Goal: Transaction & Acquisition: Book appointment/travel/reservation

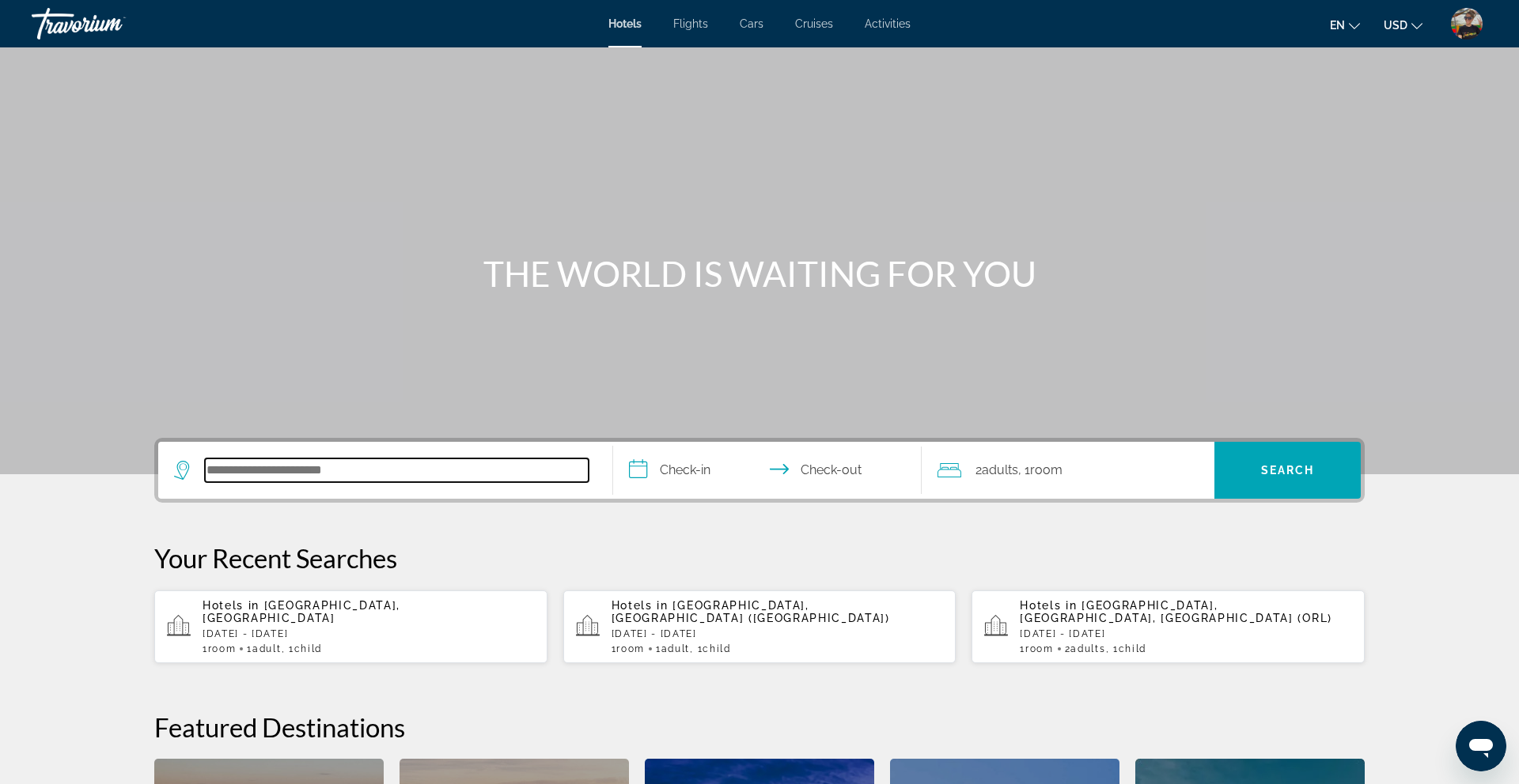
click at [344, 475] on input "Search hotel destination" at bounding box center [396, 470] width 383 height 24
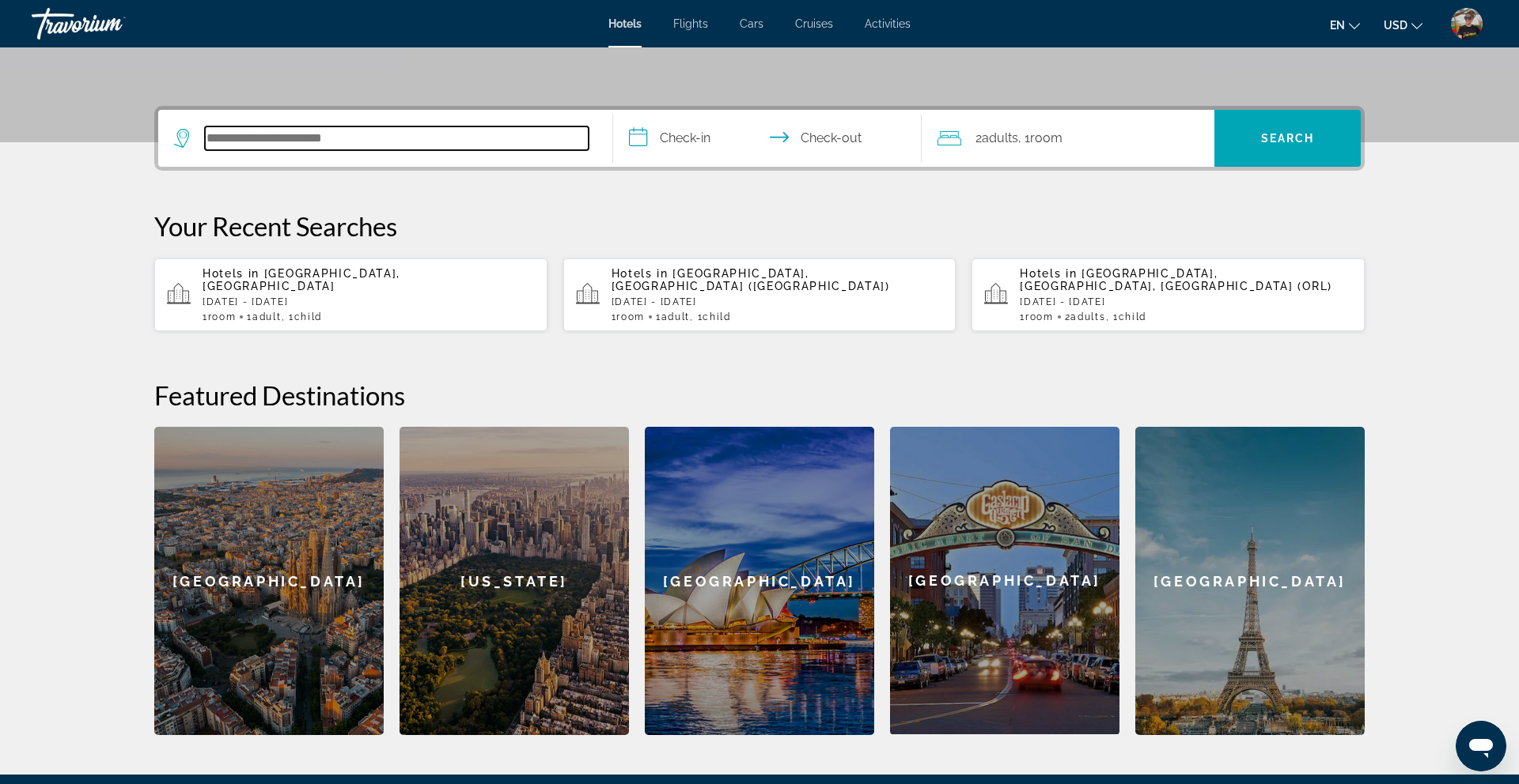
scroll to position [387, 0]
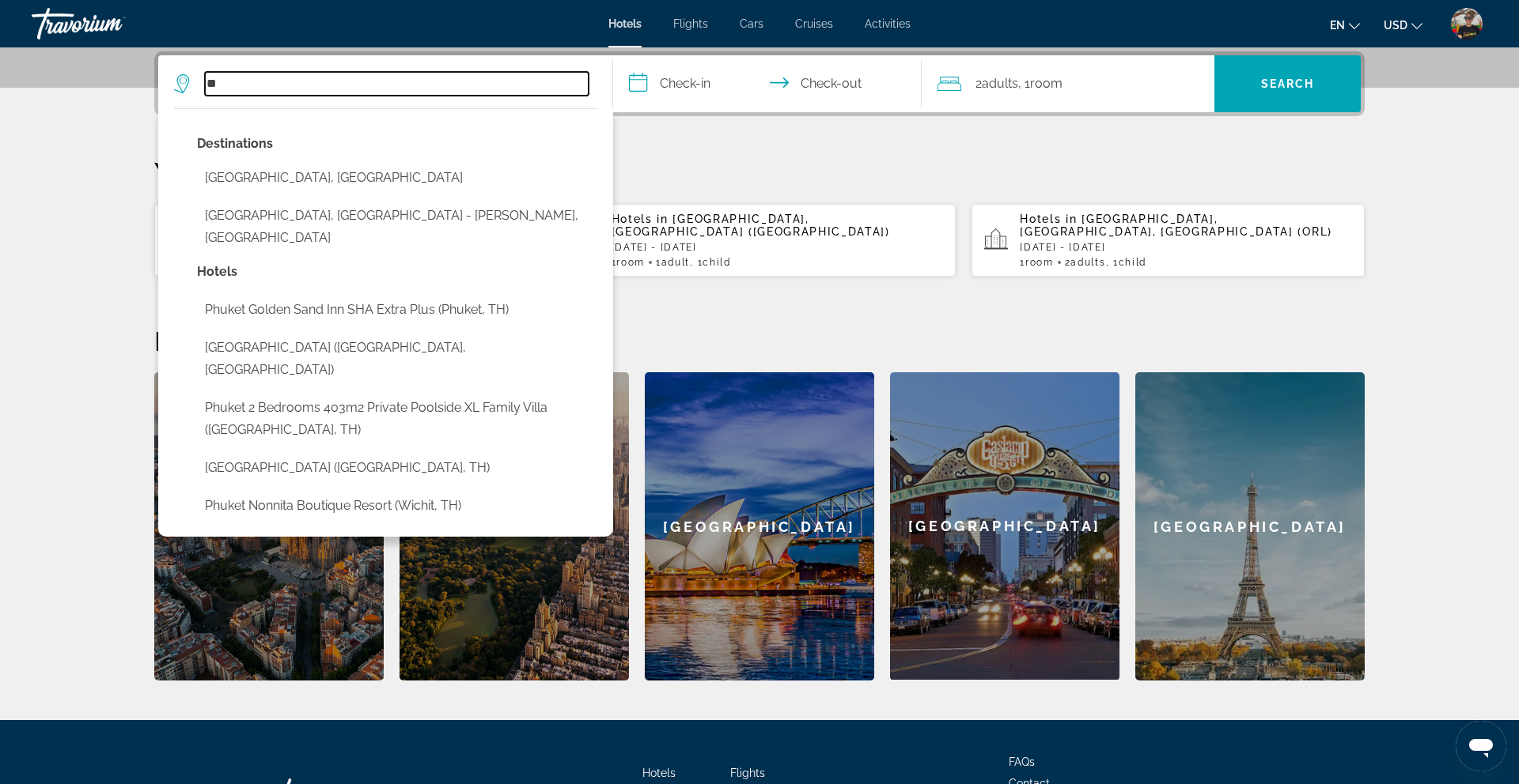
type input "*"
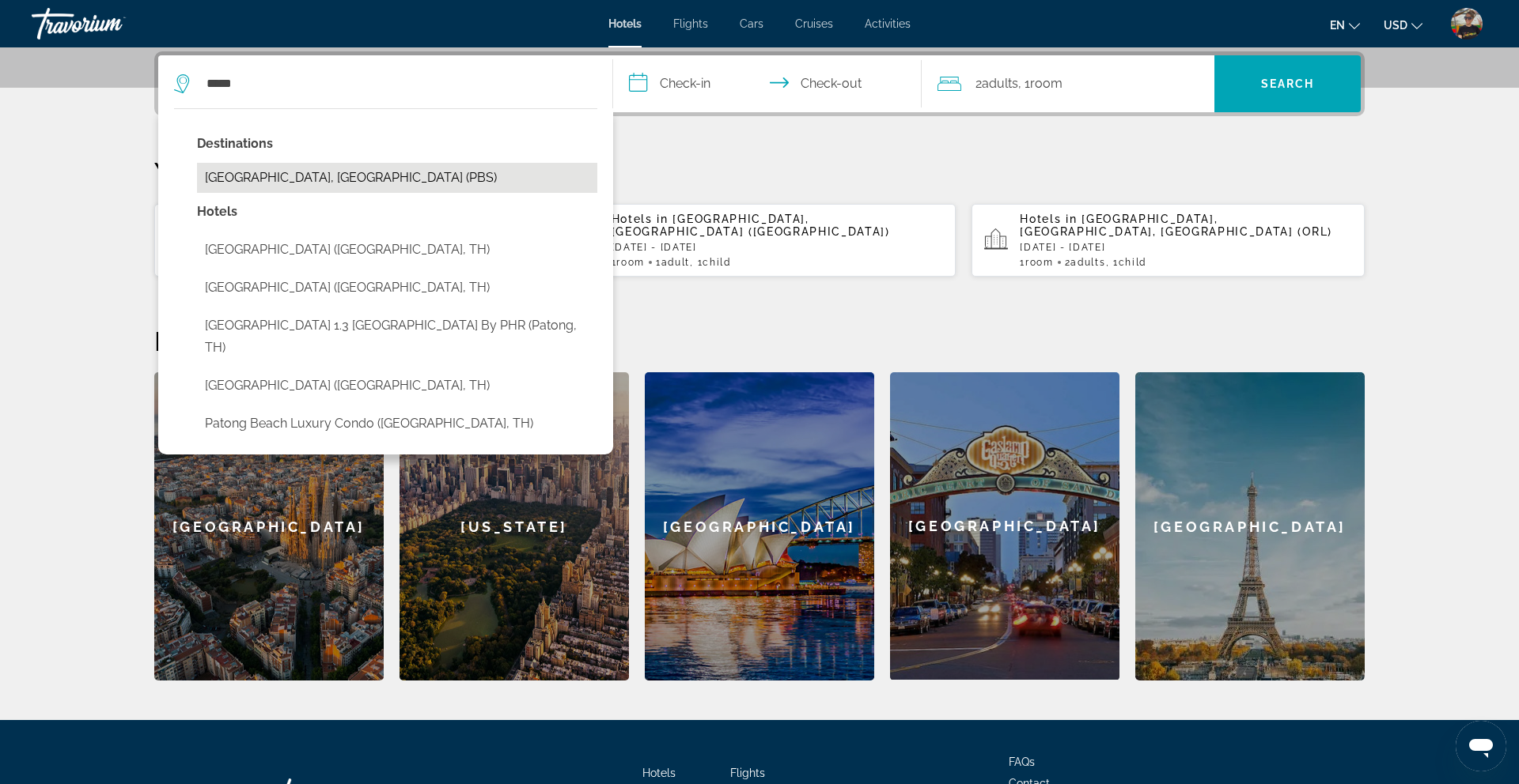
click at [283, 180] on button "[GEOGRAPHIC_DATA], [GEOGRAPHIC_DATA] (PBS)" at bounding box center [396, 177] width 400 height 30
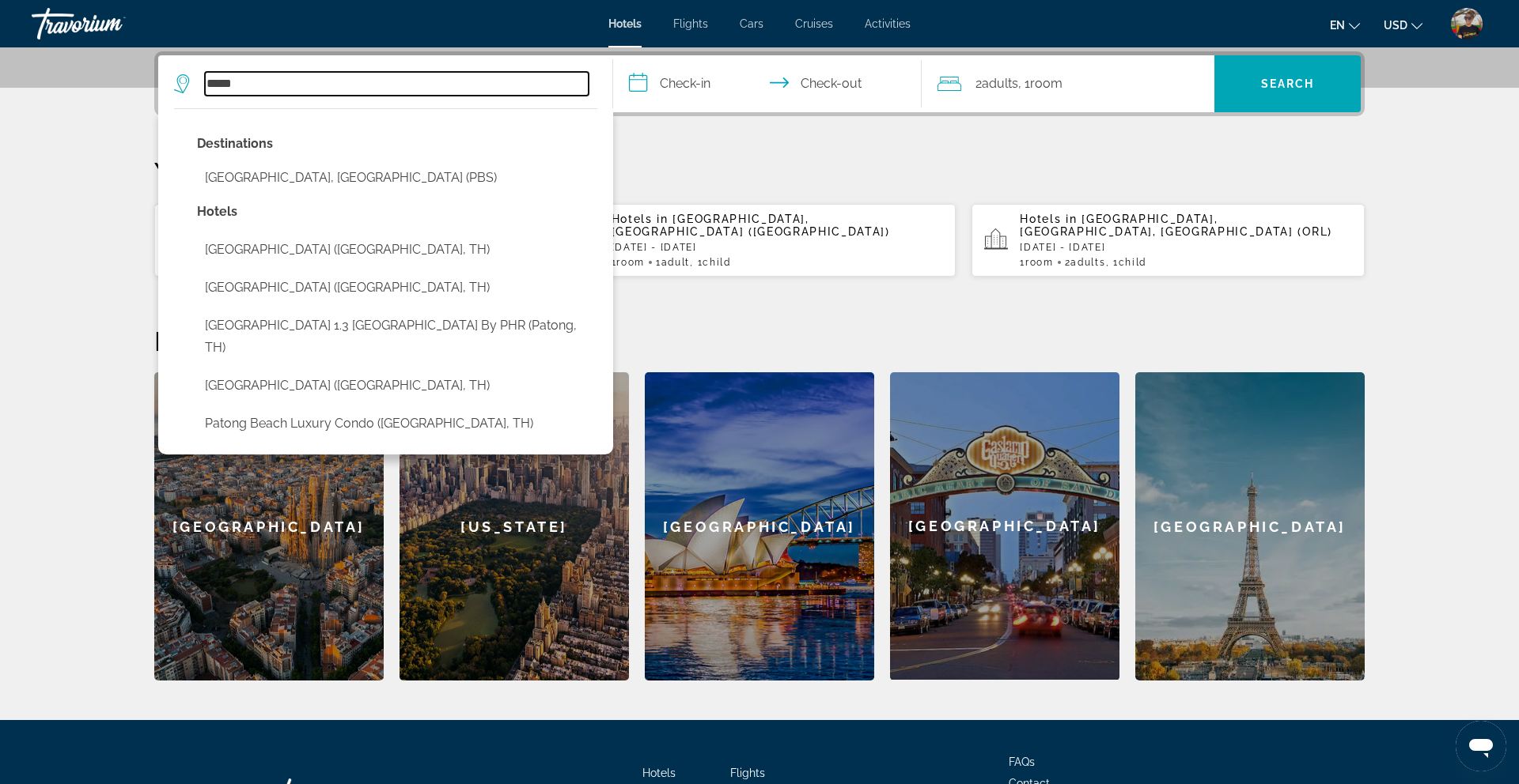
type input "**********"
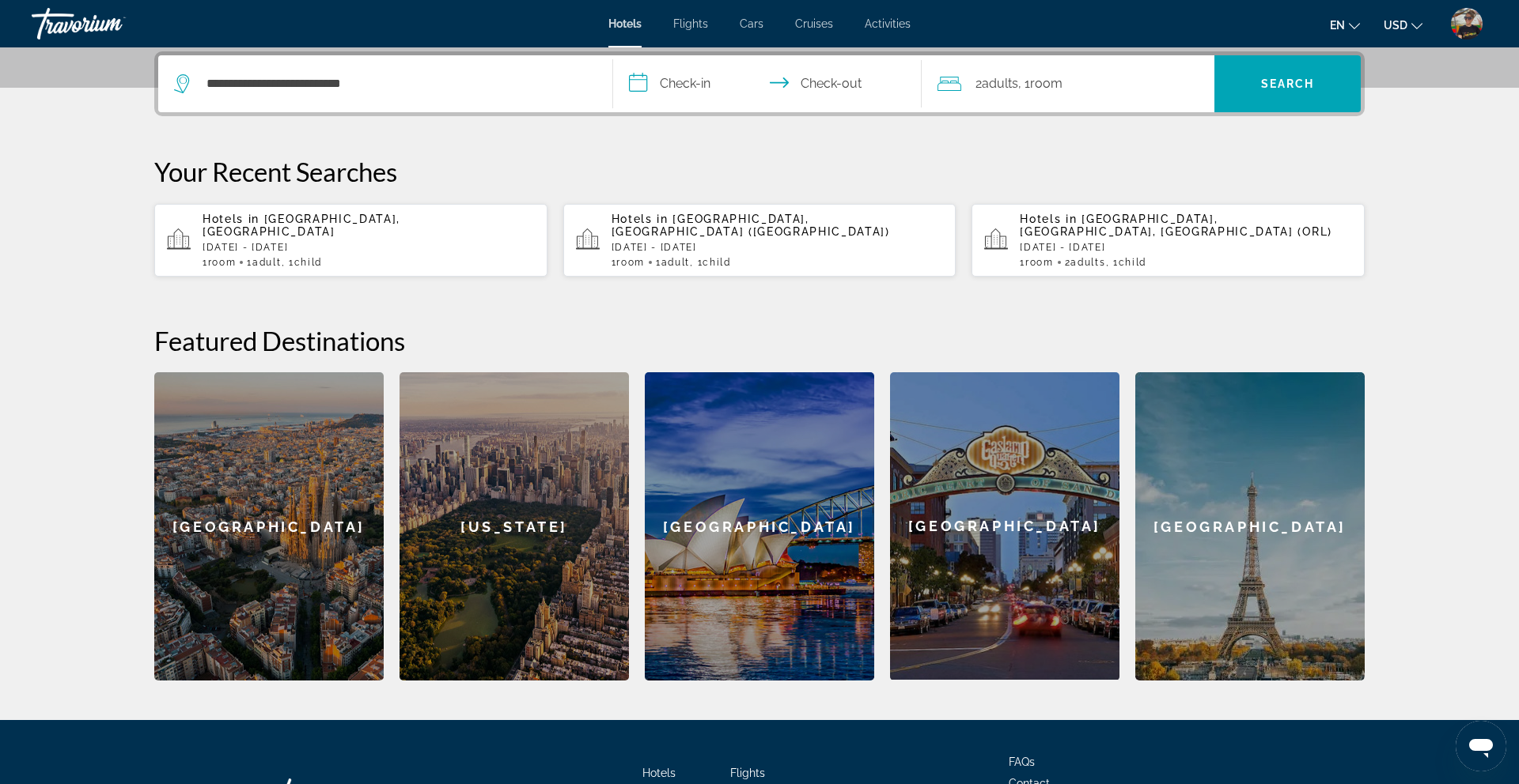
click at [673, 82] on input "**********" at bounding box center [770, 86] width 315 height 62
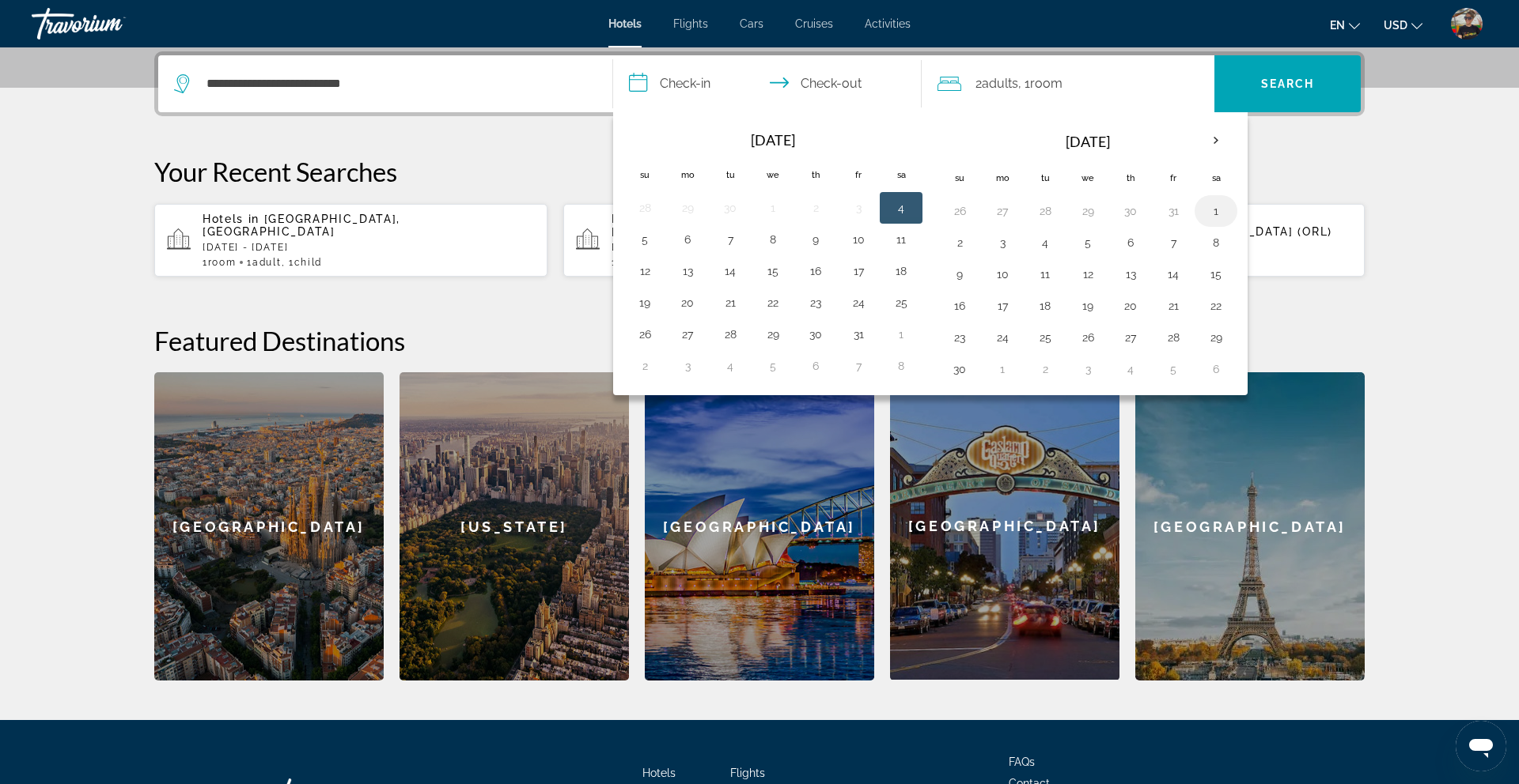
click at [1214, 206] on button "1" at bounding box center [1215, 211] width 25 height 22
click at [1004, 239] on button "3" at bounding box center [1002, 243] width 25 height 22
type input "**********"
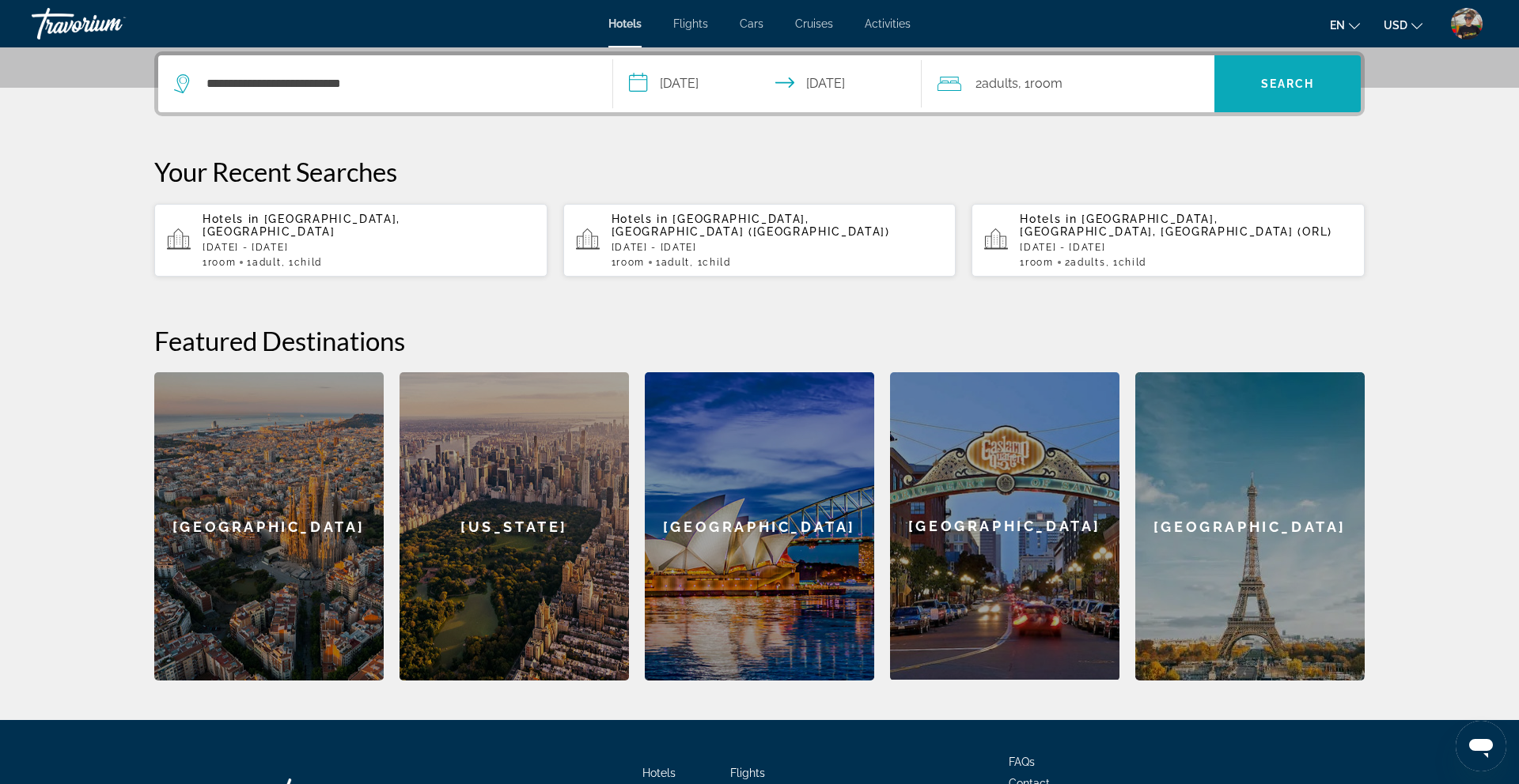
click at [1255, 92] on span "Search" at bounding box center [1287, 83] width 146 height 38
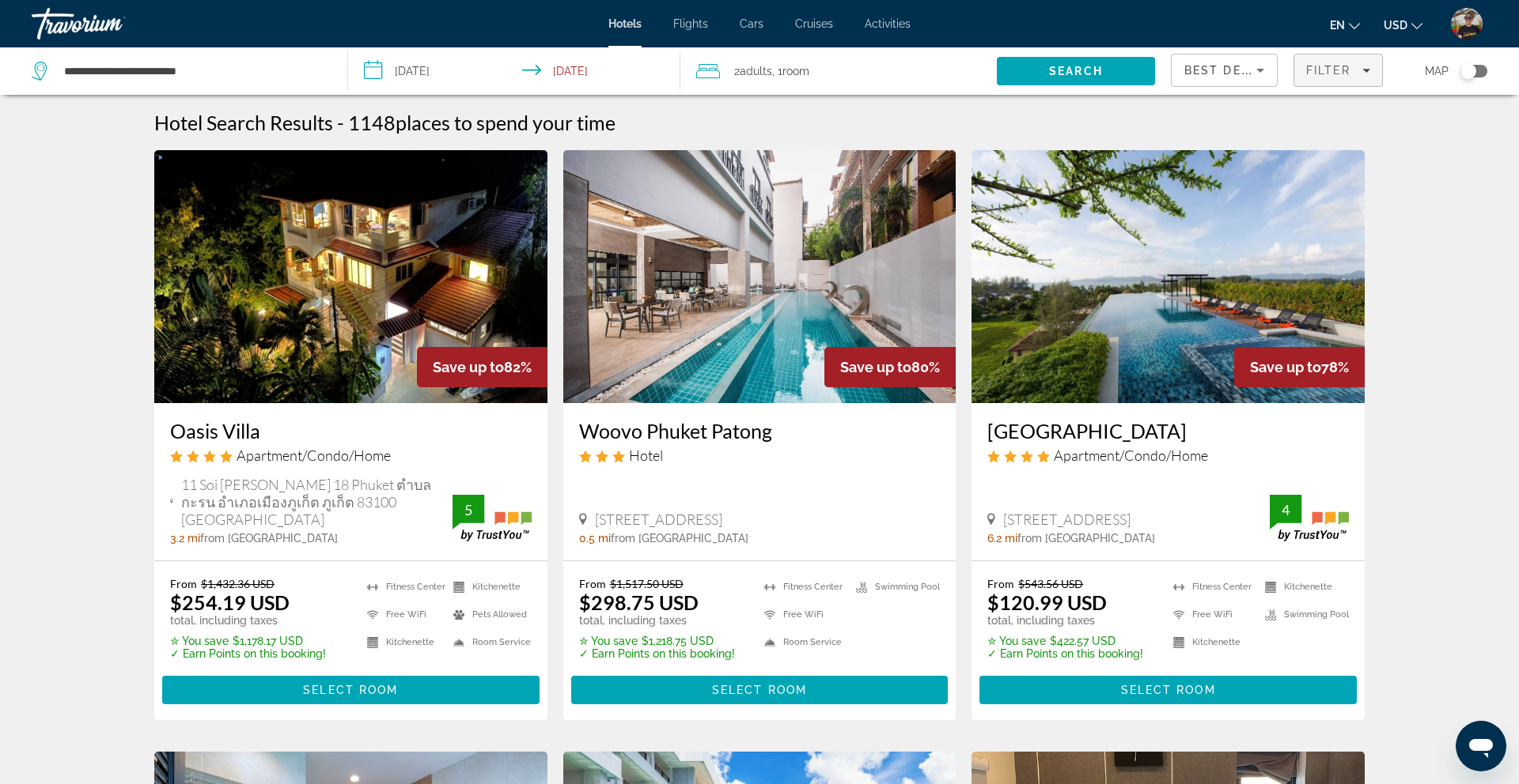
click at [1334, 78] on span "Filters" at bounding box center [1337, 70] width 88 height 38
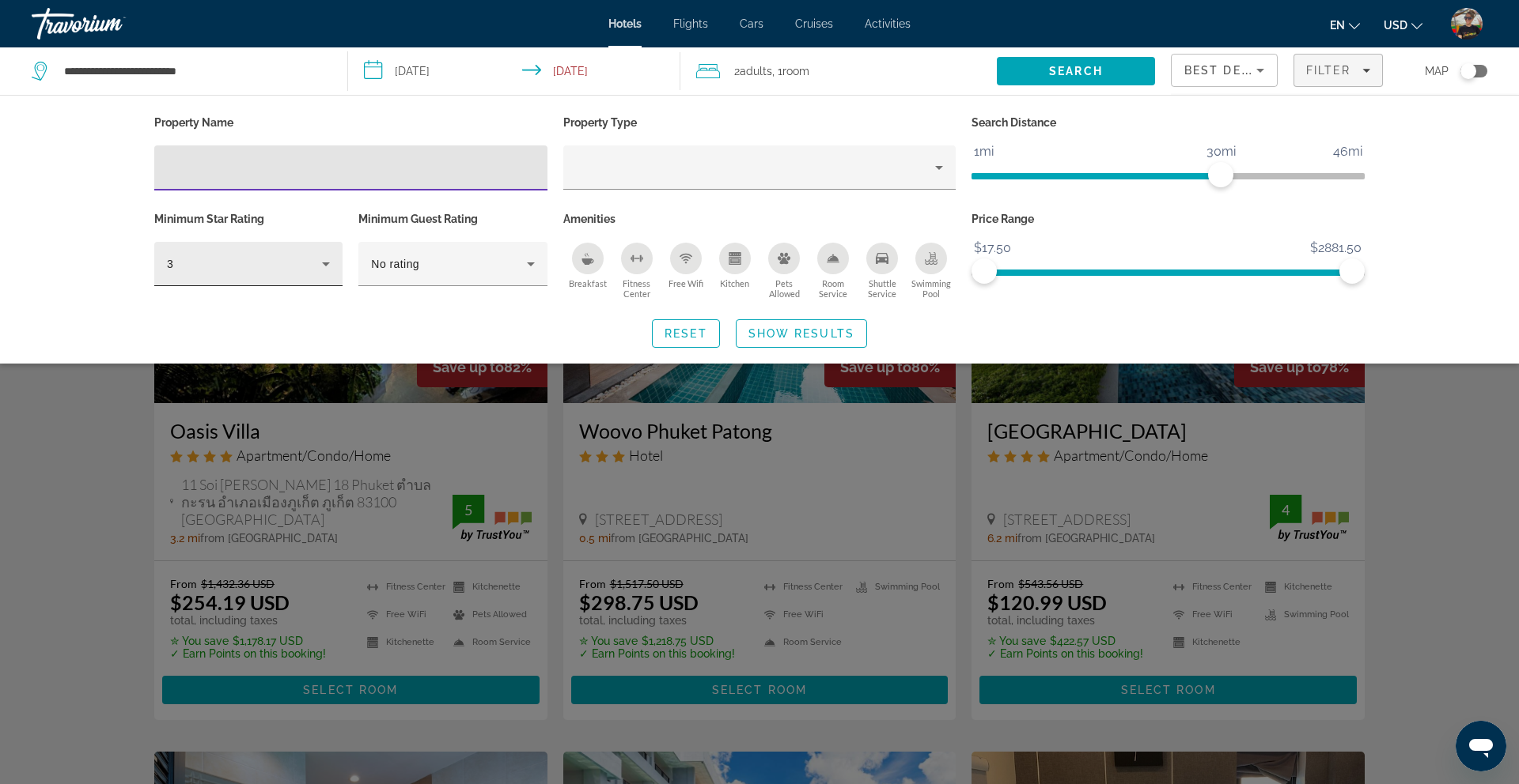
click at [335, 271] on icon "Hotel Filters" at bounding box center [325, 264] width 19 height 19
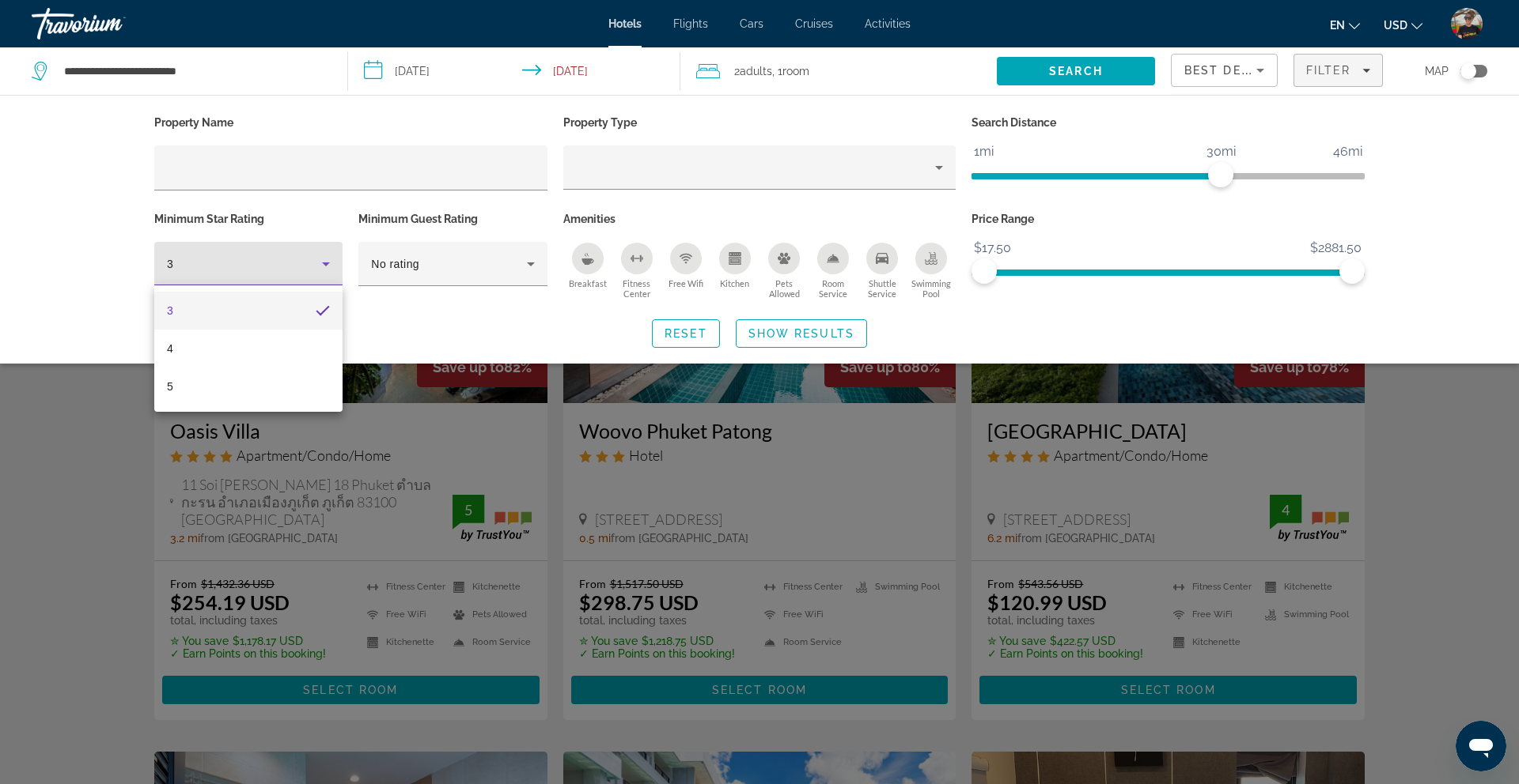
drag, startPoint x: 289, startPoint y: 347, endPoint x: 436, endPoint y: 339, distance: 147.2
click at [289, 347] on mat-option "4" at bounding box center [249, 348] width 188 height 38
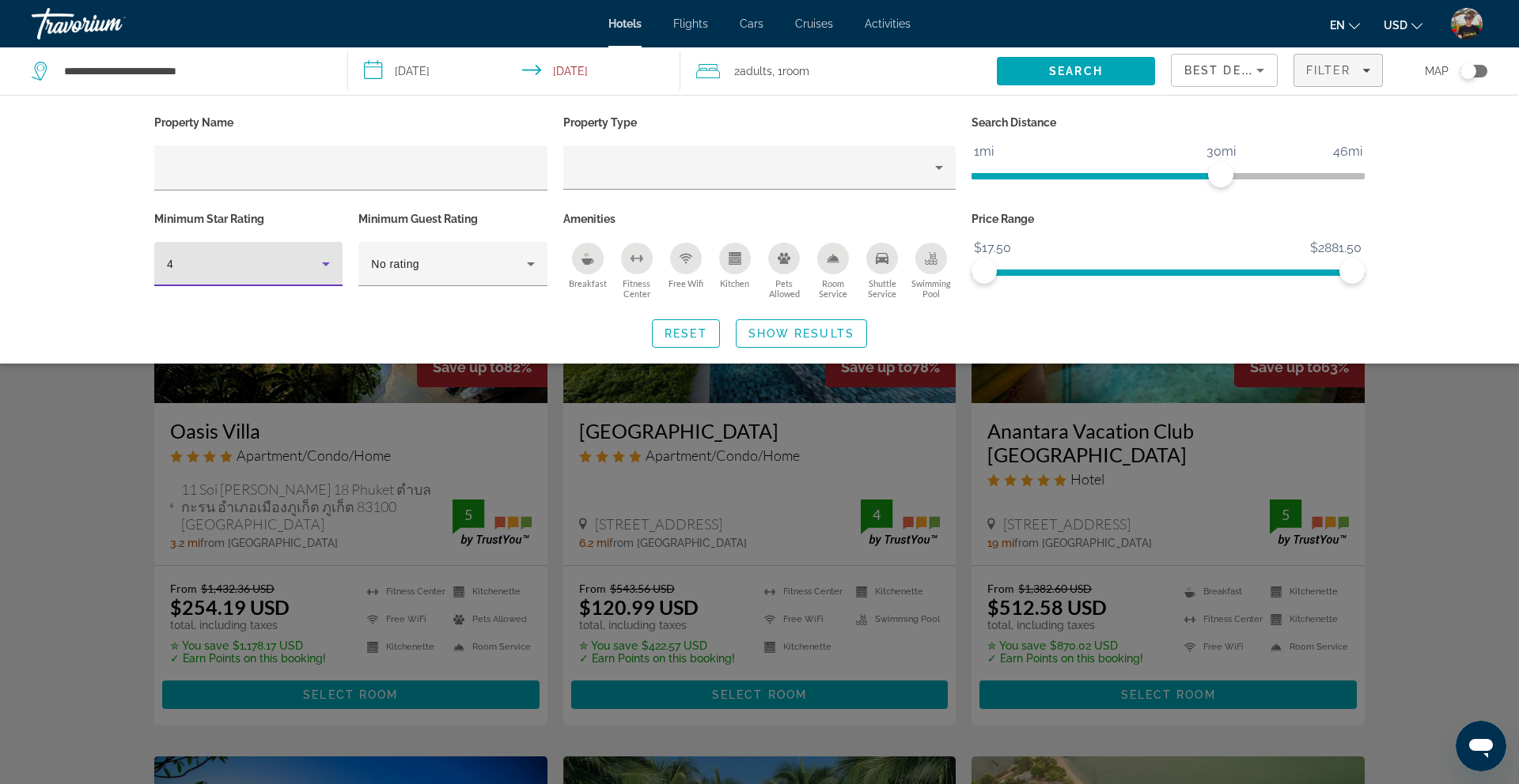
drag, startPoint x: 807, startPoint y: 330, endPoint x: 806, endPoint y: 364, distance: 34.0
click at [807, 330] on span "Show Results" at bounding box center [801, 333] width 106 height 13
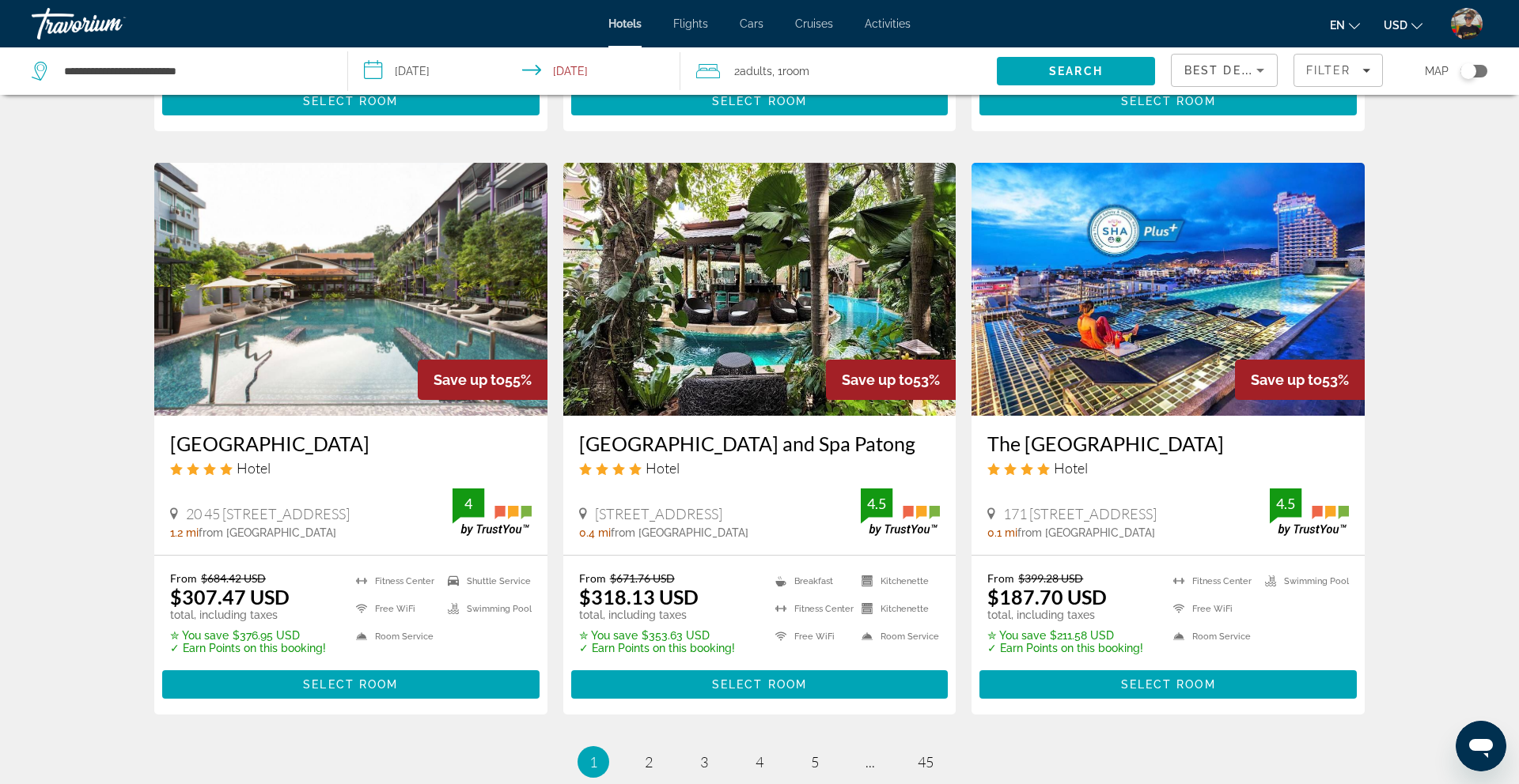
scroll to position [1827, 0]
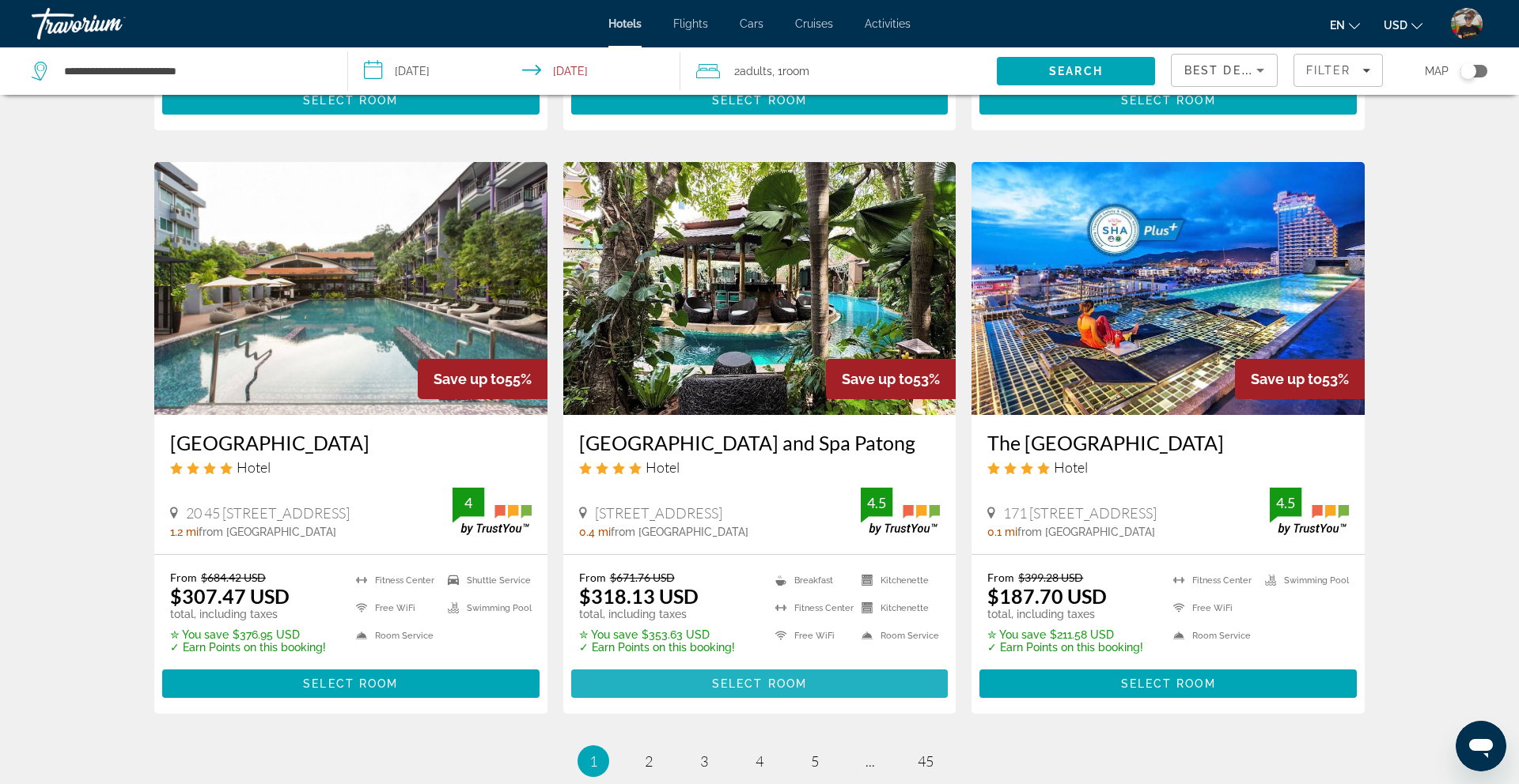
click at [755, 678] on span "Select Room" at bounding box center [759, 684] width 95 height 13
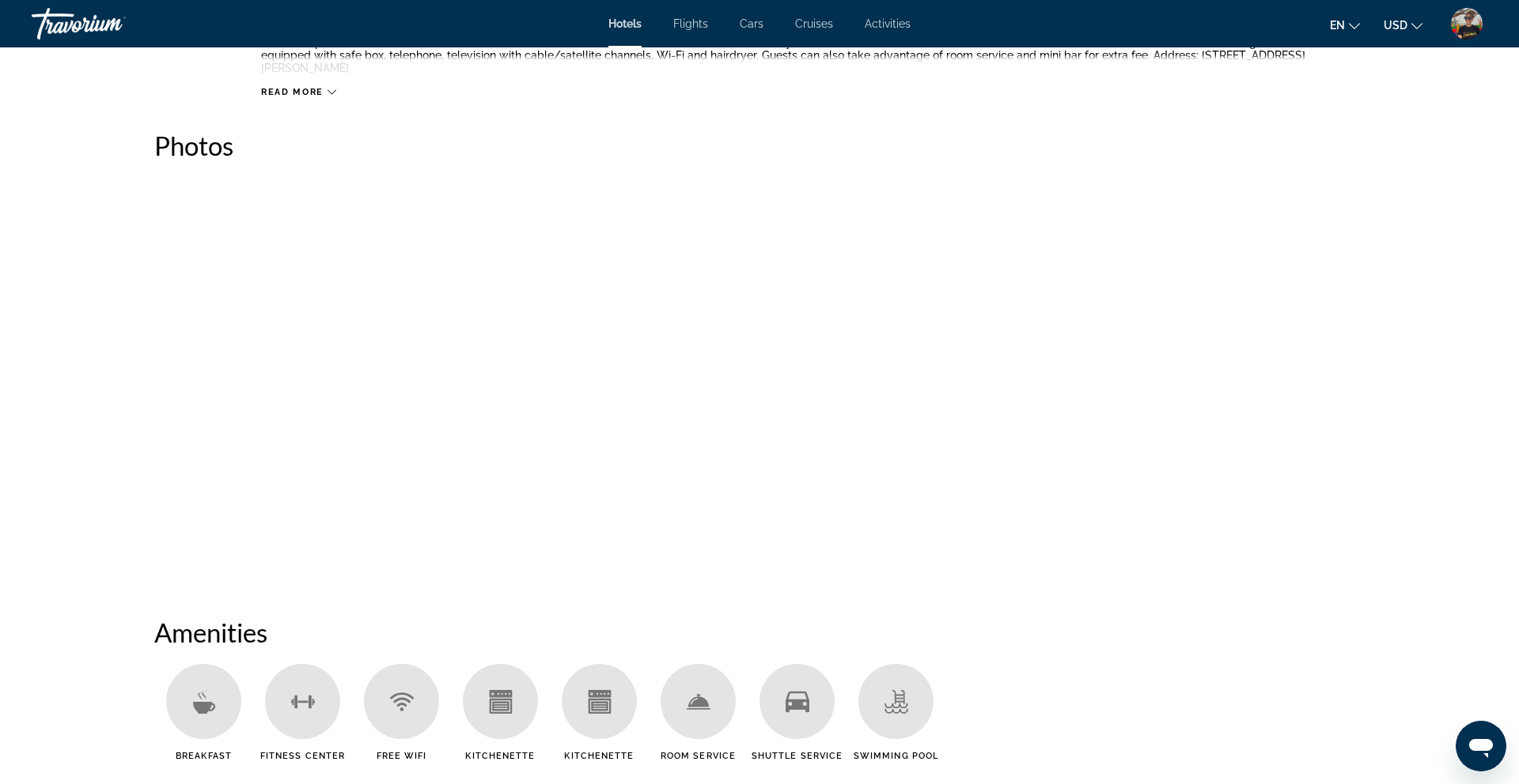
scroll to position [699, 0]
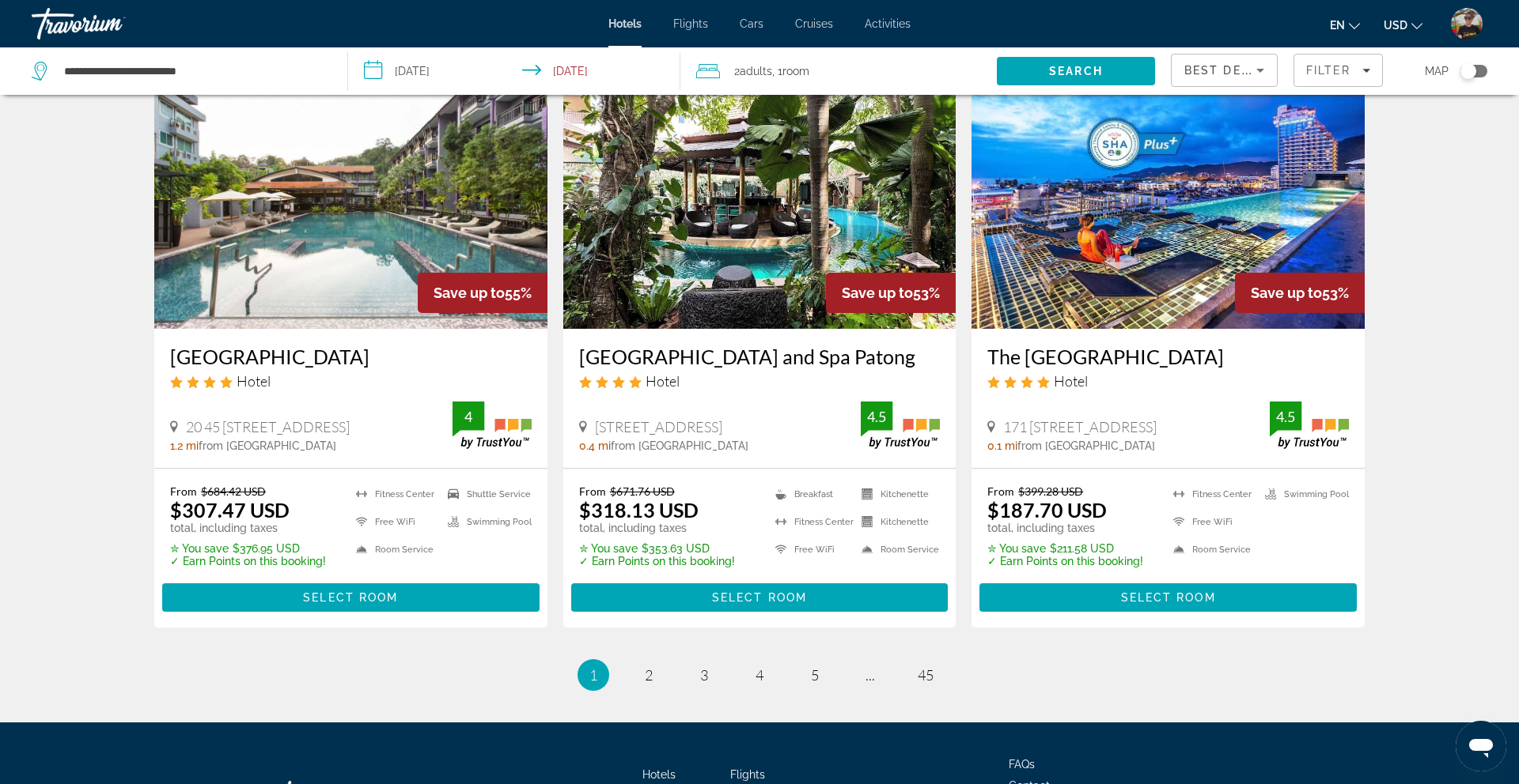
scroll to position [1916, 0]
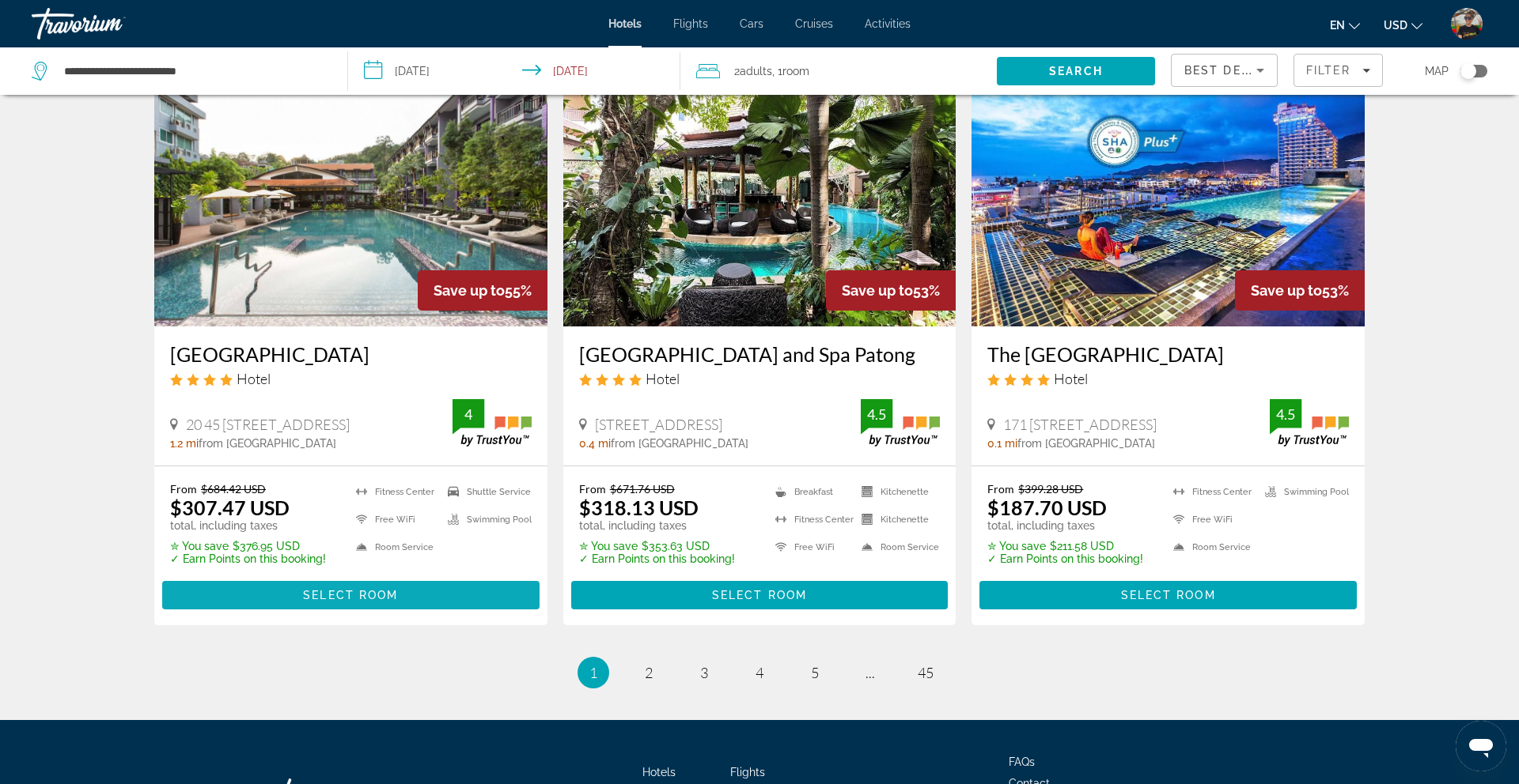
click at [338, 589] on span "Select Room" at bounding box center [350, 596] width 95 height 13
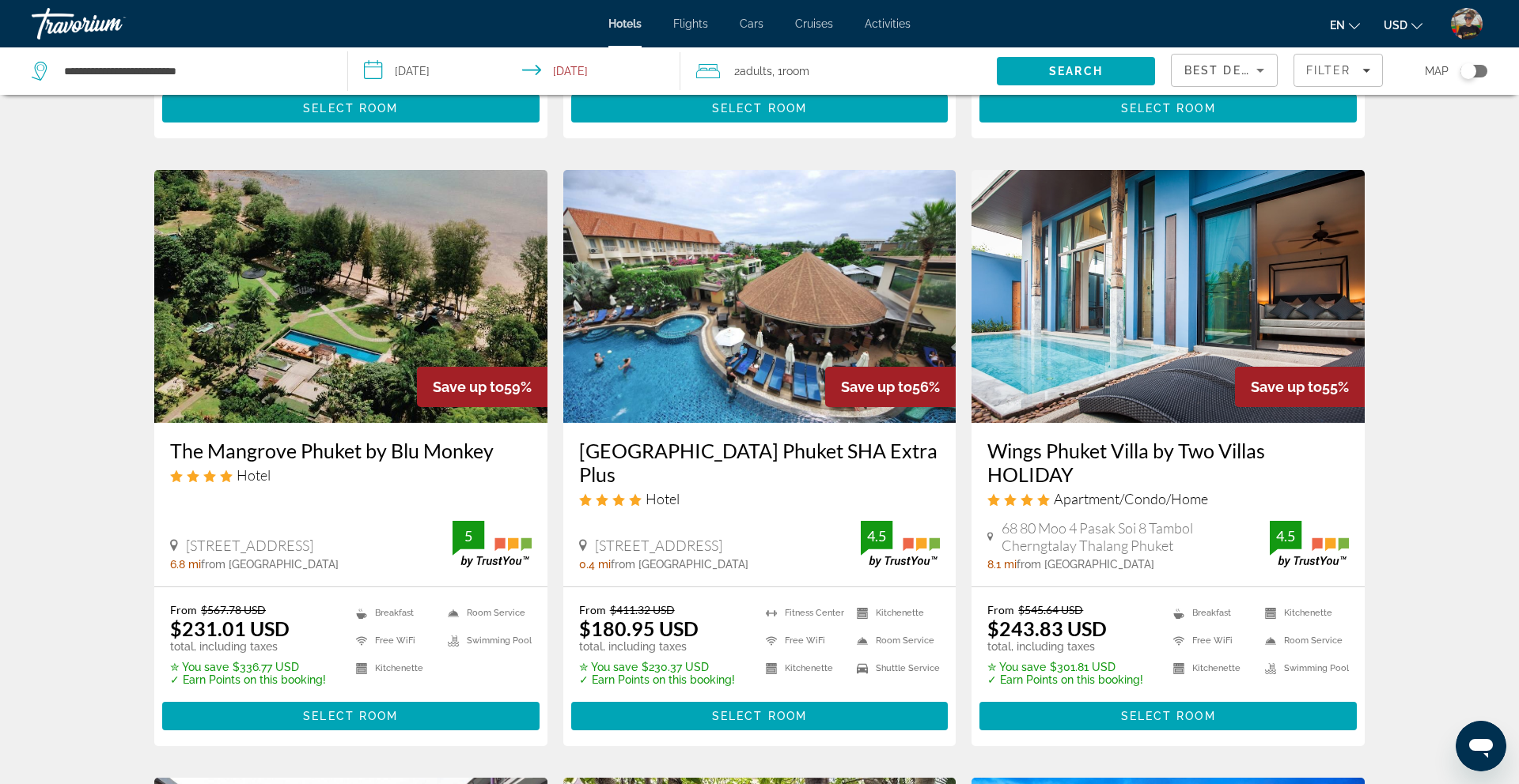
scroll to position [1224, 0]
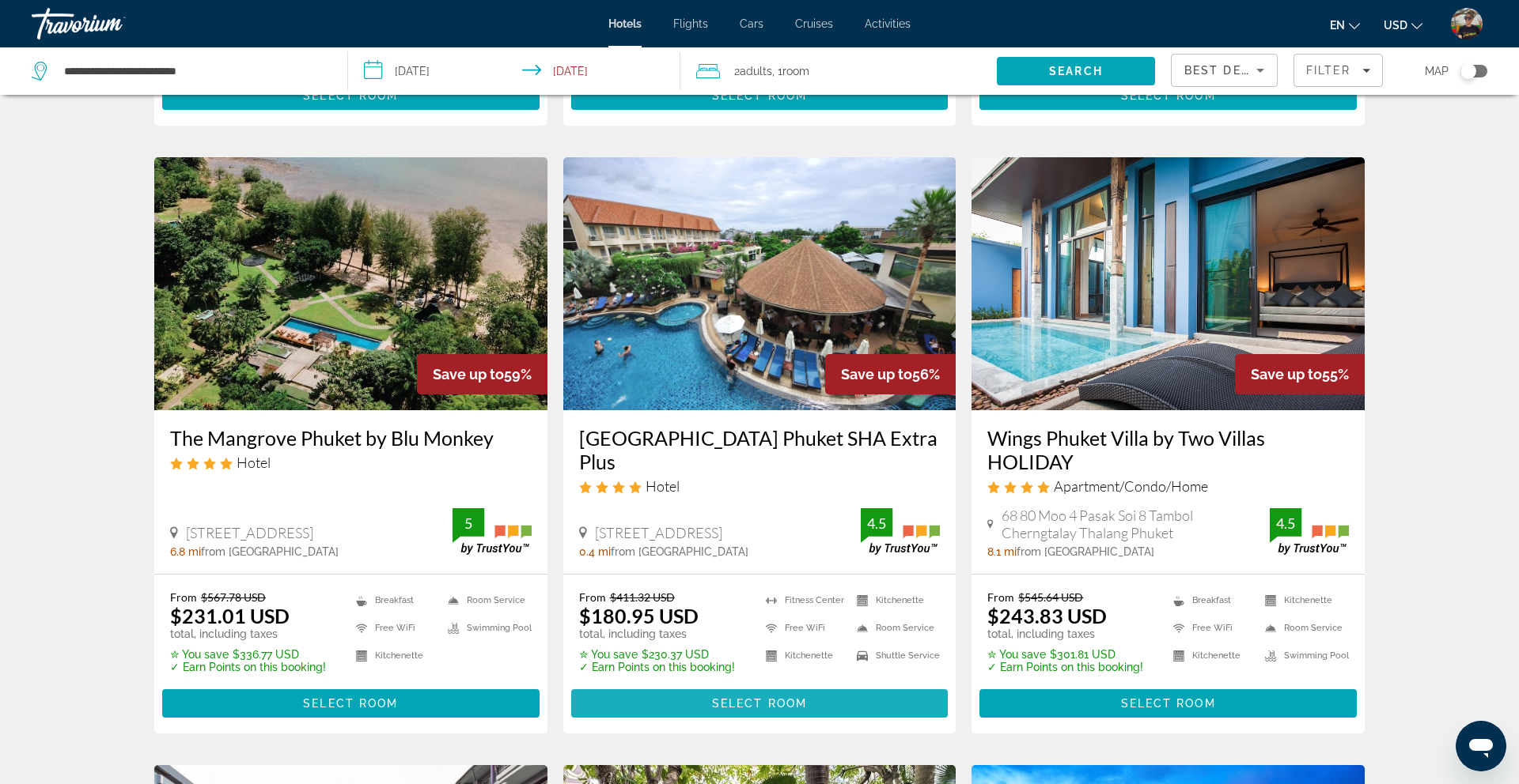
drag, startPoint x: 662, startPoint y: 647, endPoint x: 492, endPoint y: 426, distance: 278.8
click at [662, 684] on span "Main content" at bounding box center [760, 703] width 377 height 38
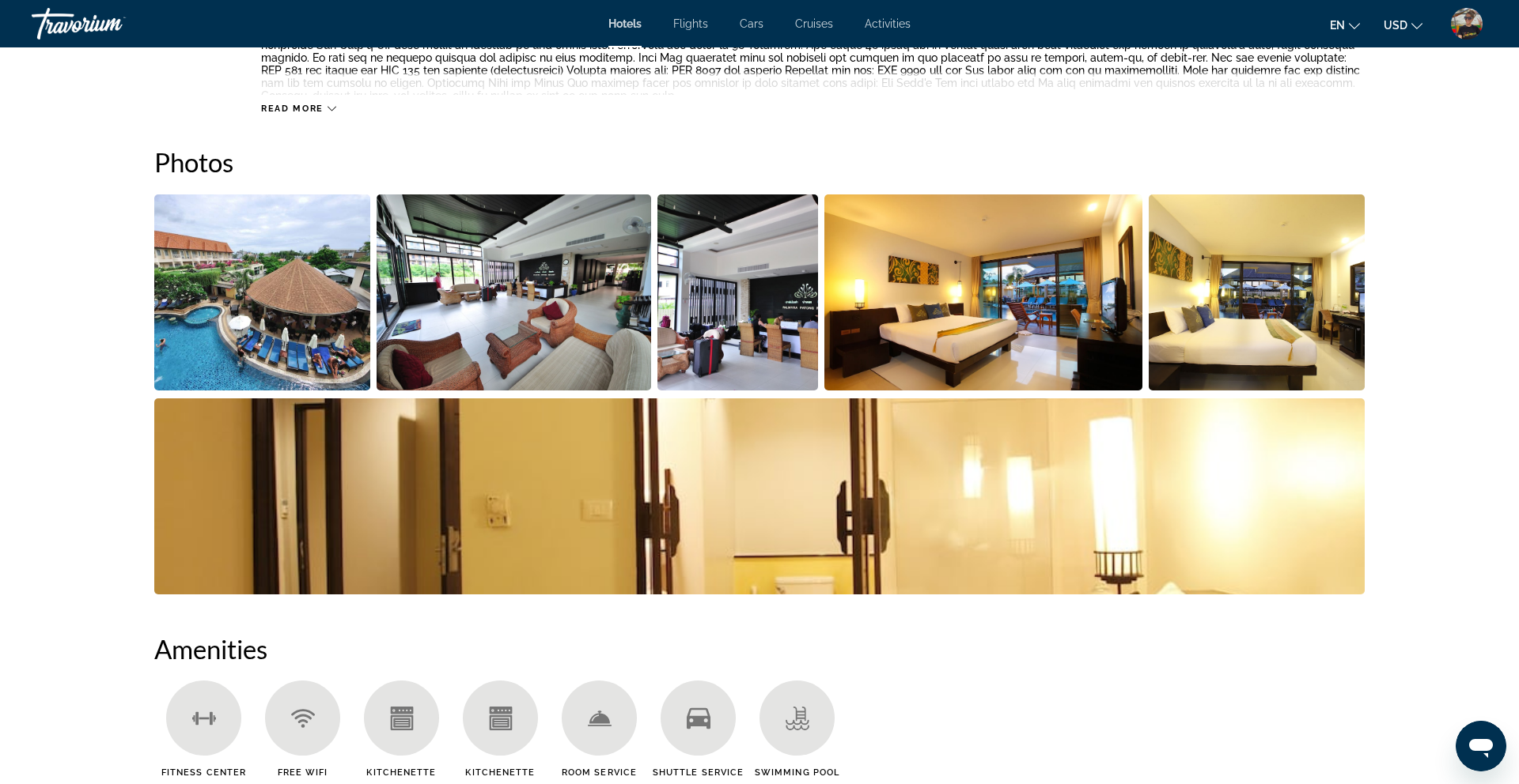
scroll to position [727, 0]
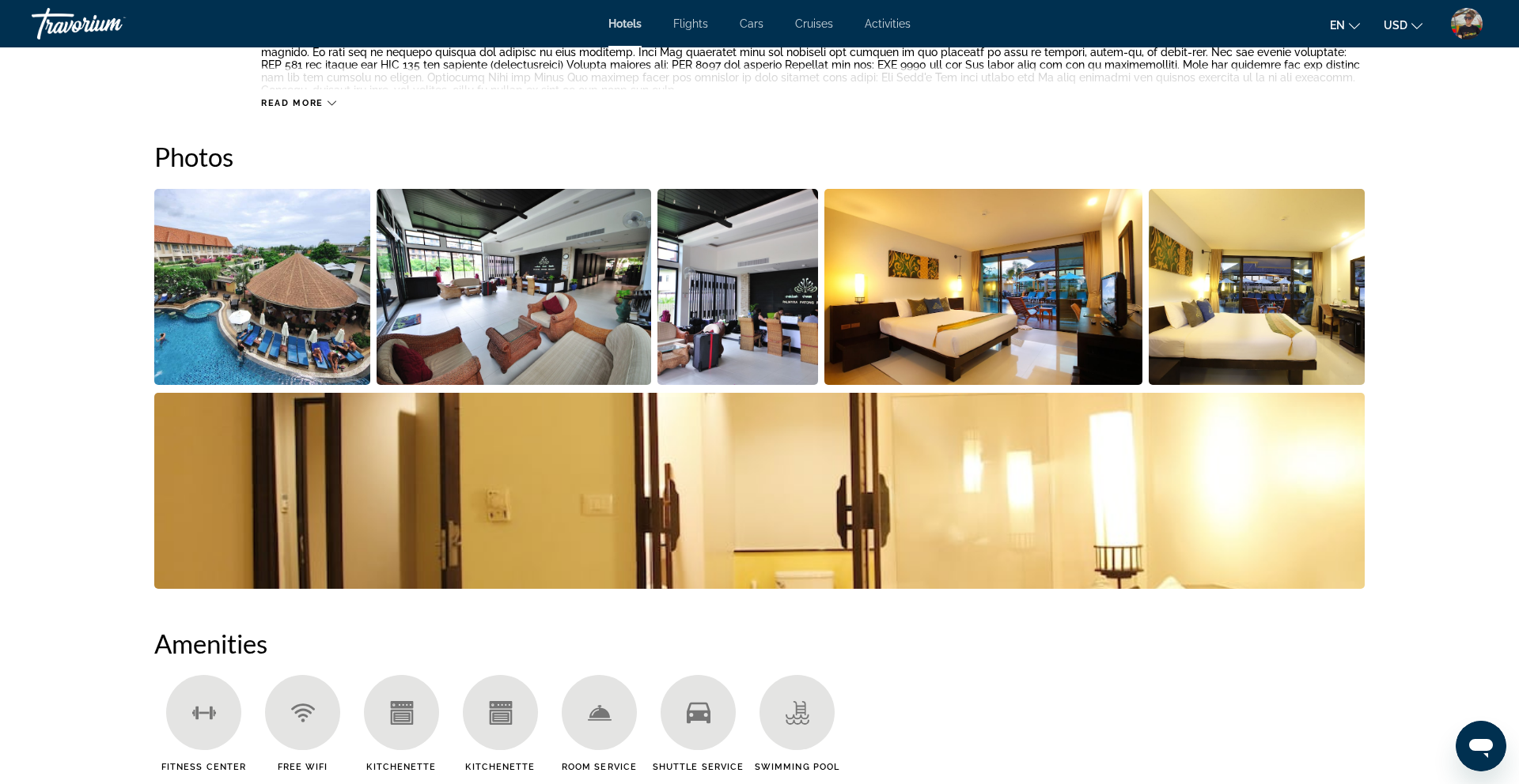
click at [306, 310] on img "Open full-screen image slider" at bounding box center [262, 287] width 216 height 196
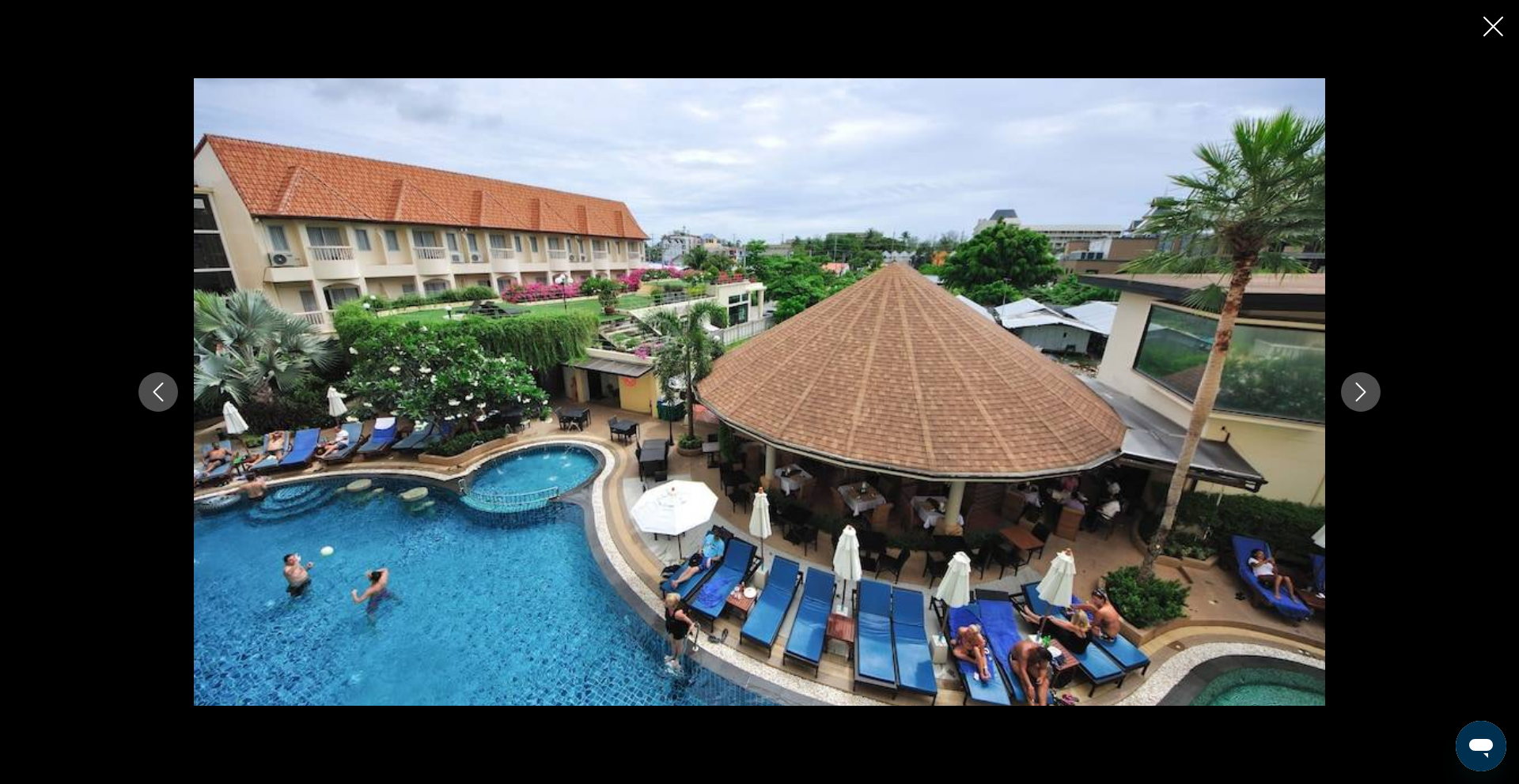
click at [1364, 390] on icon "Next image" at bounding box center [1360, 392] width 19 height 19
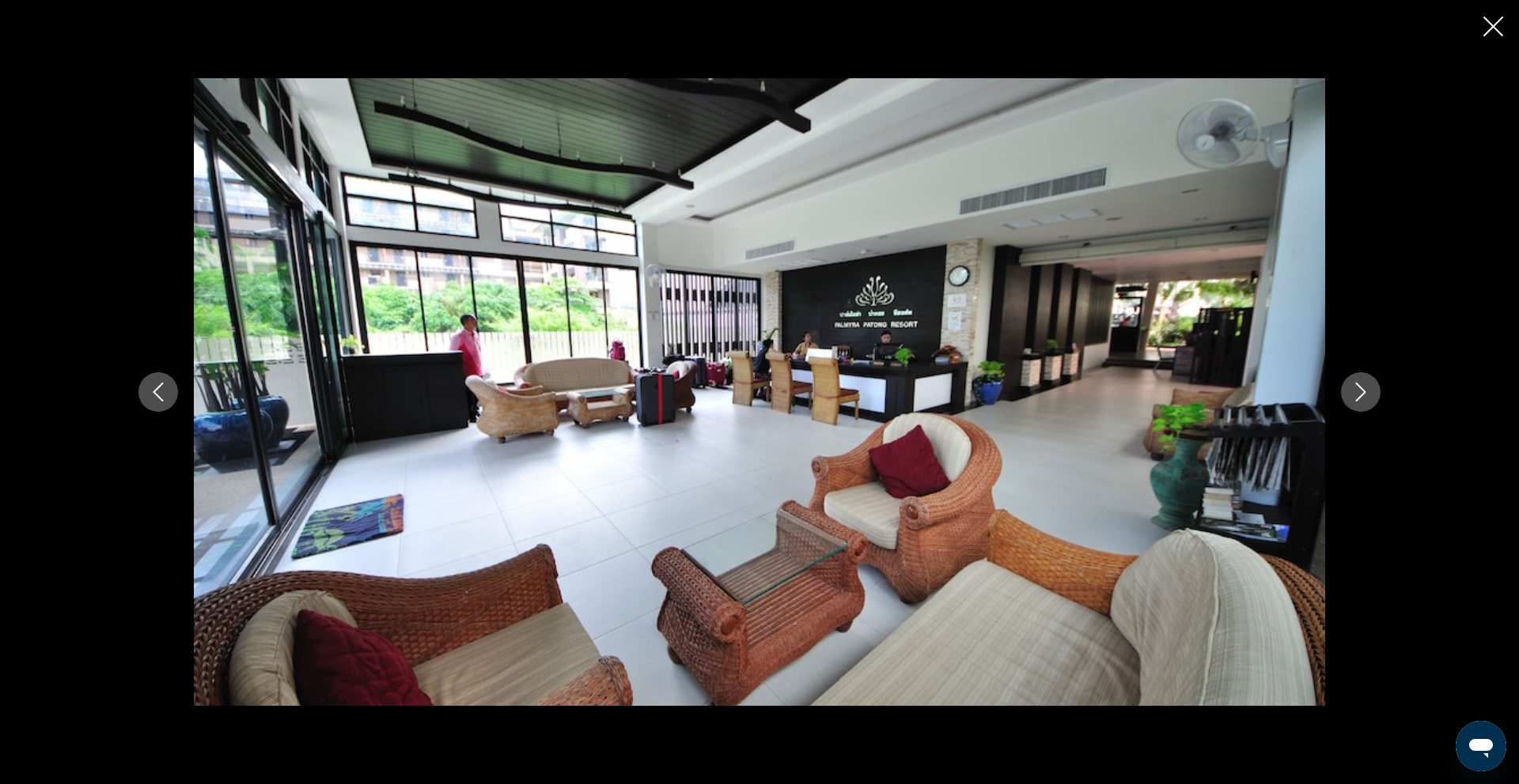
click at [1365, 391] on icon "Next image" at bounding box center [1360, 392] width 10 height 19
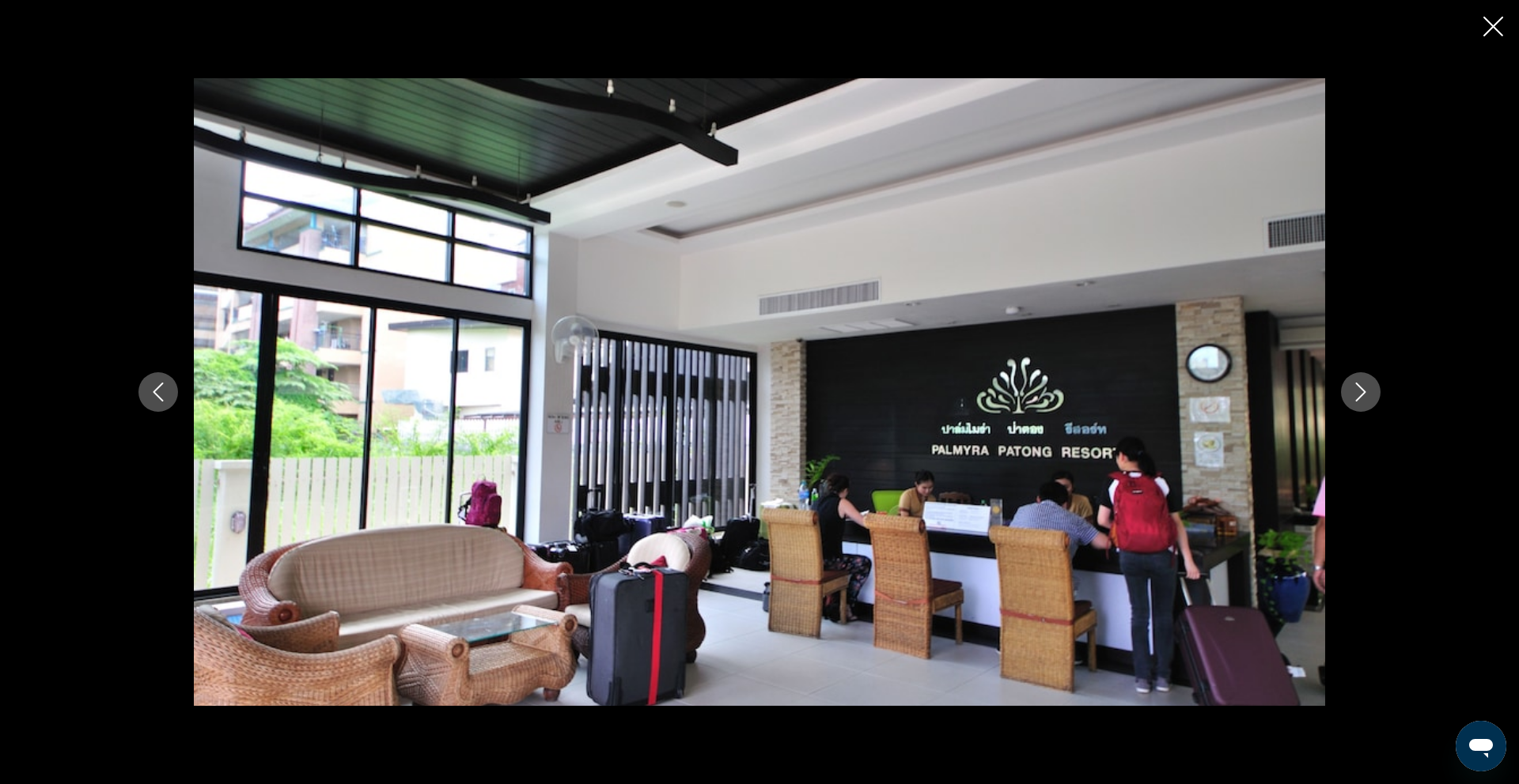
click at [1365, 391] on icon "Next image" at bounding box center [1360, 392] width 10 height 19
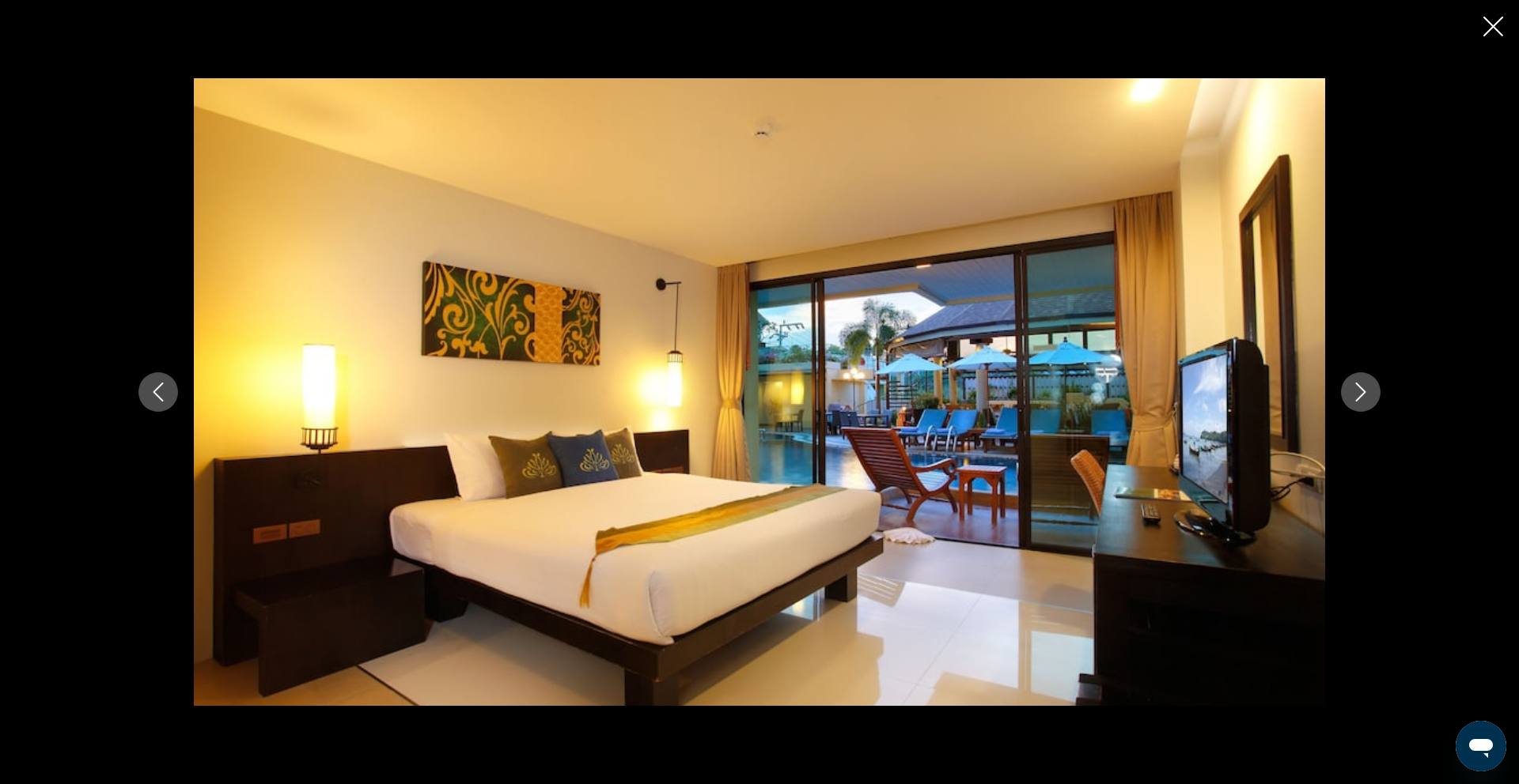
click at [1365, 391] on icon "Next image" at bounding box center [1360, 392] width 10 height 19
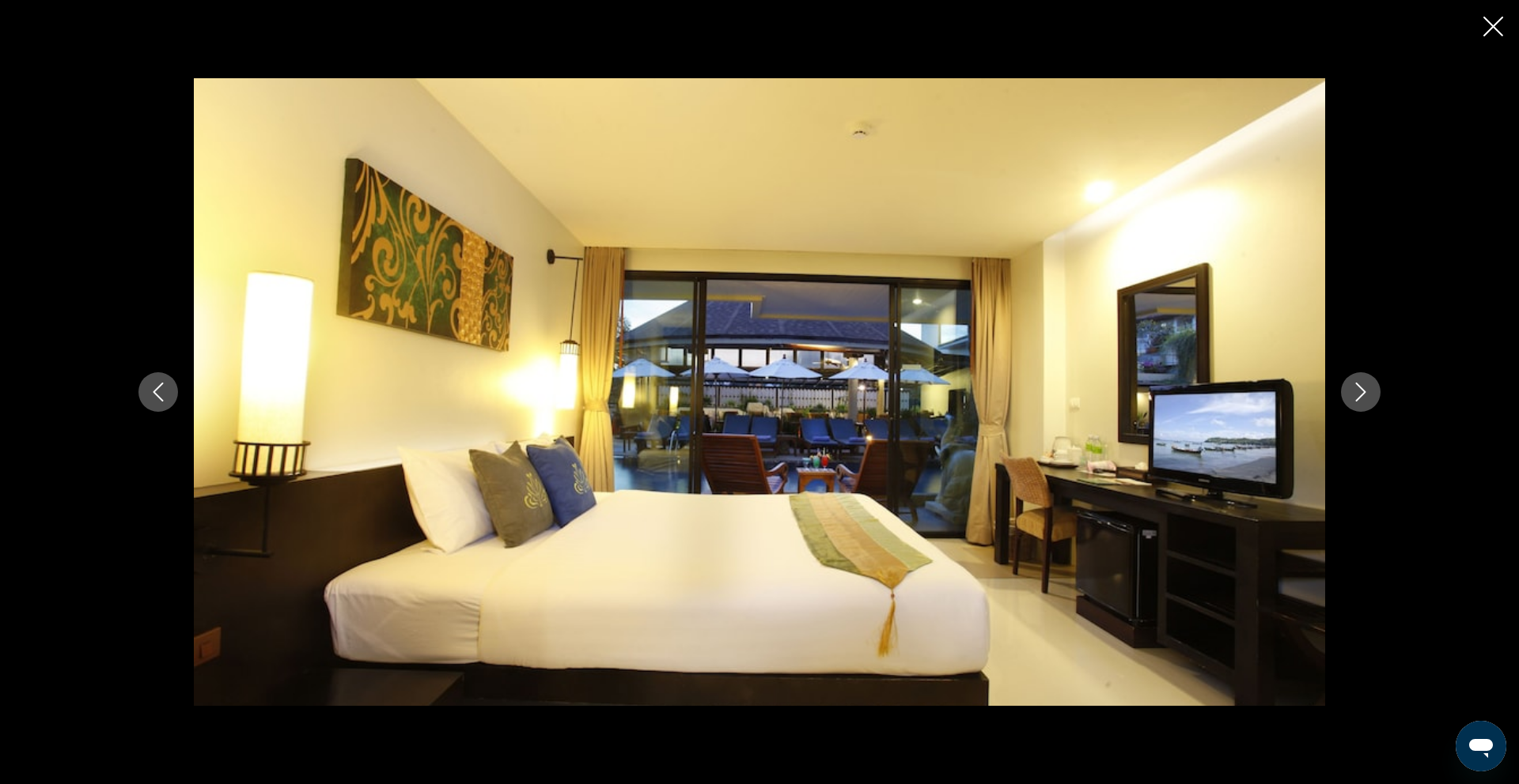
click at [1365, 391] on icon "Next image" at bounding box center [1360, 392] width 10 height 19
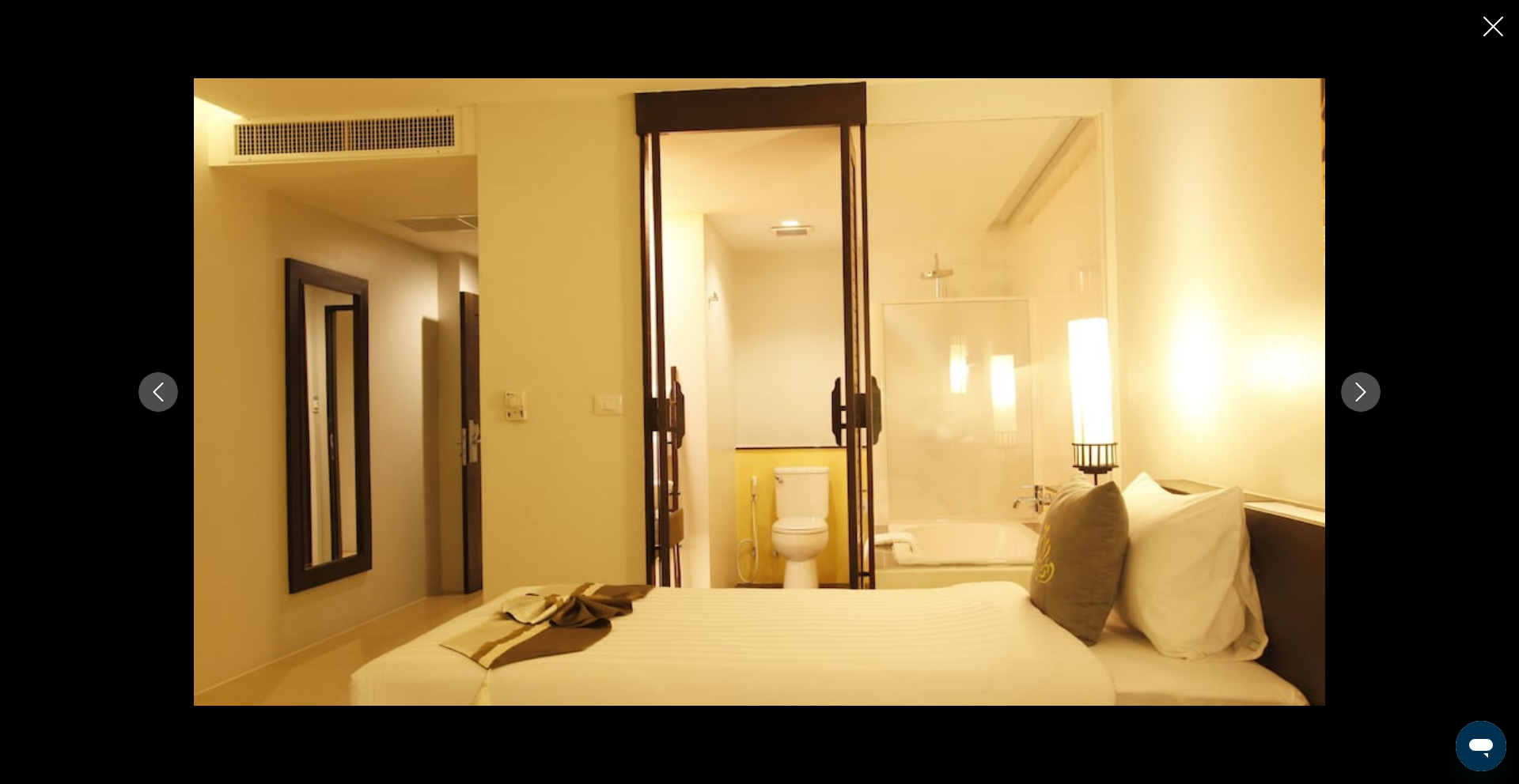
click at [1365, 391] on icon "Next image" at bounding box center [1360, 392] width 10 height 19
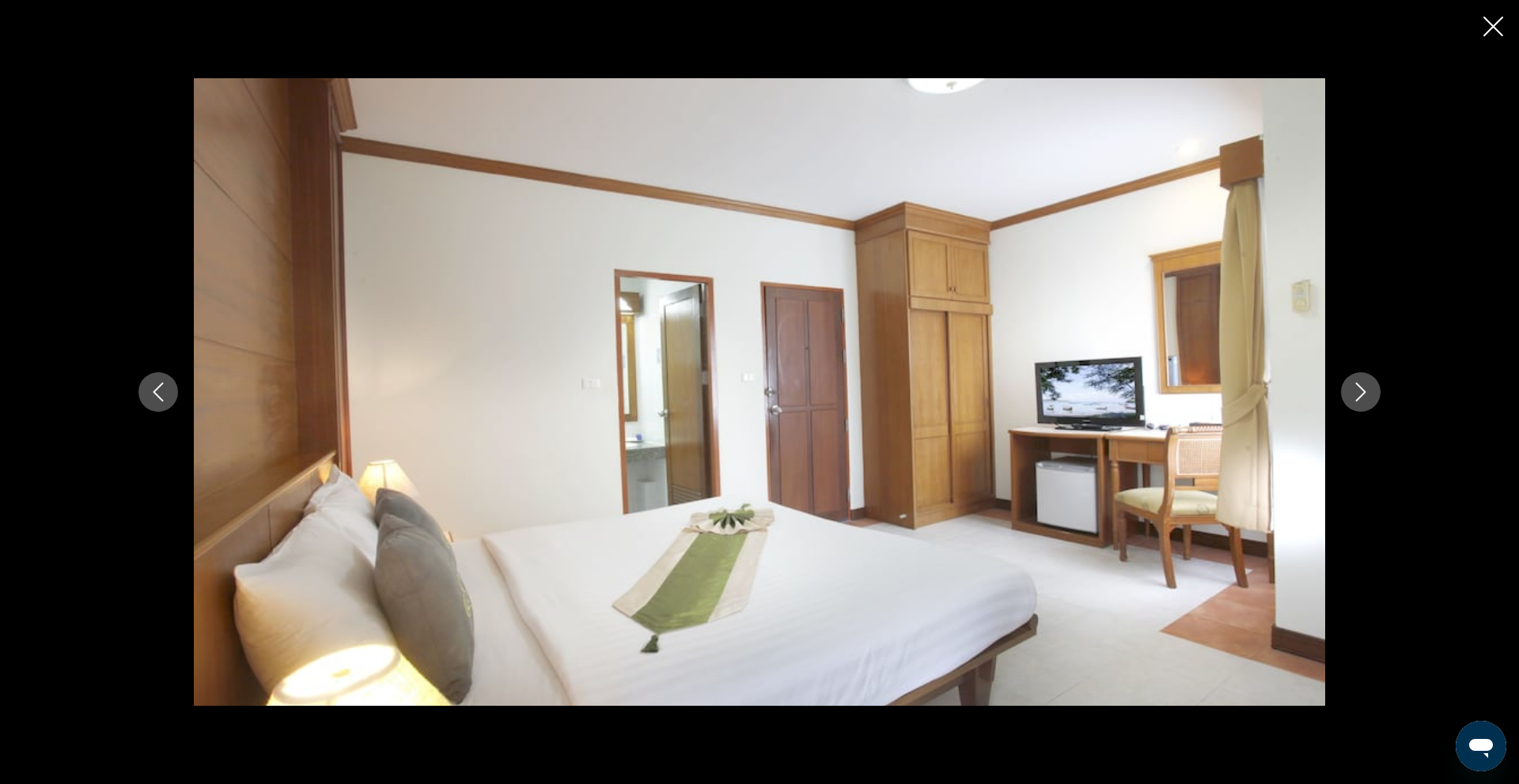
click at [1365, 391] on icon "Next image" at bounding box center [1360, 392] width 10 height 19
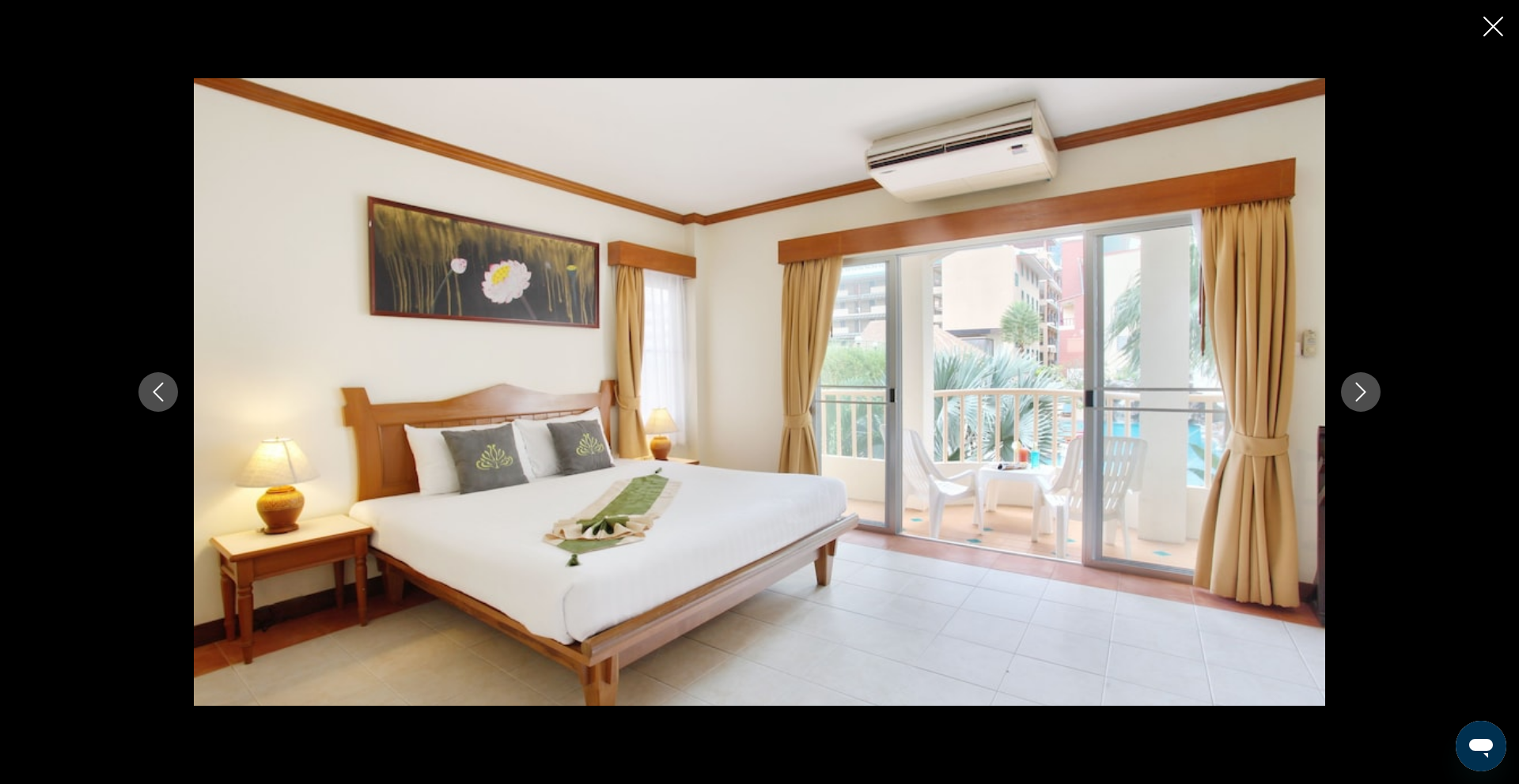
click at [1365, 391] on icon "Next image" at bounding box center [1360, 392] width 10 height 19
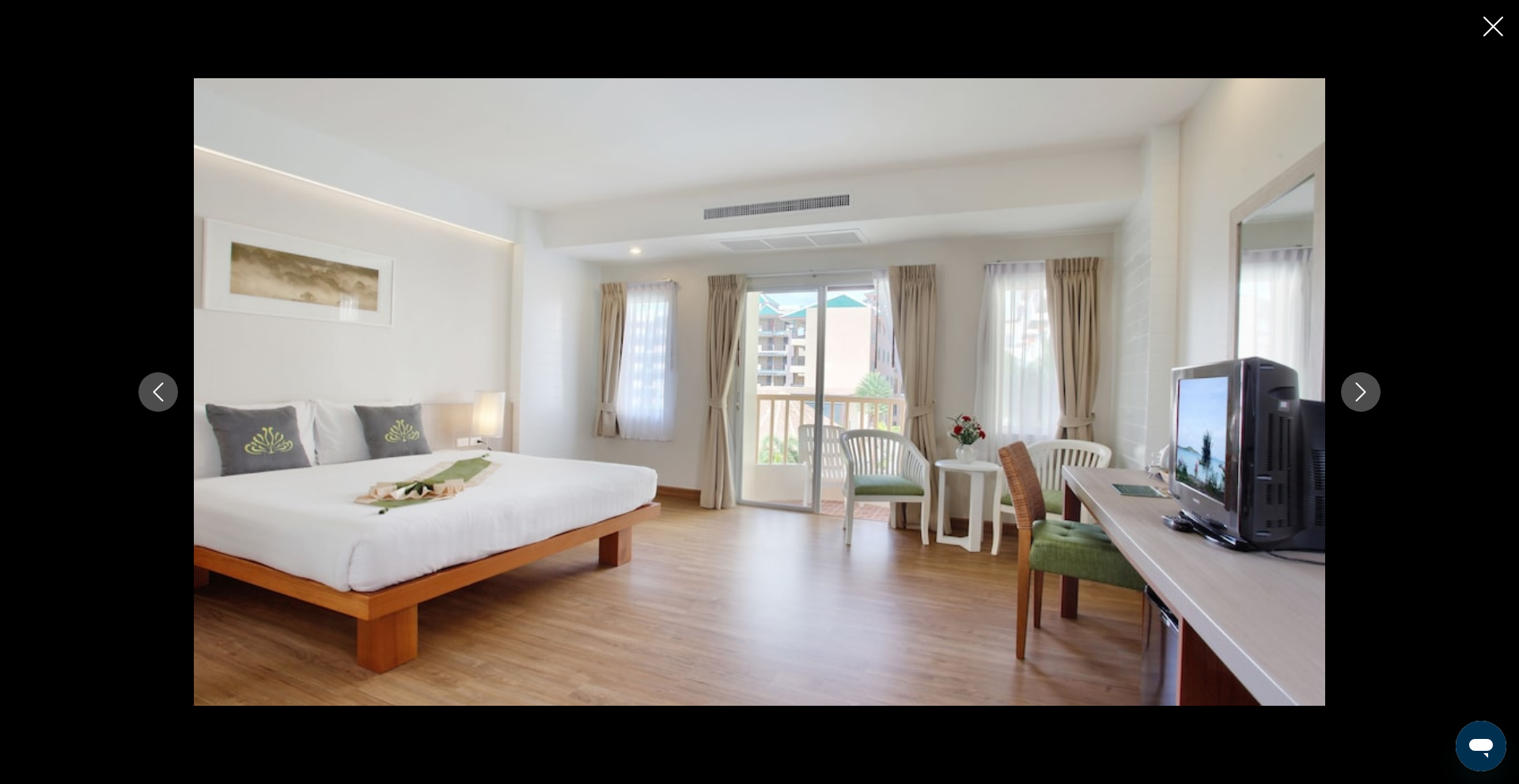
click at [1496, 29] on icon "Close slideshow" at bounding box center [1492, 26] width 19 height 19
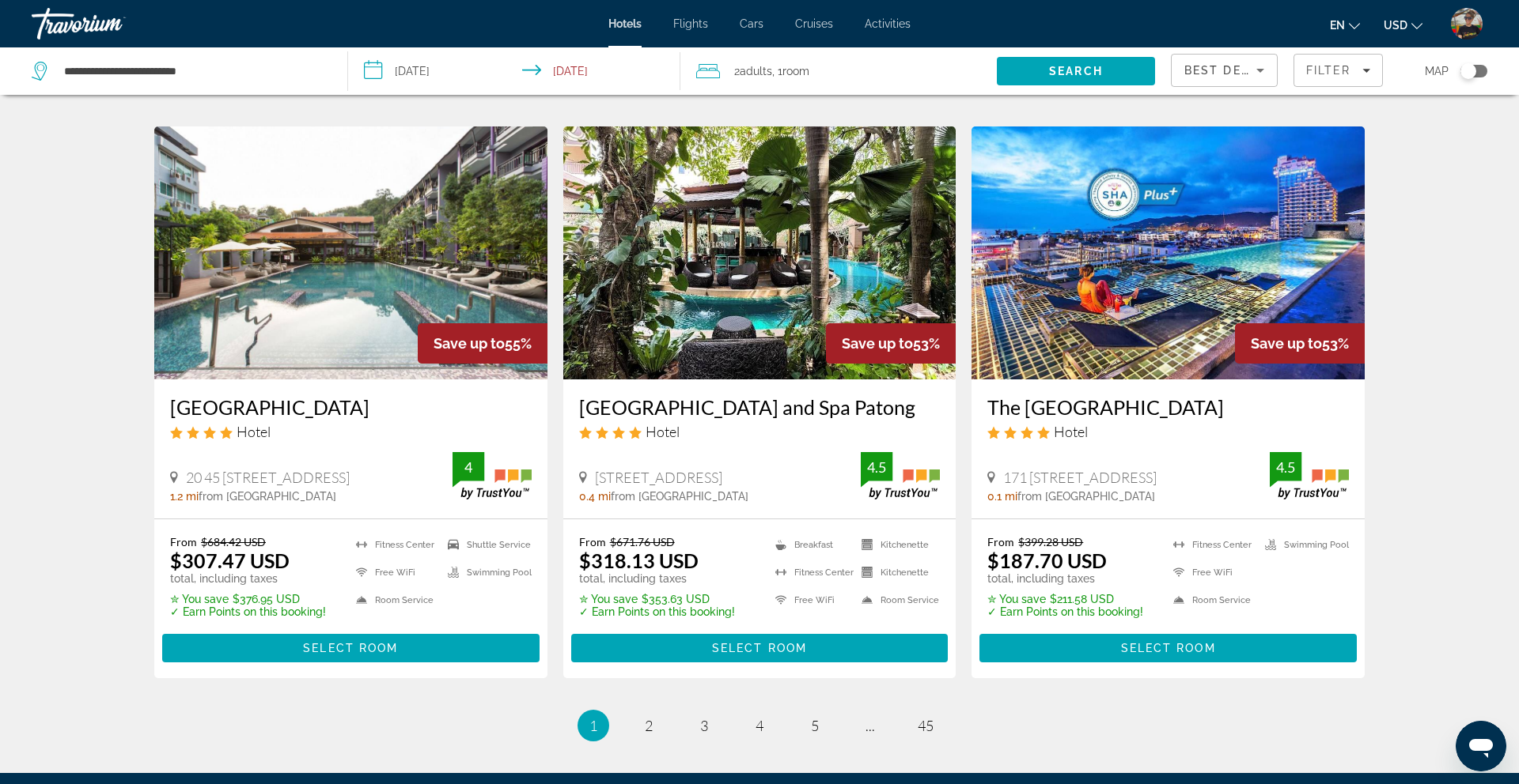
scroll to position [1864, 0]
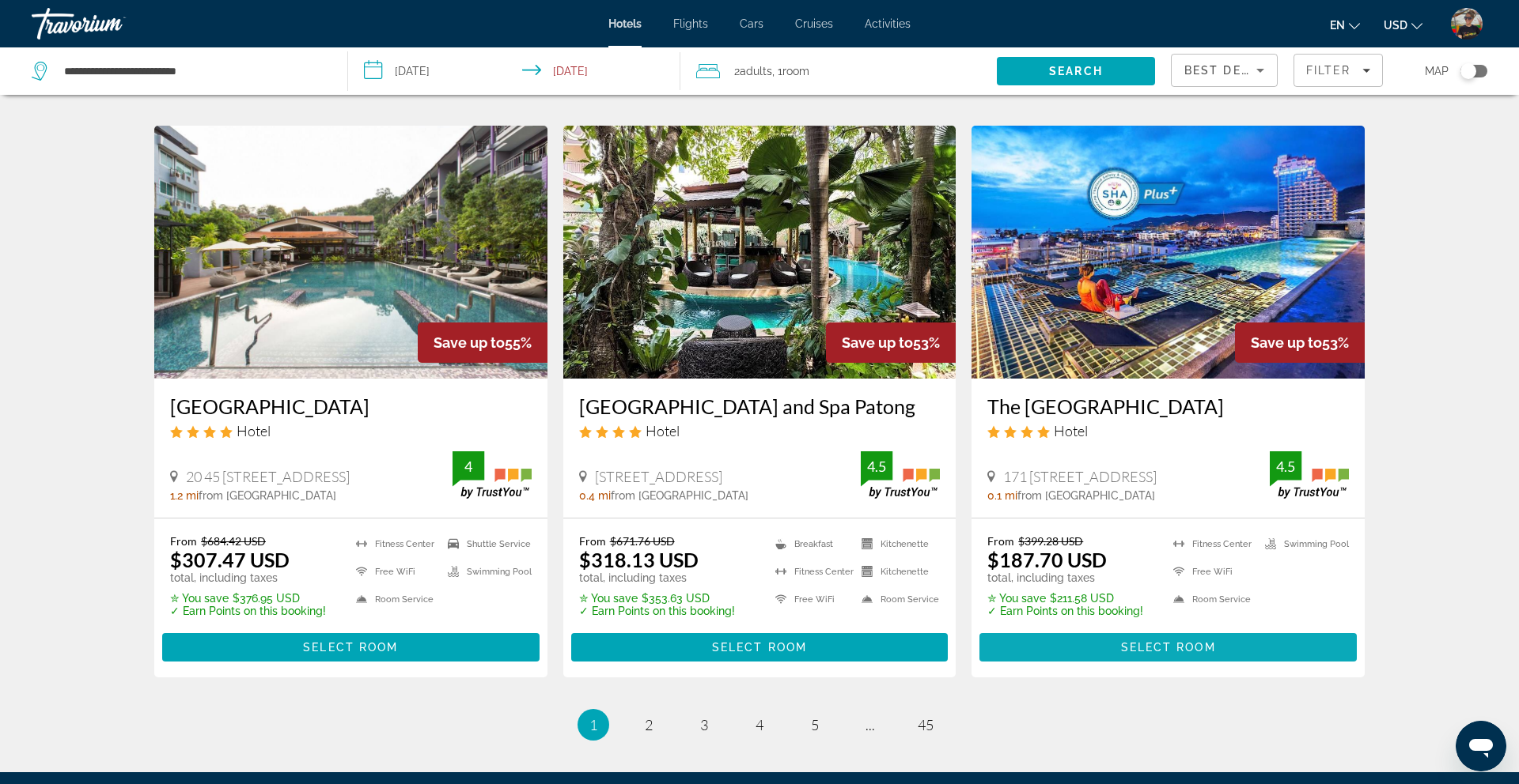
click at [1196, 641] on span "Select Room" at bounding box center [1168, 647] width 95 height 13
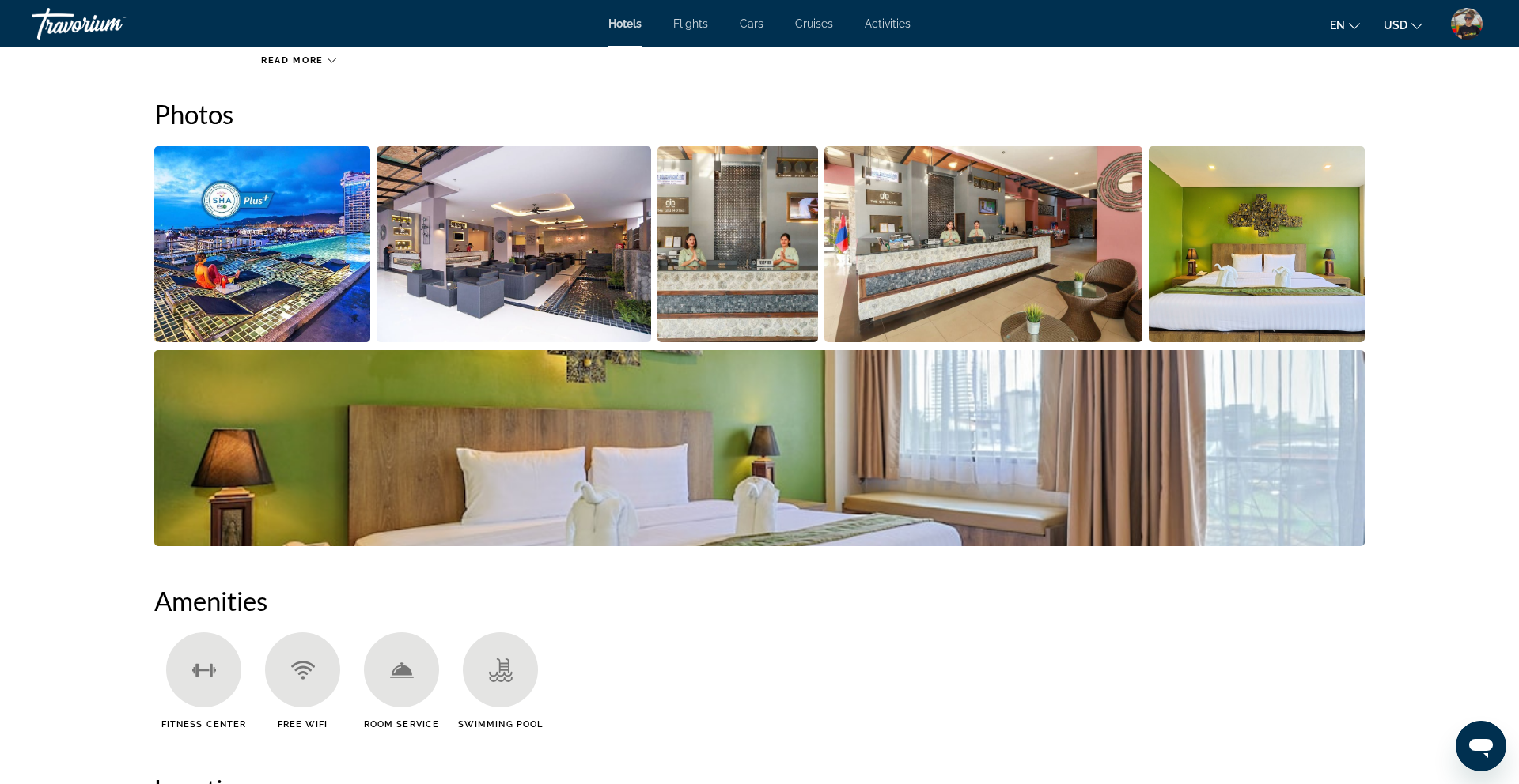
scroll to position [771, 0]
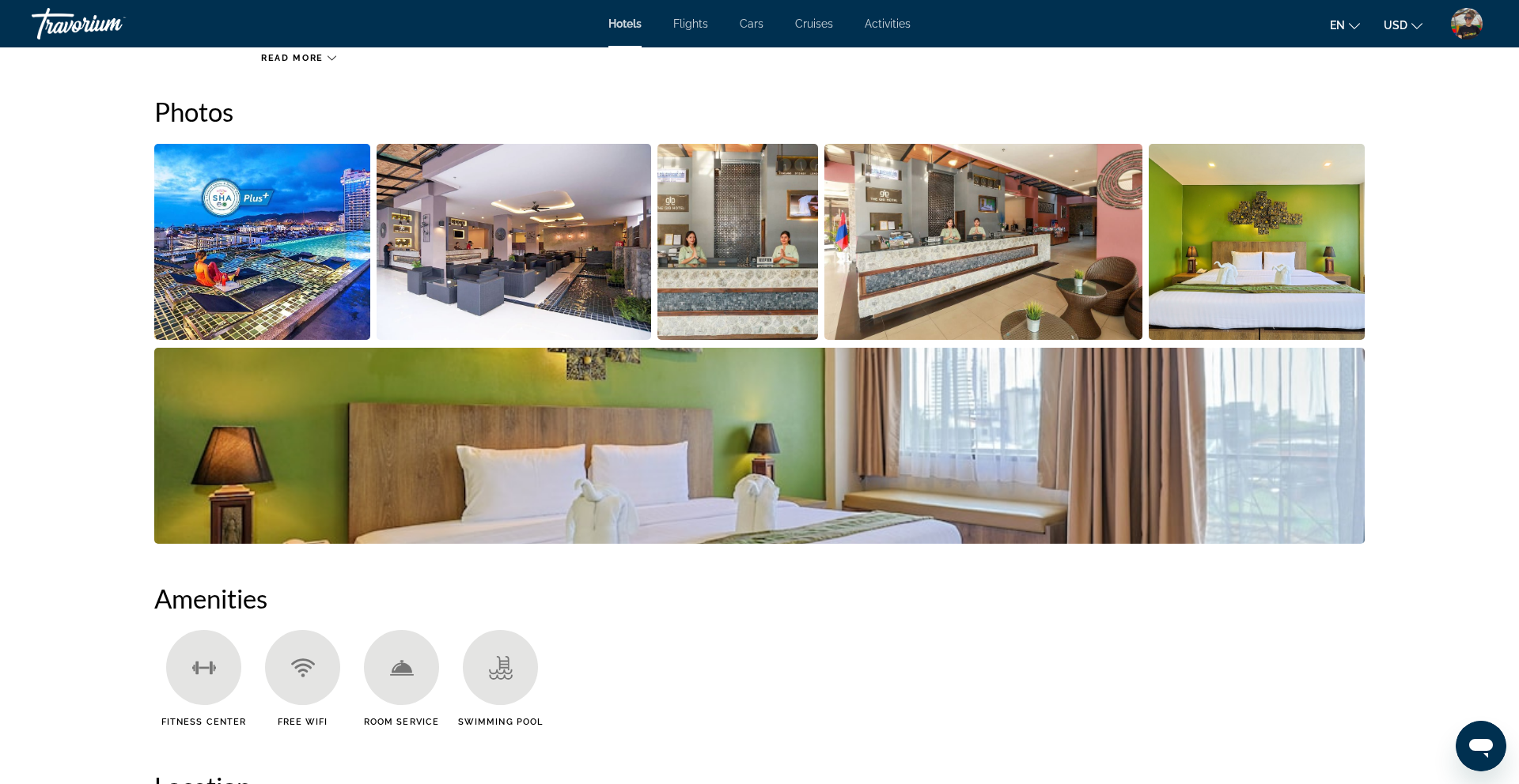
click at [310, 272] on img "Open full-screen image slider" at bounding box center [262, 242] width 216 height 196
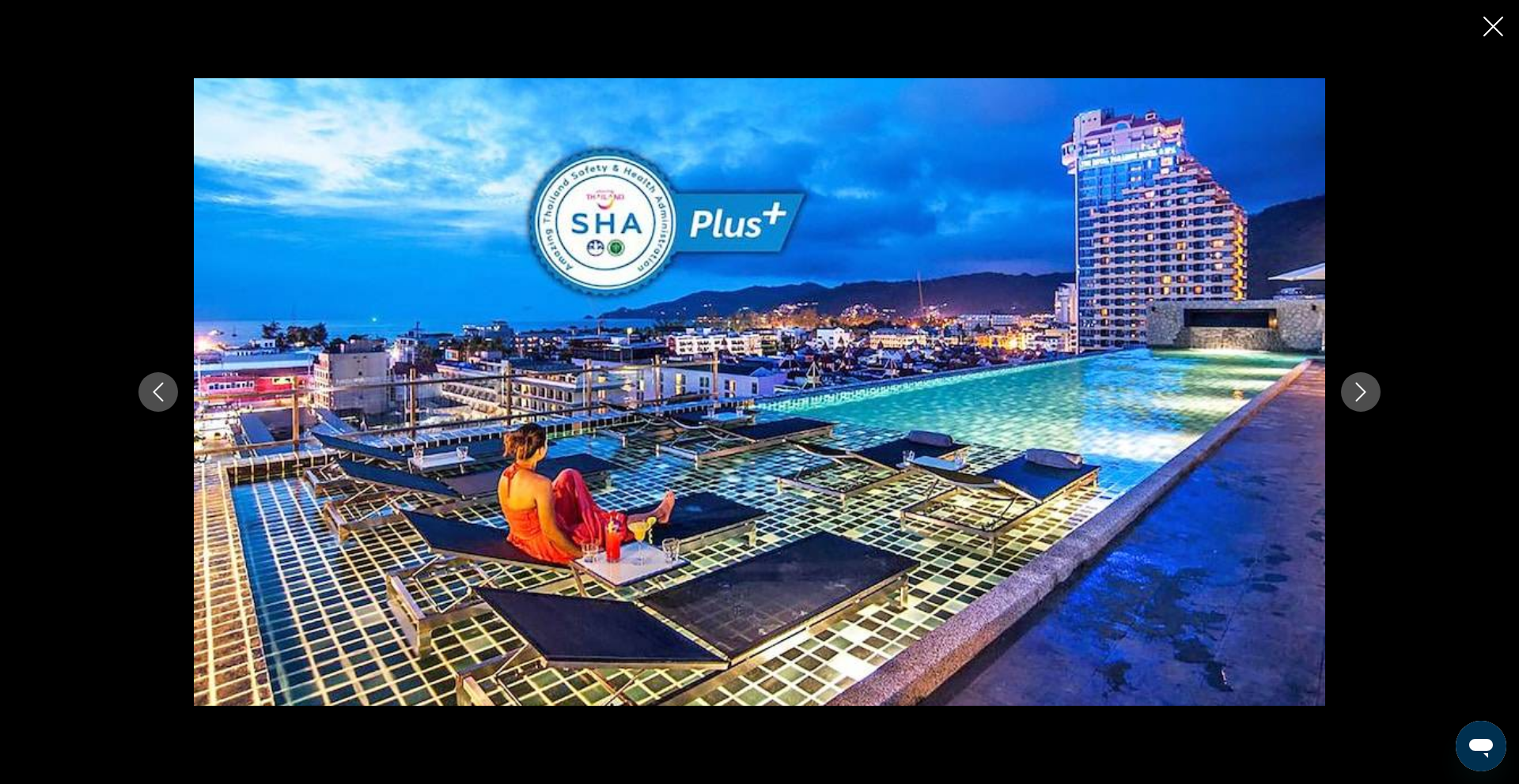
click at [1365, 392] on icon "Next image" at bounding box center [1360, 392] width 10 height 19
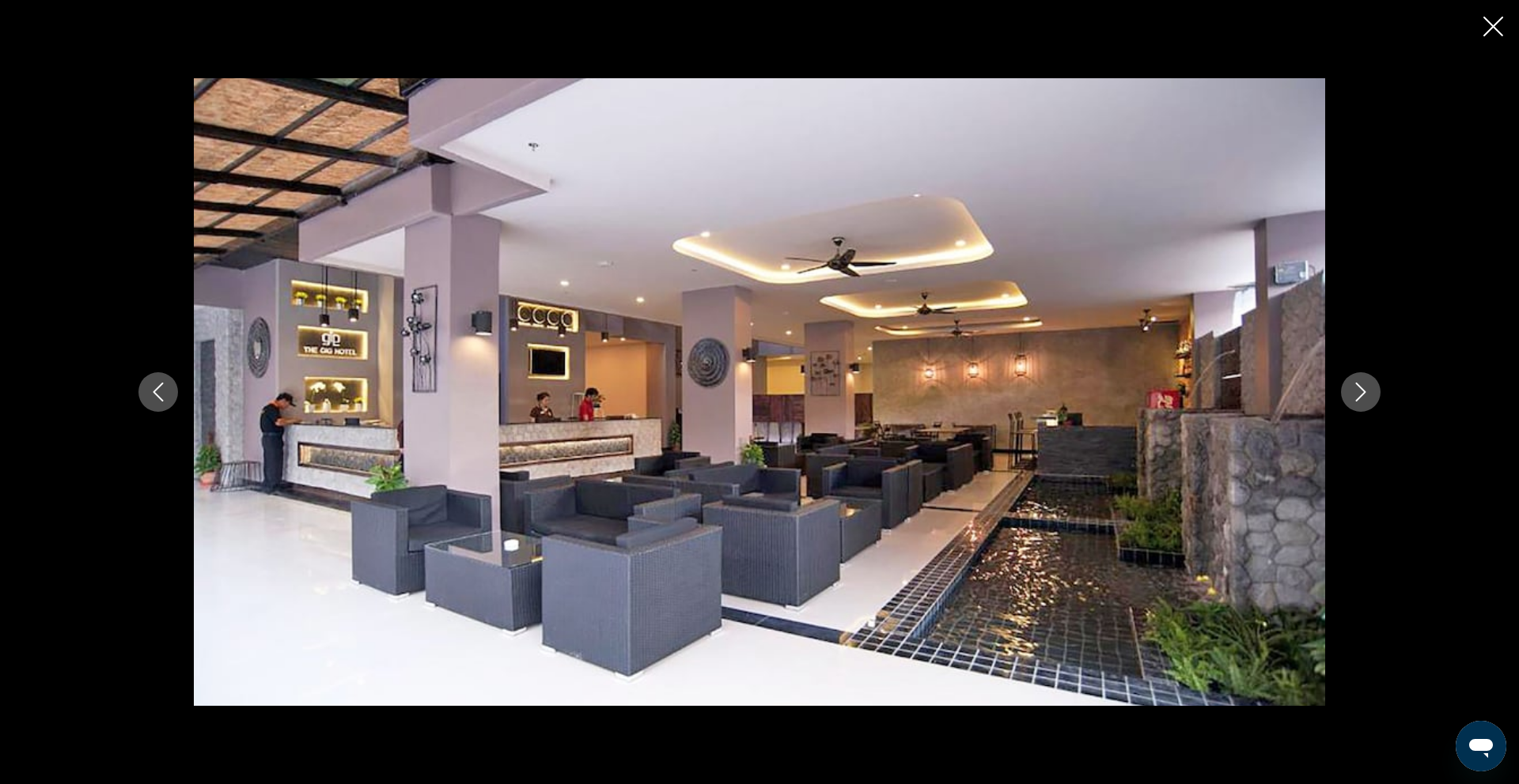
click at [1365, 392] on icon "Next image" at bounding box center [1360, 392] width 10 height 19
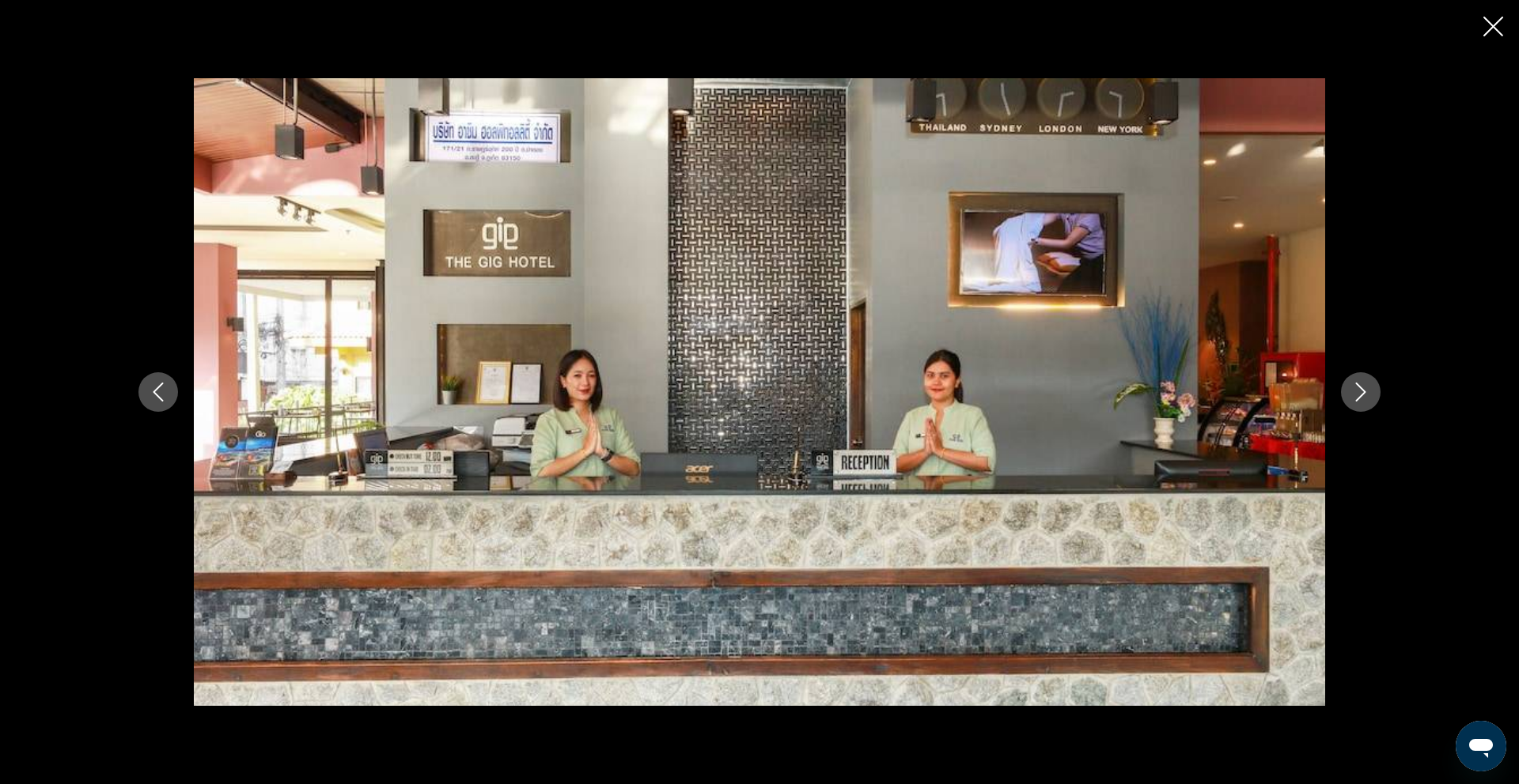
click at [1365, 392] on icon "Next image" at bounding box center [1360, 392] width 10 height 19
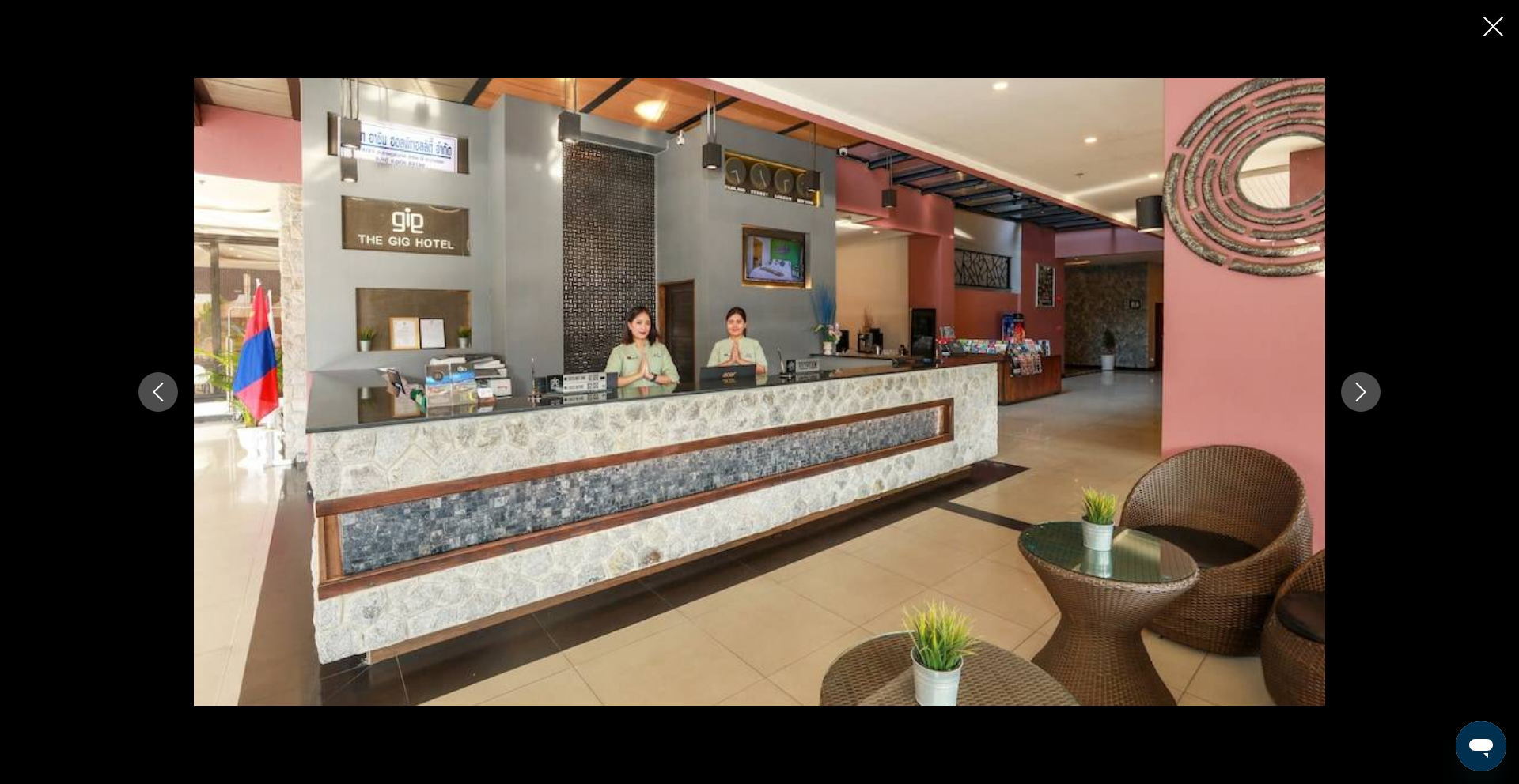
click at [1365, 392] on icon "Next image" at bounding box center [1360, 392] width 10 height 19
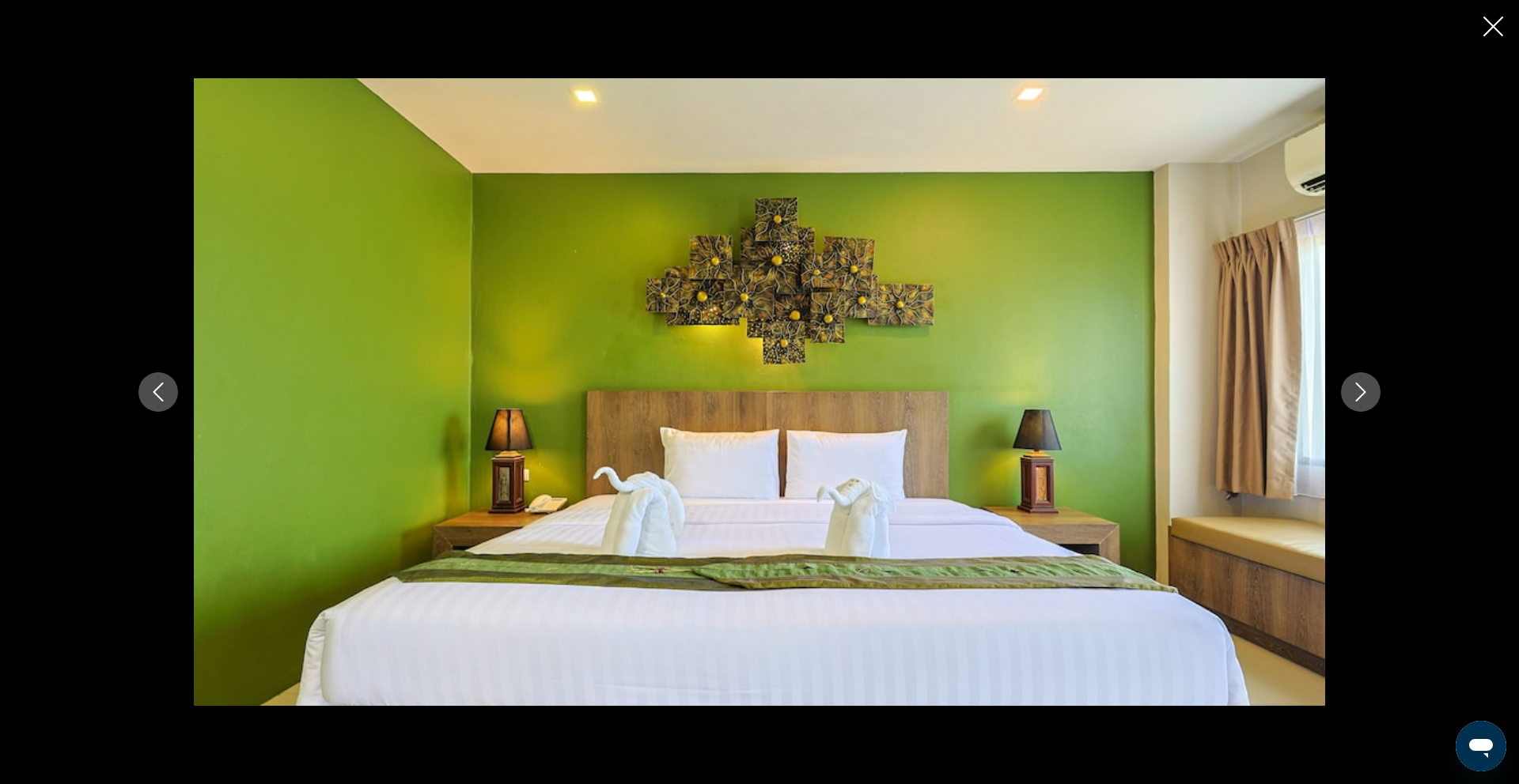
click at [1365, 392] on icon "Next image" at bounding box center [1360, 392] width 10 height 19
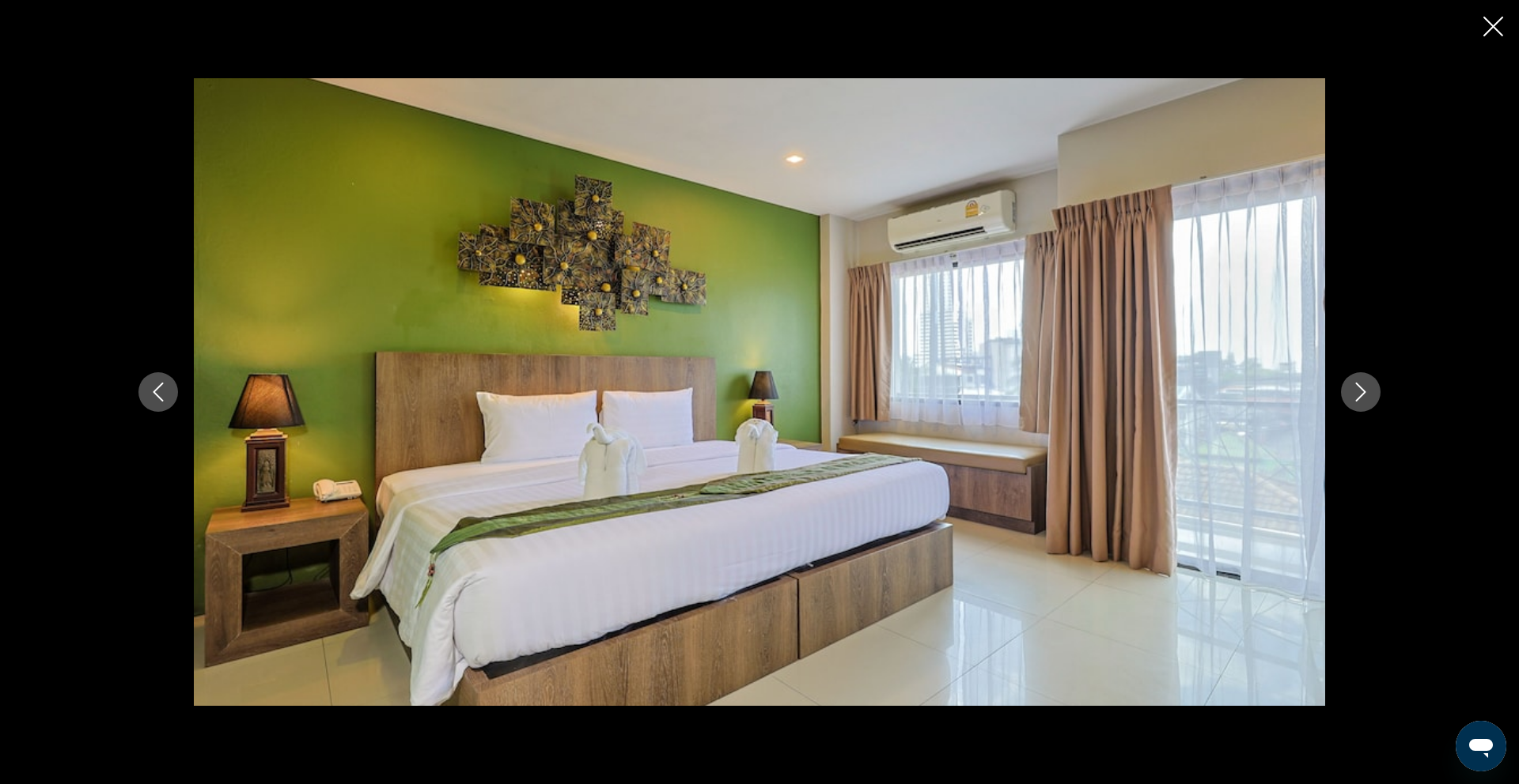
click at [1365, 392] on icon "Next image" at bounding box center [1360, 392] width 10 height 19
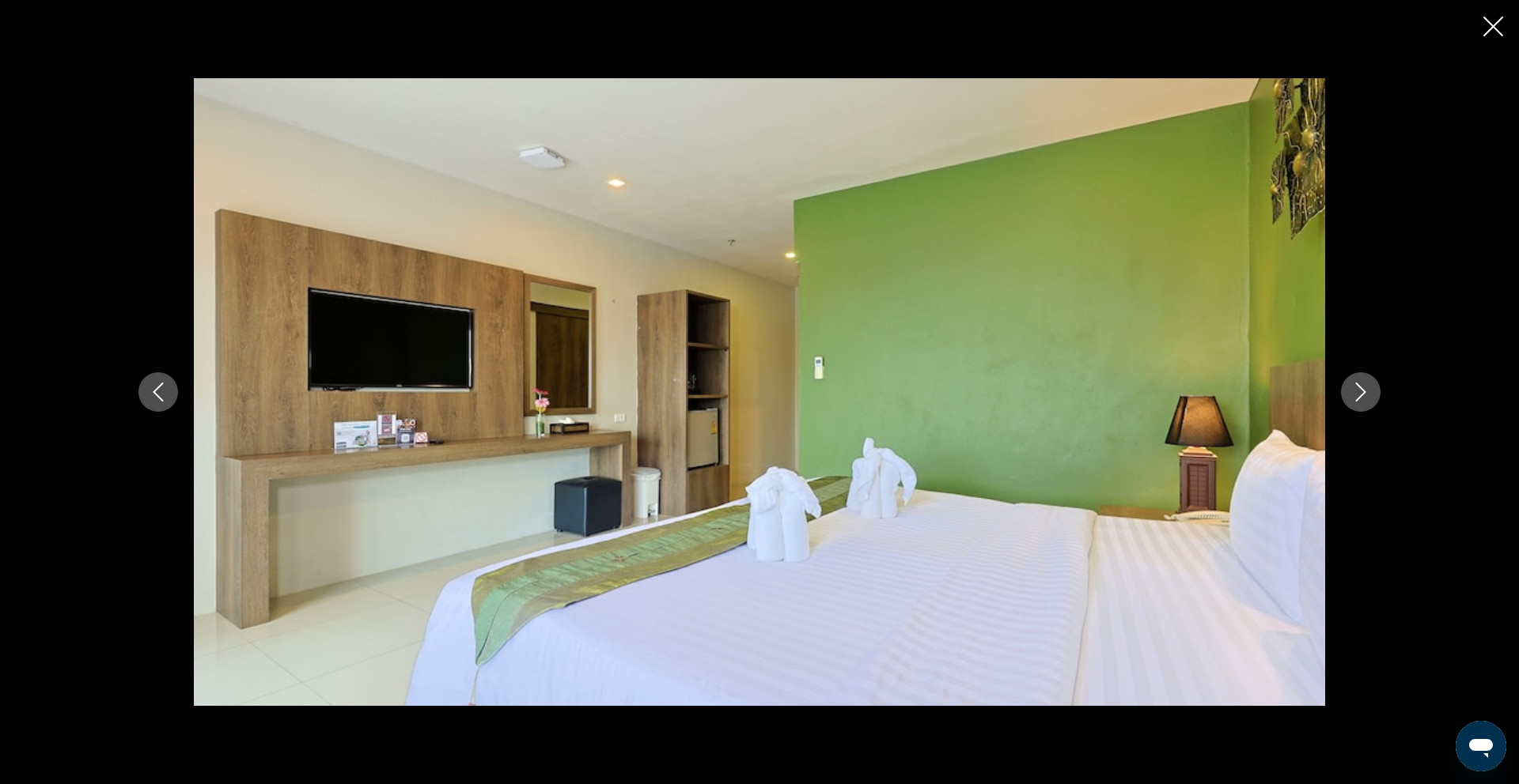
click at [1365, 392] on icon "Next image" at bounding box center [1360, 392] width 10 height 19
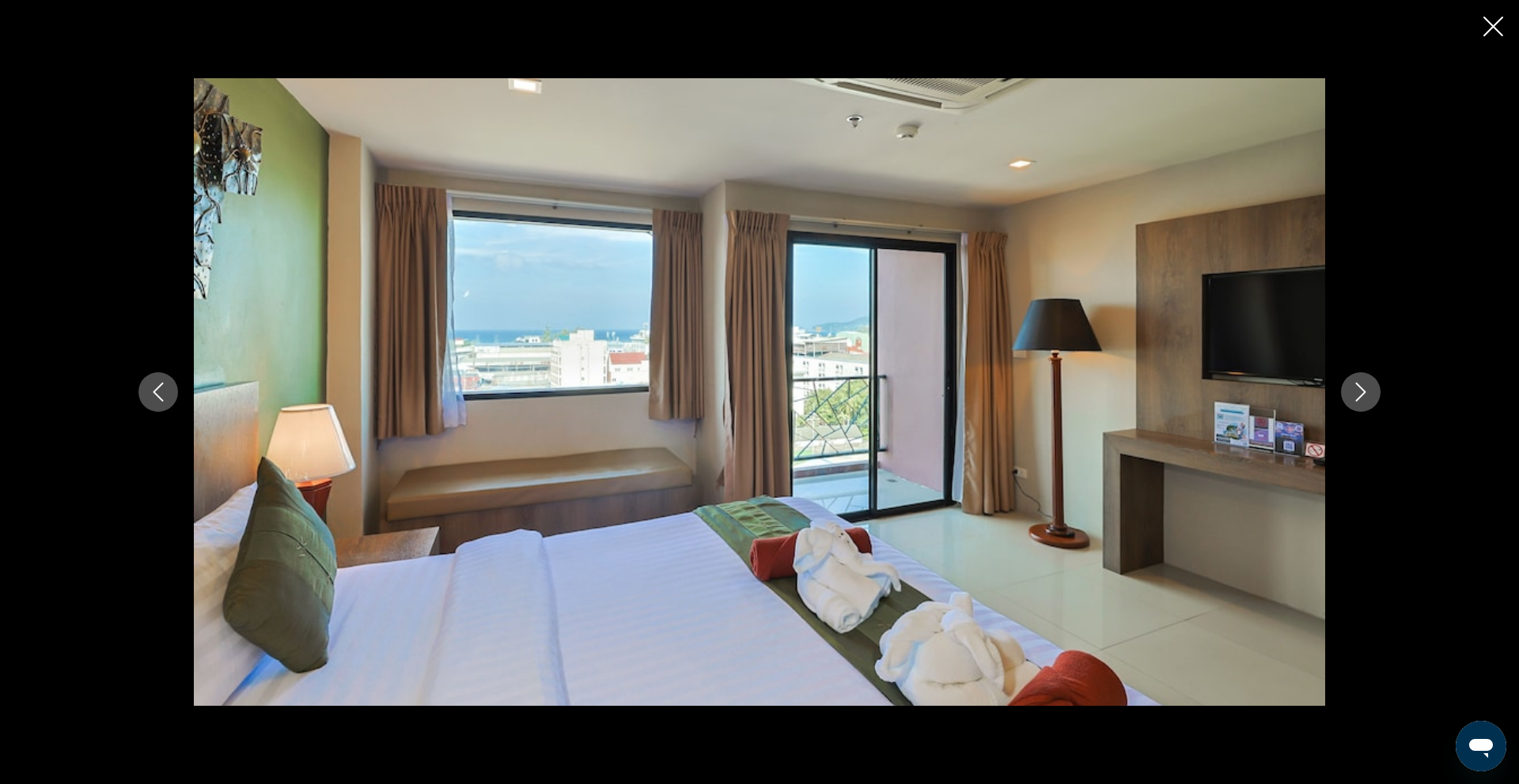
click at [1365, 392] on icon "Next image" at bounding box center [1360, 392] width 10 height 19
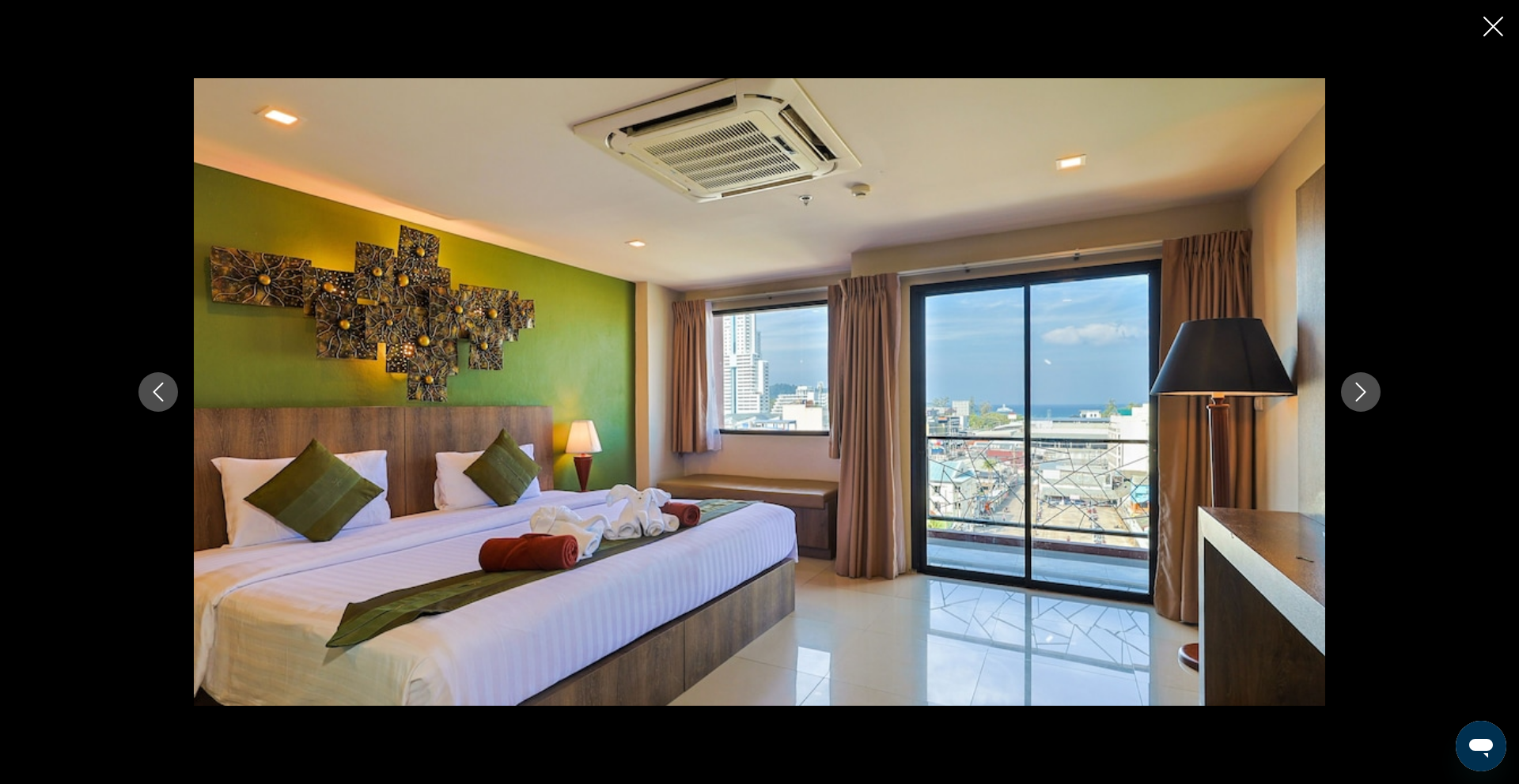
click at [1365, 392] on icon "Next image" at bounding box center [1360, 392] width 10 height 19
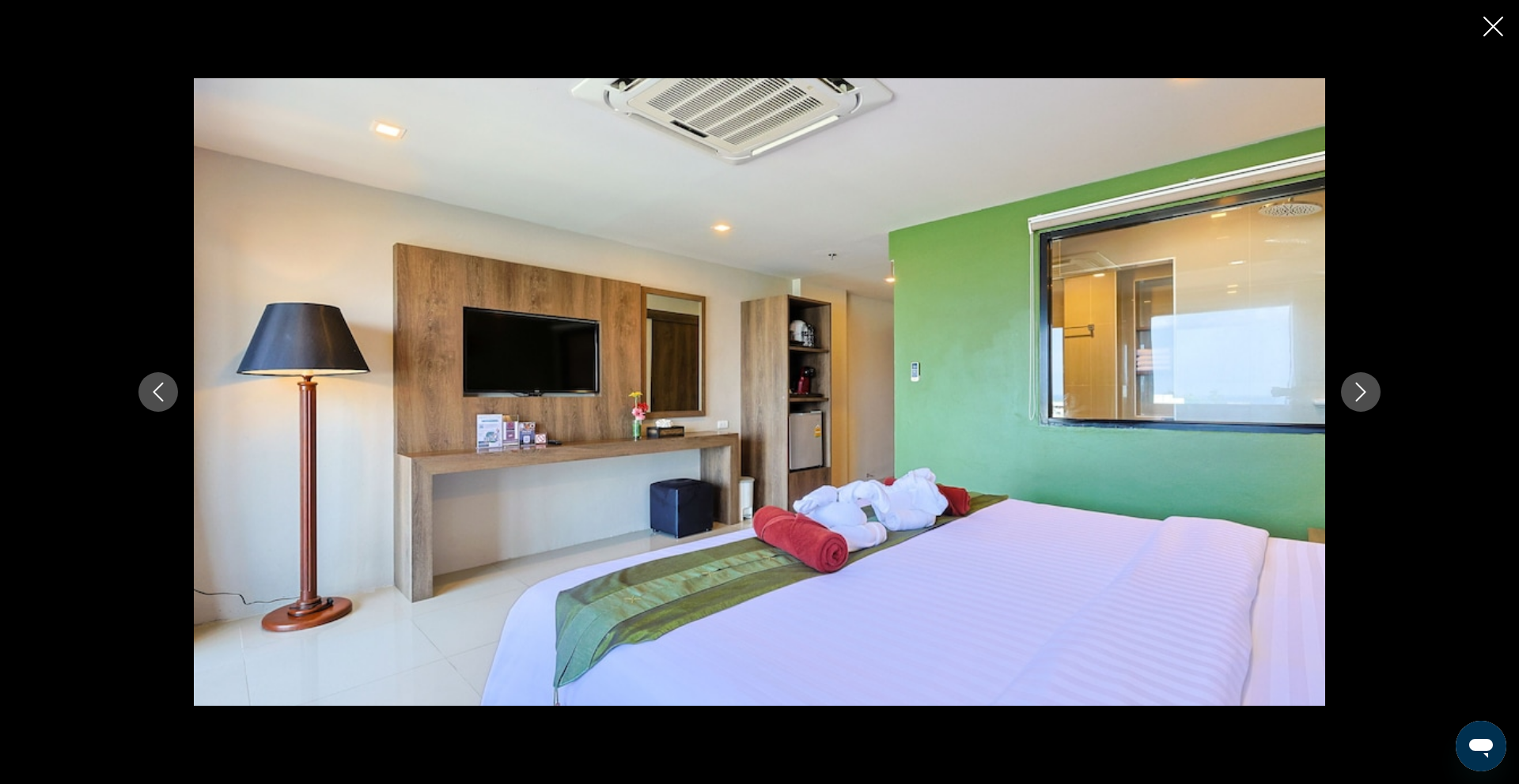
click at [1365, 392] on icon "Next image" at bounding box center [1360, 392] width 10 height 19
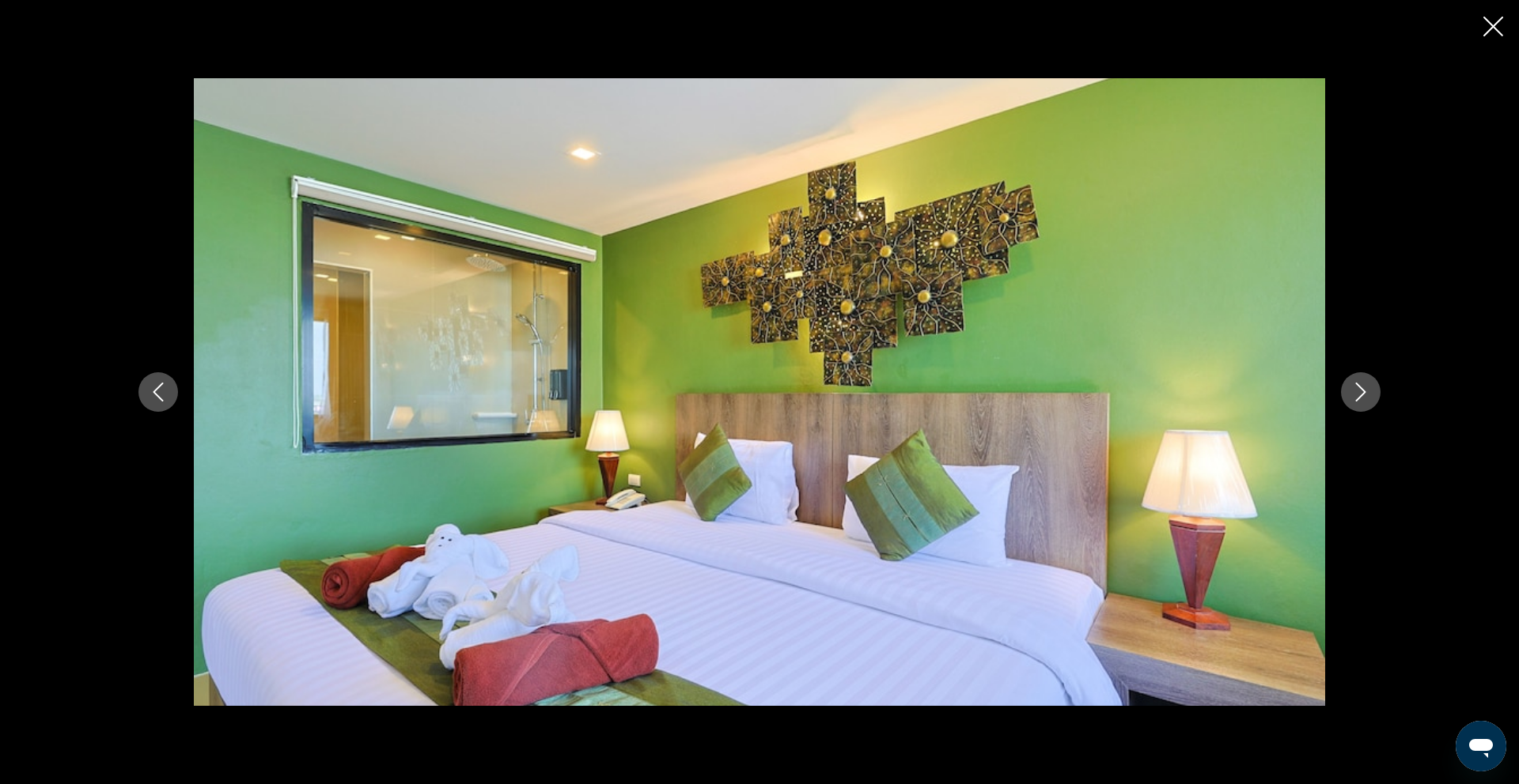
click at [1365, 392] on icon "Next image" at bounding box center [1360, 392] width 10 height 19
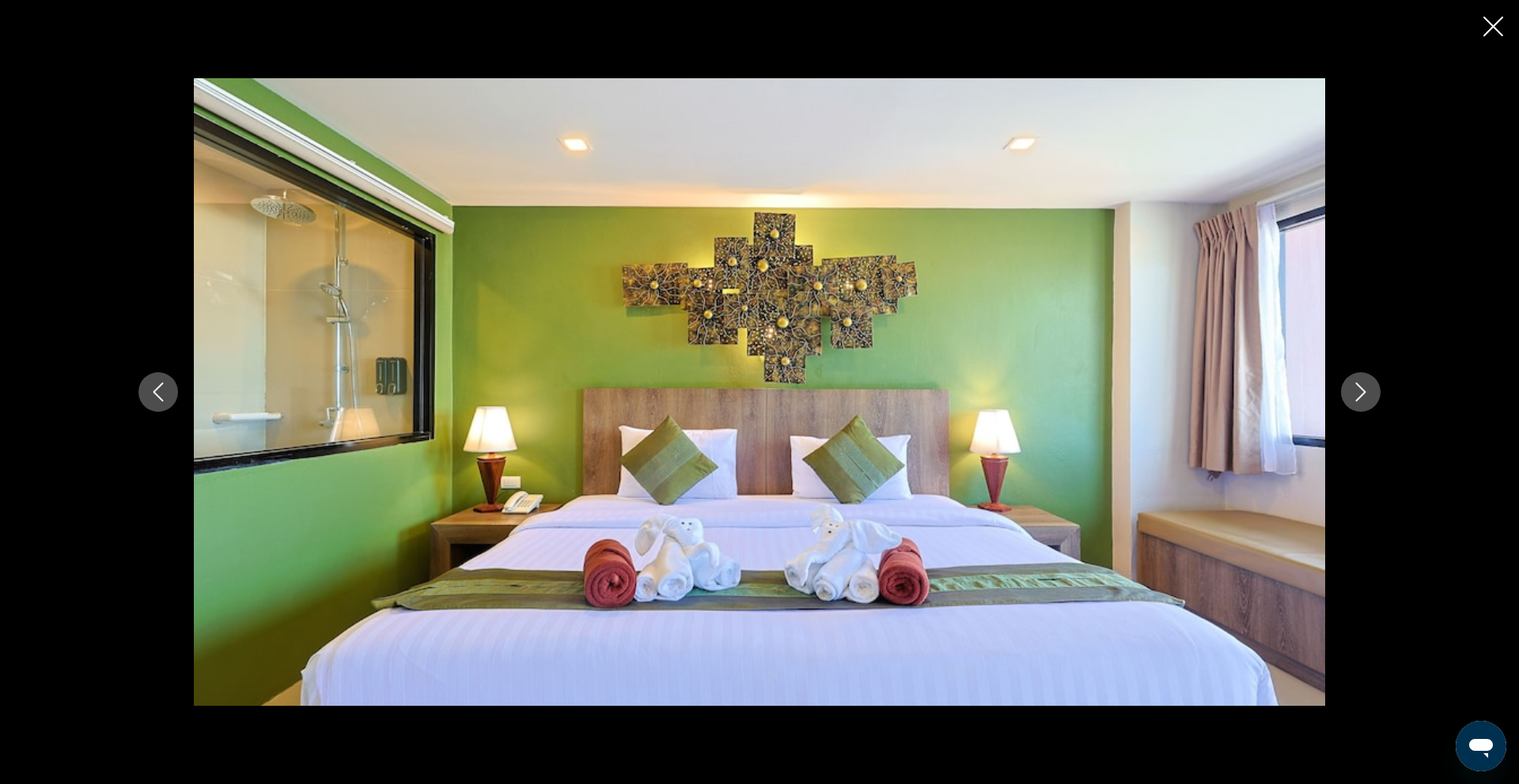
click at [1365, 392] on icon "Next image" at bounding box center [1360, 392] width 10 height 19
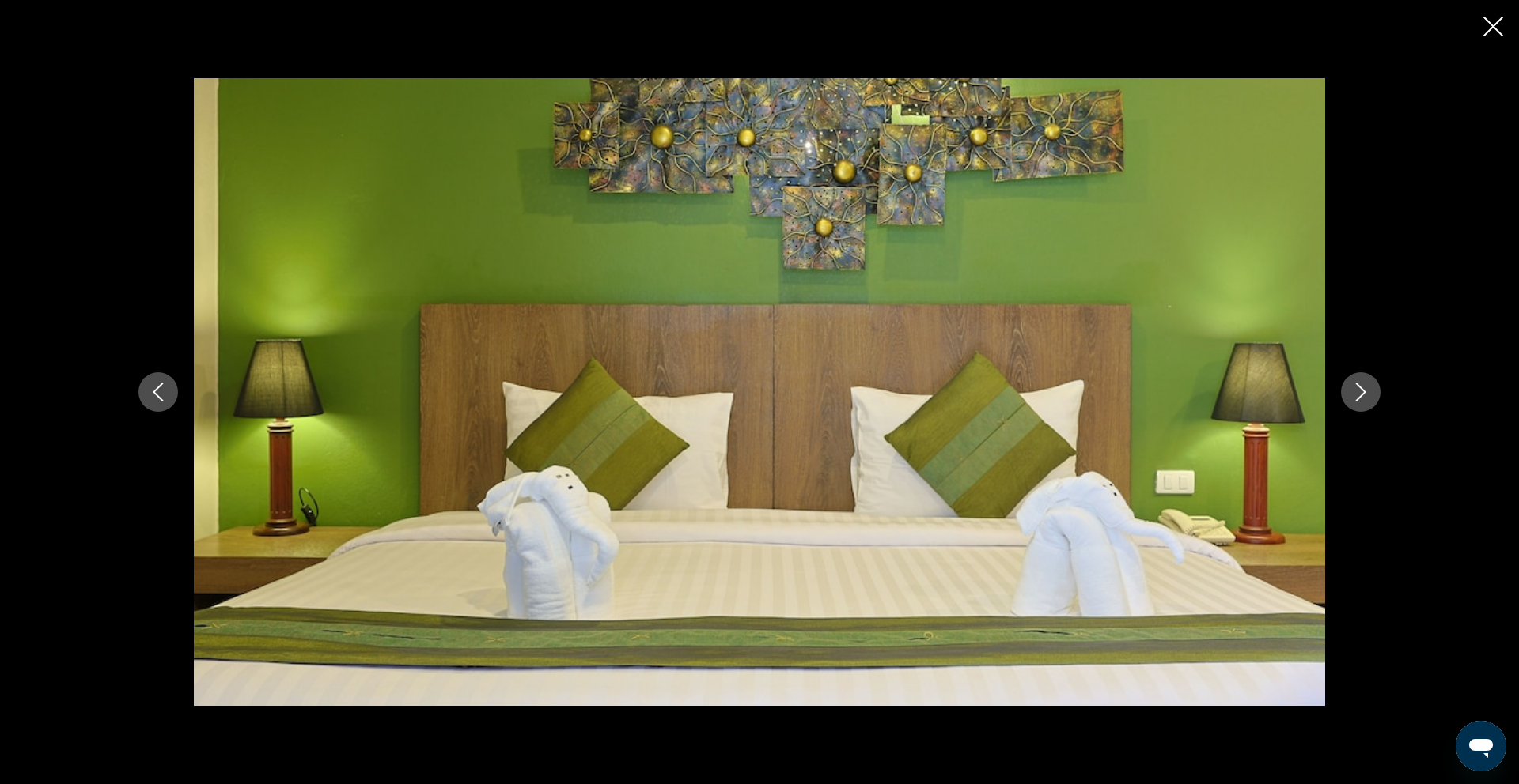
click at [1365, 392] on icon "Next image" at bounding box center [1360, 392] width 10 height 19
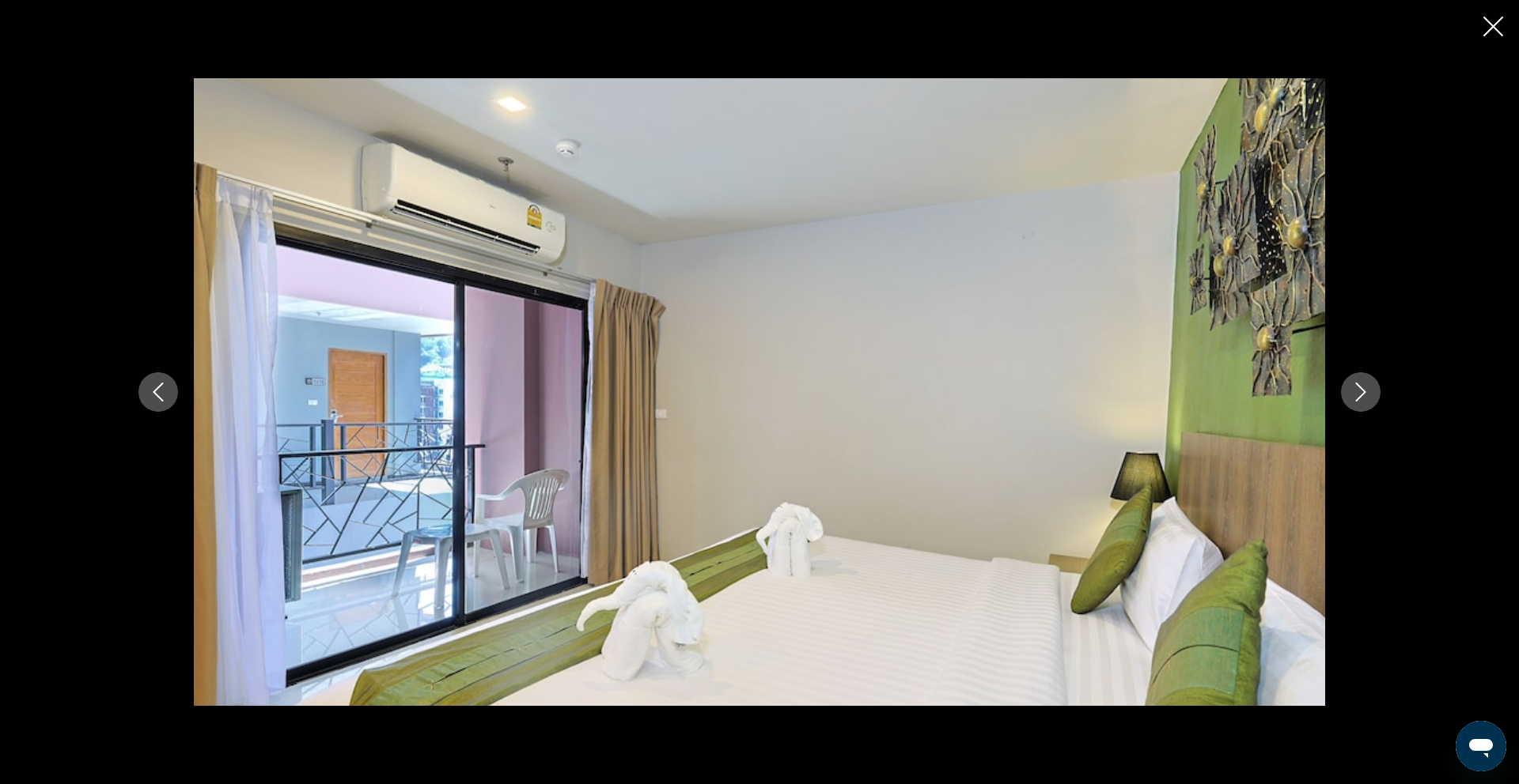
click at [1491, 32] on icon "Close slideshow" at bounding box center [1492, 26] width 19 height 19
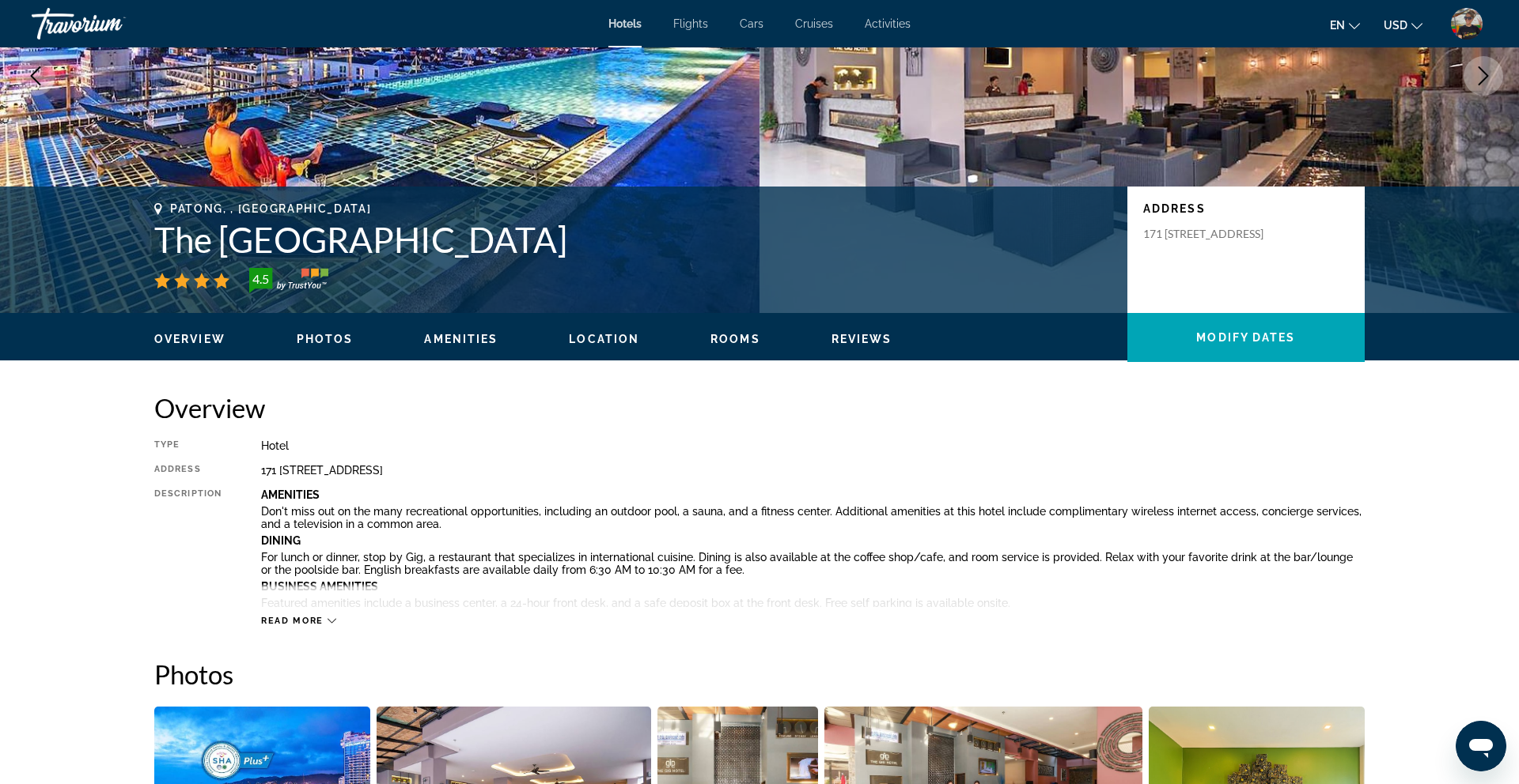
scroll to position [202, 0]
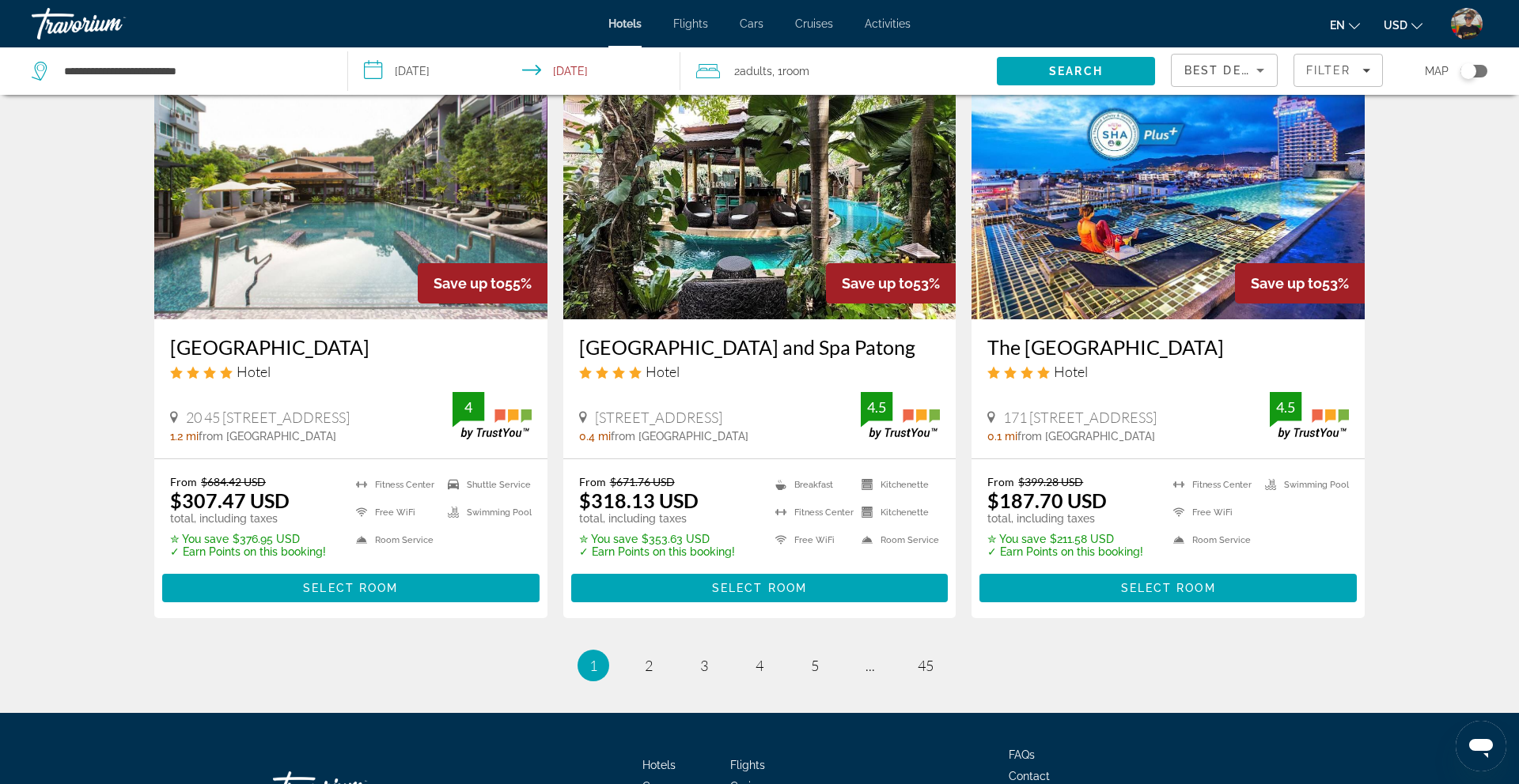
scroll to position [1928, 0]
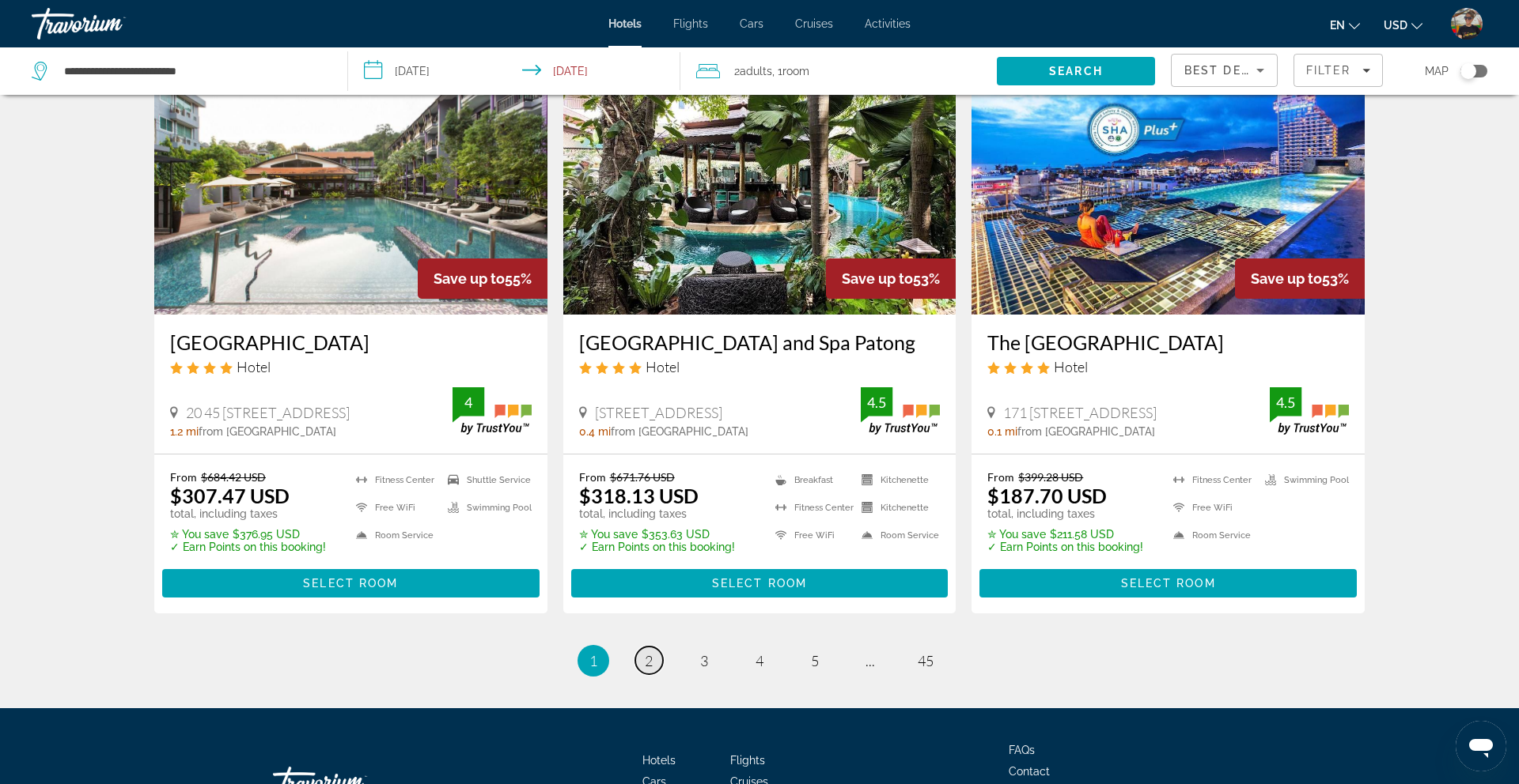
click at [645, 652] on span "2" at bounding box center [649, 660] width 8 height 18
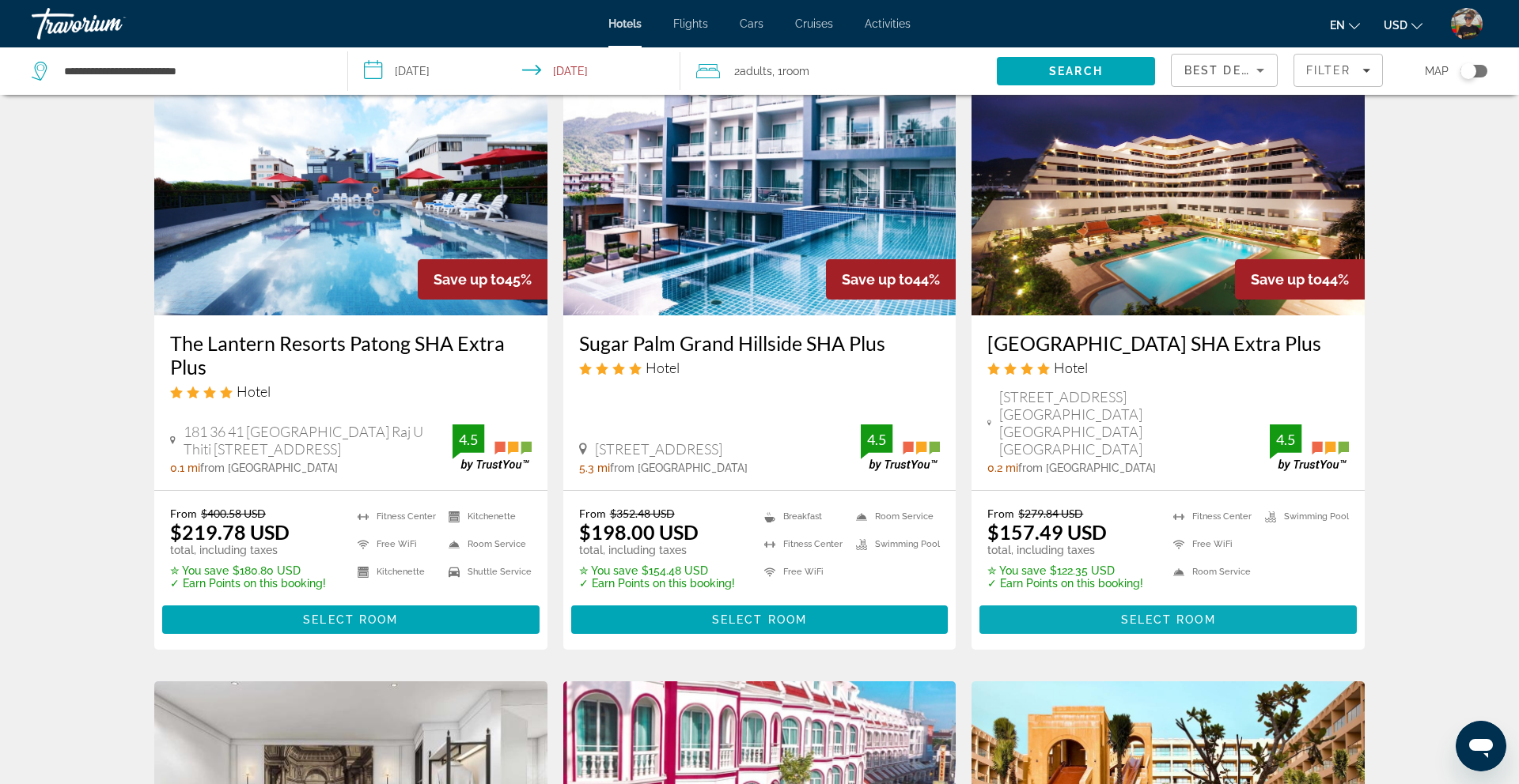
scroll to position [689, 0]
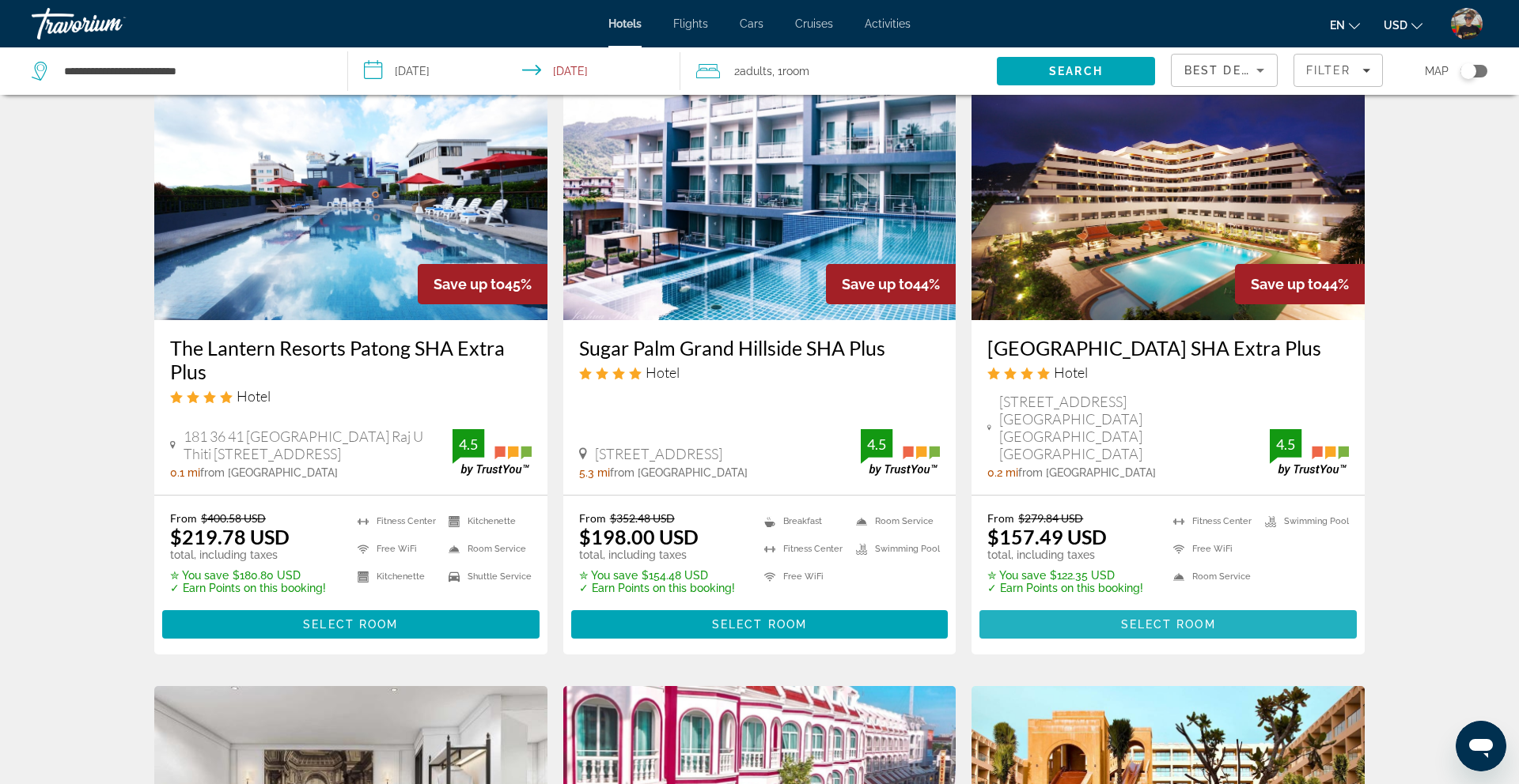
click at [1085, 606] on span "Main content" at bounding box center [1168, 624] width 377 height 38
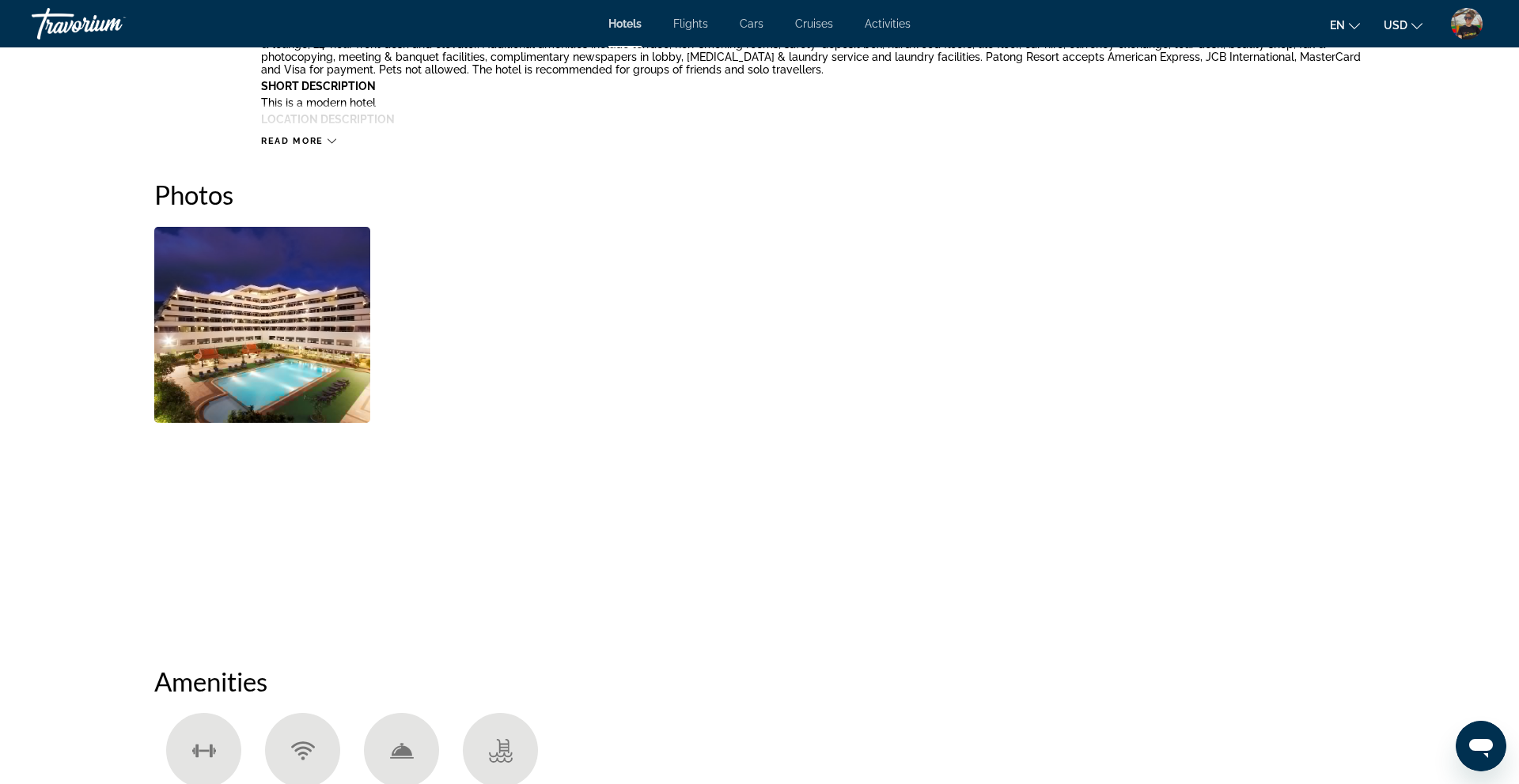
scroll to position [691, 0]
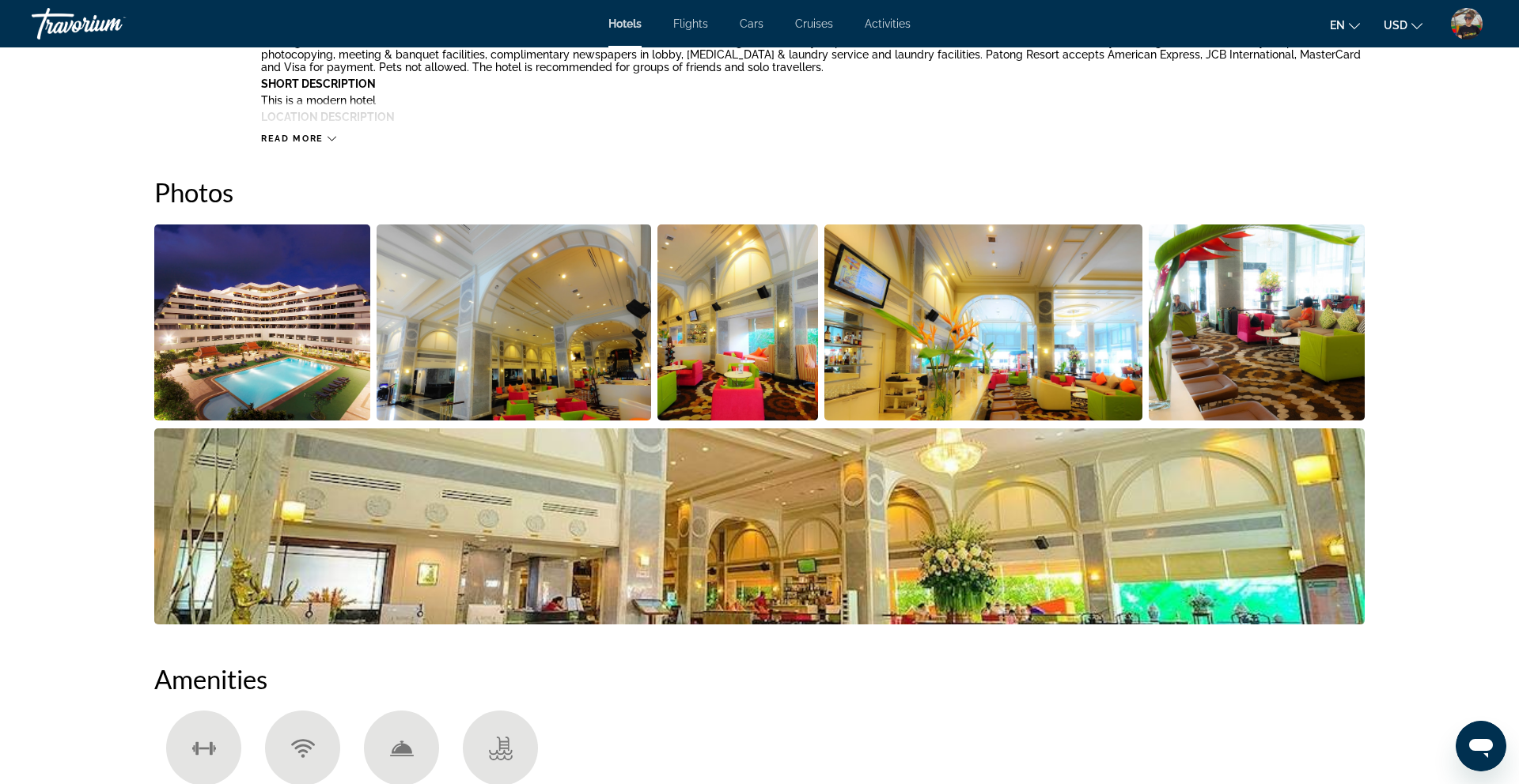
click at [294, 344] on img "Open full-screen image slider" at bounding box center [262, 322] width 216 height 196
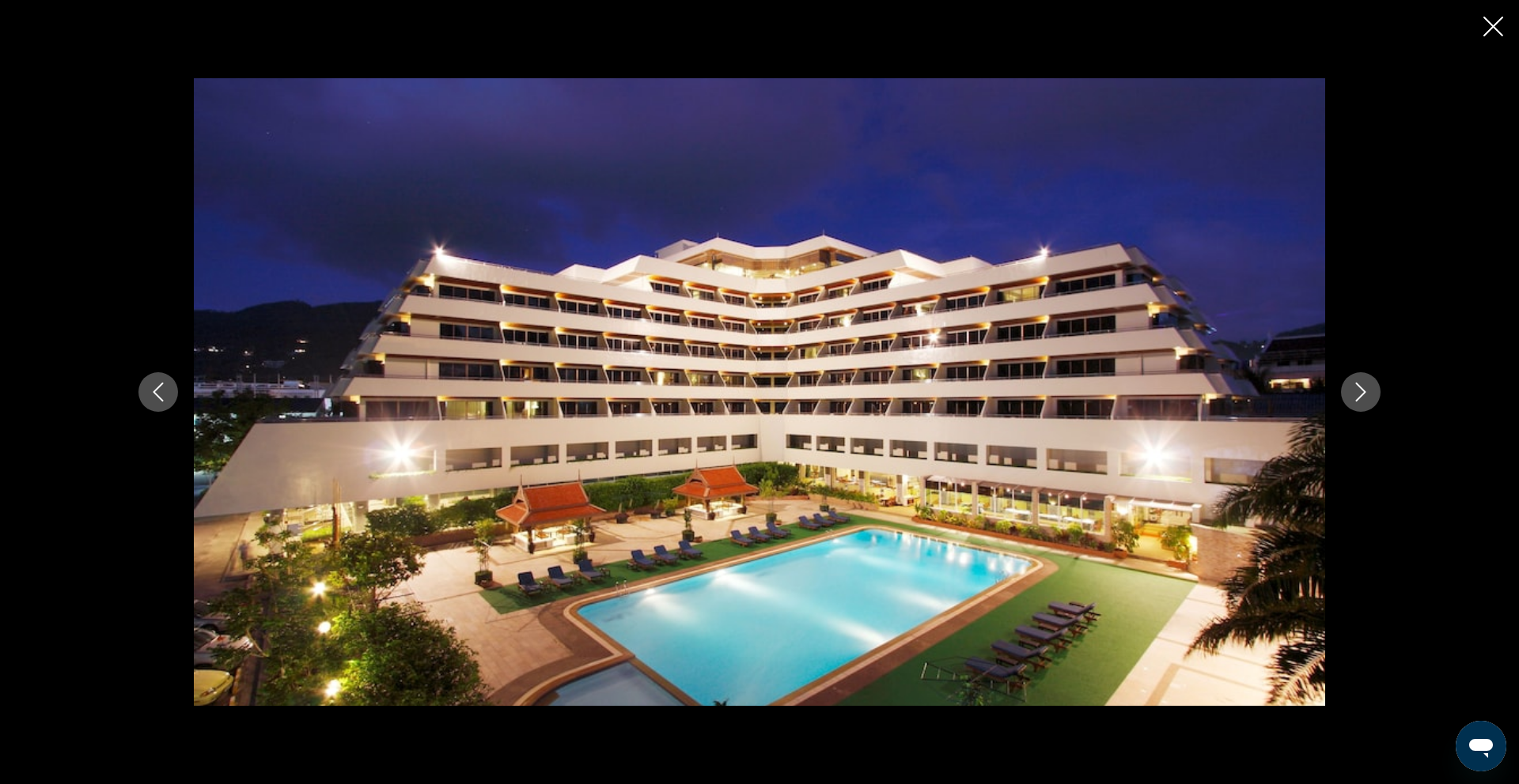
click at [1365, 394] on icon "Next image" at bounding box center [1360, 392] width 19 height 19
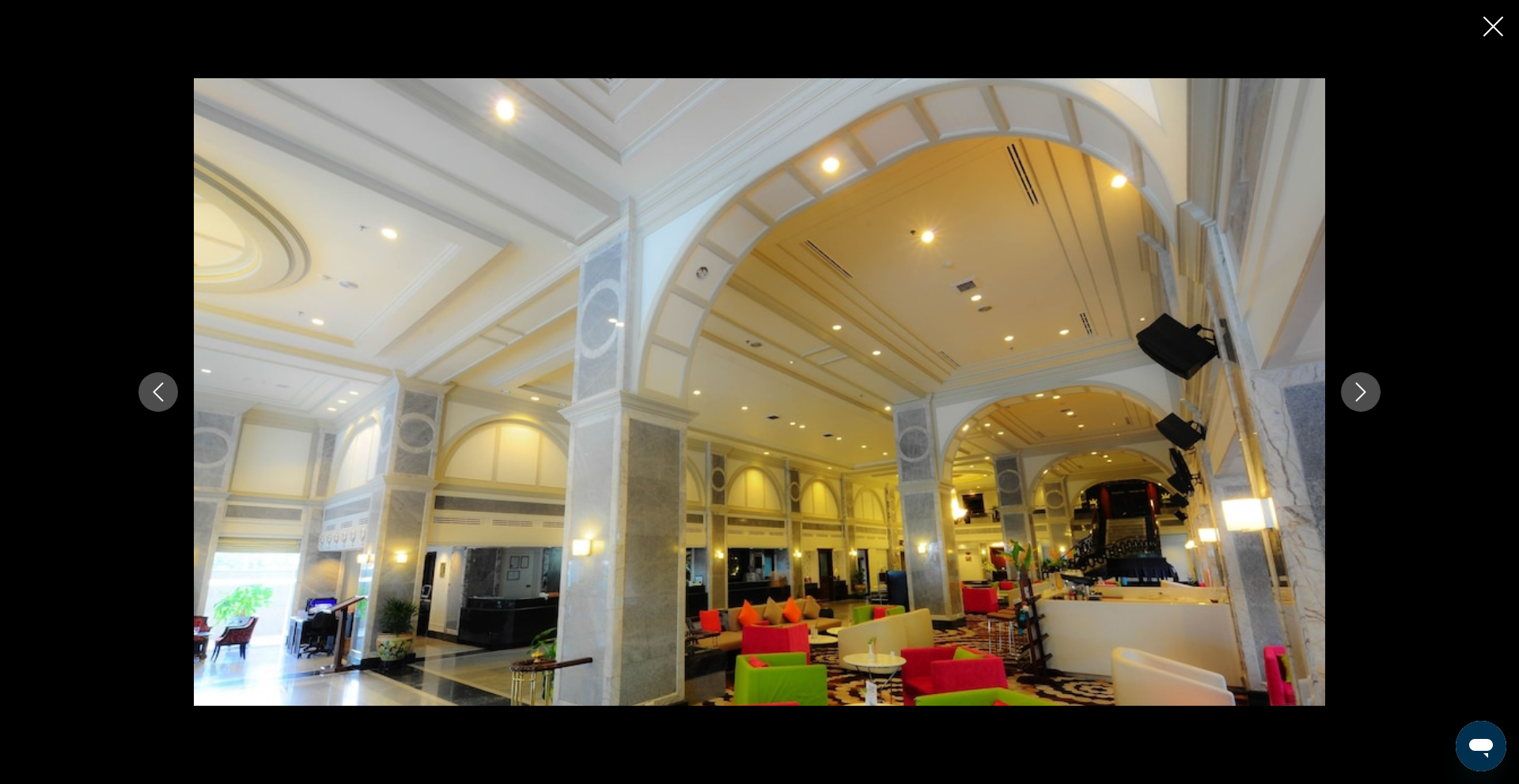
click at [1360, 390] on icon "Next image" at bounding box center [1360, 392] width 19 height 19
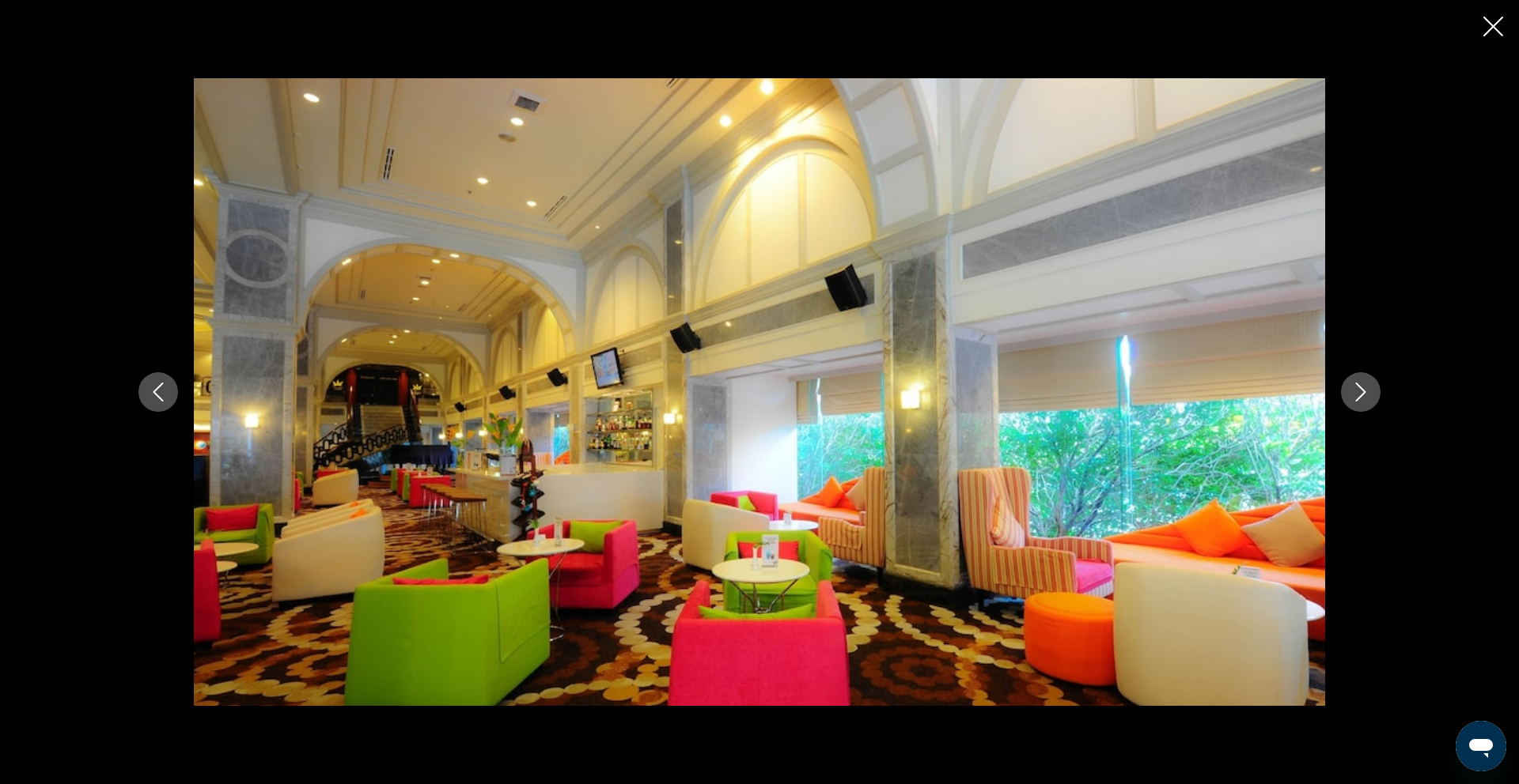
click at [1365, 389] on icon "Next image" at bounding box center [1360, 392] width 19 height 19
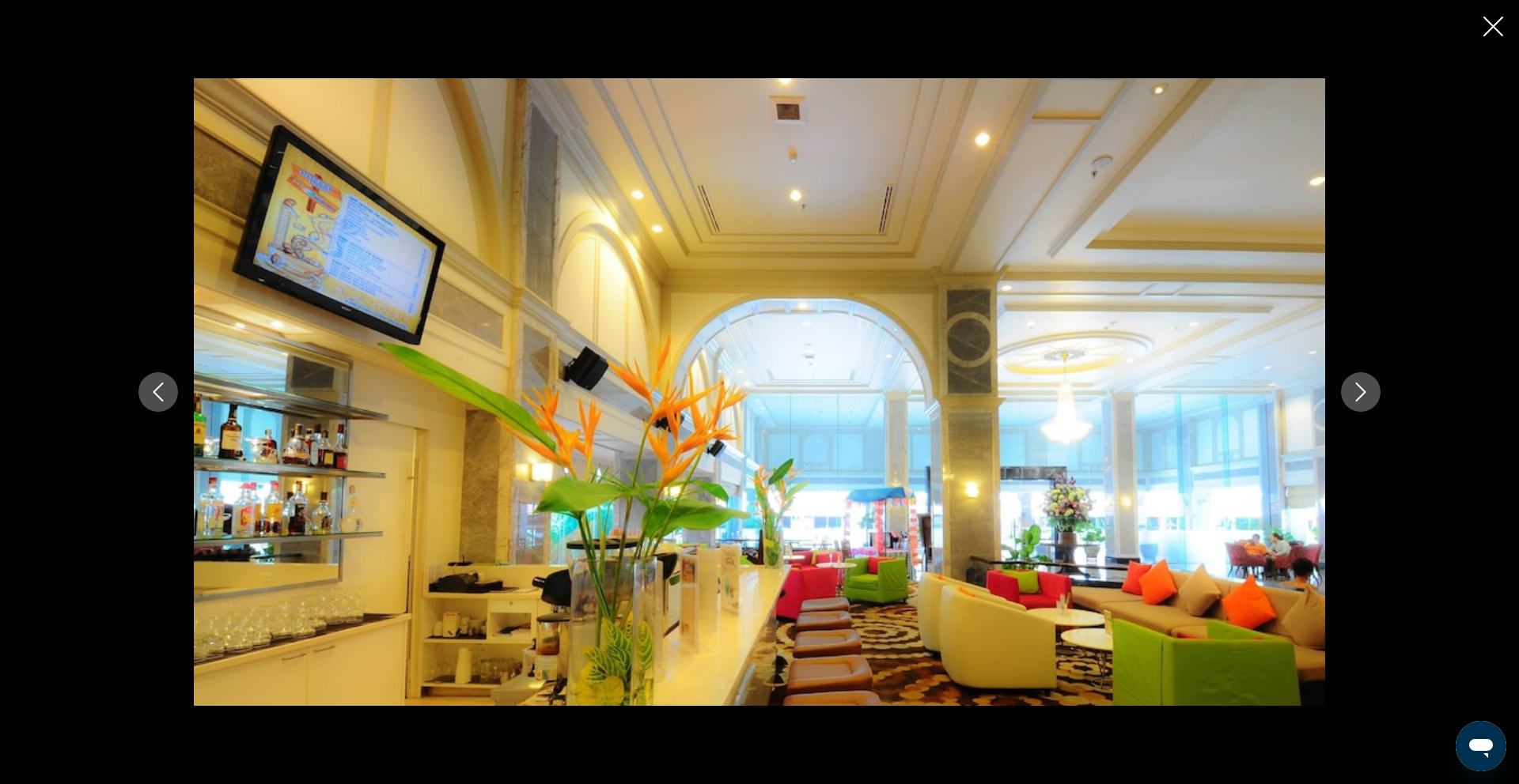
click at [1365, 389] on icon "Next image" at bounding box center [1360, 392] width 19 height 19
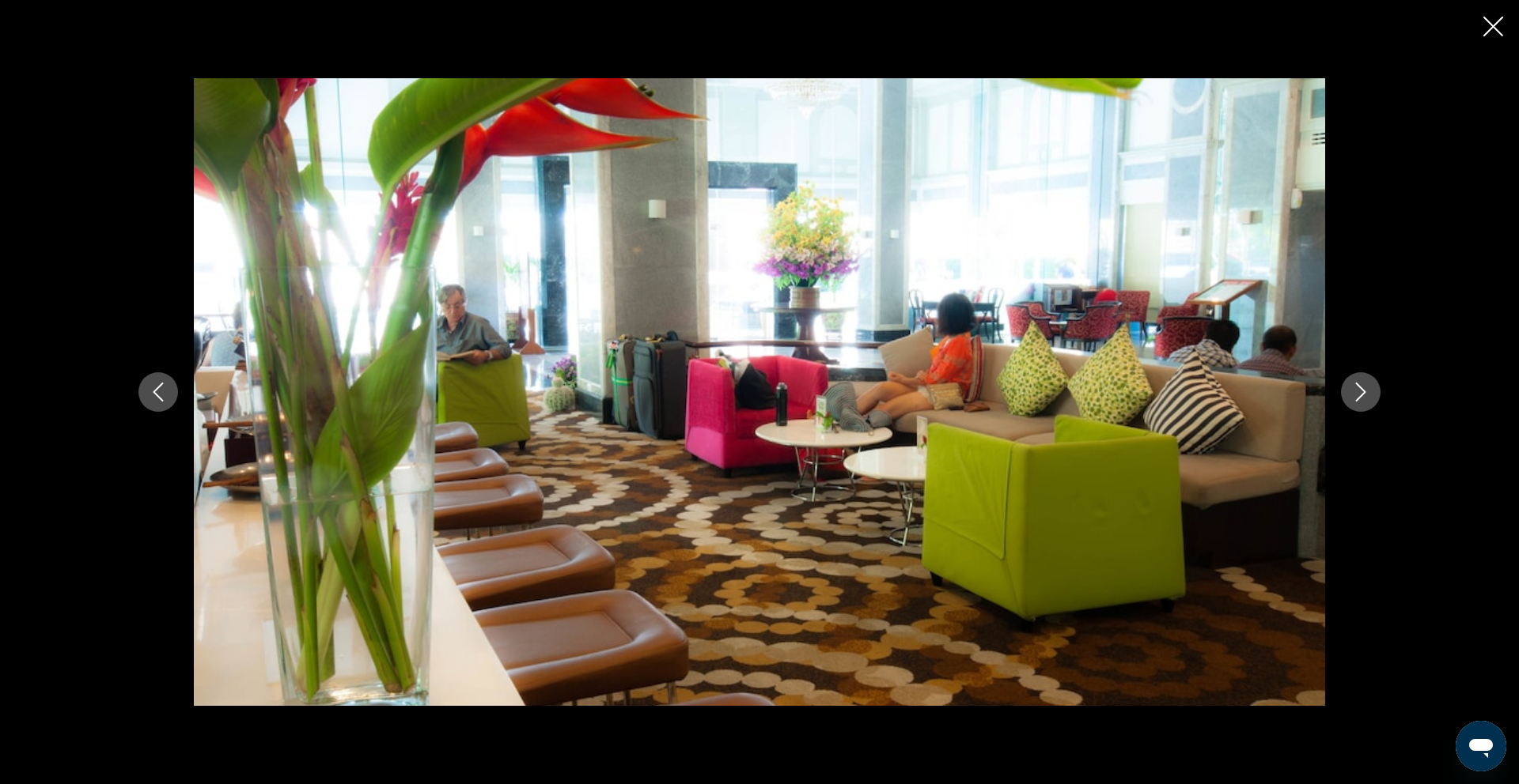
click at [1365, 389] on icon "Next image" at bounding box center [1360, 392] width 19 height 19
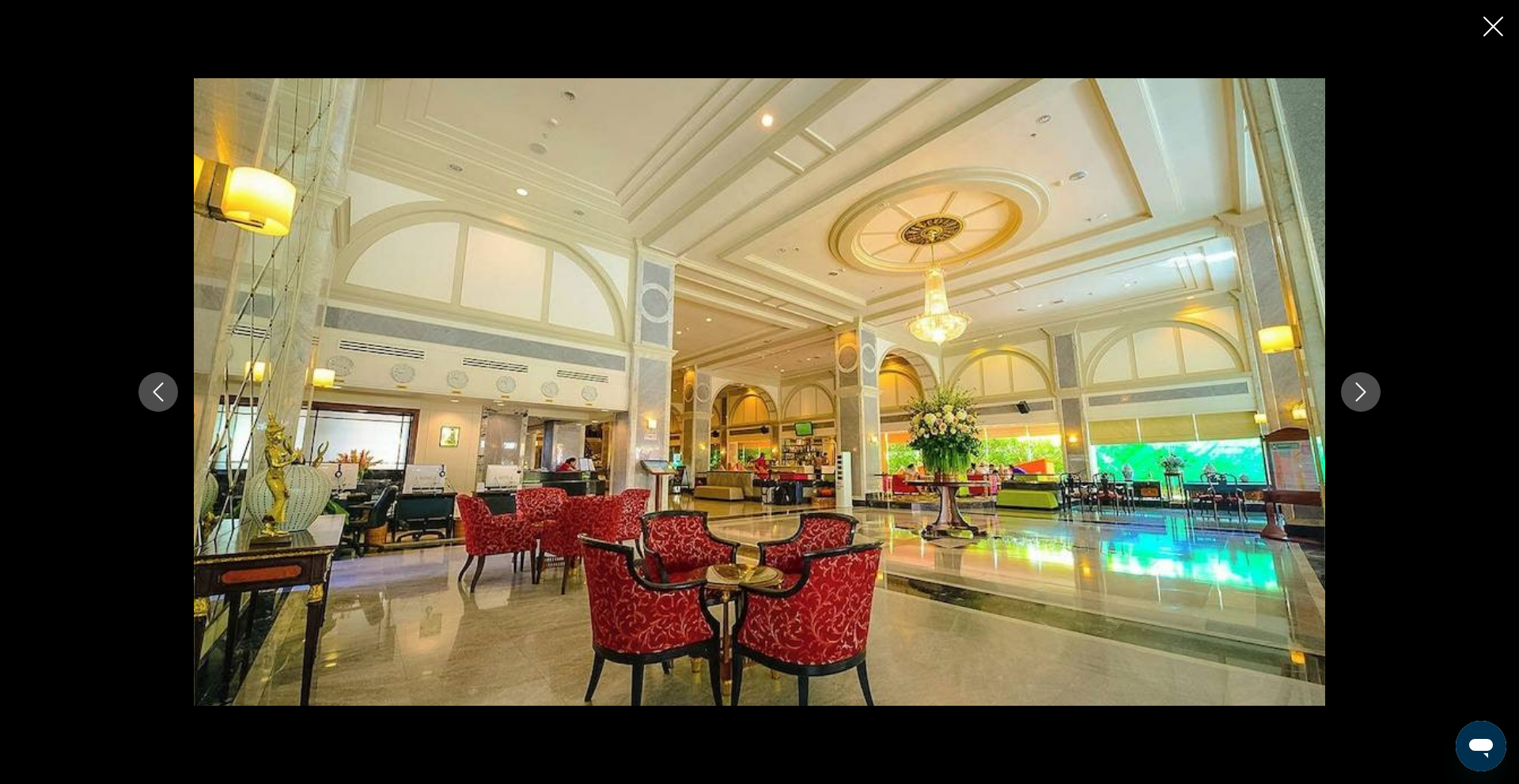
click at [1365, 389] on icon "Next image" at bounding box center [1360, 392] width 19 height 19
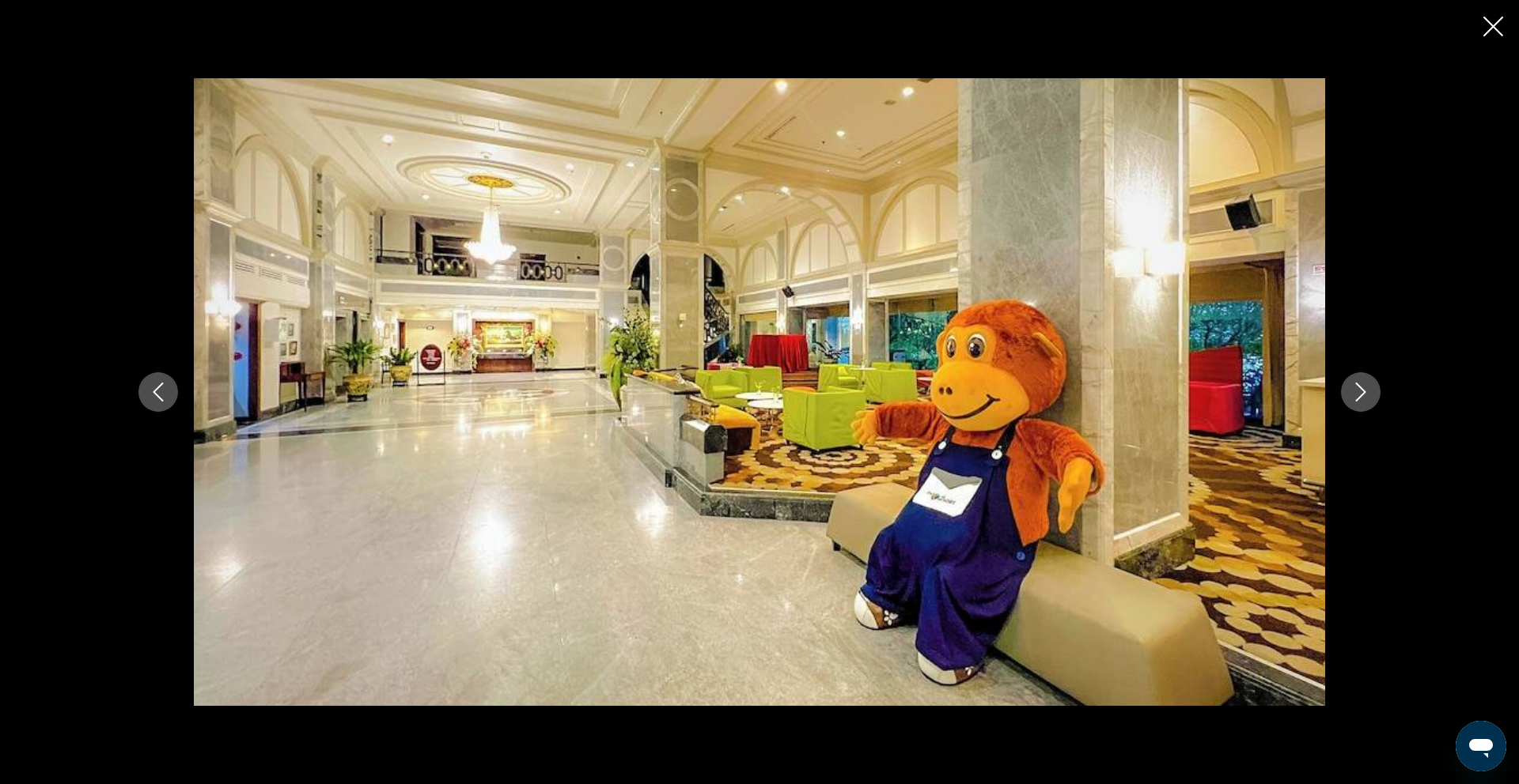
click at [1365, 389] on icon "Next image" at bounding box center [1360, 392] width 19 height 19
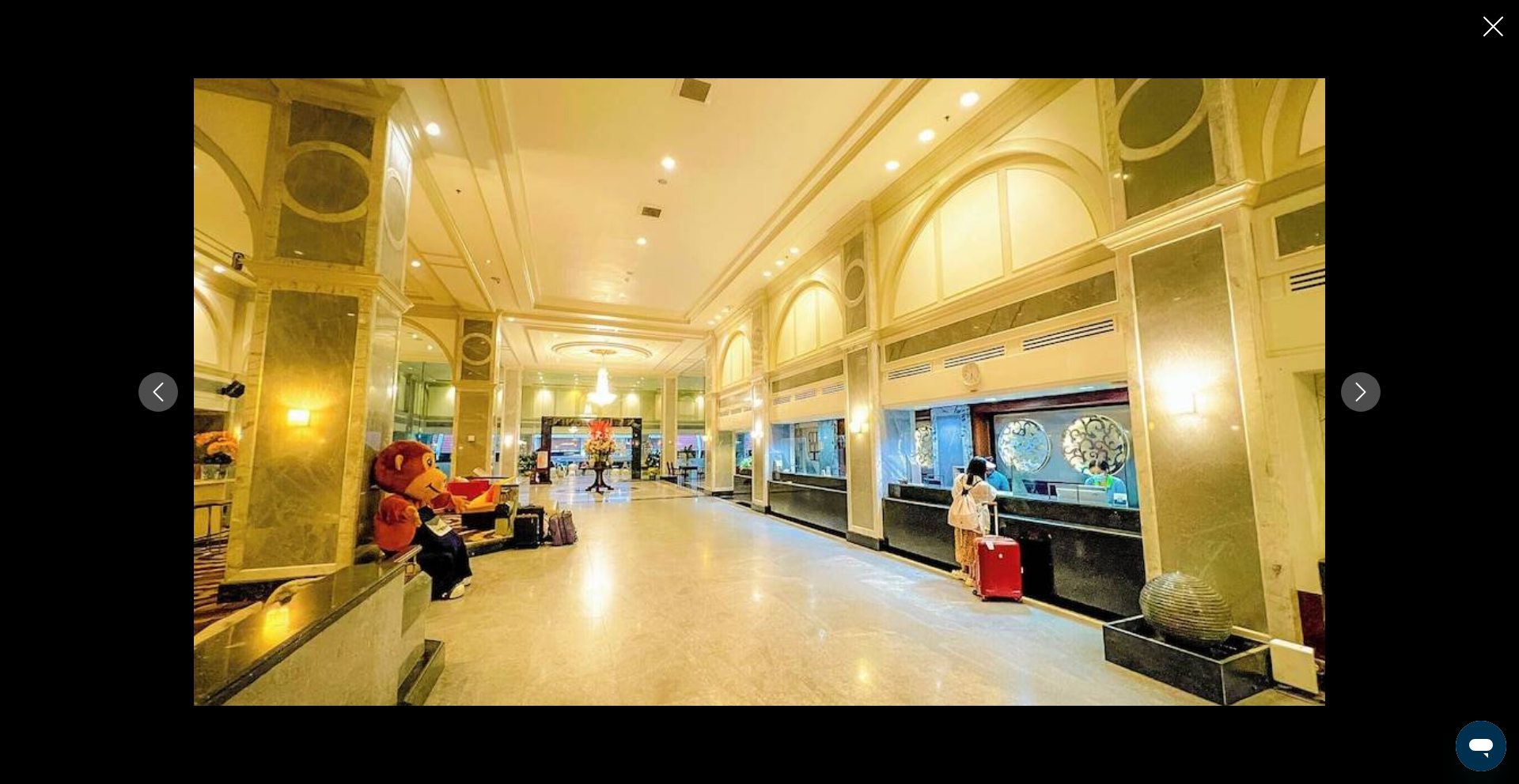
click at [1365, 389] on icon "Next image" at bounding box center [1360, 392] width 19 height 19
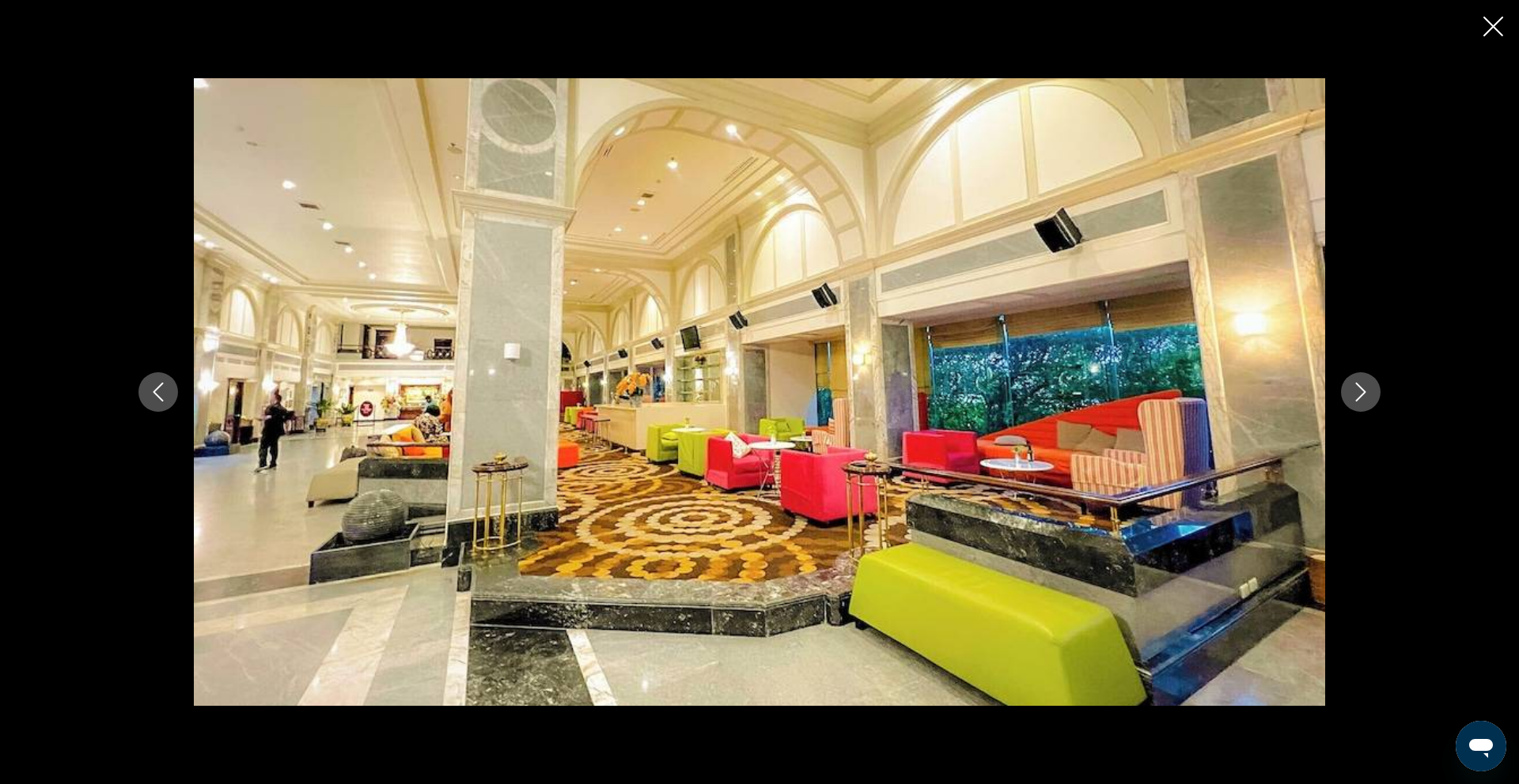
click at [1365, 389] on icon "Next image" at bounding box center [1360, 392] width 19 height 19
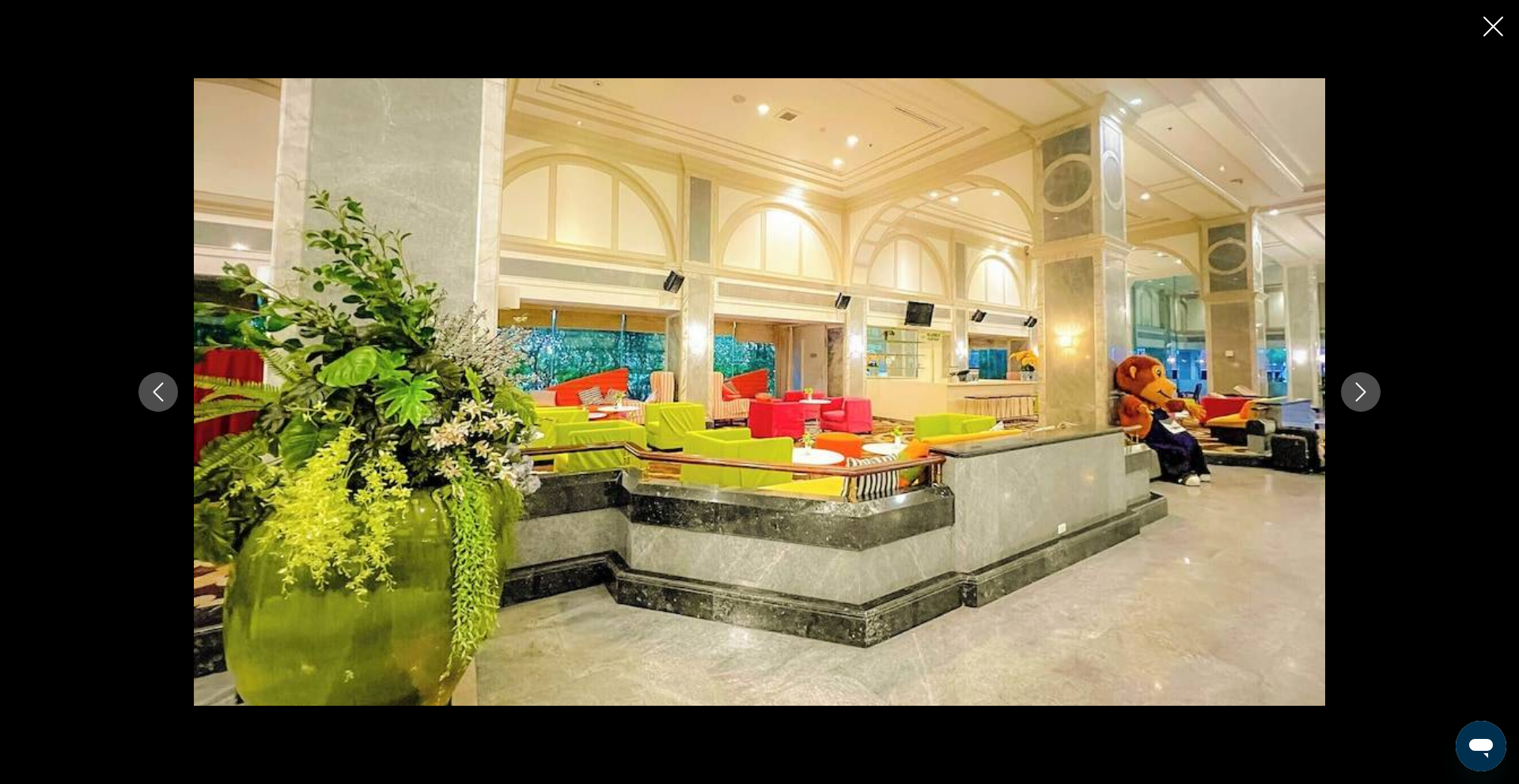
click at [1365, 389] on icon "Next image" at bounding box center [1360, 392] width 19 height 19
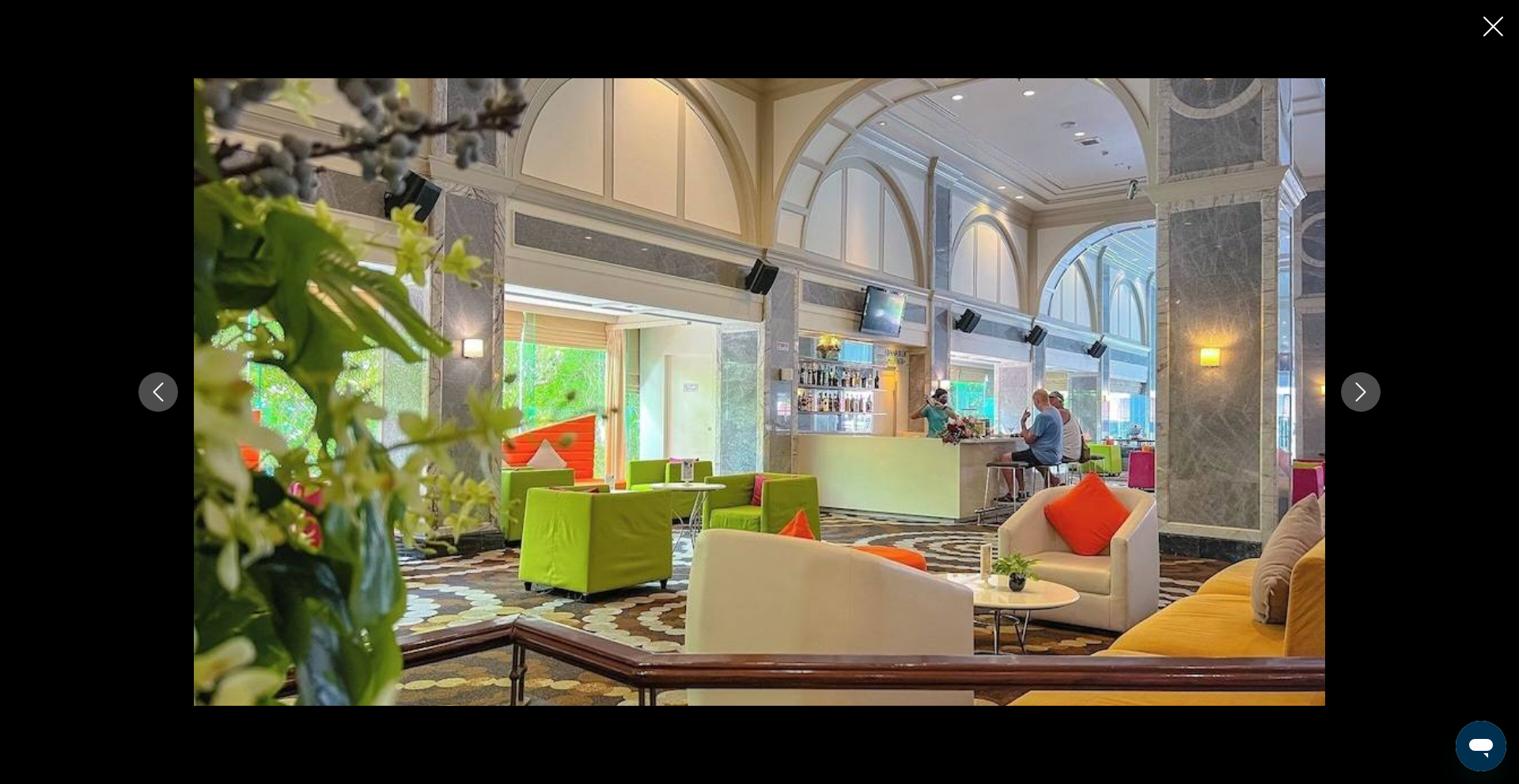
click at [1365, 389] on icon "Next image" at bounding box center [1360, 392] width 19 height 19
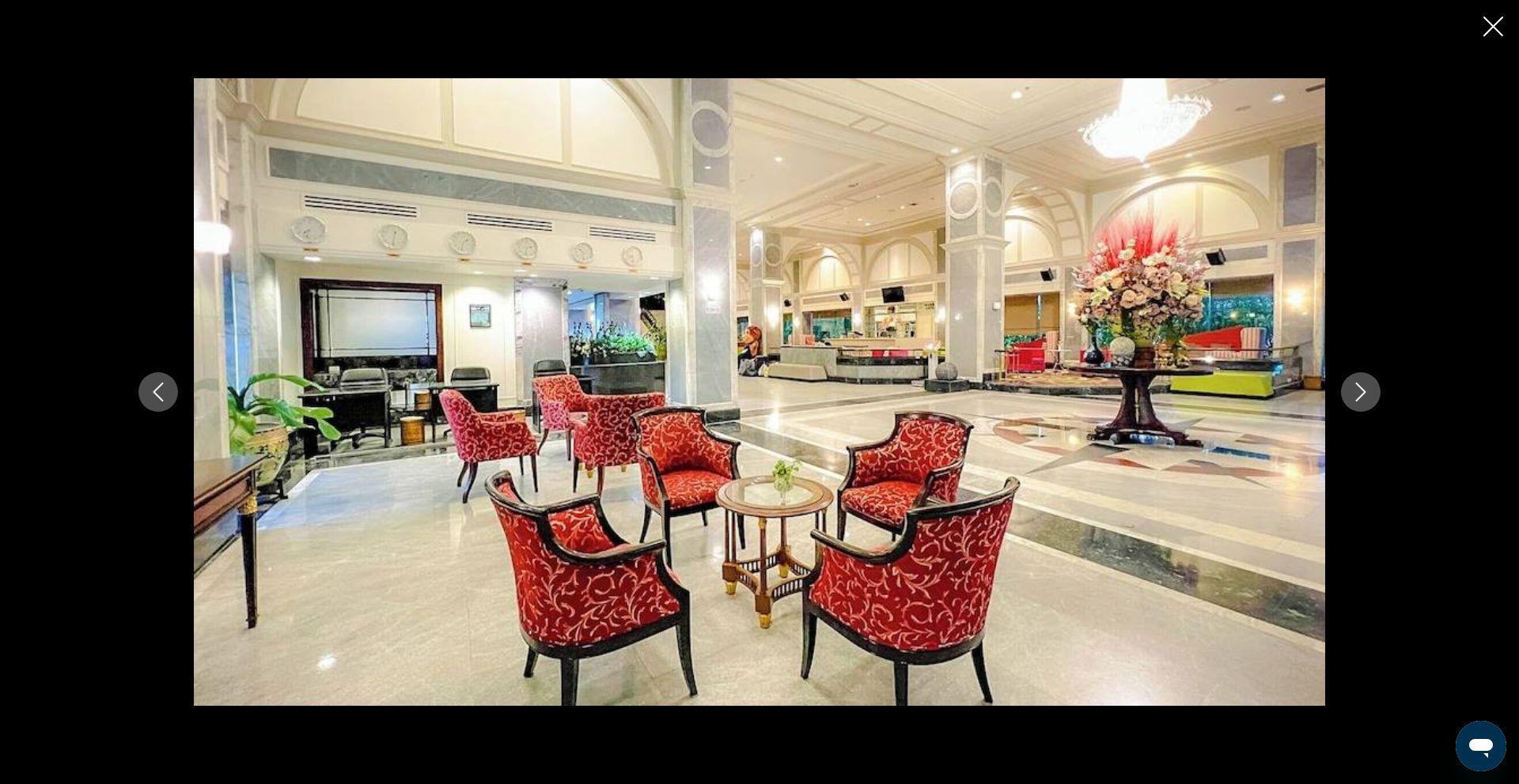
click at [1365, 389] on icon "Next image" at bounding box center [1360, 392] width 19 height 19
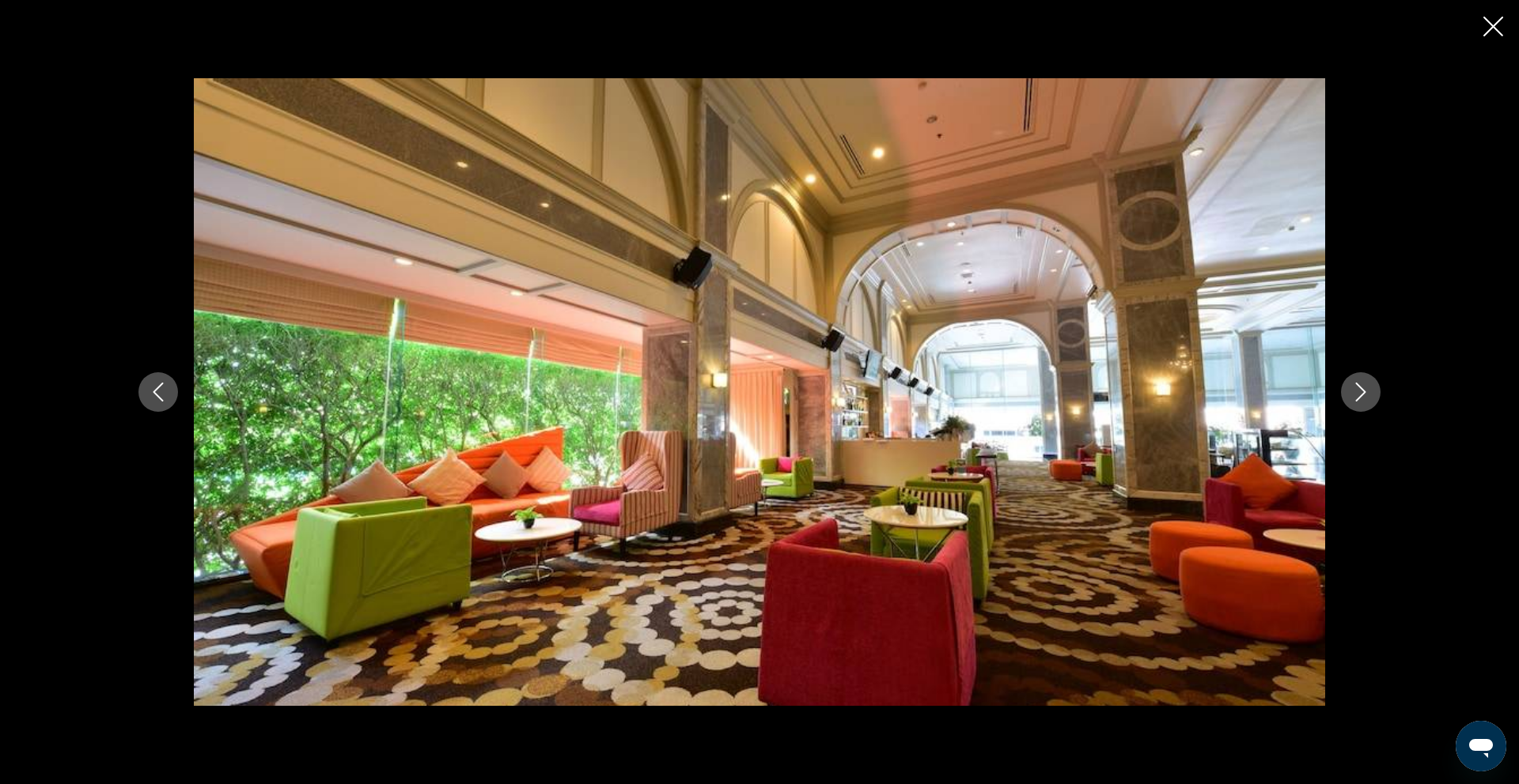
click at [1365, 389] on icon "Next image" at bounding box center [1360, 392] width 19 height 19
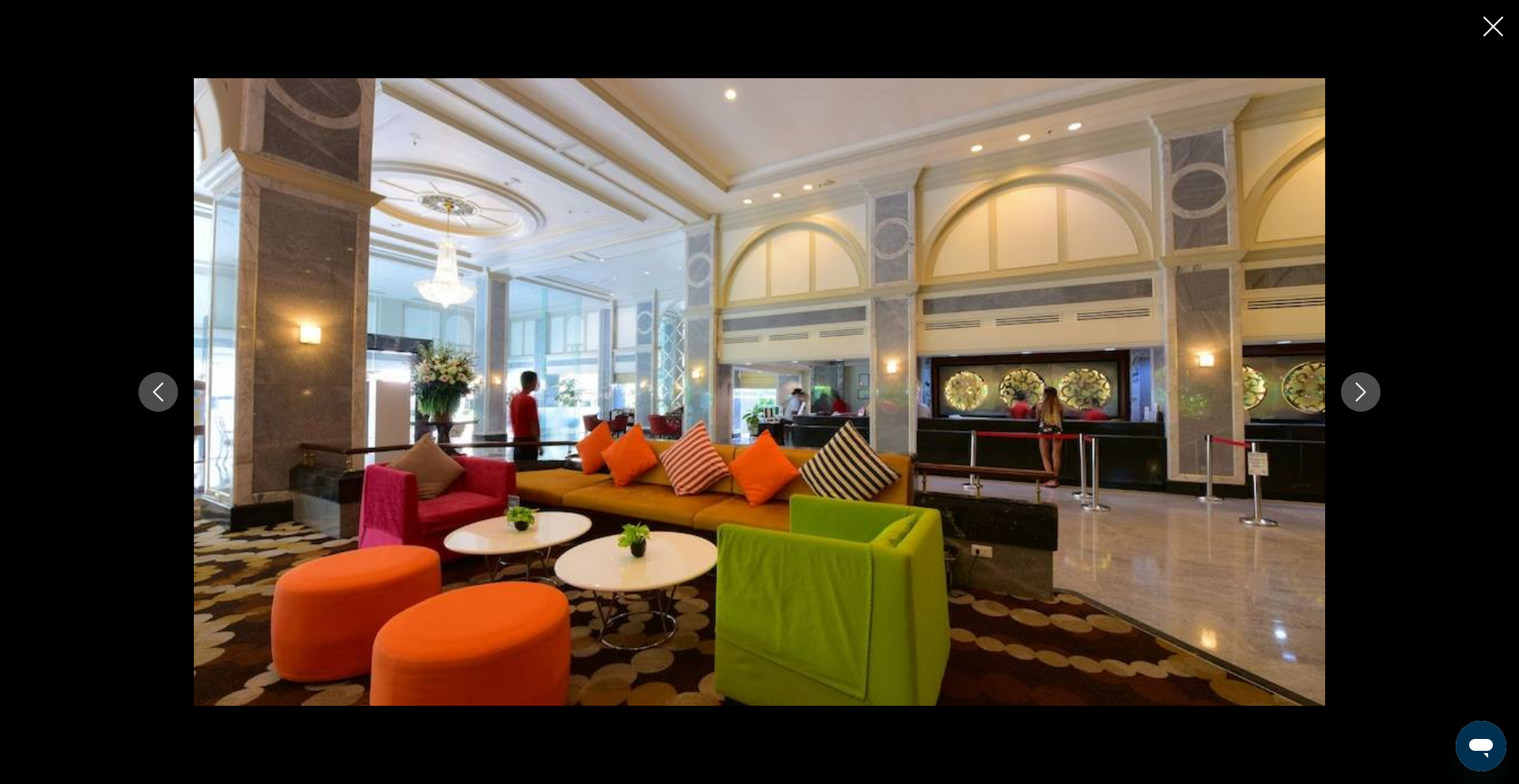
click at [1365, 389] on icon "Next image" at bounding box center [1360, 392] width 19 height 19
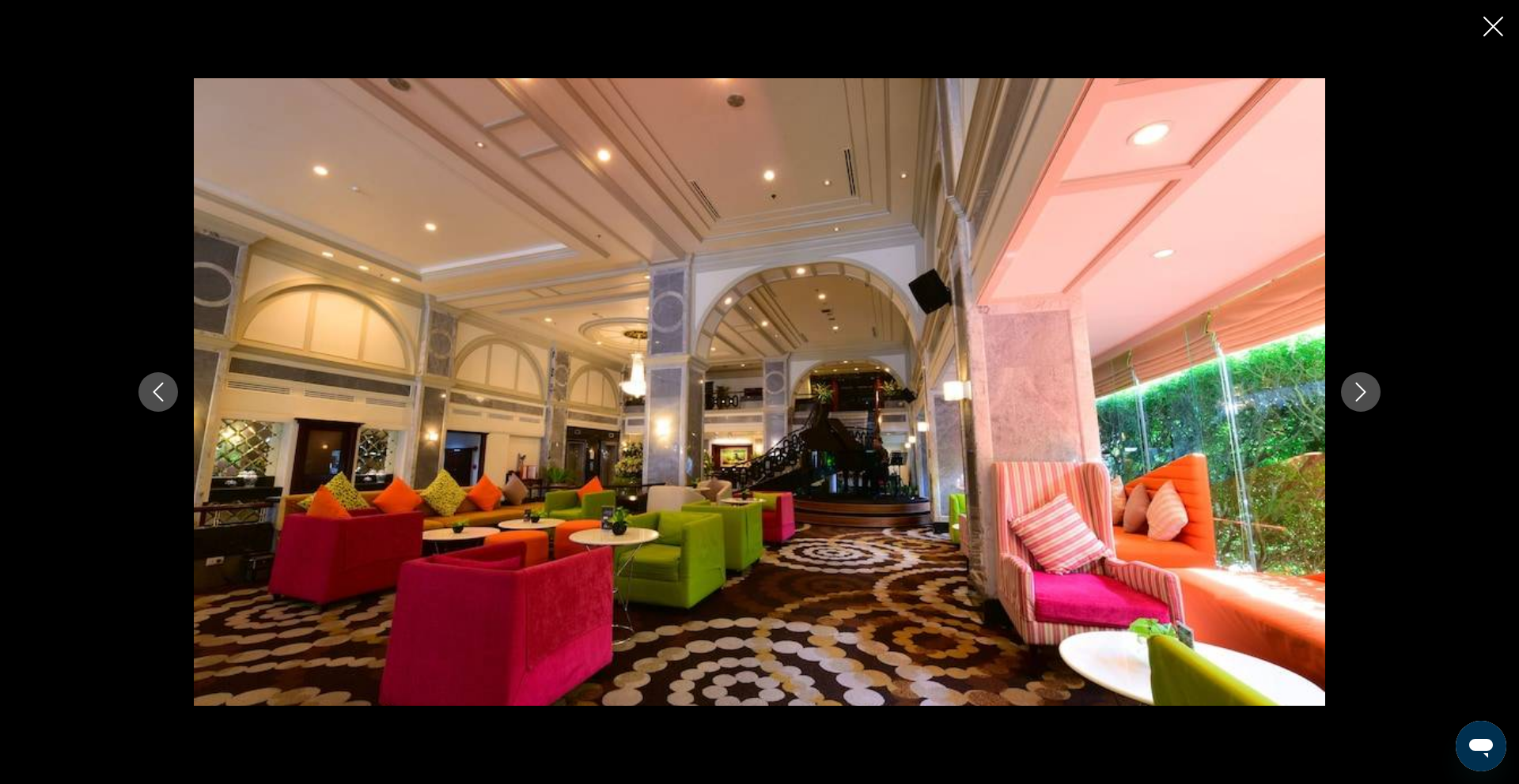
click at [1365, 389] on icon "Next image" at bounding box center [1360, 392] width 19 height 19
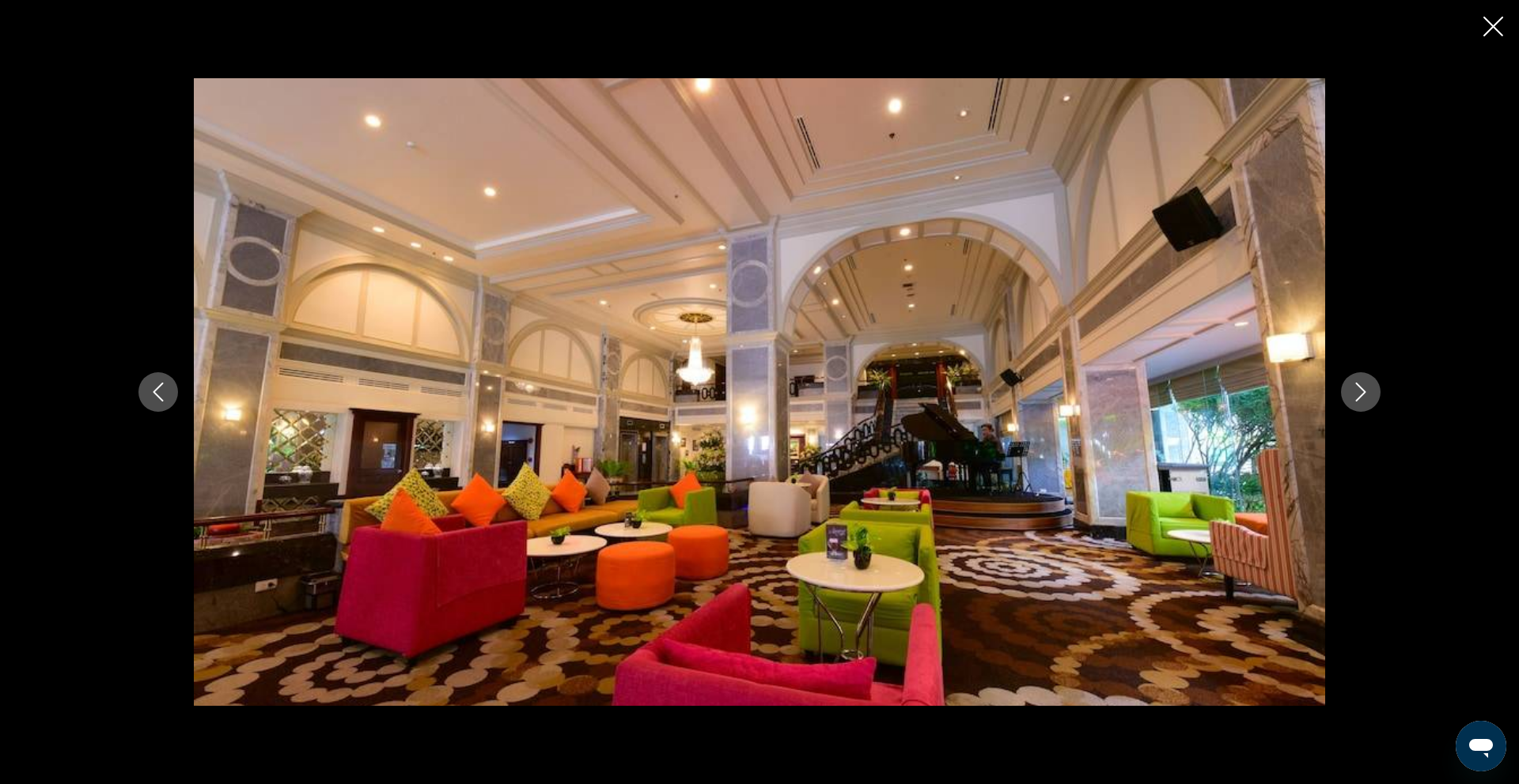
click at [1365, 389] on icon "Next image" at bounding box center [1360, 392] width 19 height 19
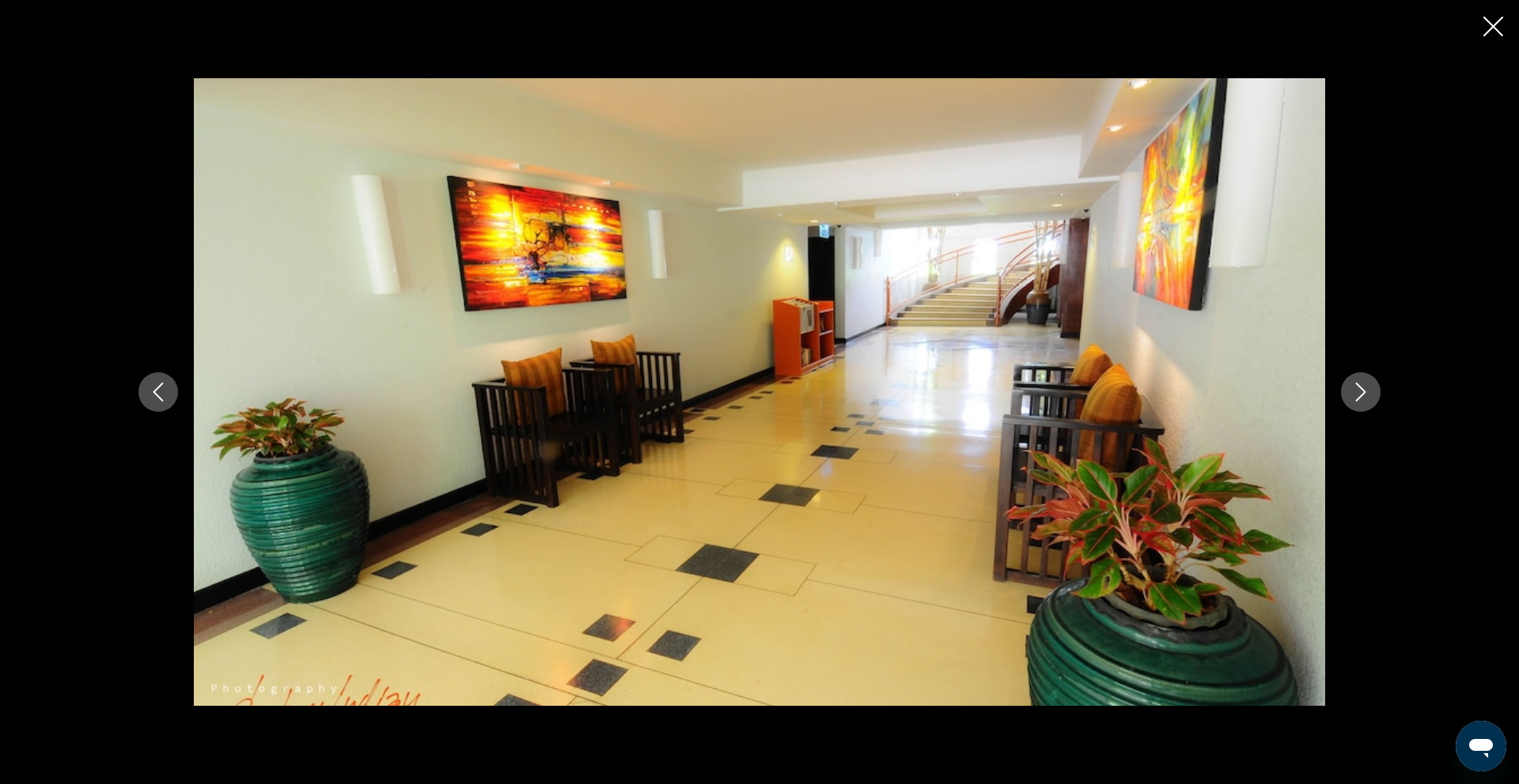
click at [1365, 389] on icon "Next image" at bounding box center [1360, 392] width 19 height 19
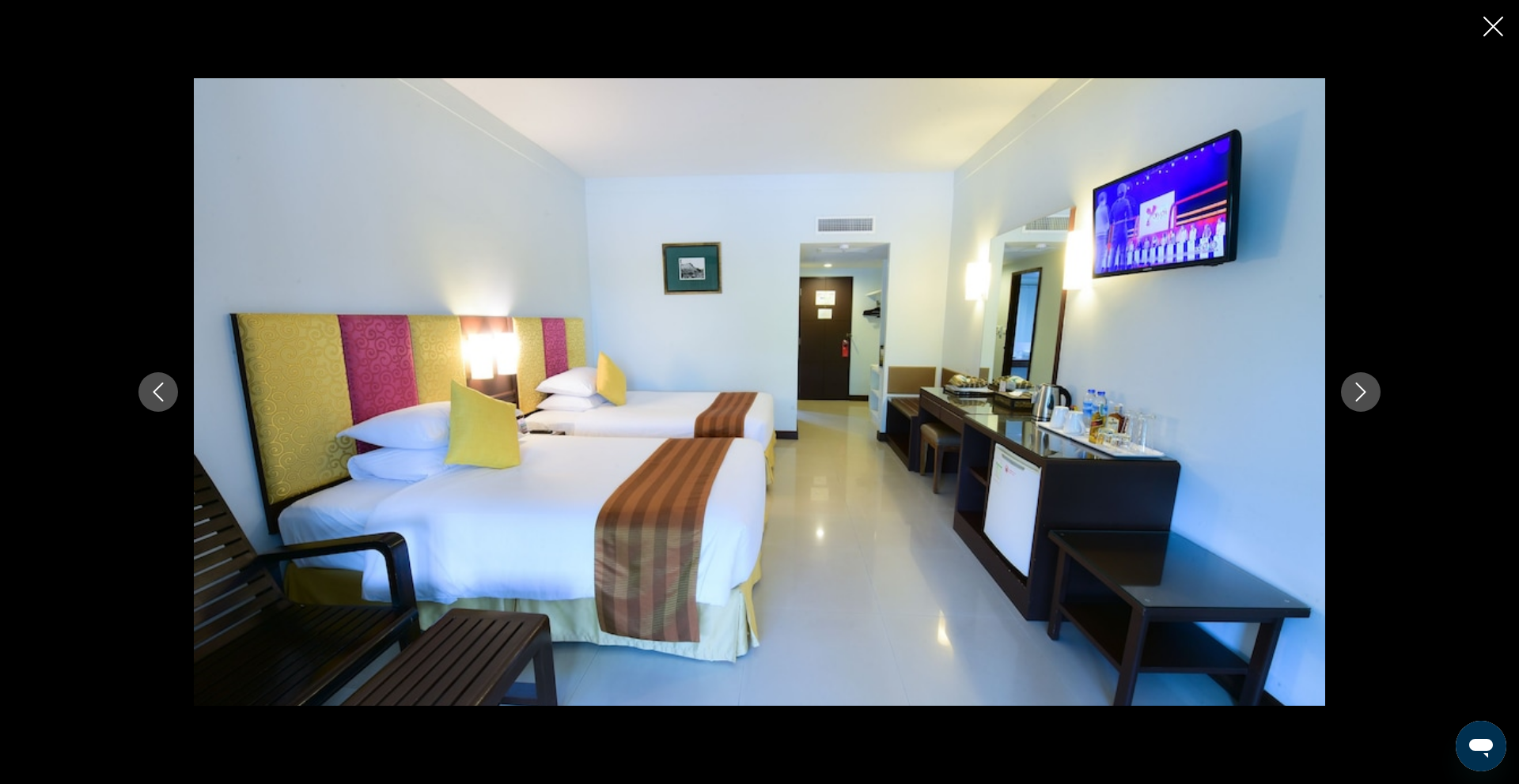
click at [1365, 389] on icon "Next image" at bounding box center [1360, 392] width 19 height 19
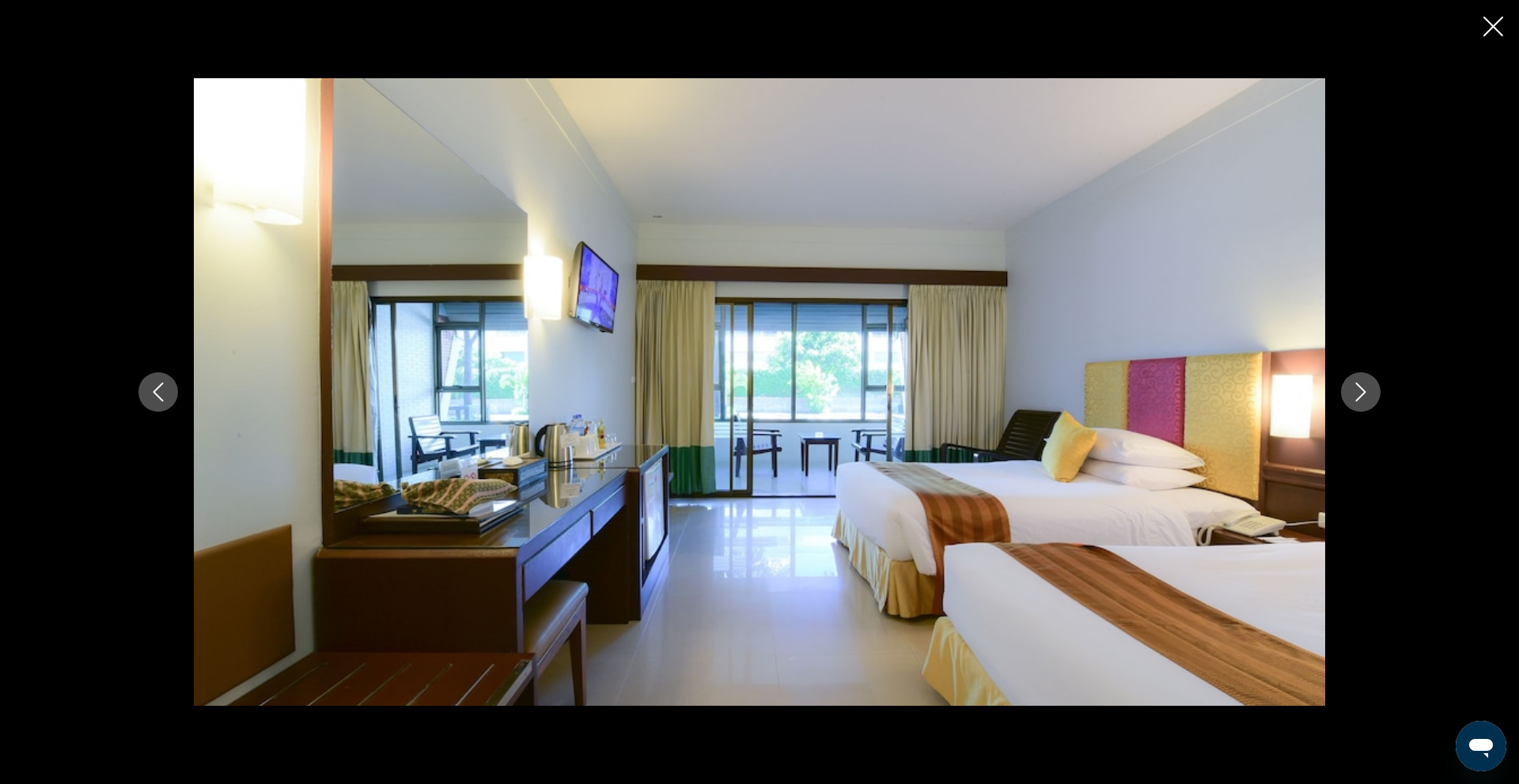
click at [1365, 389] on icon "Next image" at bounding box center [1360, 392] width 19 height 19
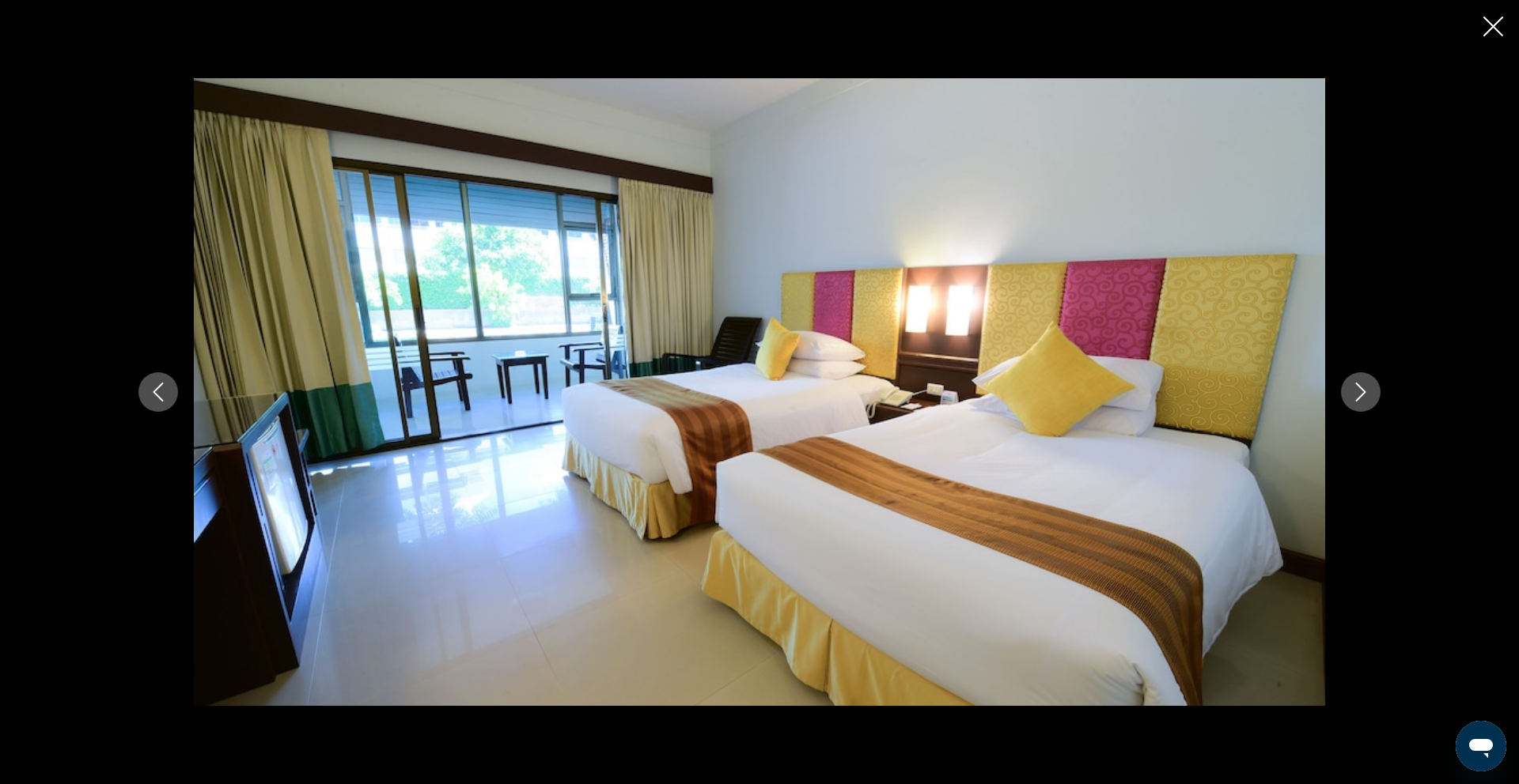
click at [1365, 389] on icon "Next image" at bounding box center [1360, 392] width 19 height 19
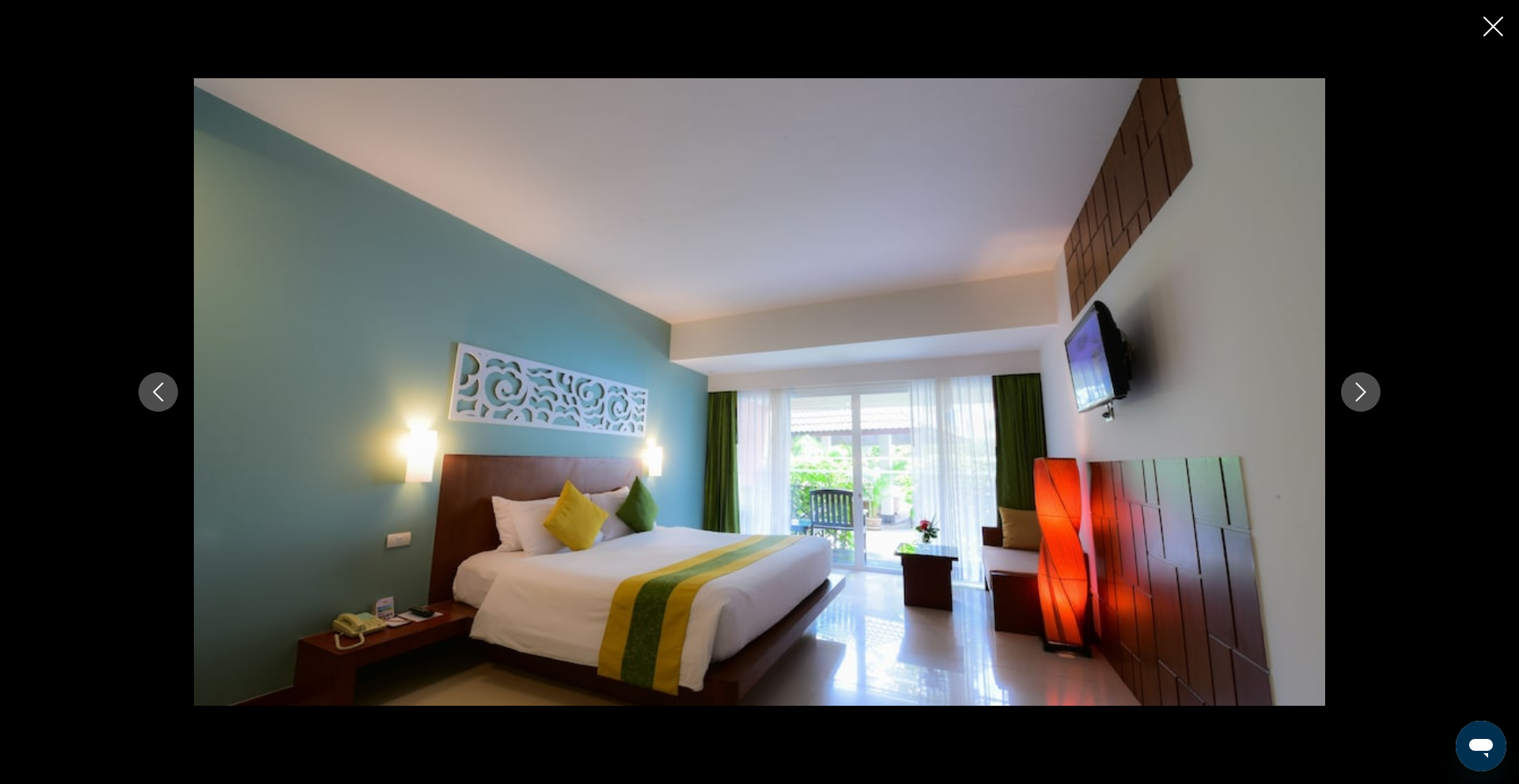
click at [1365, 389] on icon "Next image" at bounding box center [1360, 392] width 19 height 19
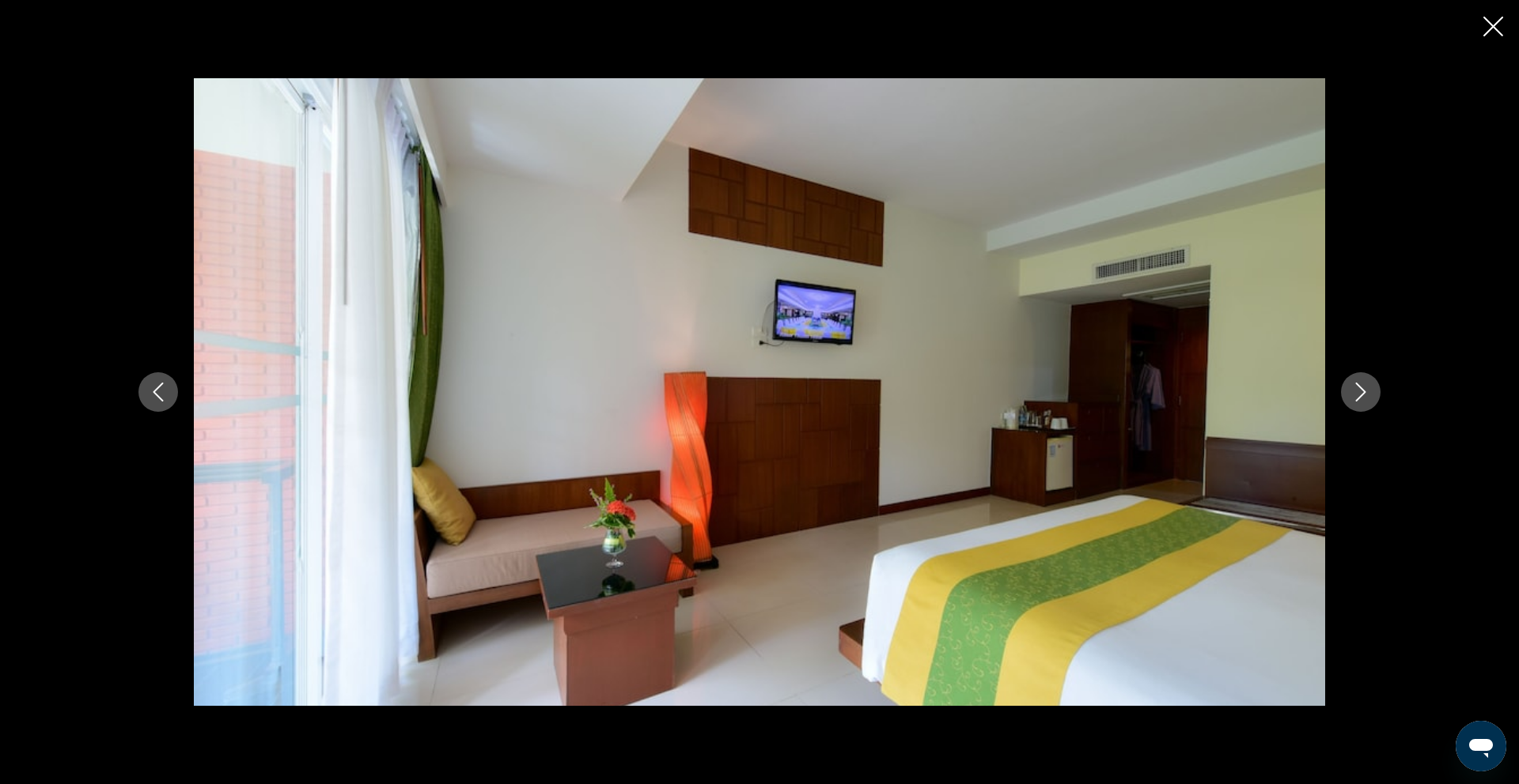
click at [1365, 389] on icon "Next image" at bounding box center [1360, 392] width 19 height 19
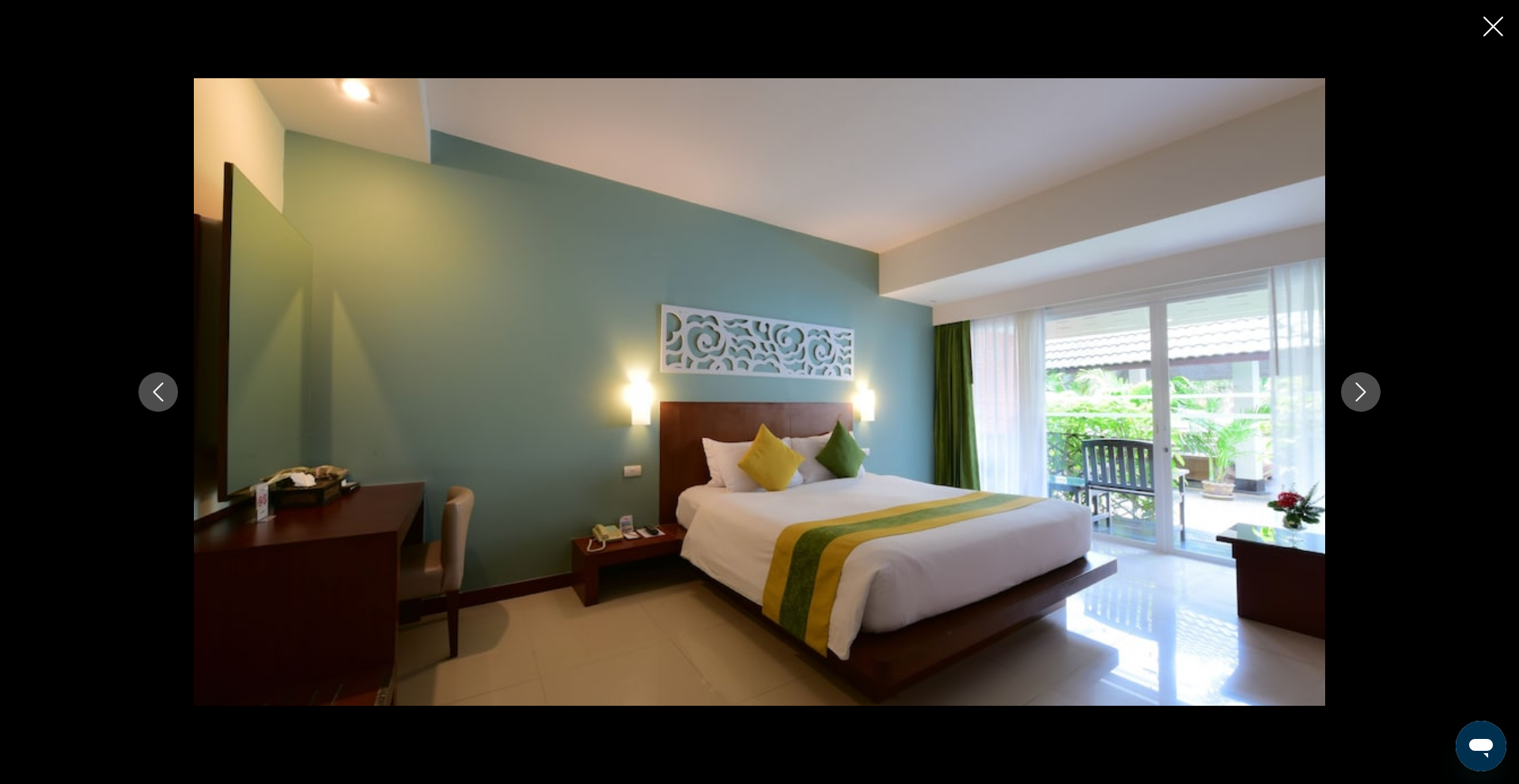
click at [1365, 389] on icon "Next image" at bounding box center [1360, 392] width 19 height 19
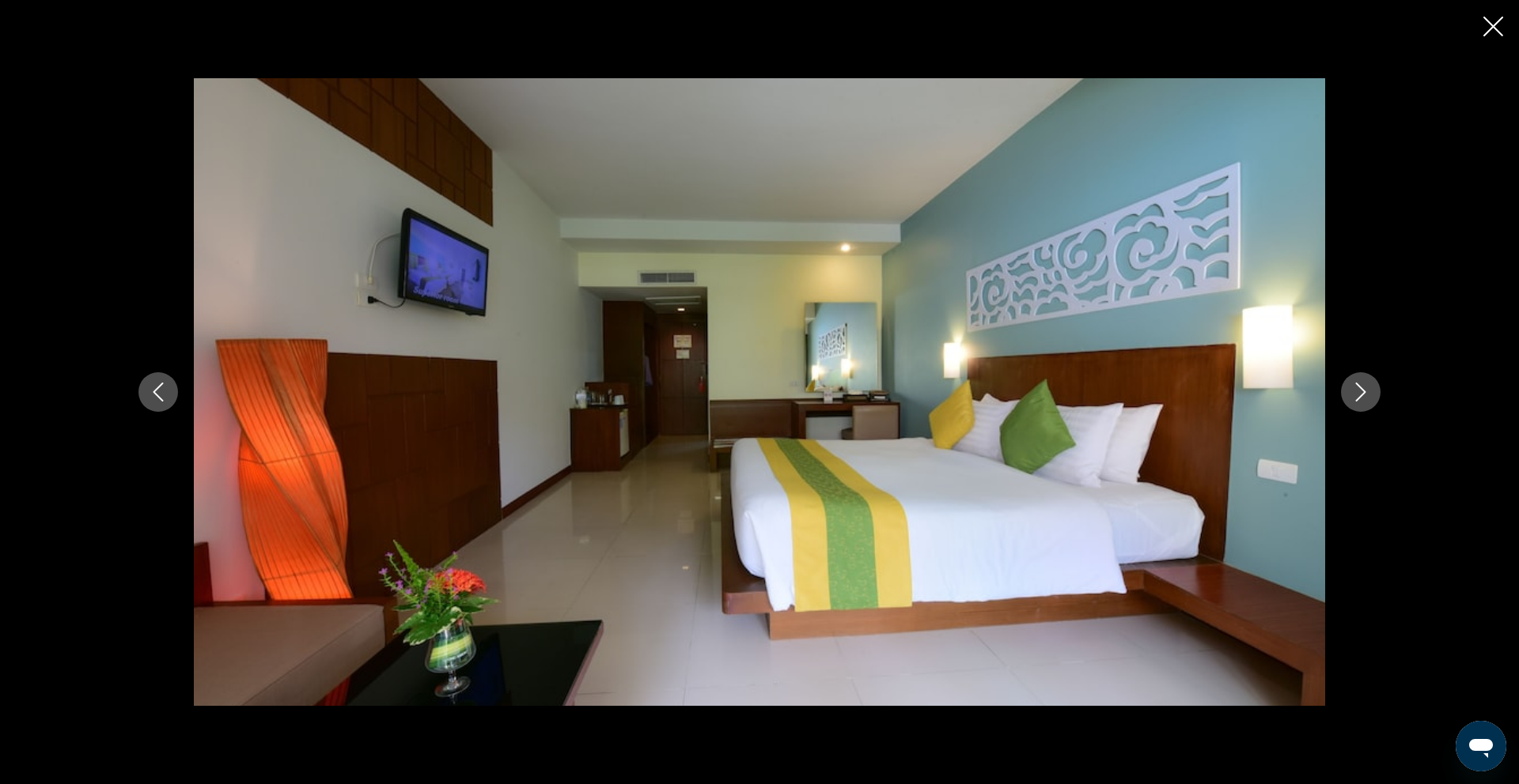
click at [1365, 389] on icon "Next image" at bounding box center [1360, 392] width 19 height 19
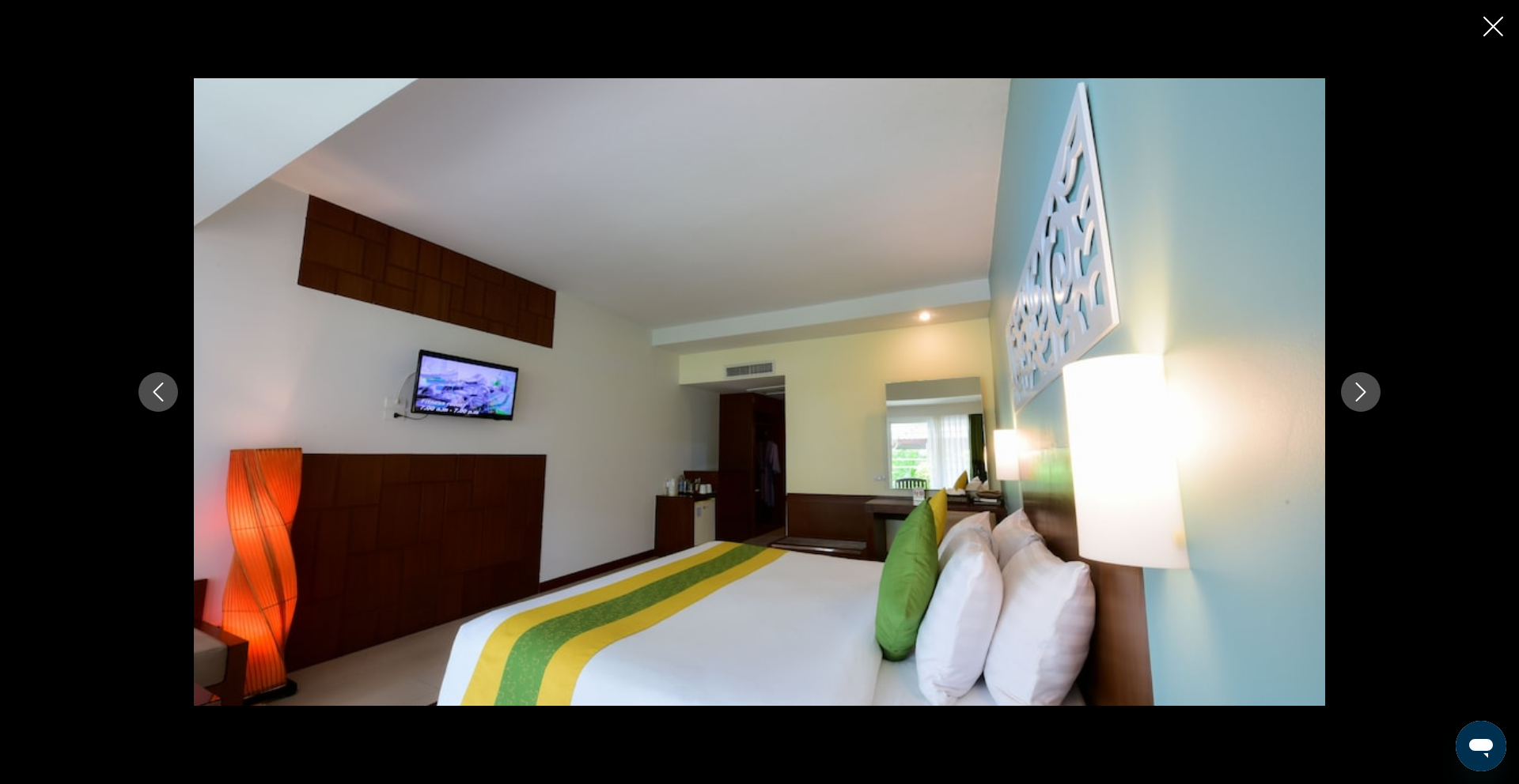
click at [1365, 389] on icon "Next image" at bounding box center [1360, 392] width 19 height 19
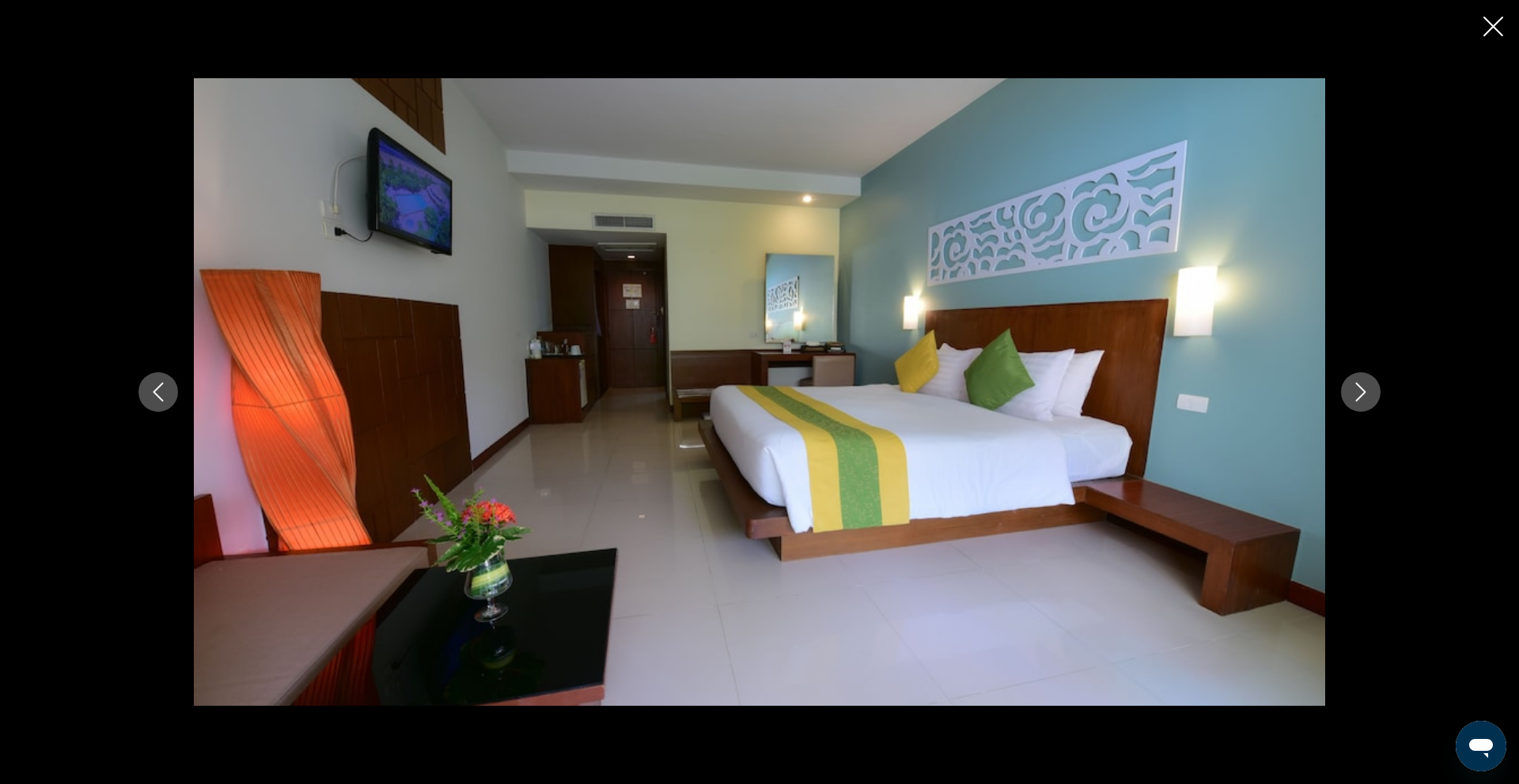
click at [1495, 30] on icon "Close slideshow" at bounding box center [1492, 26] width 19 height 19
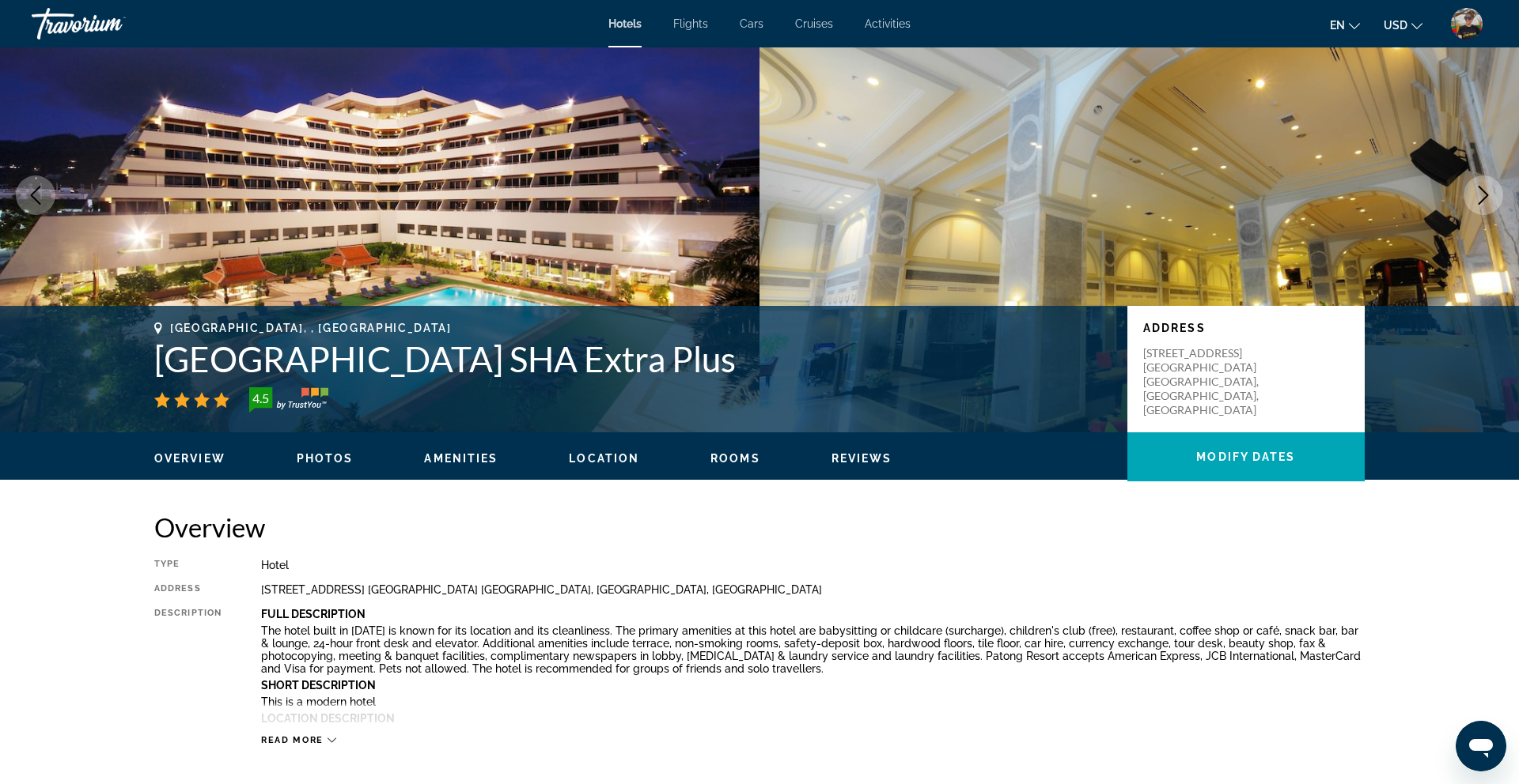
scroll to position [0, 0]
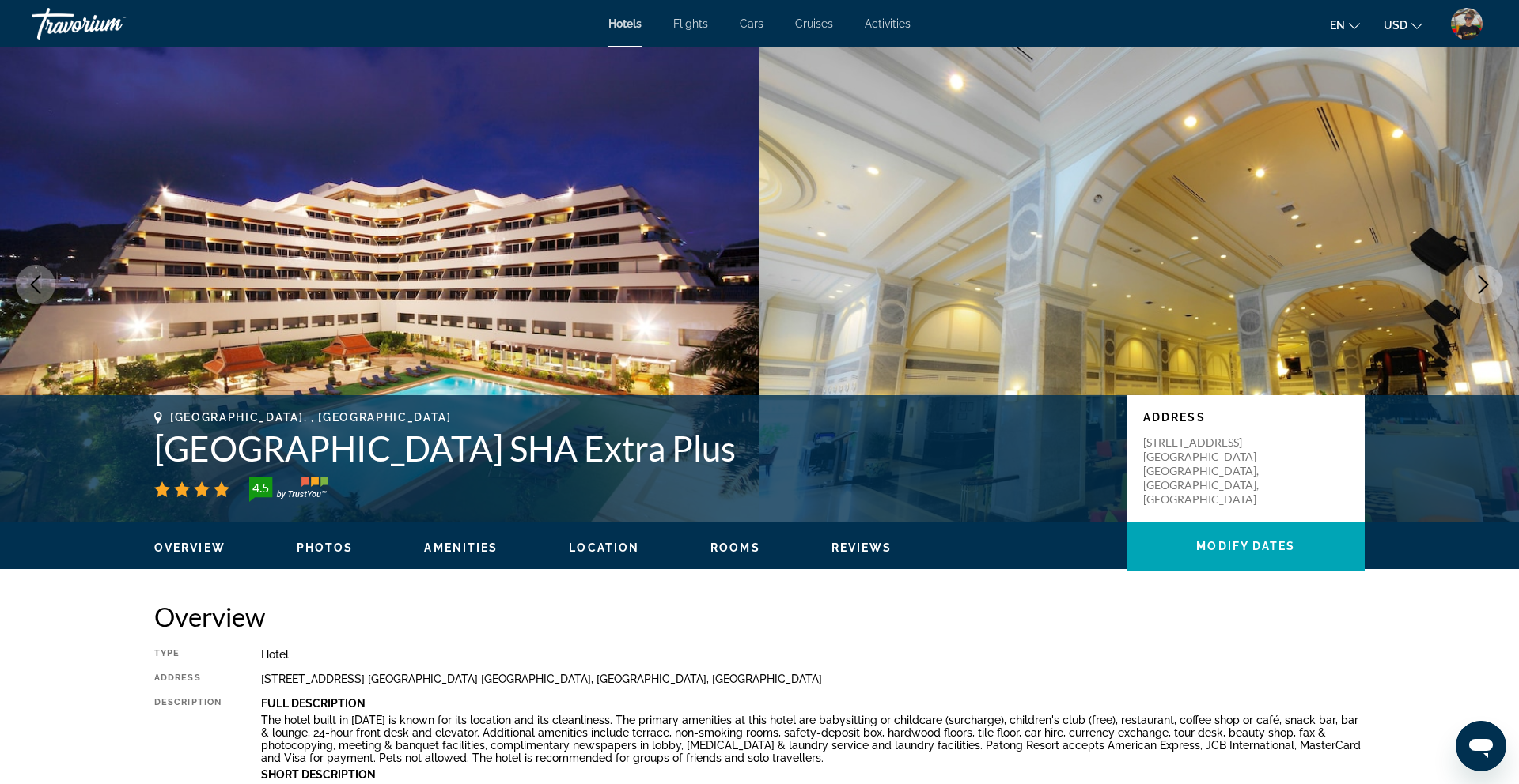
drag, startPoint x: 156, startPoint y: 449, endPoint x: 704, endPoint y: 453, distance: 548.0
click at [704, 453] on h1 "[GEOGRAPHIC_DATA] SHA Extra Plus" at bounding box center [633, 448] width 957 height 42
copy h1 "[GEOGRAPHIC_DATA] SHA Extra Plus"
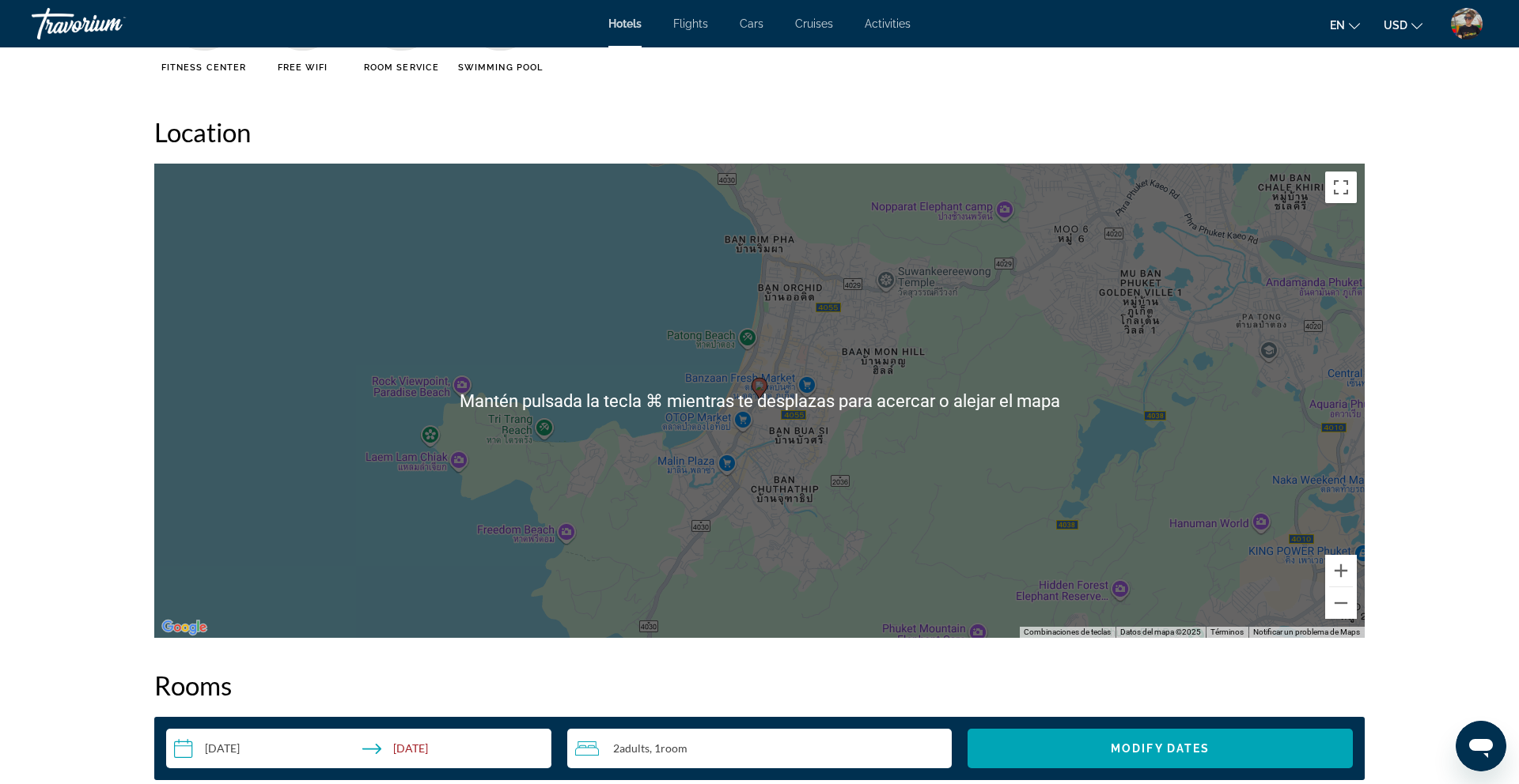
scroll to position [1435, 0]
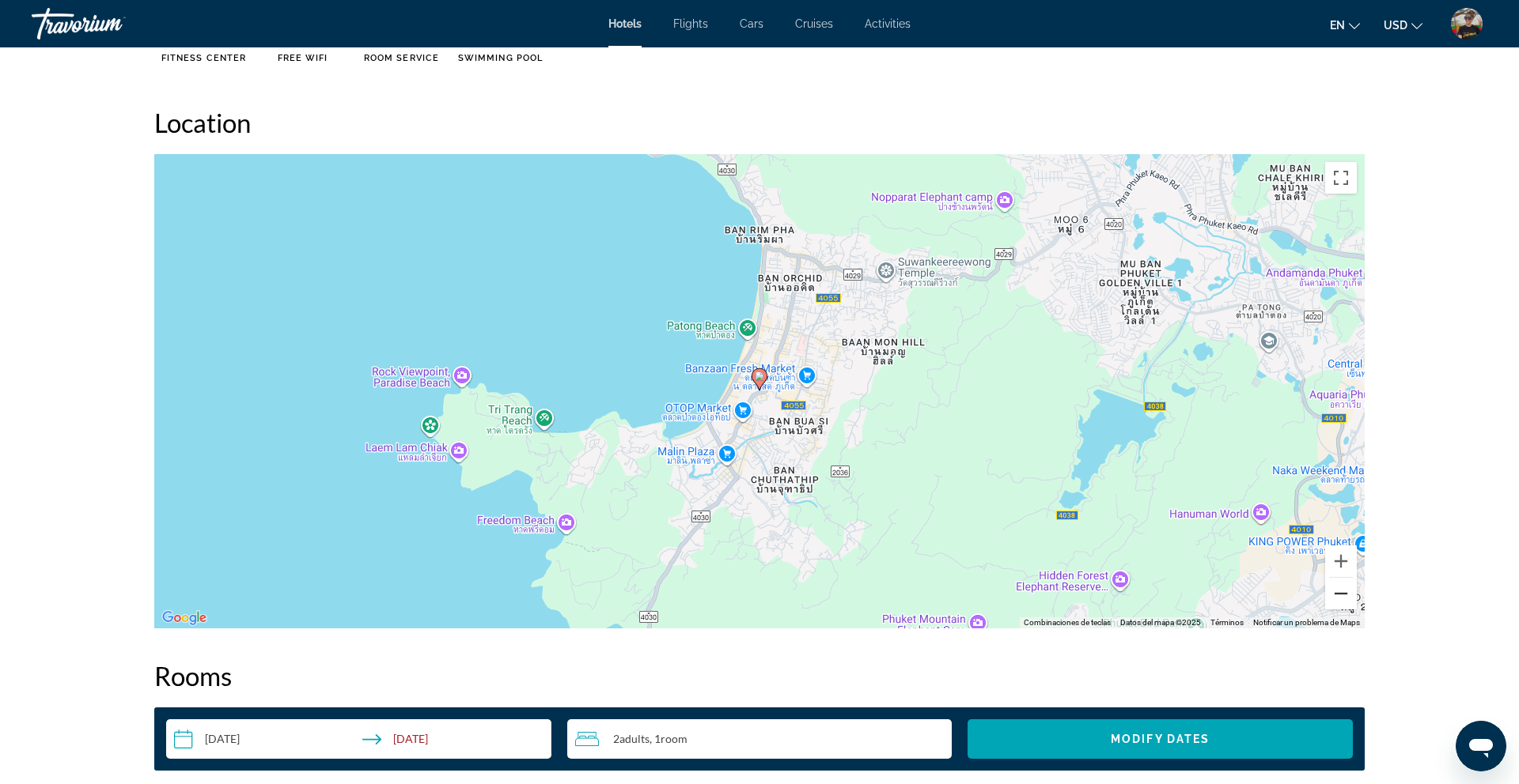
click at [1347, 597] on button "Reducir" at bounding box center [1341, 594] width 31 height 31
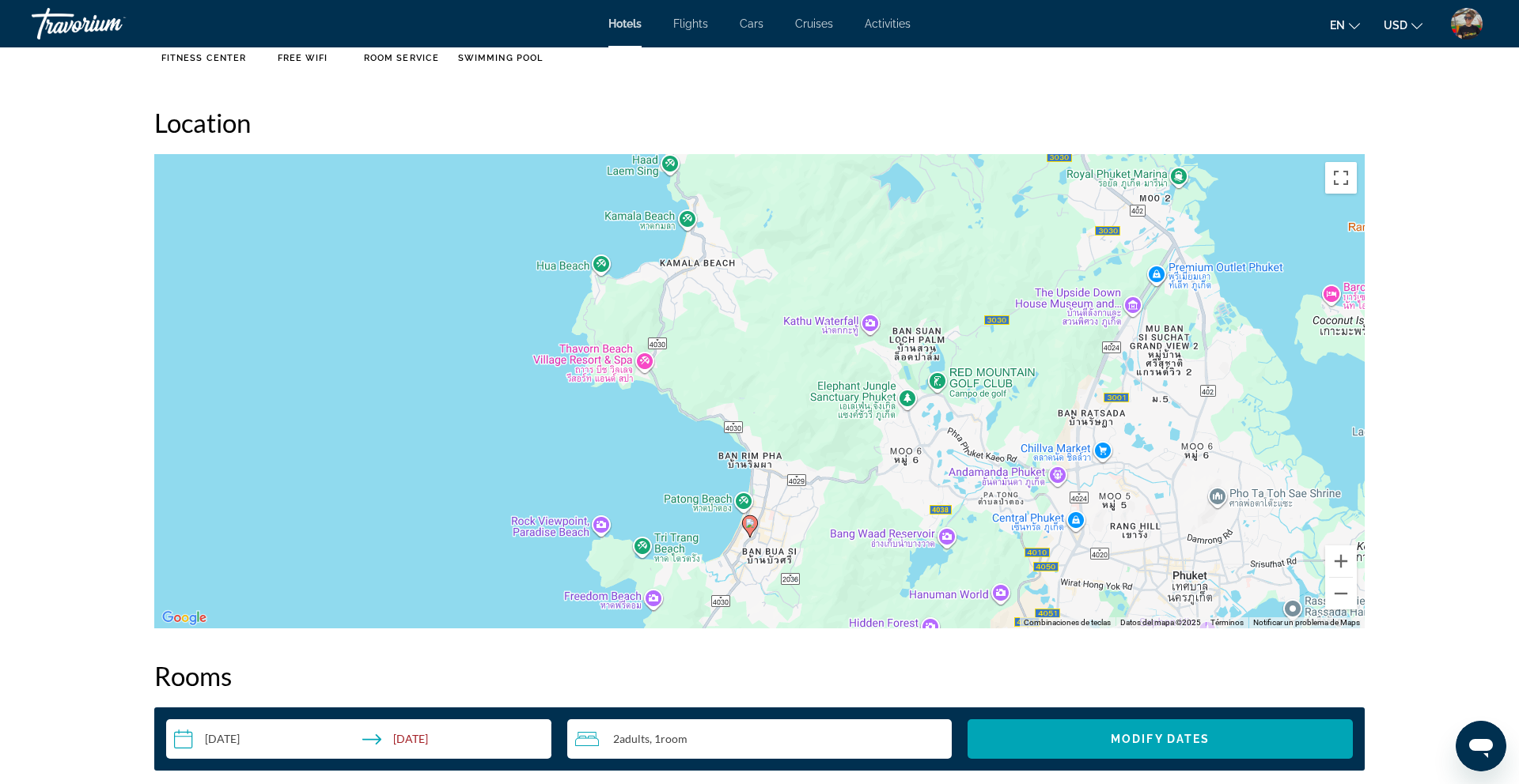
drag, startPoint x: 730, startPoint y: 259, endPoint x: 720, endPoint y: 409, distance: 150.3
click at [720, 409] on div "Para activar la función de arrastre con el teclado, pulsa Alt + Intro. Cuando h…" at bounding box center [760, 392] width 1210 height 475
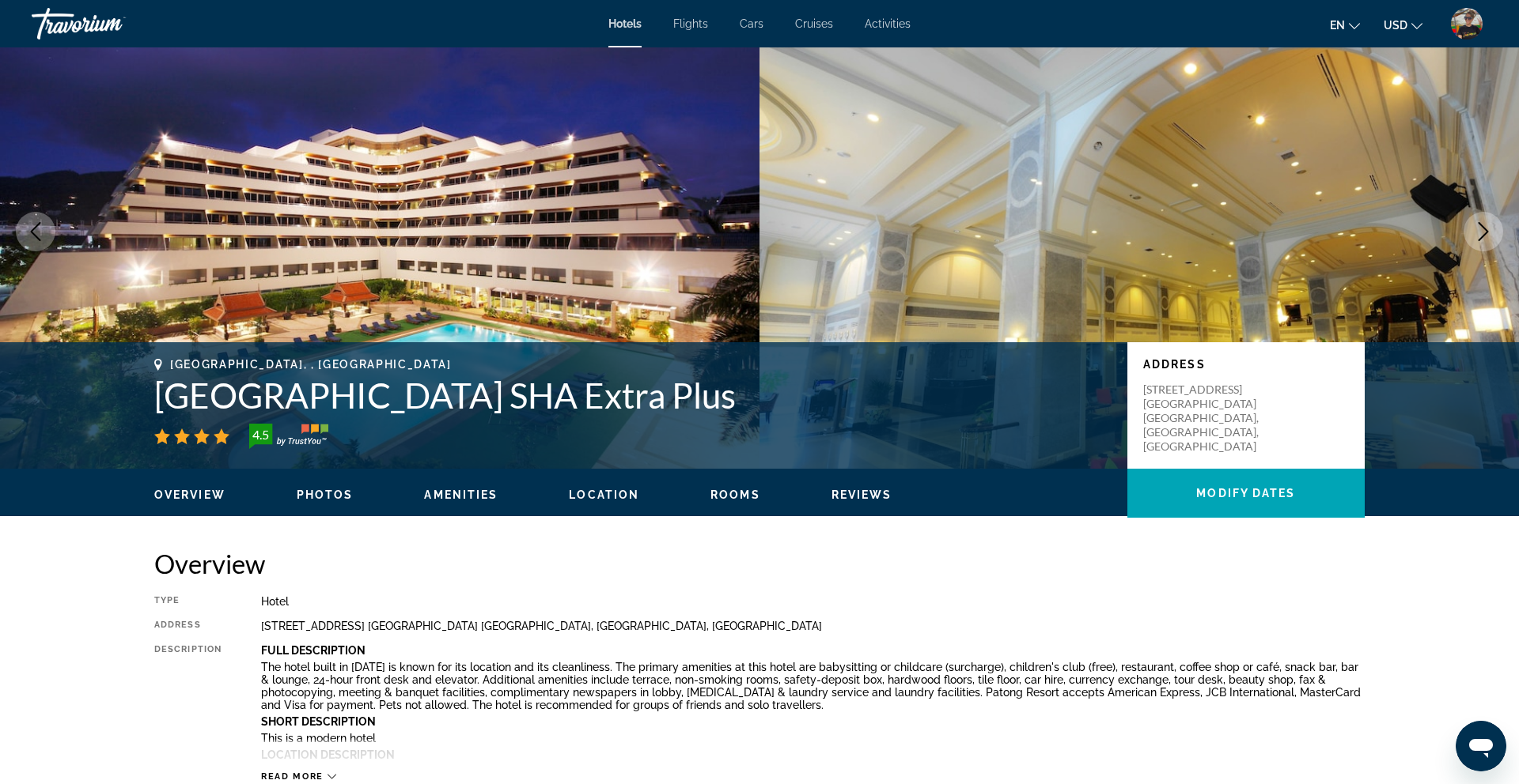
scroll to position [49, 0]
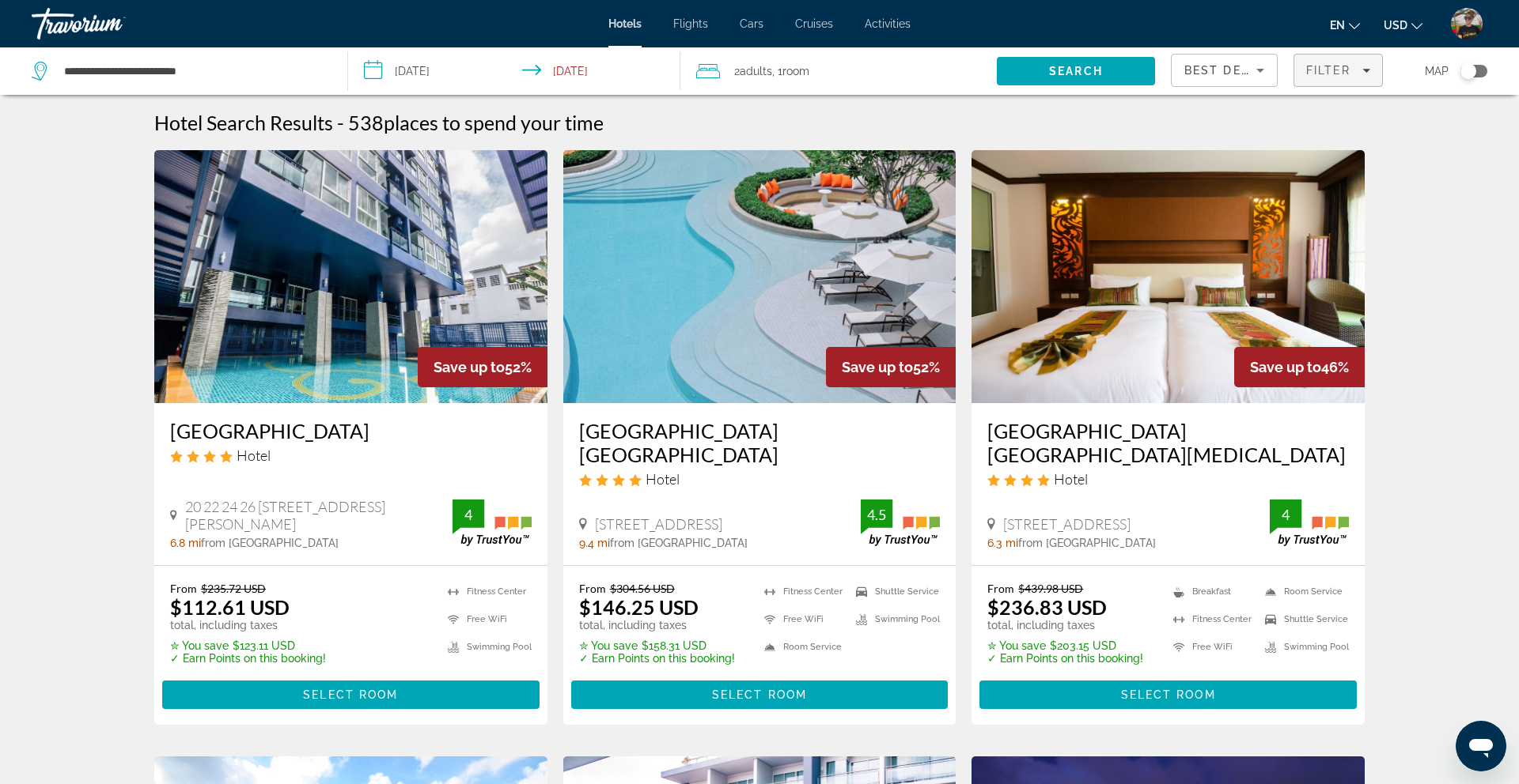
click at [1318, 76] on span "Filter" at bounding box center [1328, 70] width 45 height 13
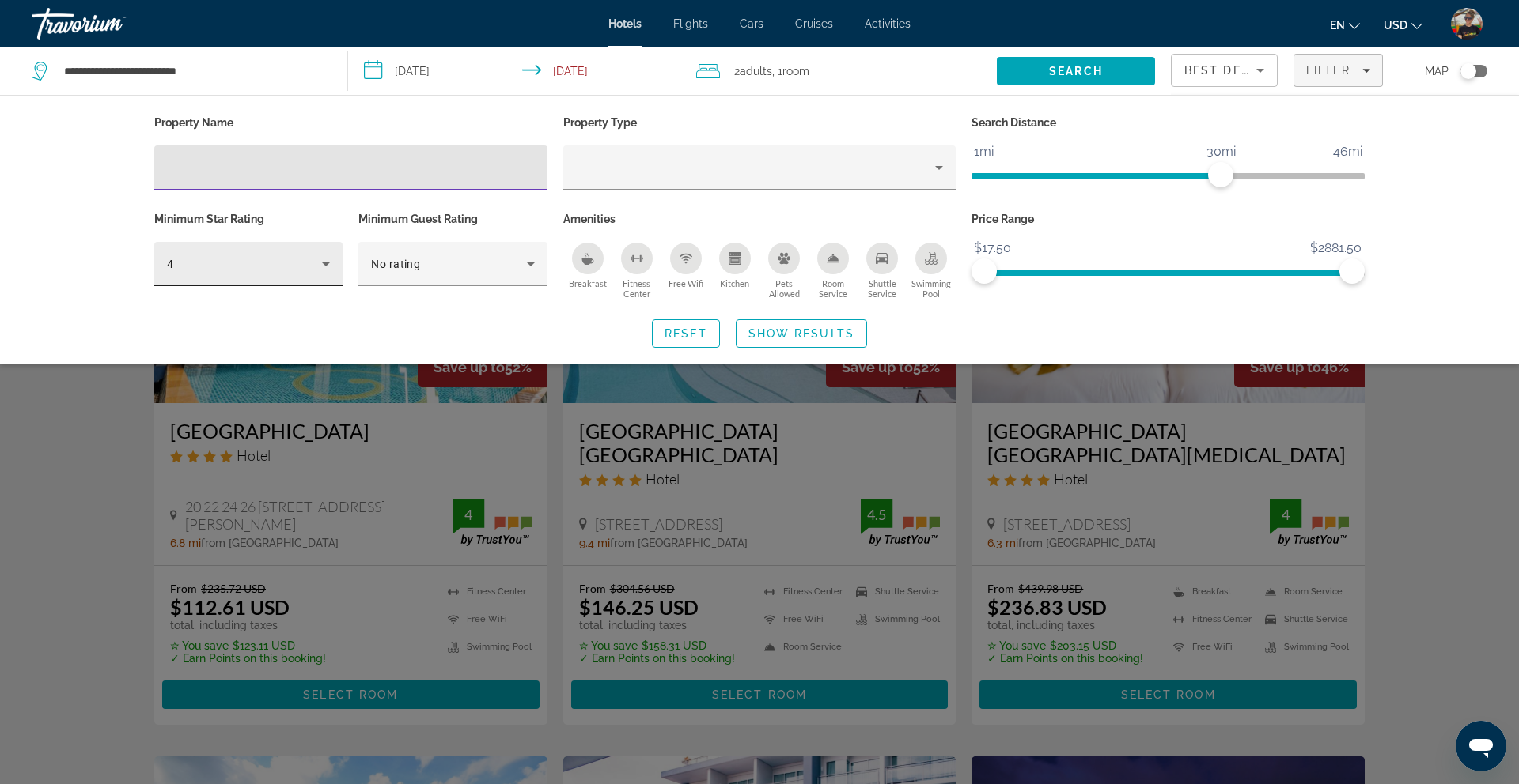
click at [302, 260] on div "4" at bounding box center [245, 264] width 155 height 19
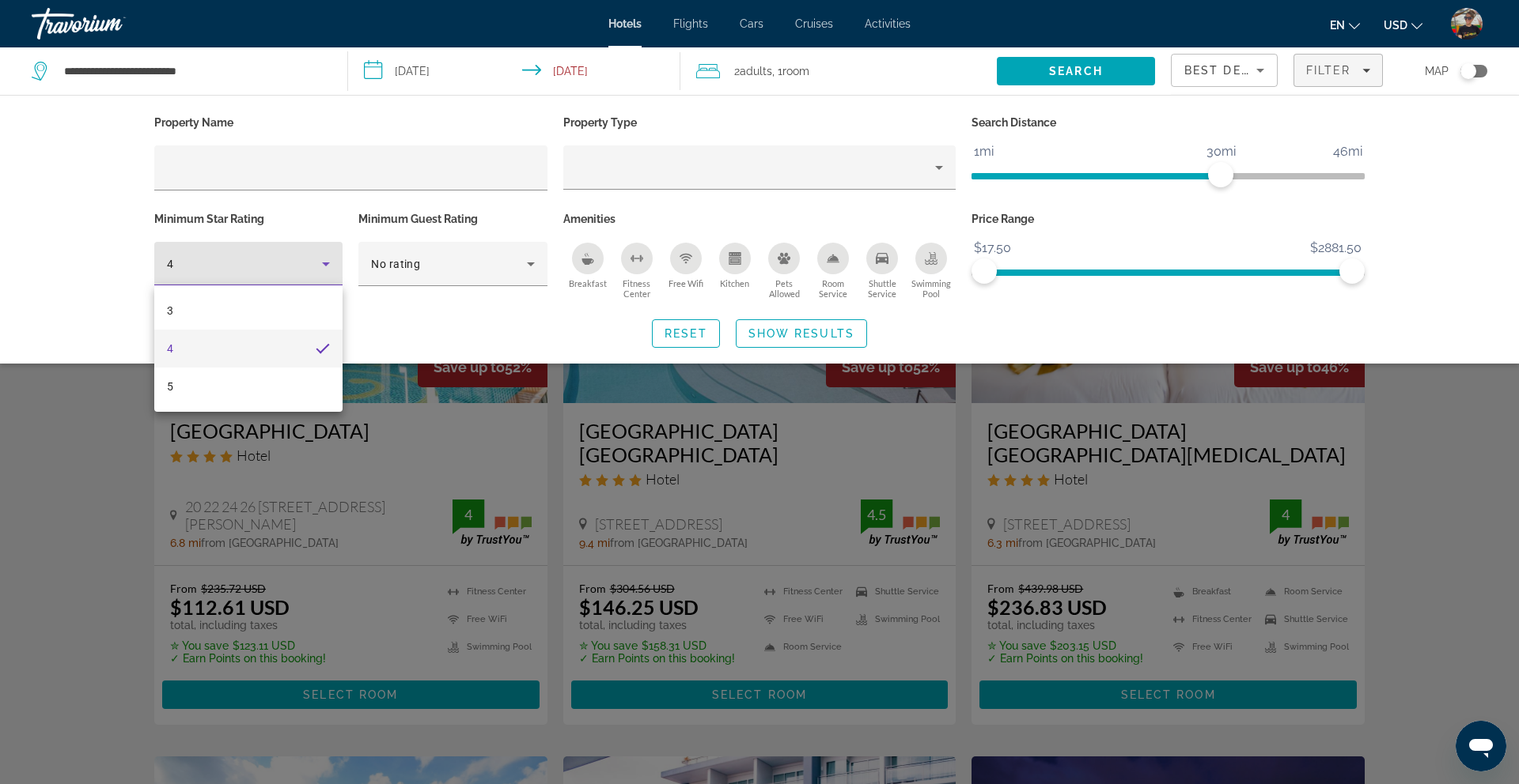
drag, startPoint x: 241, startPoint y: 379, endPoint x: 383, endPoint y: 378, distance: 142.0
click at [240, 379] on mat-option "5" at bounding box center [249, 386] width 188 height 38
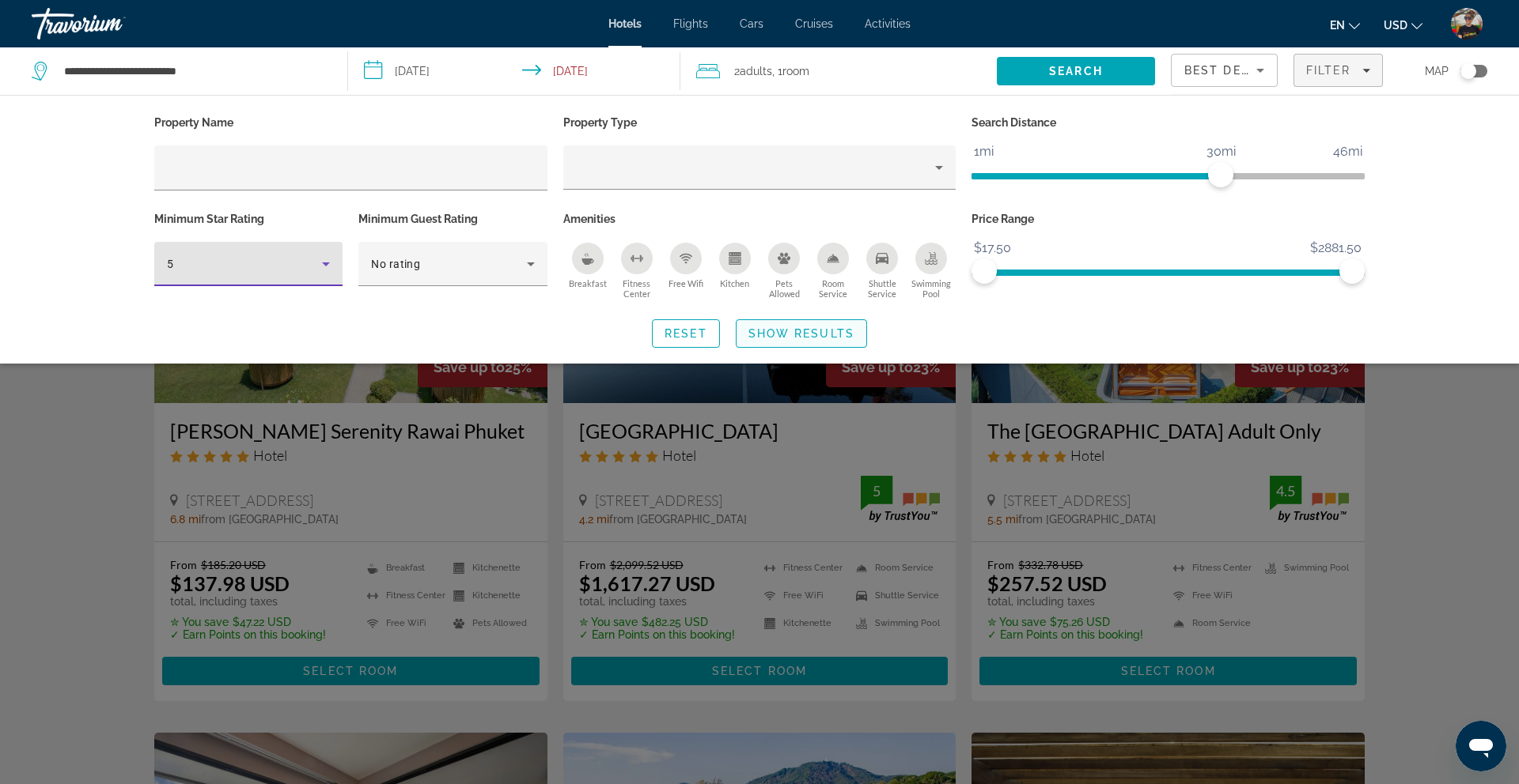
click at [790, 337] on span "Show Results" at bounding box center [801, 333] width 106 height 13
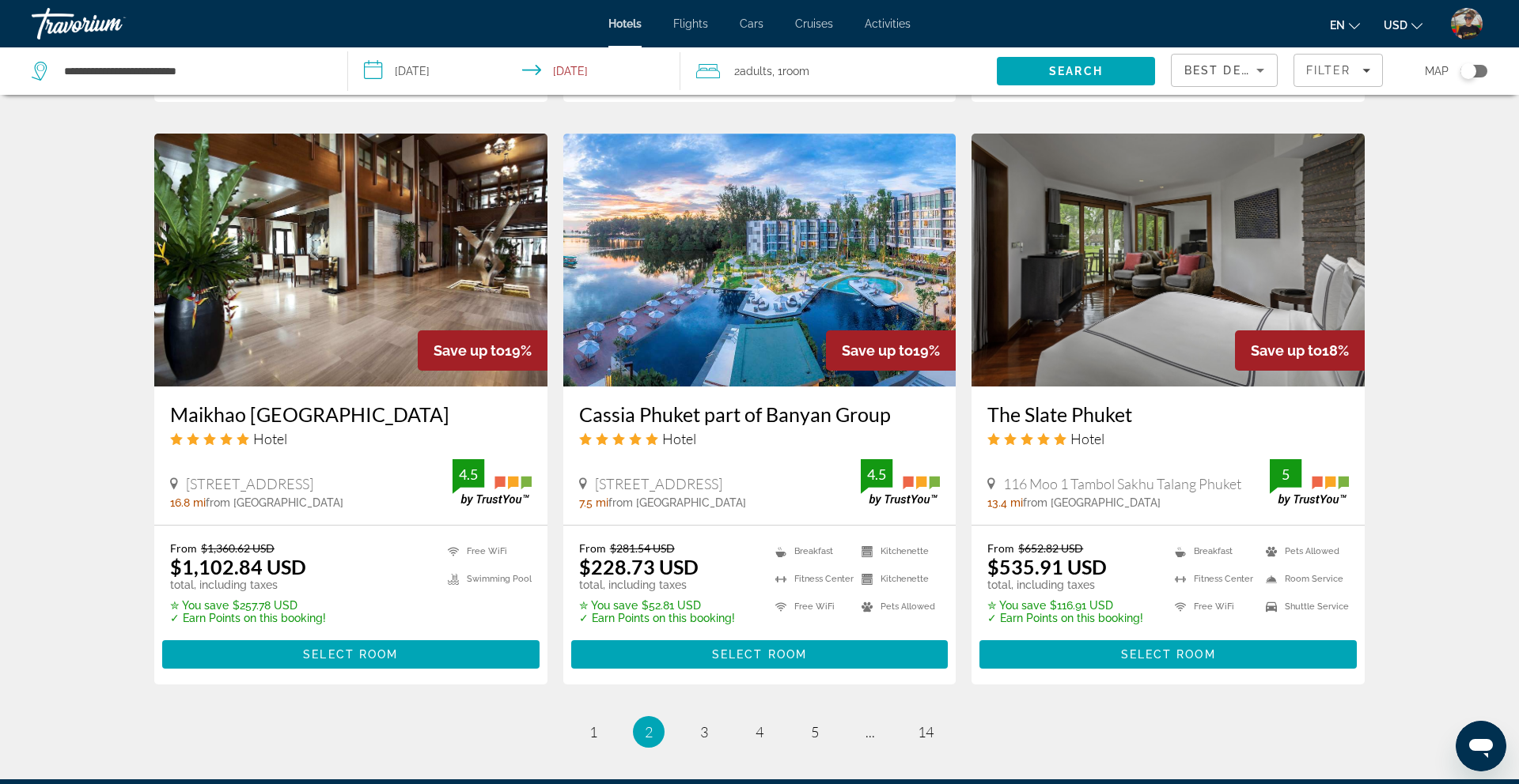
scroll to position [1839, 0]
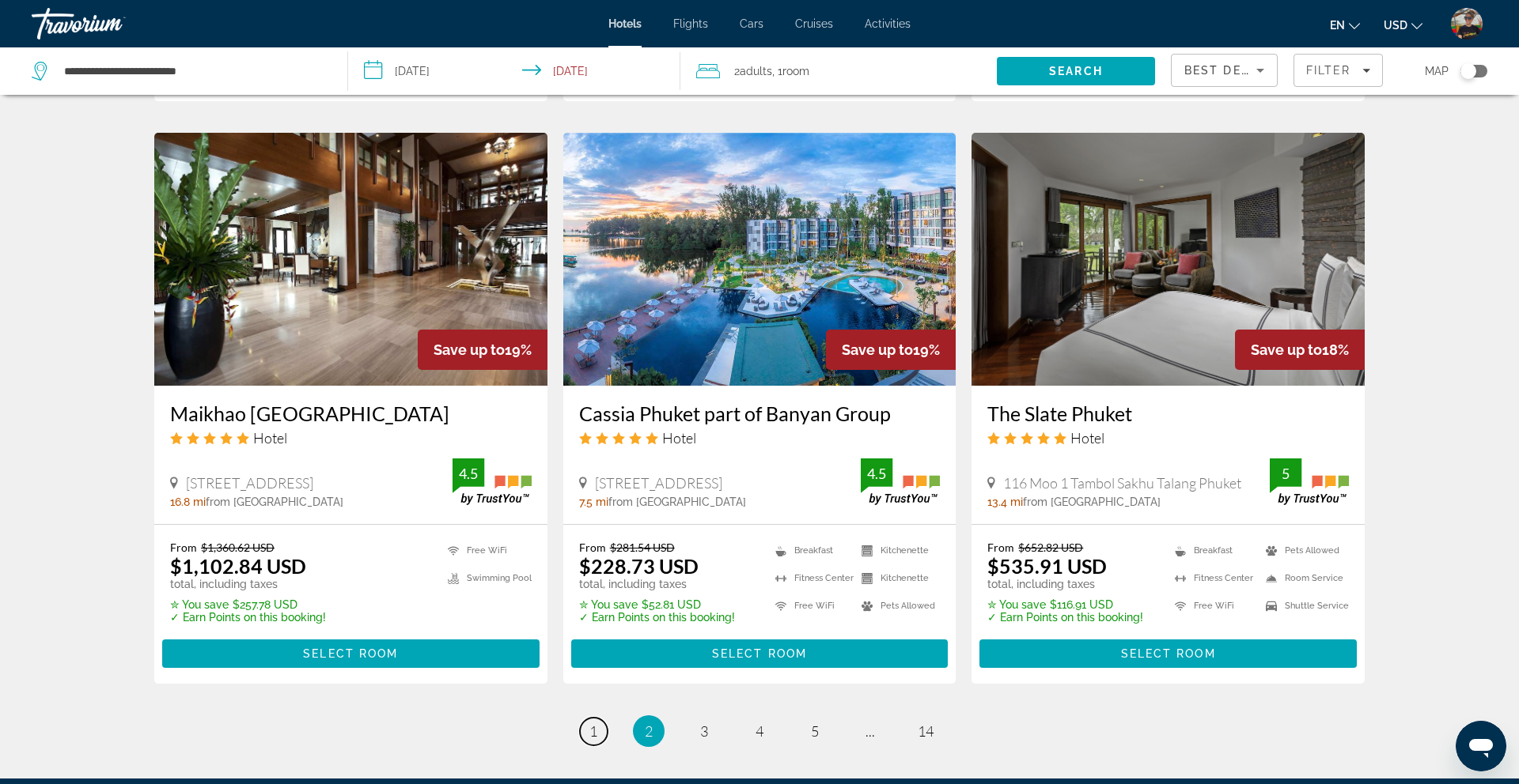
click at [589, 722] on span "1" at bounding box center [593, 730] width 8 height 18
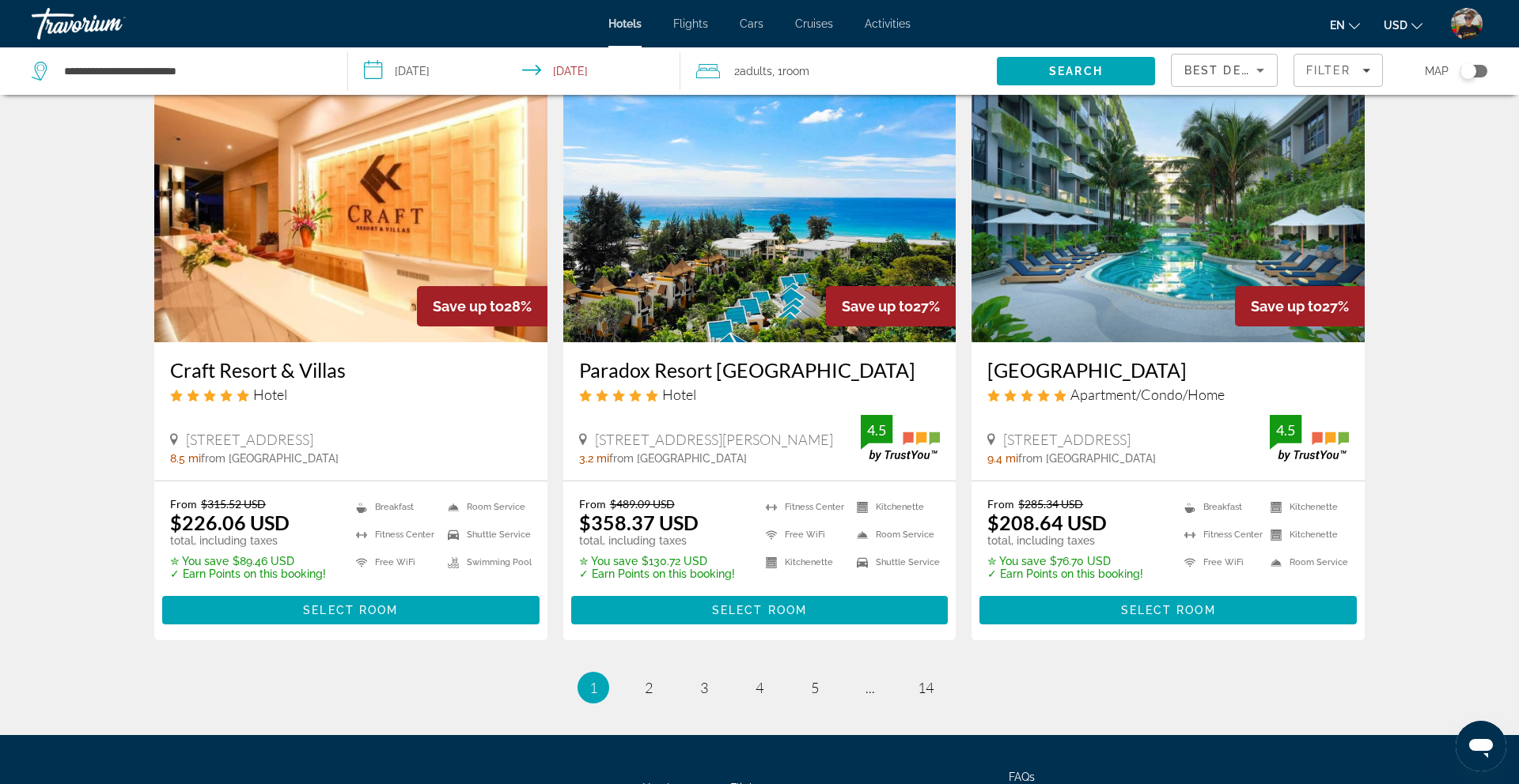
scroll to position [2006, 0]
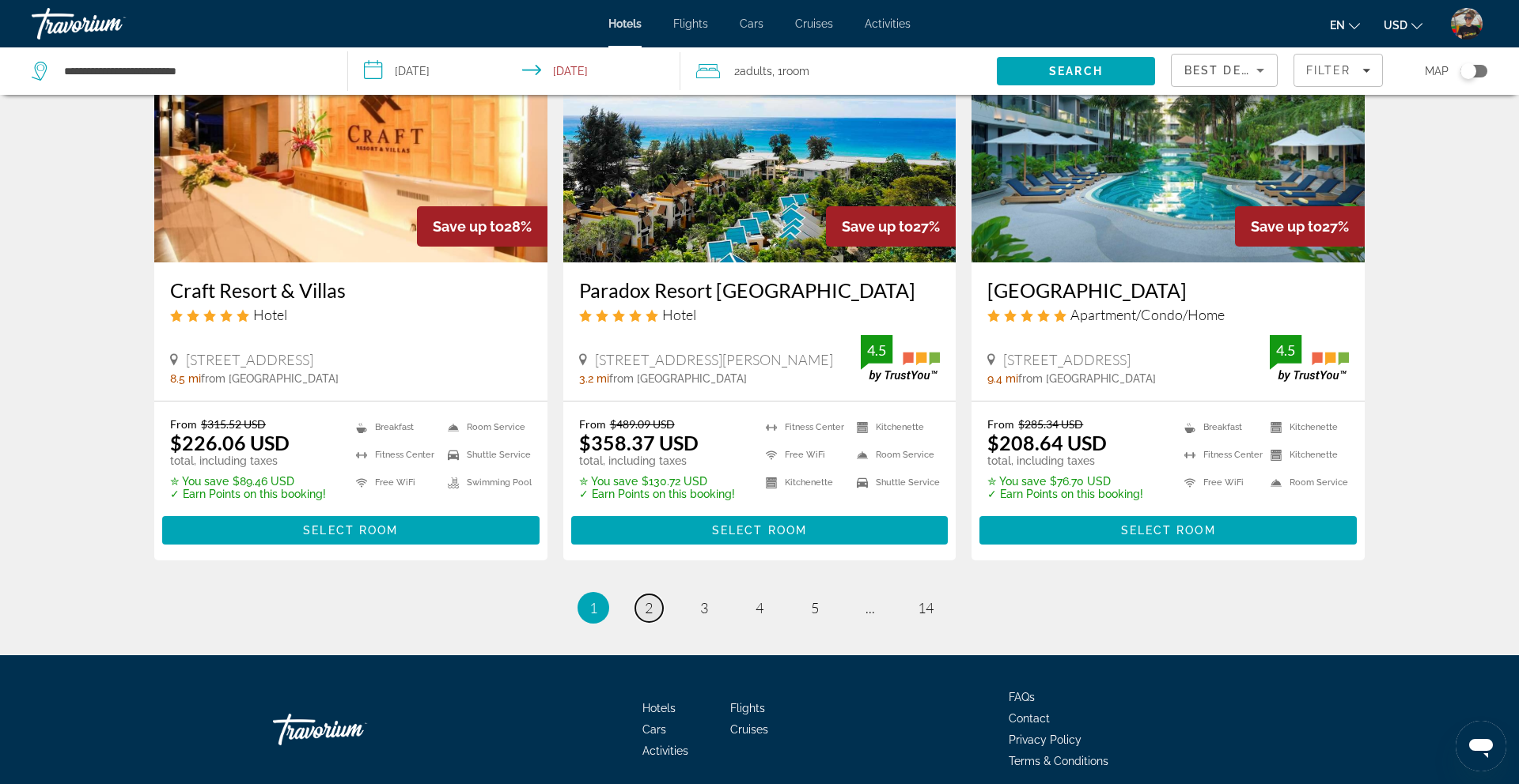
click at [642, 595] on link "page 2" at bounding box center [649, 609] width 28 height 28
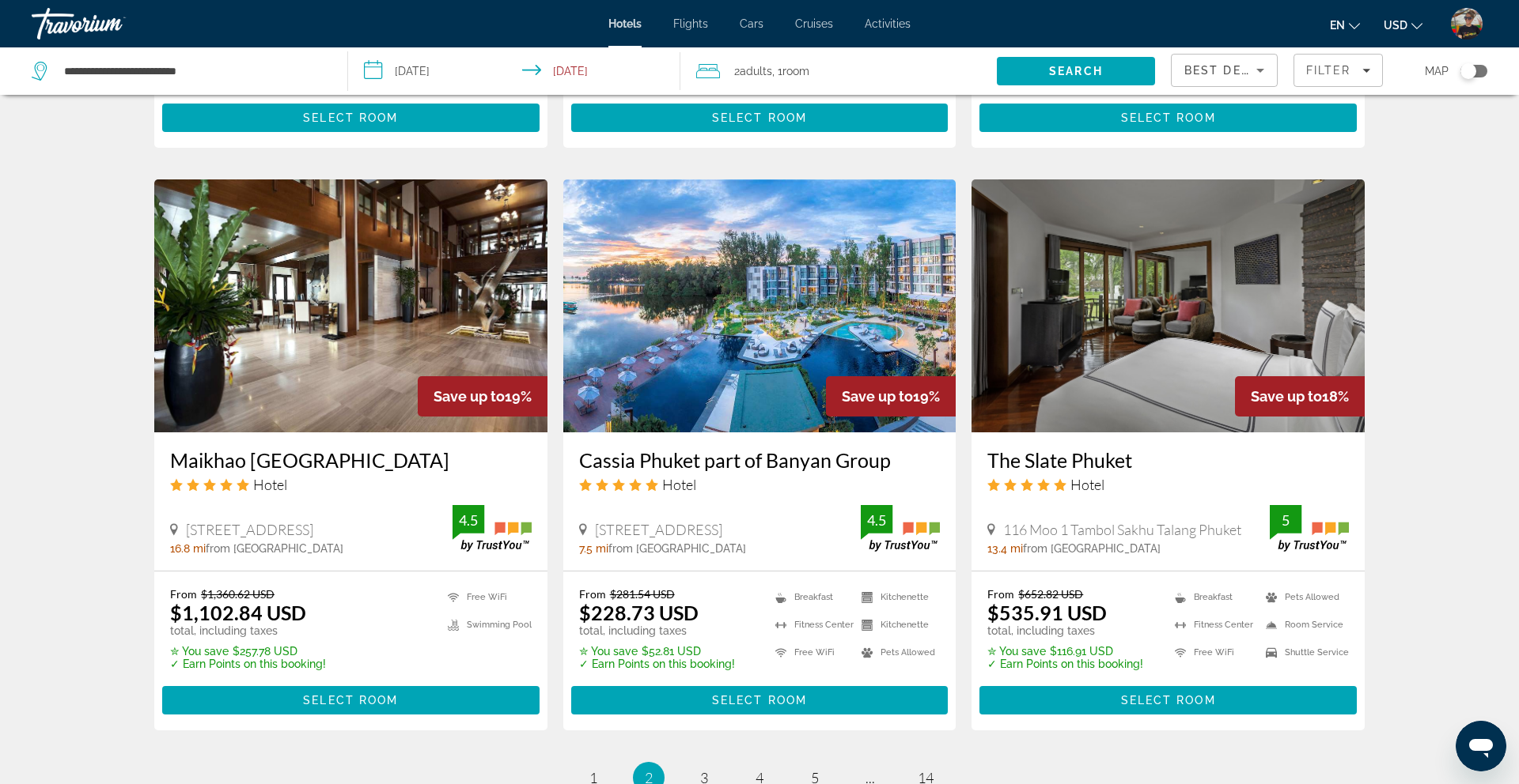
scroll to position [1793, 0]
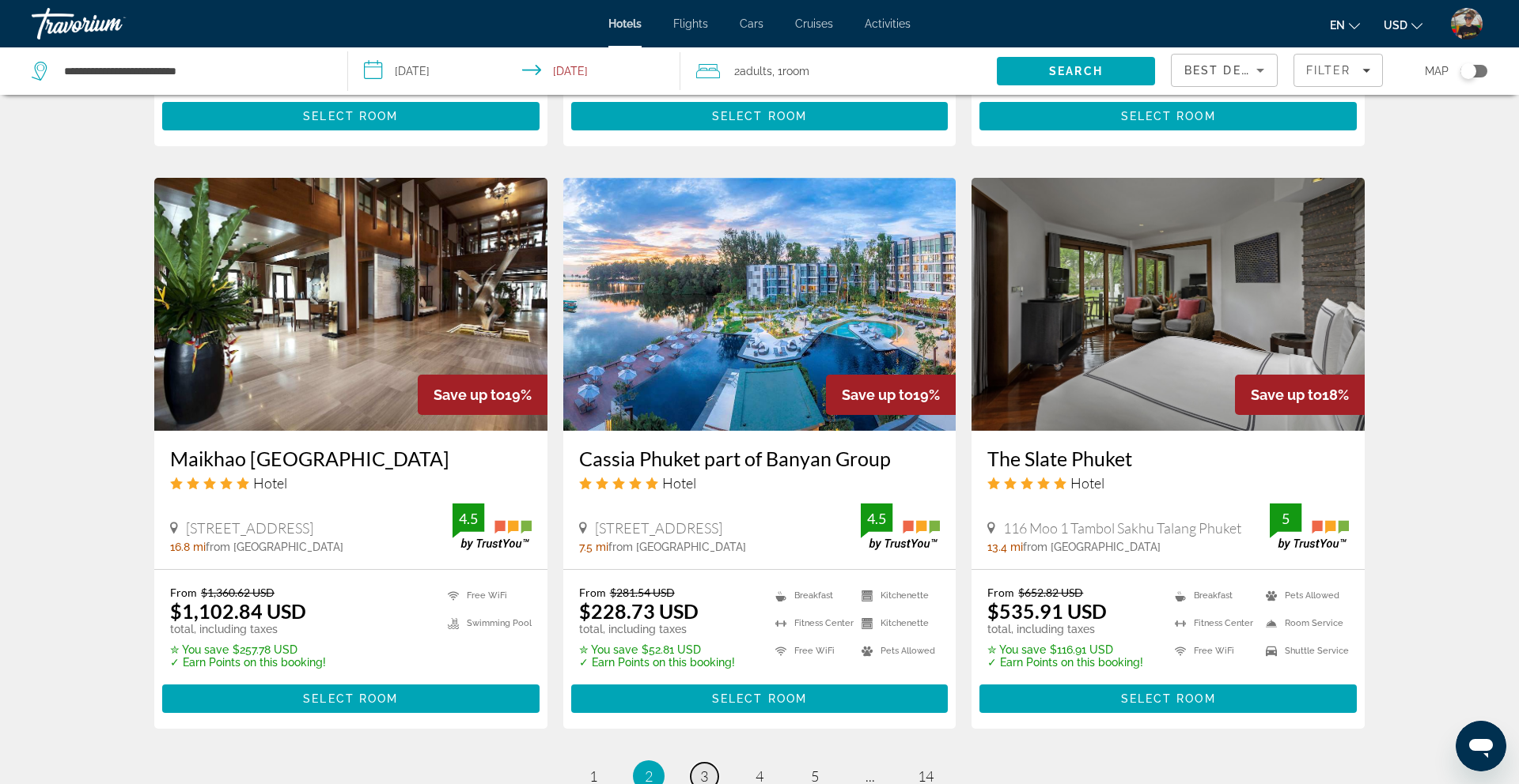
click at [703, 767] on span "3" at bounding box center [704, 776] width 8 height 18
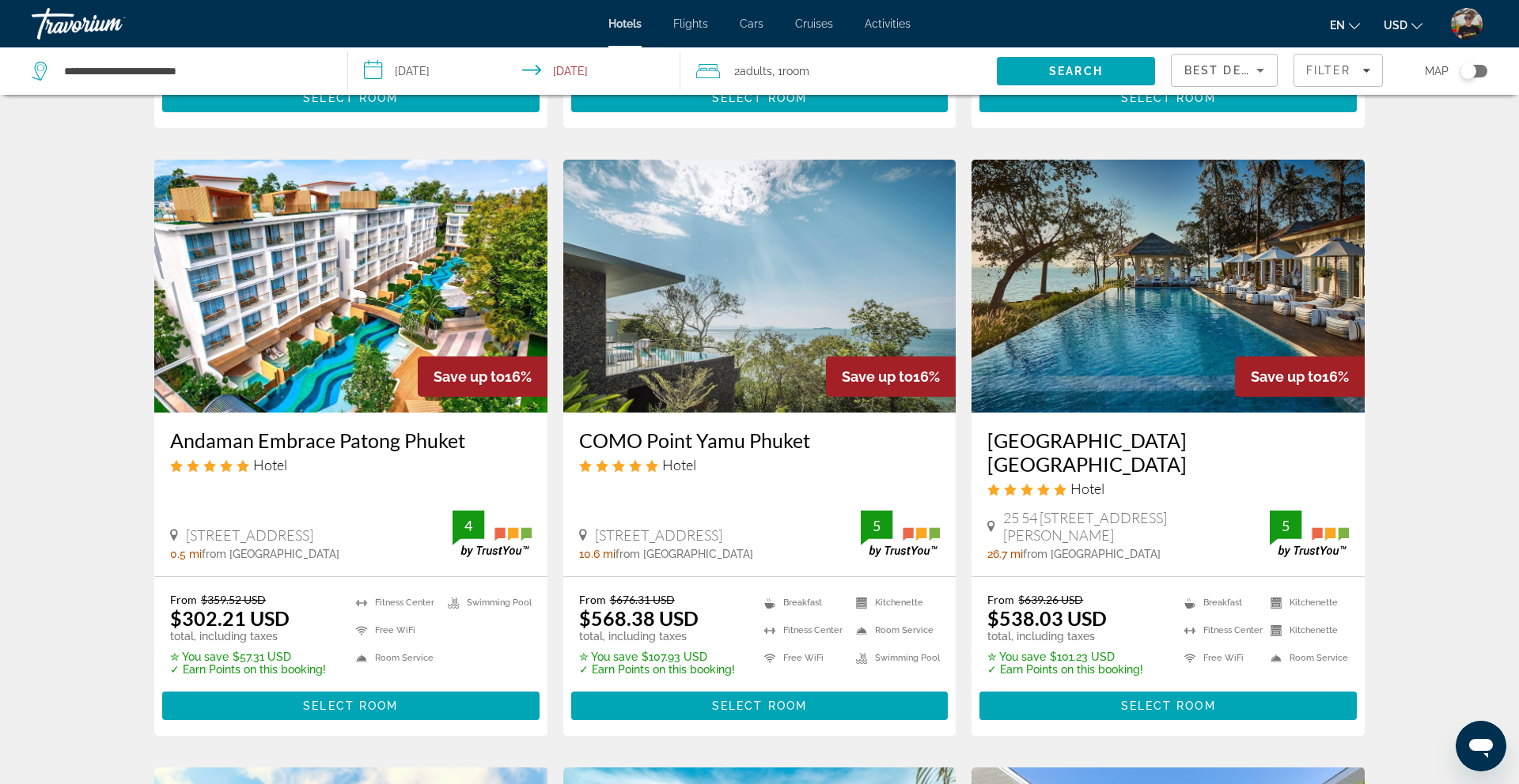
scroll to position [594, 0]
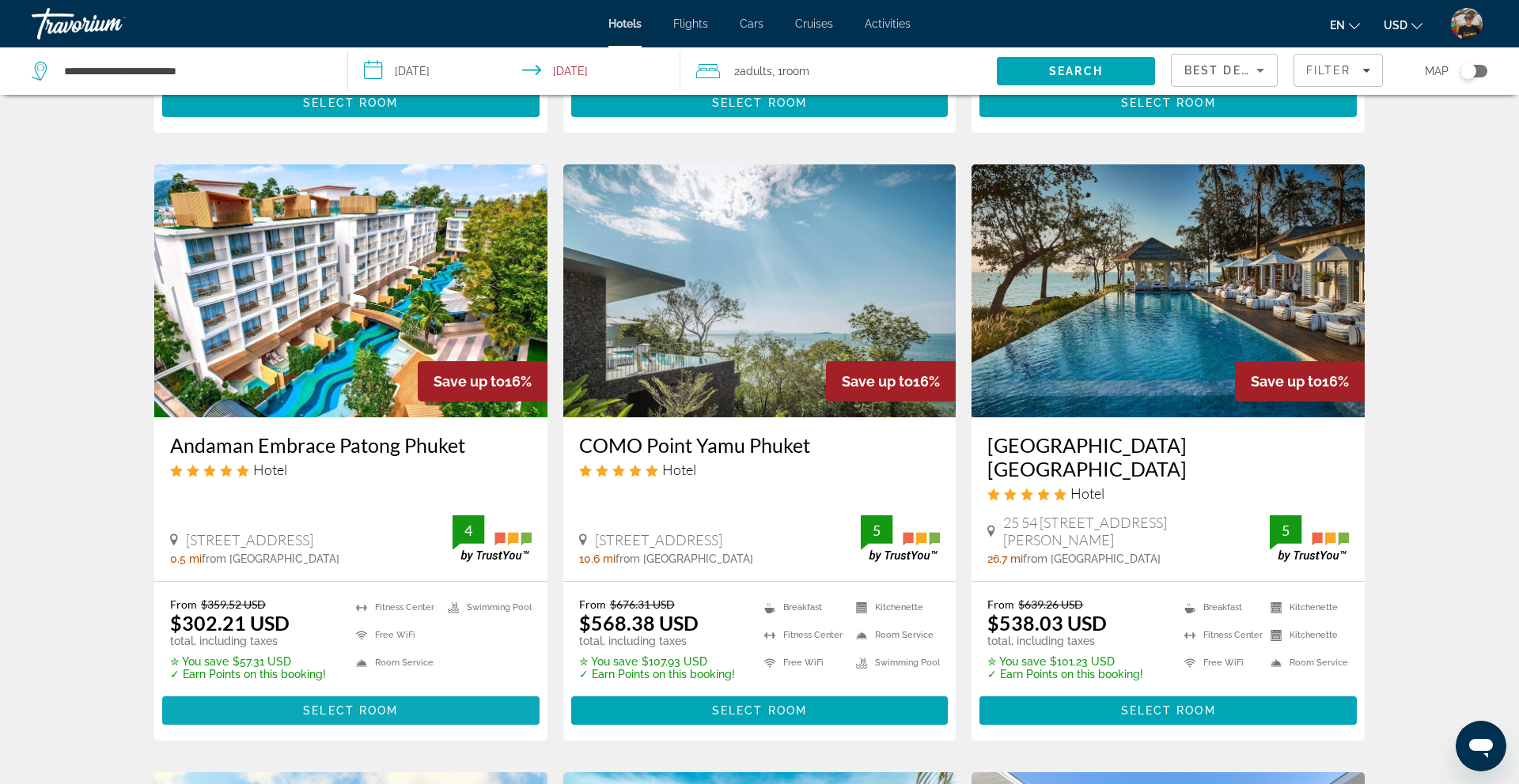
click at [343, 705] on span "Select Room" at bounding box center [350, 711] width 95 height 13
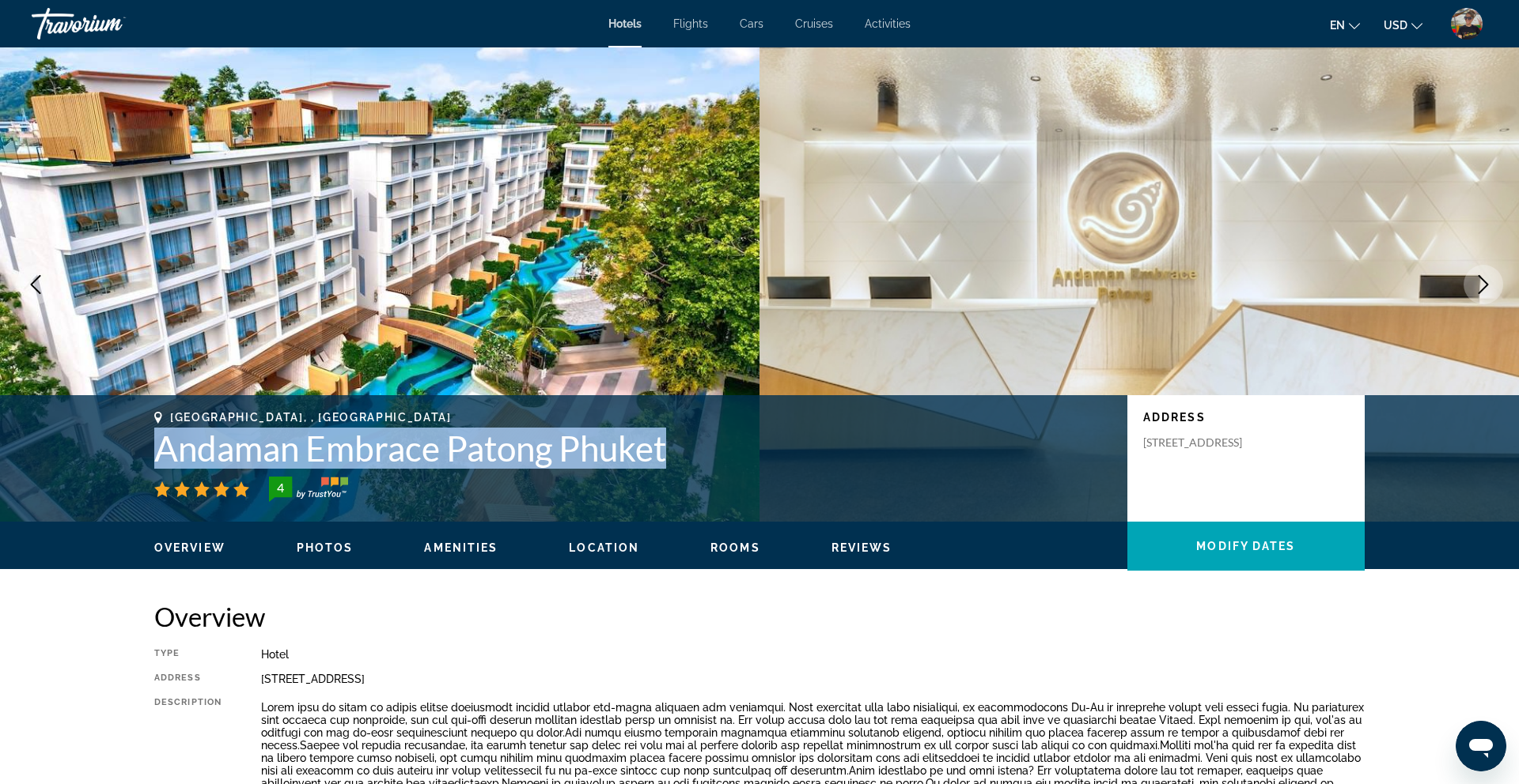
drag, startPoint x: 157, startPoint y: 452, endPoint x: 695, endPoint y: 445, distance: 538.0
click at [696, 445] on h1 "Andaman Embrace Patong Phuket" at bounding box center [633, 448] width 957 height 42
copy h1 "Andaman Embrace Patong Phuket"
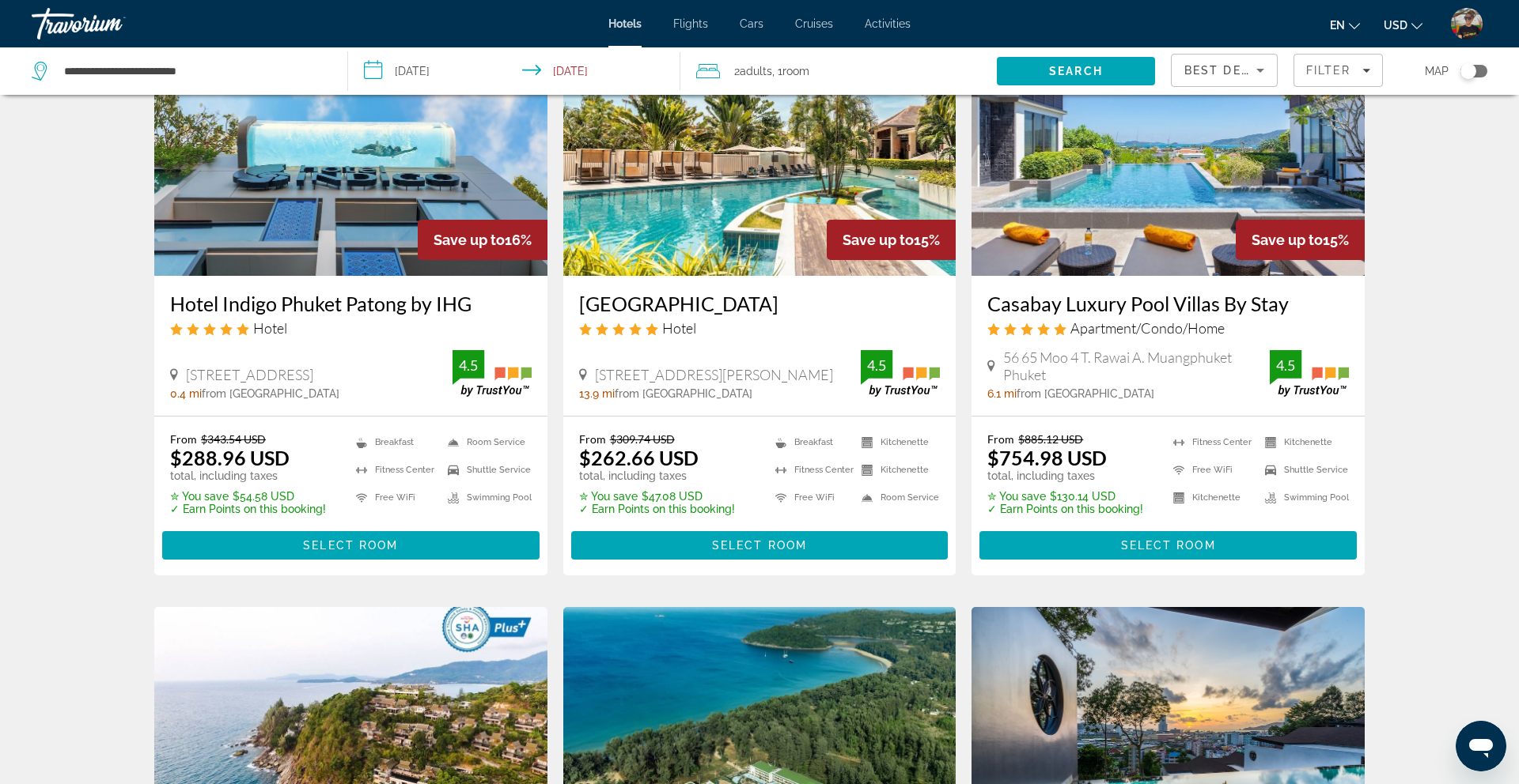
scroll to position [1350, 0]
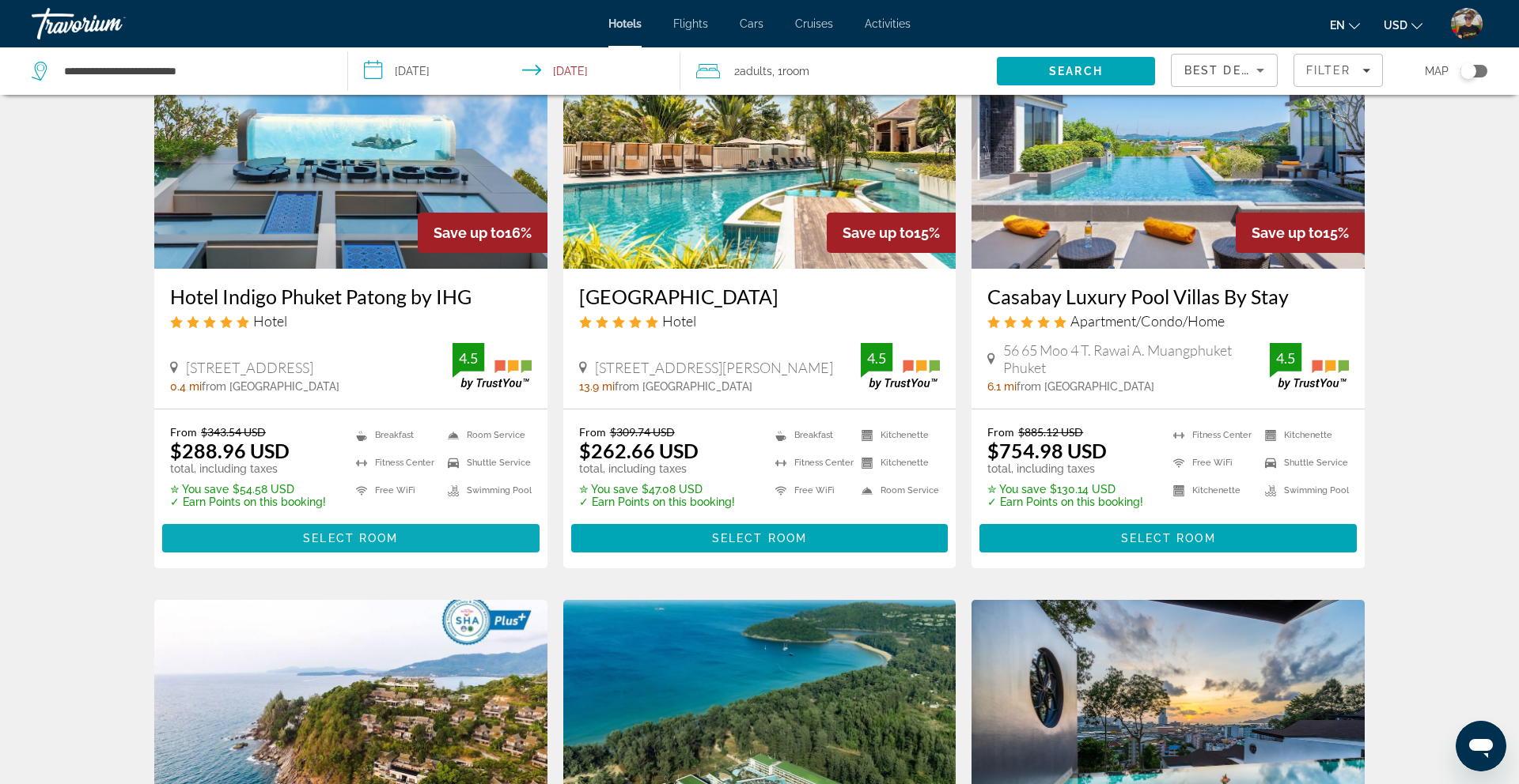
click at [399, 519] on span "Main content" at bounding box center [350, 537] width 377 height 38
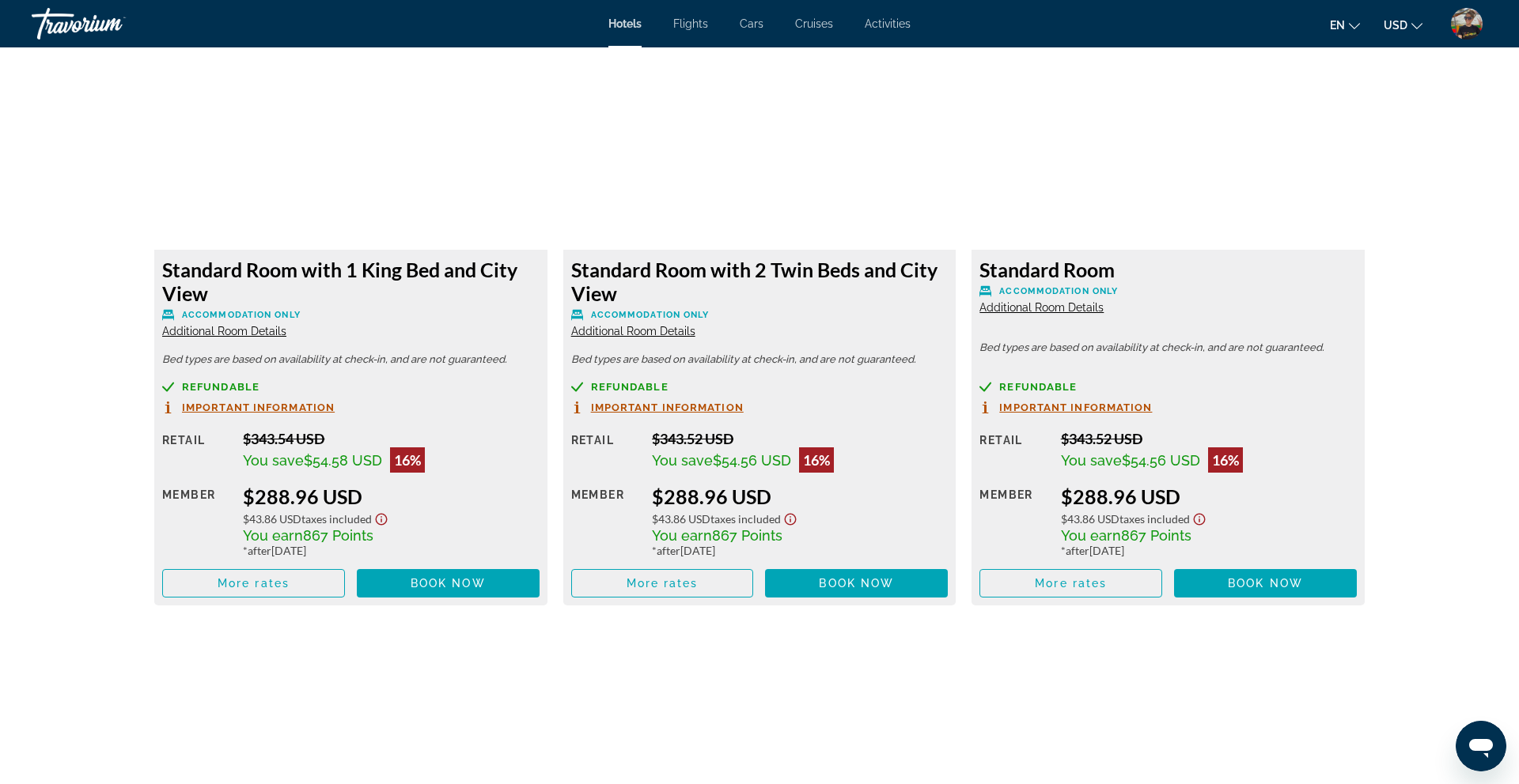
scroll to position [2188, 0]
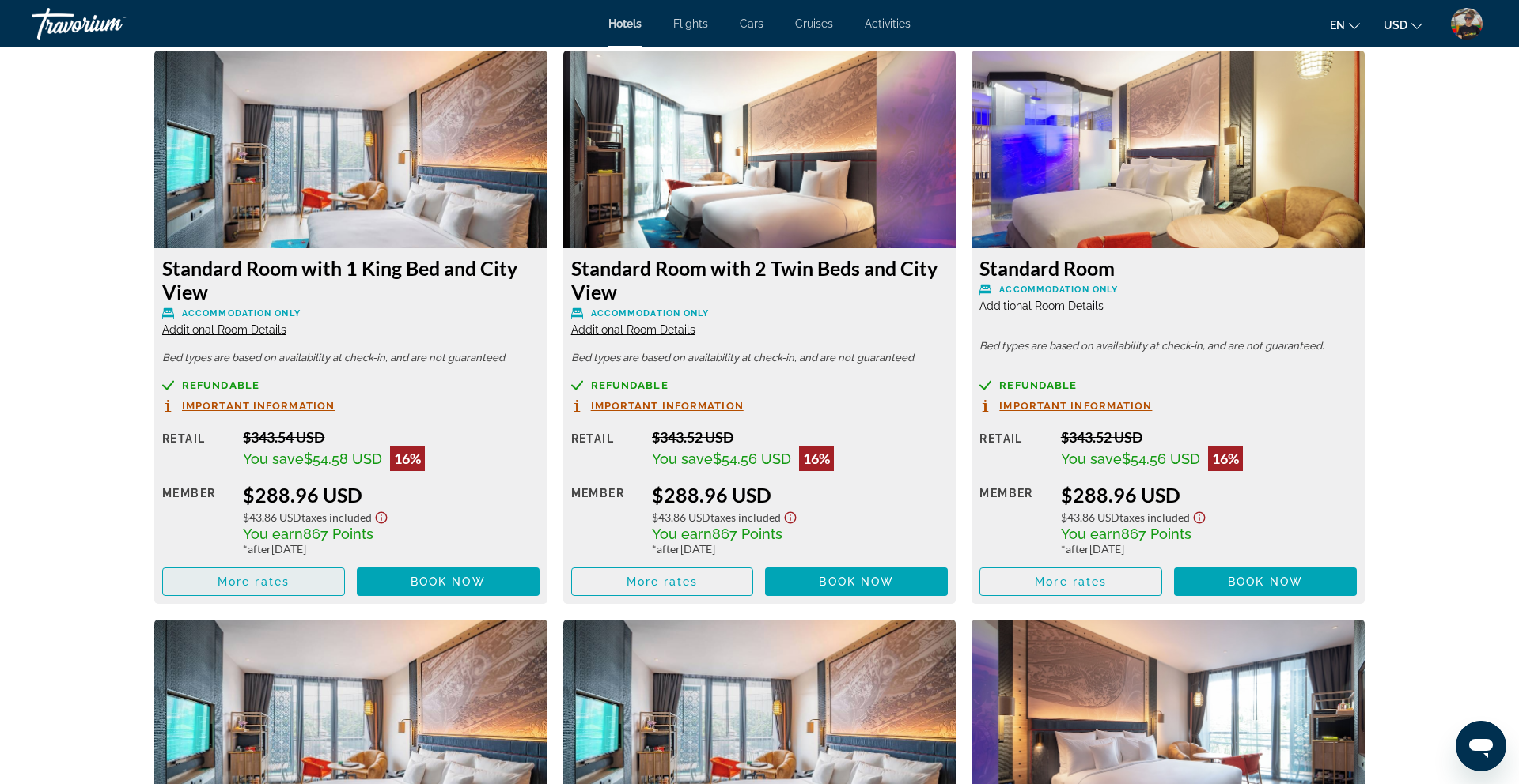
click at [261, 582] on span "More rates" at bounding box center [253, 582] width 72 height 13
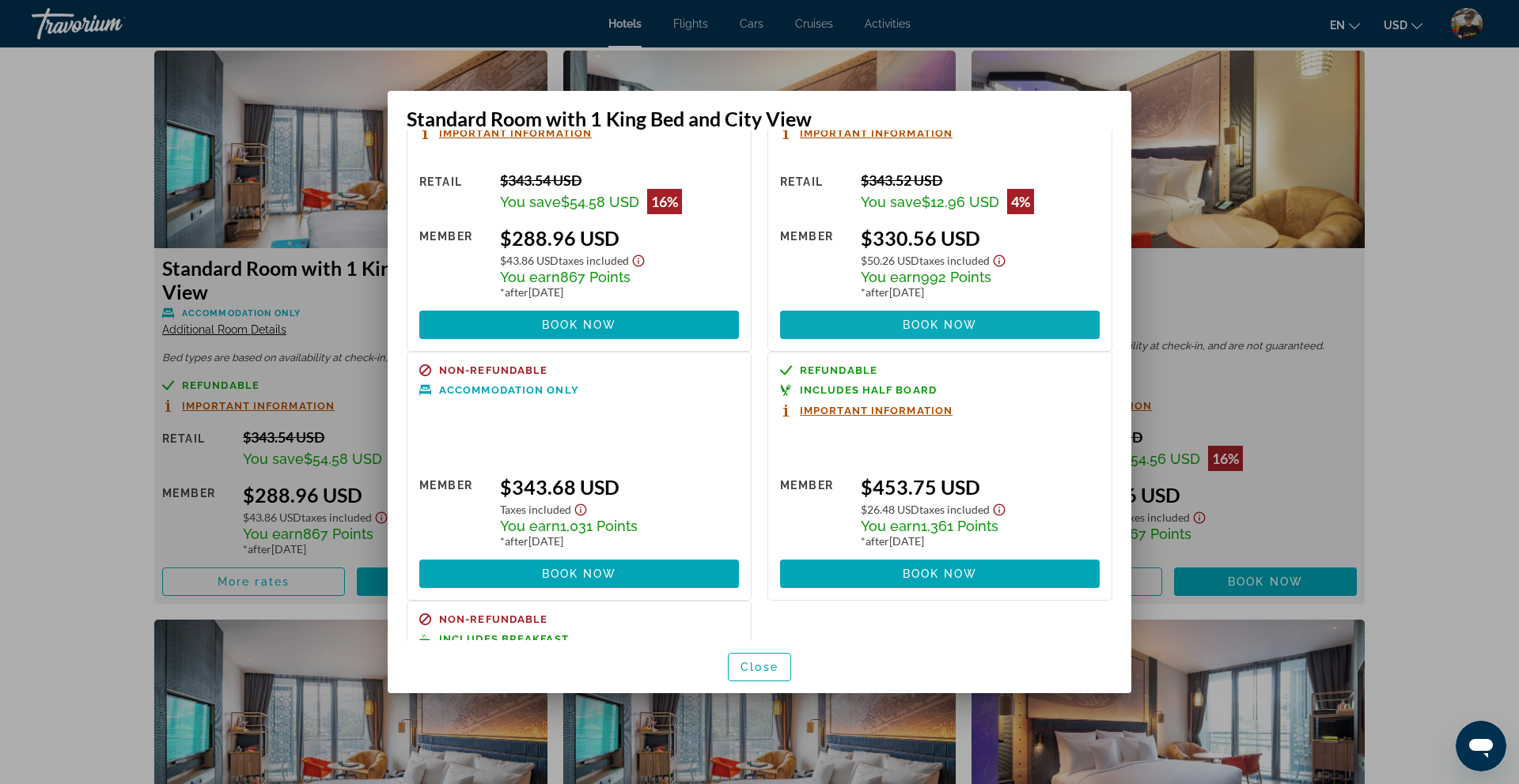
scroll to position [0, 0]
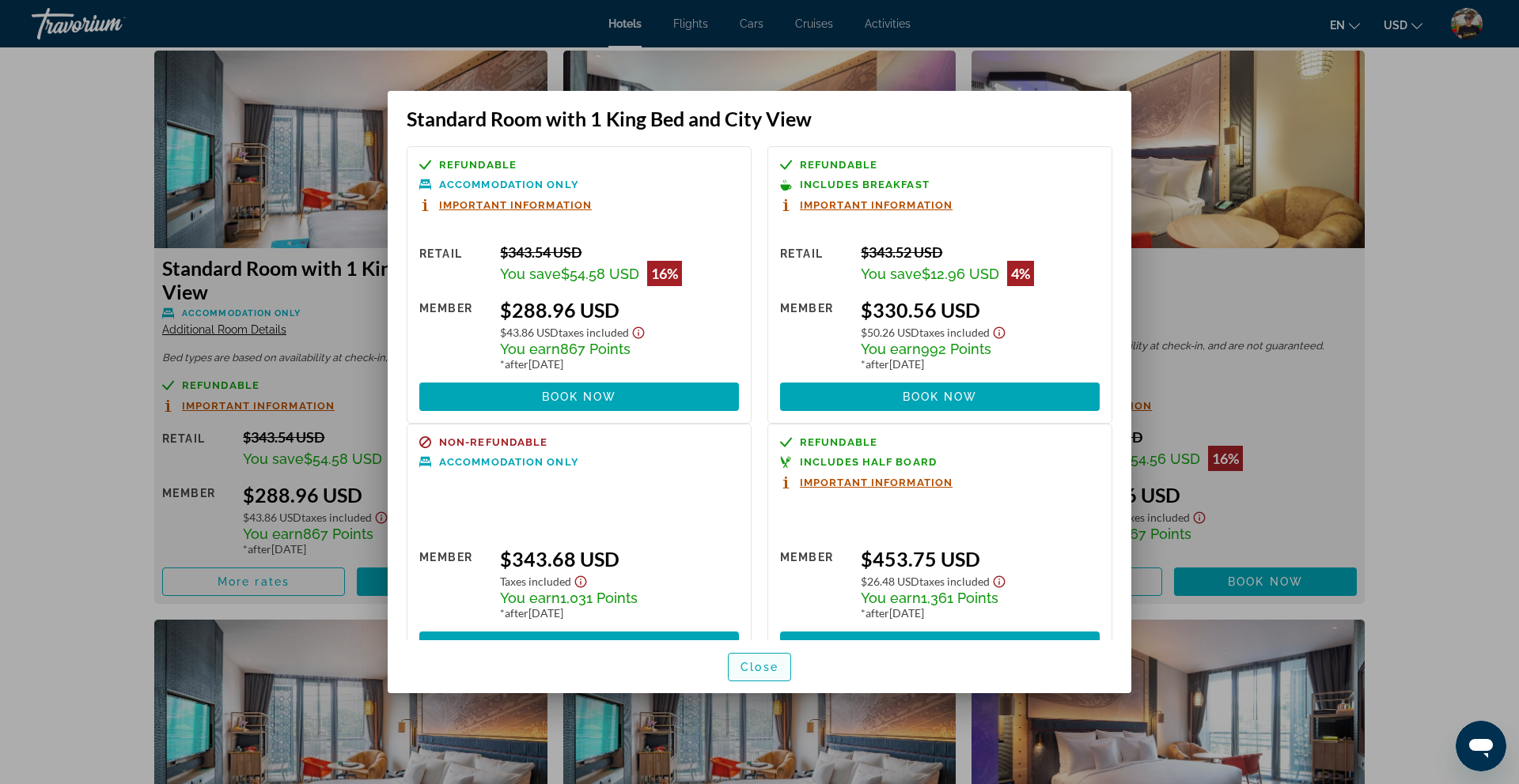
click at [752, 667] on span "Close" at bounding box center [759, 668] width 38 height 13
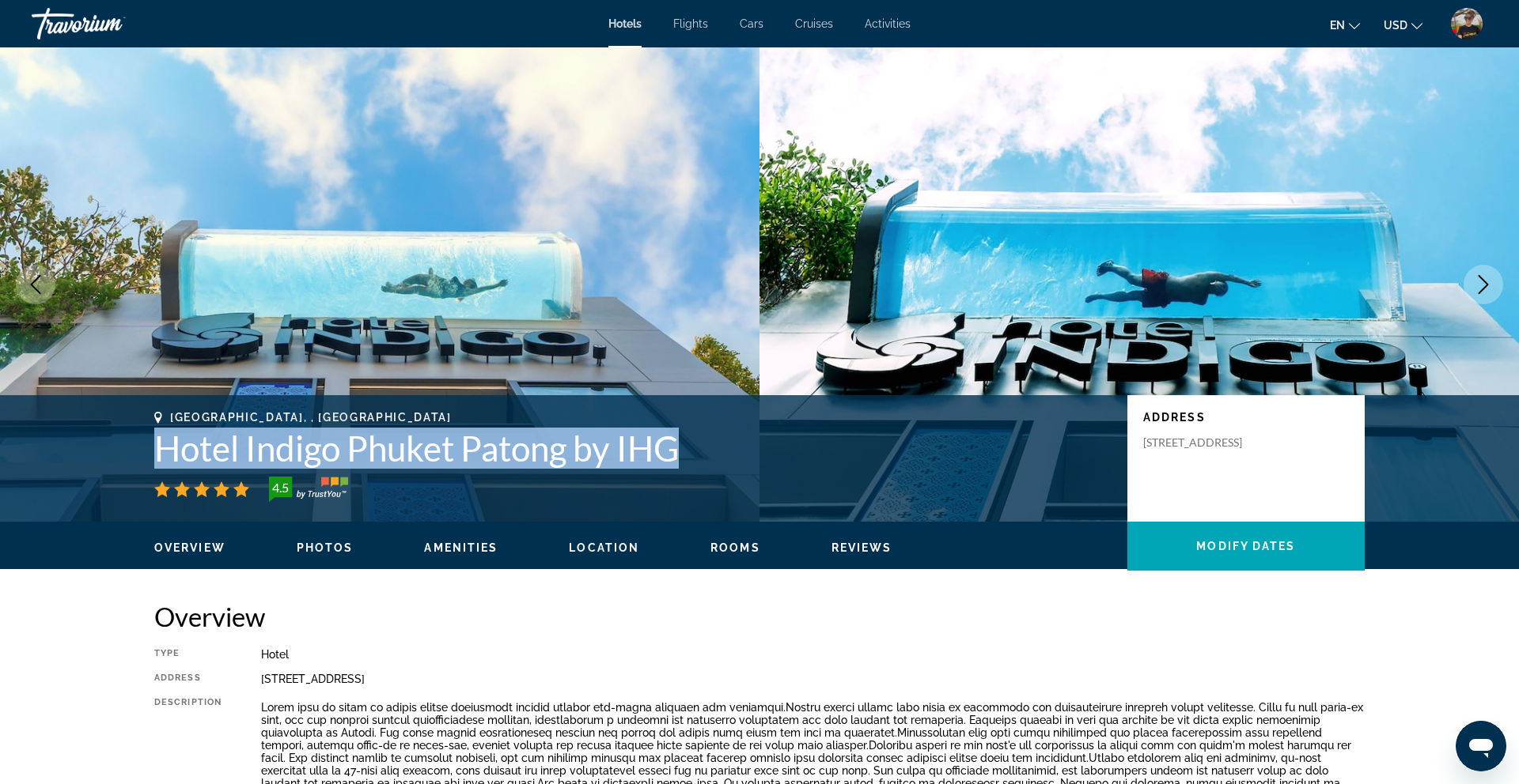
drag, startPoint x: 150, startPoint y: 454, endPoint x: 810, endPoint y: 466, distance: 660.1
click at [841, 458] on div "Phuket, , Thailand Hotel Indigo Phuket Patong by IHG 4.5 Address 124 Rat U Thit…" at bounding box center [760, 458] width 1273 height 95
copy h1 "Hotel Indigo Phuket Patong by IHG"
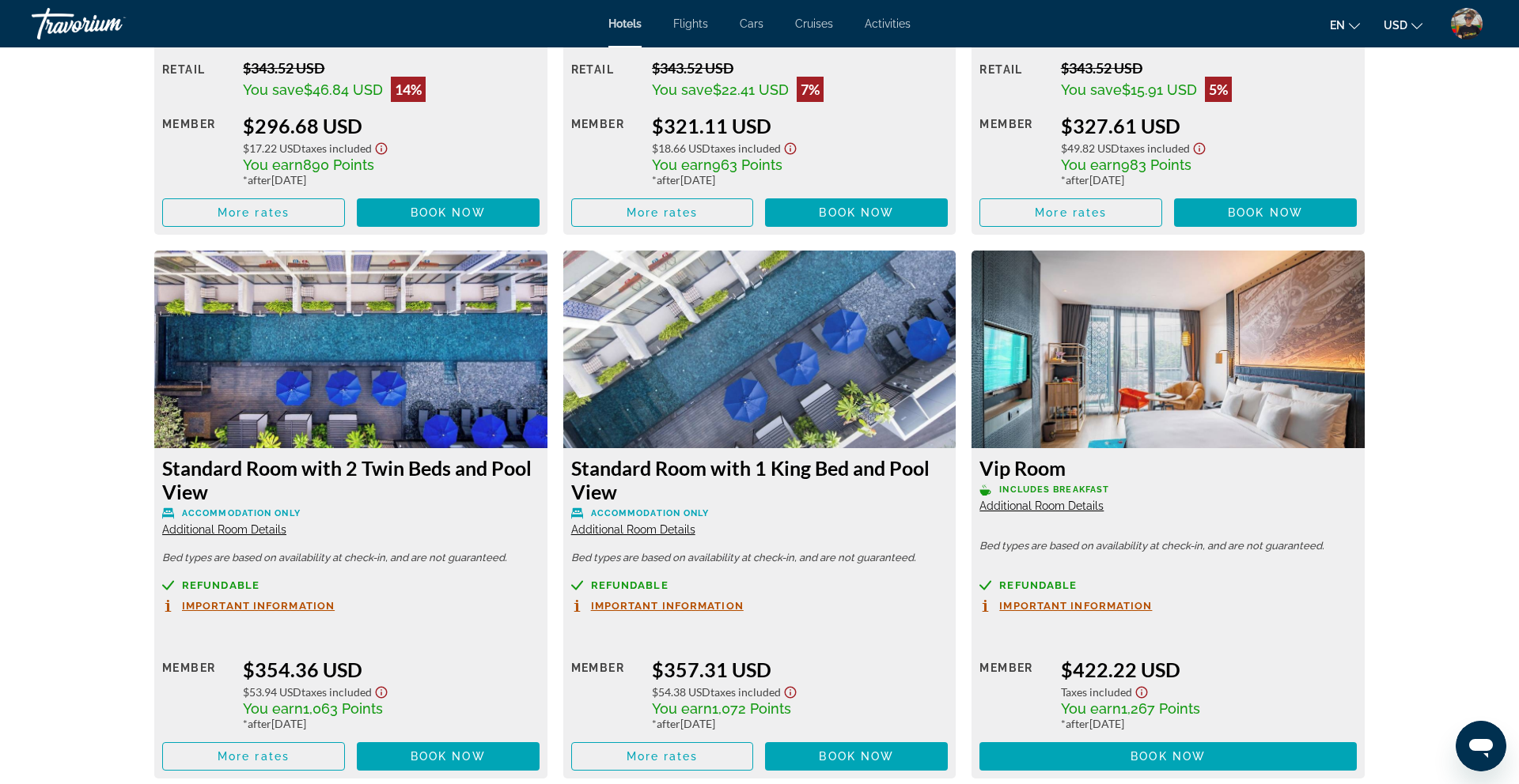
scroll to position [3126, 0]
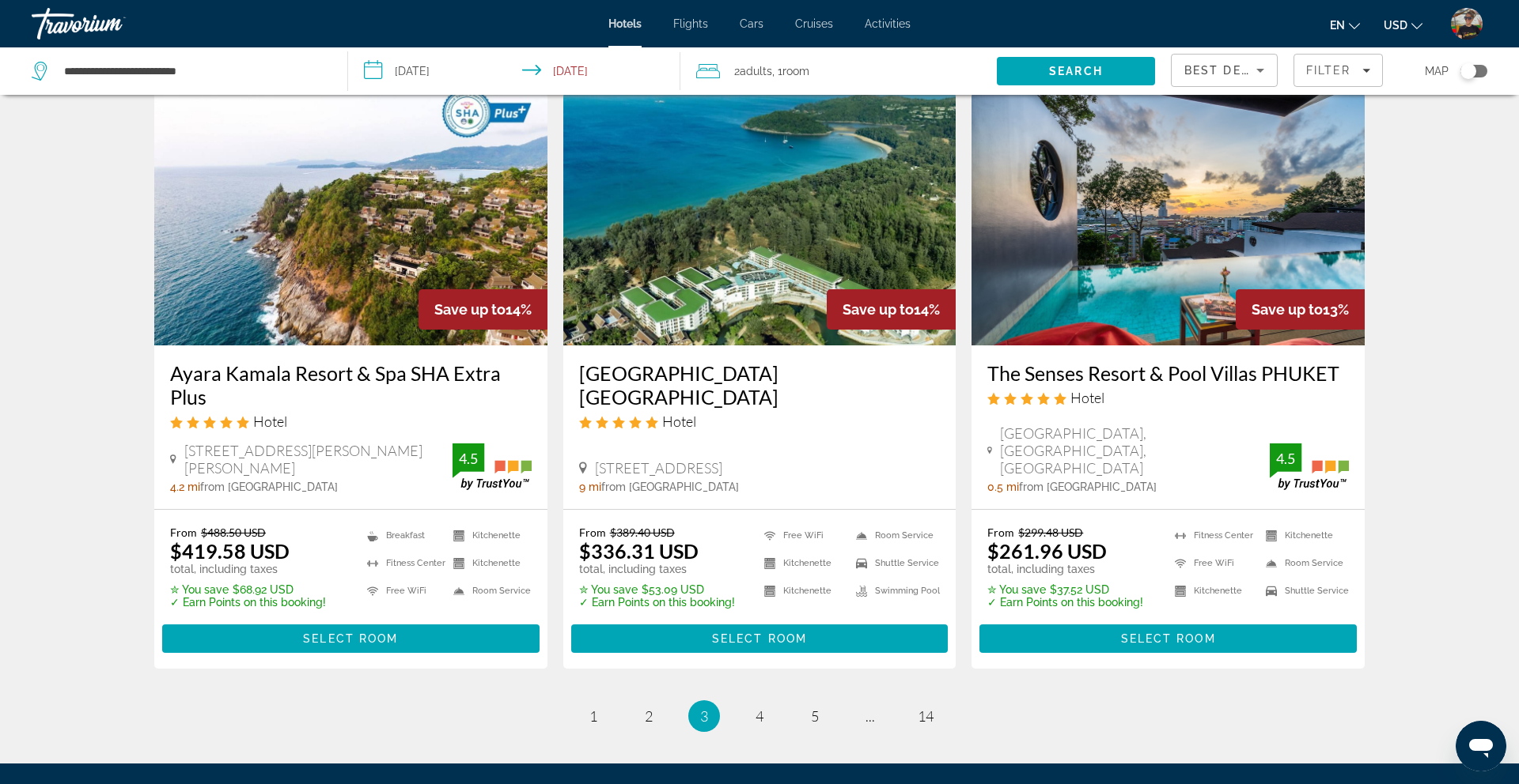
scroll to position [1860, 0]
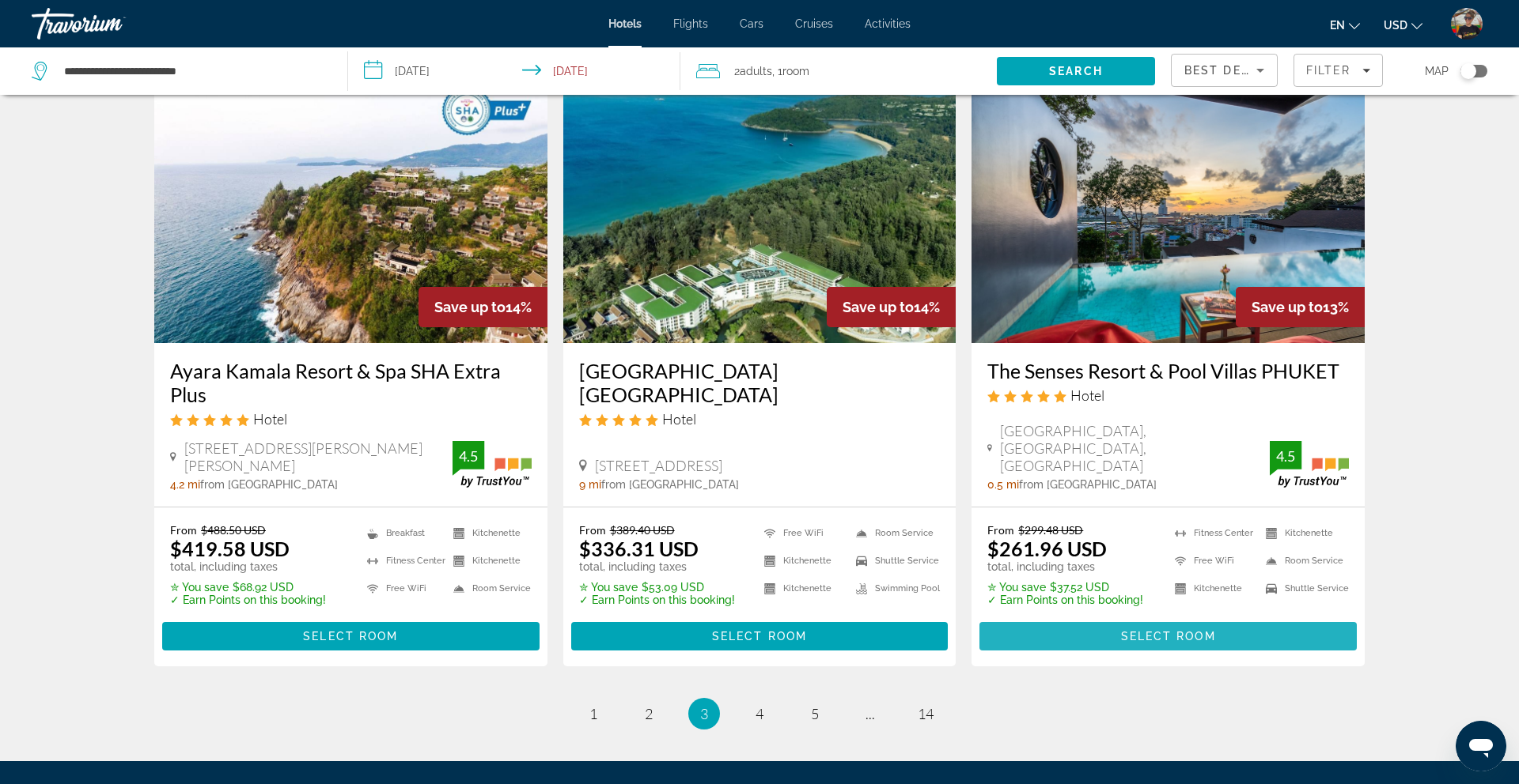
click at [1140, 630] on span "Select Room" at bounding box center [1168, 636] width 95 height 13
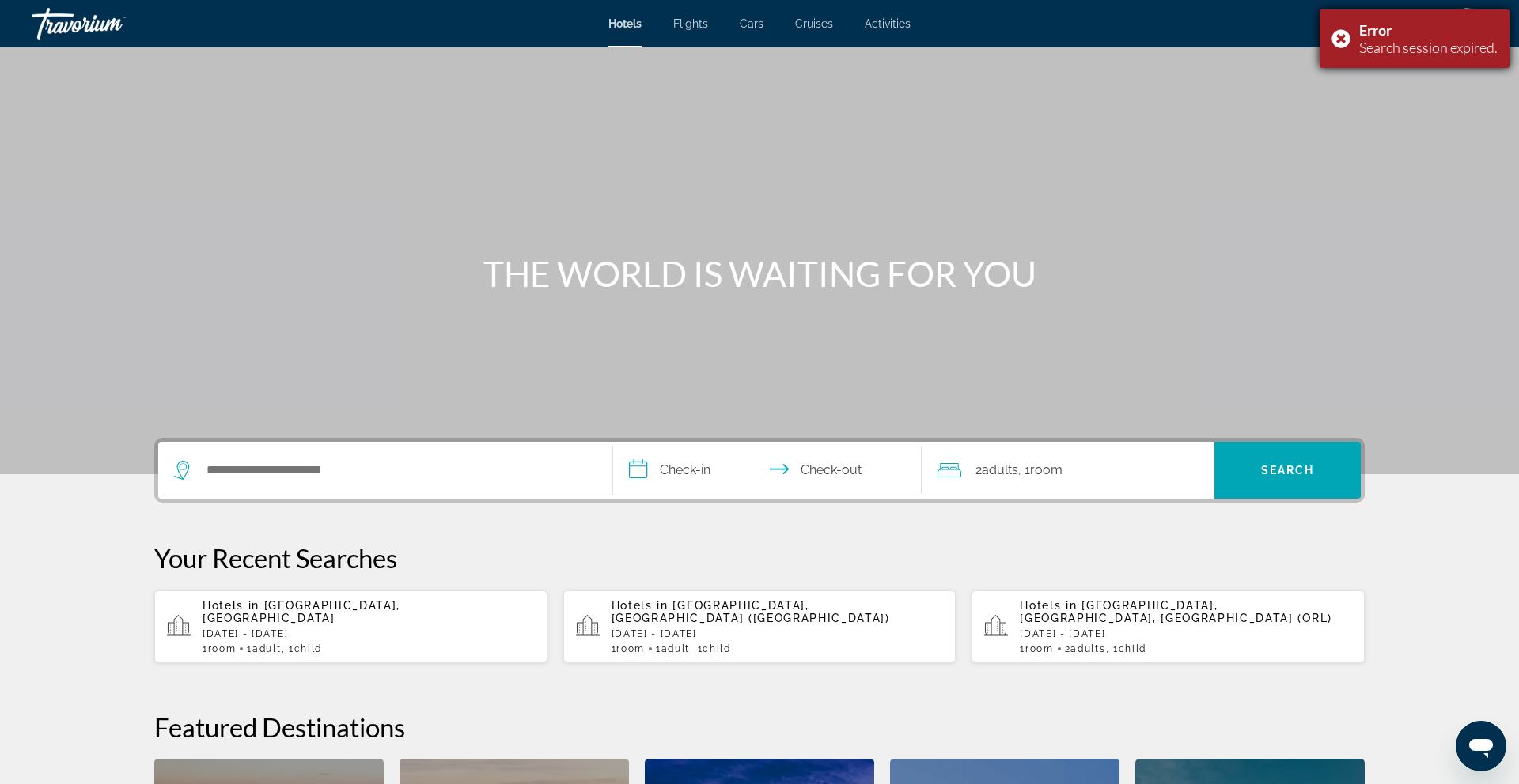
click at [1339, 36] on div "Error Search session expired." at bounding box center [1414, 38] width 189 height 58
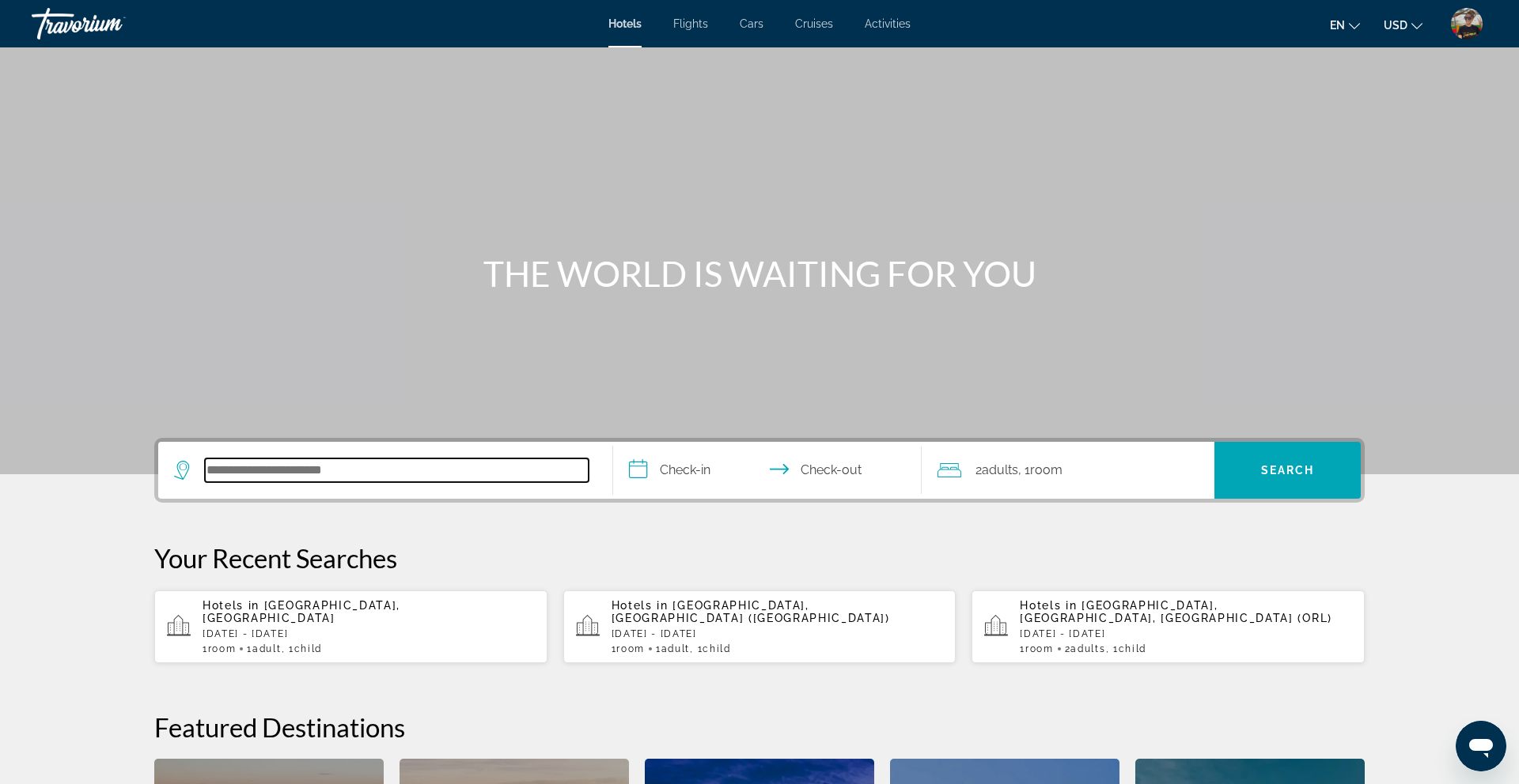
click at [357, 458] on input "Search hotel destination" at bounding box center [396, 470] width 383 height 24
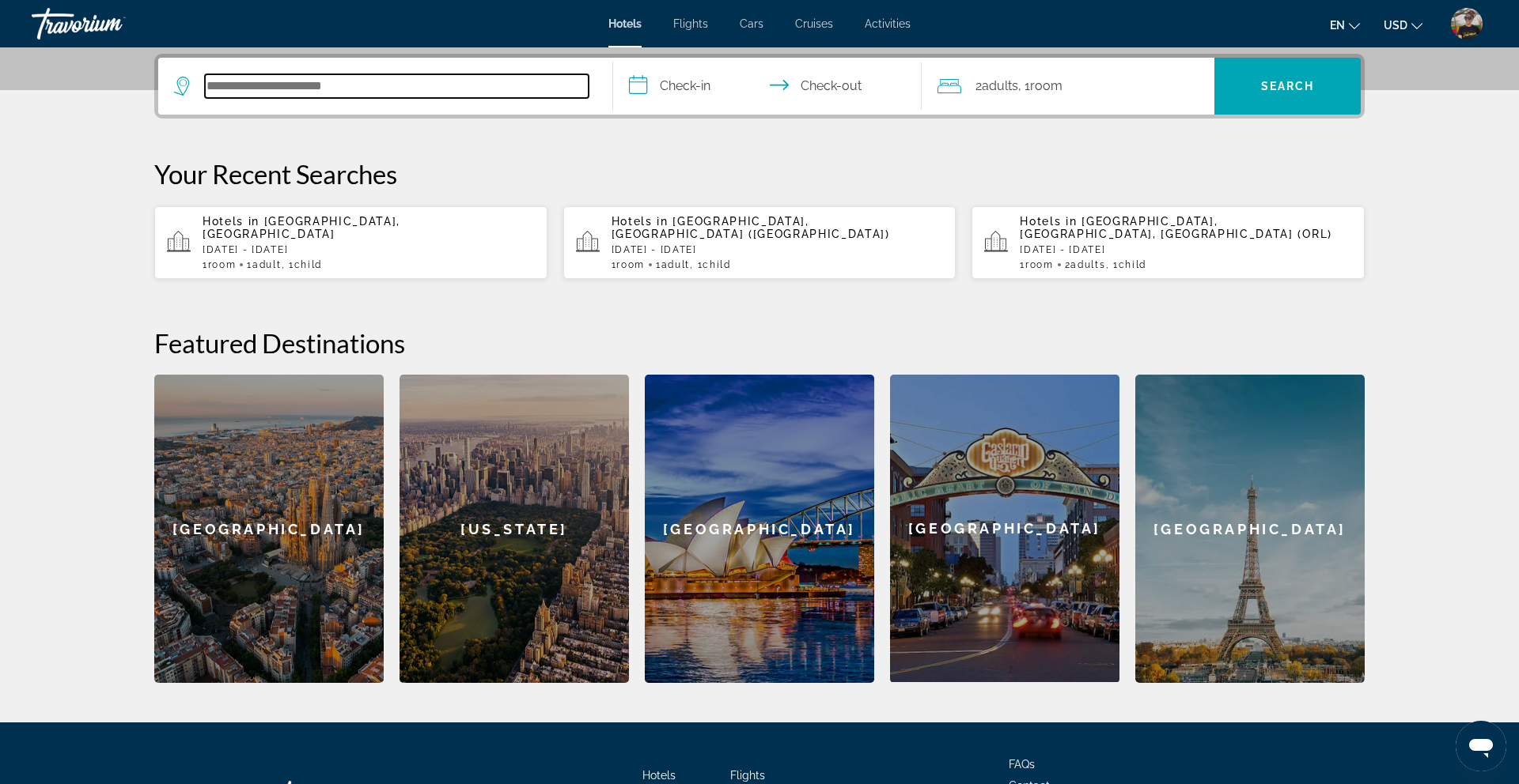
scroll to position [387, 0]
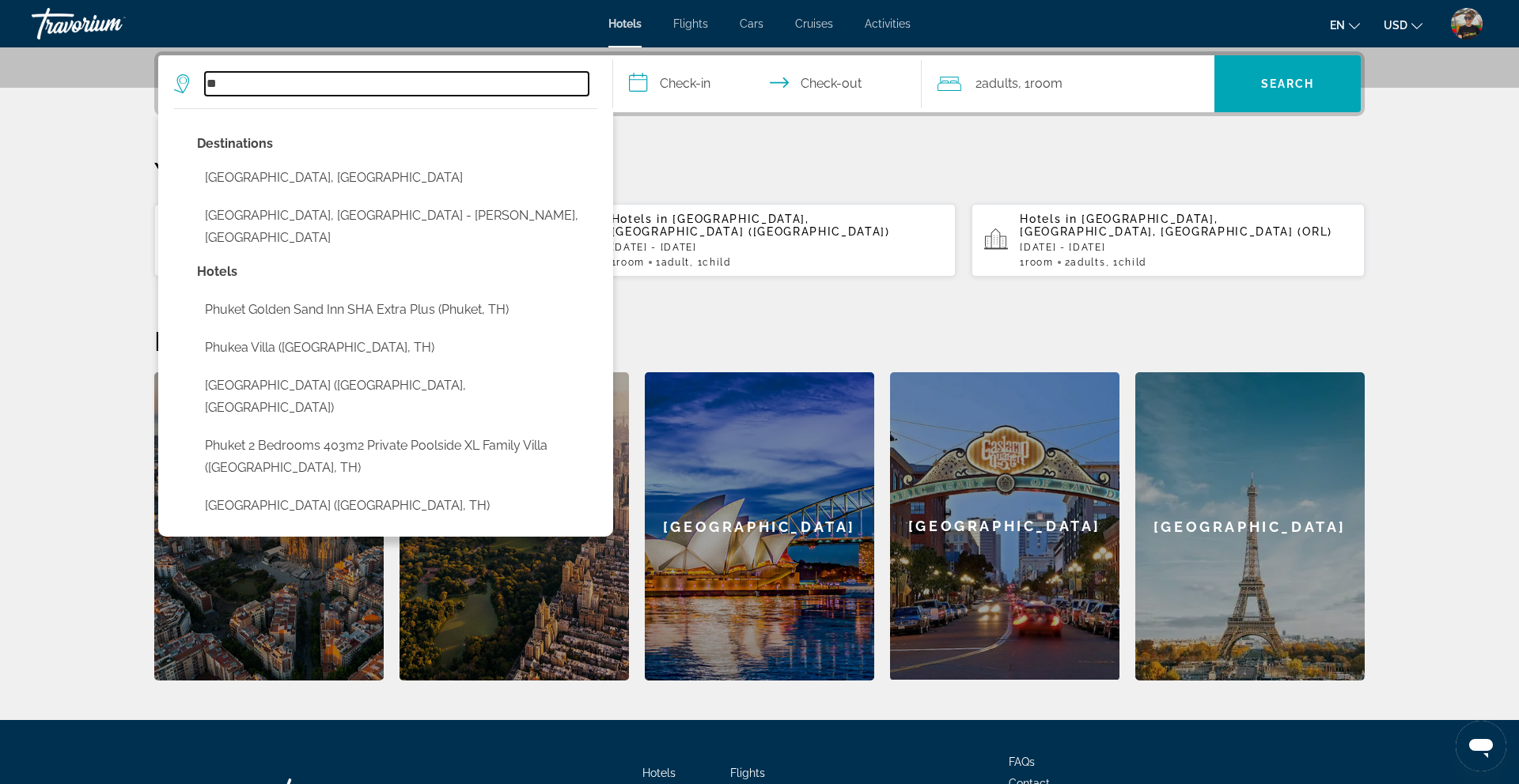
type input "*"
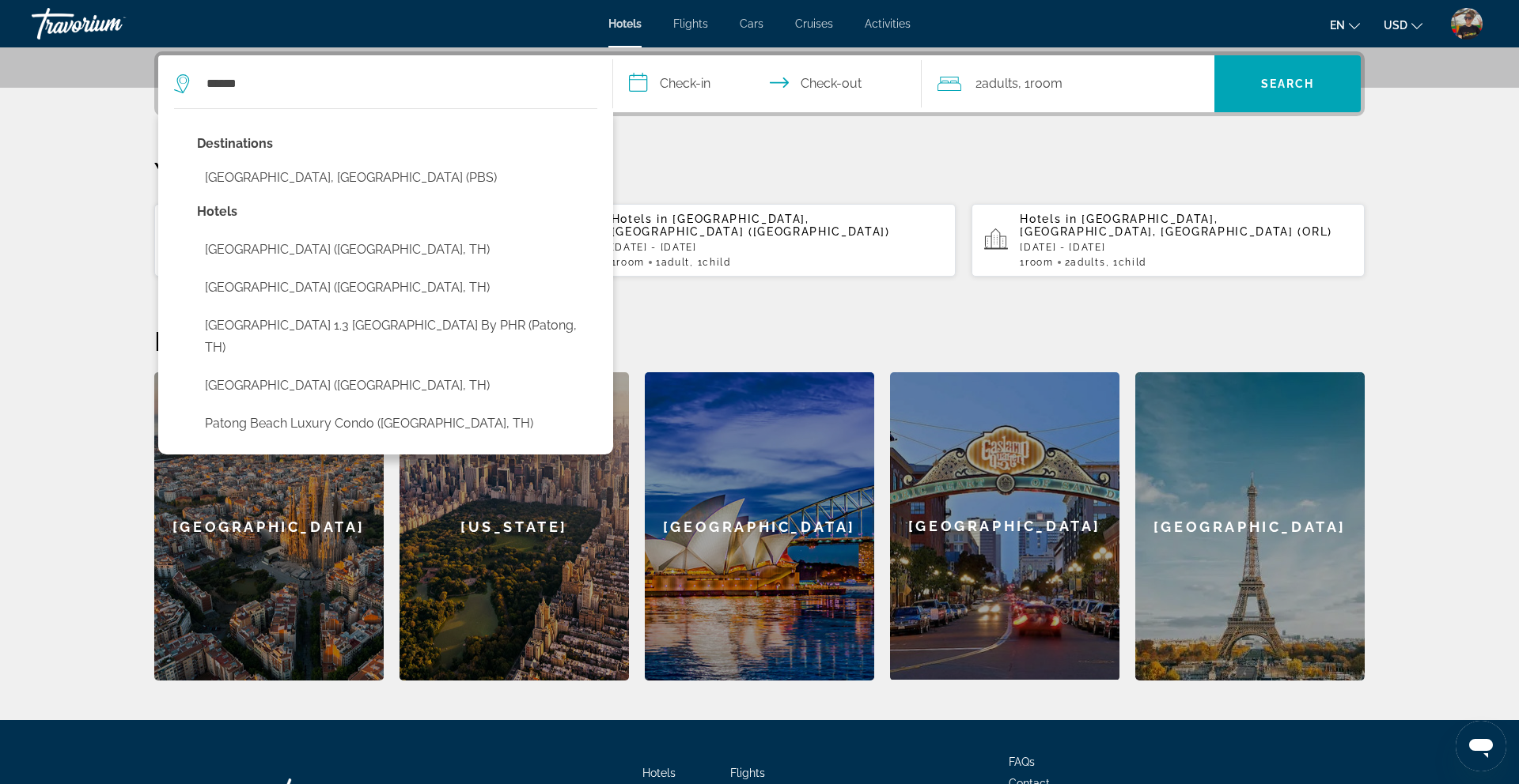
click at [264, 175] on button "[GEOGRAPHIC_DATA], [GEOGRAPHIC_DATA] (PBS)" at bounding box center [396, 177] width 400 height 30
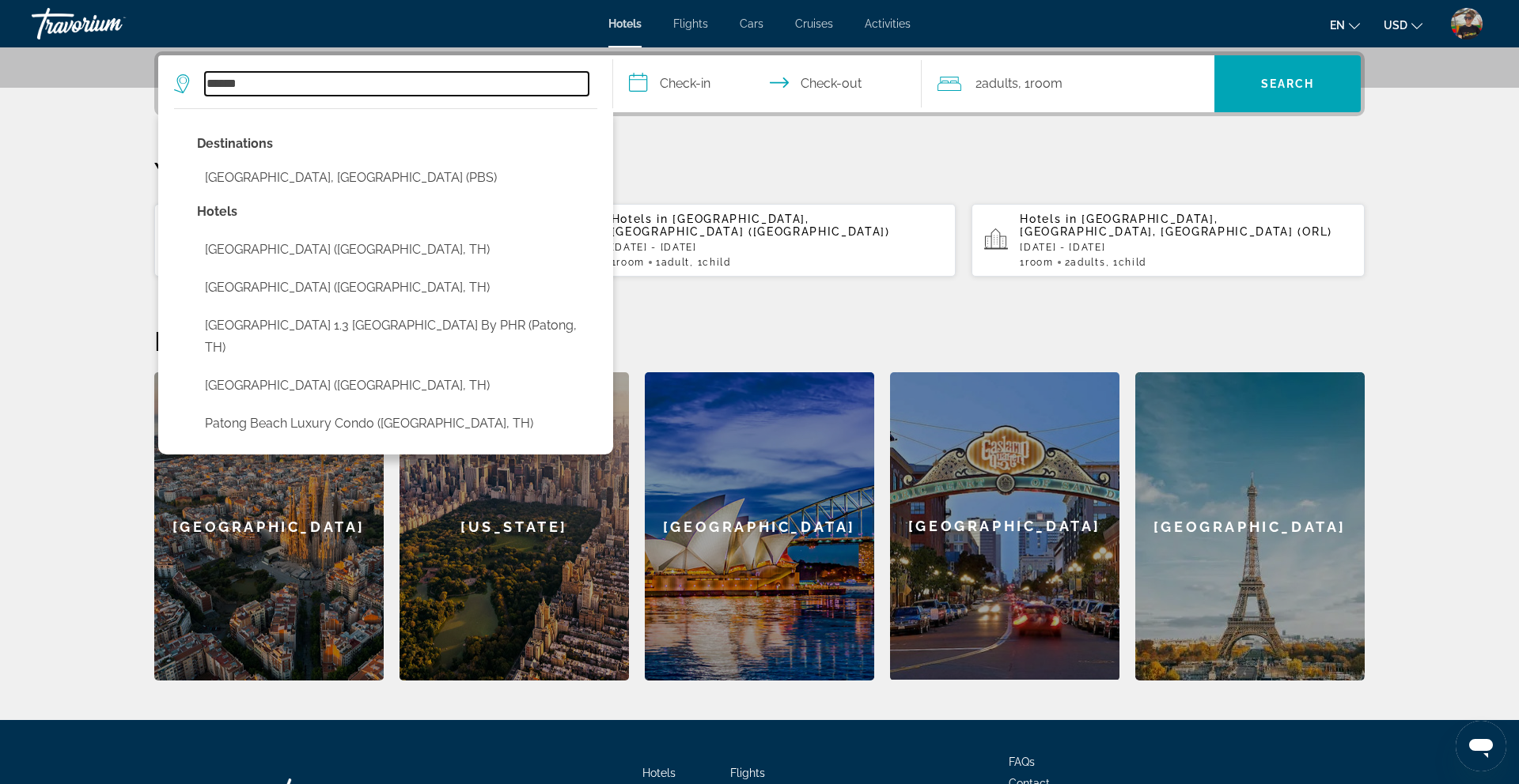
type input "**********"
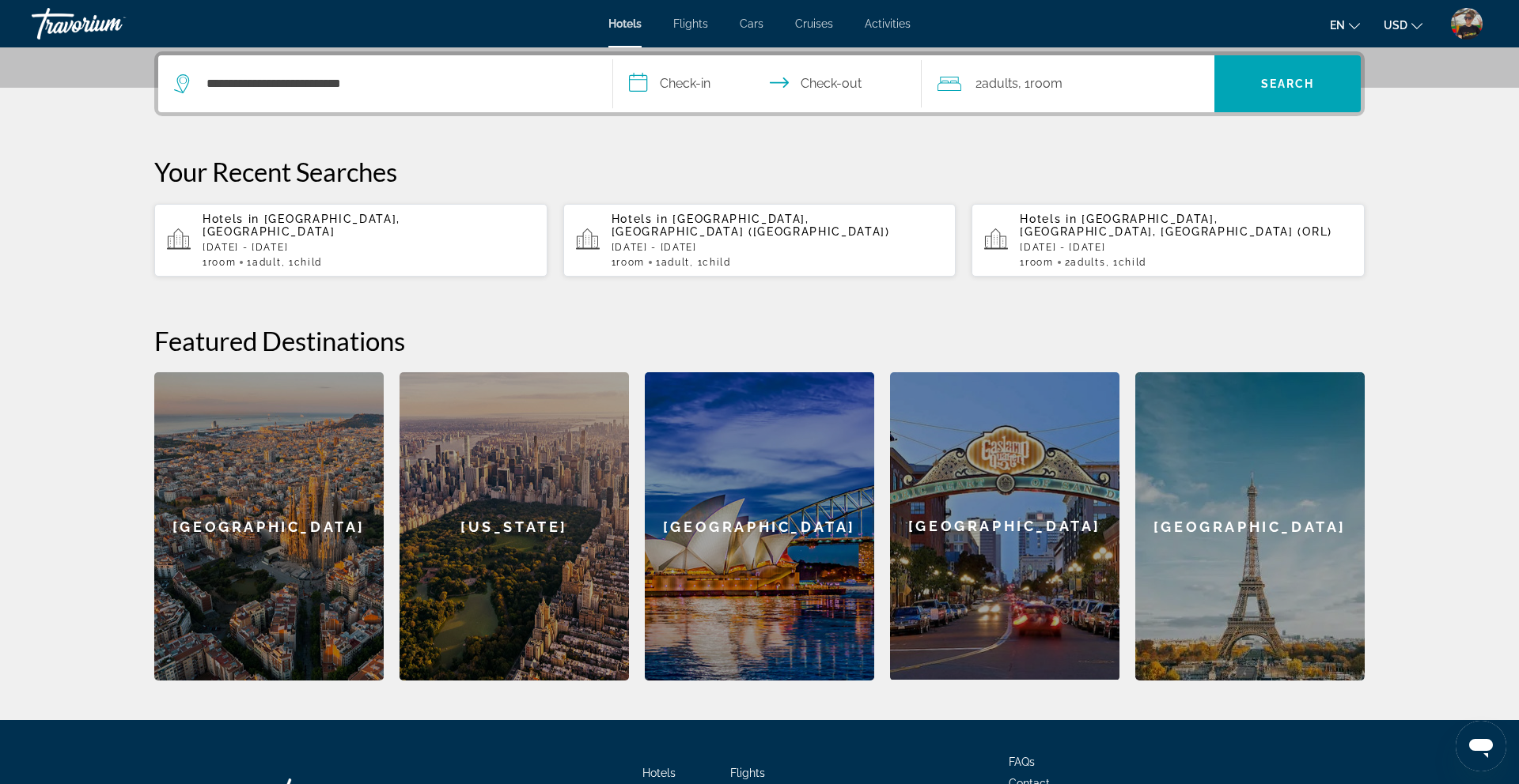
click at [676, 90] on input "**********" at bounding box center [770, 86] width 315 height 62
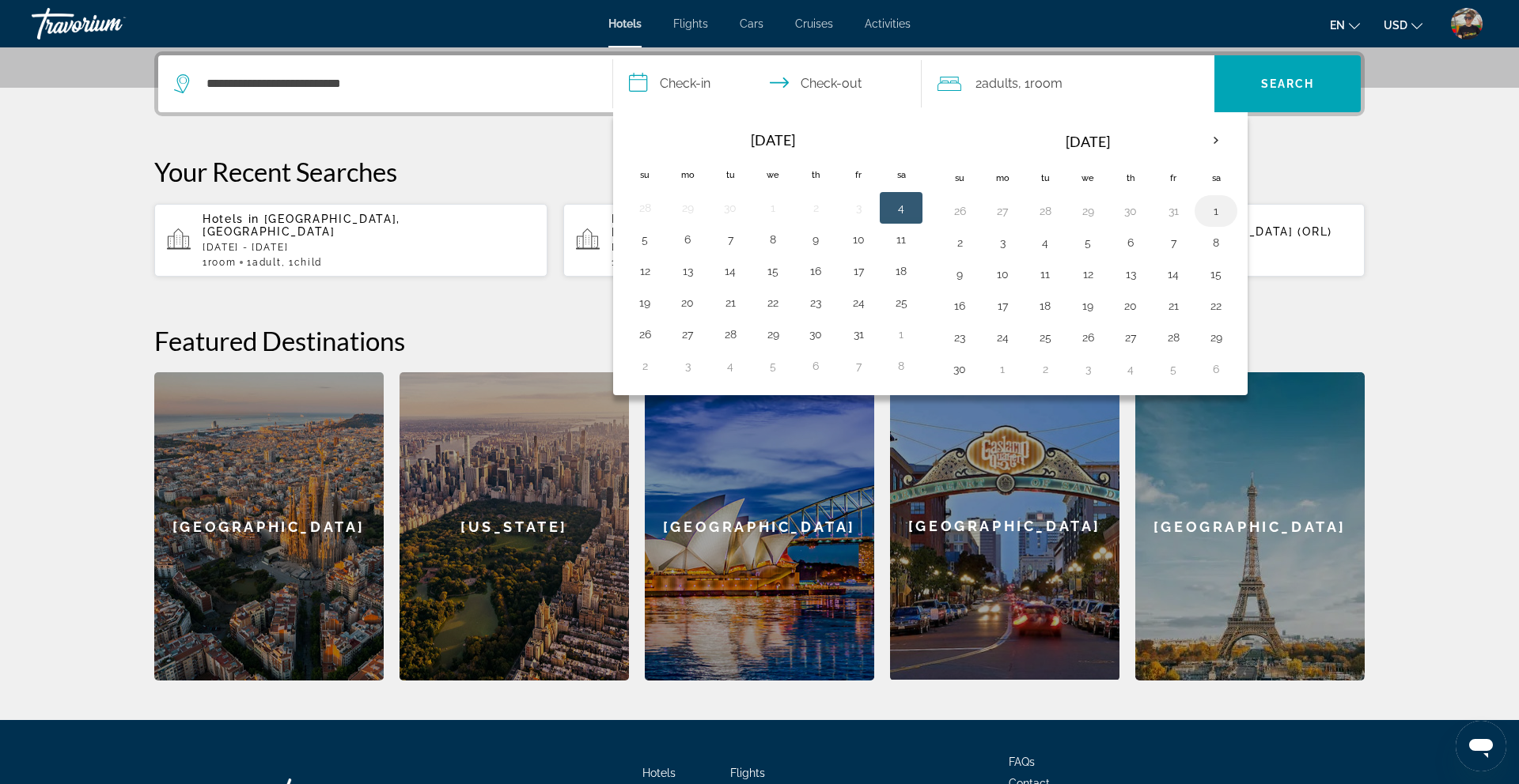
click at [1216, 211] on button "1" at bounding box center [1215, 211] width 25 height 22
click at [1003, 243] on button "3" at bounding box center [1002, 243] width 25 height 22
type input "**********"
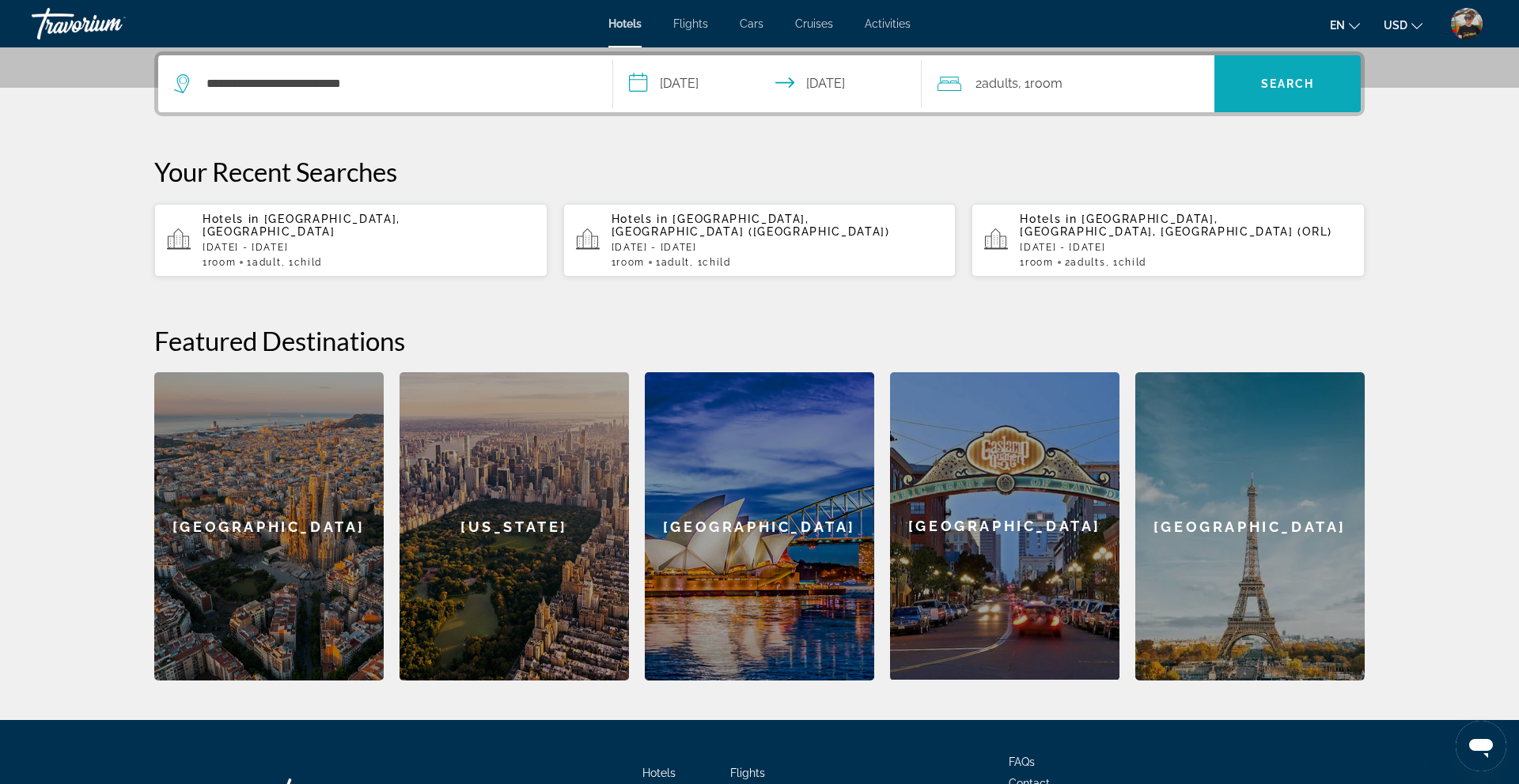
click at [1274, 100] on span "Search" at bounding box center [1287, 83] width 146 height 38
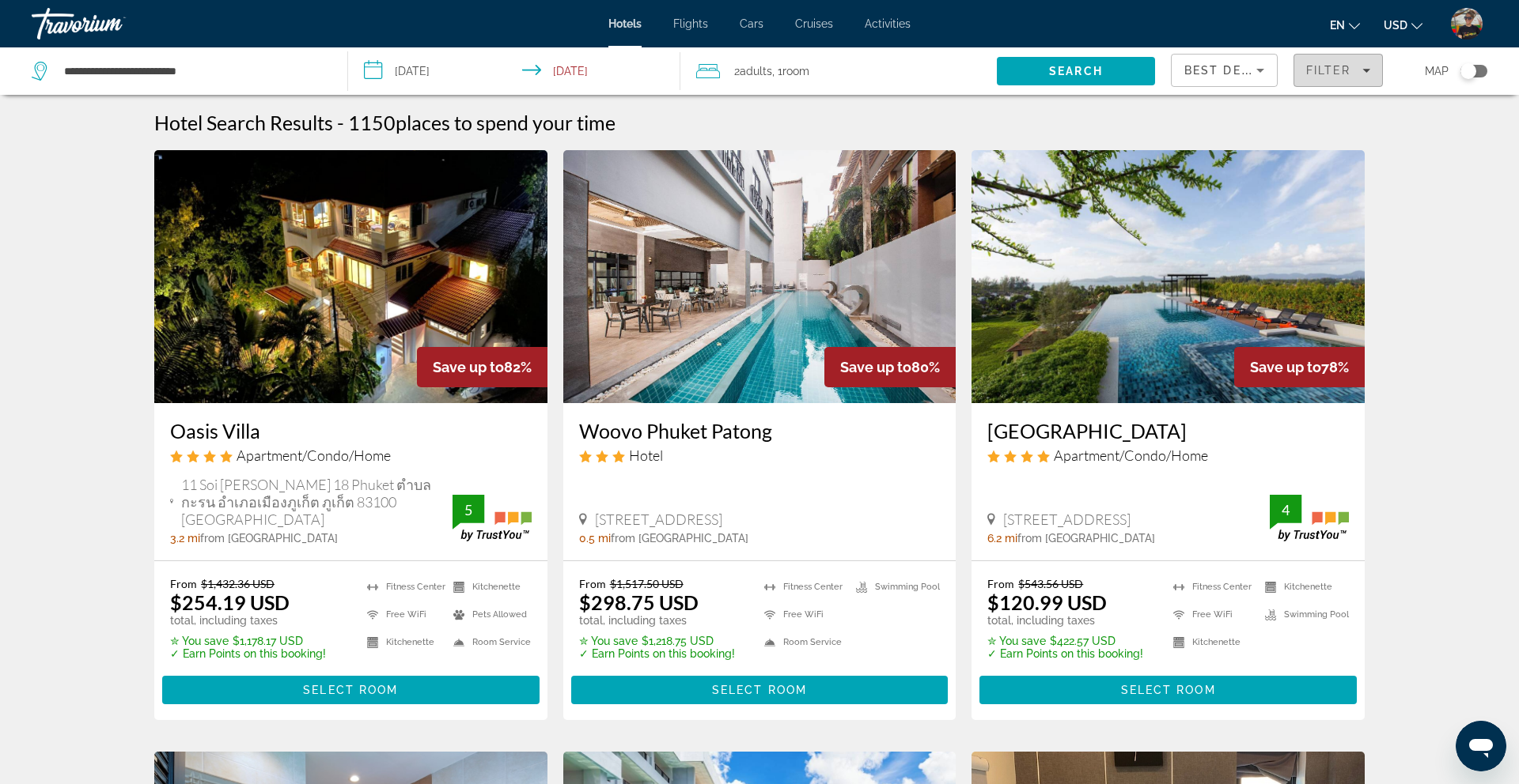
click at [1320, 67] on span "Filter" at bounding box center [1328, 70] width 45 height 13
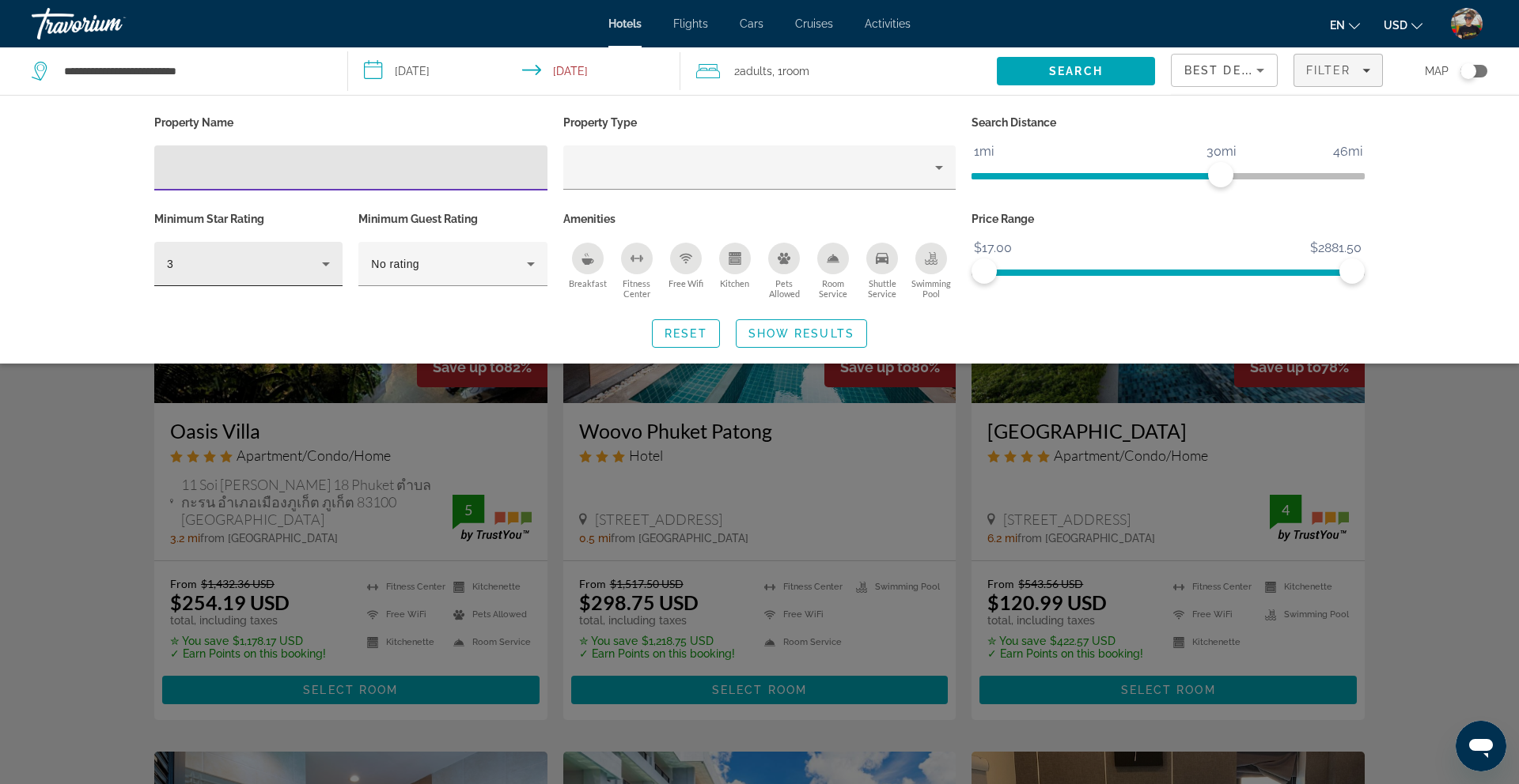
click at [314, 270] on div "3" at bounding box center [245, 264] width 155 height 19
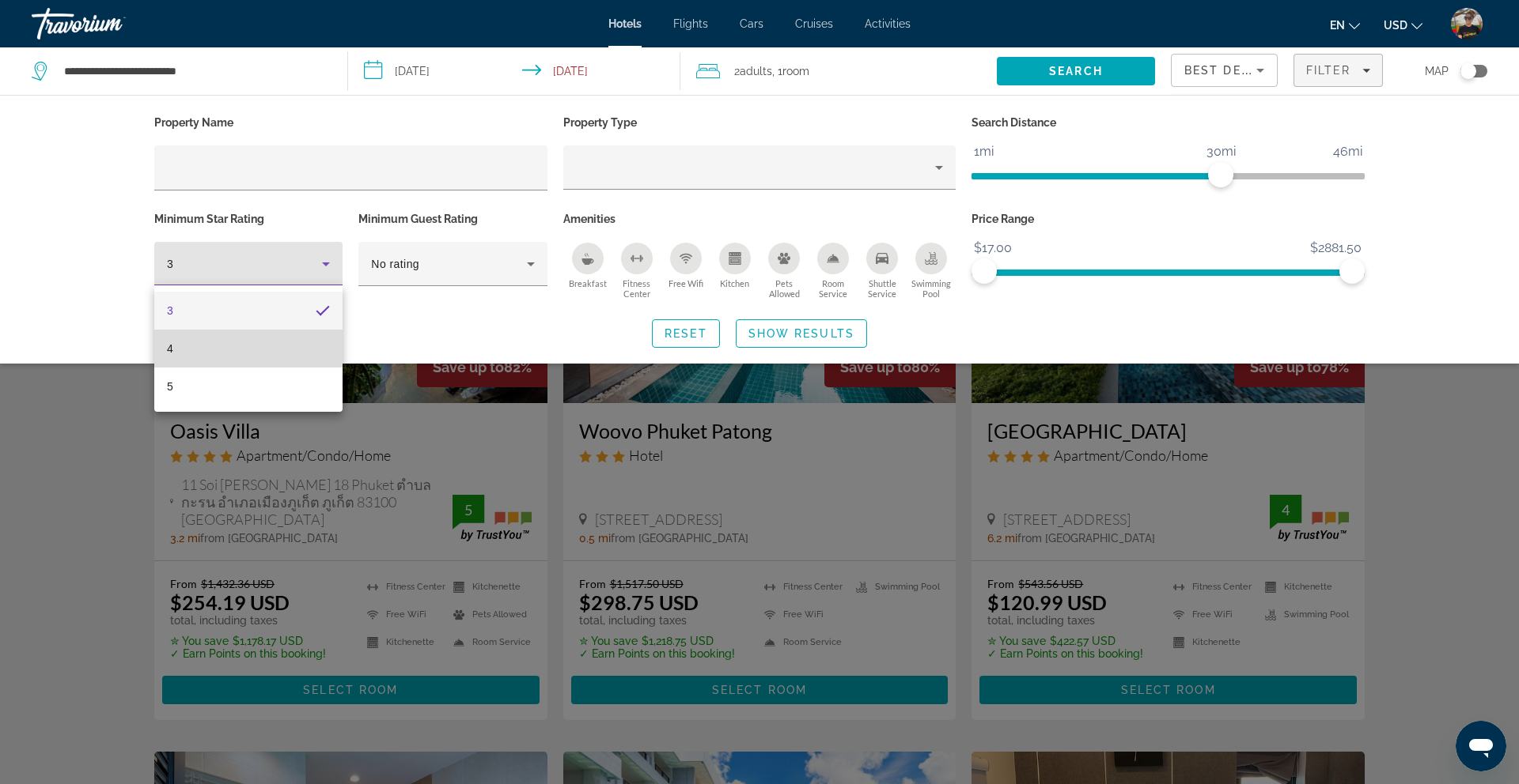
click at [249, 344] on mat-option "4" at bounding box center [249, 348] width 188 height 38
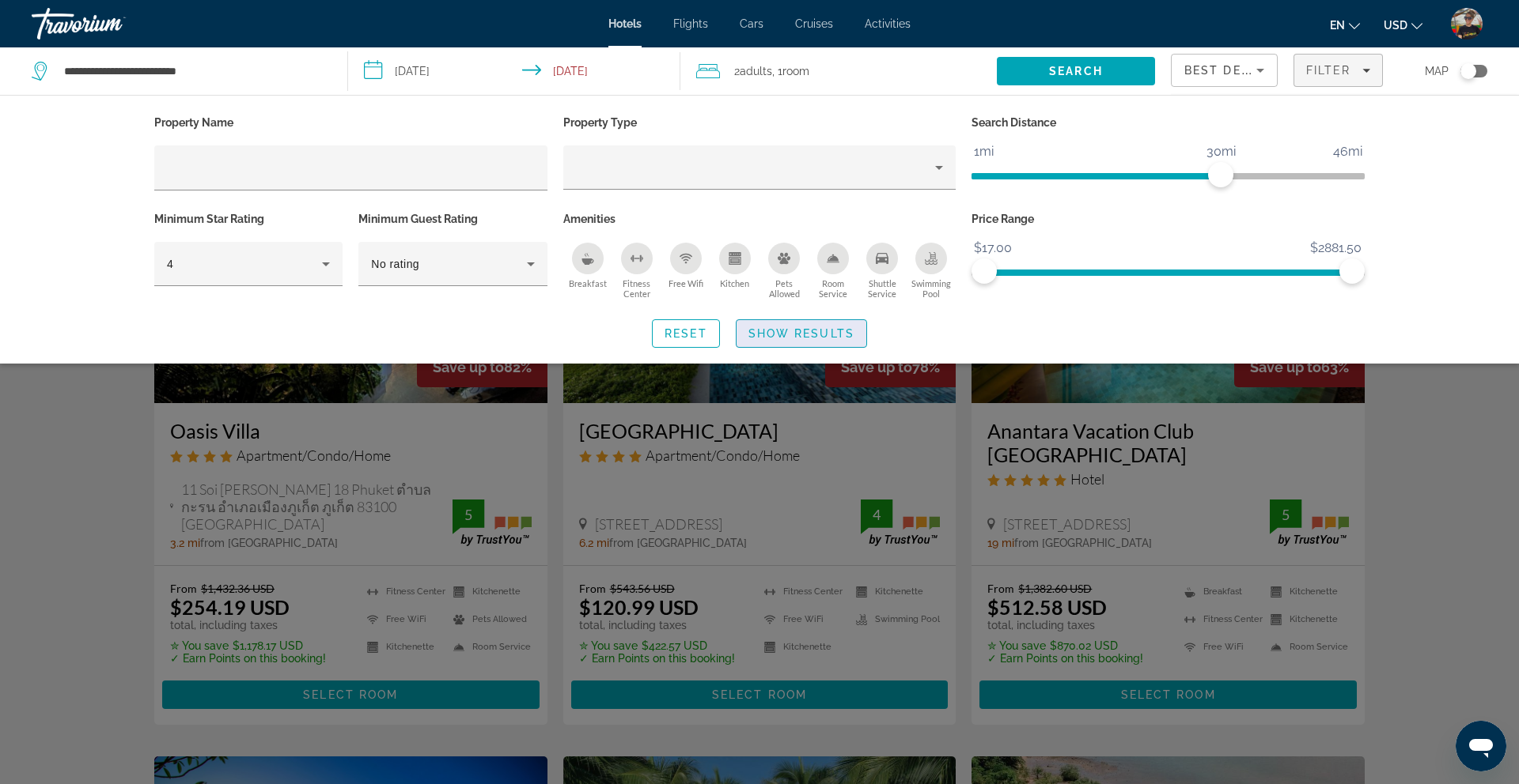
click at [796, 333] on span "Show Results" at bounding box center [801, 333] width 106 height 13
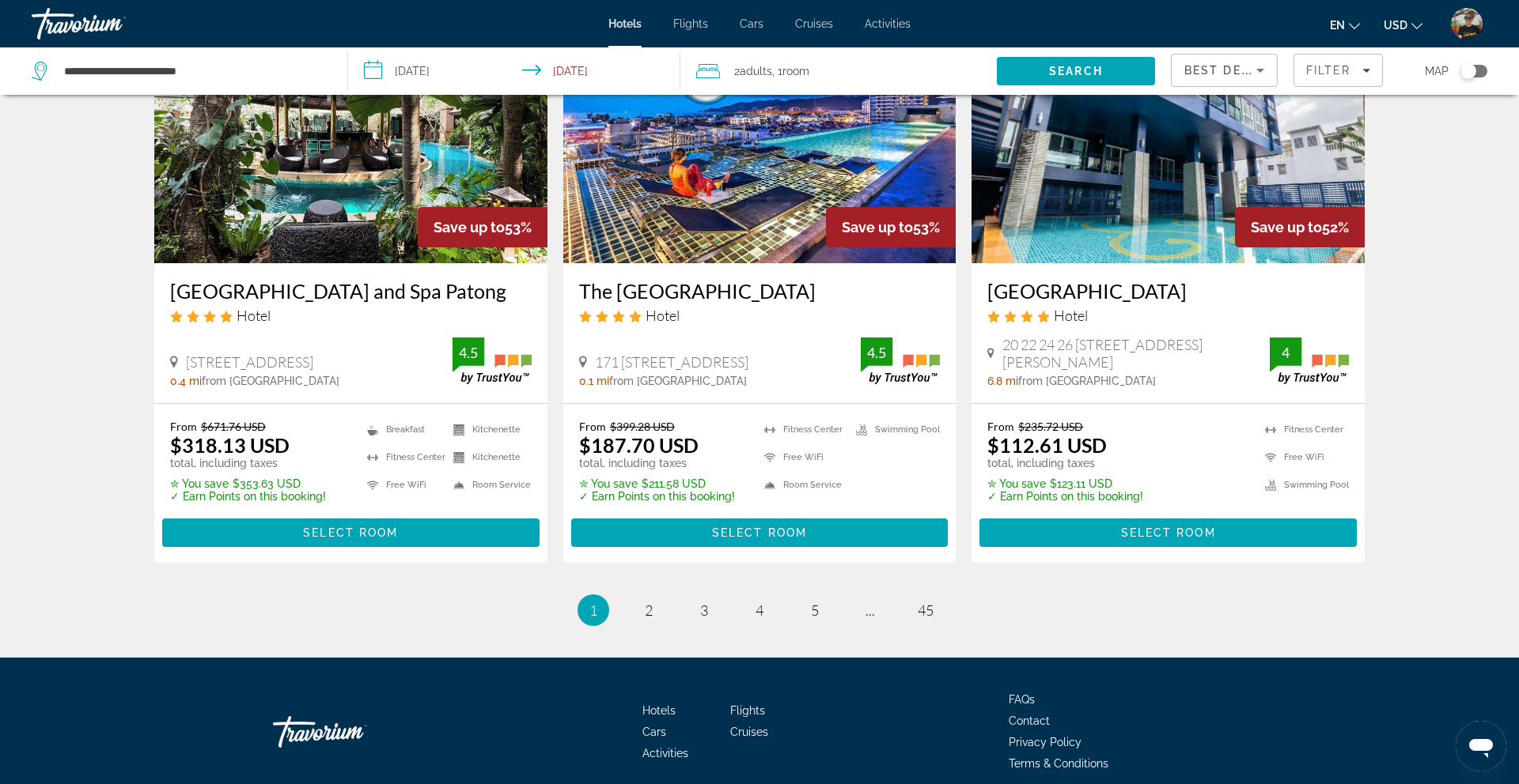
scroll to position [1984, 0]
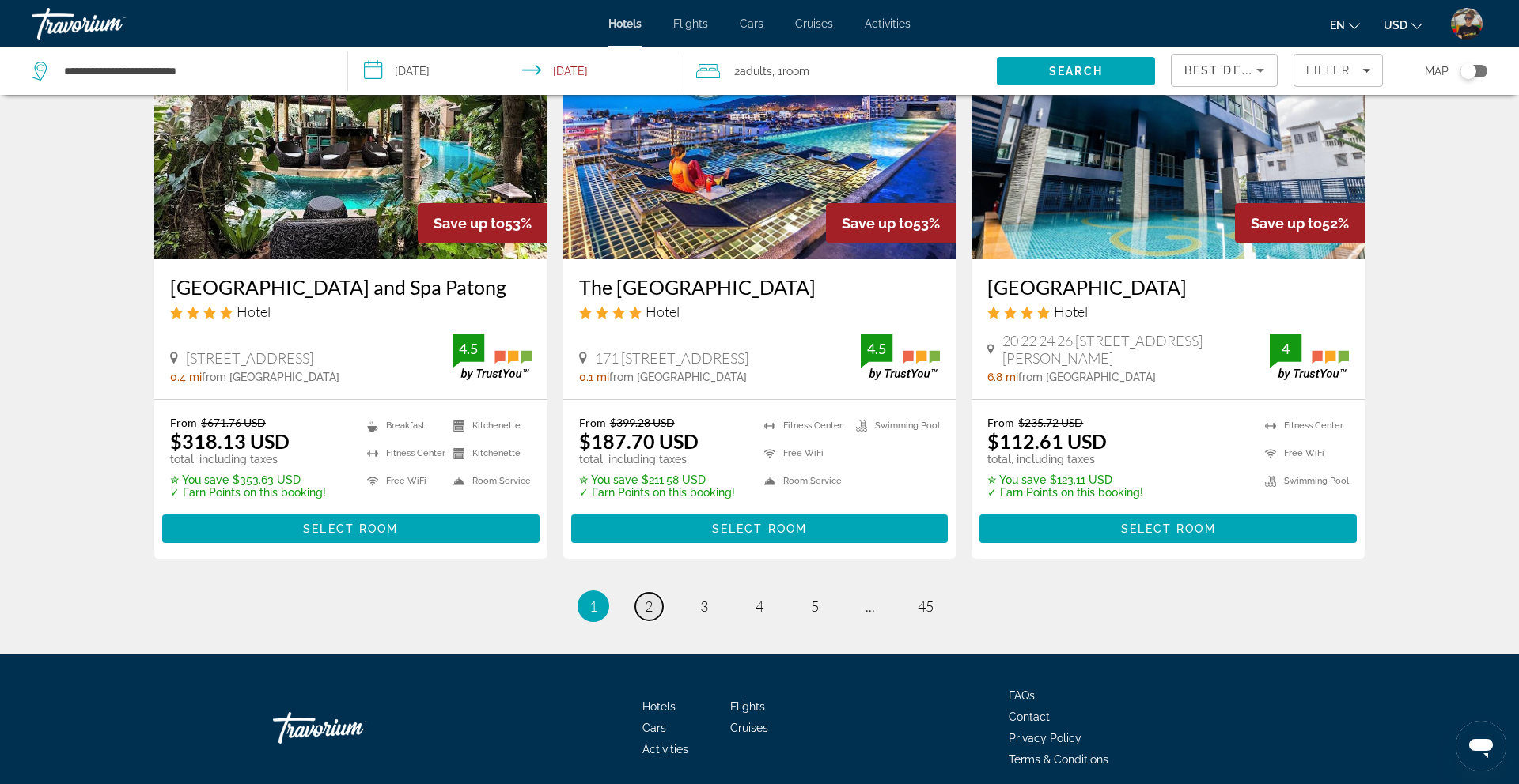
click at [653, 593] on link "page 2" at bounding box center [649, 607] width 28 height 28
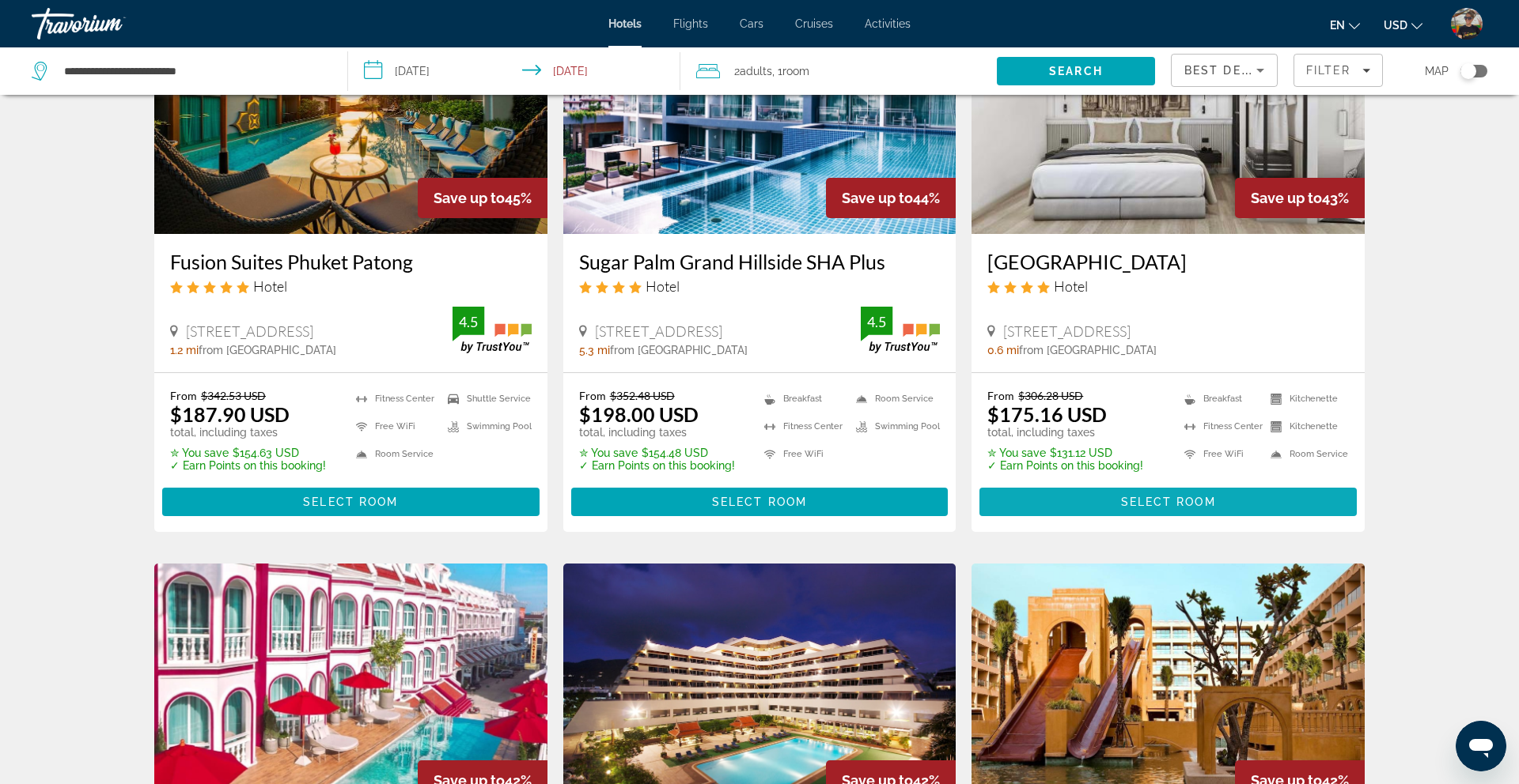
scroll to position [782, 0]
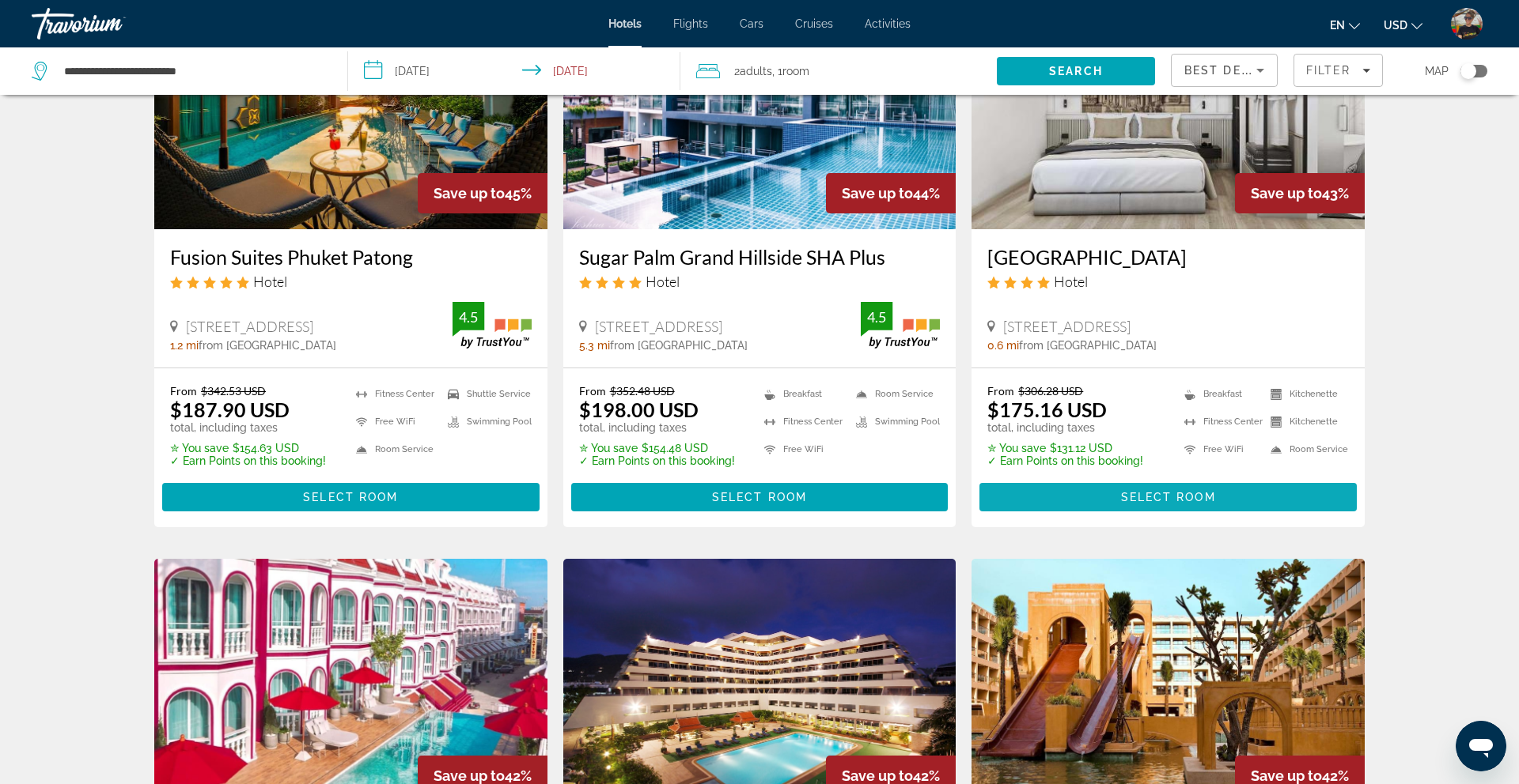
click at [1090, 491] on span "Main content" at bounding box center [1168, 497] width 377 height 38
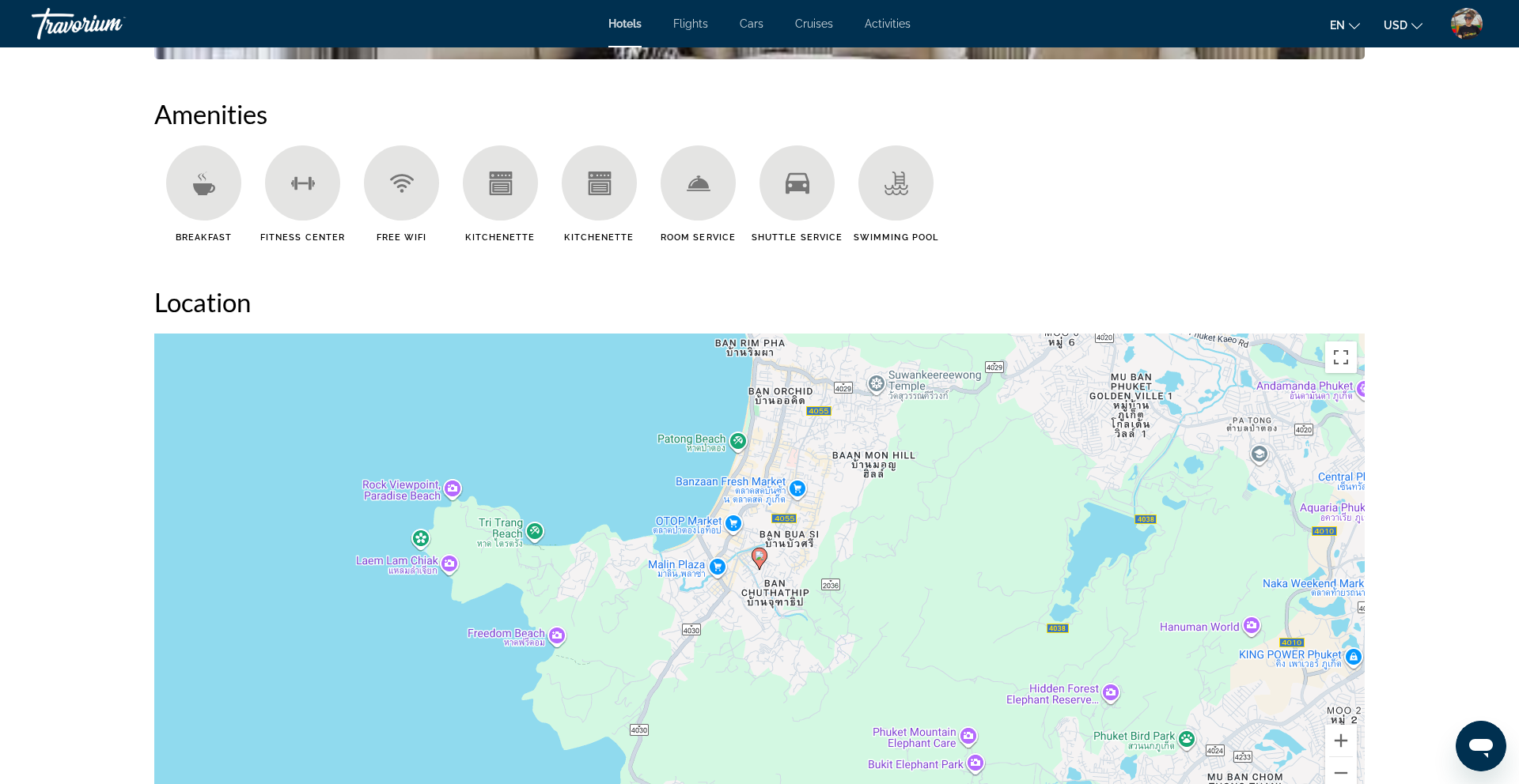
scroll to position [1257, 0]
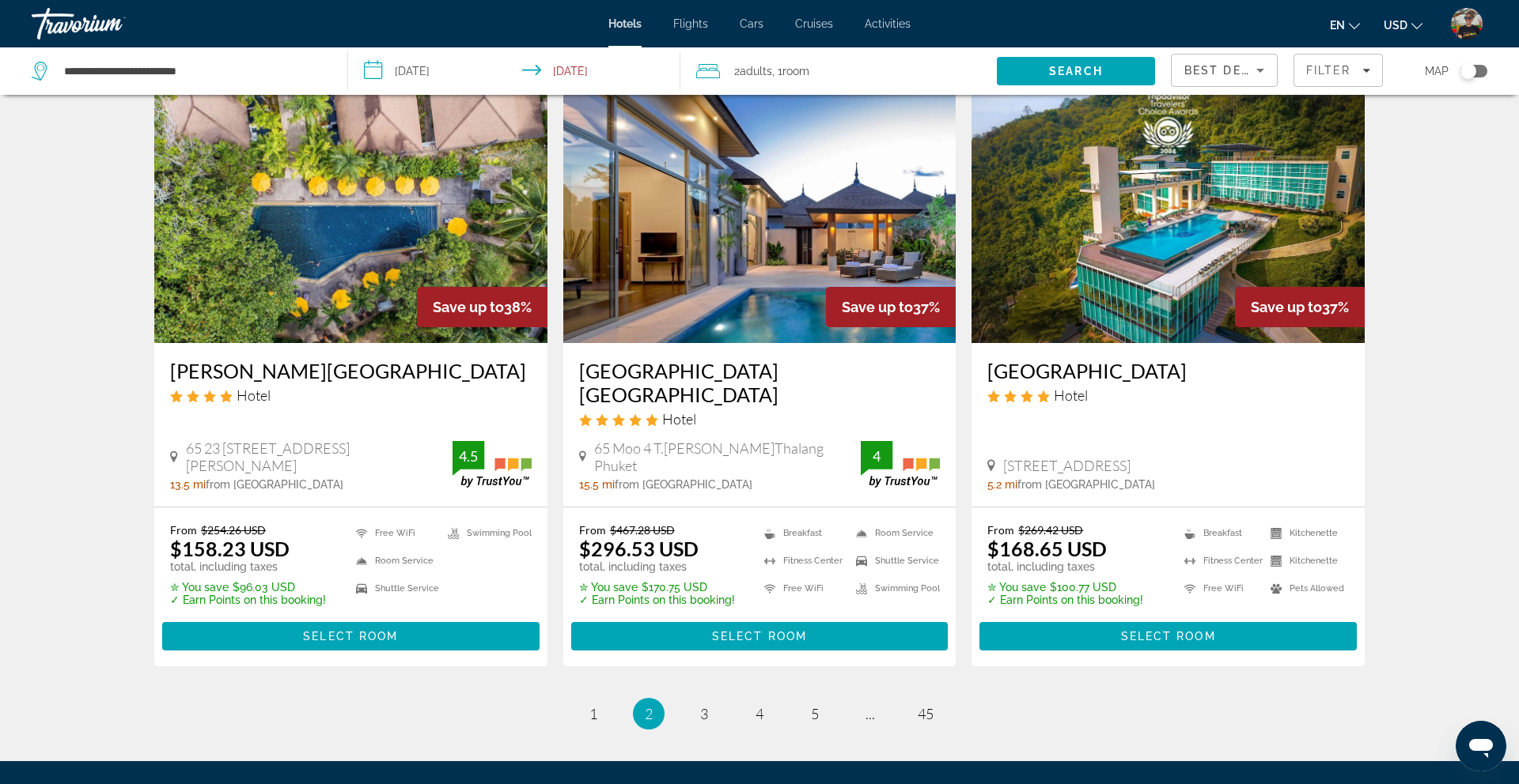
scroll to position [1981, 0]
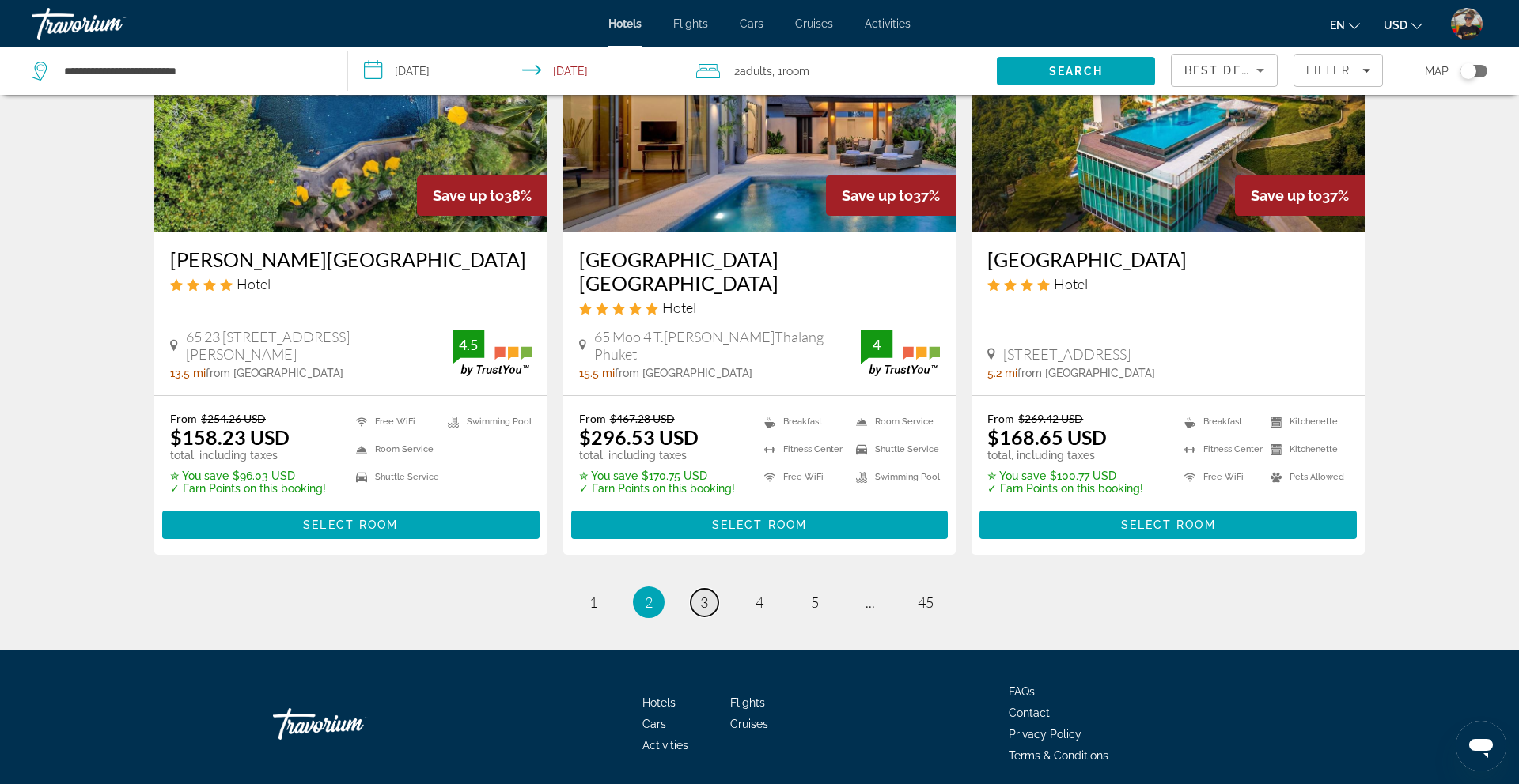
click at [703, 594] on span "3" at bounding box center [704, 602] width 8 height 18
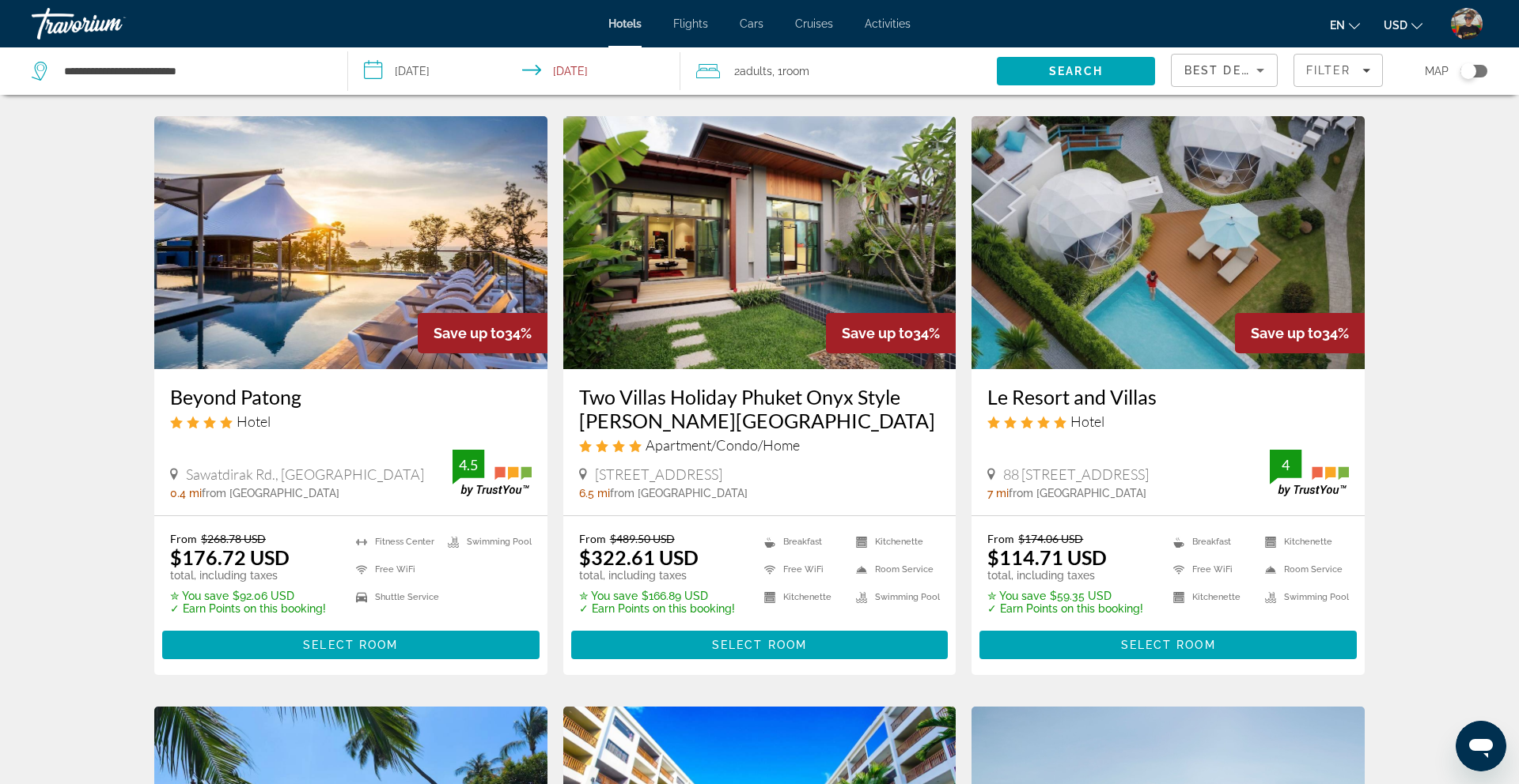
scroll to position [644, 0]
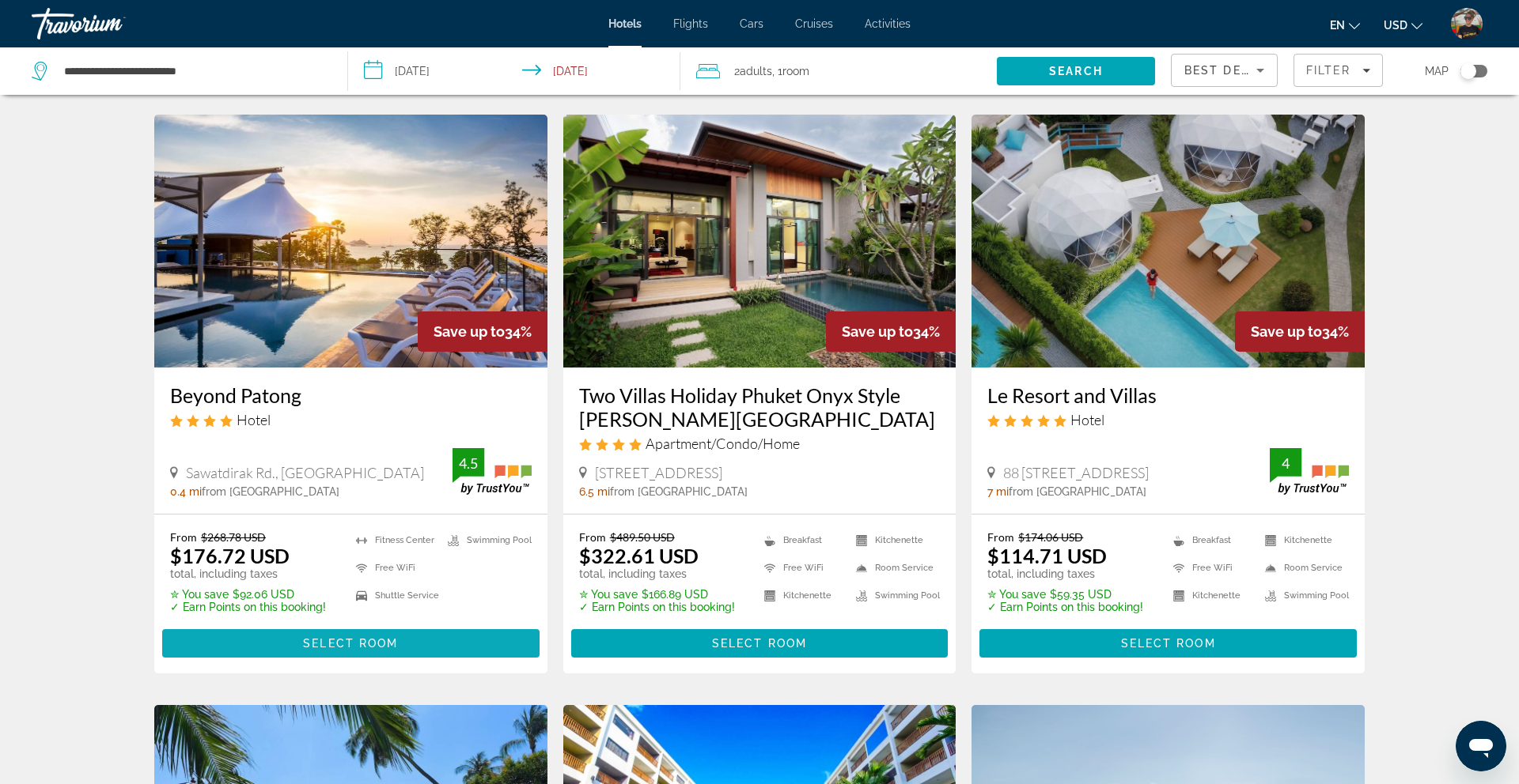
click at [370, 649] on span "Select Room" at bounding box center [350, 644] width 95 height 13
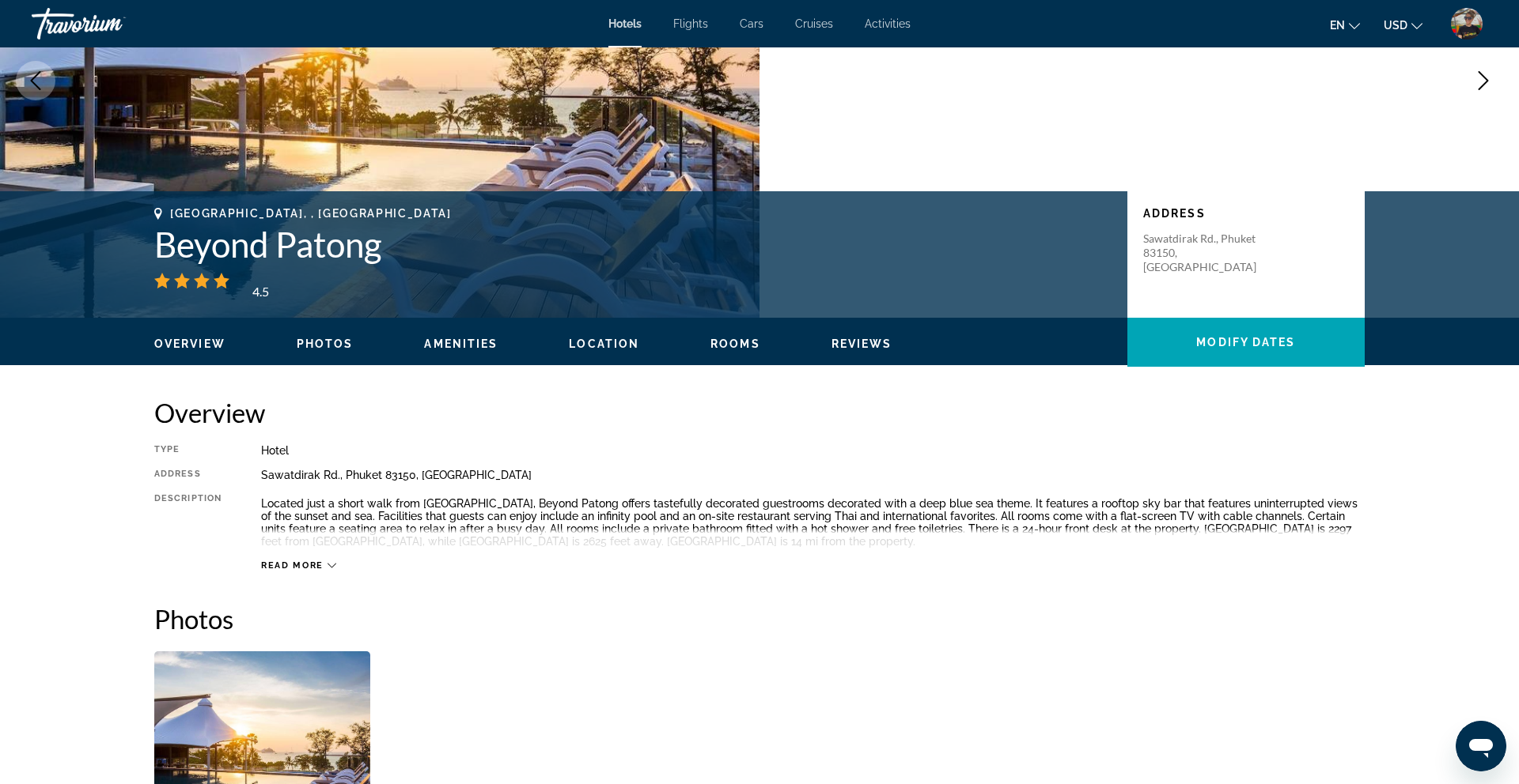
scroll to position [199, 0]
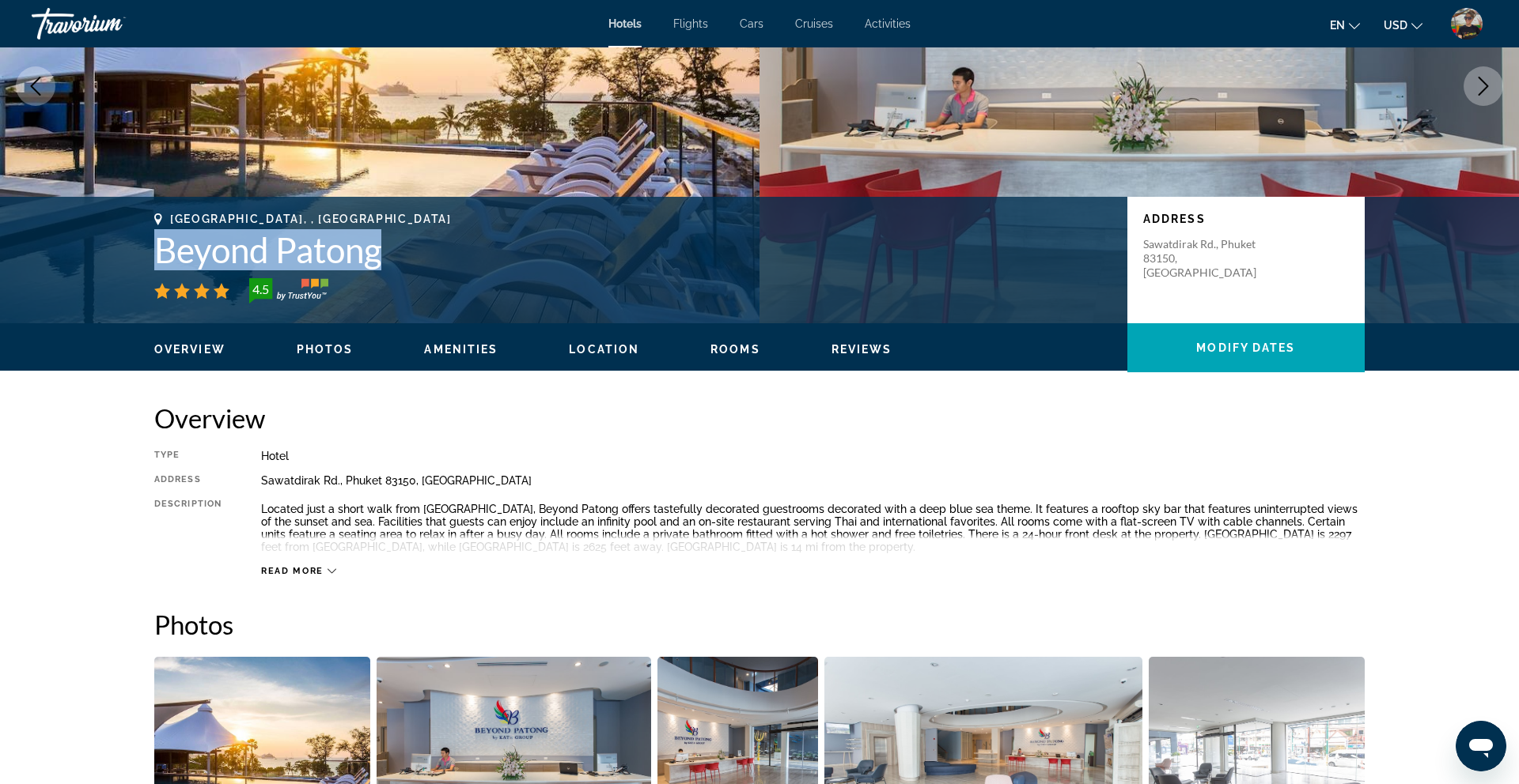
drag, startPoint x: 154, startPoint y: 250, endPoint x: 395, endPoint y: 262, distance: 241.3
click at [396, 262] on h1 "Beyond Patong" at bounding box center [633, 249] width 957 height 42
copy h1 "Beyond Patong"
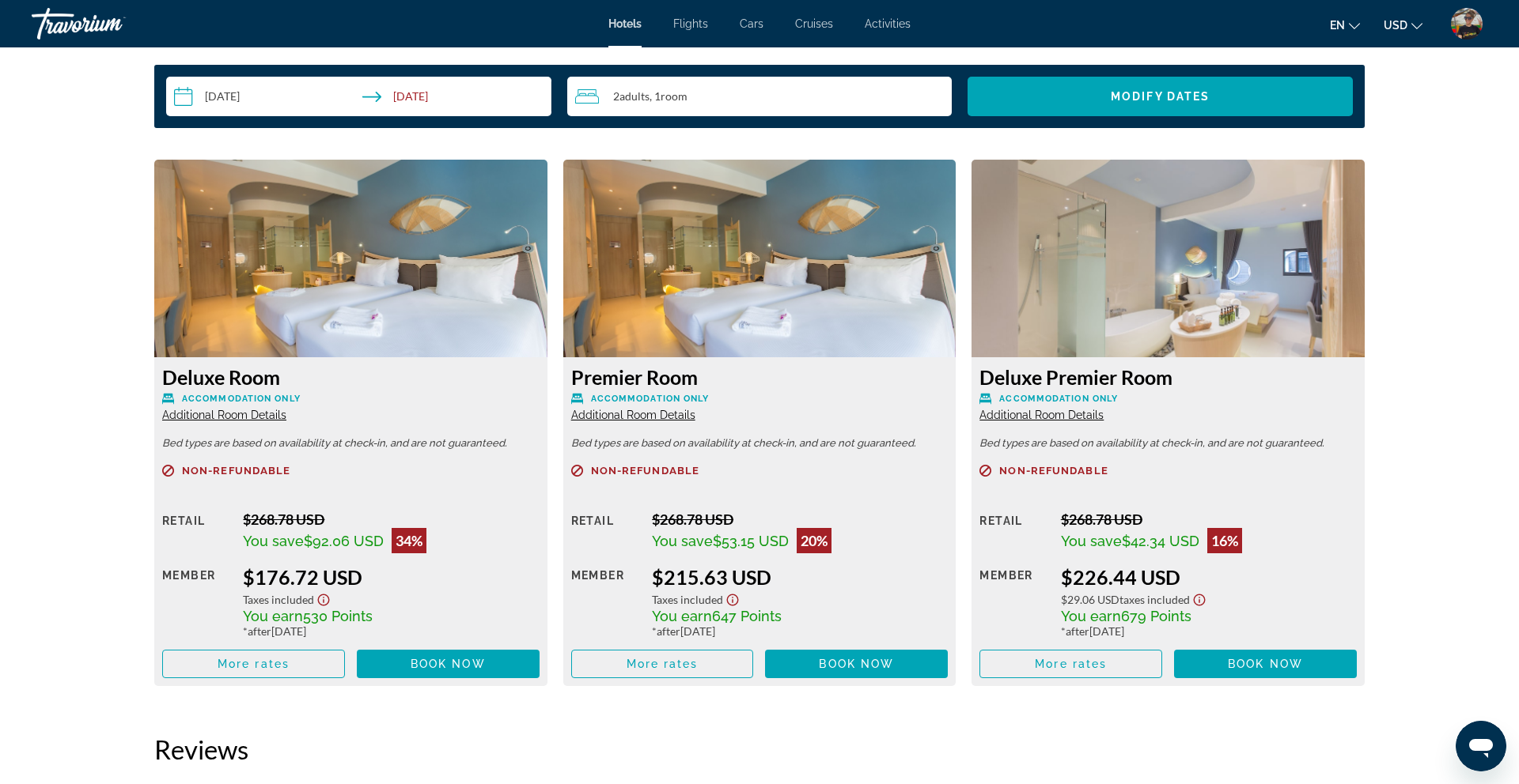
scroll to position [2020, 0]
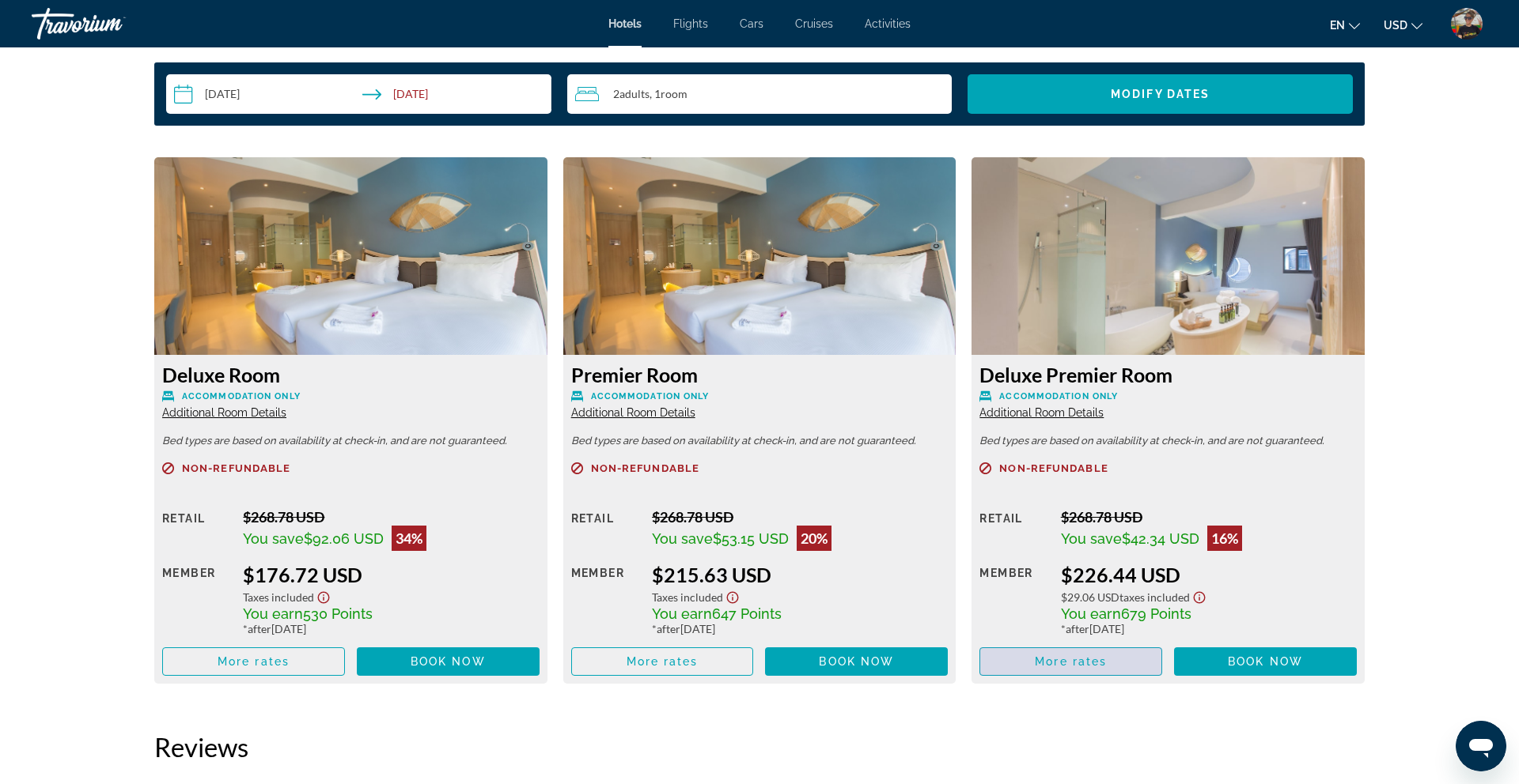
click at [1039, 656] on span "More rates" at bounding box center [1071, 662] width 72 height 13
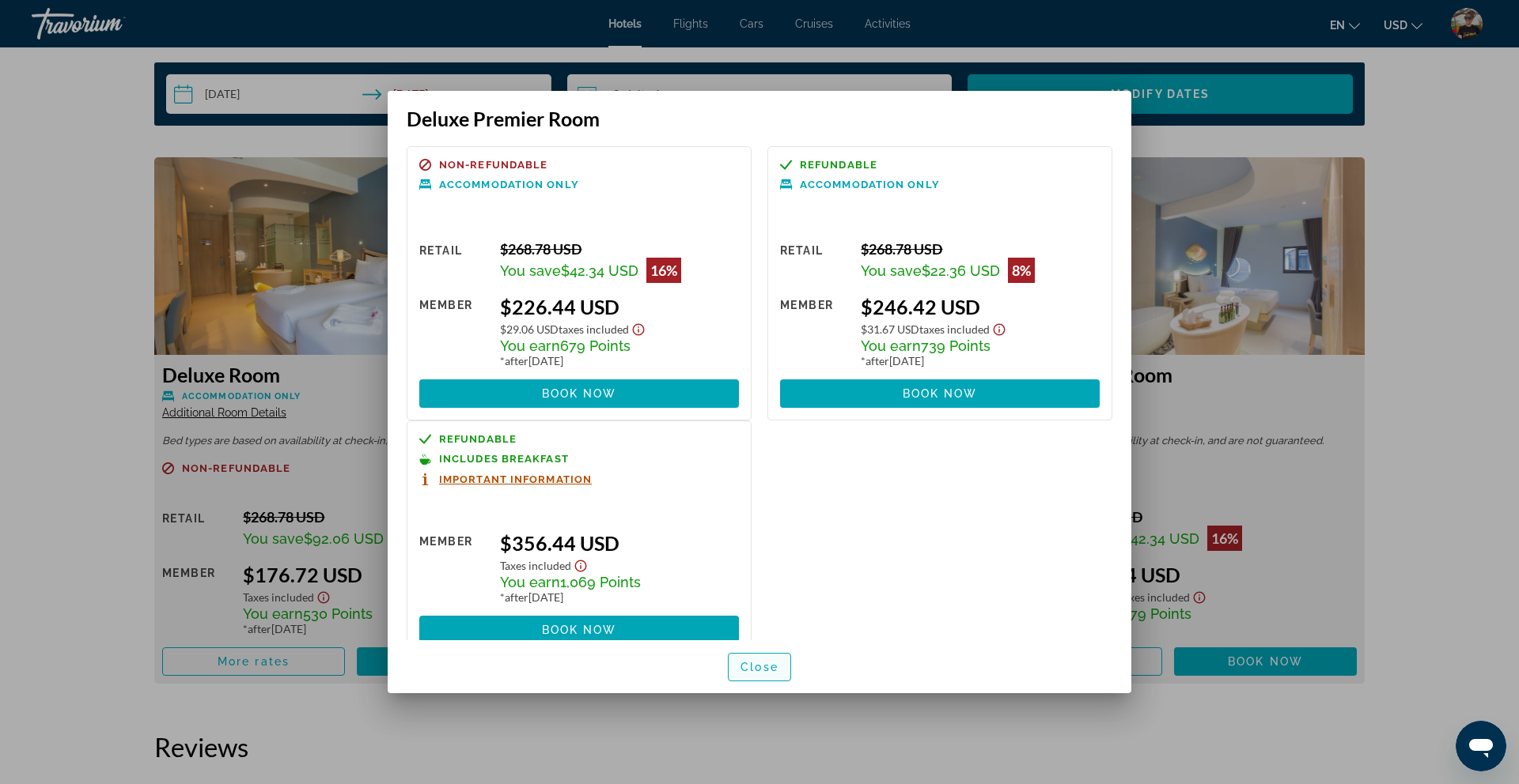
drag, startPoint x: 759, startPoint y: 669, endPoint x: 760, endPoint y: 655, distance: 14.0
click at [759, 669] on span "Close" at bounding box center [759, 668] width 38 height 13
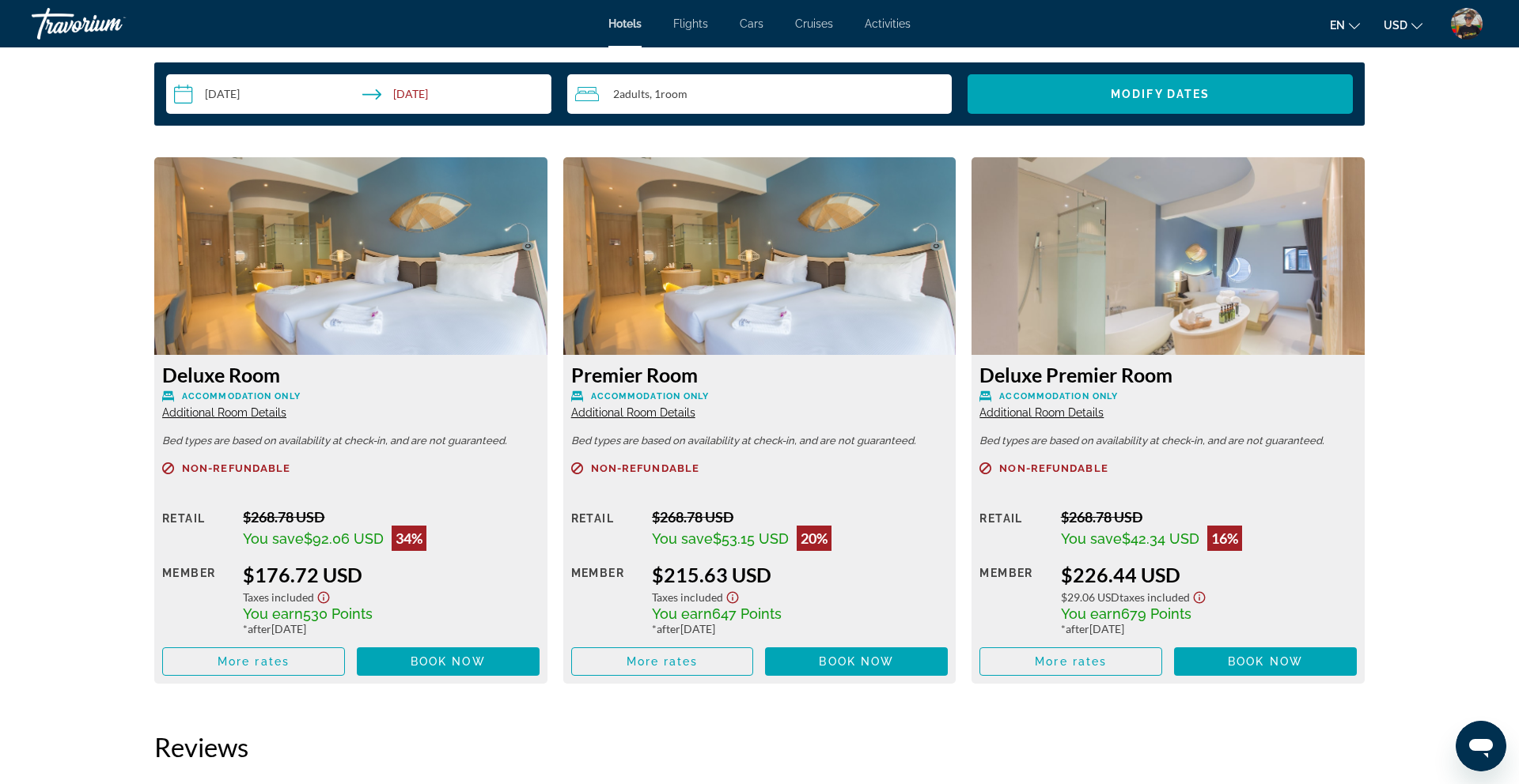
scroll to position [2020, 0]
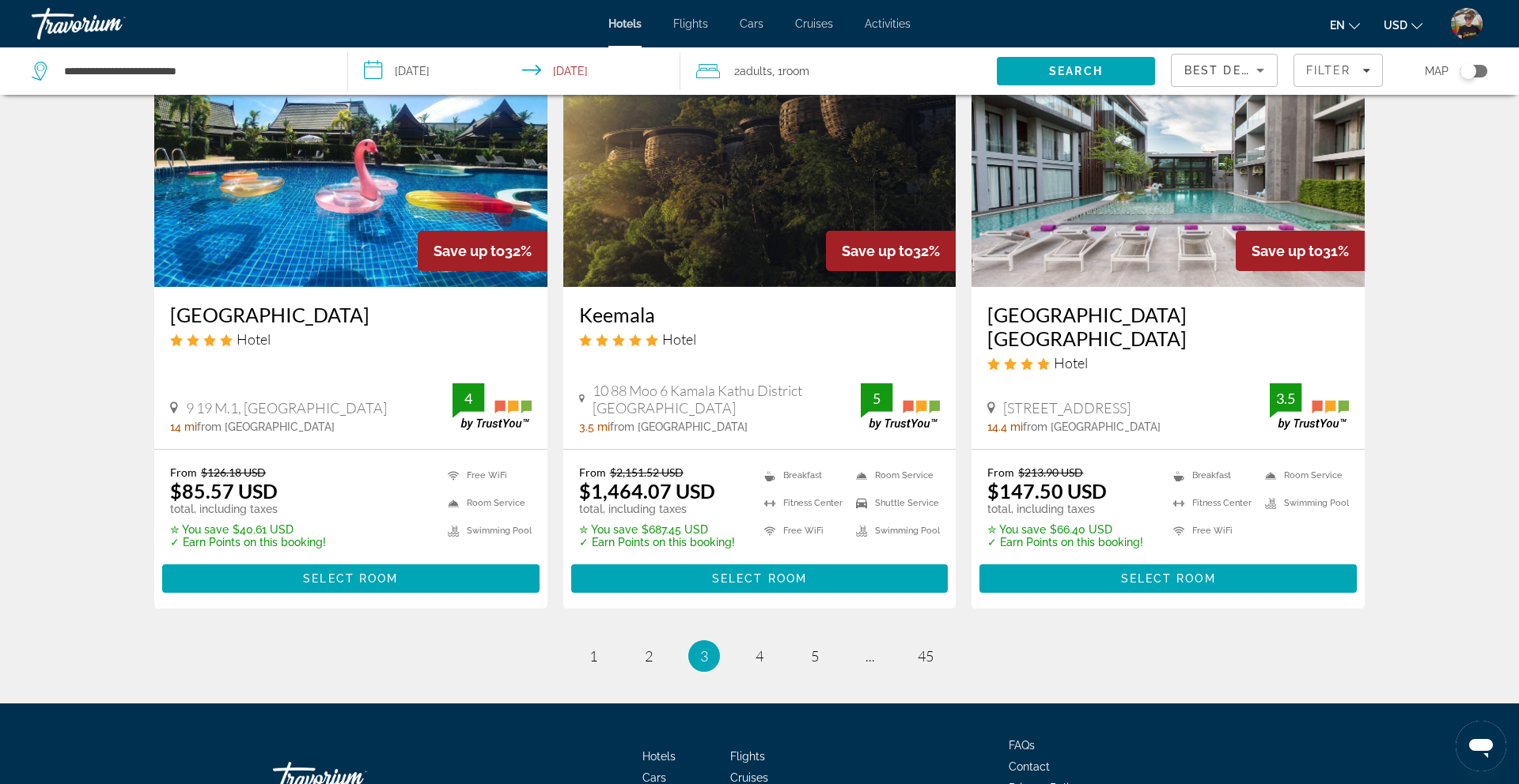
scroll to position [2035, 0]
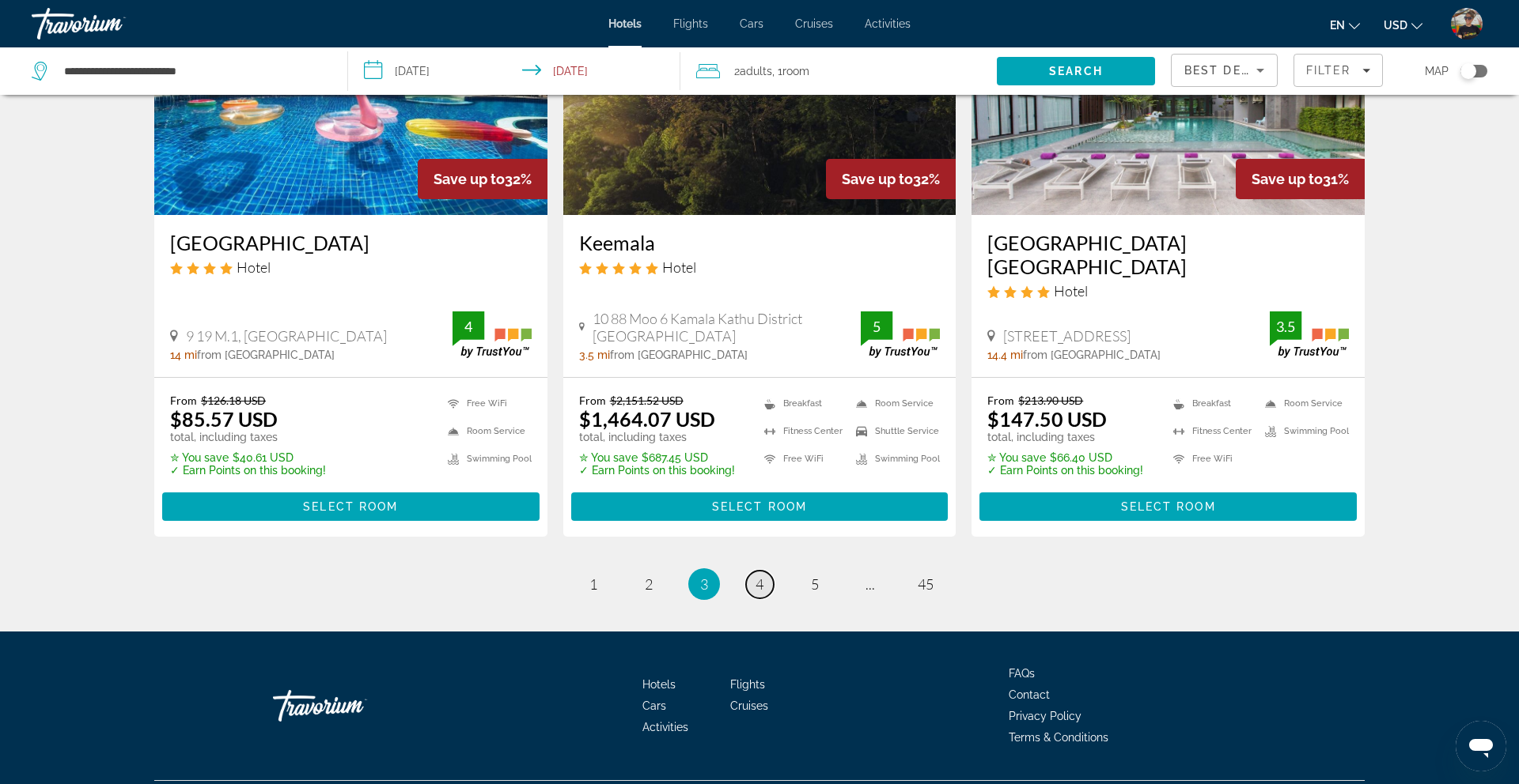
click at [760, 575] on span "4" at bounding box center [759, 584] width 8 height 18
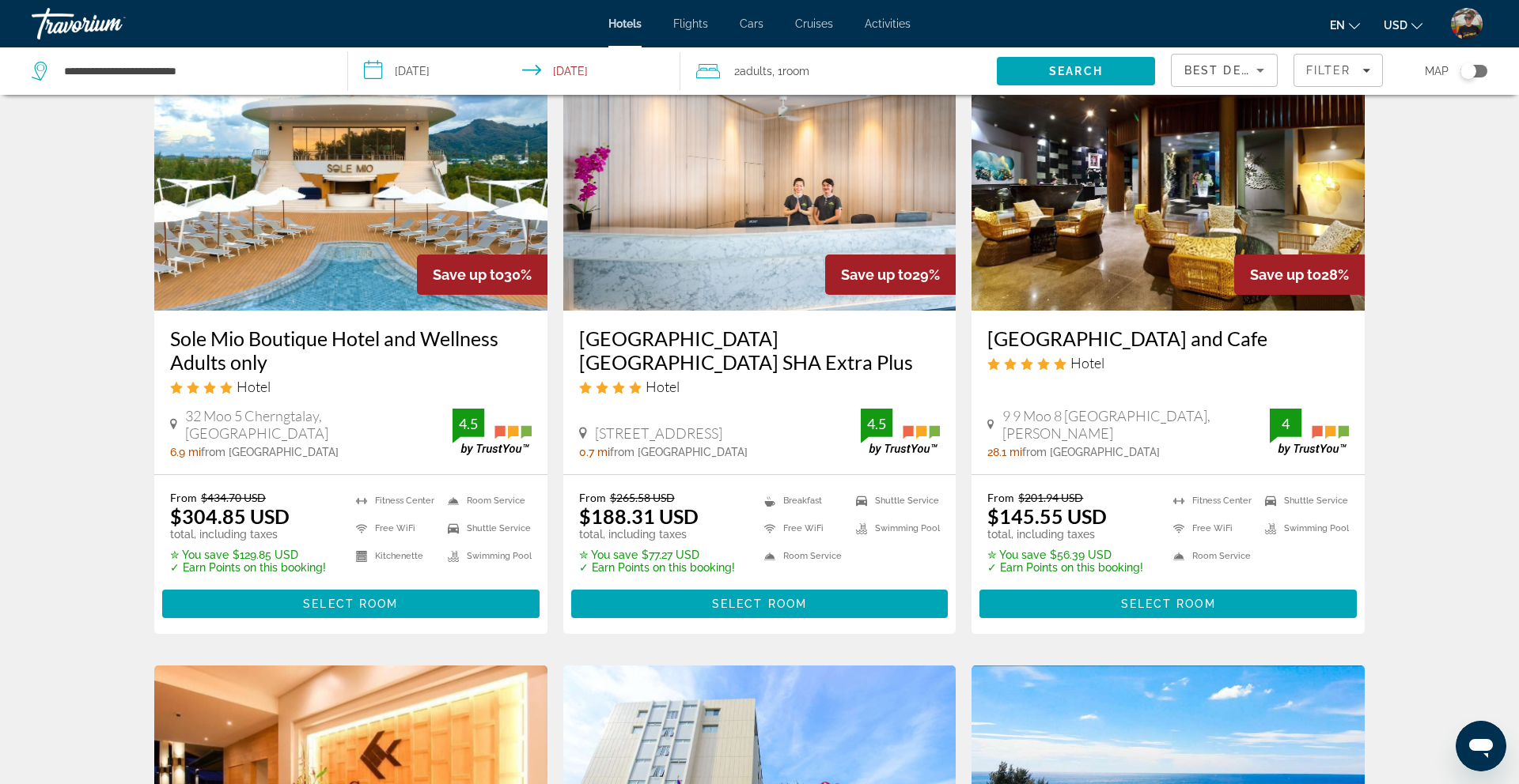
scroll to position [93, 0]
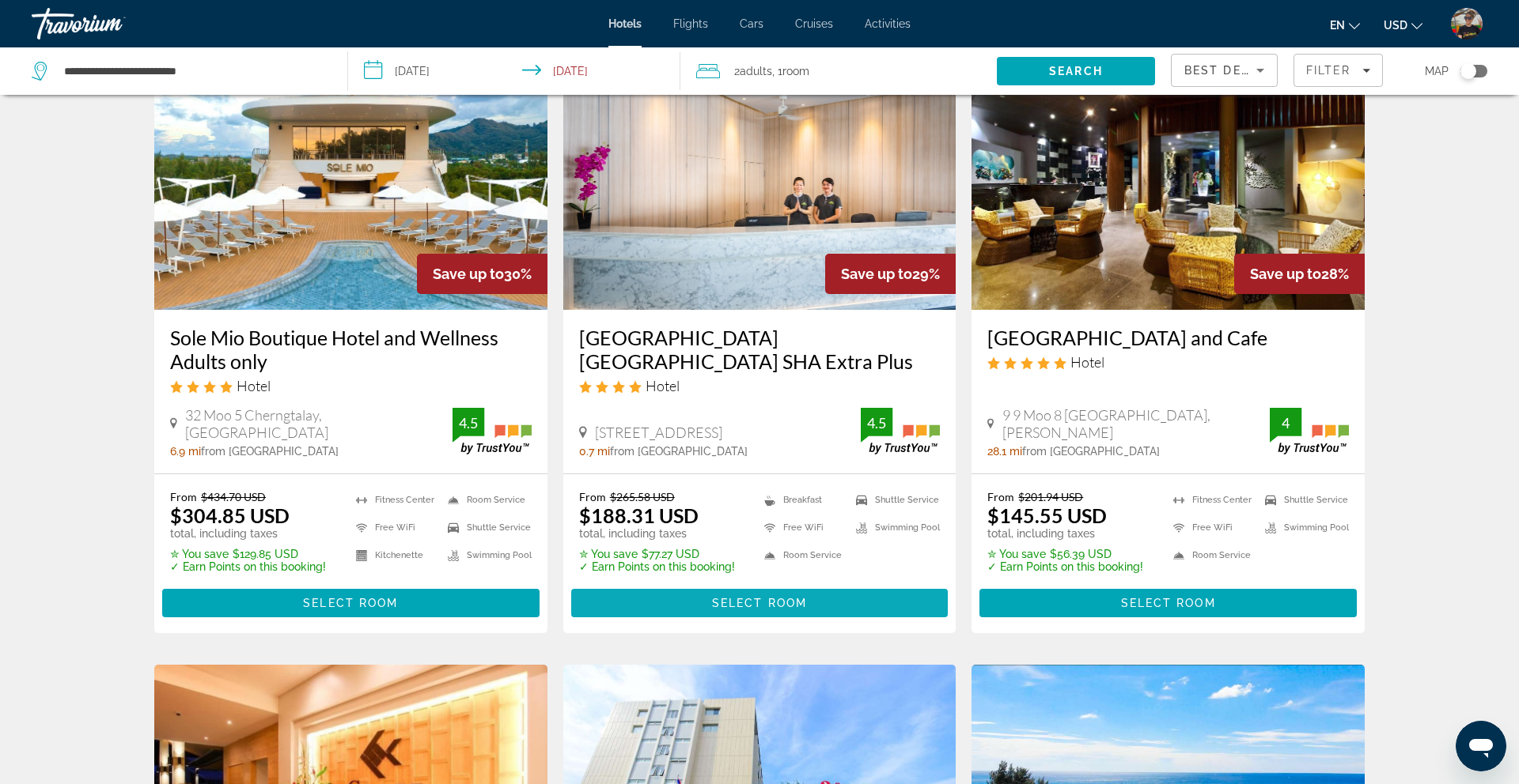
click at [692, 607] on span "Main content" at bounding box center [760, 603] width 377 height 38
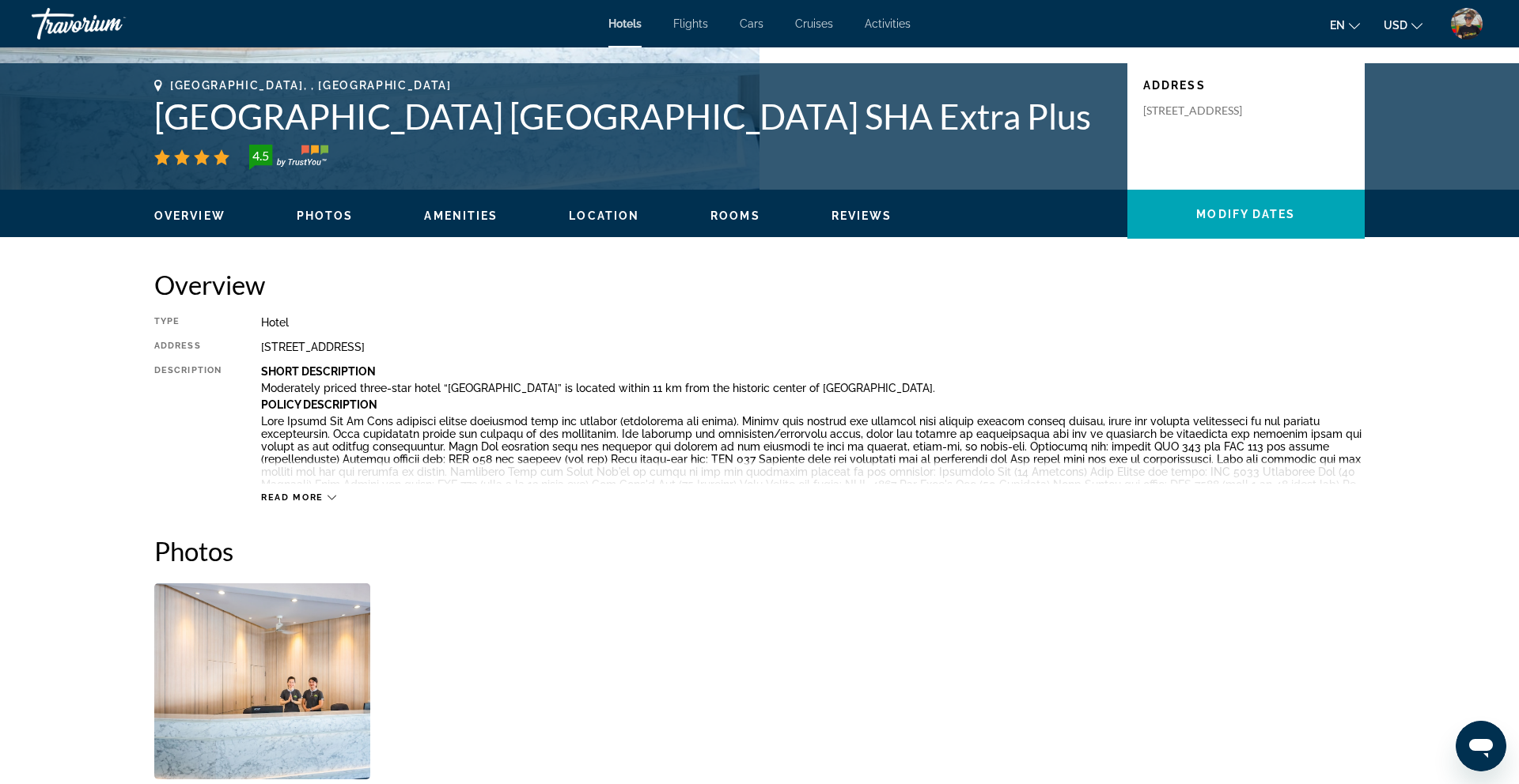
scroll to position [329, 0]
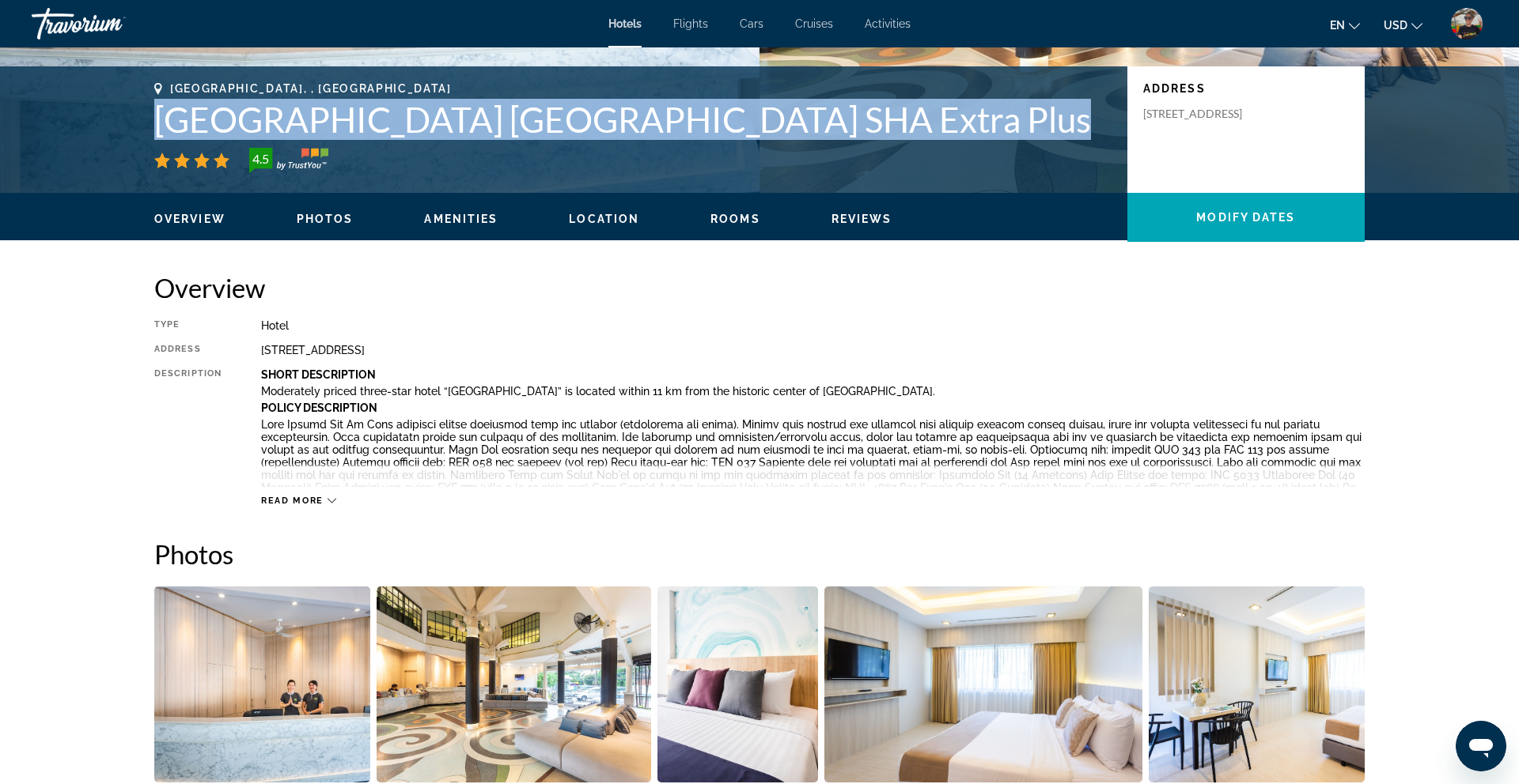
drag, startPoint x: 159, startPoint y: 118, endPoint x: 777, endPoint y: 128, distance: 618.1
click at [835, 140] on div "[GEOGRAPHIC_DATA], , [GEOGRAPHIC_DATA] [GEOGRAPHIC_DATA] [GEOGRAPHIC_DATA] SHA …" at bounding box center [633, 127] width 957 height 90
copy div "[GEOGRAPHIC_DATA] [GEOGRAPHIC_DATA] SHA Extra Plus"
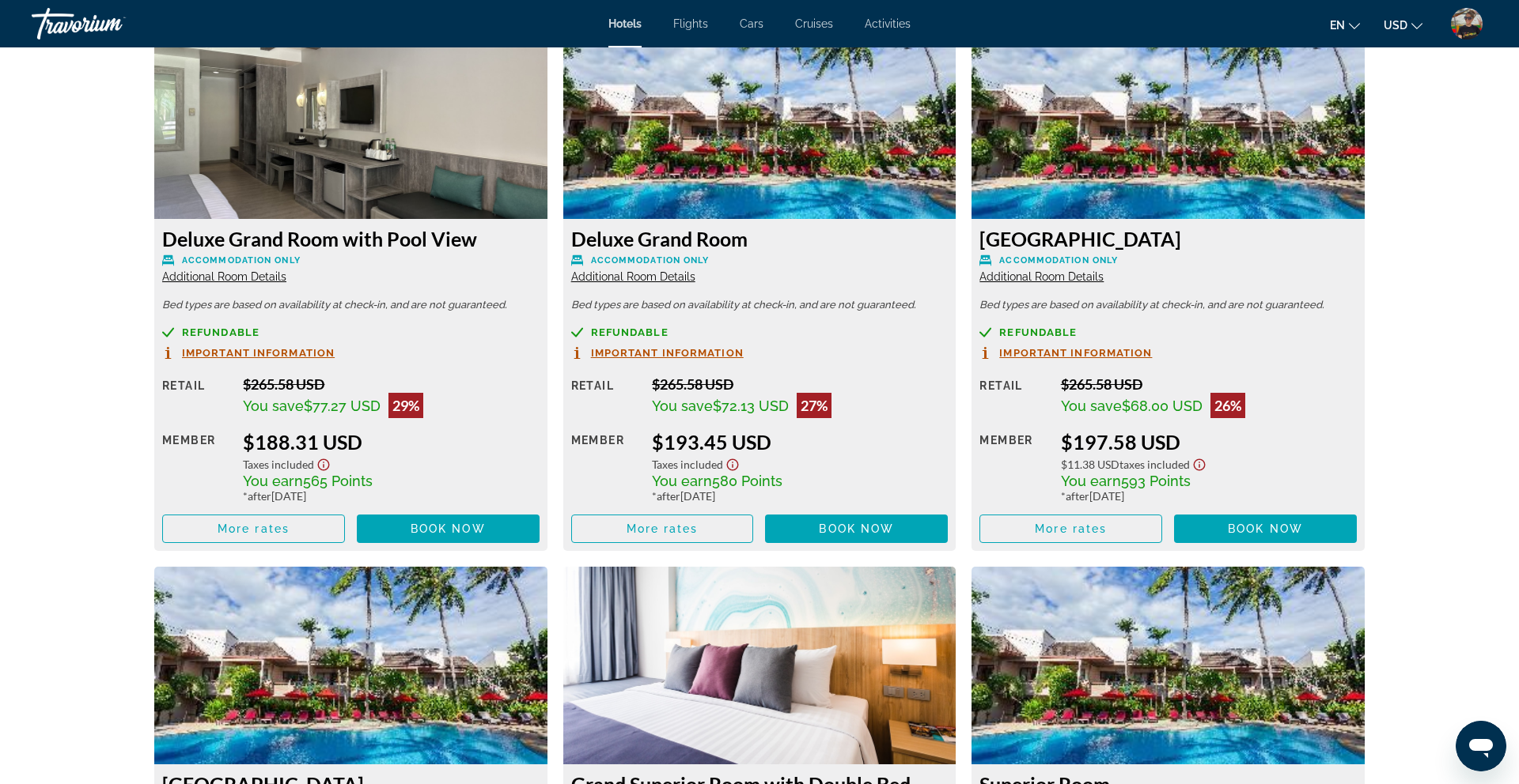
scroll to position [2221, 0]
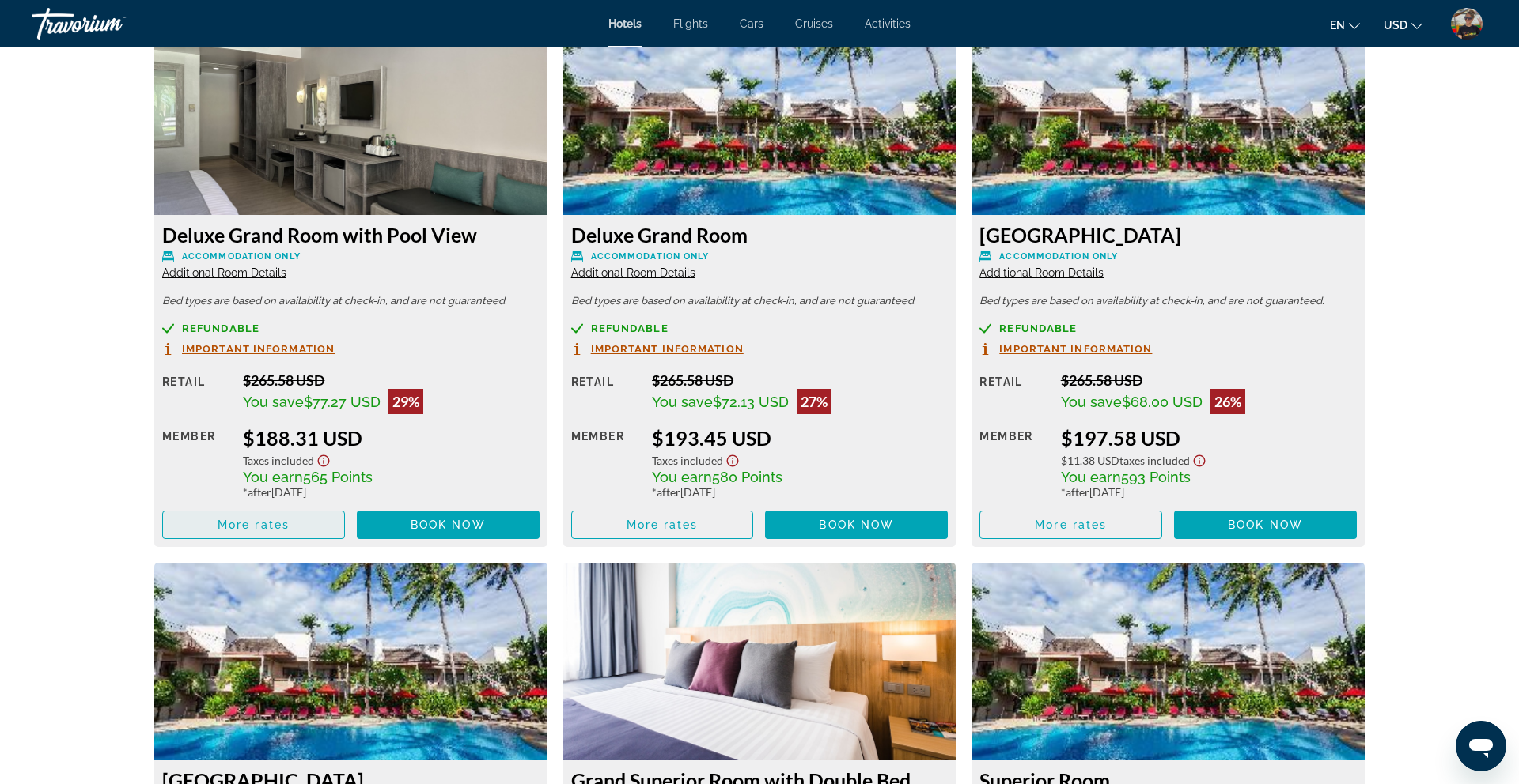
click at [298, 524] on span "Main content" at bounding box center [253, 525] width 181 height 38
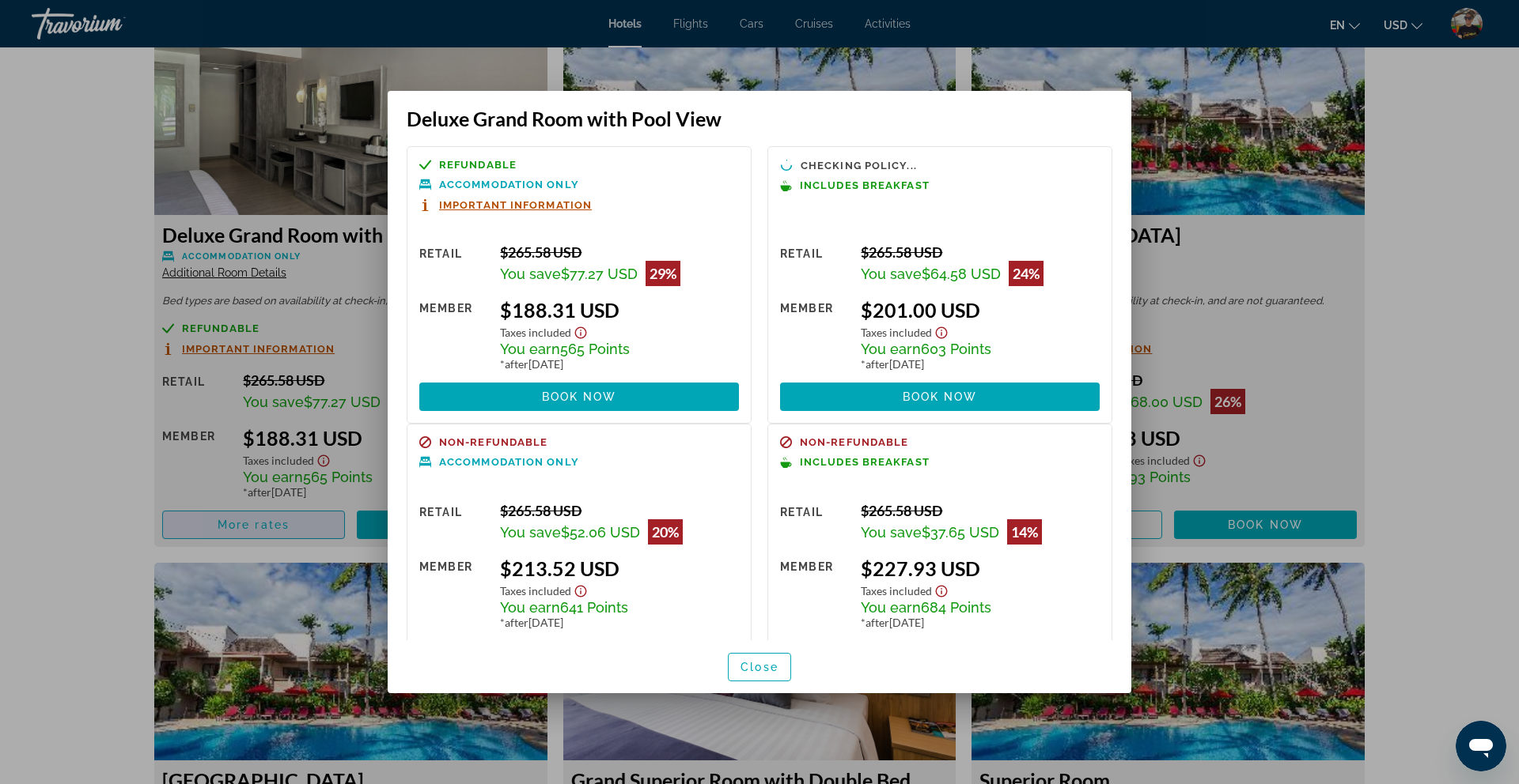
scroll to position [0, 0]
click at [766, 666] on span "Close" at bounding box center [759, 668] width 38 height 13
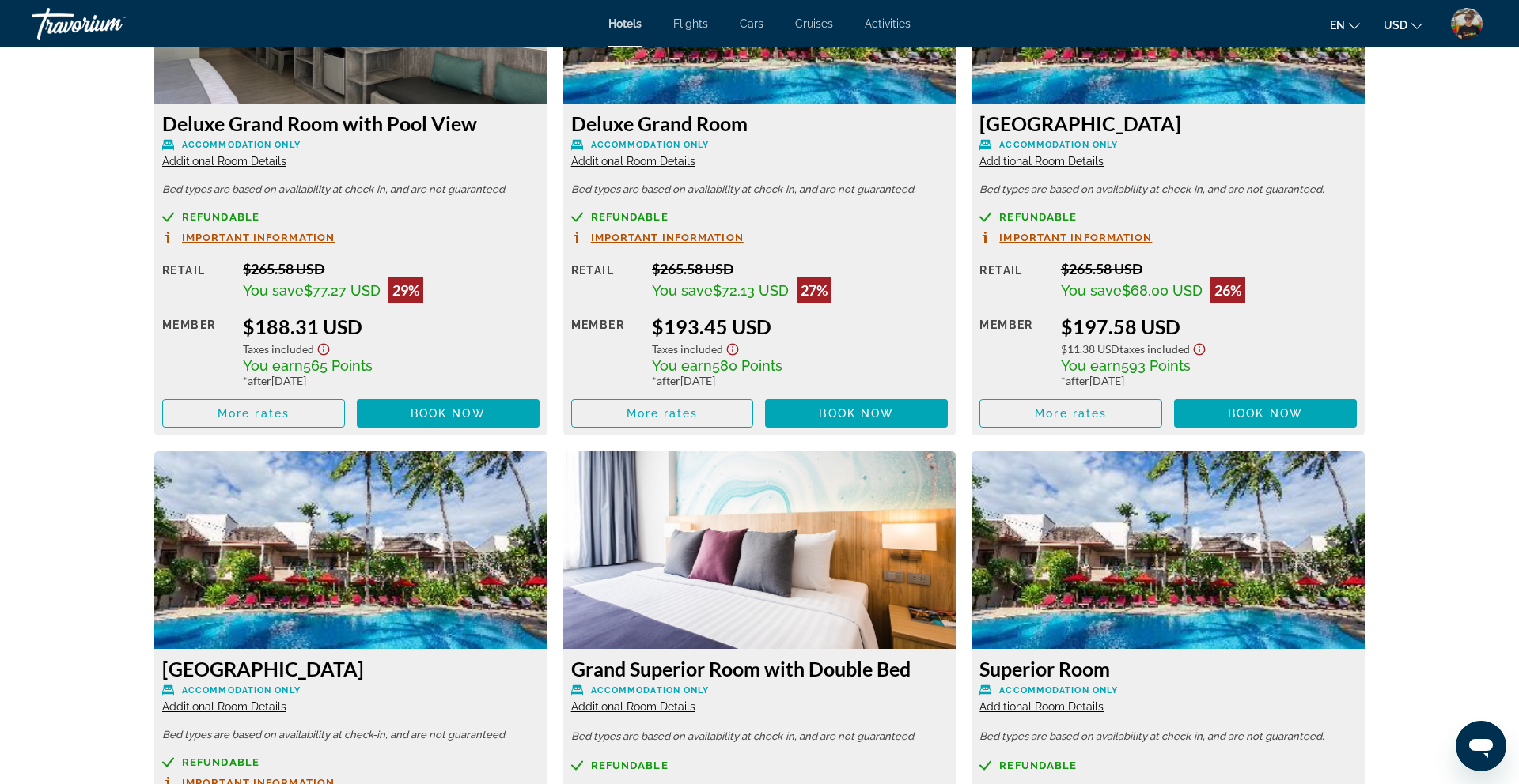
scroll to position [2335, 0]
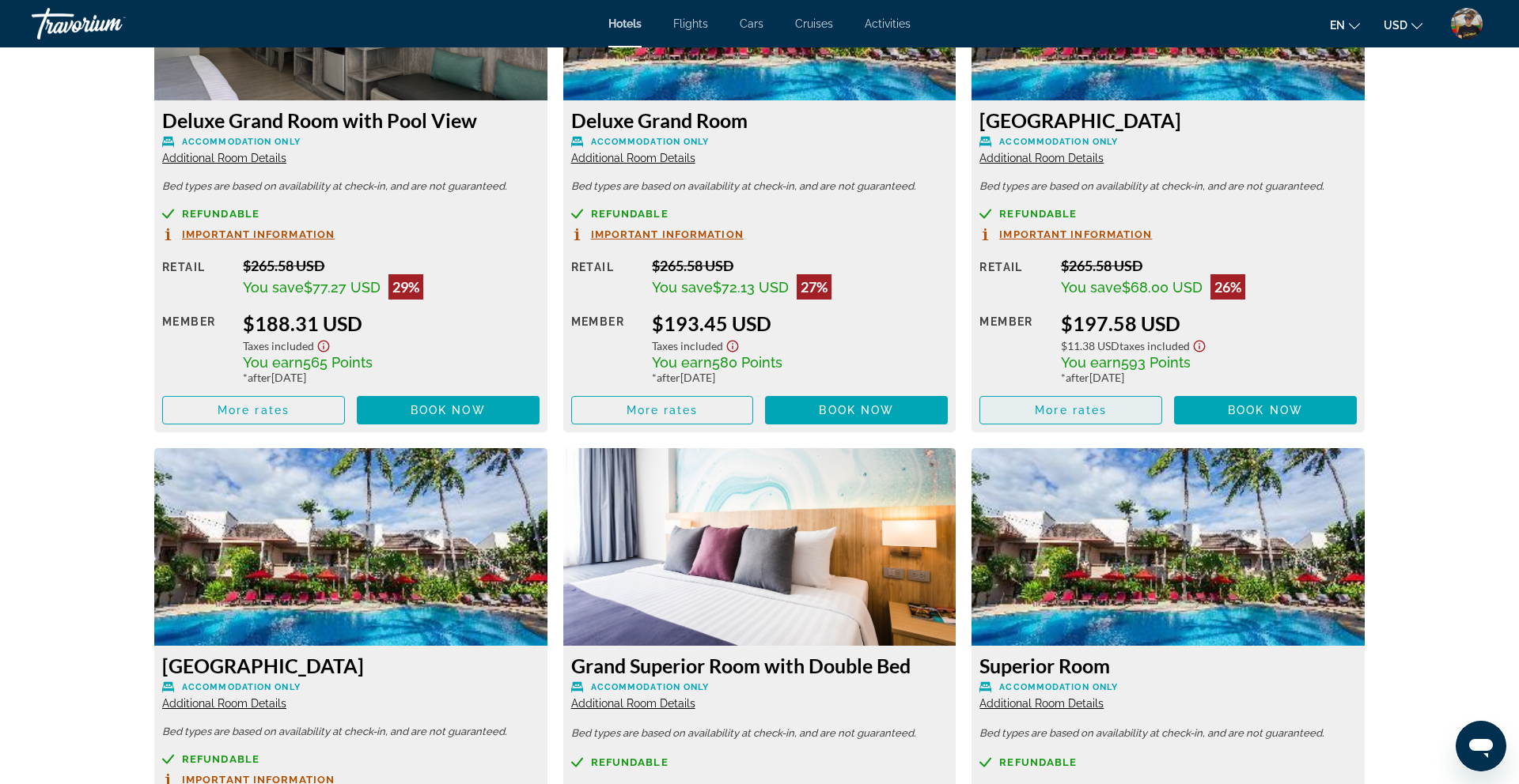
click at [1064, 409] on span "More rates" at bounding box center [1071, 410] width 72 height 13
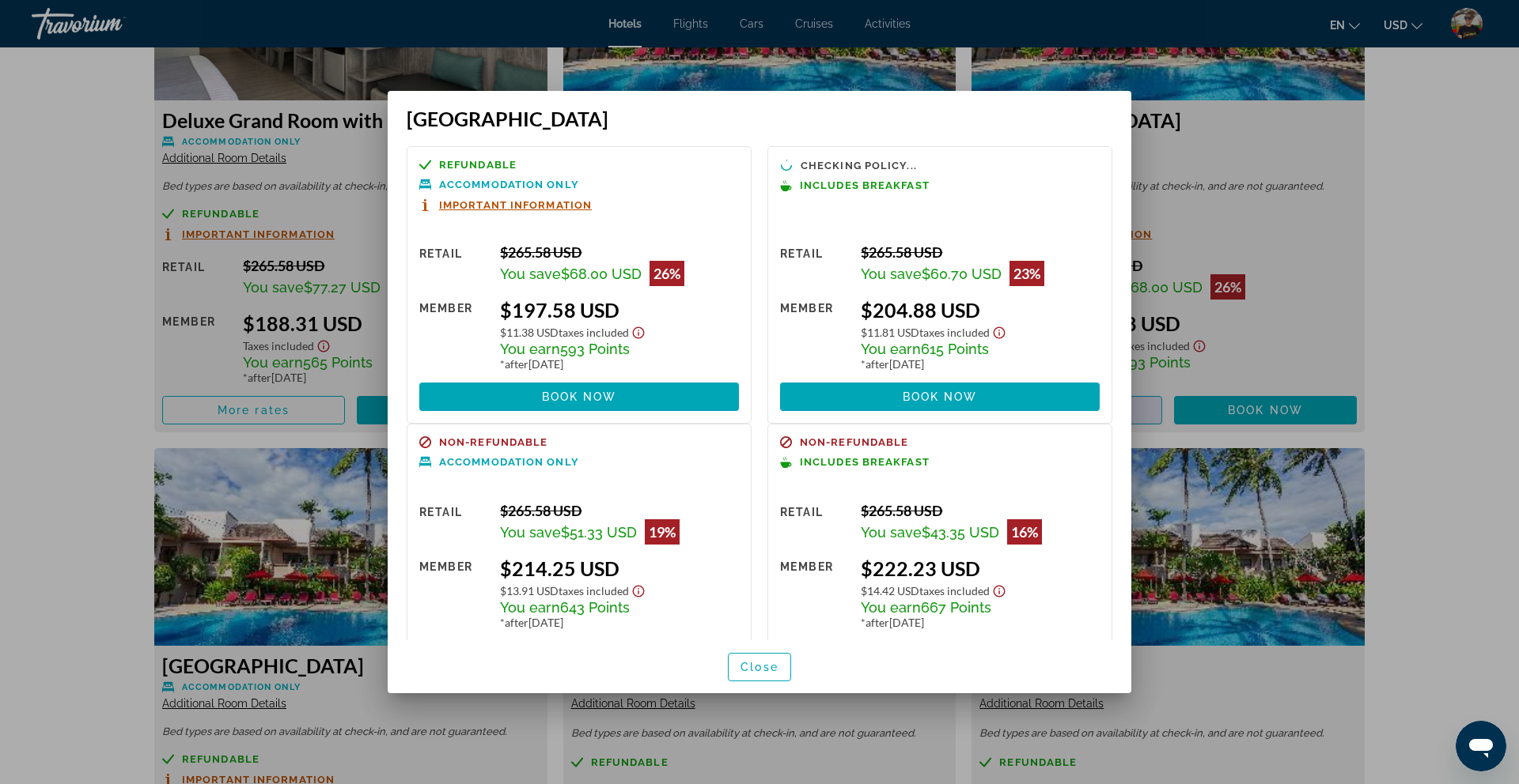
scroll to position [0, 0]
click at [760, 664] on span "Close" at bounding box center [759, 668] width 38 height 13
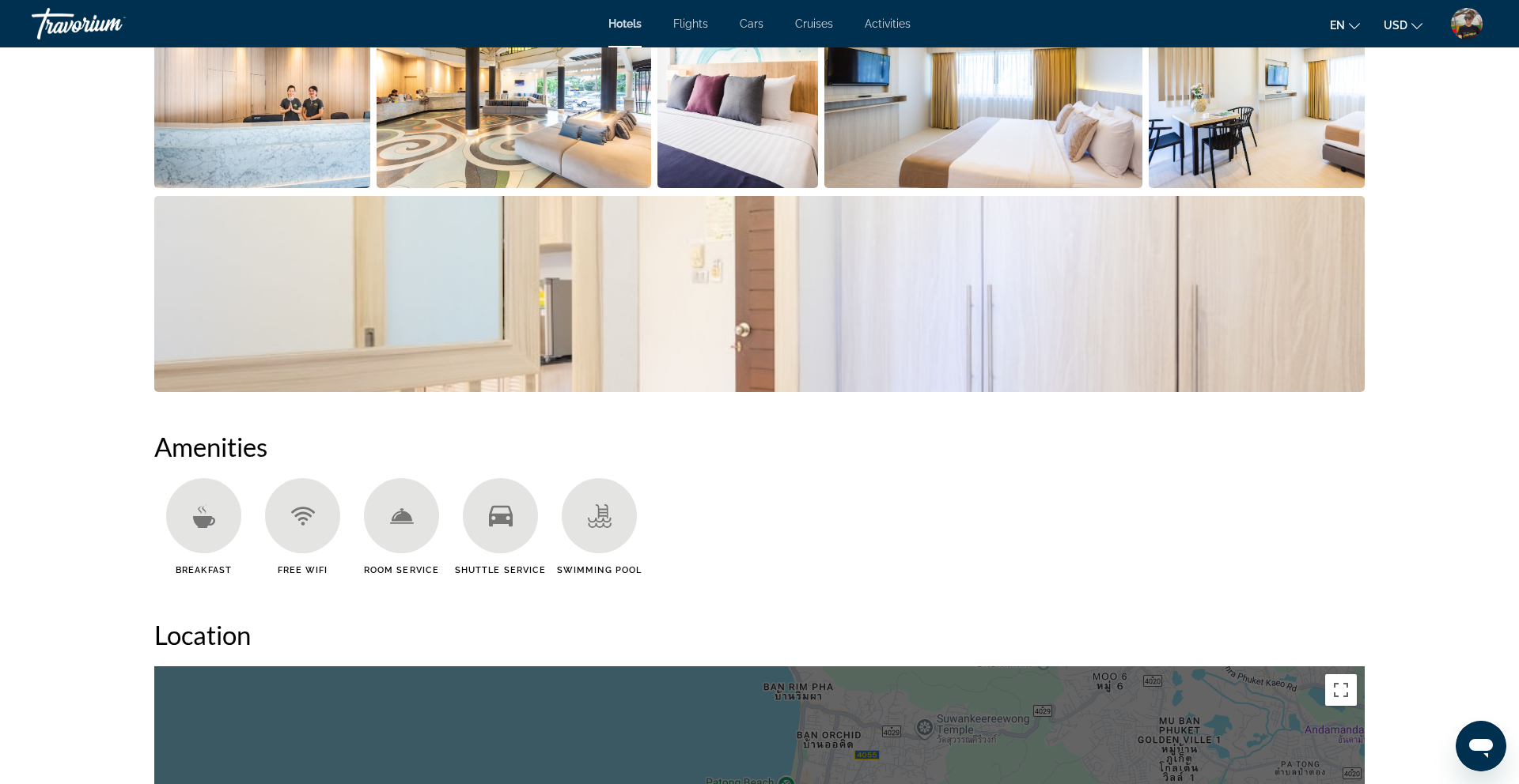
scroll to position [705, 0]
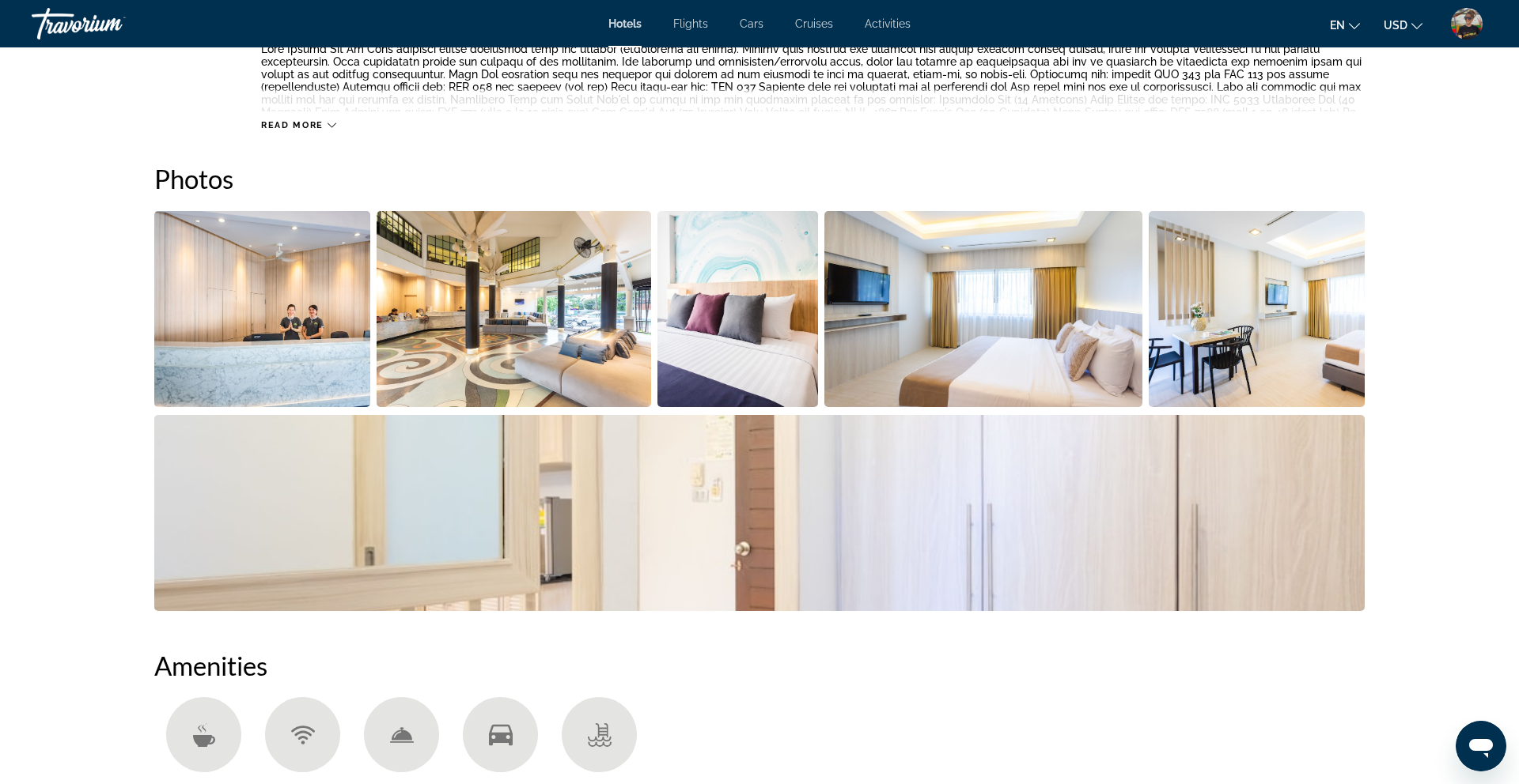
click at [344, 246] on img "Open full-screen image slider" at bounding box center [262, 309] width 216 height 196
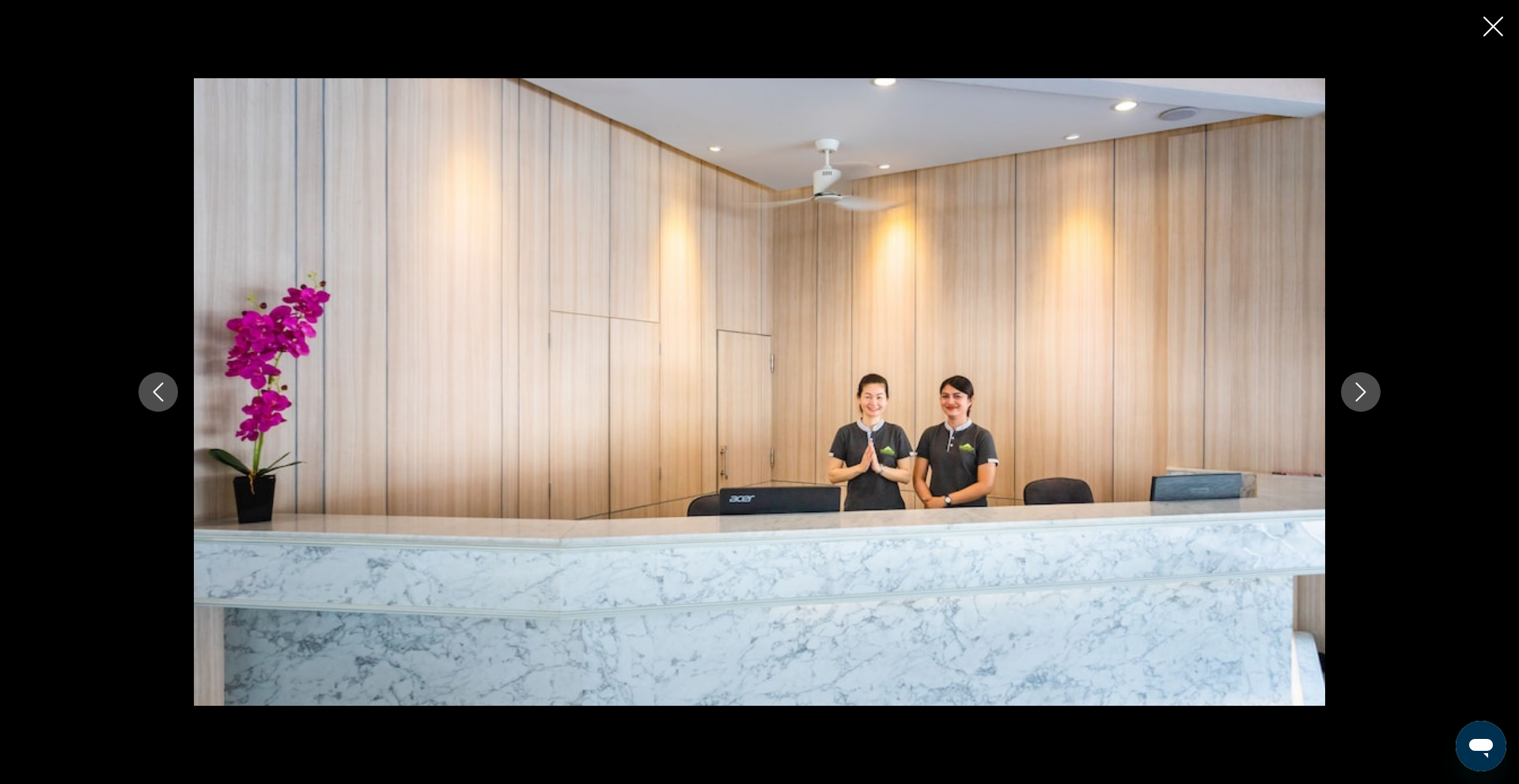
click at [1345, 392] on button "Next image" at bounding box center [1360, 392] width 40 height 40
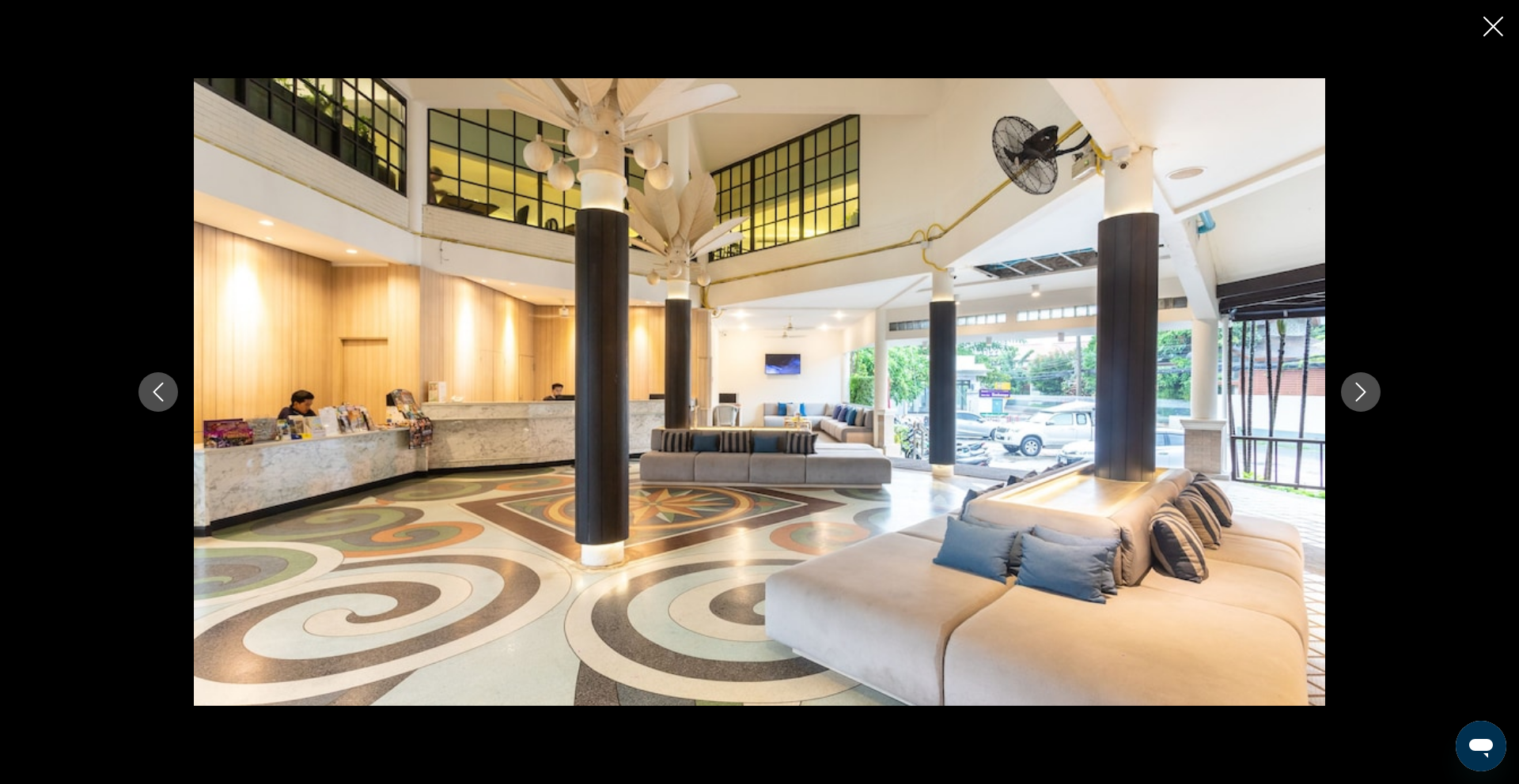
click at [1358, 392] on icon "Next image" at bounding box center [1360, 392] width 19 height 19
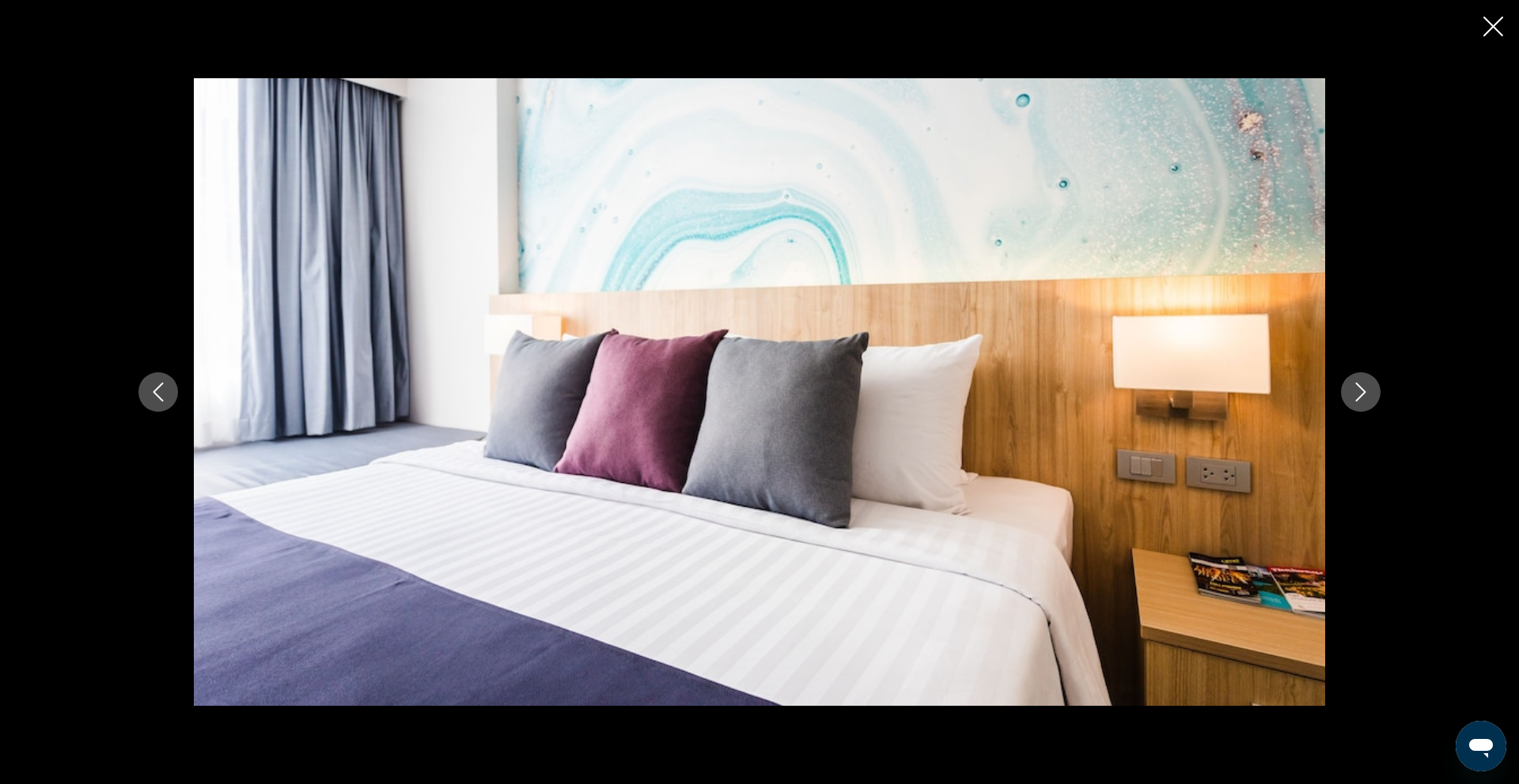
click at [1358, 392] on icon "Next image" at bounding box center [1360, 392] width 19 height 19
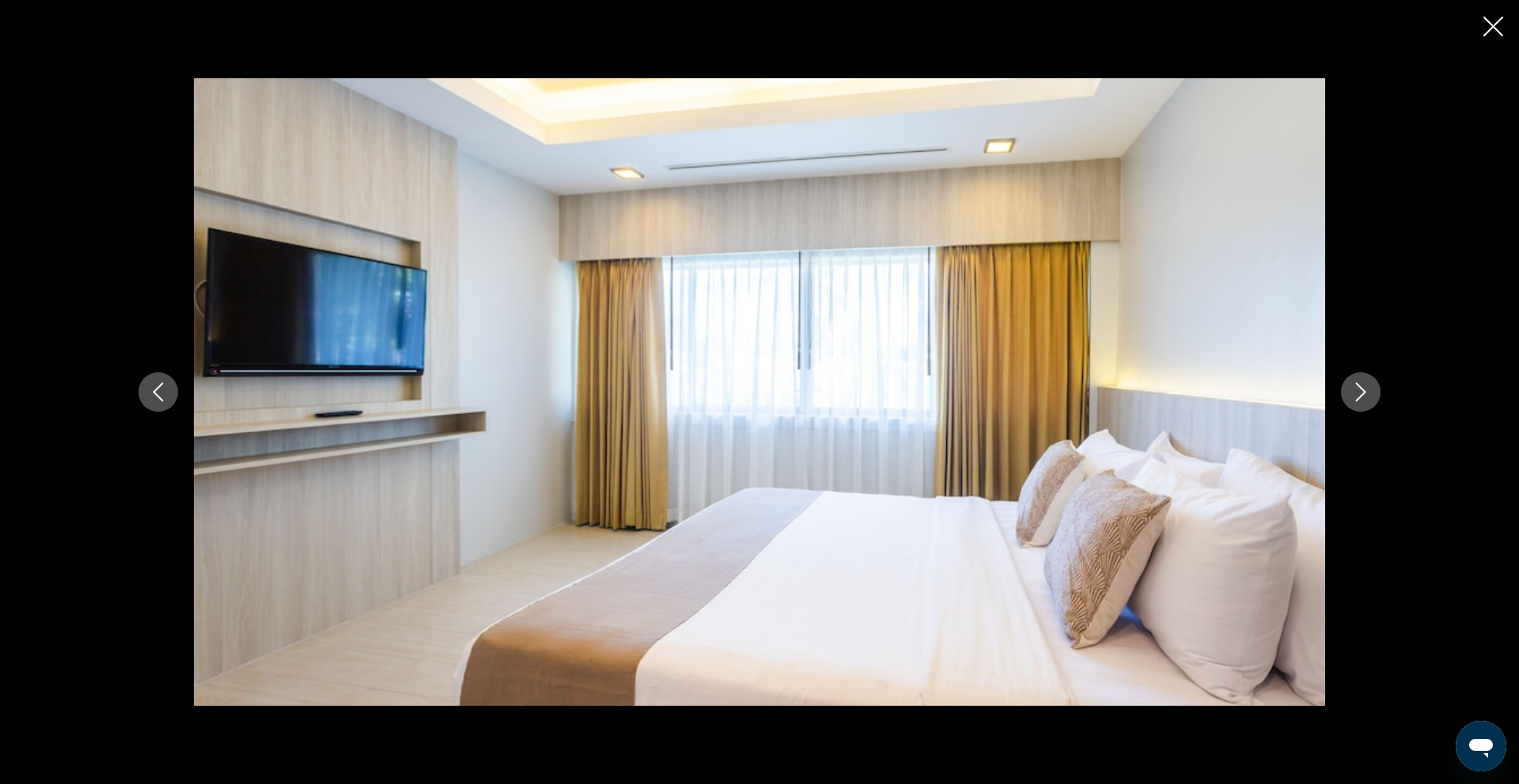
click at [1358, 392] on icon "Next image" at bounding box center [1360, 392] width 19 height 19
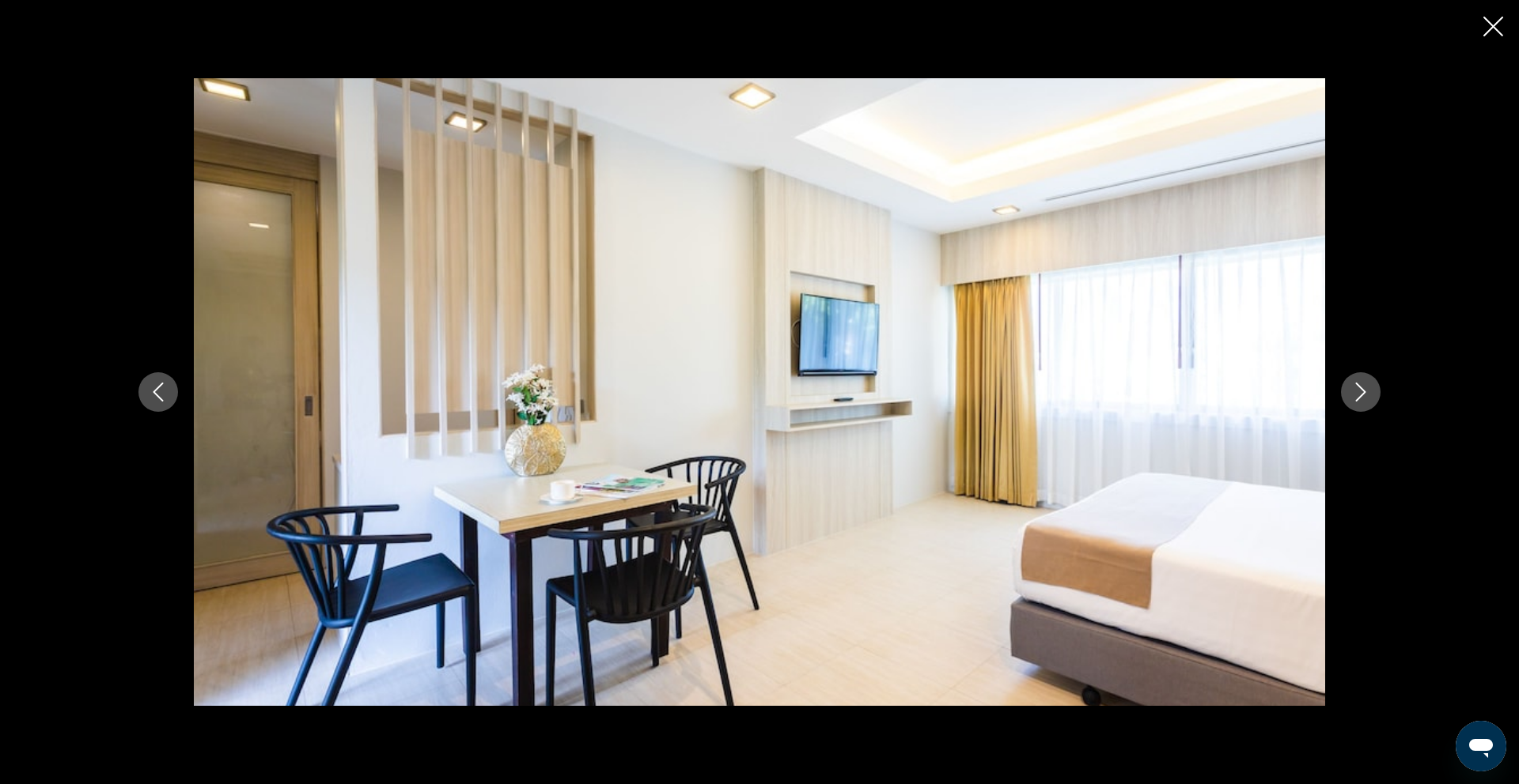
click at [1358, 392] on icon "Next image" at bounding box center [1360, 392] width 19 height 19
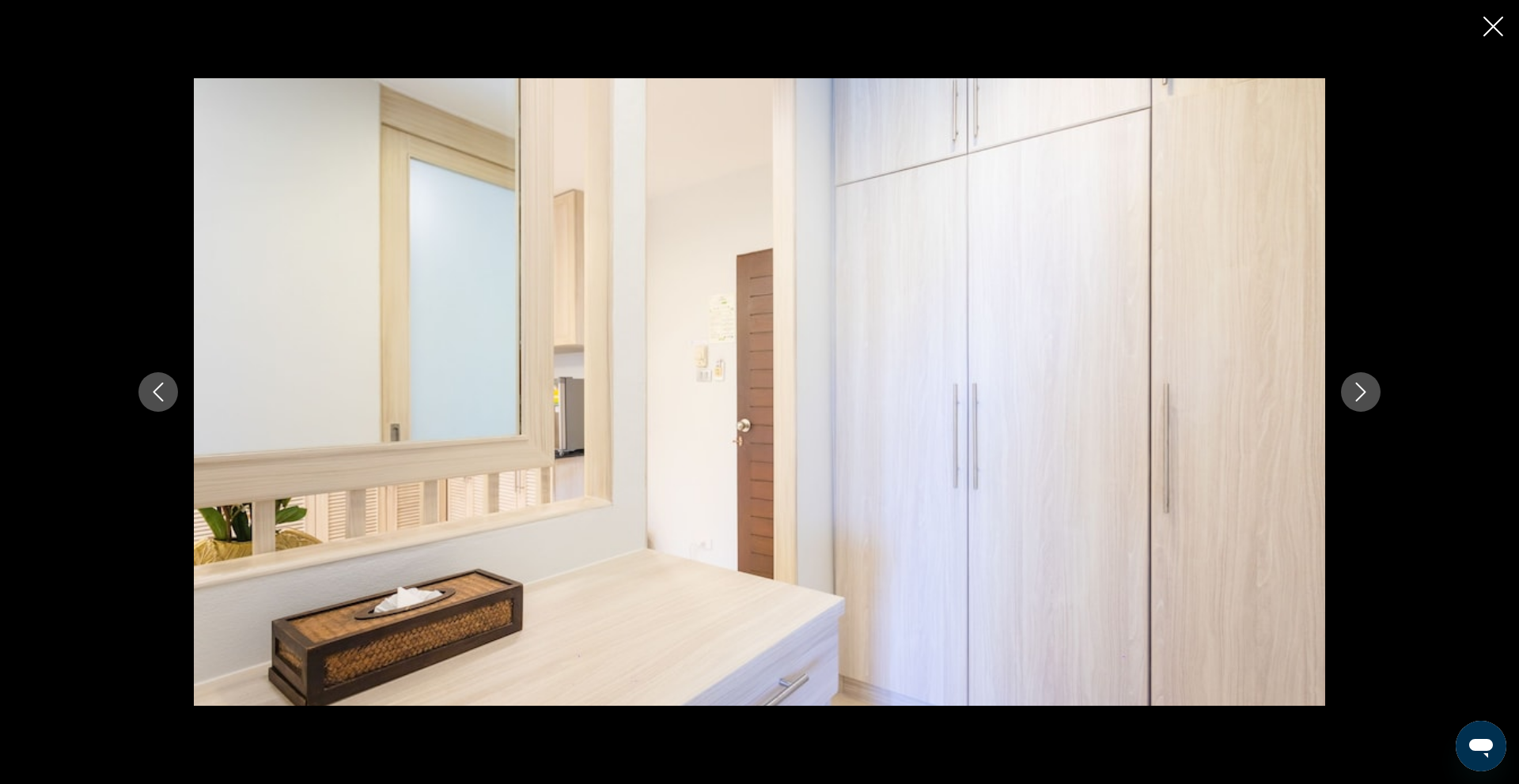
click at [1358, 392] on icon "Next image" at bounding box center [1360, 392] width 19 height 19
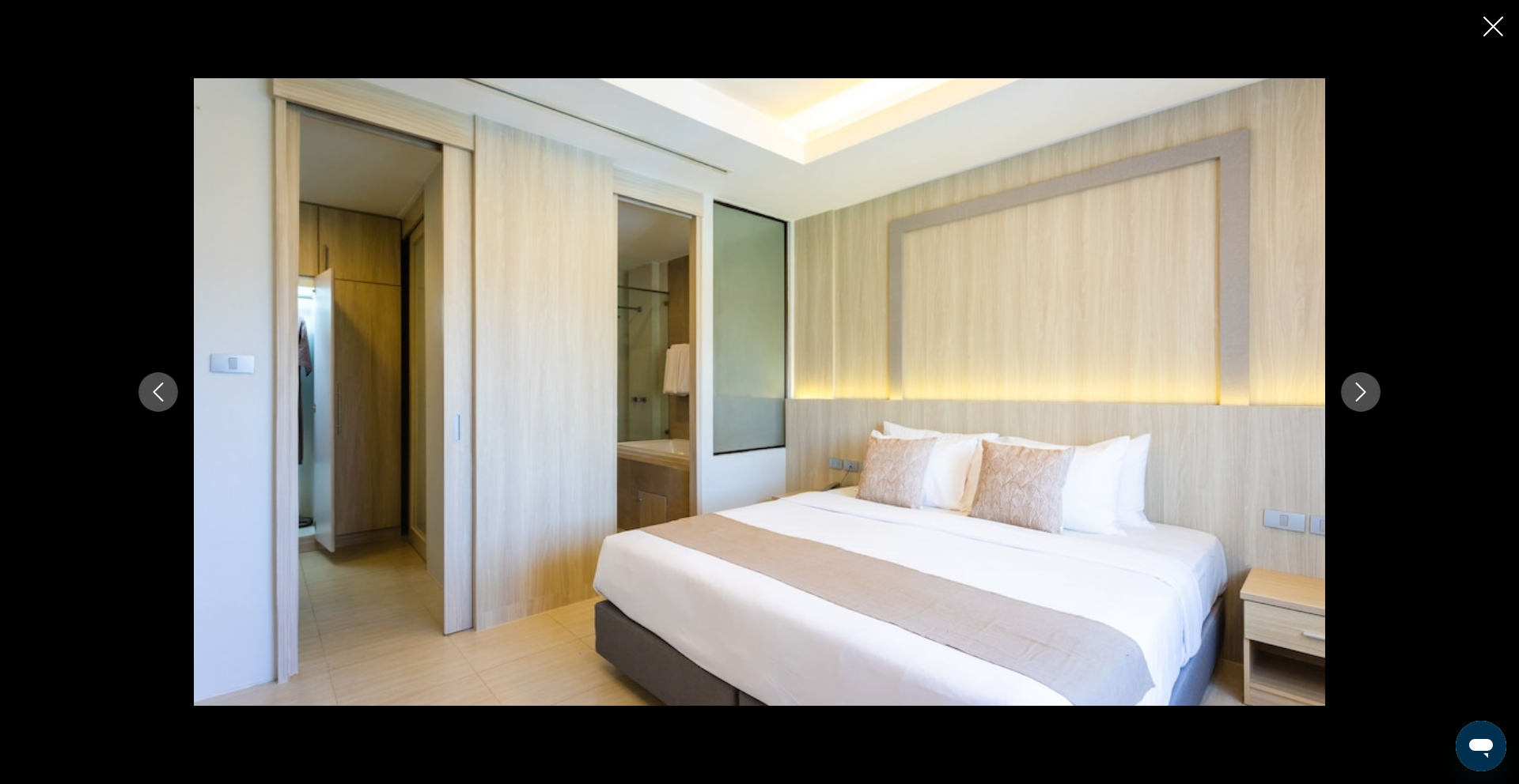
click at [1358, 392] on icon "Next image" at bounding box center [1360, 392] width 19 height 19
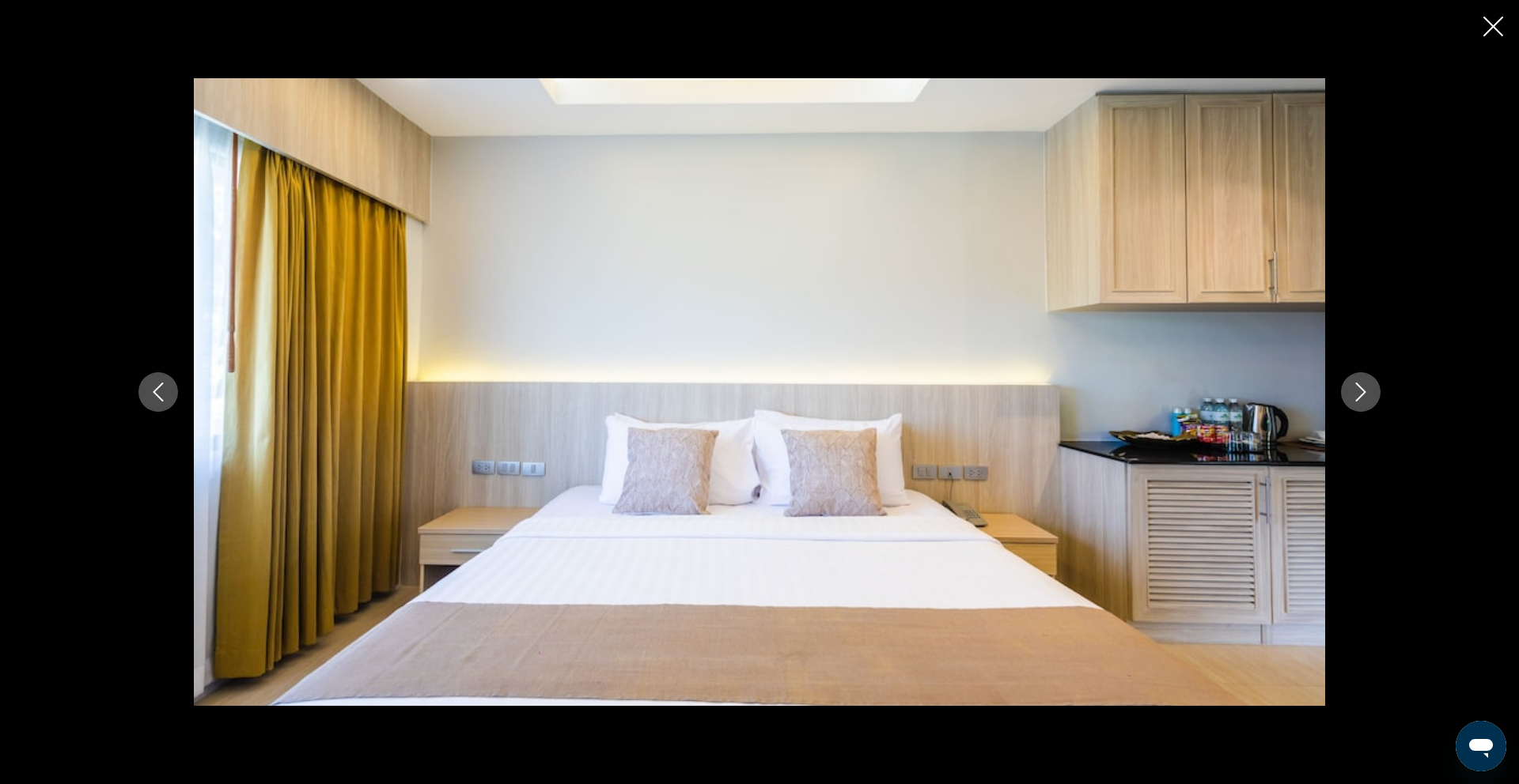
click at [1358, 392] on icon "Next image" at bounding box center [1360, 392] width 19 height 19
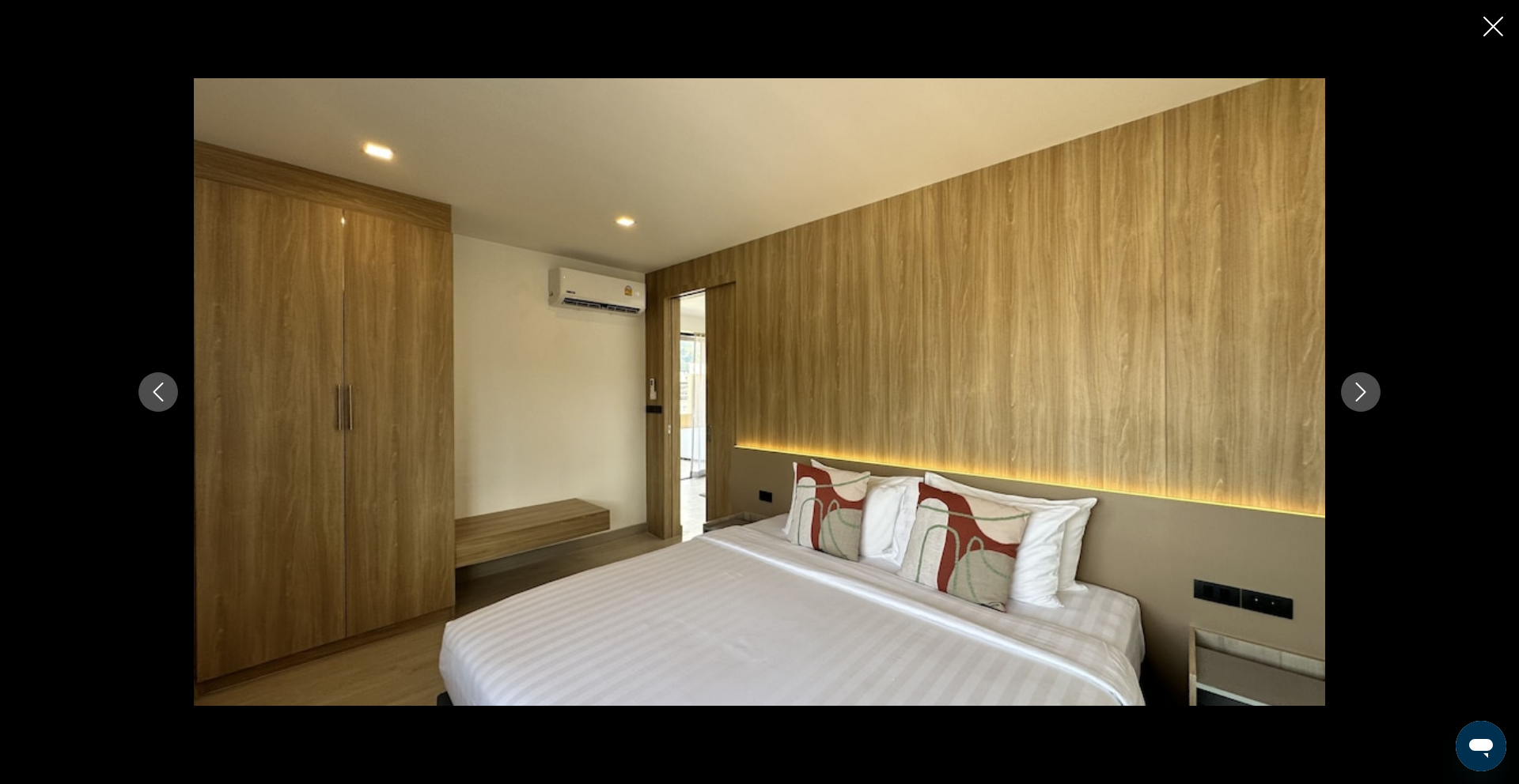
click at [1358, 392] on icon "Next image" at bounding box center [1360, 392] width 19 height 19
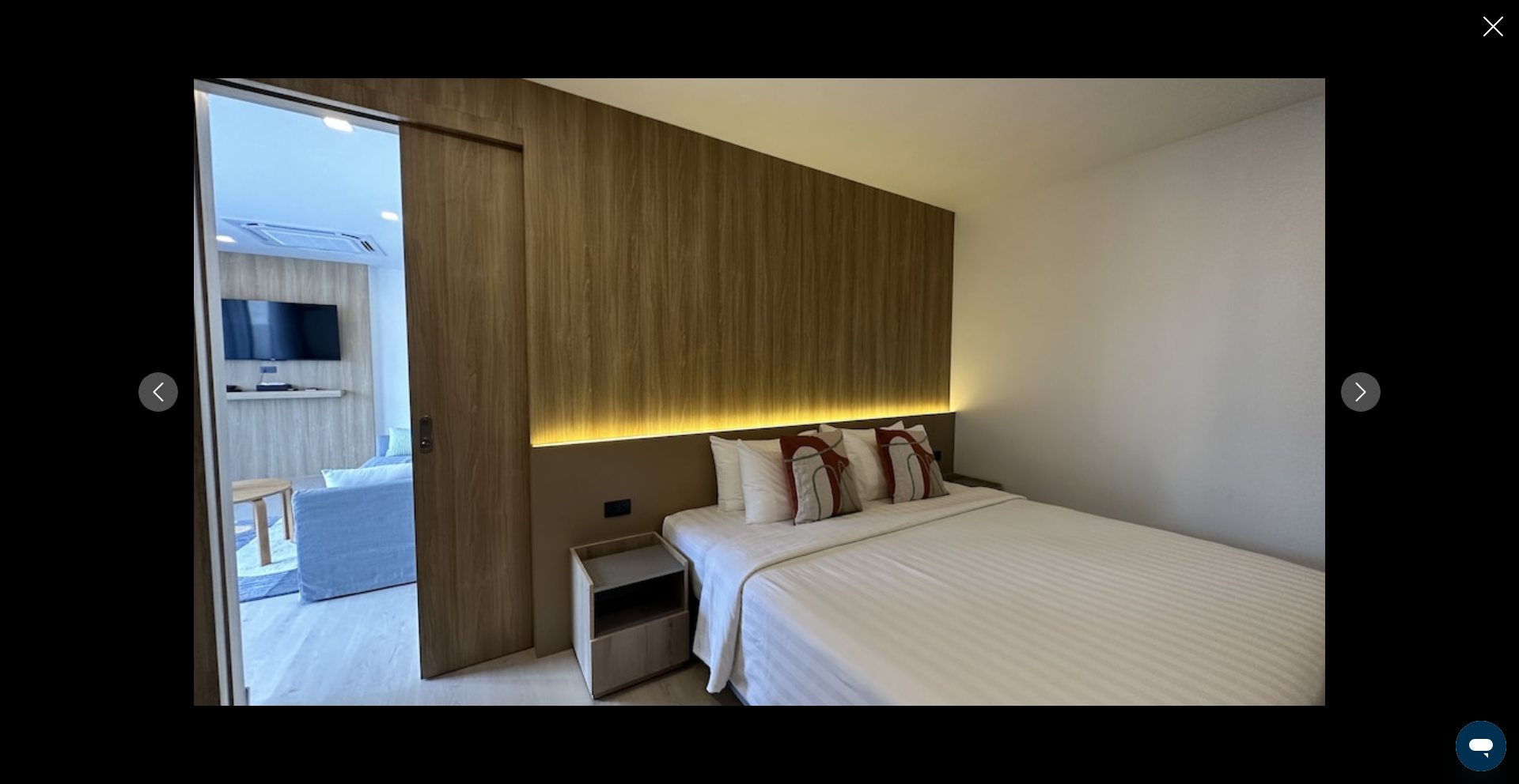
click at [1358, 392] on icon "Next image" at bounding box center [1360, 392] width 19 height 19
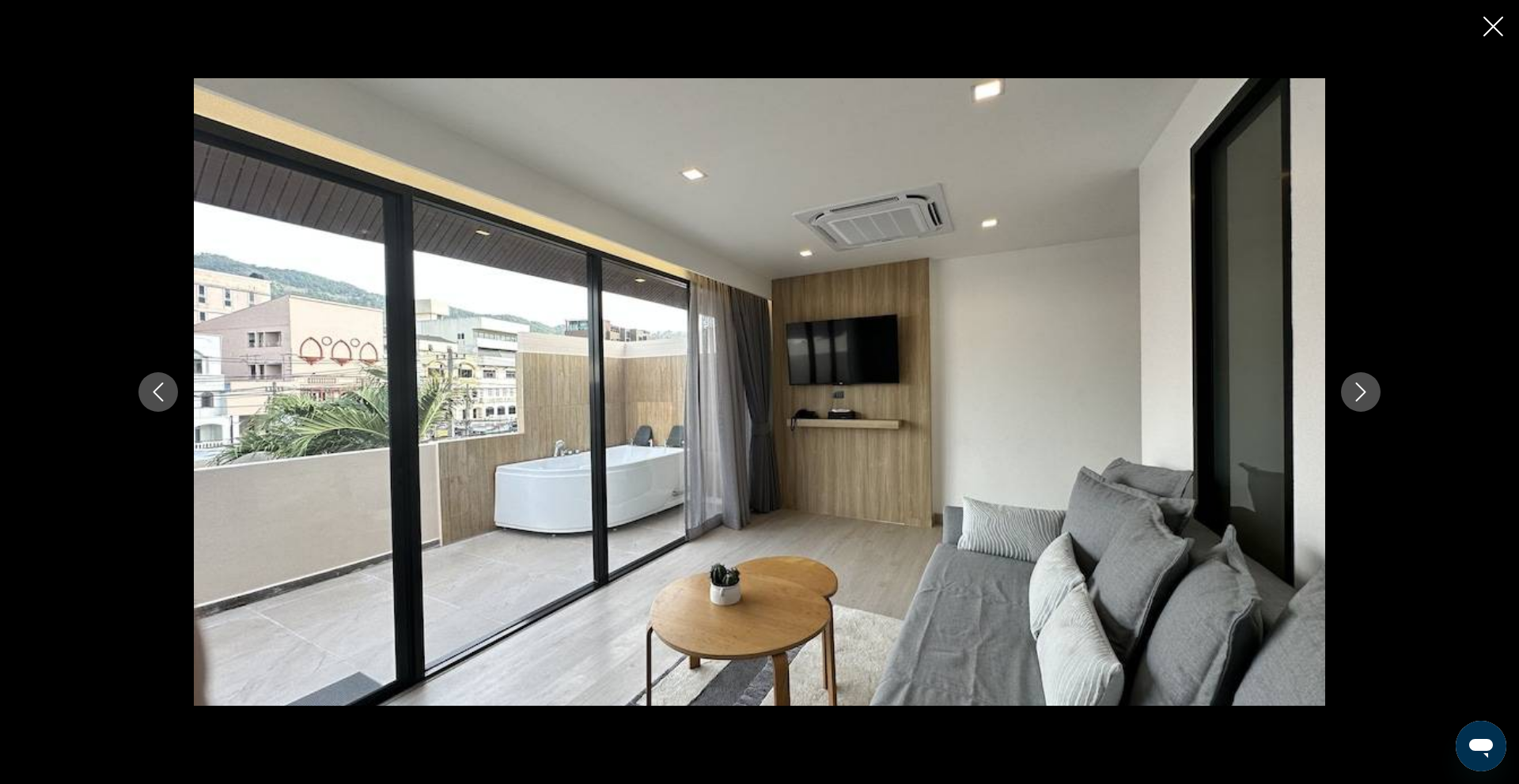
click at [1358, 392] on icon "Next image" at bounding box center [1360, 392] width 19 height 19
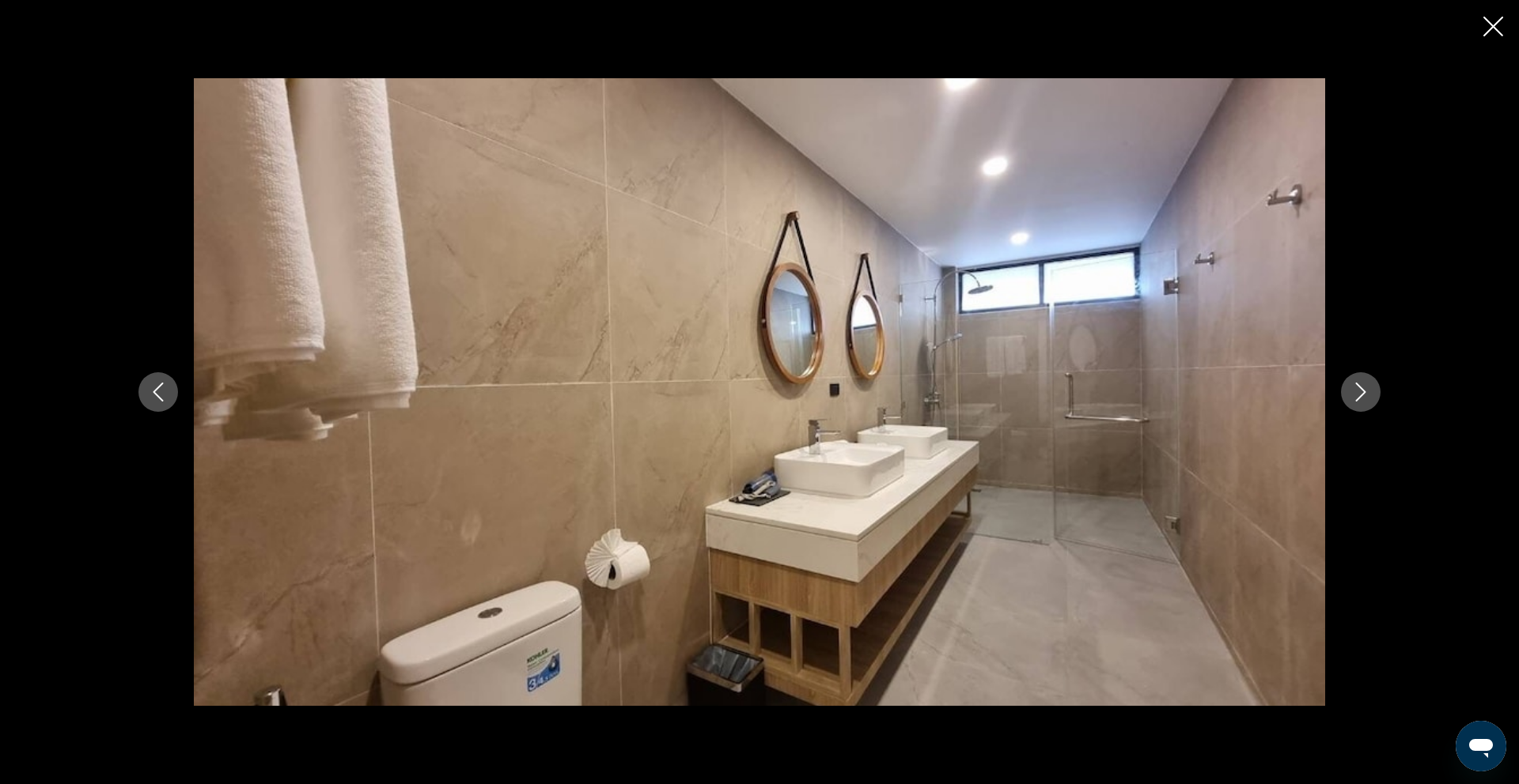
click at [1358, 392] on icon "Next image" at bounding box center [1360, 392] width 19 height 19
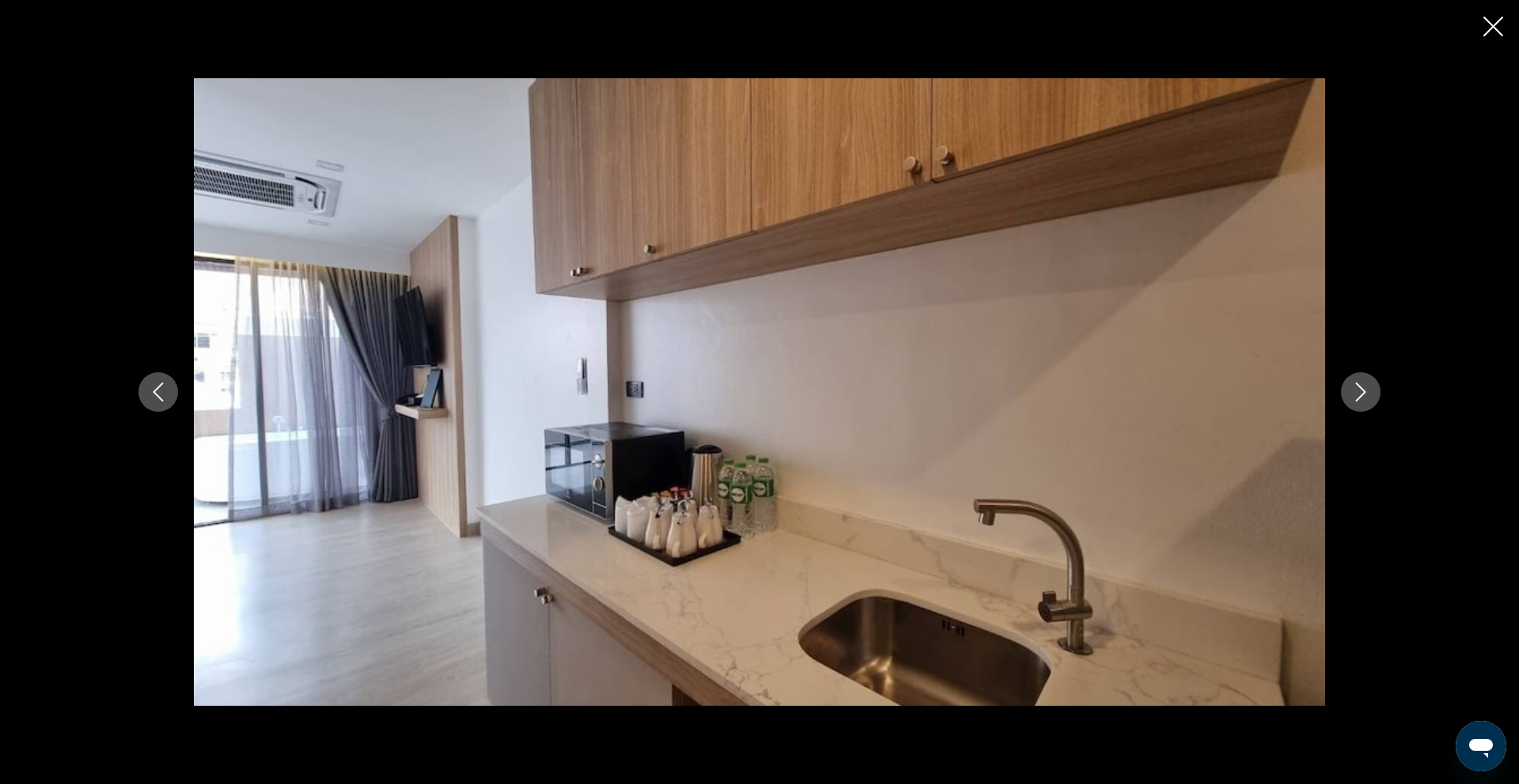
click at [1358, 392] on icon "Next image" at bounding box center [1360, 392] width 19 height 19
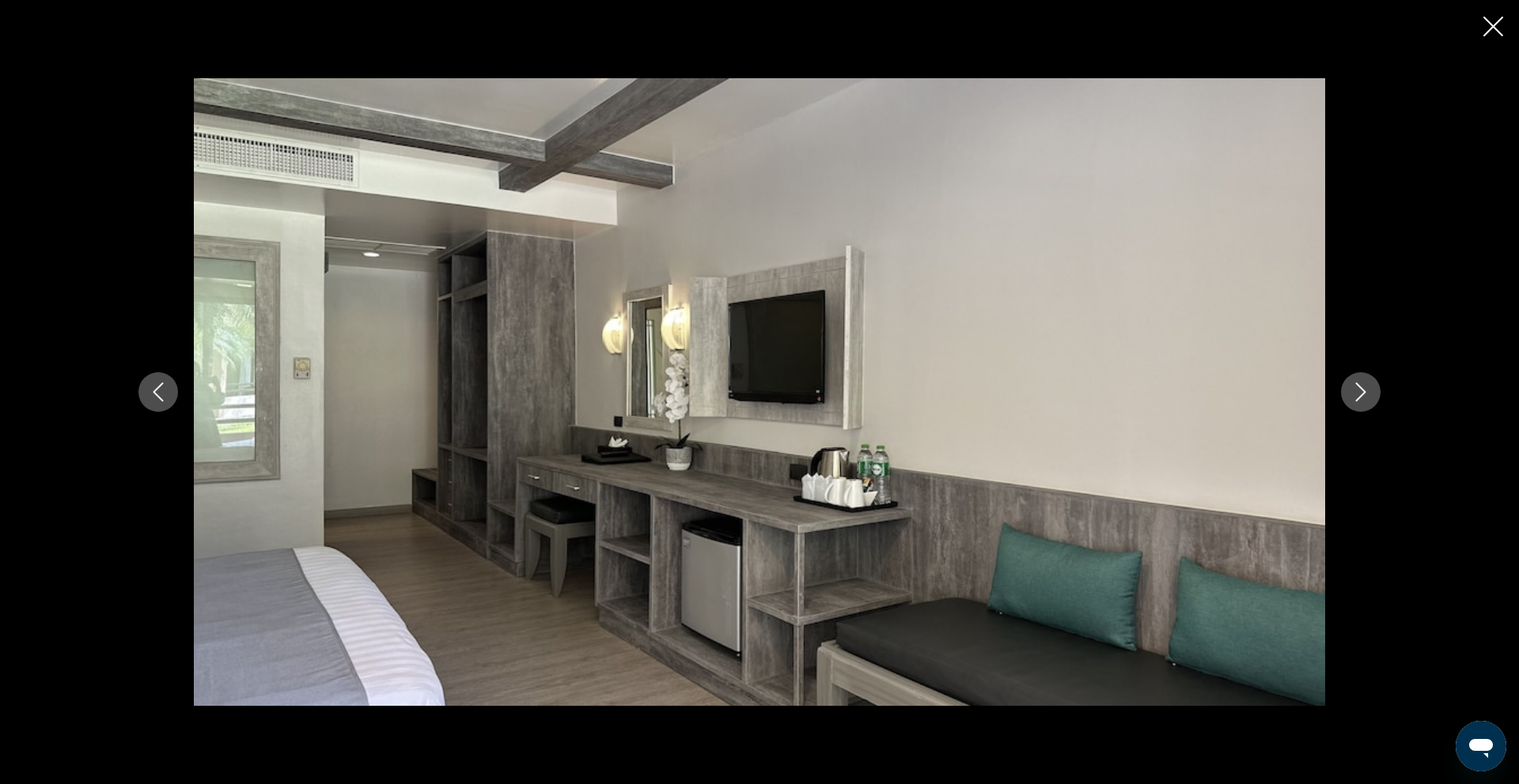
click at [1358, 392] on icon "Next image" at bounding box center [1360, 392] width 19 height 19
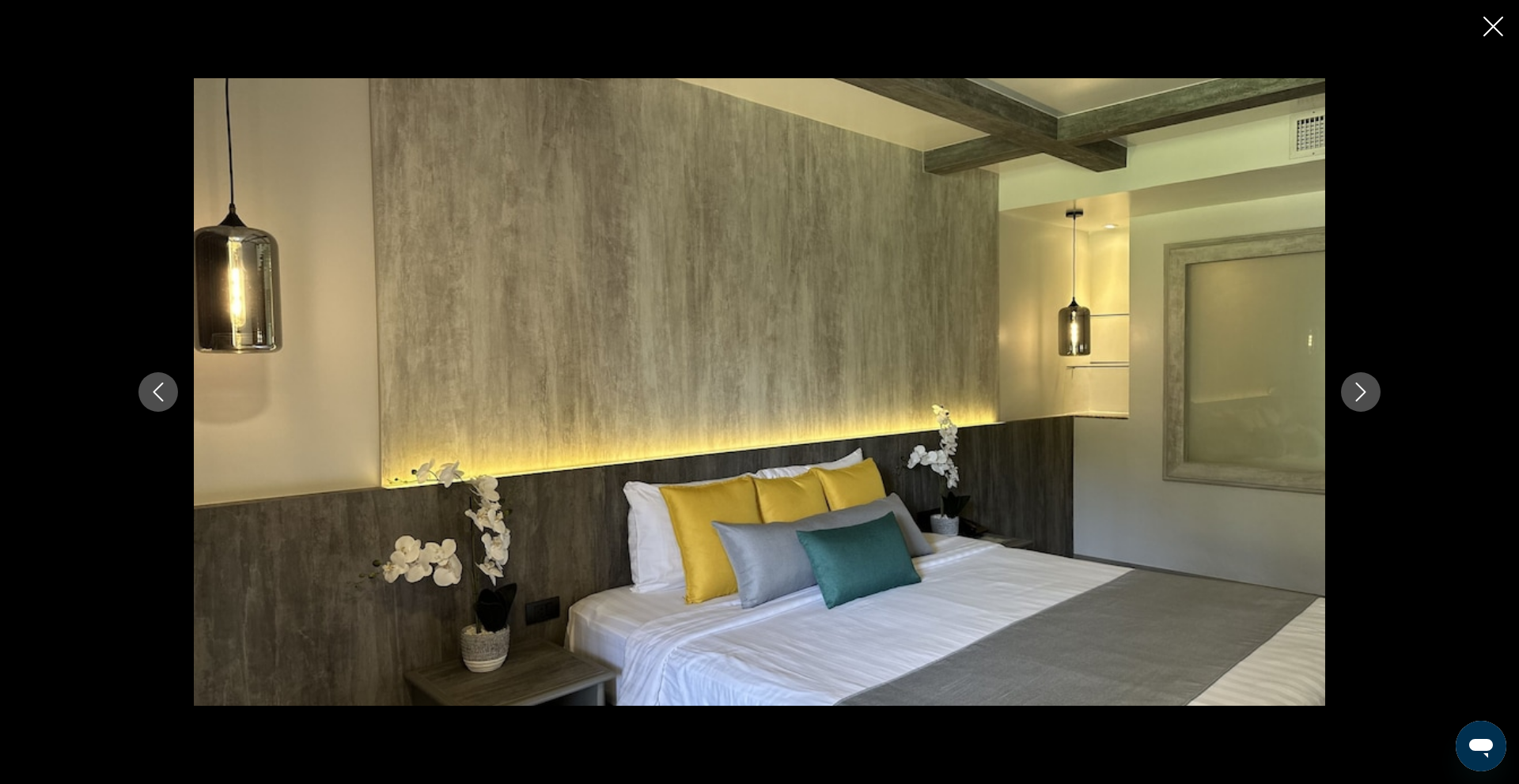
click at [1358, 392] on icon "Next image" at bounding box center [1360, 392] width 19 height 19
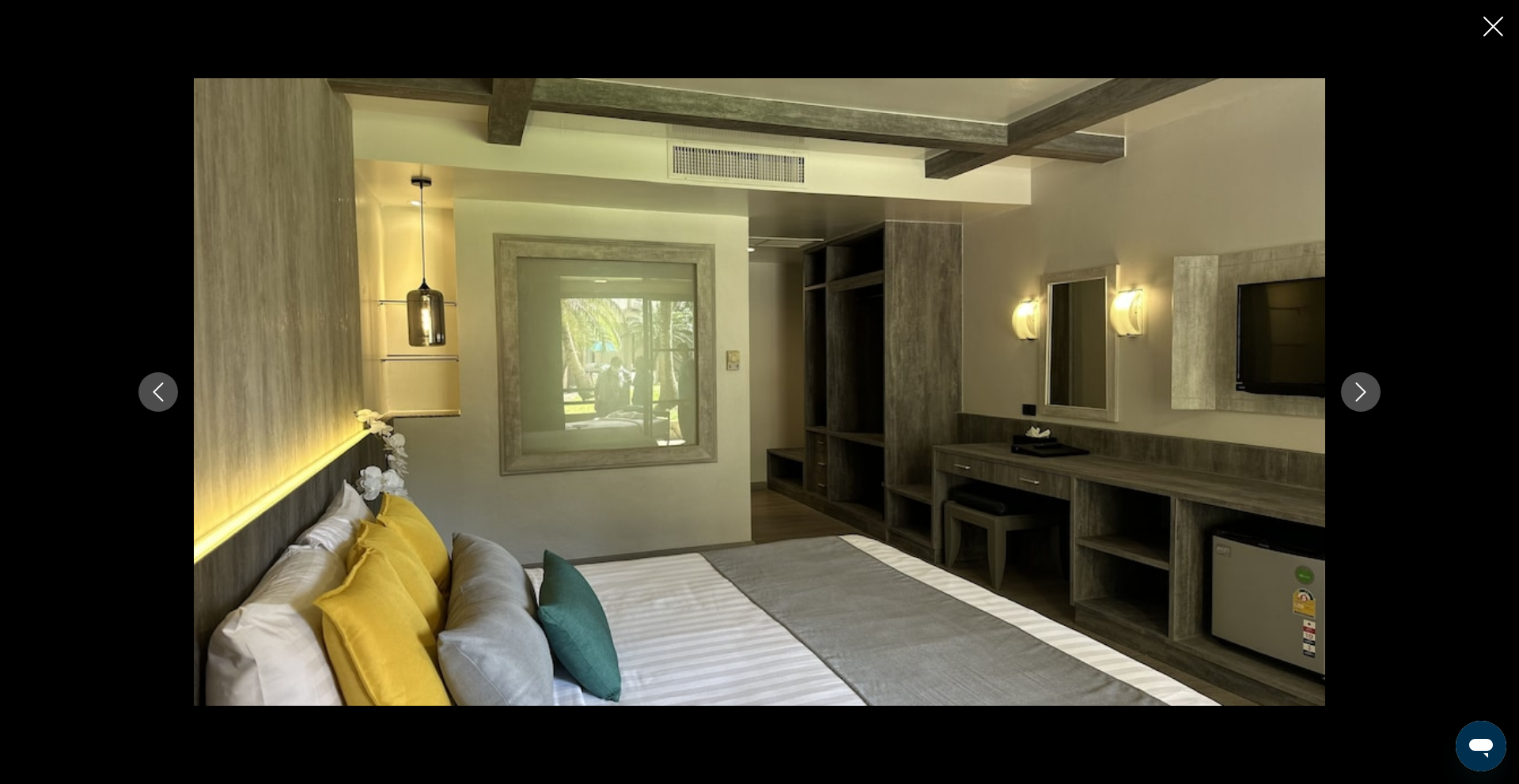
click at [1358, 392] on icon "Next image" at bounding box center [1360, 392] width 19 height 19
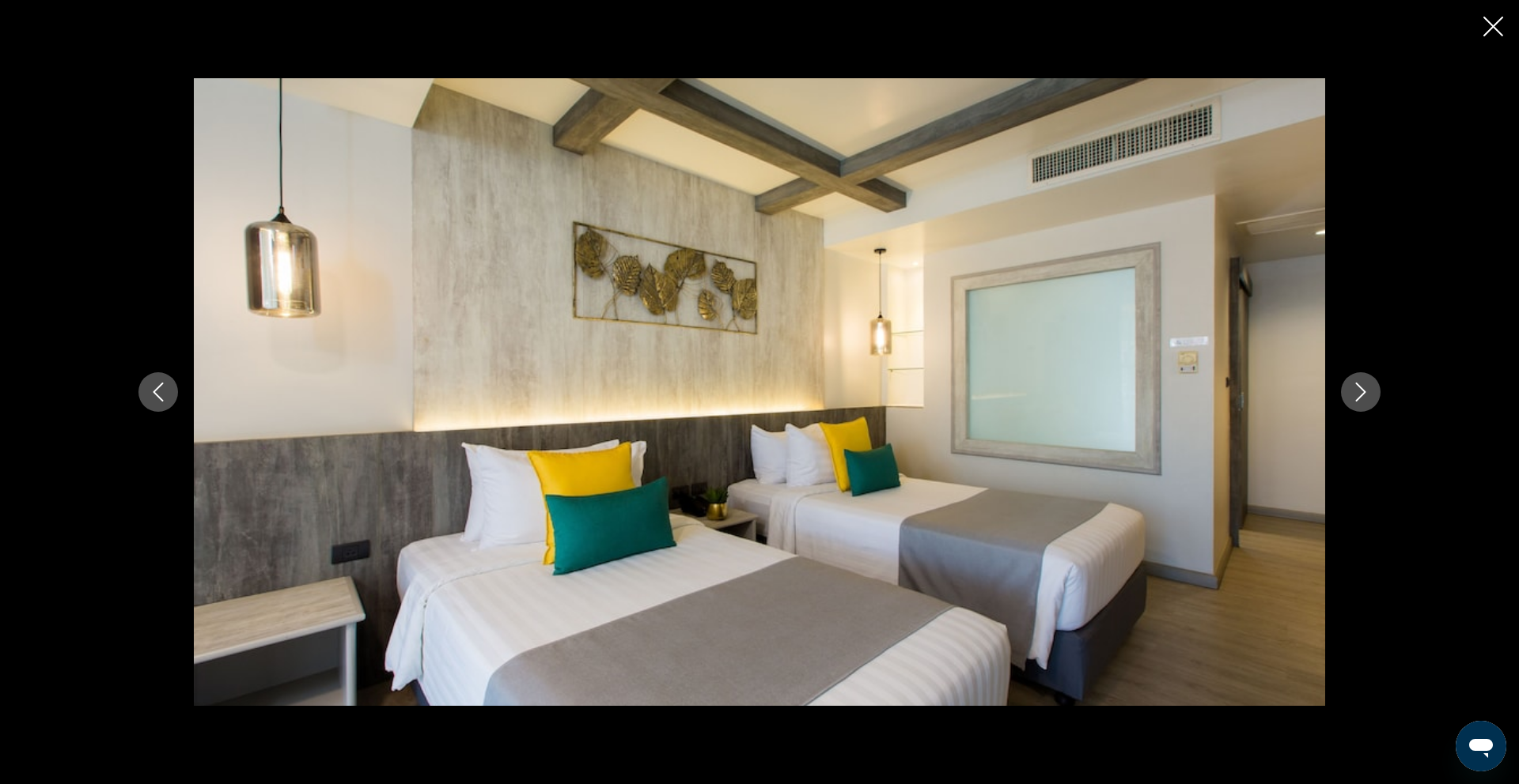
click at [1358, 392] on icon "Next image" at bounding box center [1360, 392] width 19 height 19
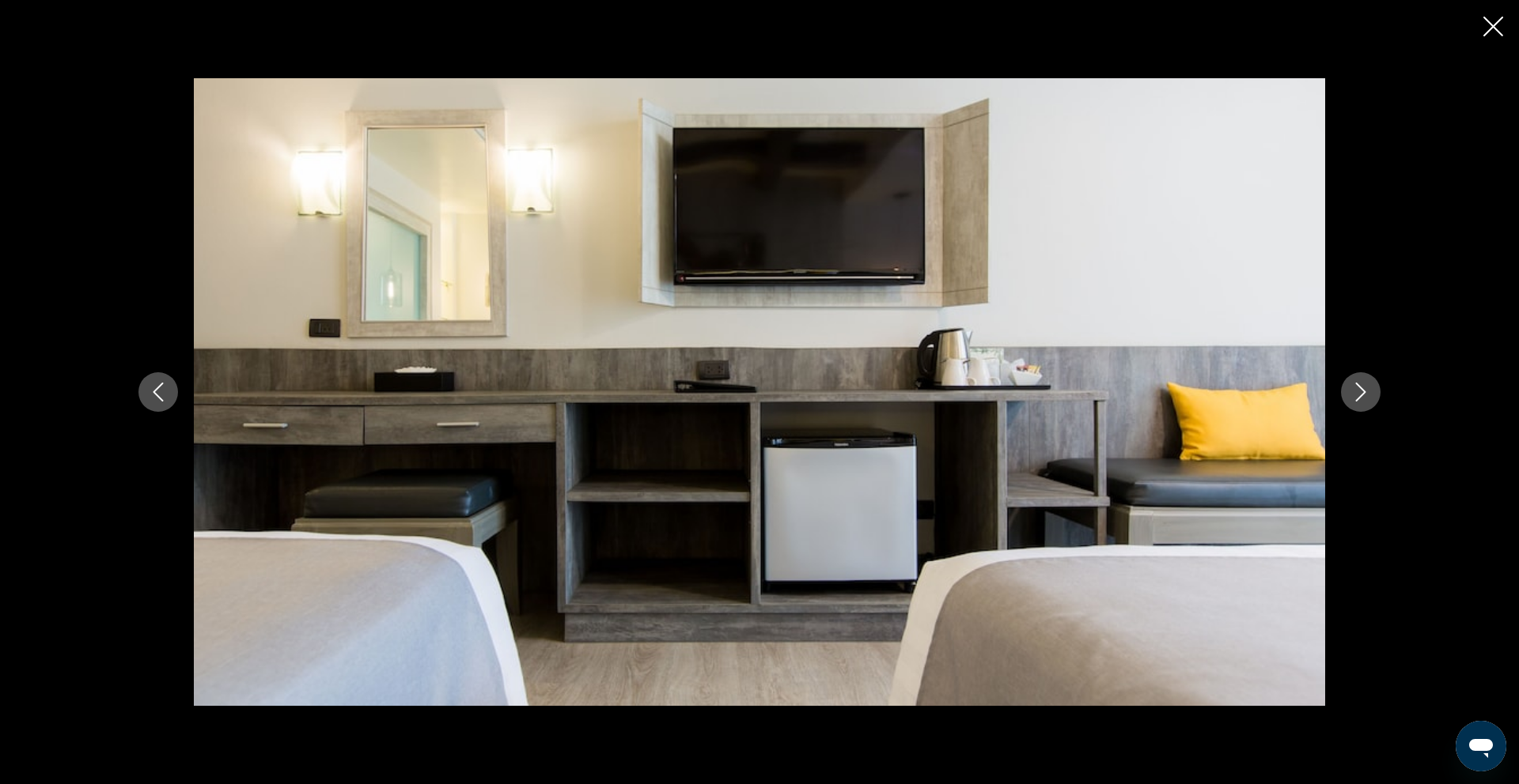
click at [1358, 392] on icon "Next image" at bounding box center [1360, 392] width 19 height 19
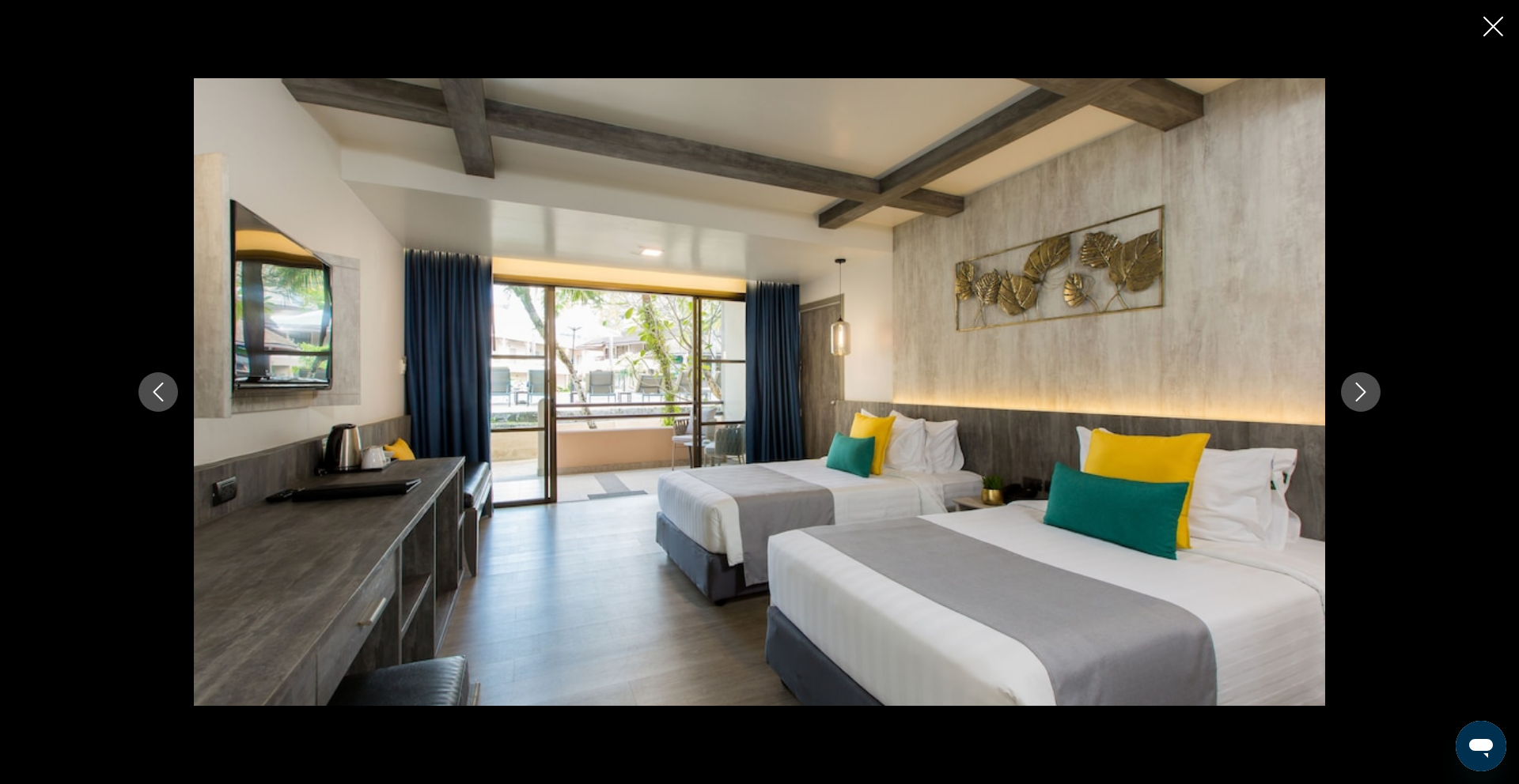
click at [1358, 392] on icon "Next image" at bounding box center [1360, 392] width 19 height 19
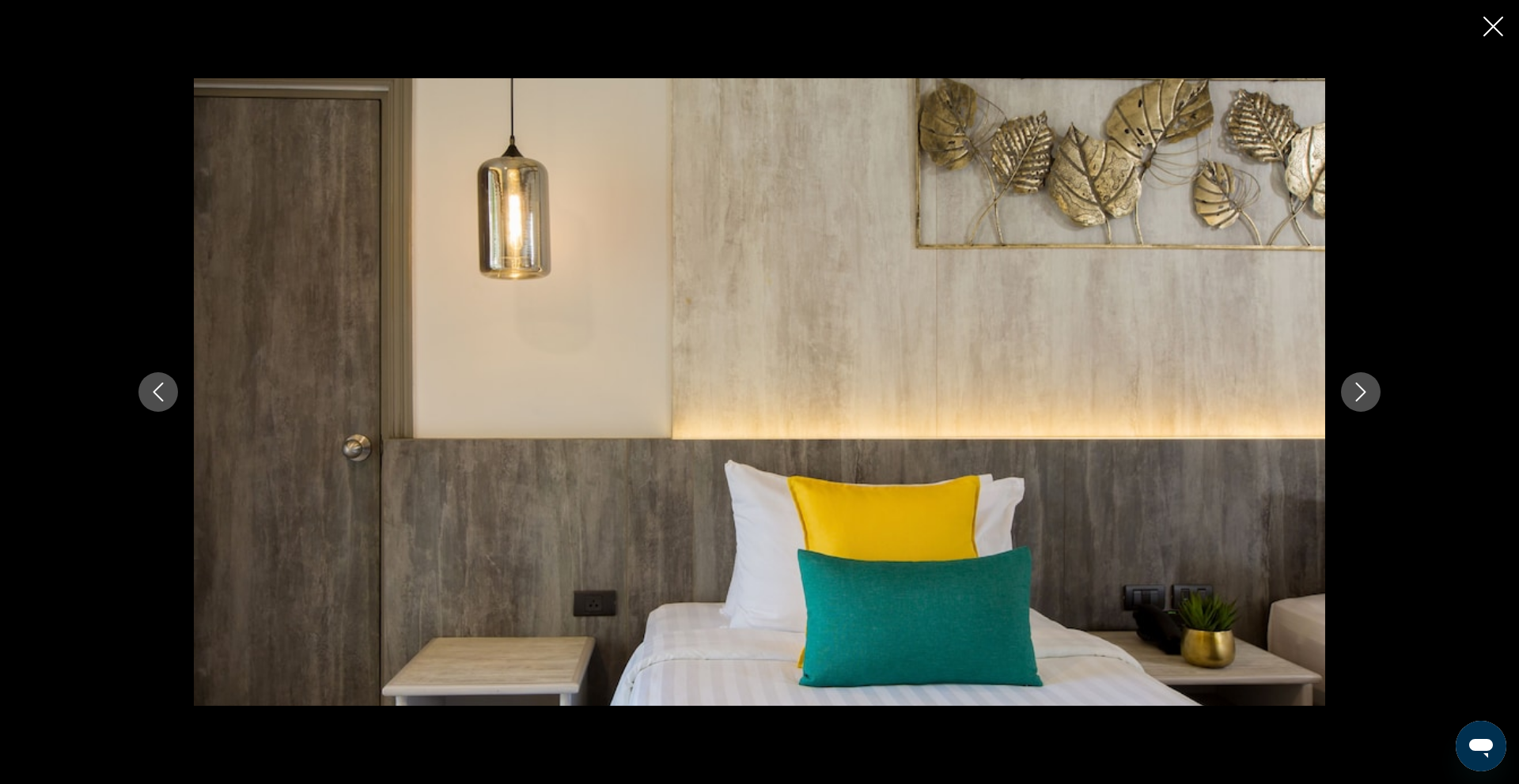
click at [1358, 392] on icon "Next image" at bounding box center [1360, 392] width 19 height 19
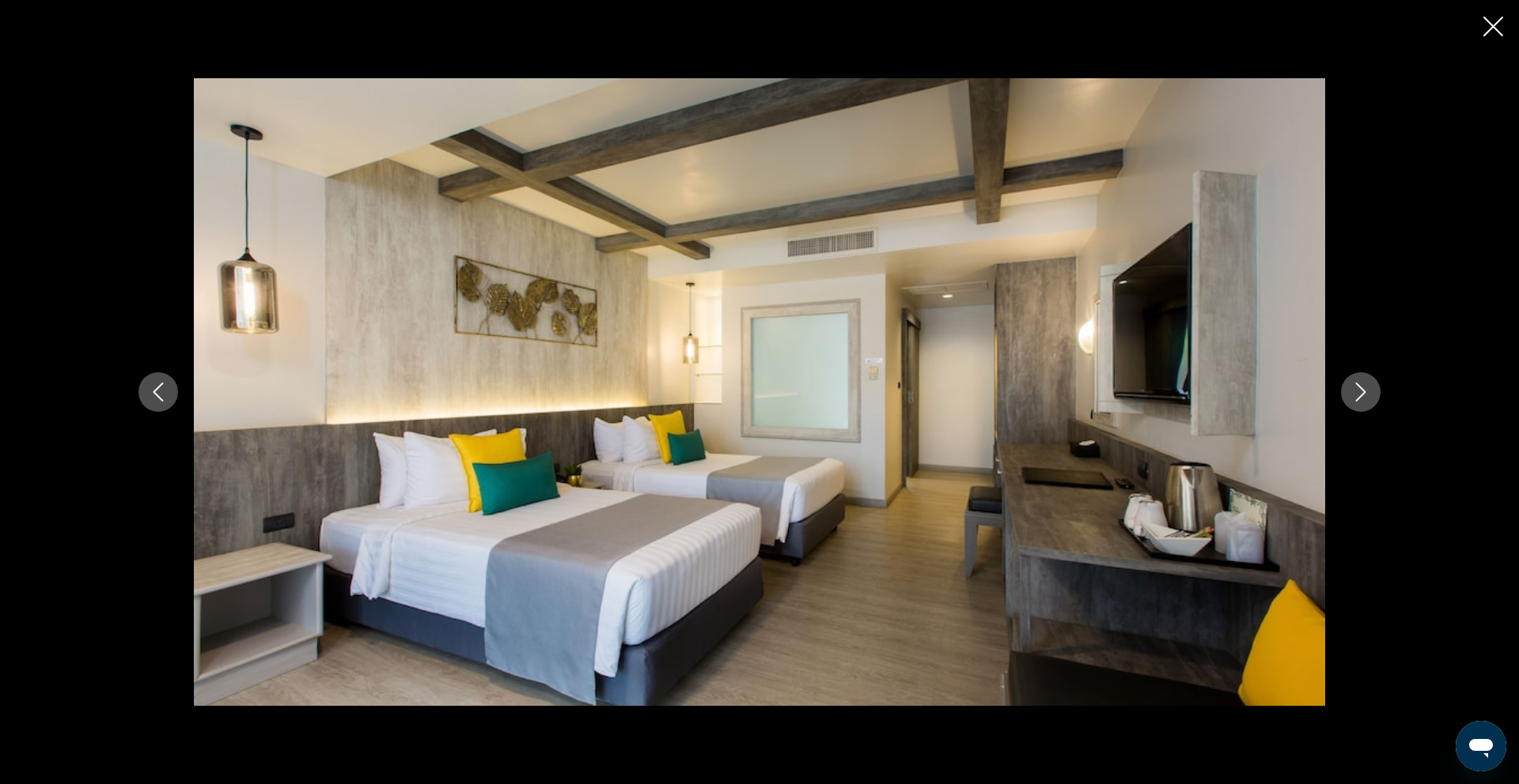
click at [1358, 392] on icon "Next image" at bounding box center [1360, 392] width 19 height 19
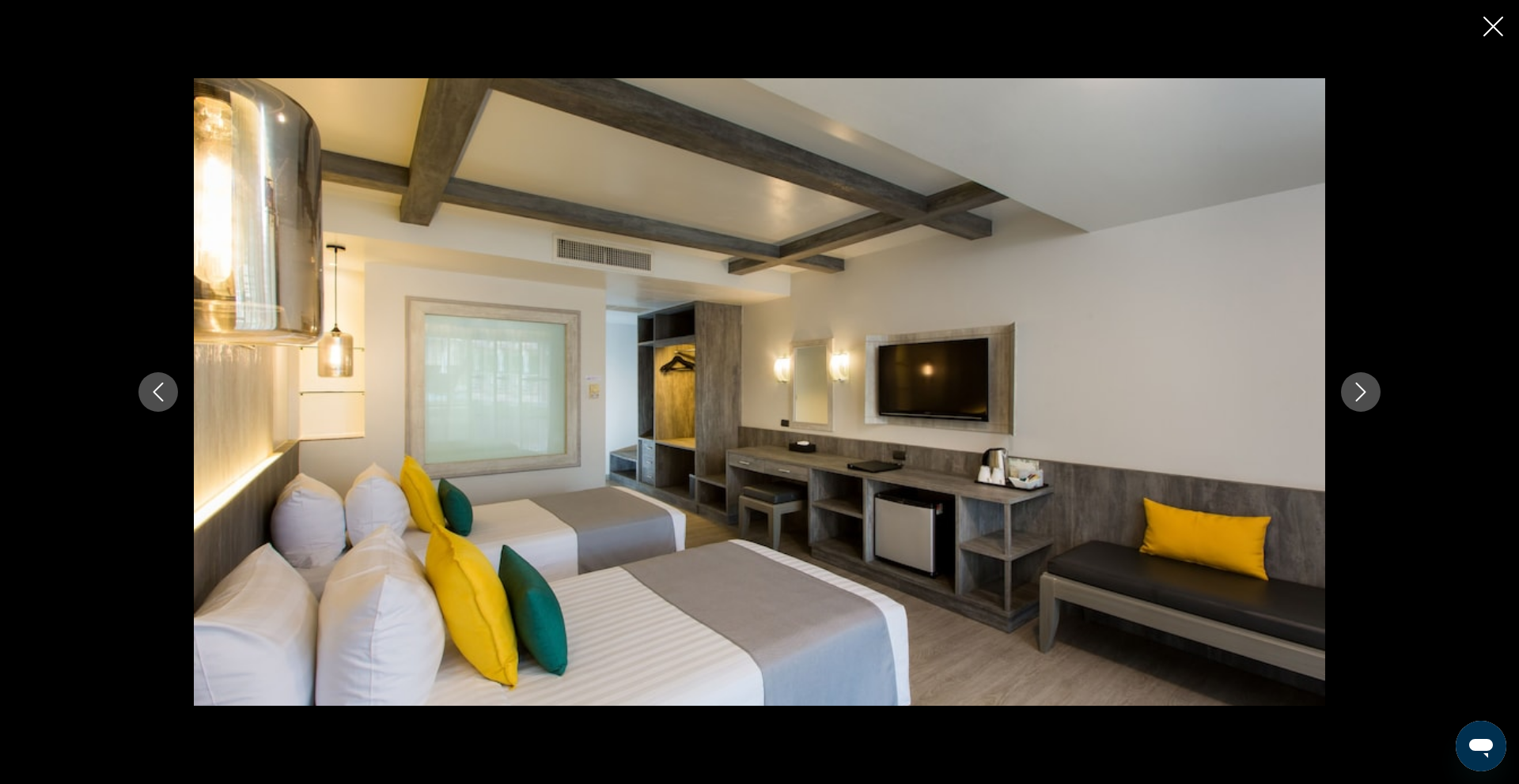
click at [1358, 392] on icon "Next image" at bounding box center [1360, 392] width 19 height 19
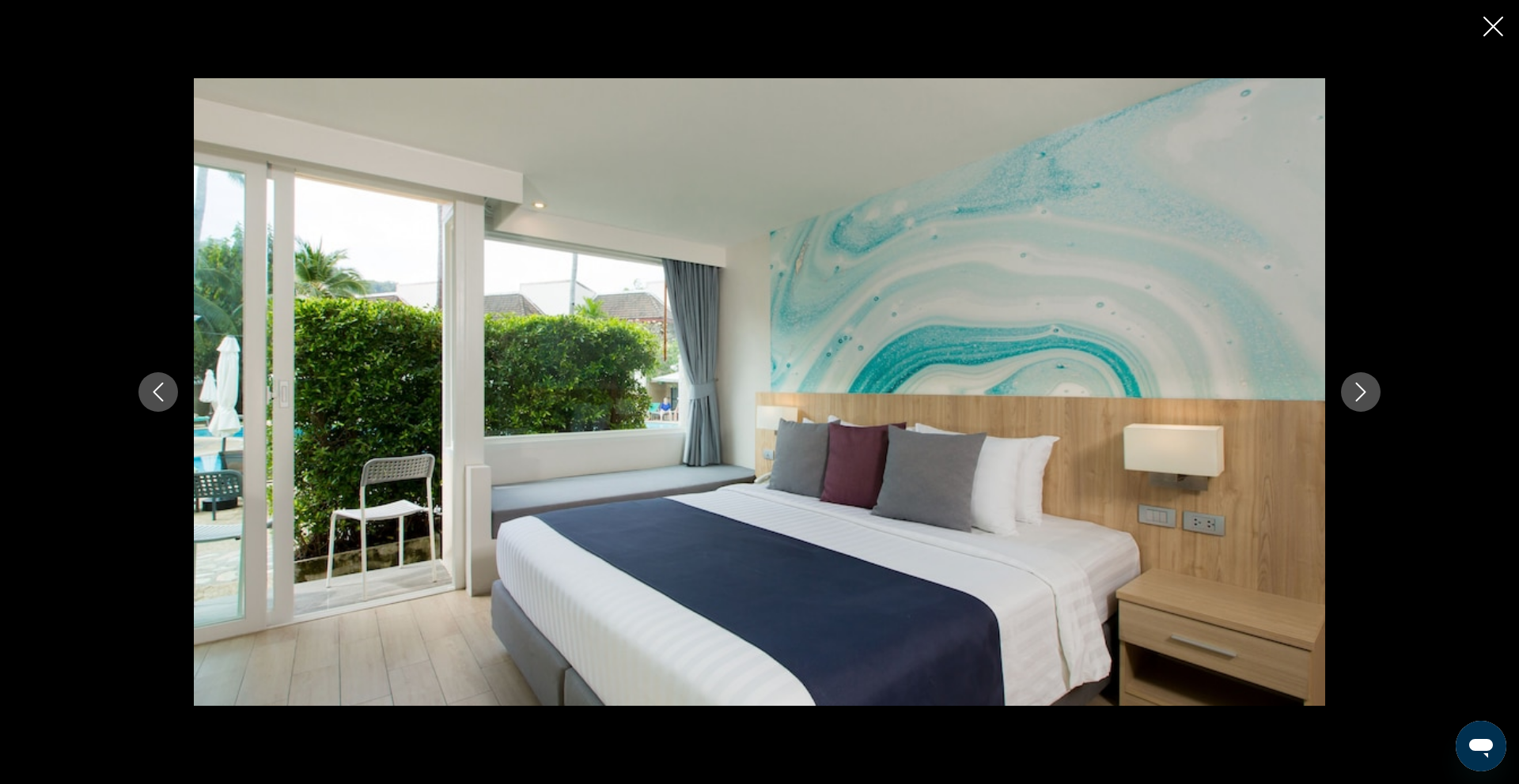
click at [1358, 392] on icon "Next image" at bounding box center [1360, 392] width 19 height 19
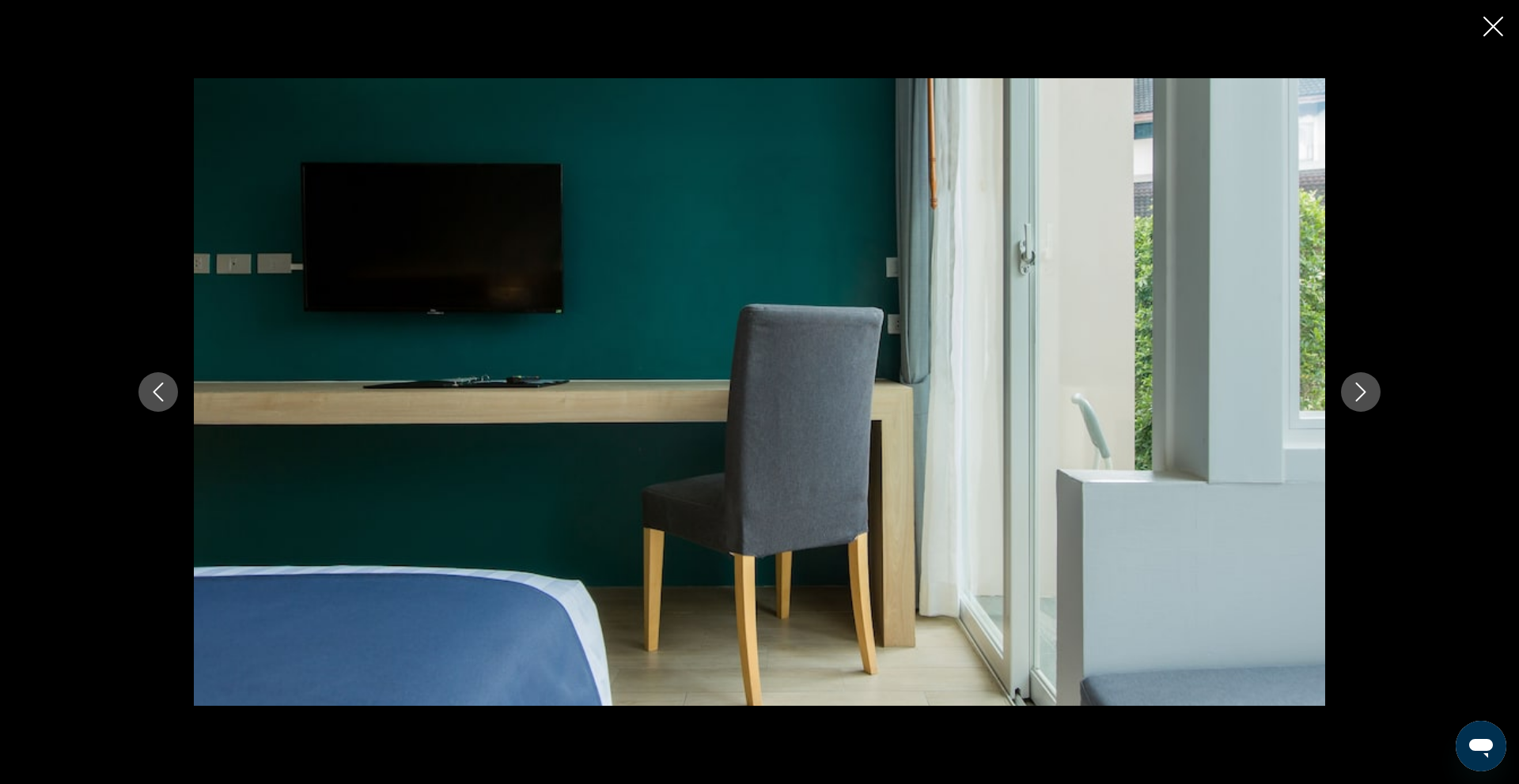
click at [1358, 392] on icon "Next image" at bounding box center [1360, 392] width 19 height 19
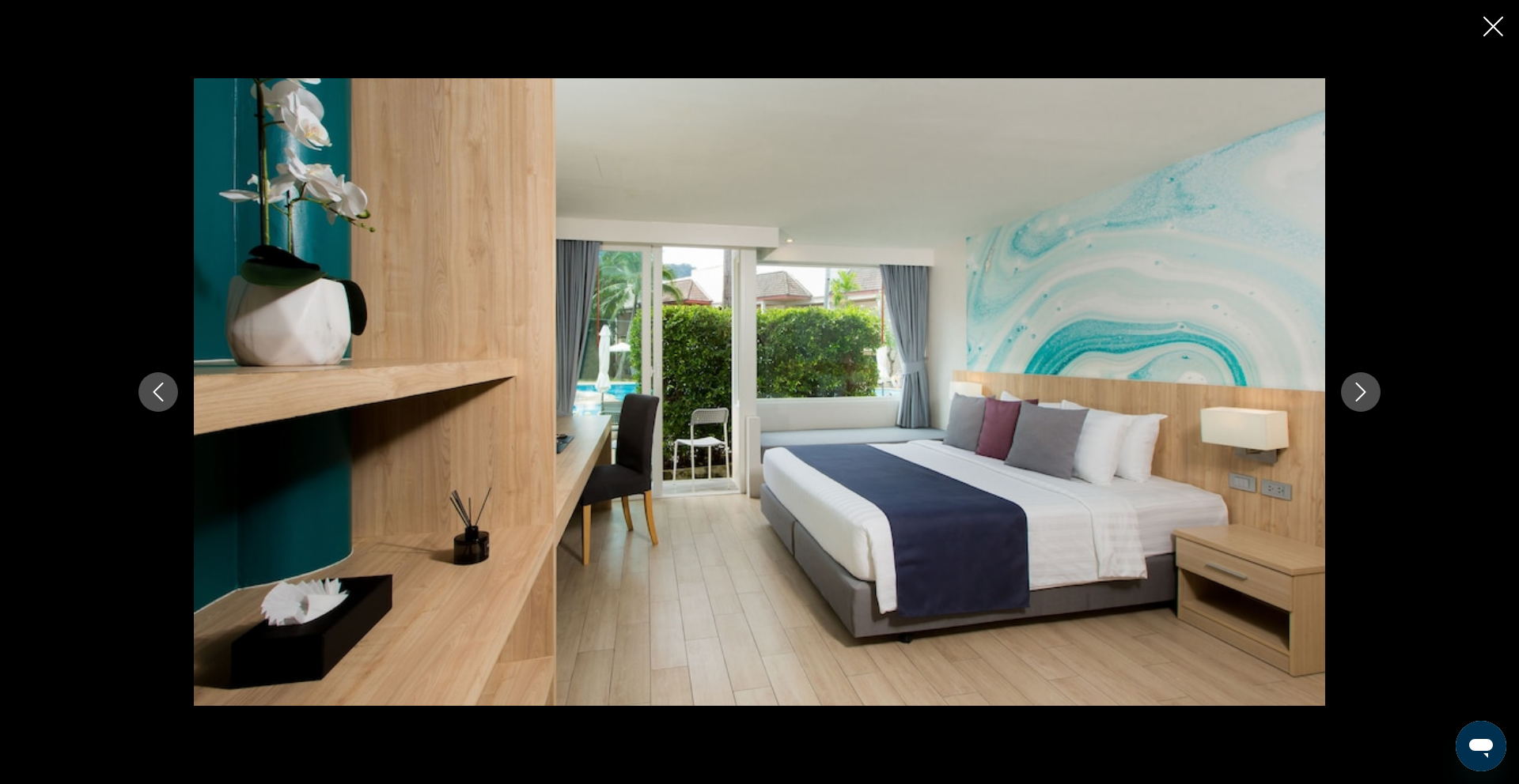
click at [1358, 392] on icon "Next image" at bounding box center [1360, 392] width 19 height 19
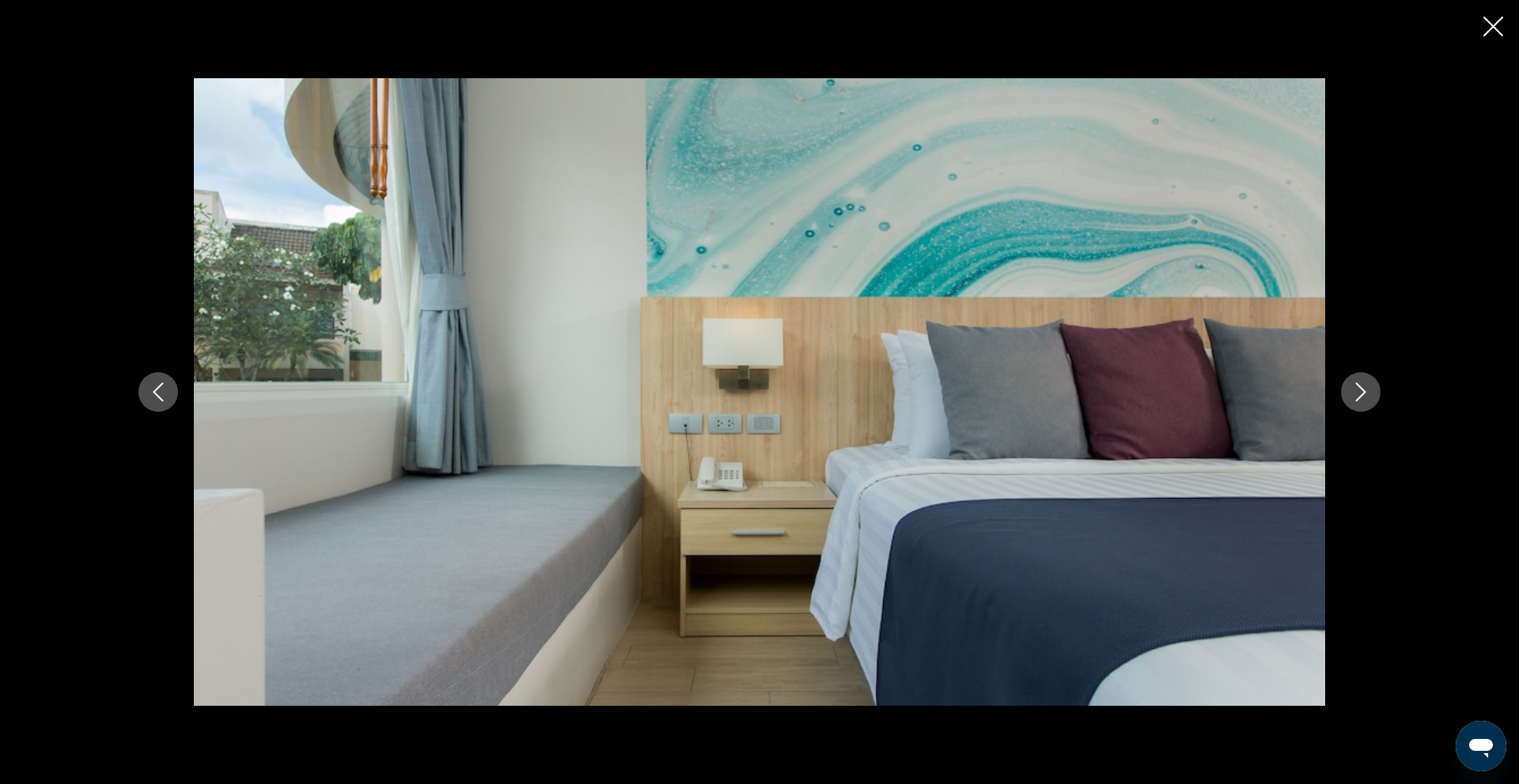
click at [1358, 392] on icon "Next image" at bounding box center [1360, 392] width 19 height 19
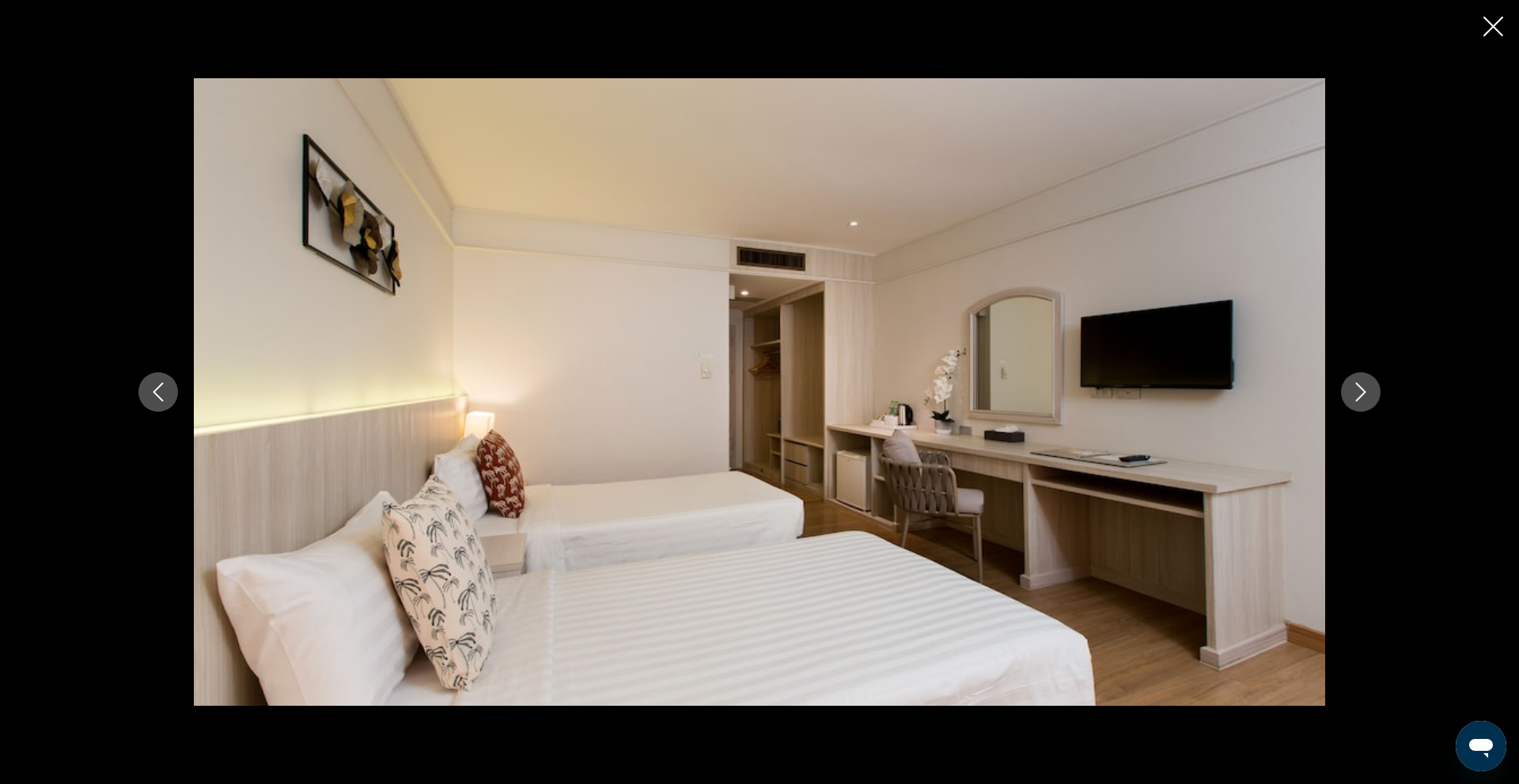
click at [1358, 392] on icon "Next image" at bounding box center [1360, 392] width 19 height 19
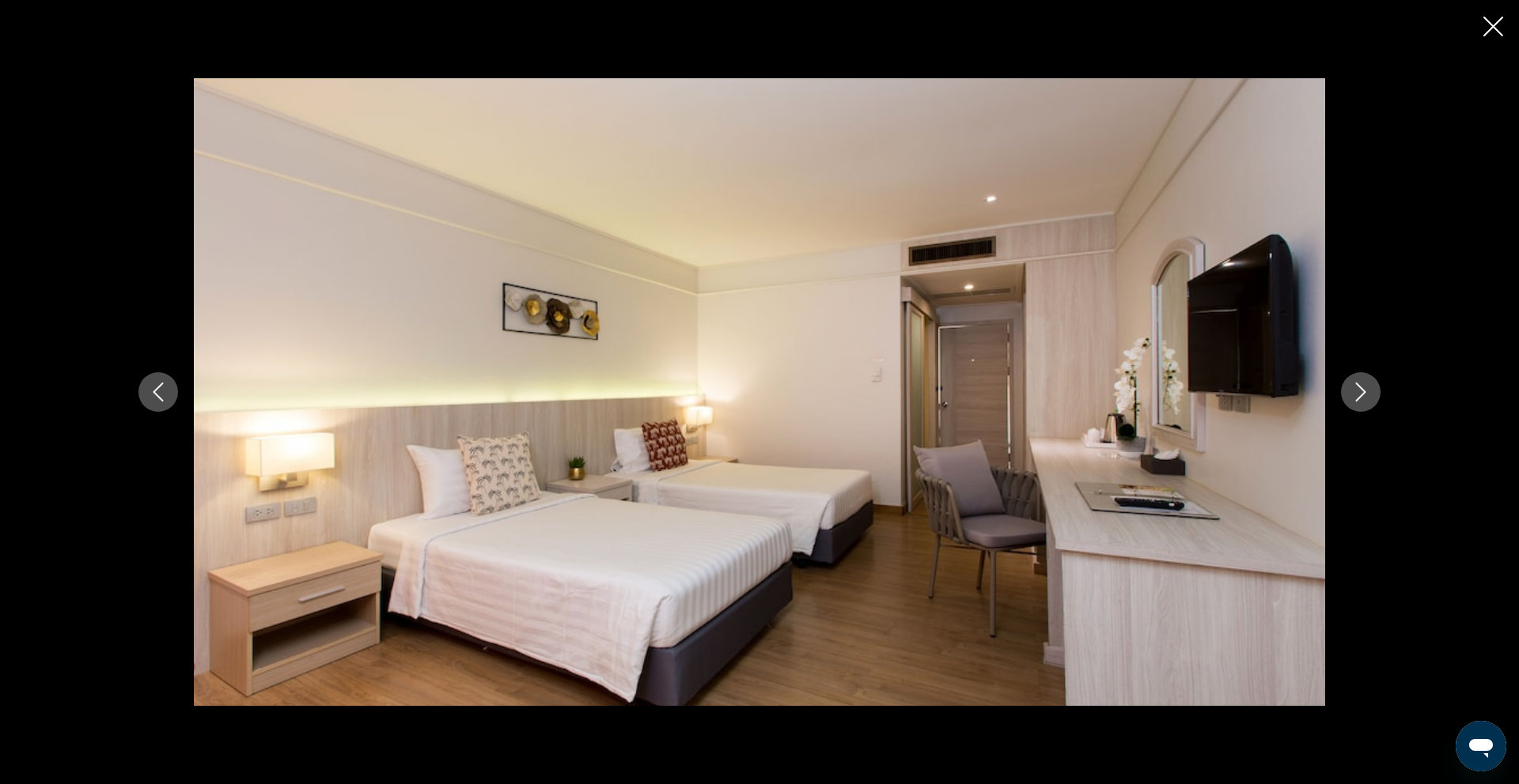
click at [1358, 392] on icon "Next image" at bounding box center [1360, 392] width 19 height 19
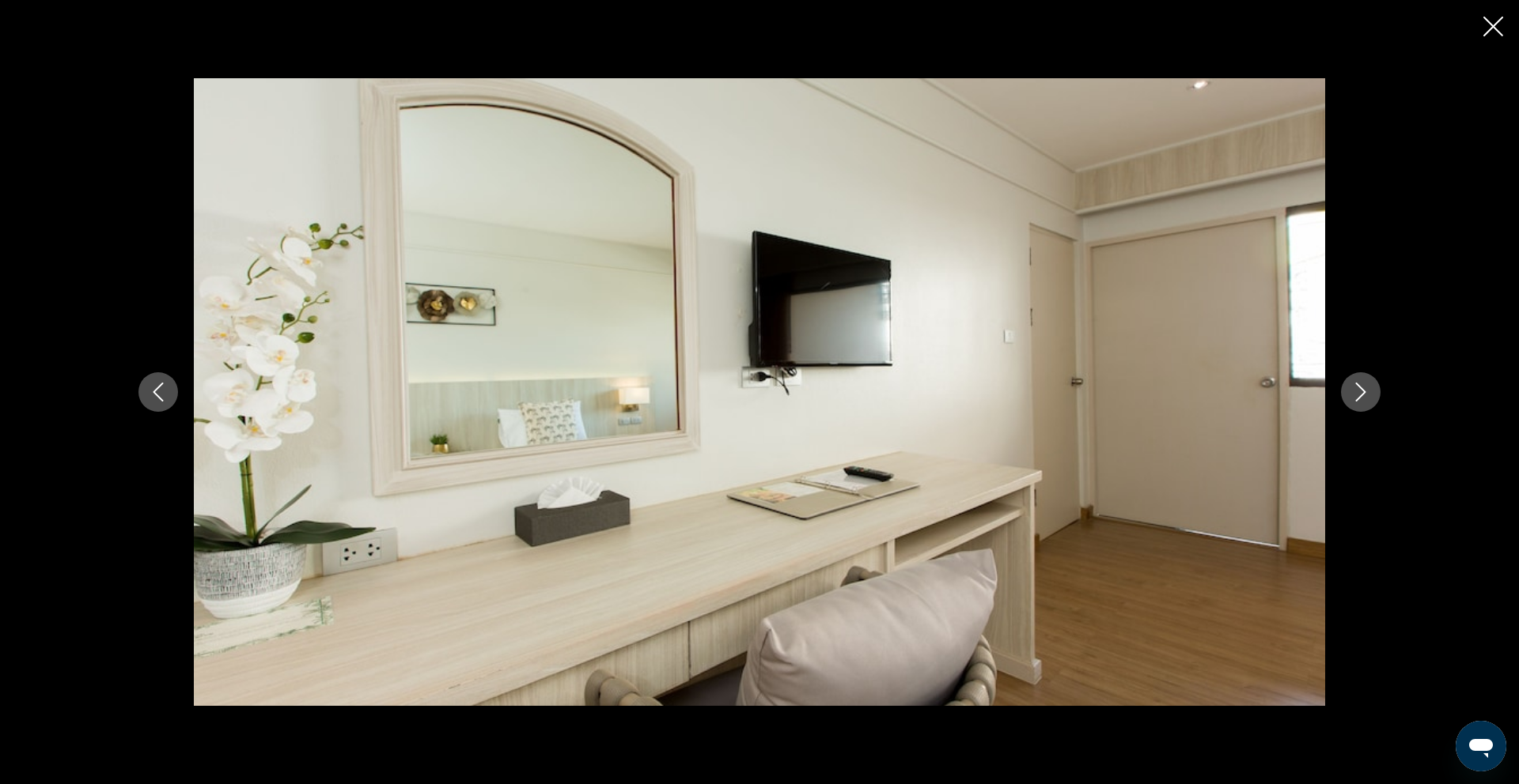
click at [1358, 392] on icon "Next image" at bounding box center [1360, 392] width 19 height 19
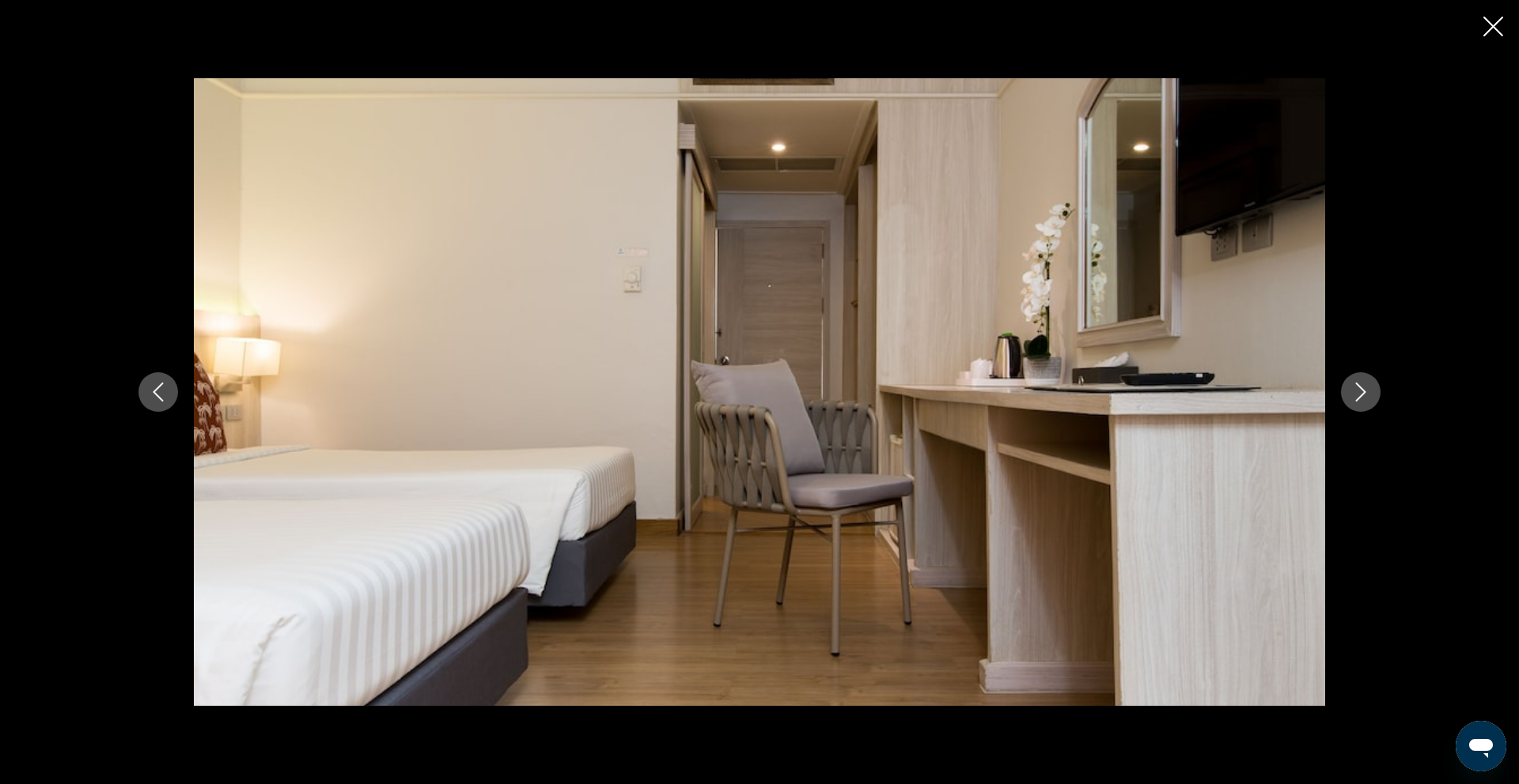
click at [1358, 392] on icon "Next image" at bounding box center [1360, 392] width 19 height 19
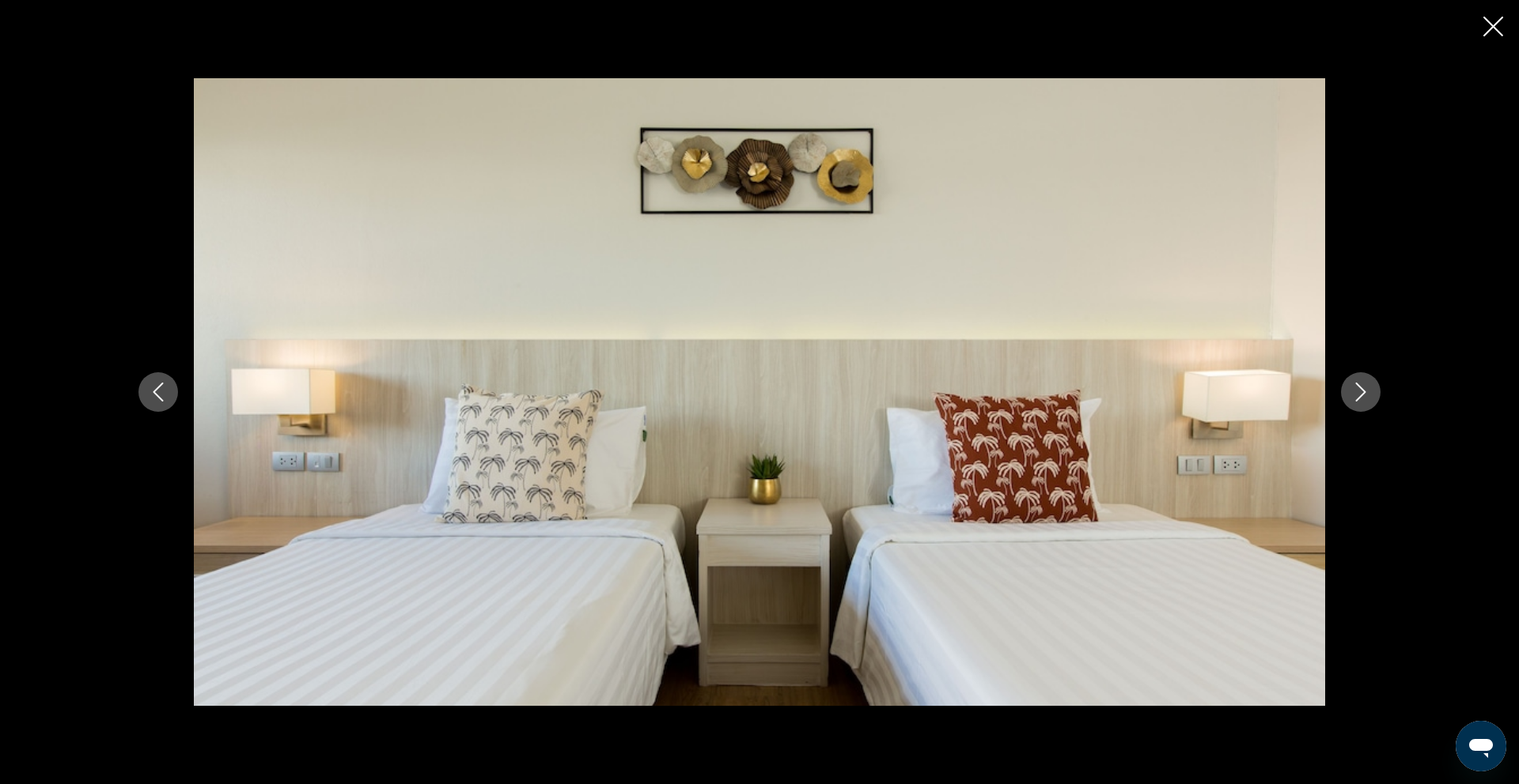
click at [1490, 25] on icon "Close slideshow" at bounding box center [1492, 26] width 19 height 19
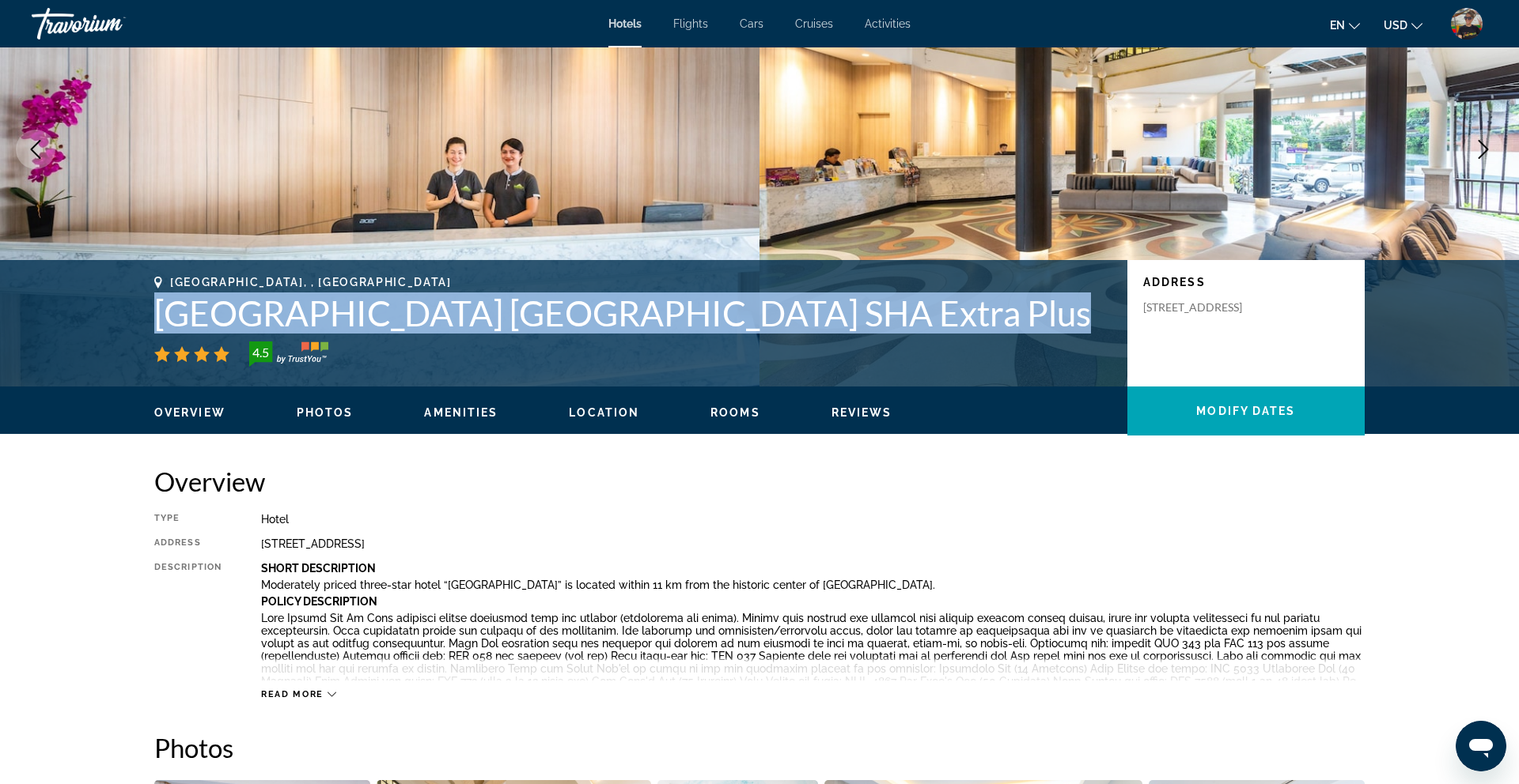
scroll to position [0, 0]
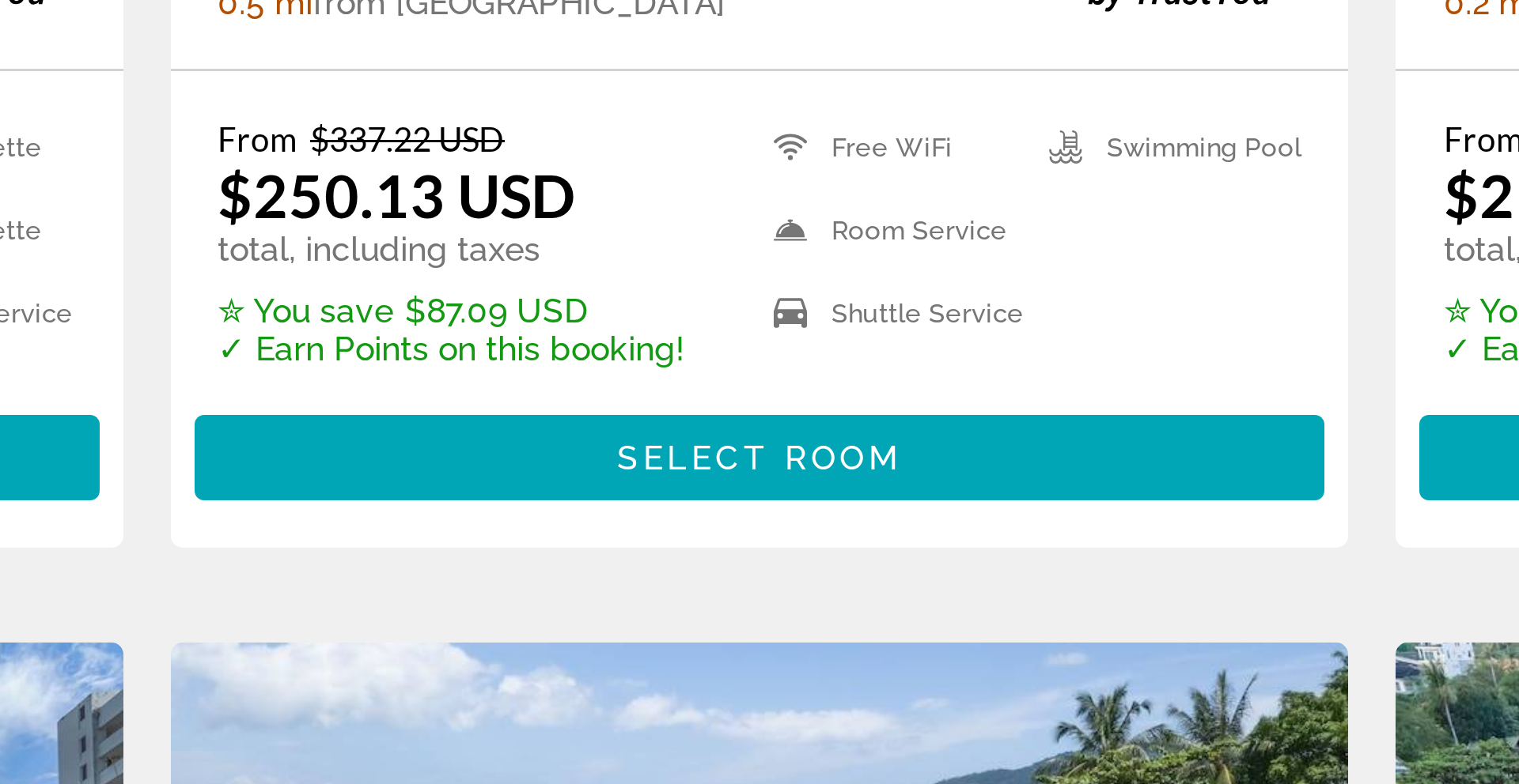
scroll to position [1276, 0]
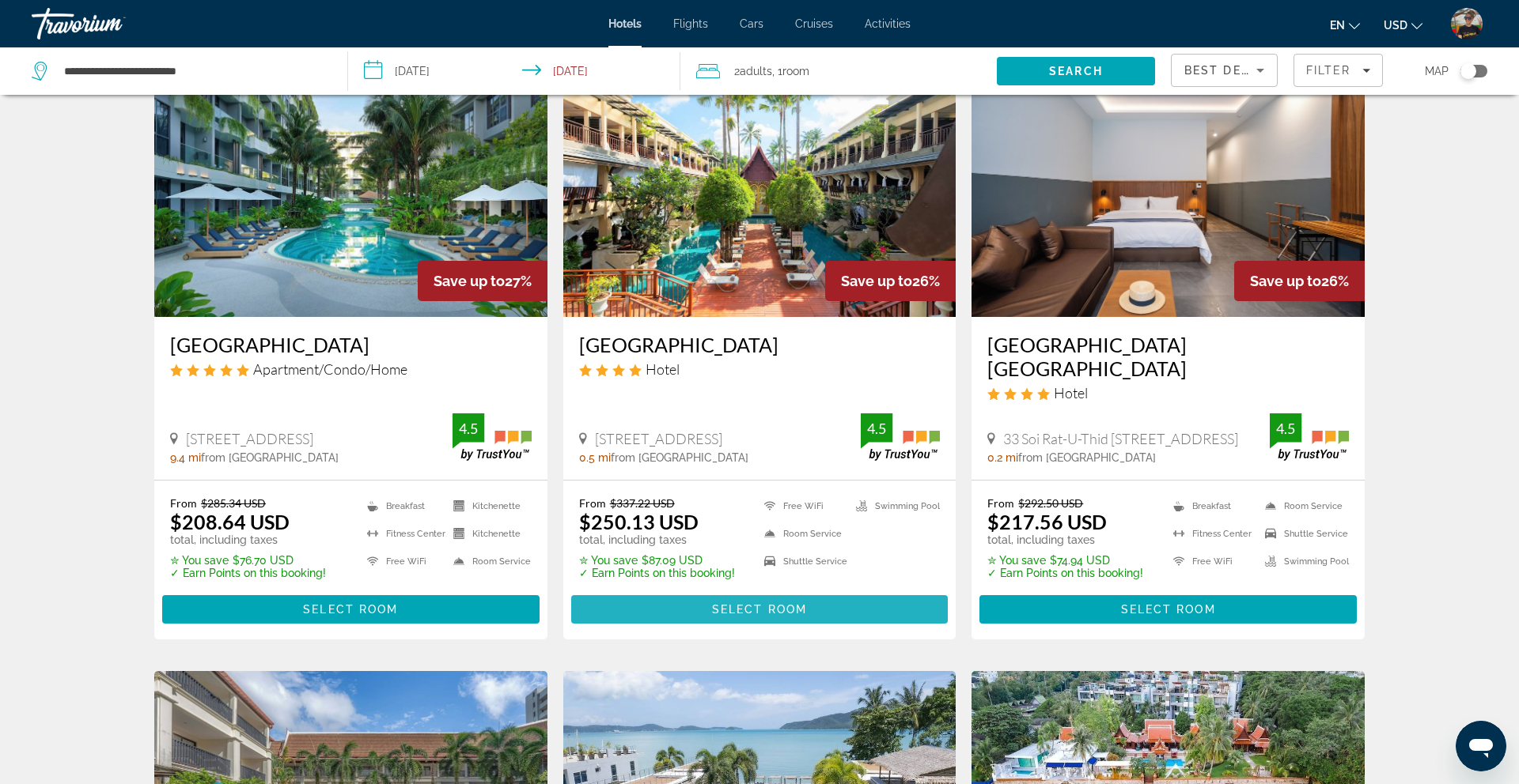
click at [704, 590] on span "Main content" at bounding box center [760, 609] width 377 height 38
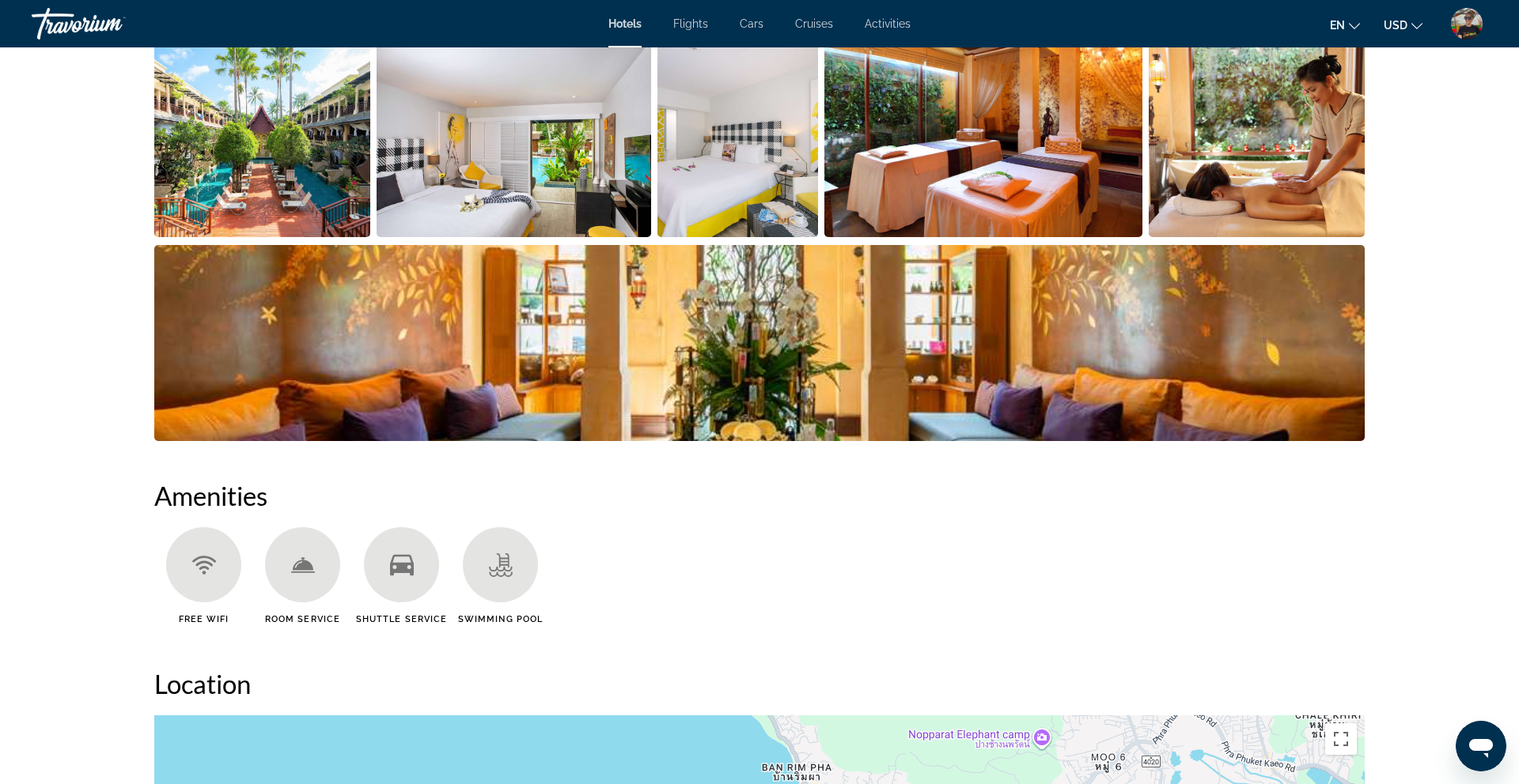
scroll to position [875, 0]
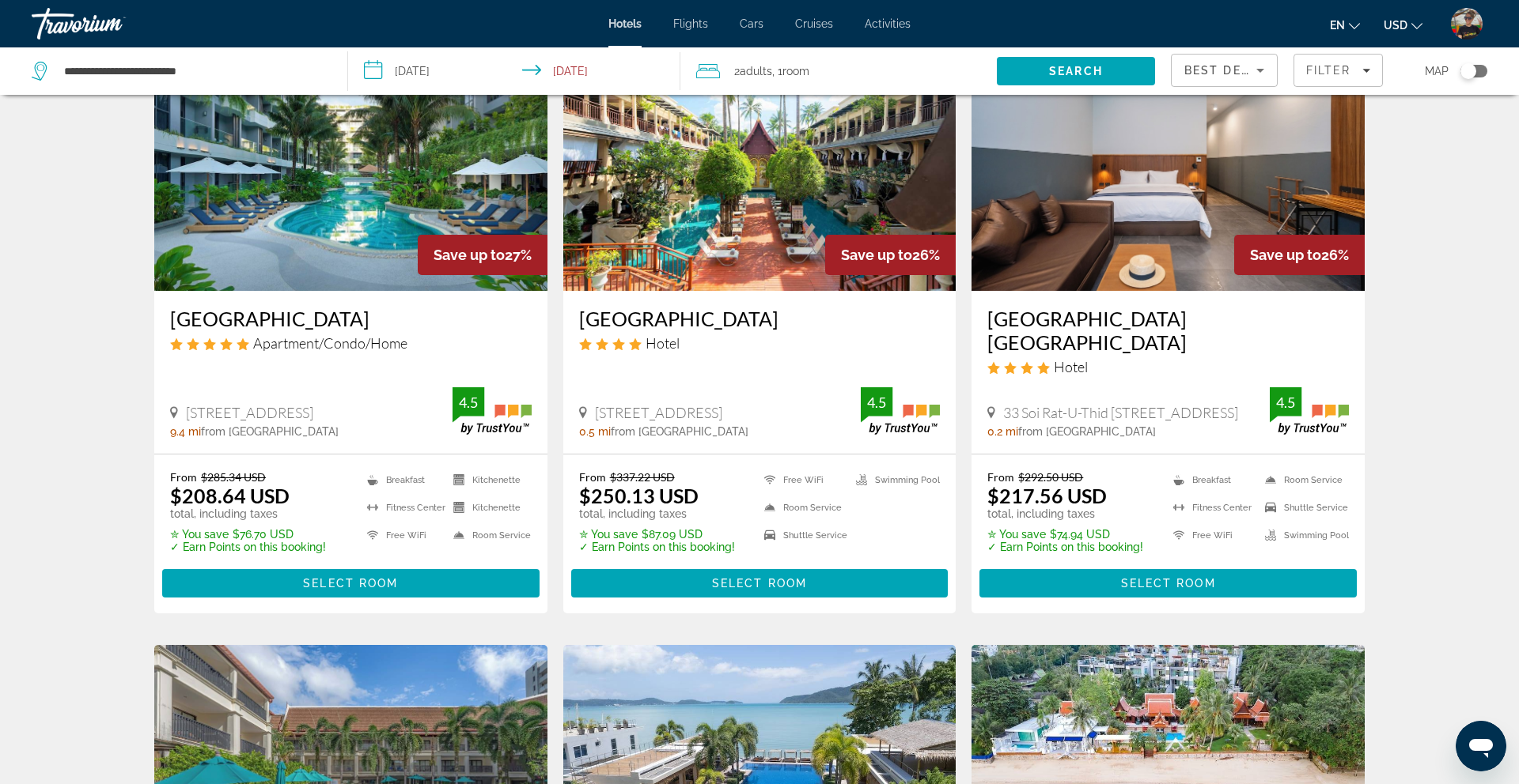
scroll to position [1306, 0]
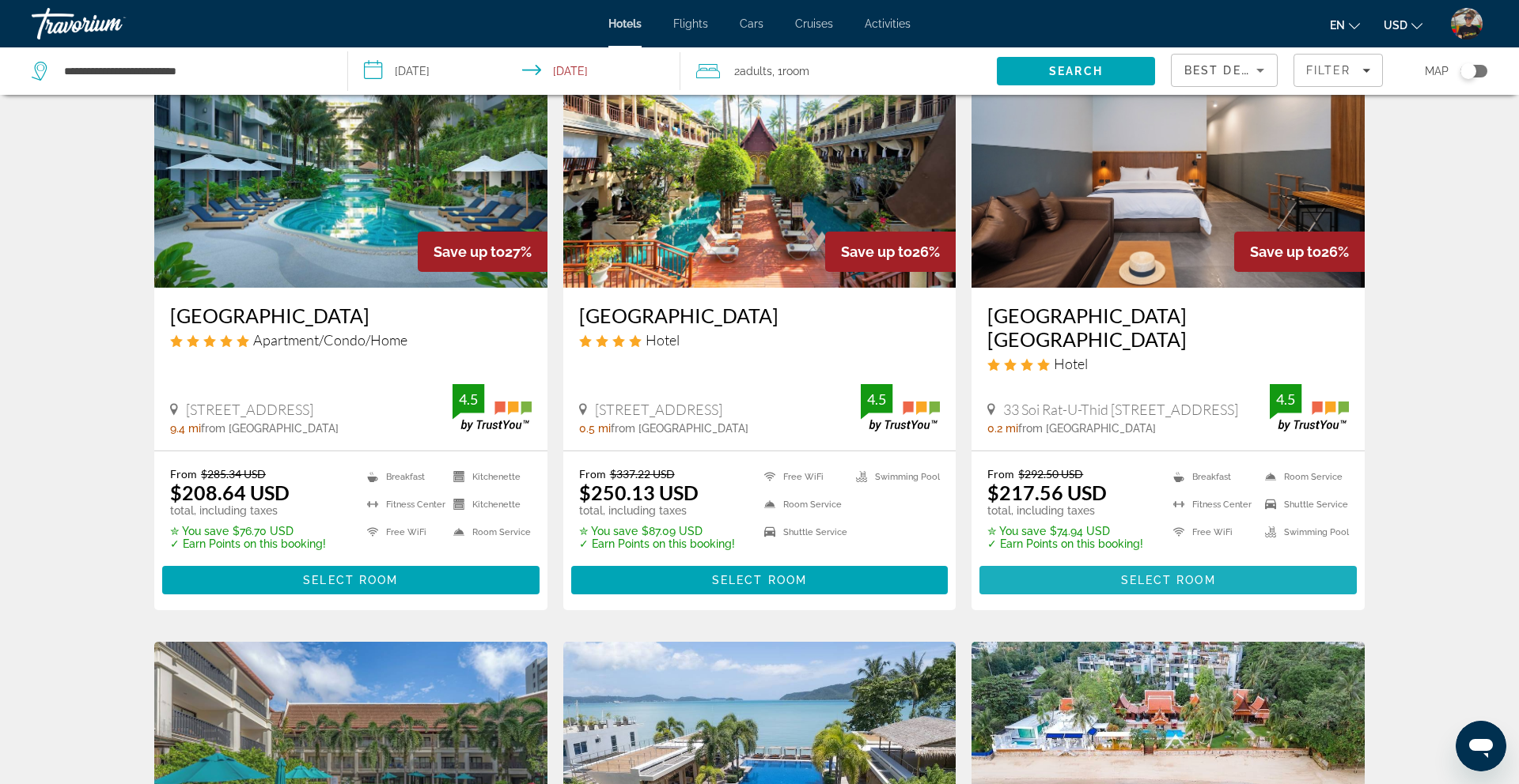
click at [1101, 561] on span "Main content" at bounding box center [1168, 580] width 377 height 38
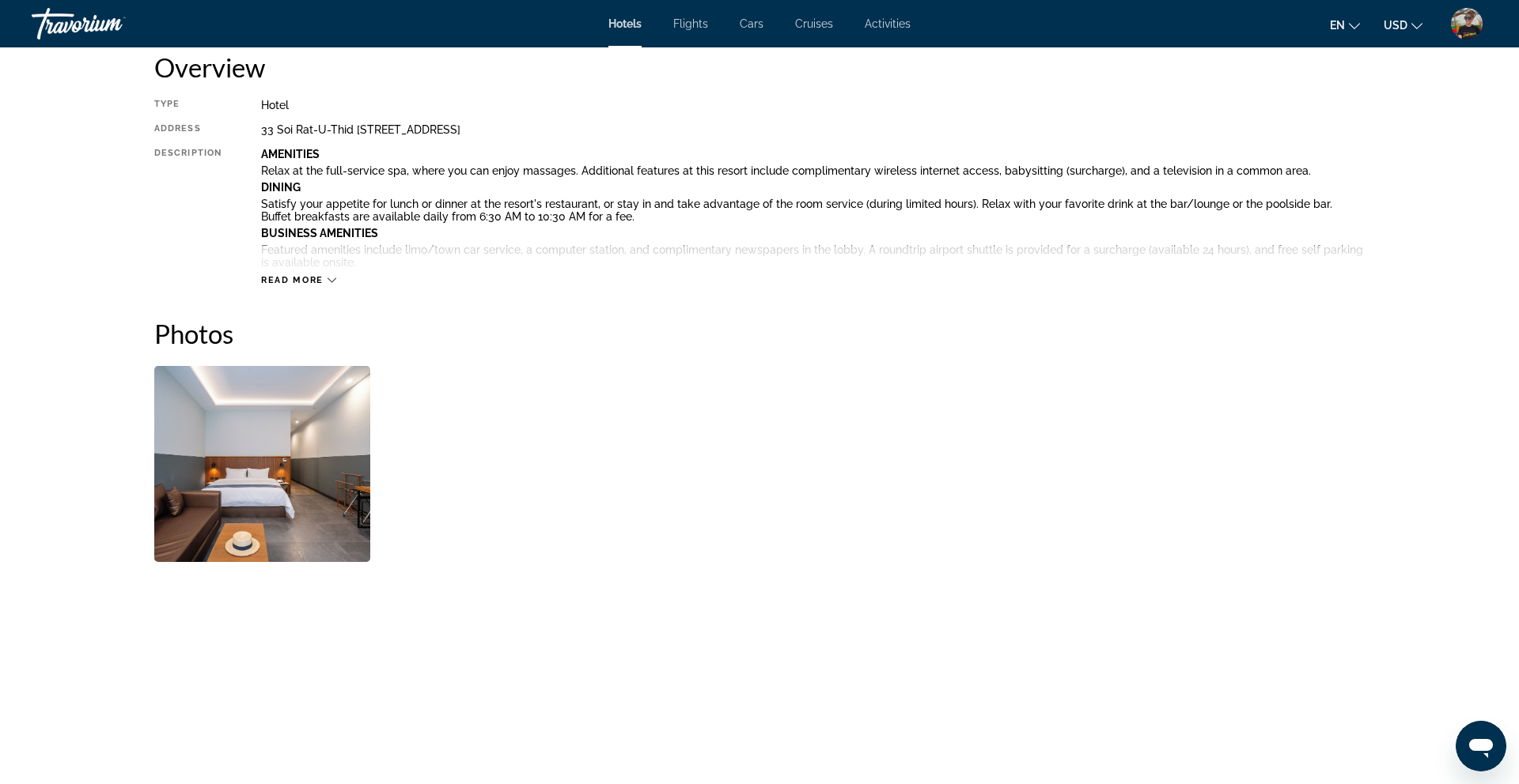
scroll to position [568, 0]
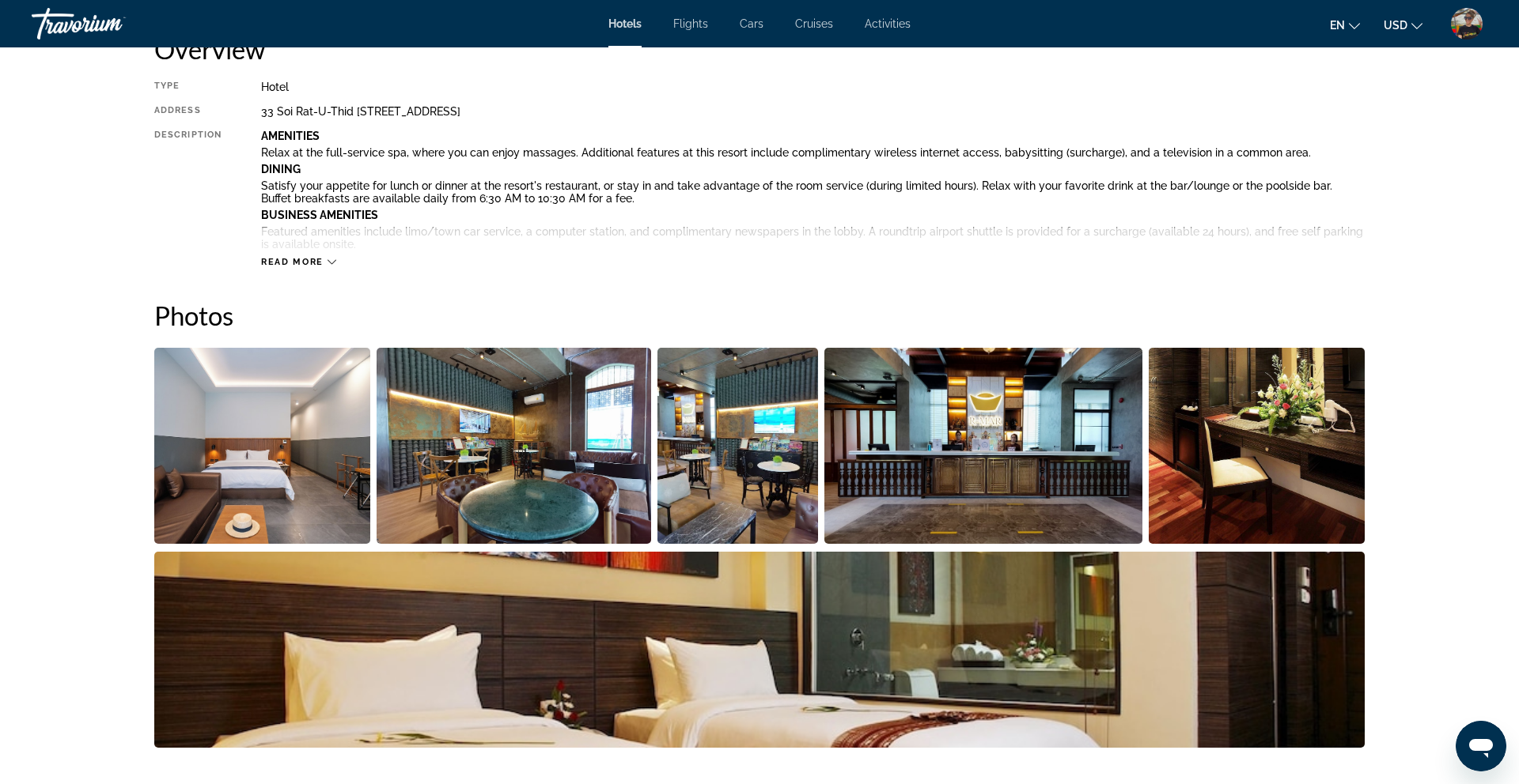
click at [298, 428] on img "Open full-screen image slider" at bounding box center [262, 446] width 216 height 196
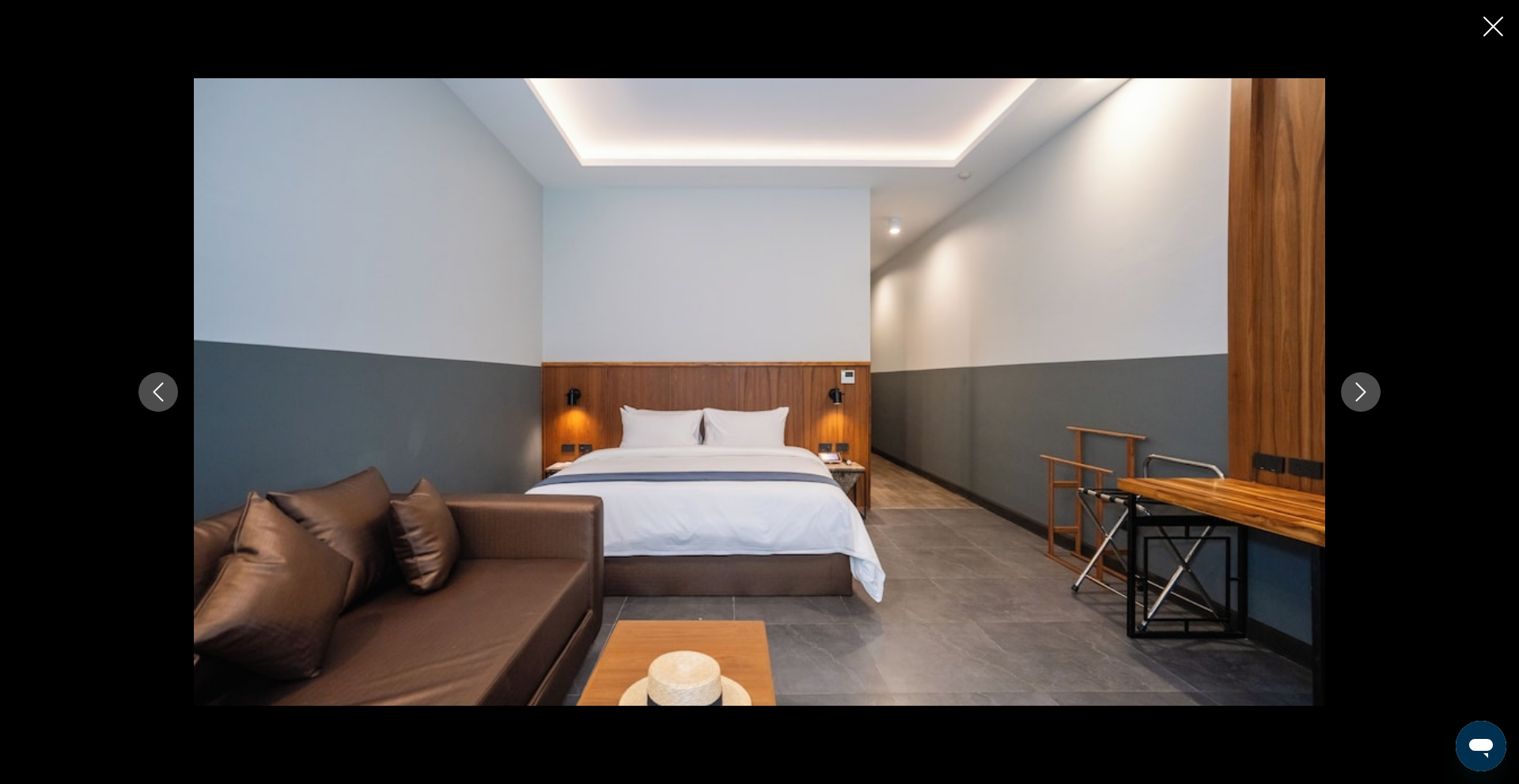
click at [1366, 402] on button "Next image" at bounding box center [1360, 392] width 40 height 40
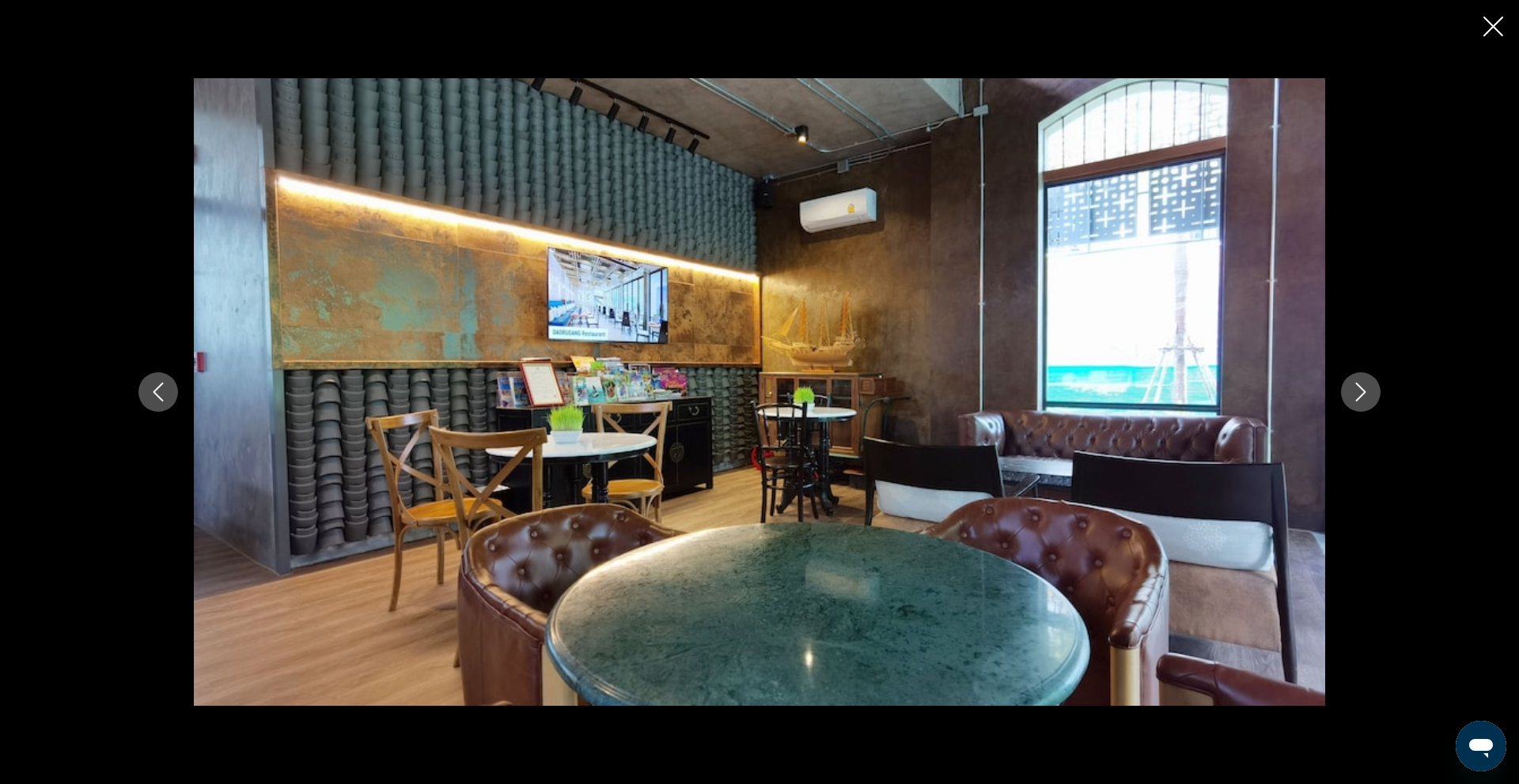
click at [1365, 403] on button "Next image" at bounding box center [1360, 392] width 40 height 40
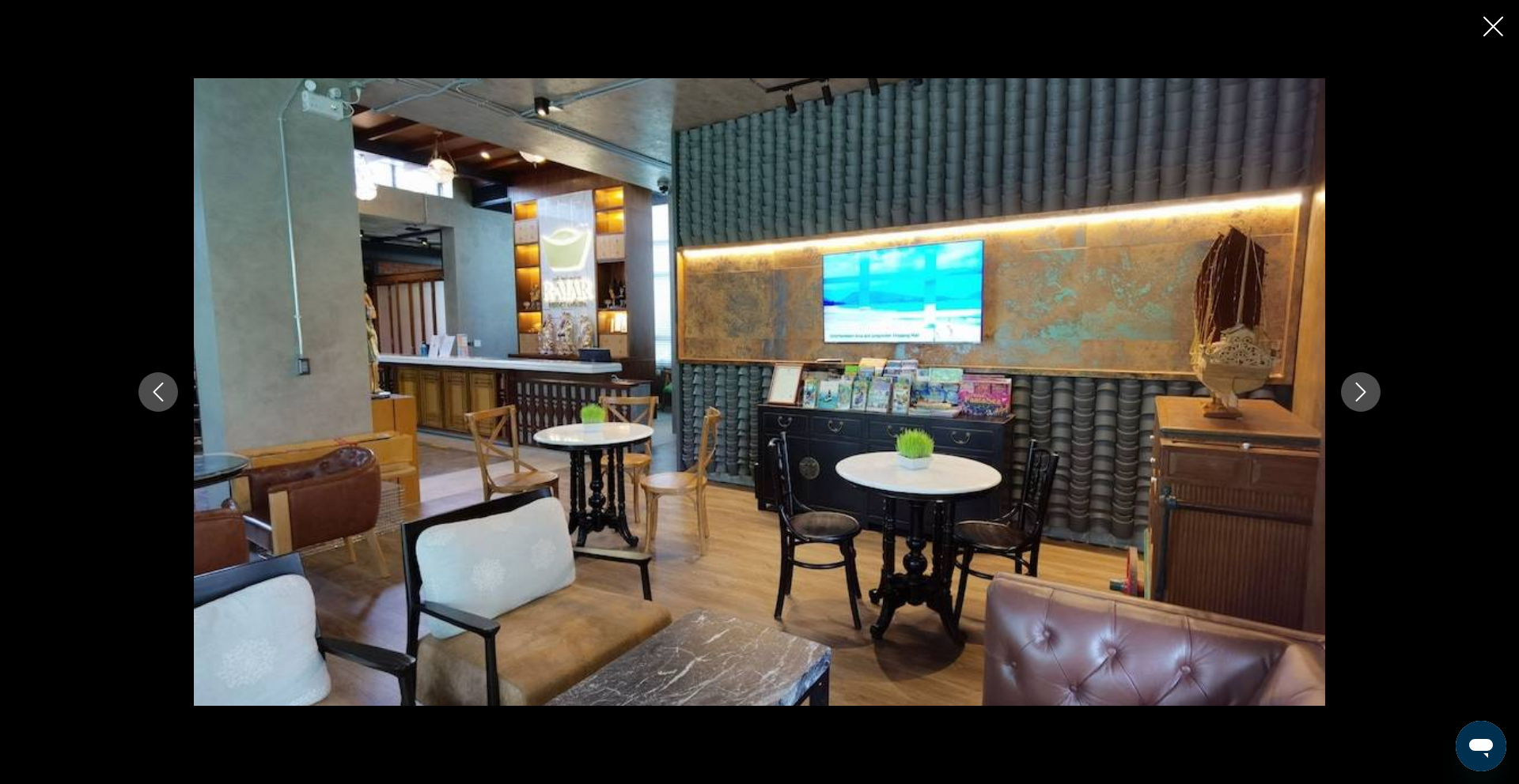
click at [1365, 403] on button "Next image" at bounding box center [1360, 392] width 40 height 40
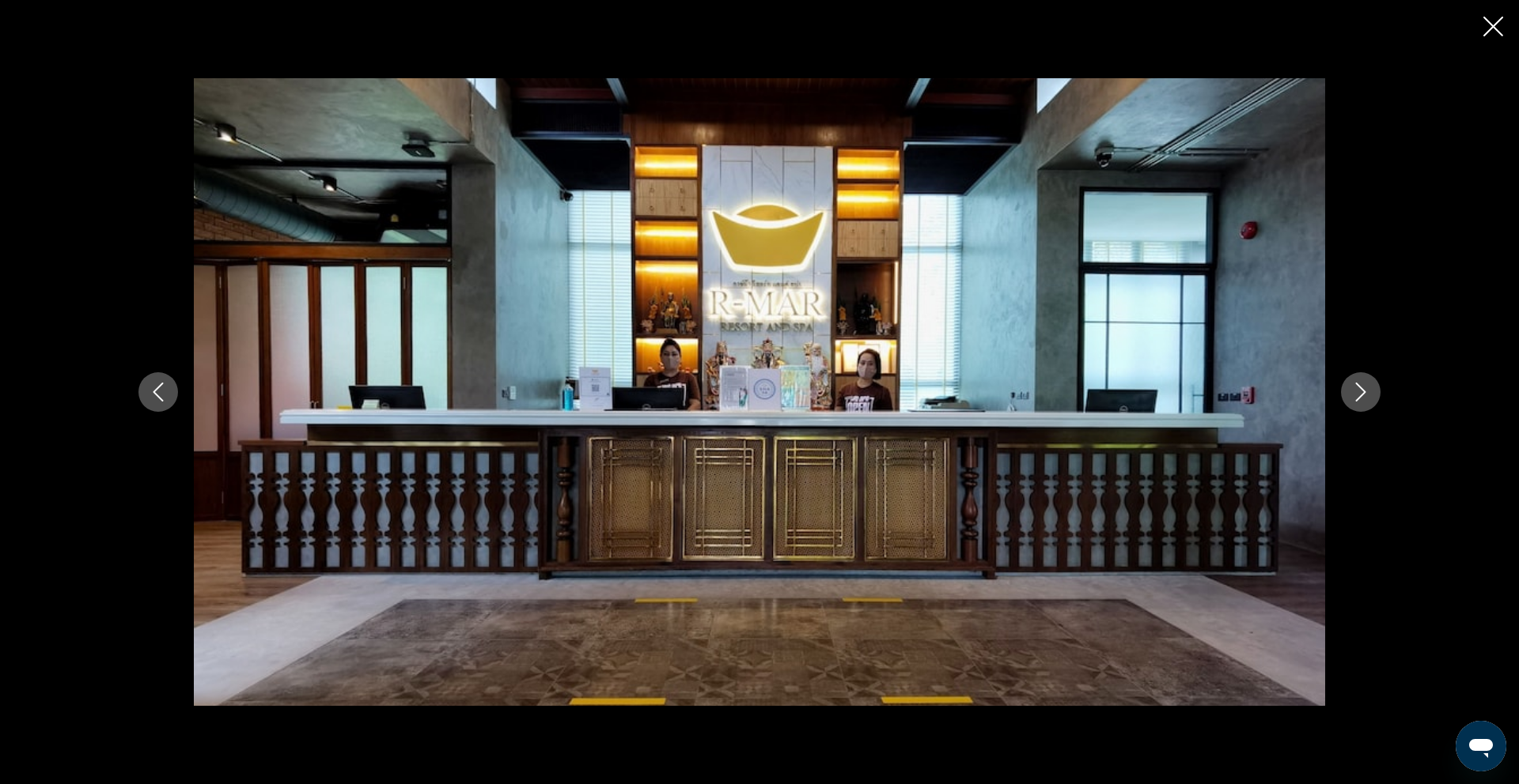
click at [1365, 403] on button "Next image" at bounding box center [1360, 392] width 40 height 40
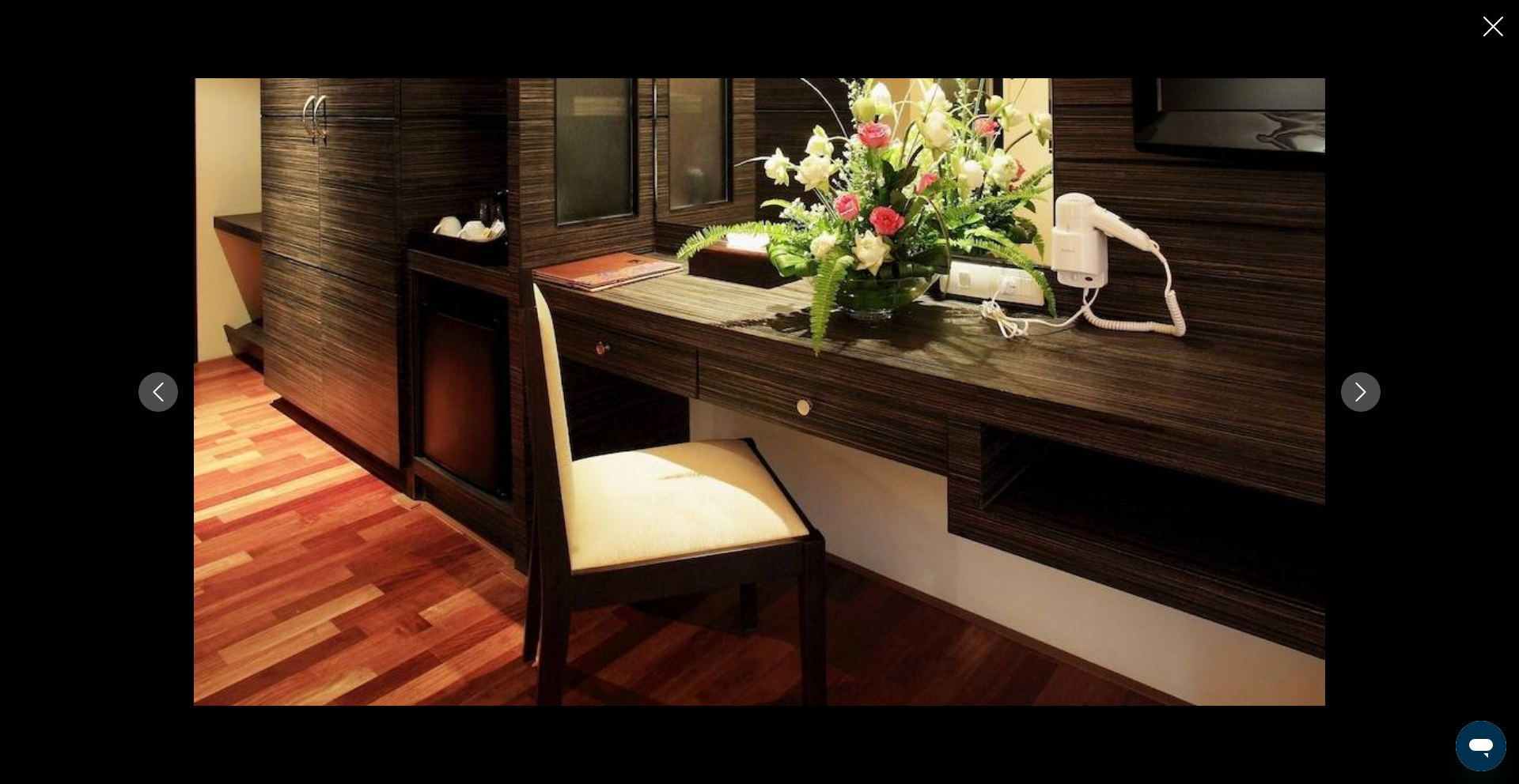
click at [1365, 403] on button "Next image" at bounding box center [1360, 392] width 40 height 40
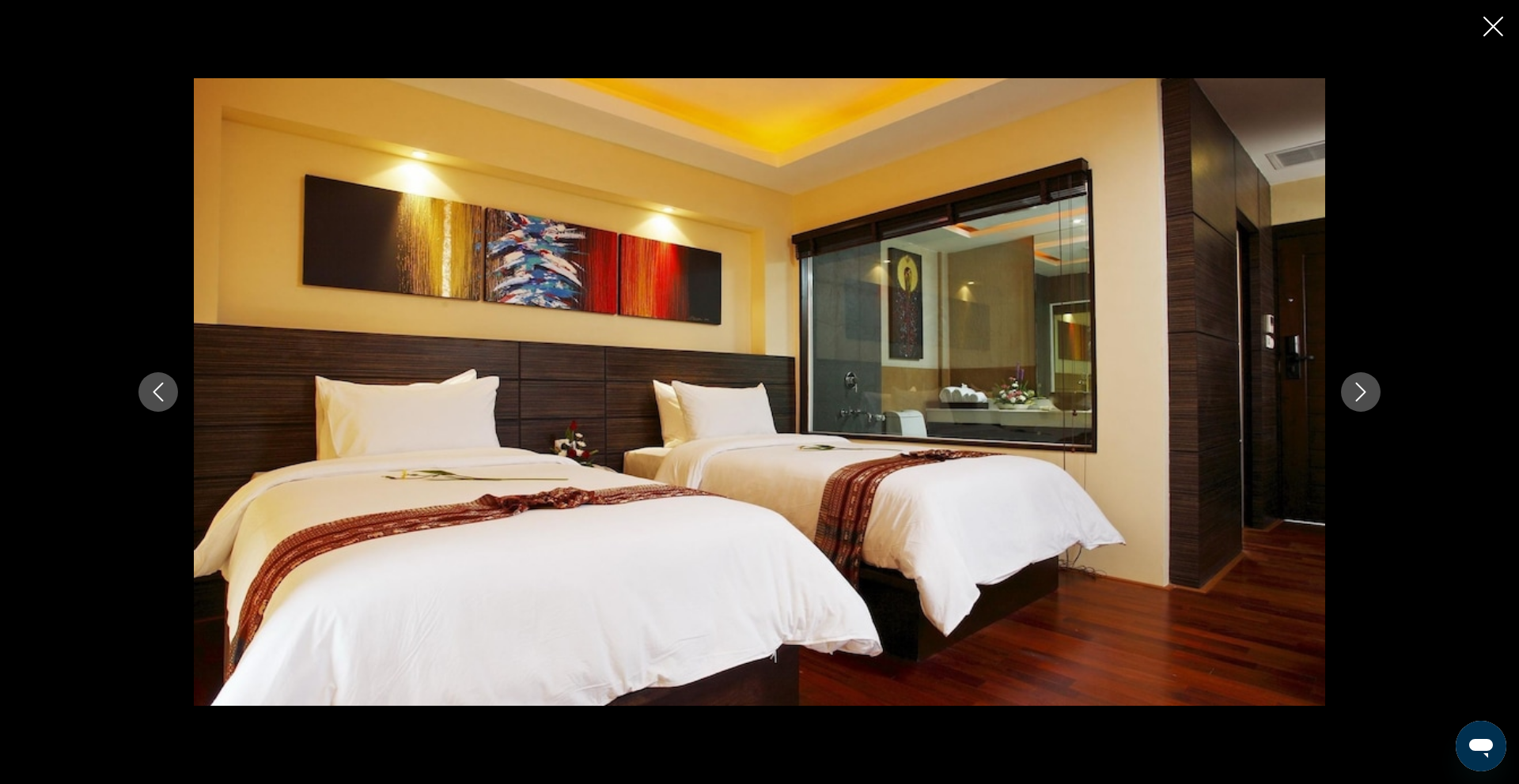
click at [1365, 403] on button "Next image" at bounding box center [1360, 392] width 40 height 40
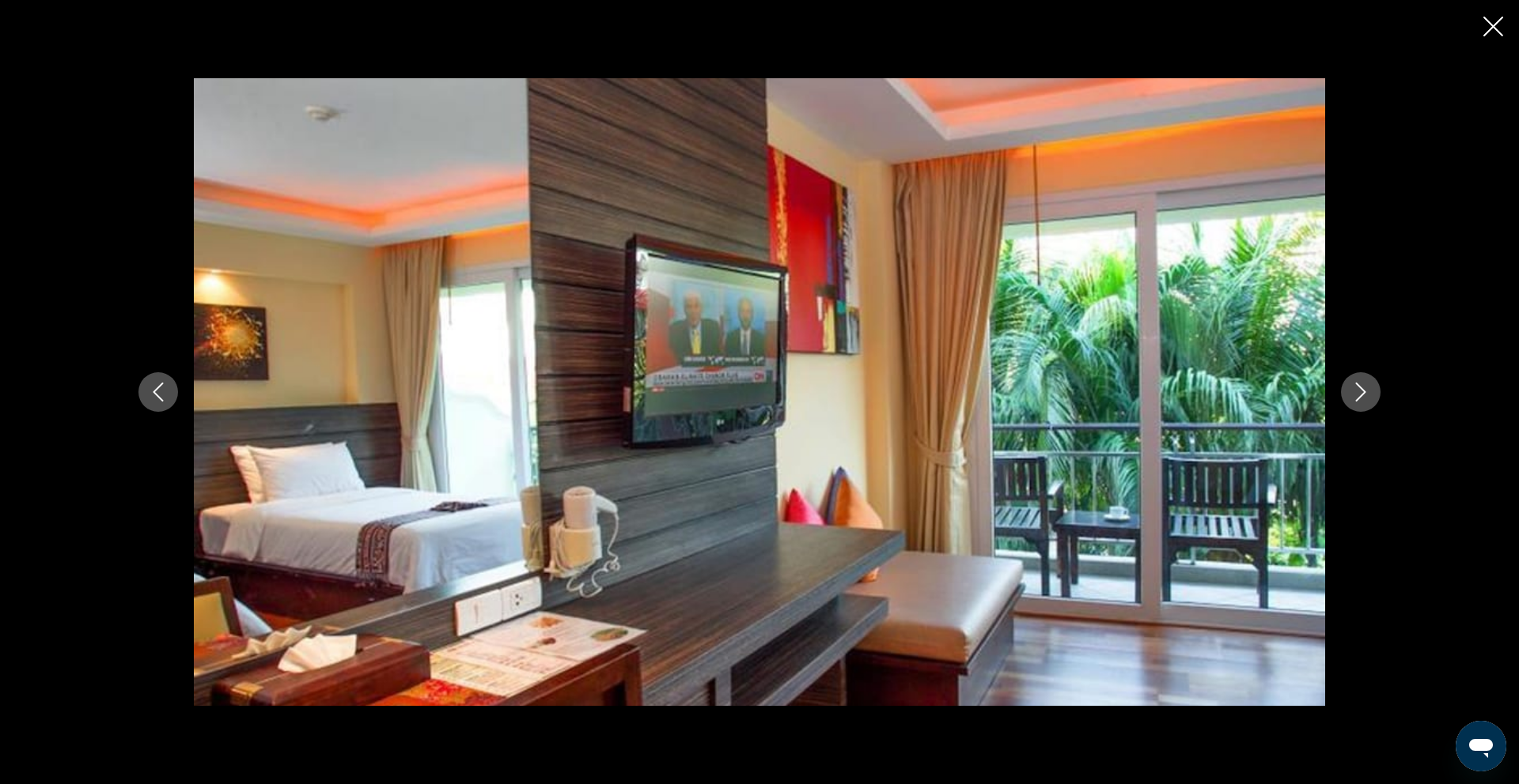
click at [1365, 403] on button "Next image" at bounding box center [1360, 392] width 40 height 40
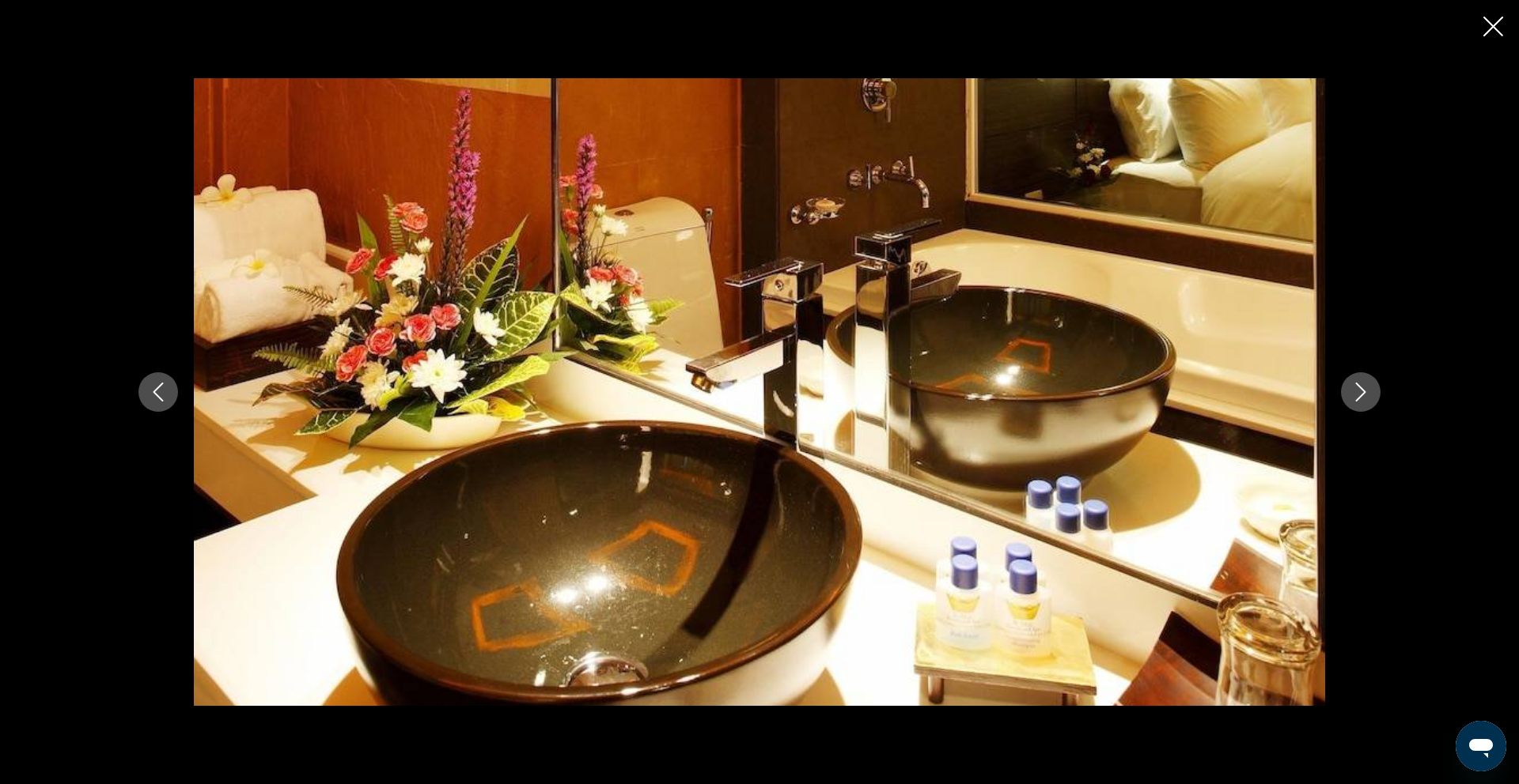
click at [1365, 403] on button "Next image" at bounding box center [1360, 392] width 40 height 40
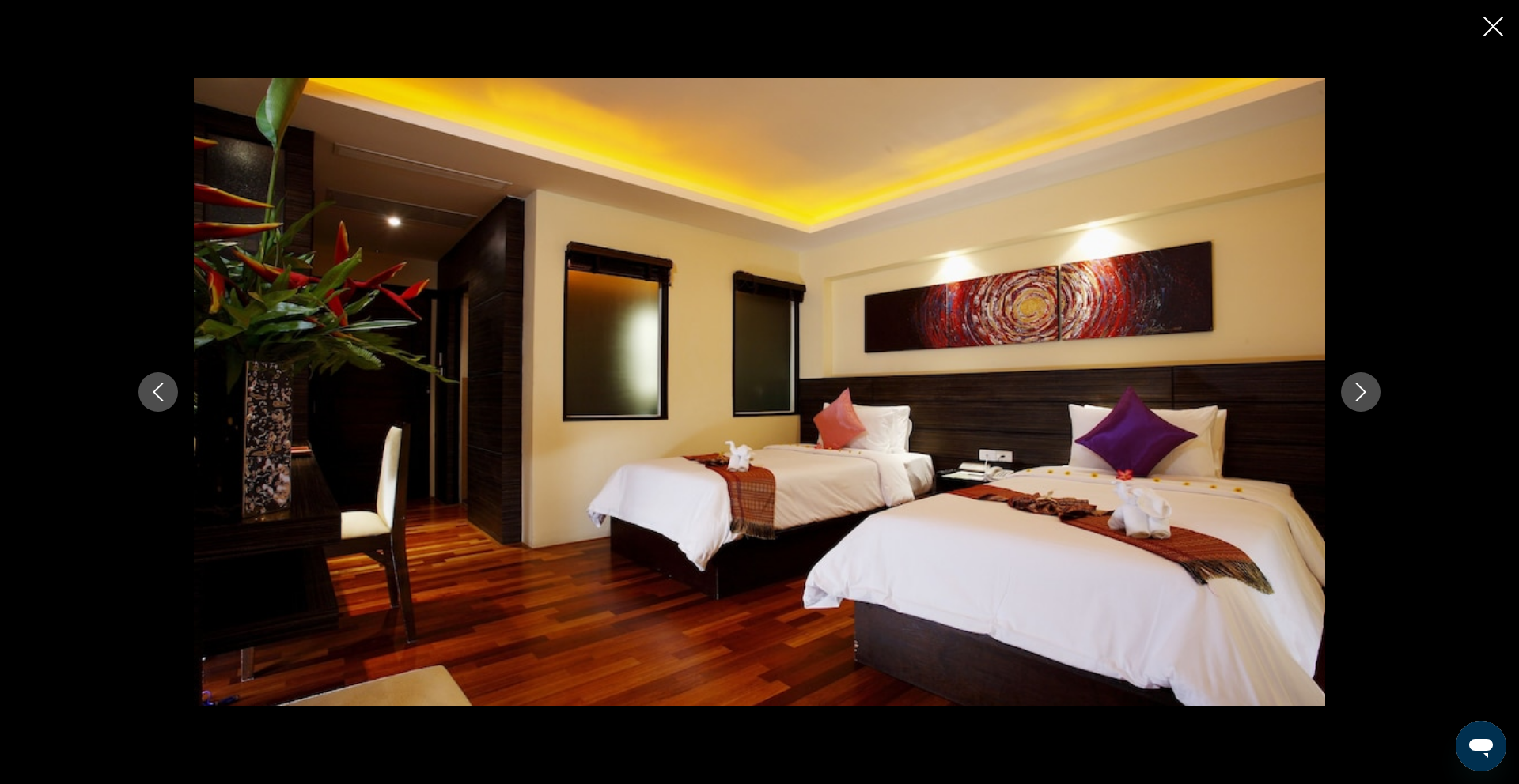
click at [1365, 398] on icon "Next image" at bounding box center [1360, 392] width 19 height 19
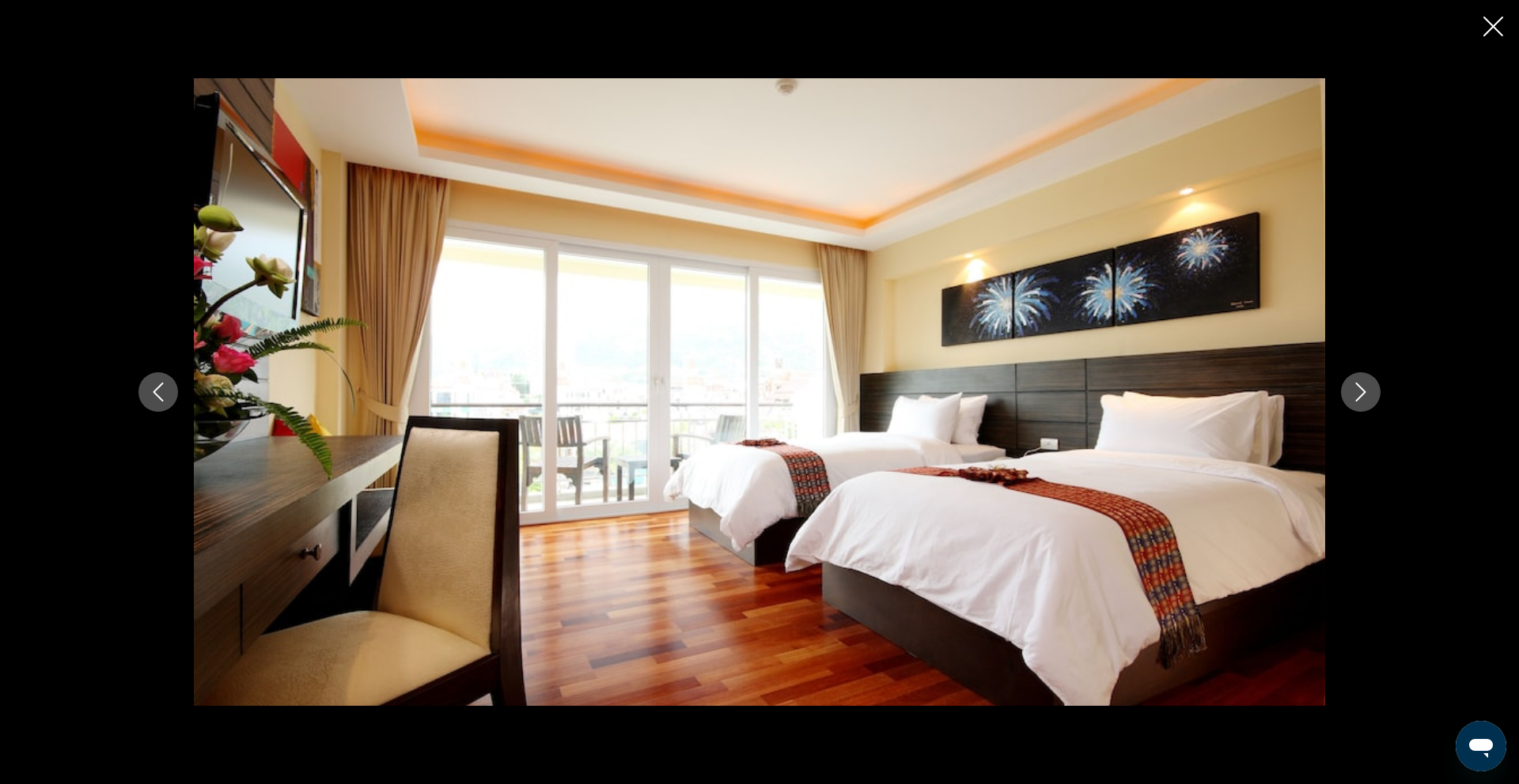
click at [1365, 398] on icon "Next image" at bounding box center [1360, 392] width 19 height 19
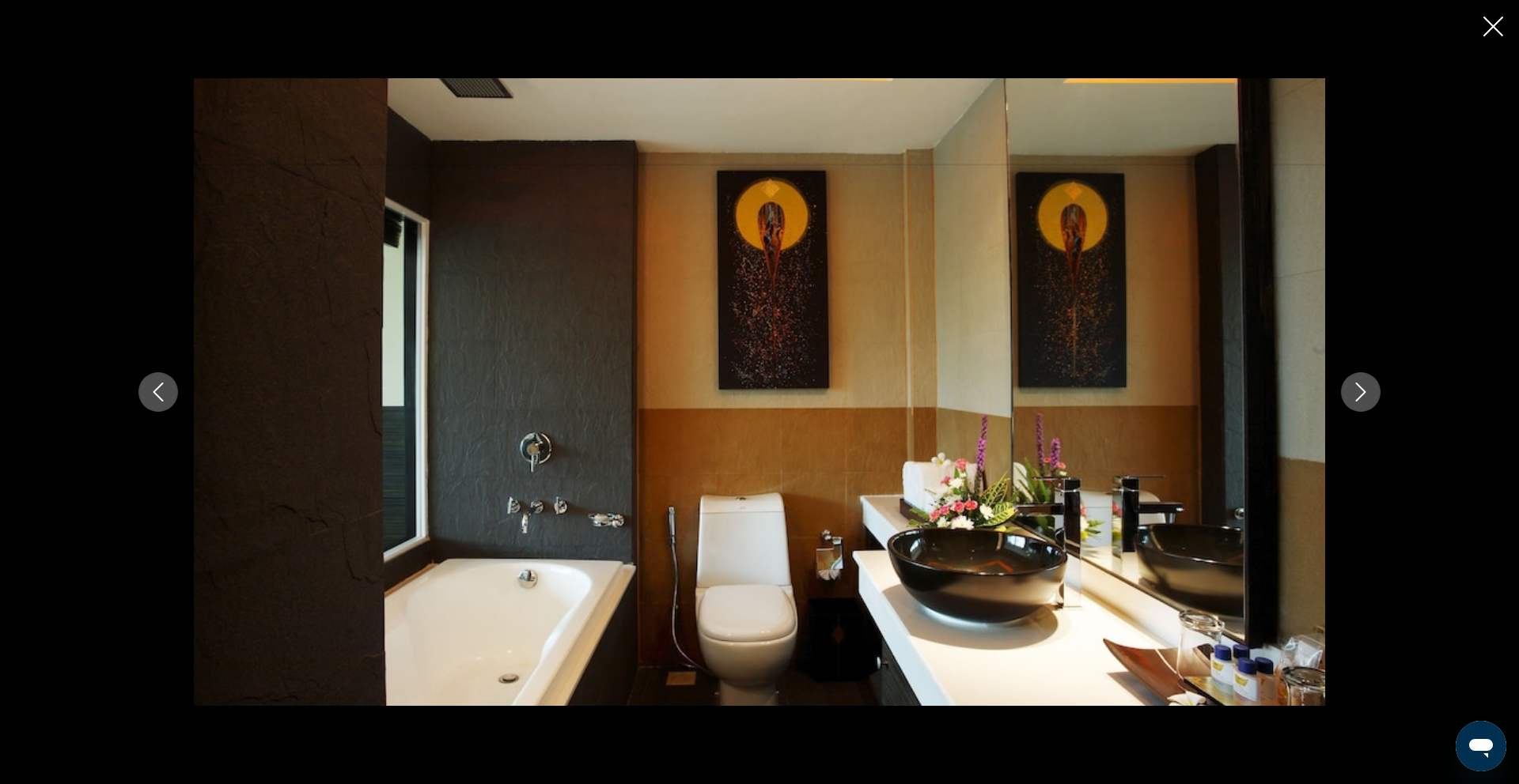
click at [1365, 398] on icon "Next image" at bounding box center [1360, 392] width 19 height 19
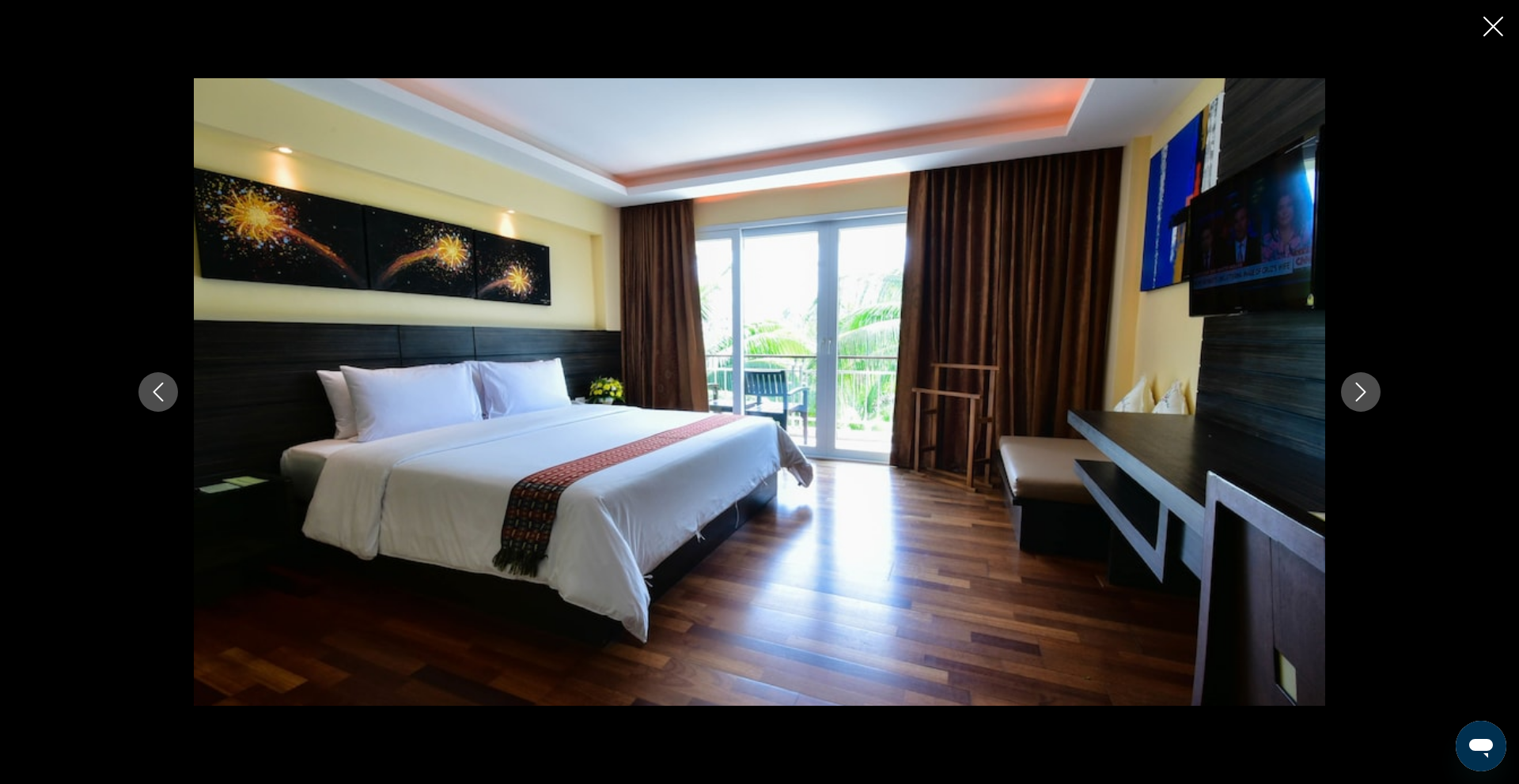
click at [1365, 398] on icon "Next image" at bounding box center [1360, 392] width 19 height 19
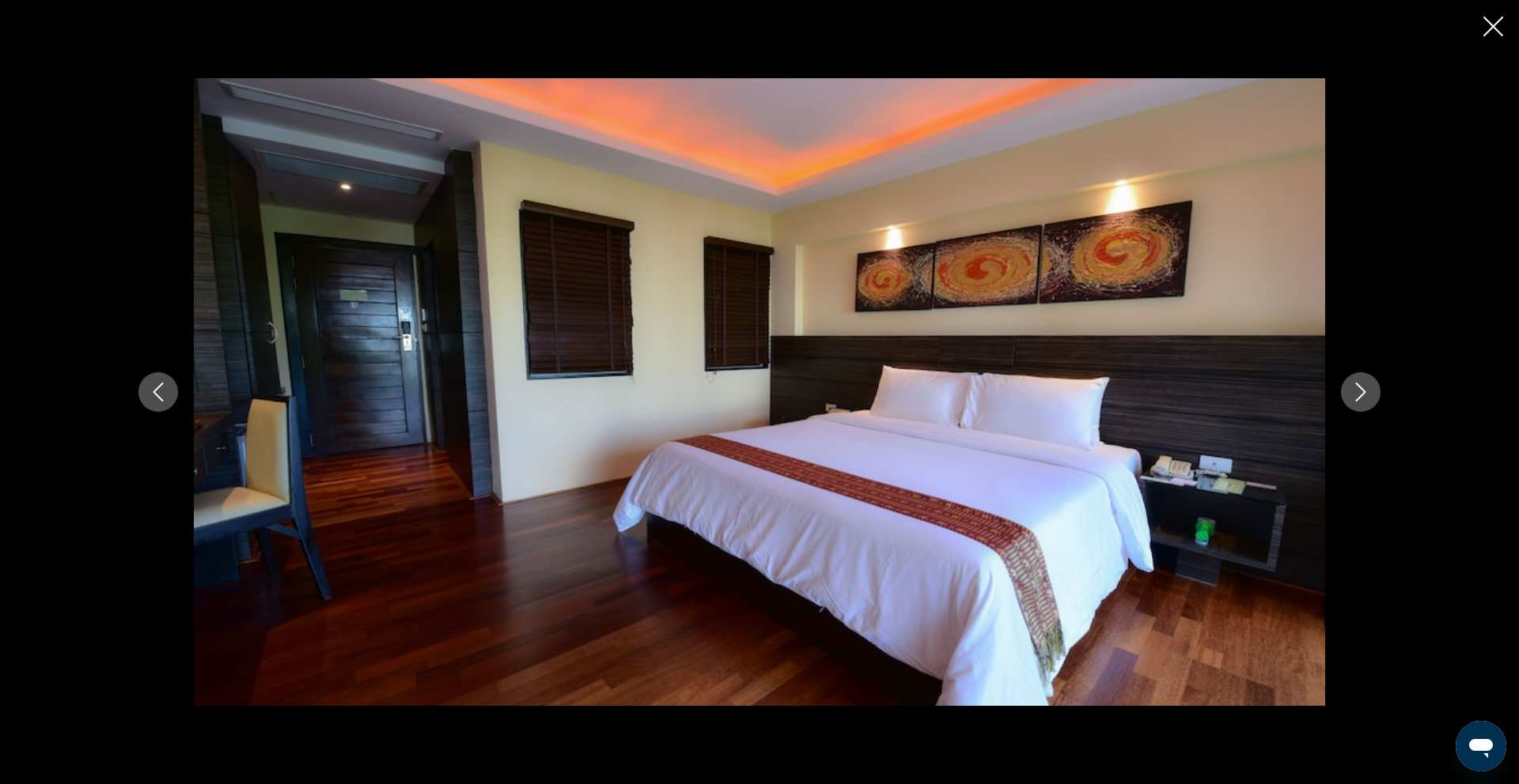
click at [1365, 398] on icon "Next image" at bounding box center [1360, 392] width 19 height 19
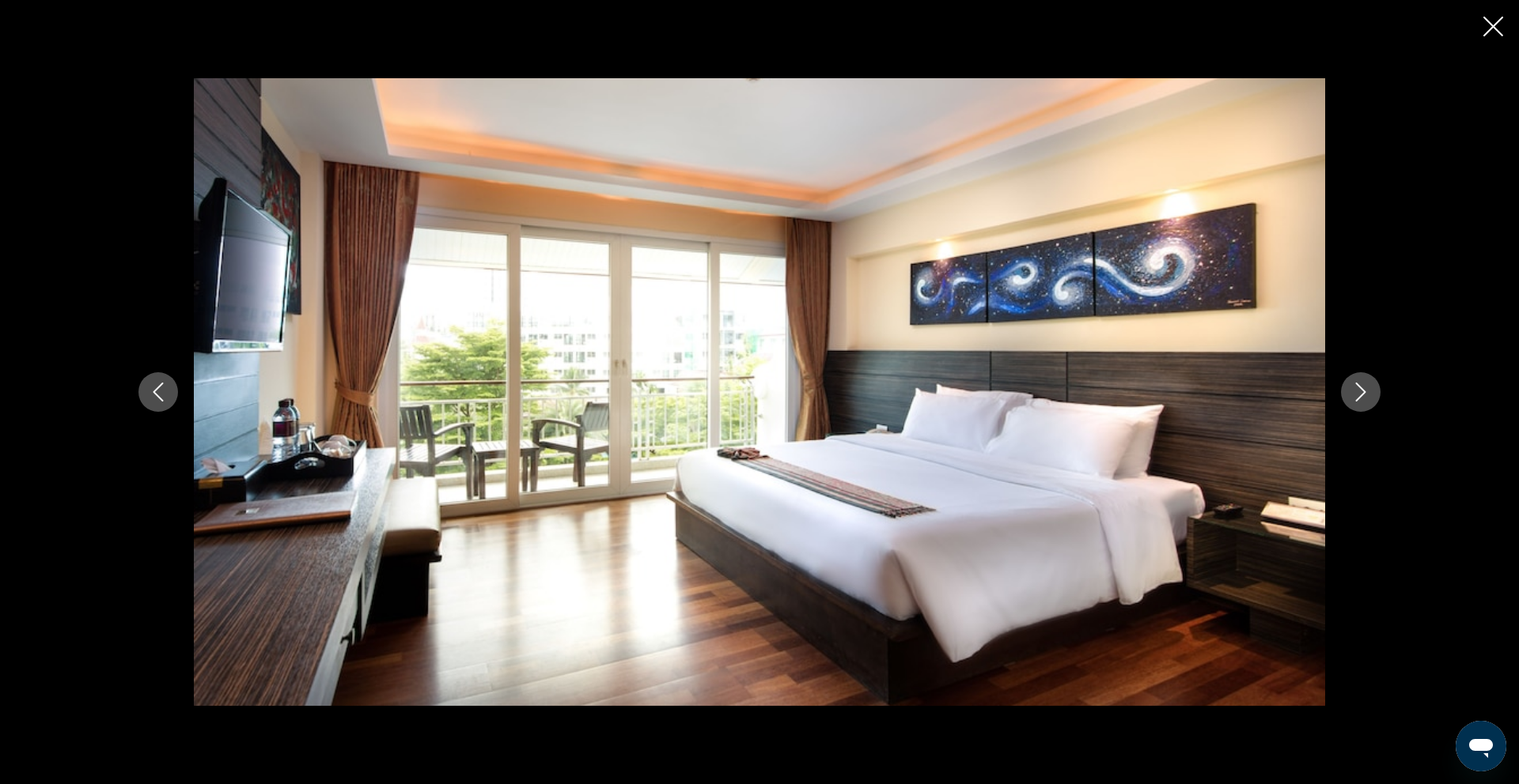
click at [1365, 398] on icon "Next image" at bounding box center [1360, 392] width 19 height 19
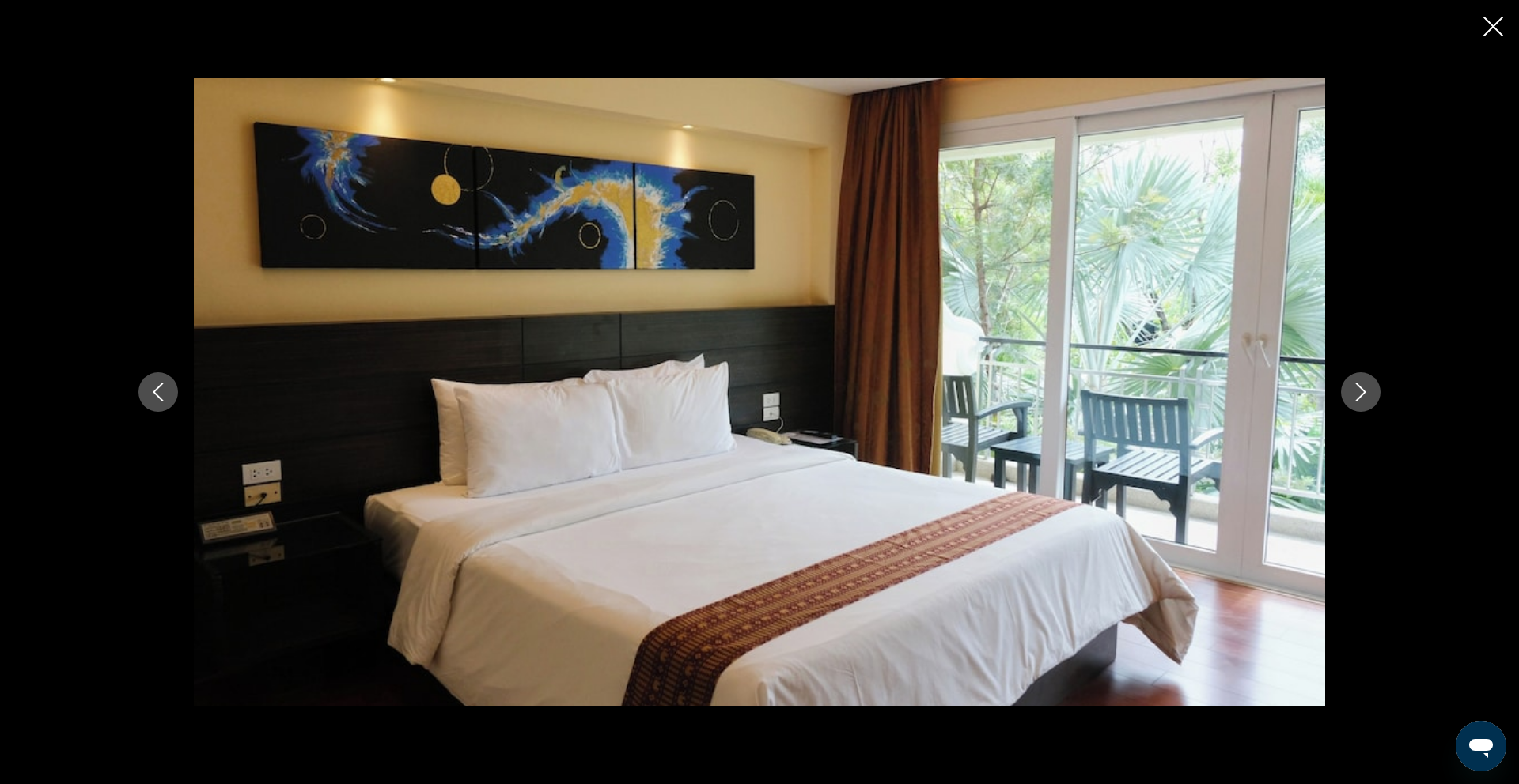
click at [1365, 398] on icon "Next image" at bounding box center [1360, 392] width 19 height 19
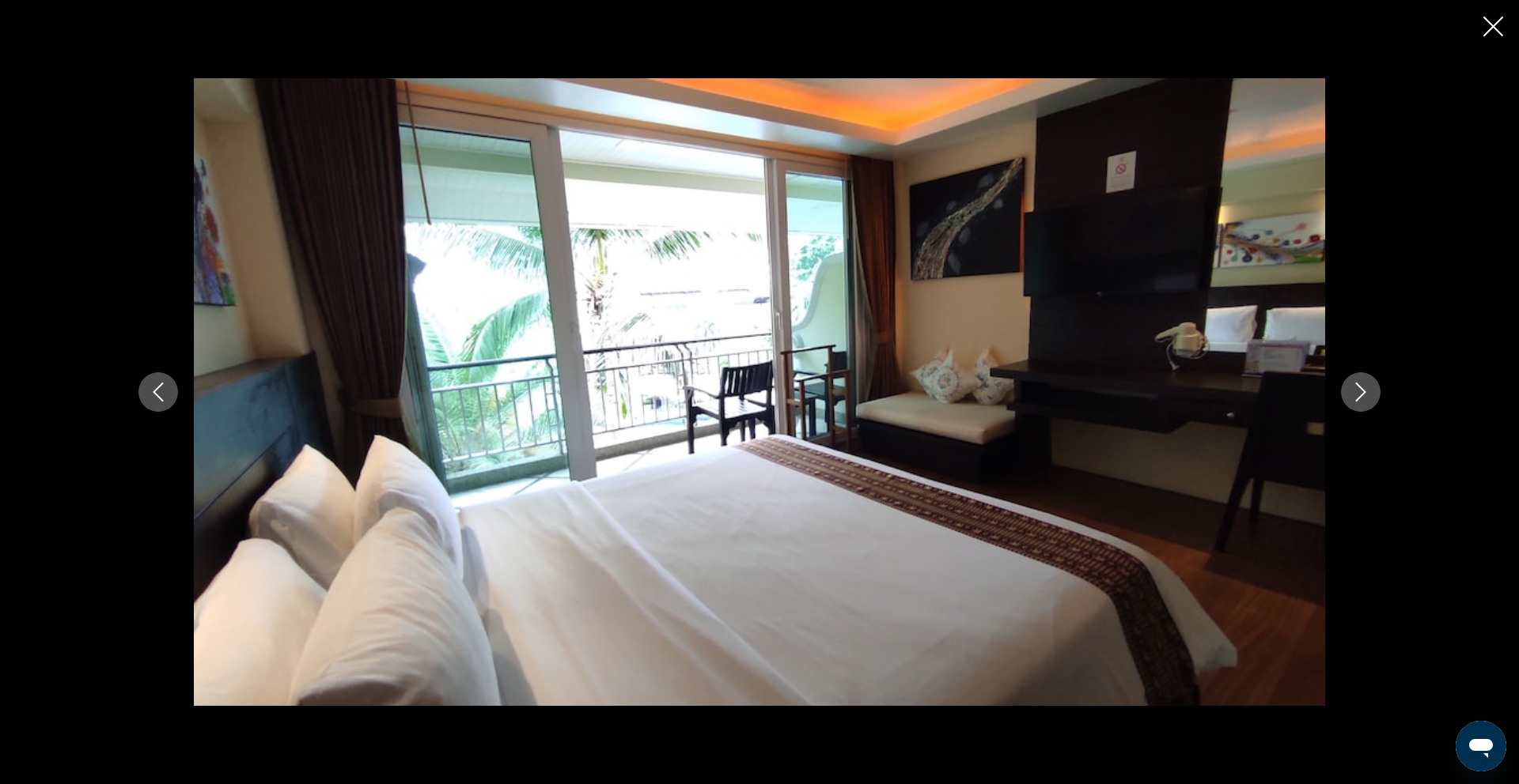
click at [1365, 398] on icon "Next image" at bounding box center [1360, 392] width 19 height 19
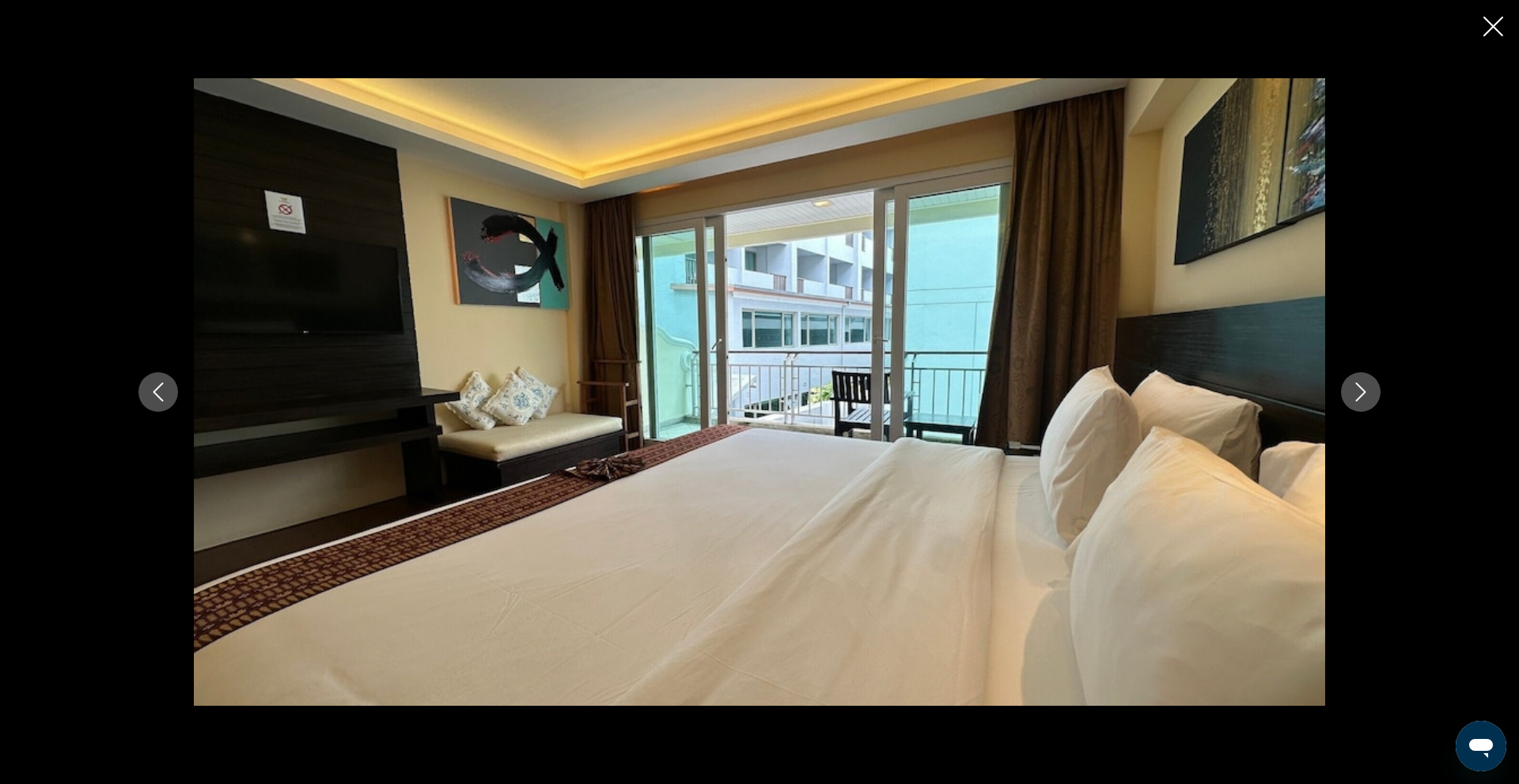
click at [1365, 398] on icon "Next image" at bounding box center [1360, 392] width 19 height 19
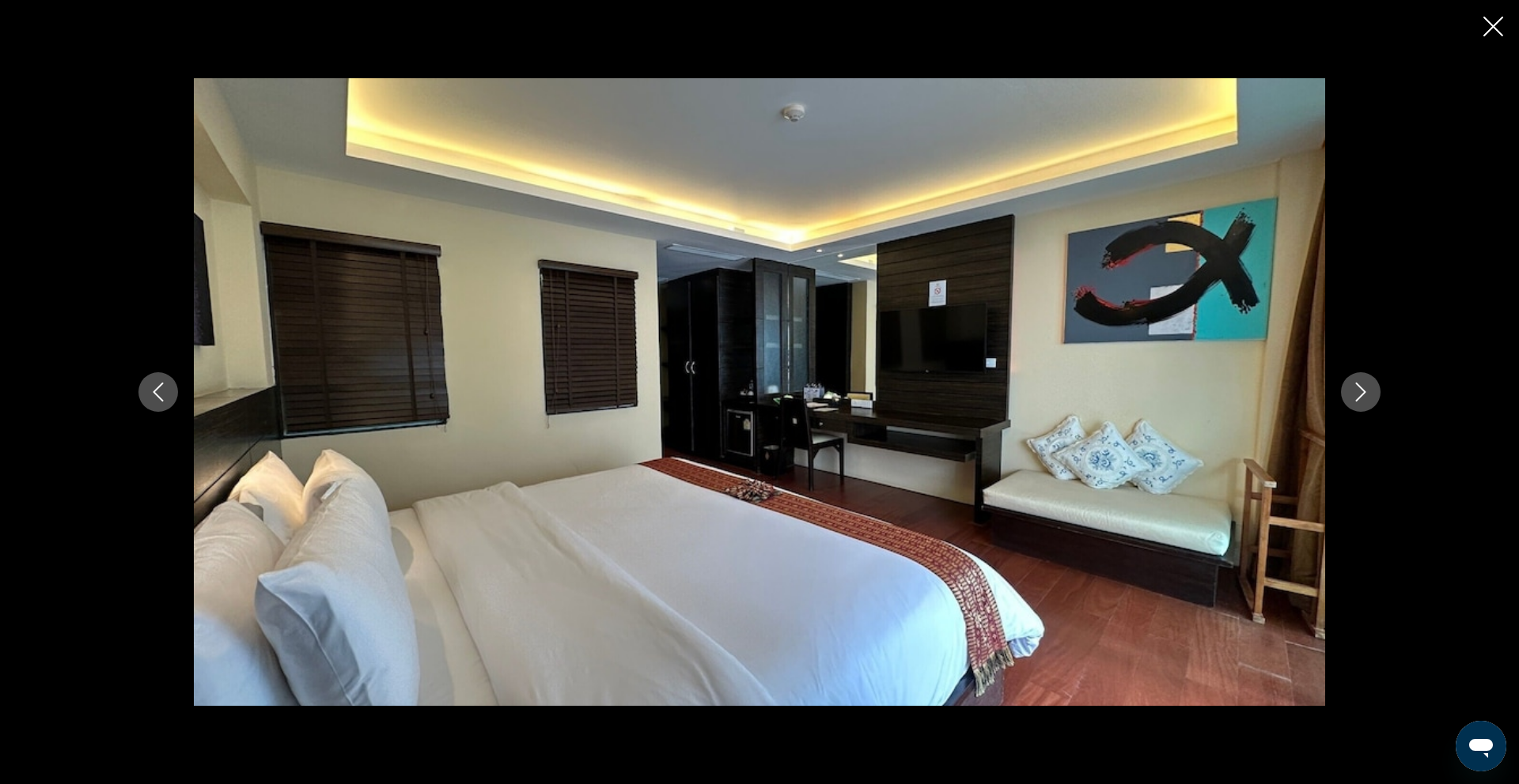
click at [1365, 398] on icon "Next image" at bounding box center [1360, 392] width 19 height 19
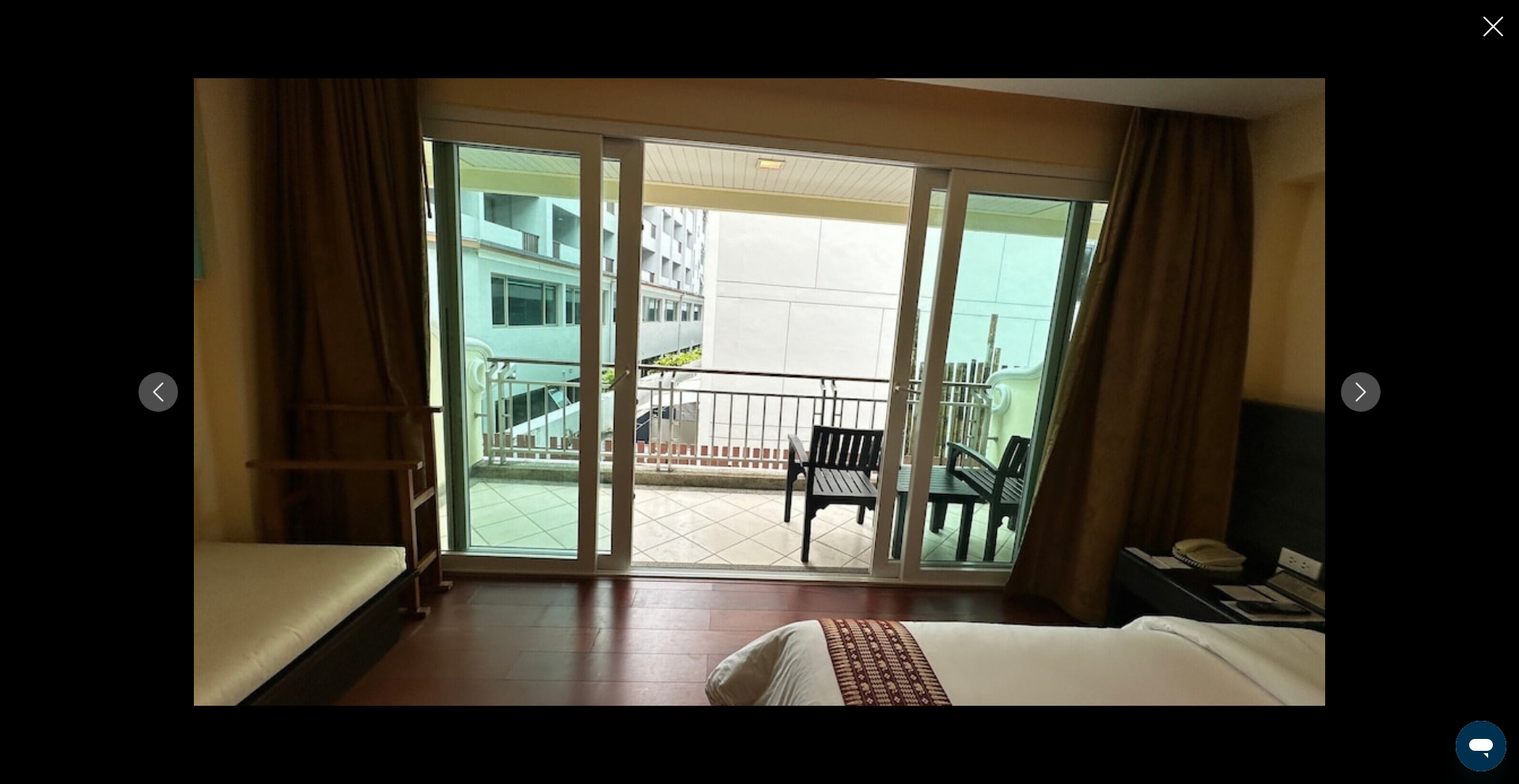
click at [1365, 398] on icon "Next image" at bounding box center [1360, 392] width 19 height 19
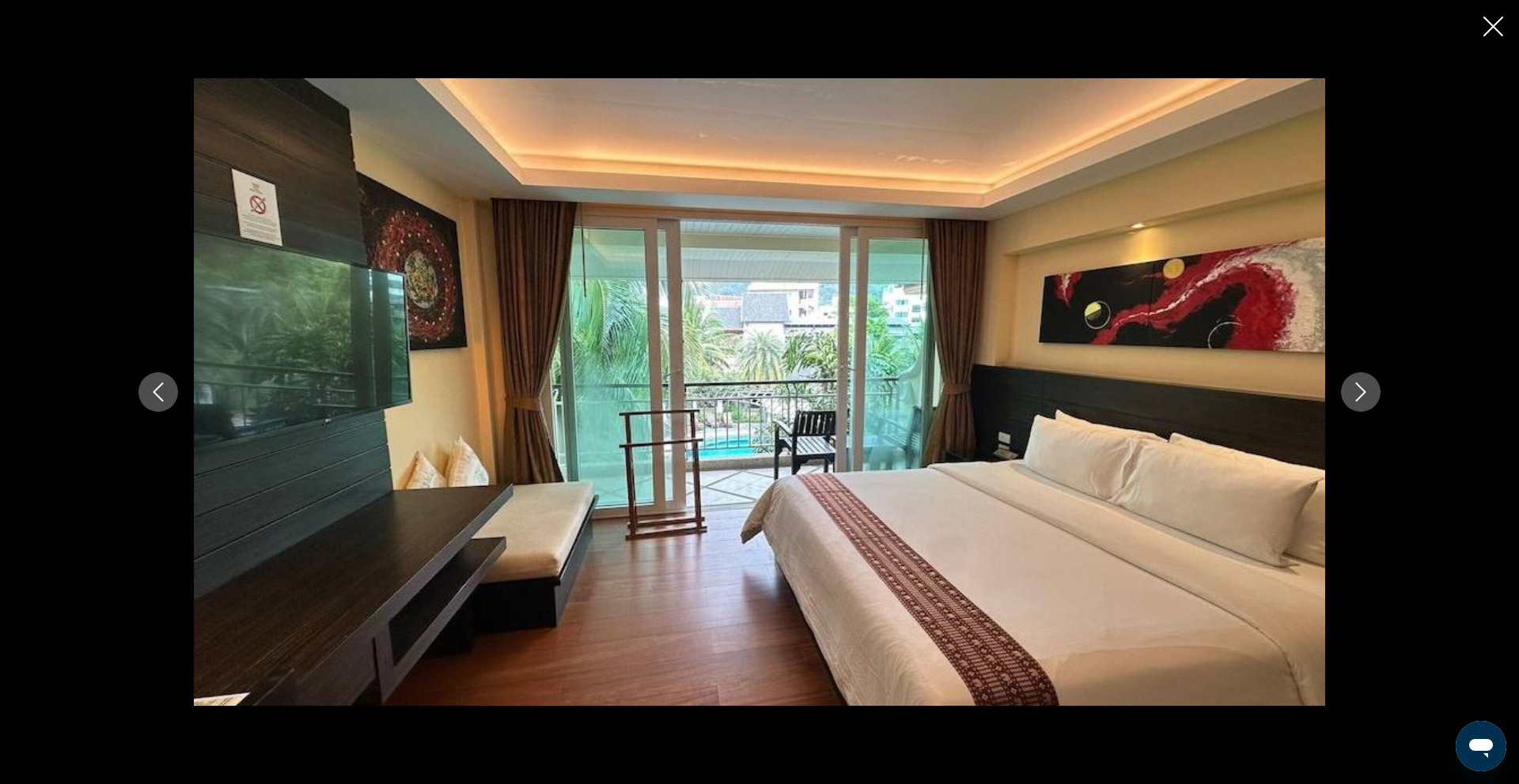
click at [1365, 398] on icon "Next image" at bounding box center [1360, 392] width 19 height 19
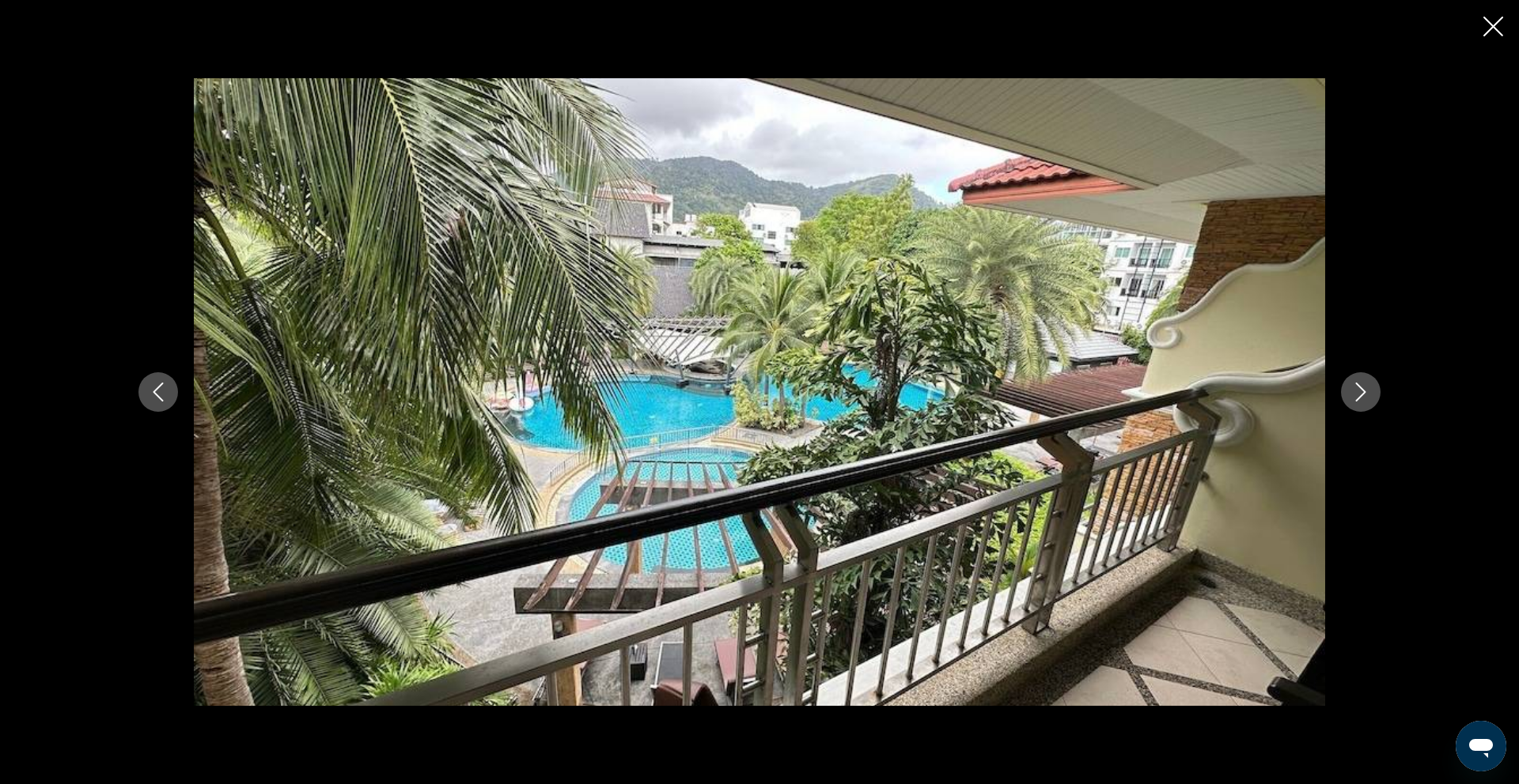
click at [1491, 32] on icon "Close slideshow" at bounding box center [1492, 26] width 19 height 19
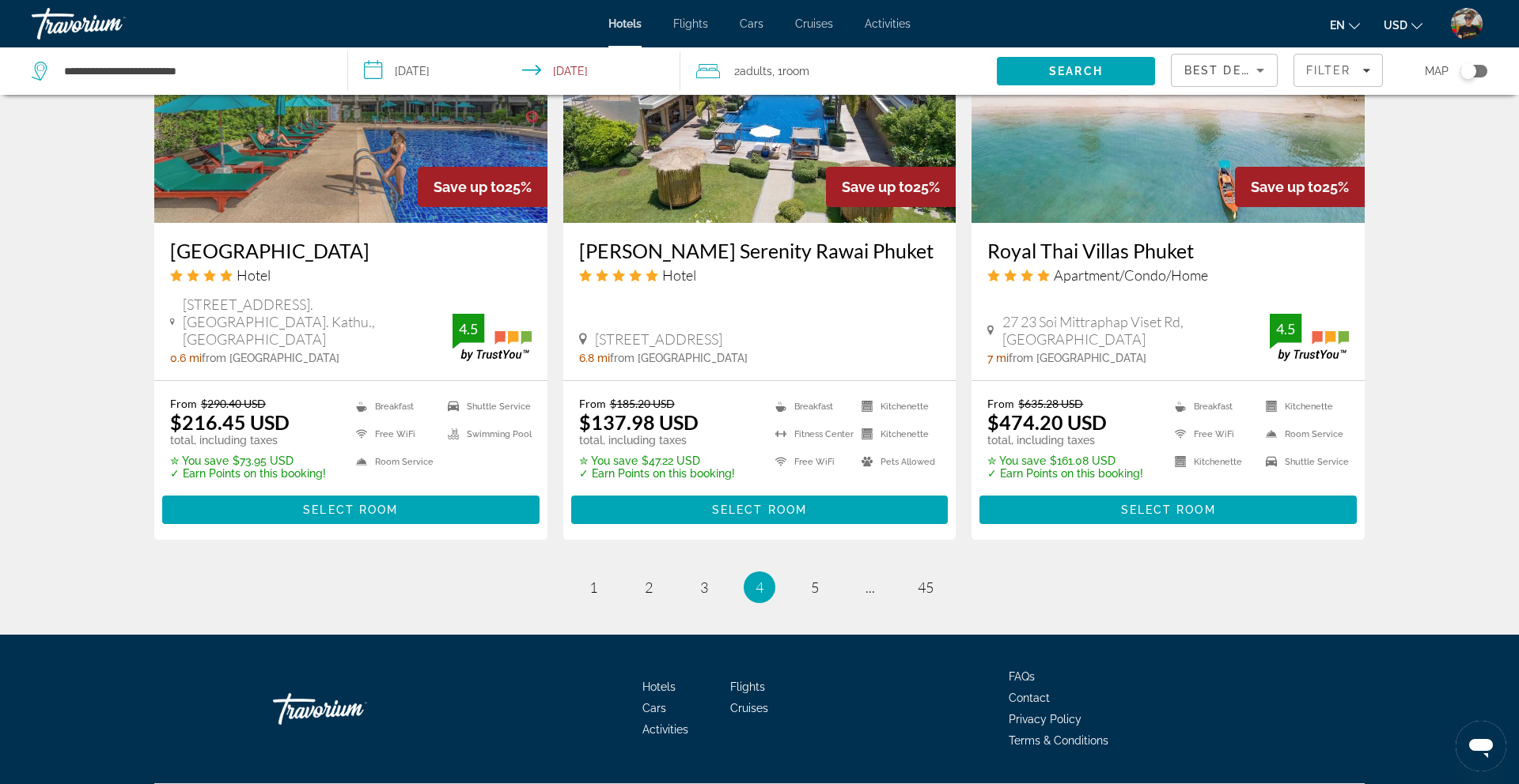
scroll to position [1980, 0]
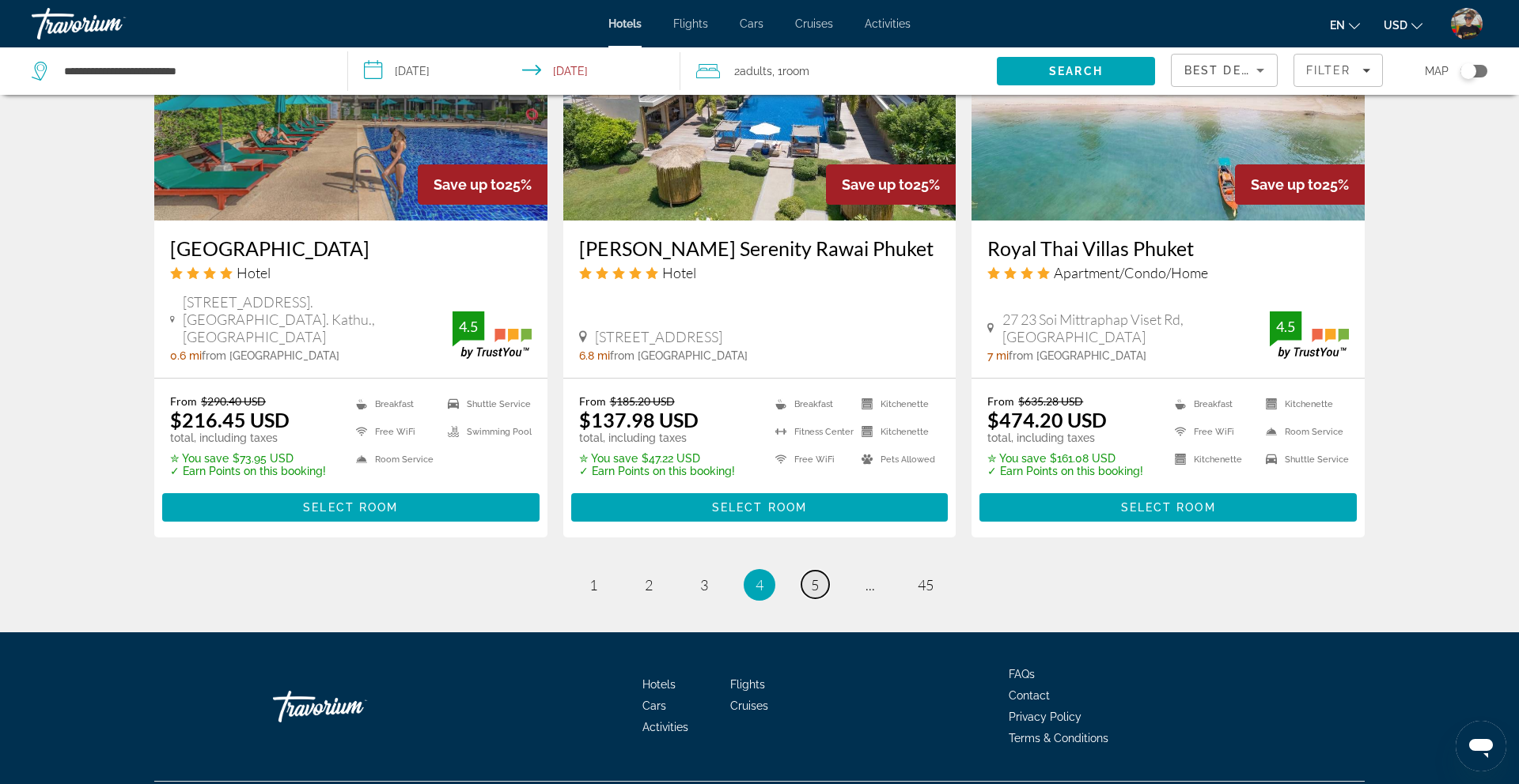
click at [816, 576] on span "5" at bounding box center [814, 585] width 8 height 18
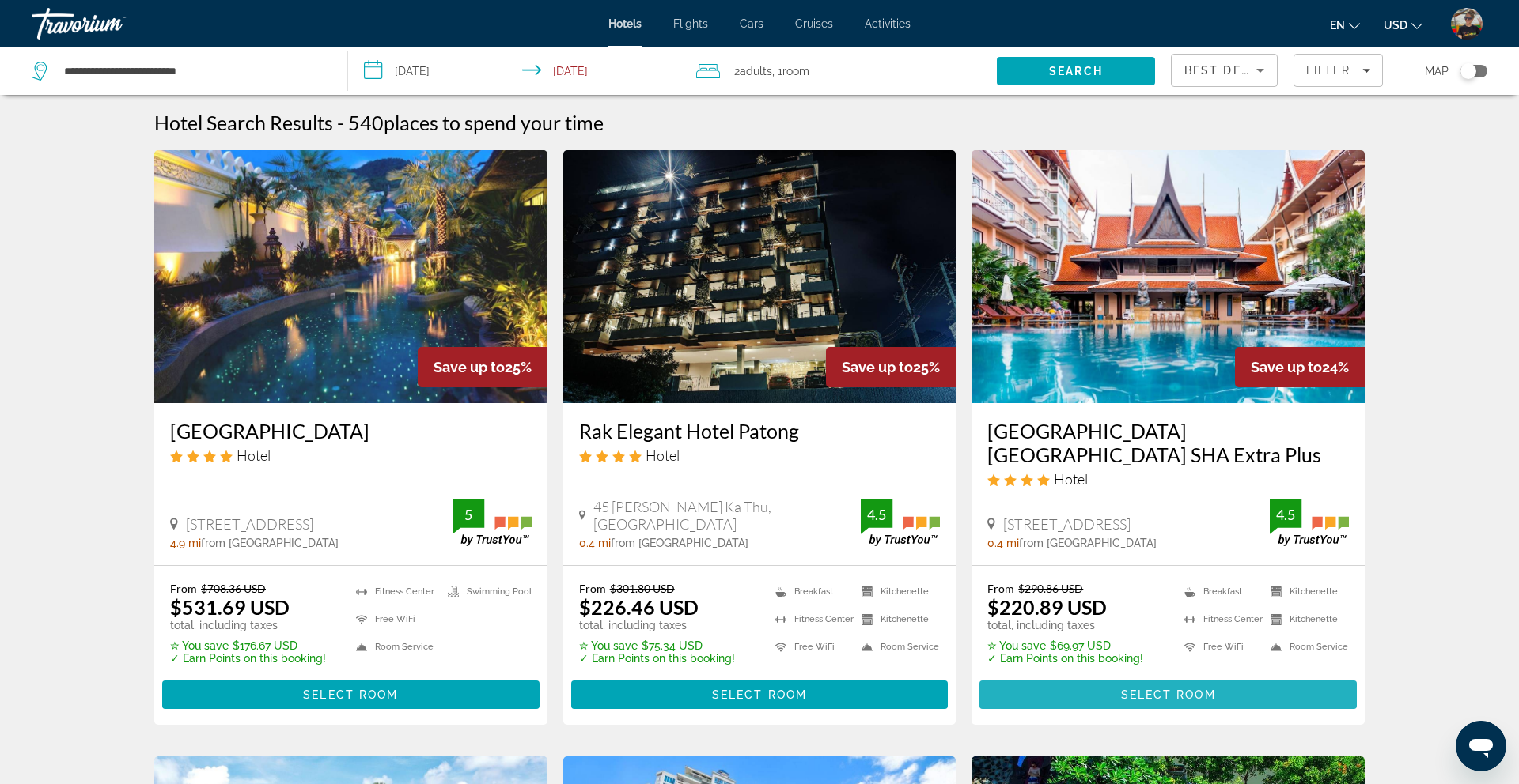
click at [1074, 676] on span "Main content" at bounding box center [1168, 694] width 377 height 38
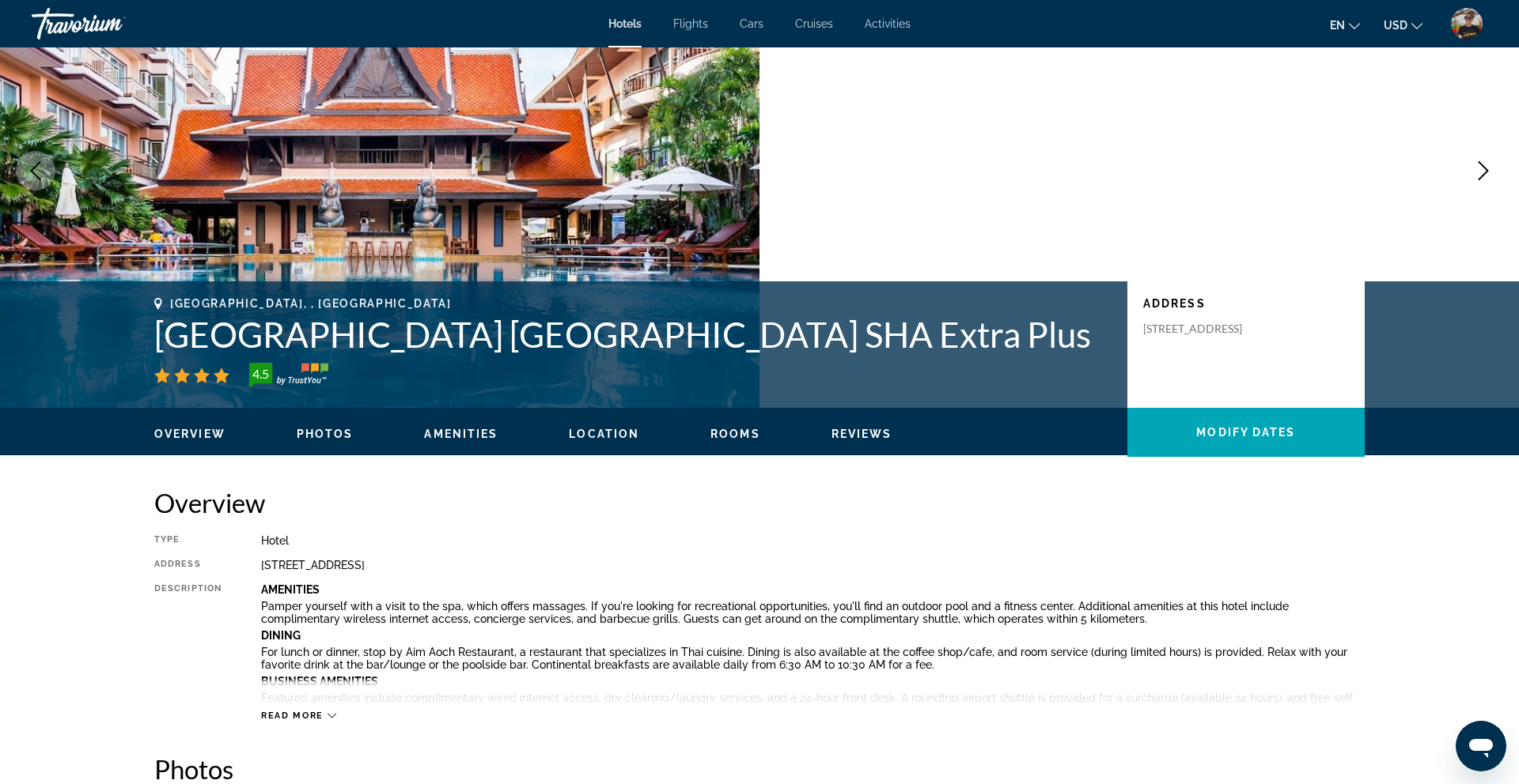
scroll to position [94, 0]
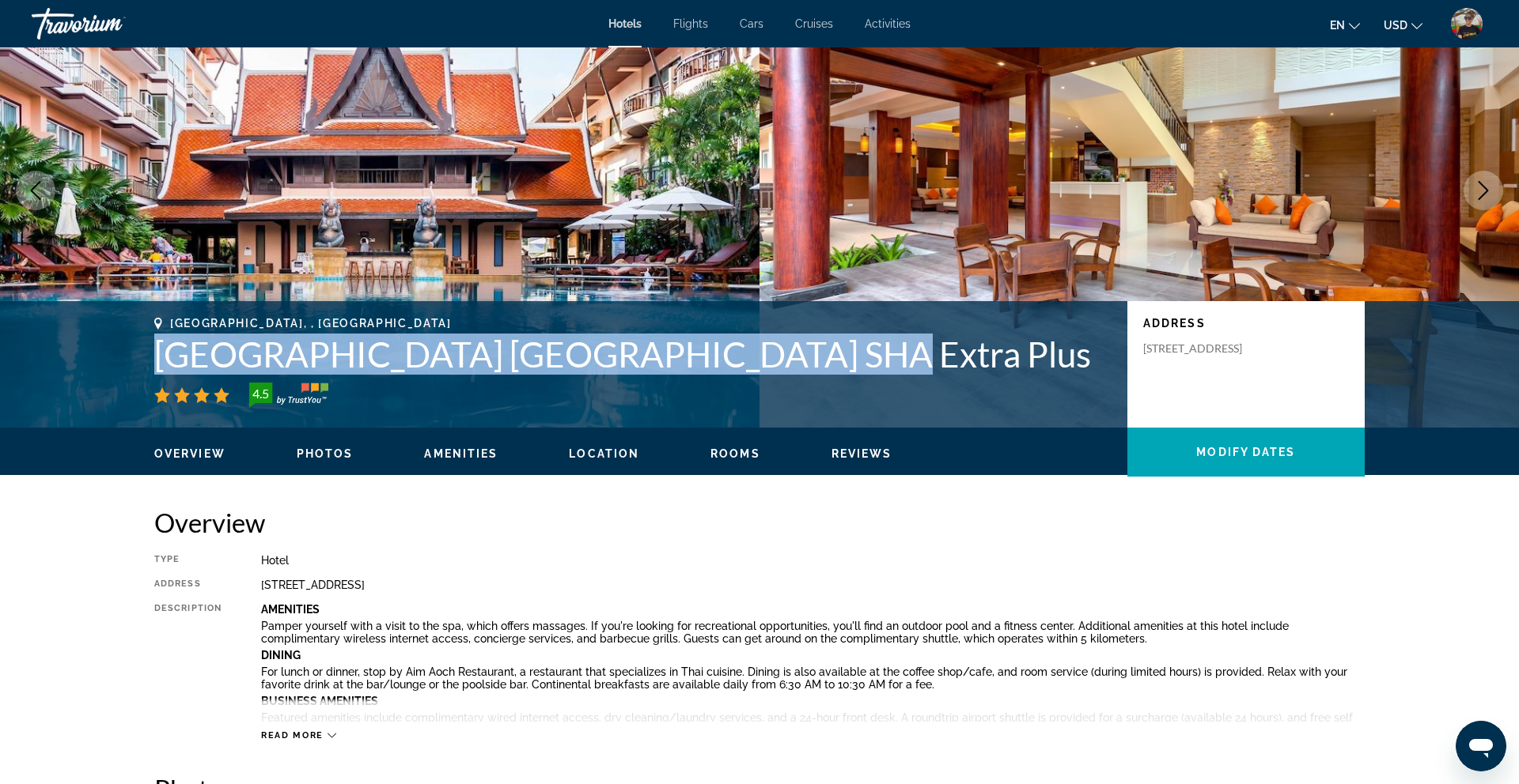
drag, startPoint x: 156, startPoint y: 356, endPoint x: 749, endPoint y: 359, distance: 593.0
click at [831, 353] on h1 "[GEOGRAPHIC_DATA] [GEOGRAPHIC_DATA] SHA Extra Plus" at bounding box center [633, 354] width 957 height 42
copy h1 "[GEOGRAPHIC_DATA] [GEOGRAPHIC_DATA] SHA Extra Plus"
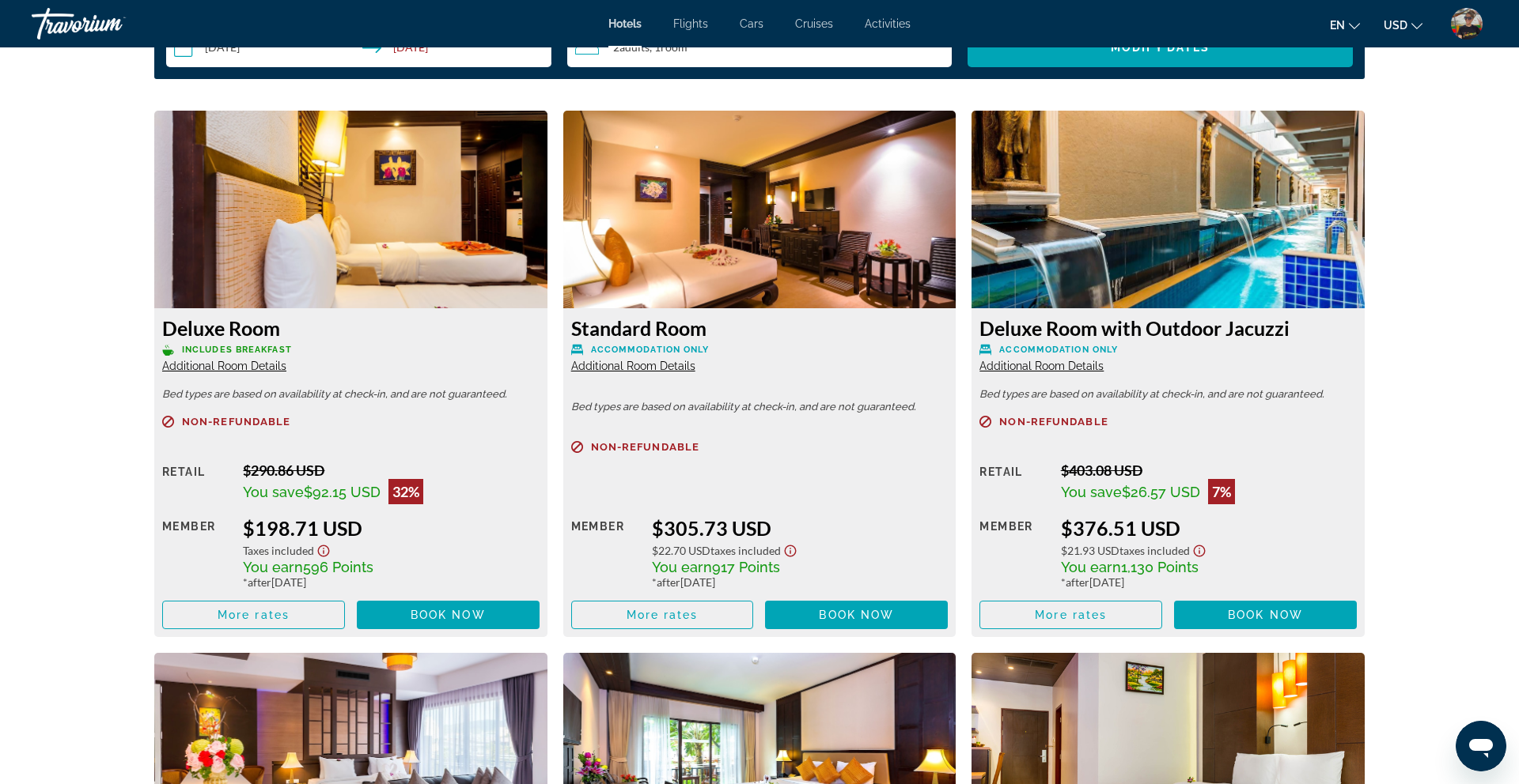
scroll to position [2119, 0]
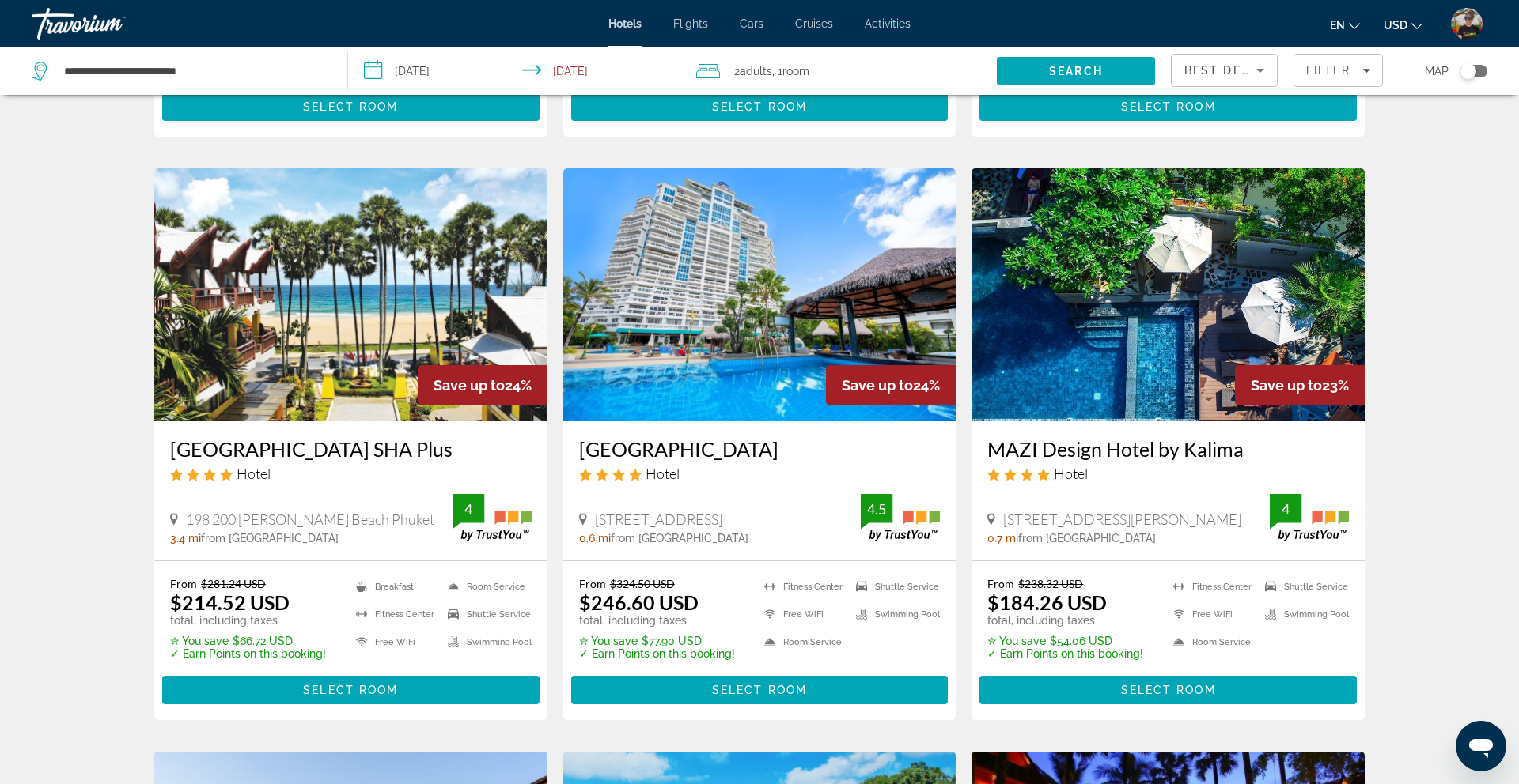
scroll to position [589, 0]
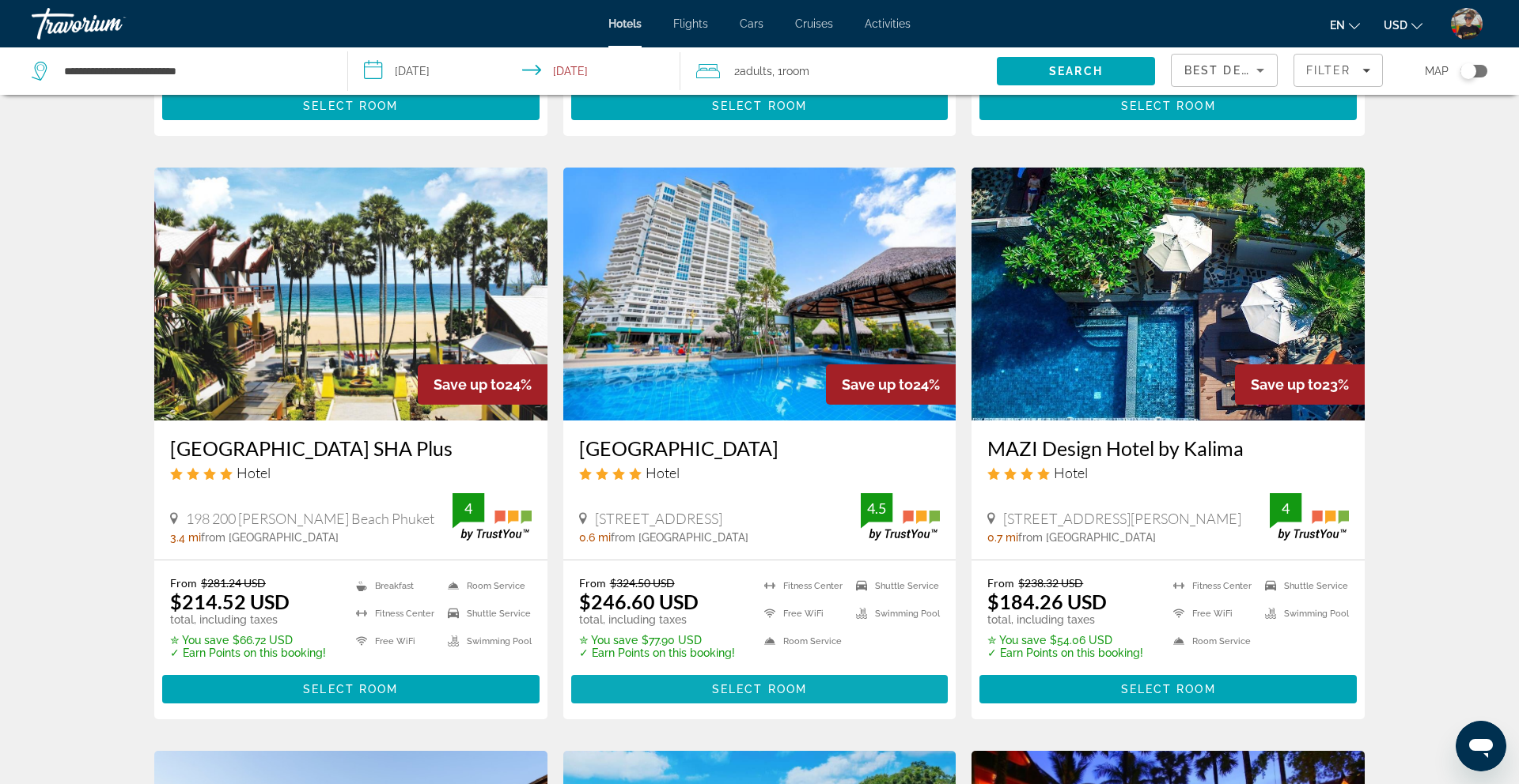
click at [757, 683] on span "Select Room" at bounding box center [759, 690] width 95 height 13
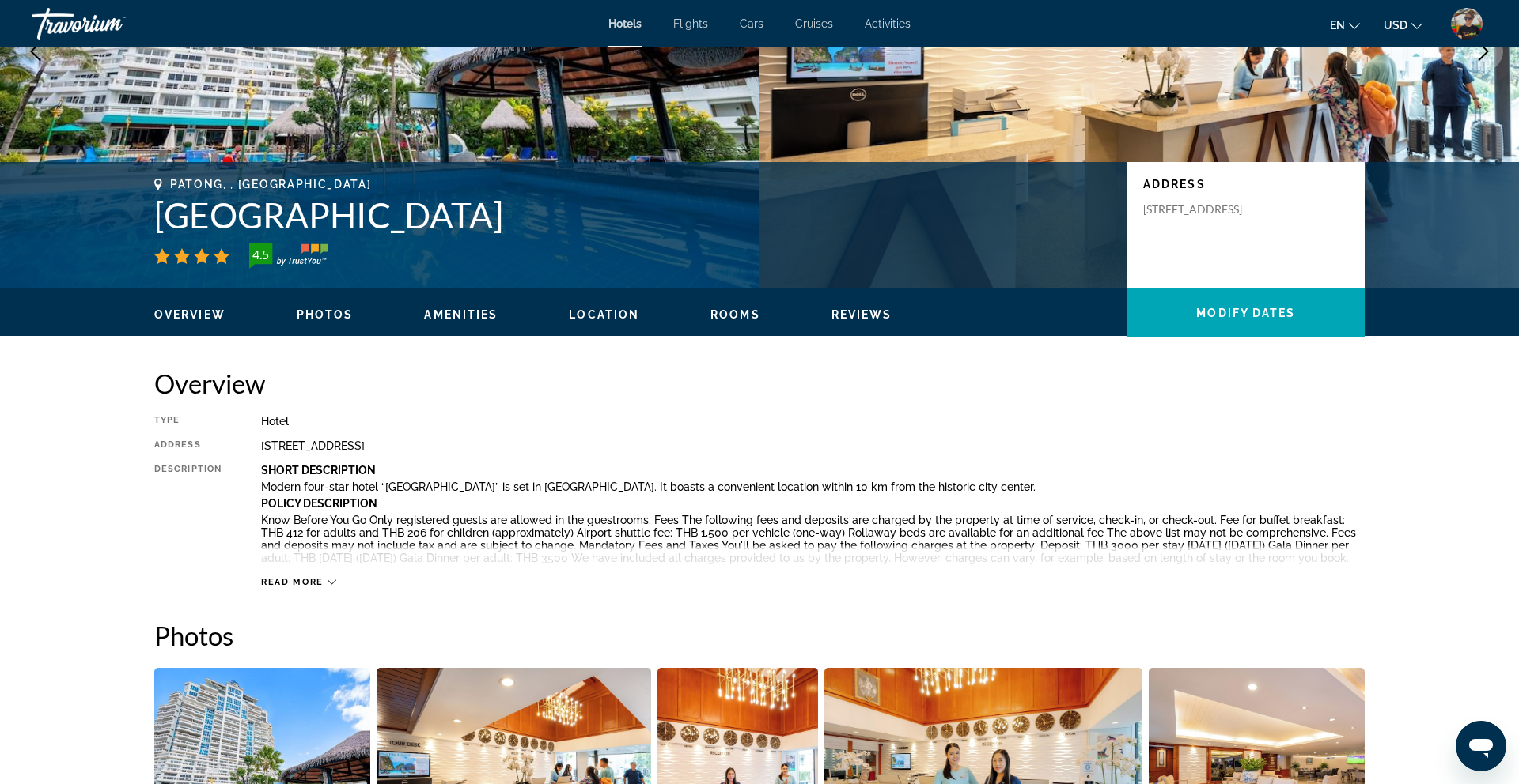
scroll to position [231, 0]
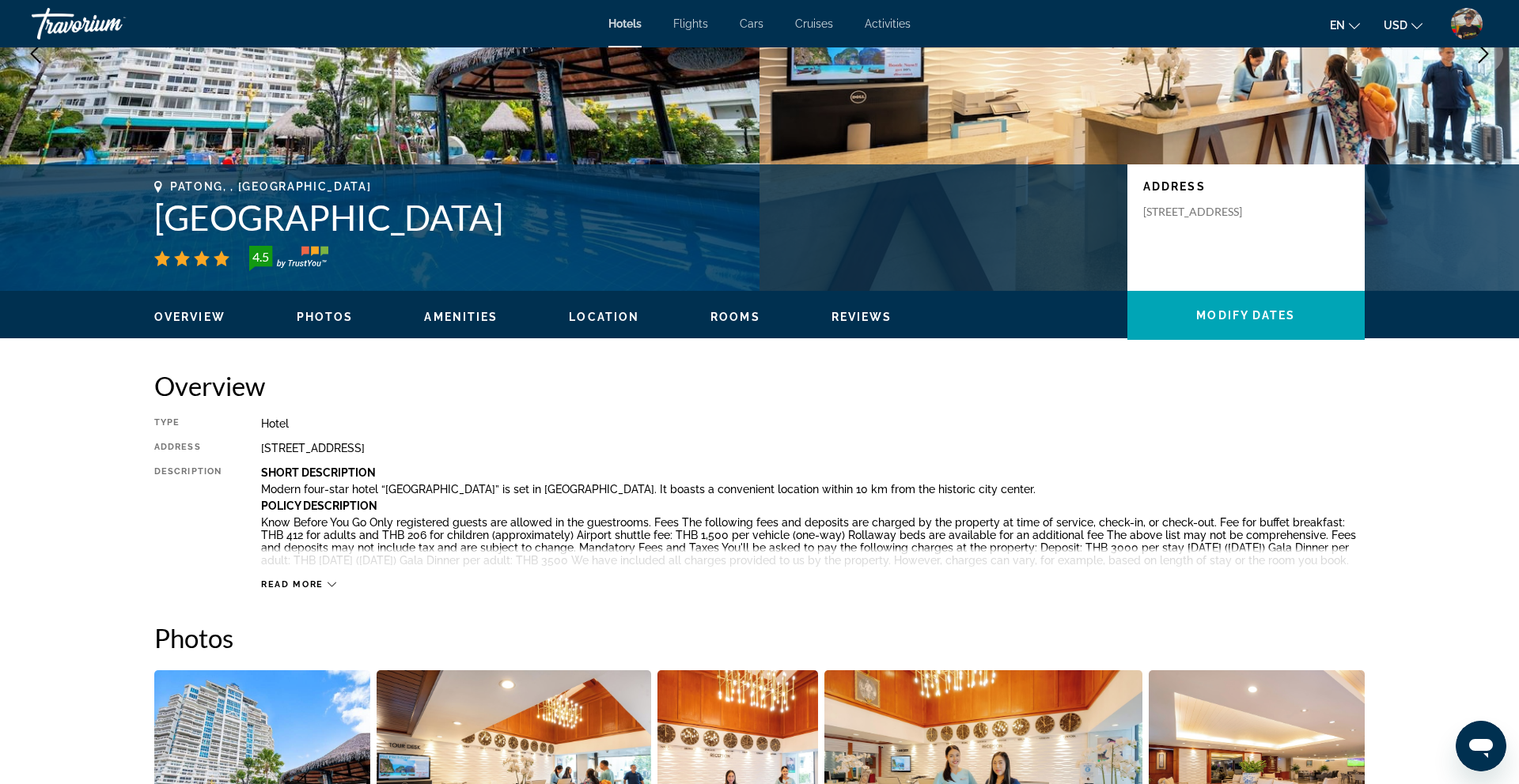
drag, startPoint x: 155, startPoint y: 223, endPoint x: 589, endPoint y: 223, distance: 434.0
click at [589, 223] on h1 "[GEOGRAPHIC_DATA]" at bounding box center [633, 217] width 957 height 42
copy h1 "[GEOGRAPHIC_DATA]"
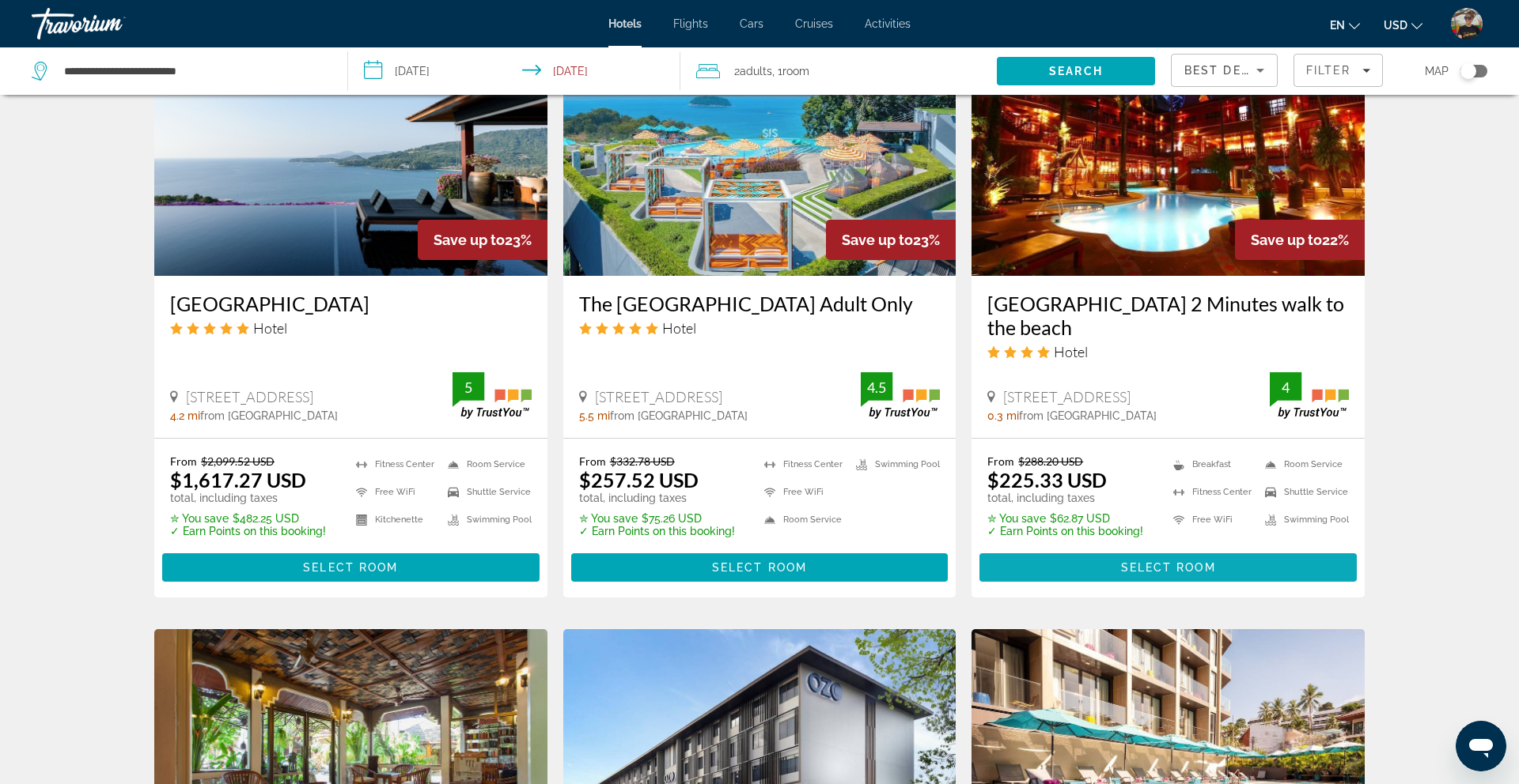
scroll to position [1321, 0]
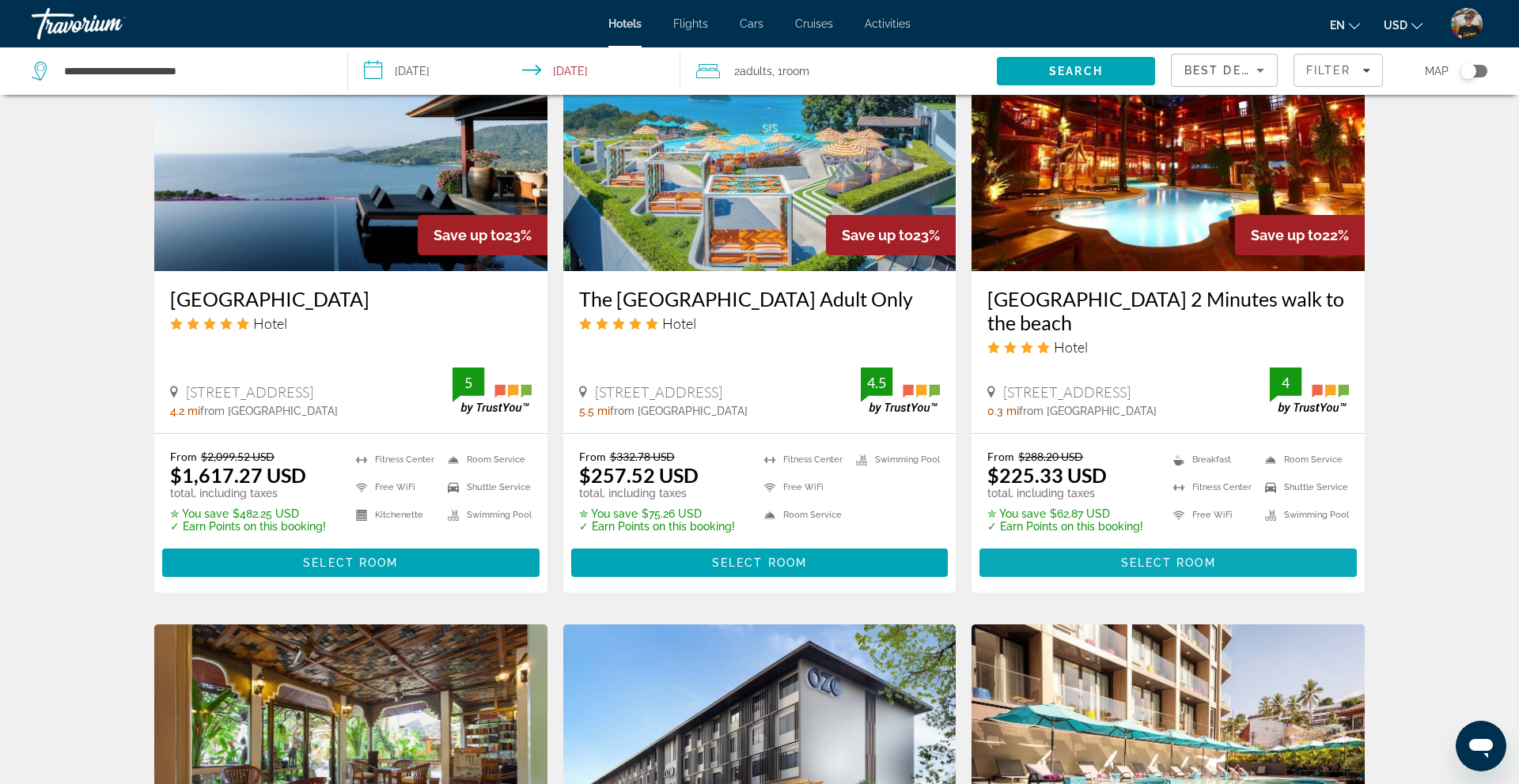
click at [1123, 557] on span "Select Room" at bounding box center [1168, 563] width 95 height 13
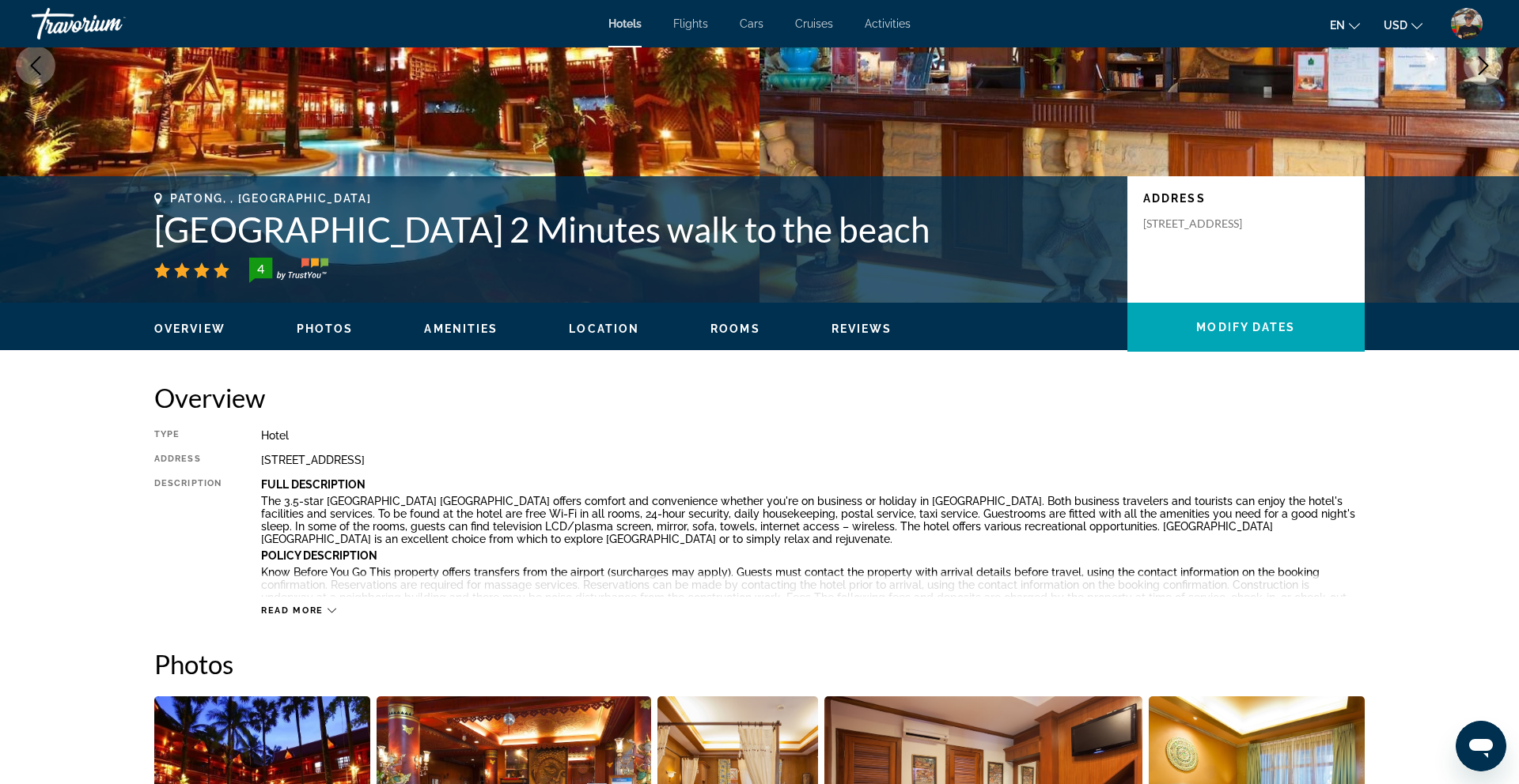
scroll to position [218, 0]
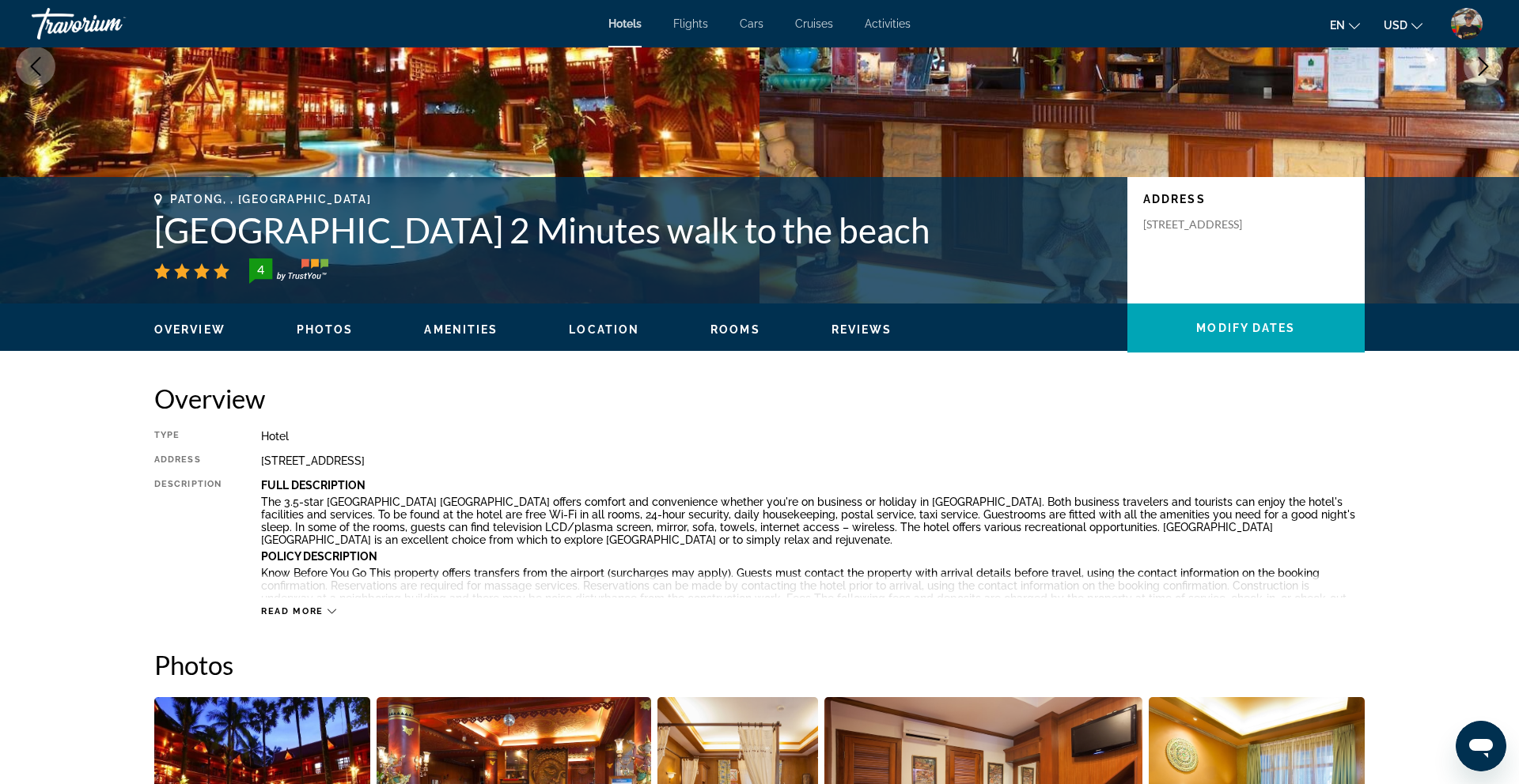
drag, startPoint x: 159, startPoint y: 229, endPoint x: 1063, endPoint y: 241, distance: 904.1
click at [1063, 241] on h1 "[GEOGRAPHIC_DATA] 2 Minutes walk to the beach" at bounding box center [633, 230] width 957 height 42
copy h1 "[GEOGRAPHIC_DATA] 2 Minutes walk to the beach"
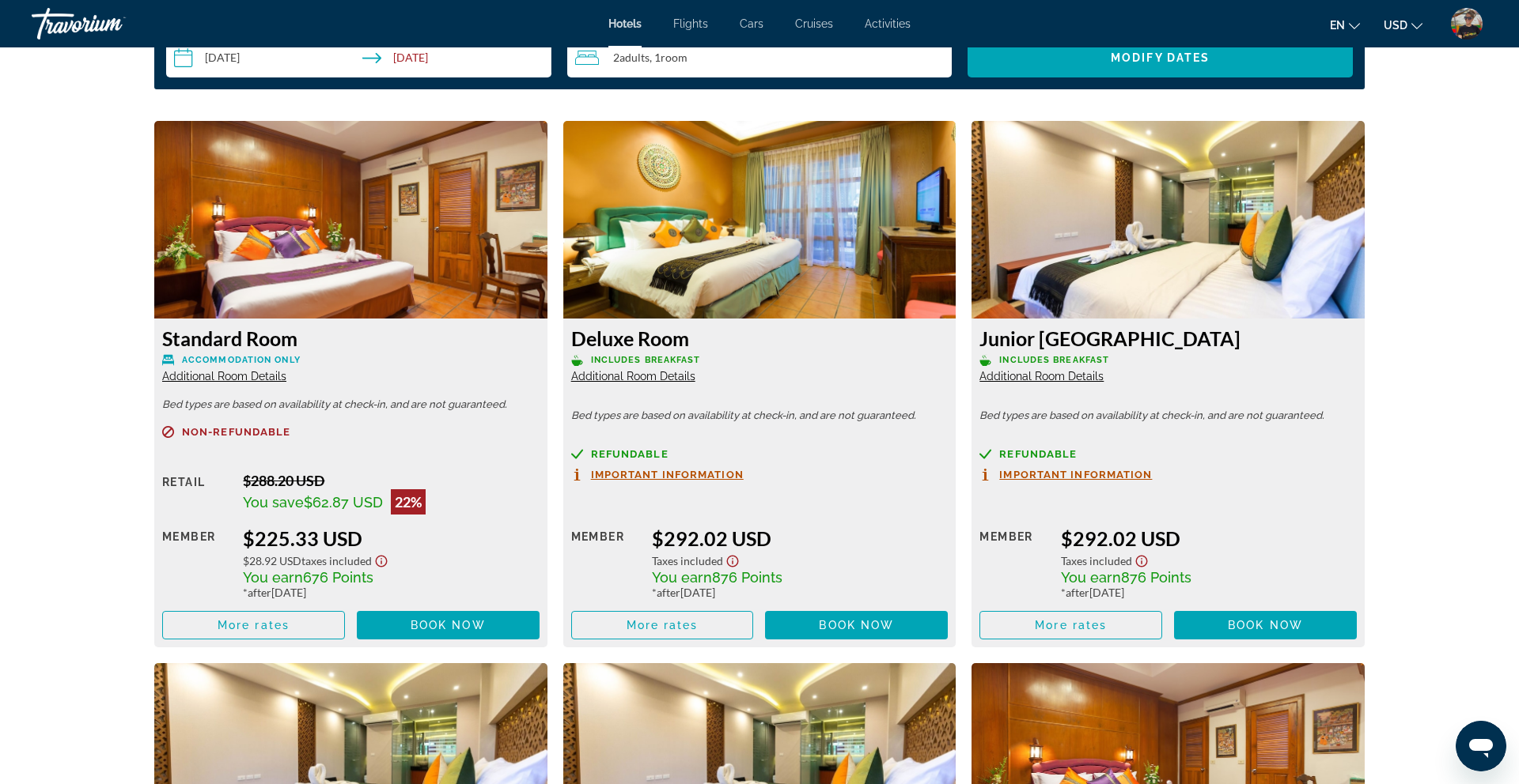
scroll to position [2116, 0]
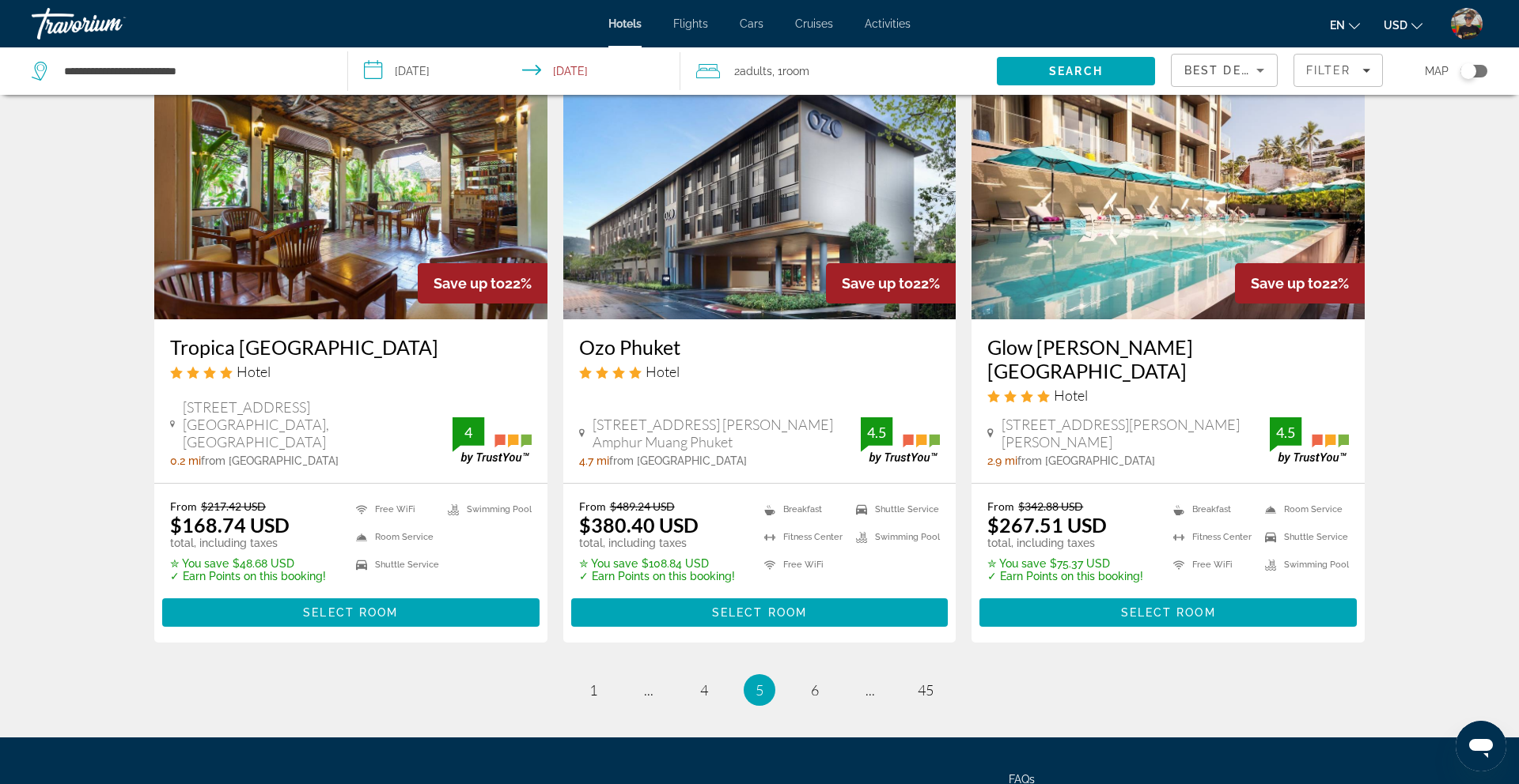
scroll to position [1818, 0]
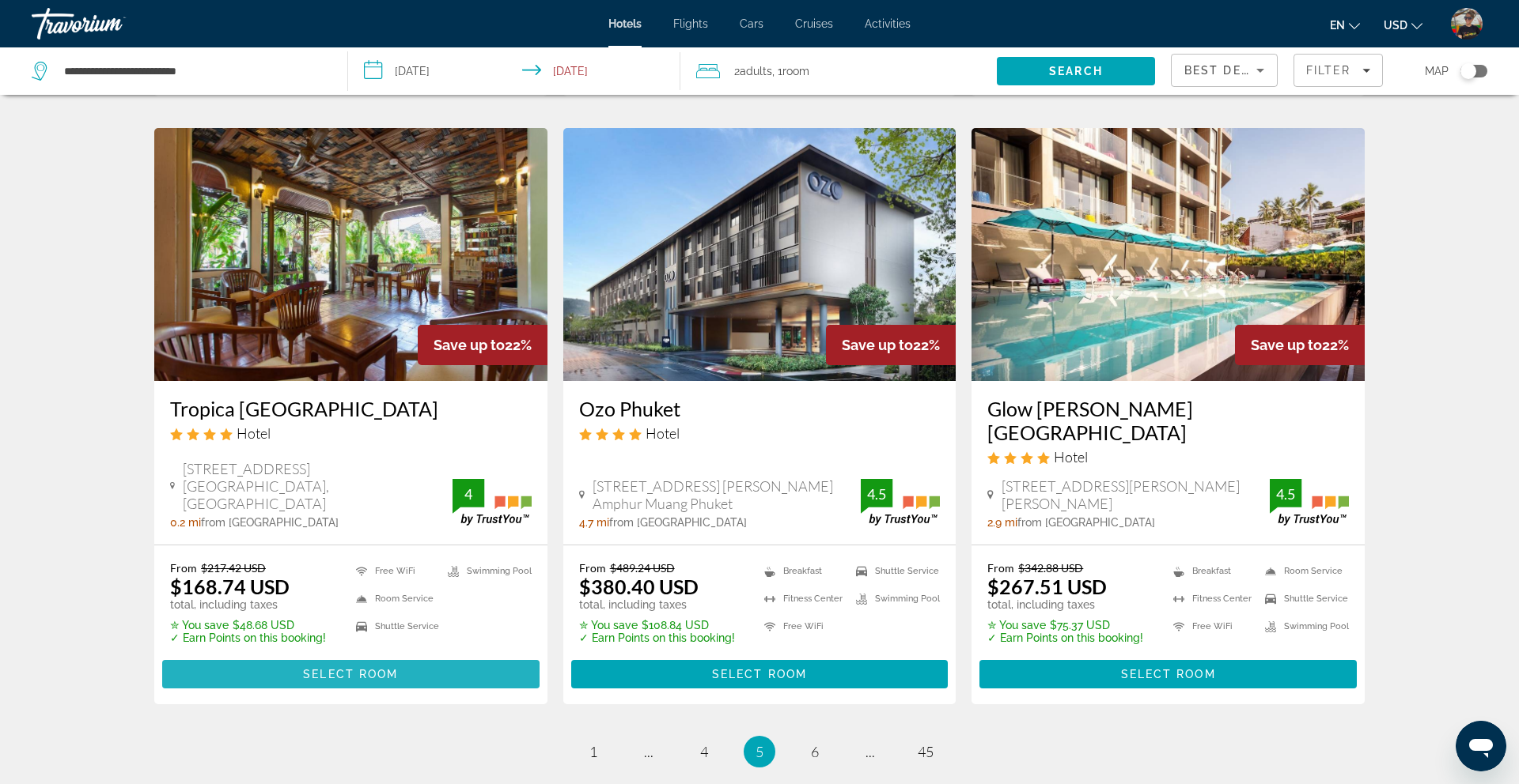
click at [348, 668] on span "Select Room" at bounding box center [350, 674] width 95 height 13
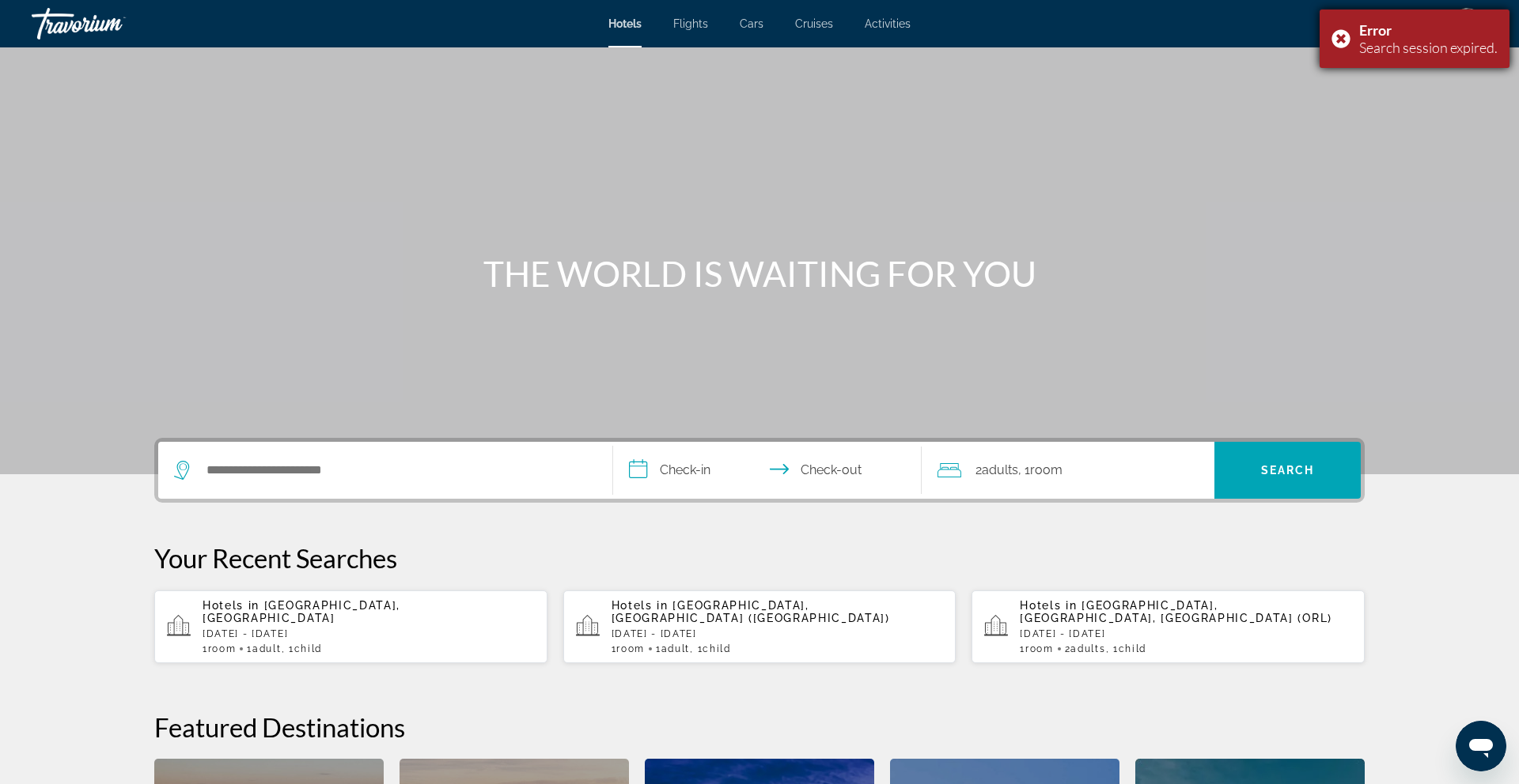
click at [1333, 34] on div "Error Search session expired." at bounding box center [1414, 38] width 189 height 58
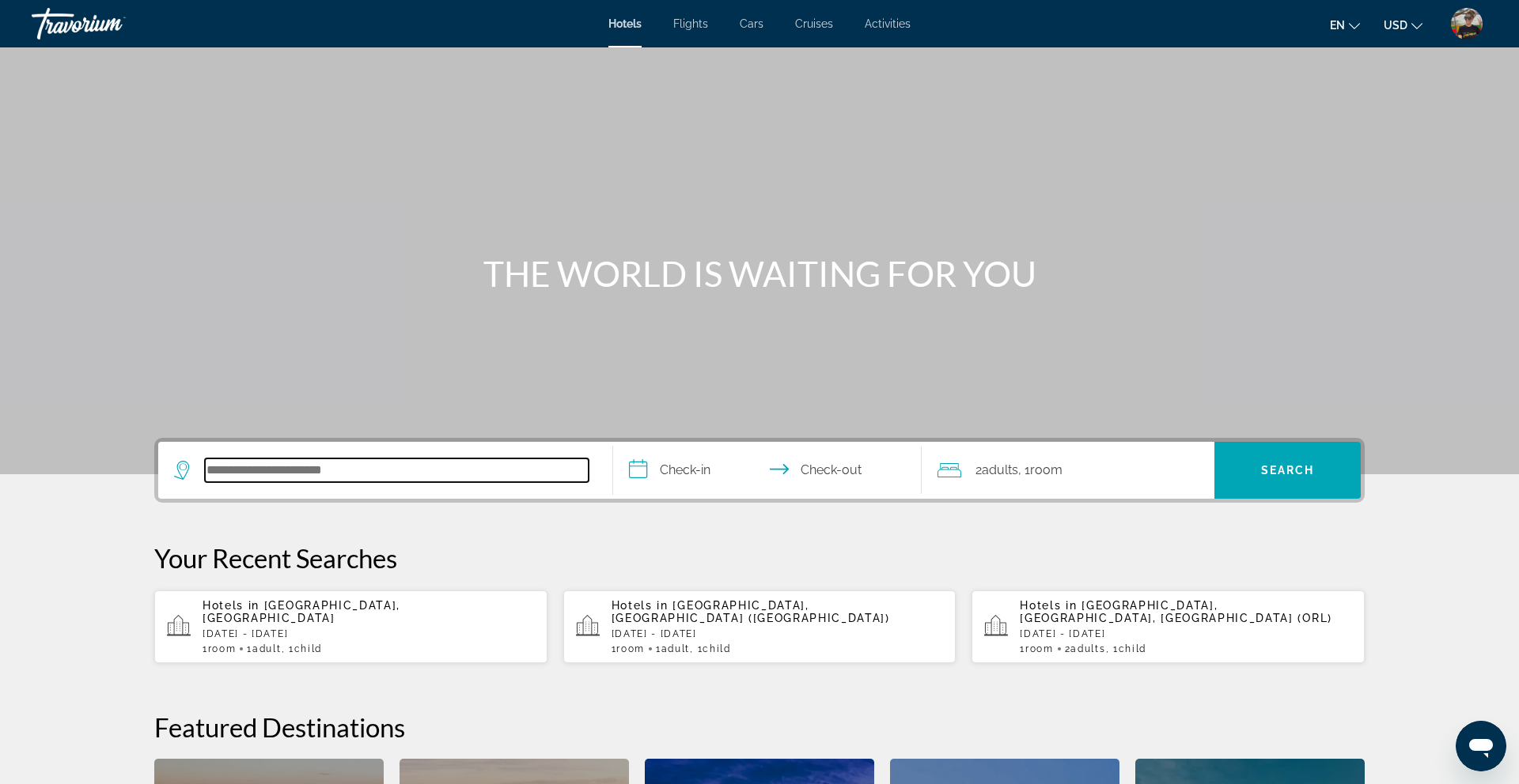
click at [322, 470] on input "Search hotel destination" at bounding box center [396, 470] width 383 height 24
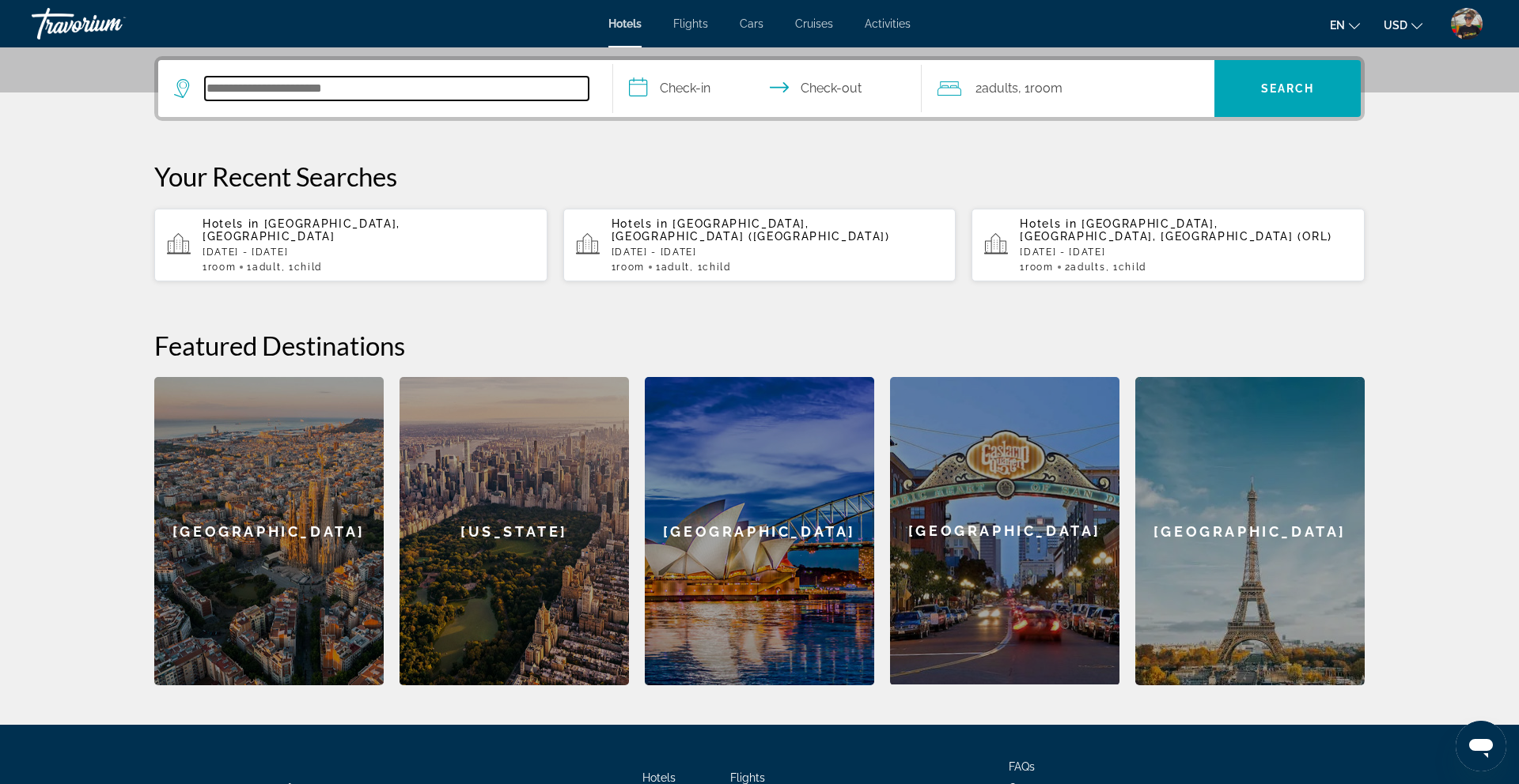
scroll to position [387, 0]
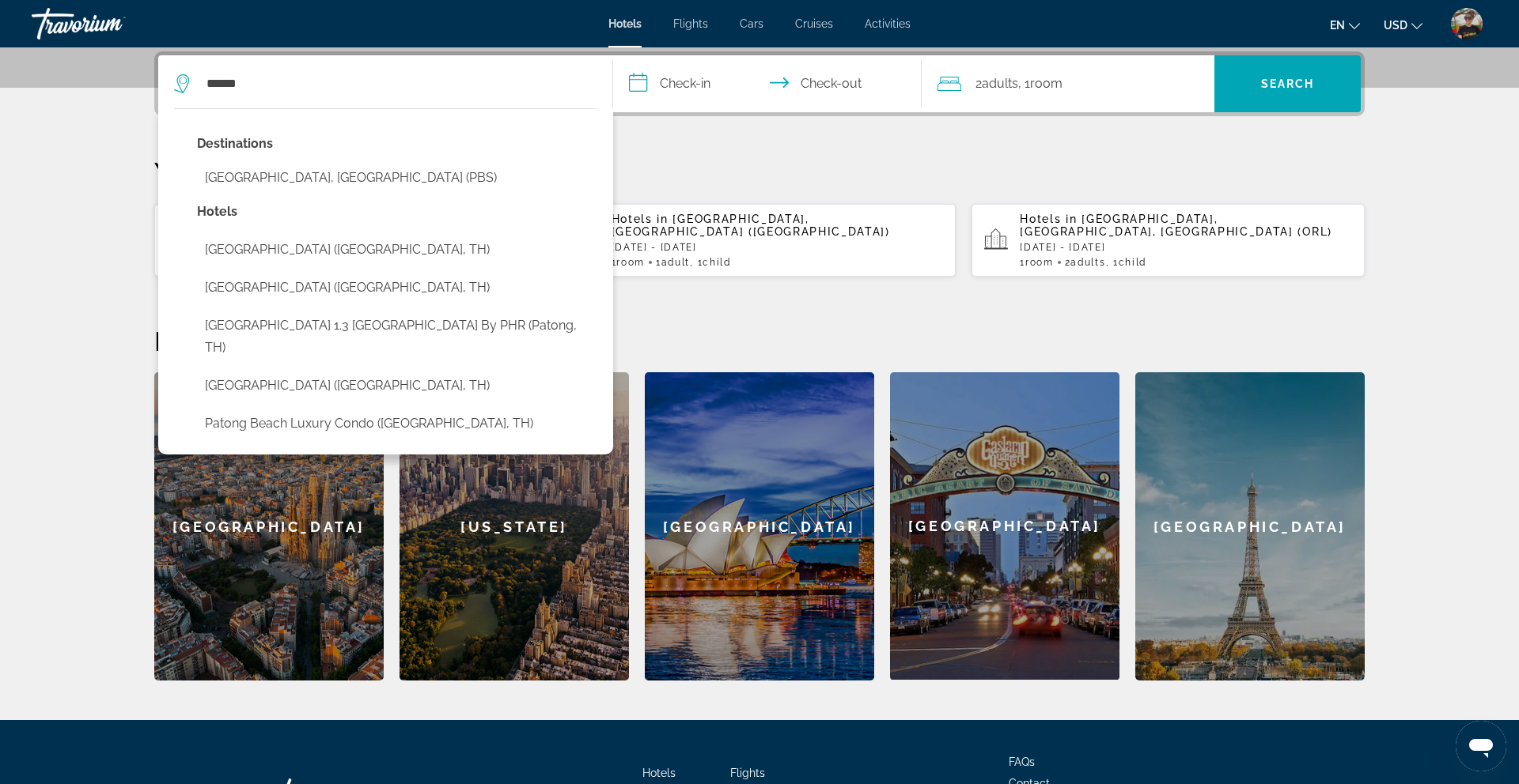
drag, startPoint x: 371, startPoint y: 166, endPoint x: 521, endPoint y: 118, distance: 157.5
click at [374, 165] on button "[GEOGRAPHIC_DATA], [GEOGRAPHIC_DATA] (PBS)" at bounding box center [396, 177] width 400 height 30
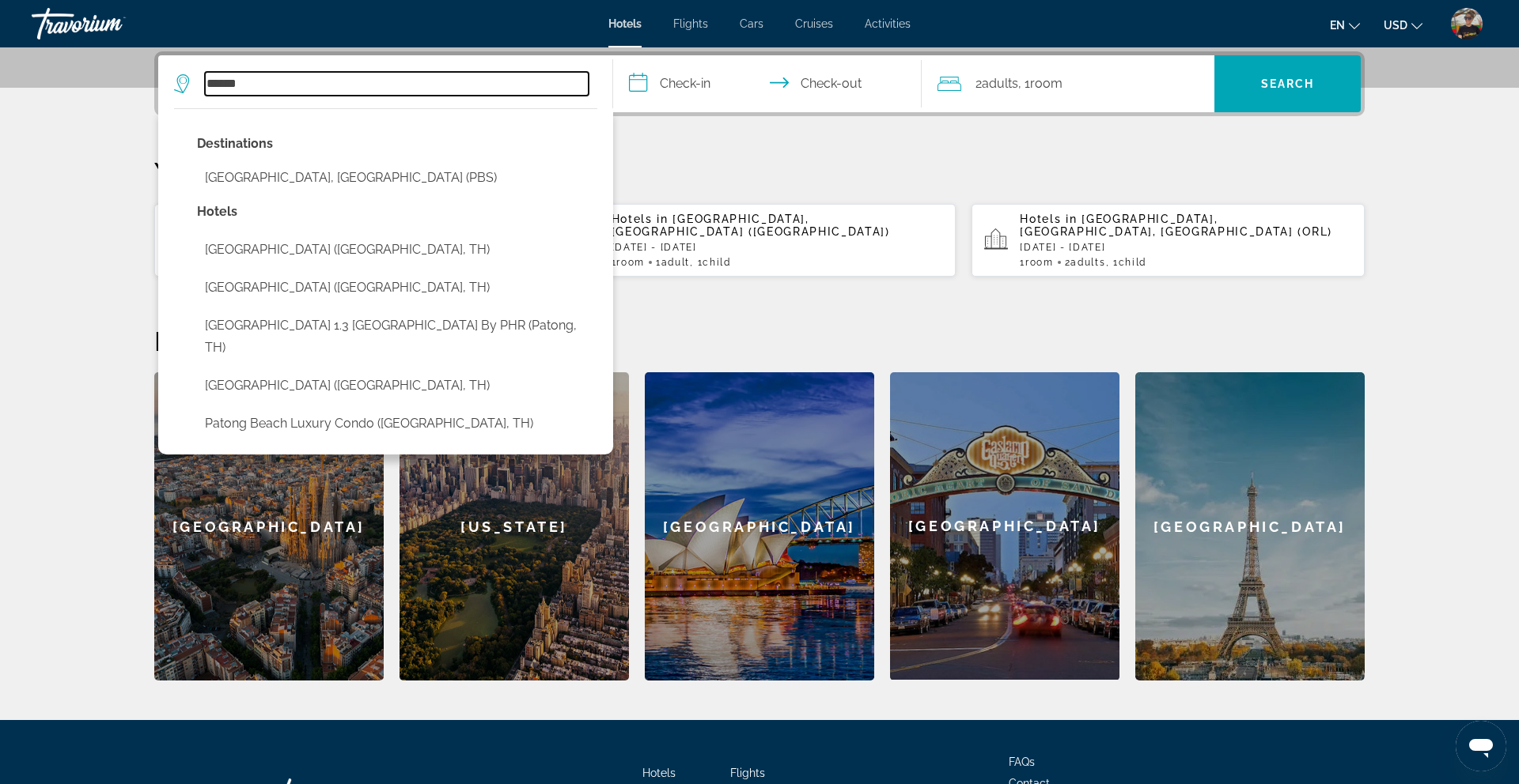
type input "**********"
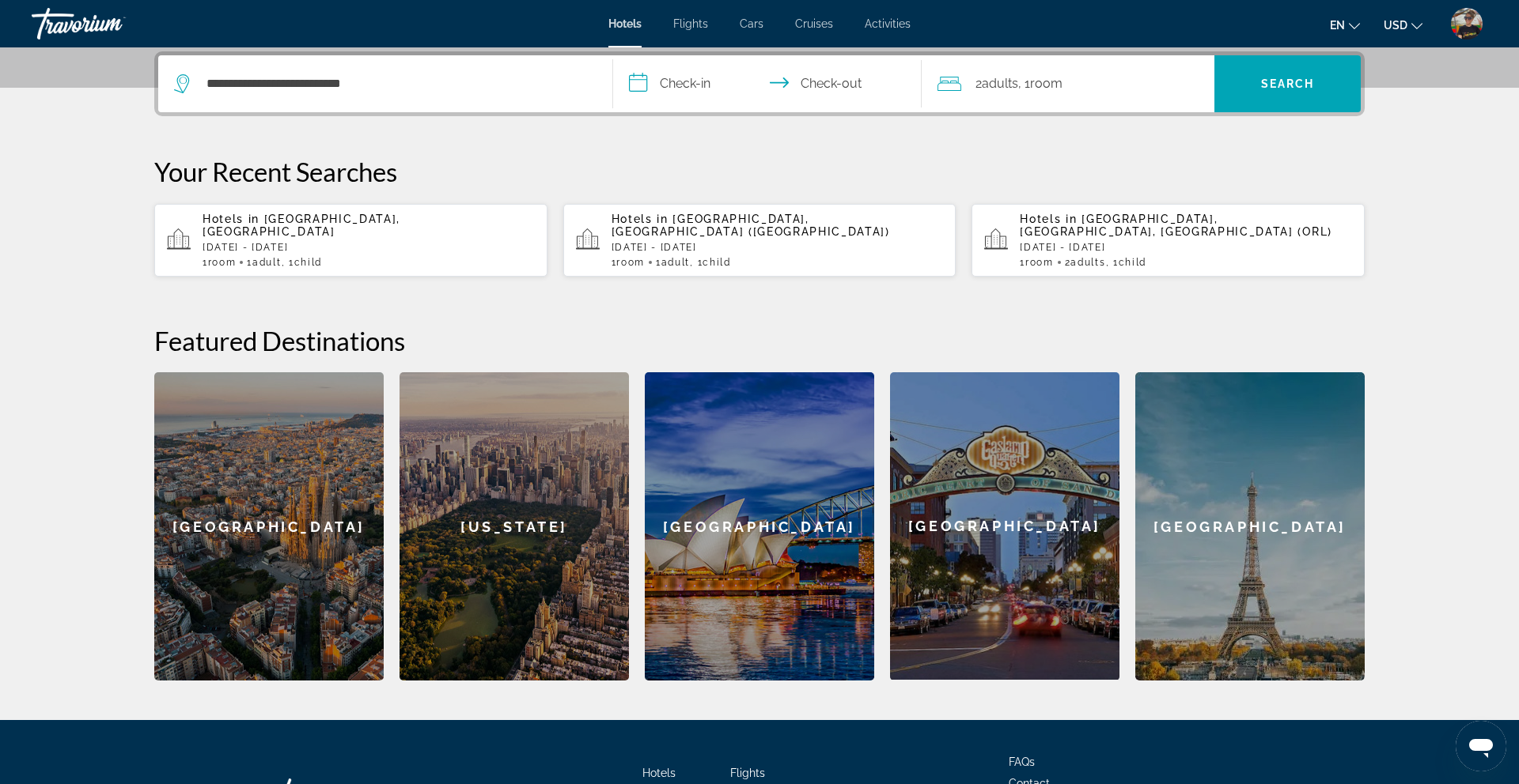
click at [664, 99] on input "**********" at bounding box center [770, 86] width 315 height 62
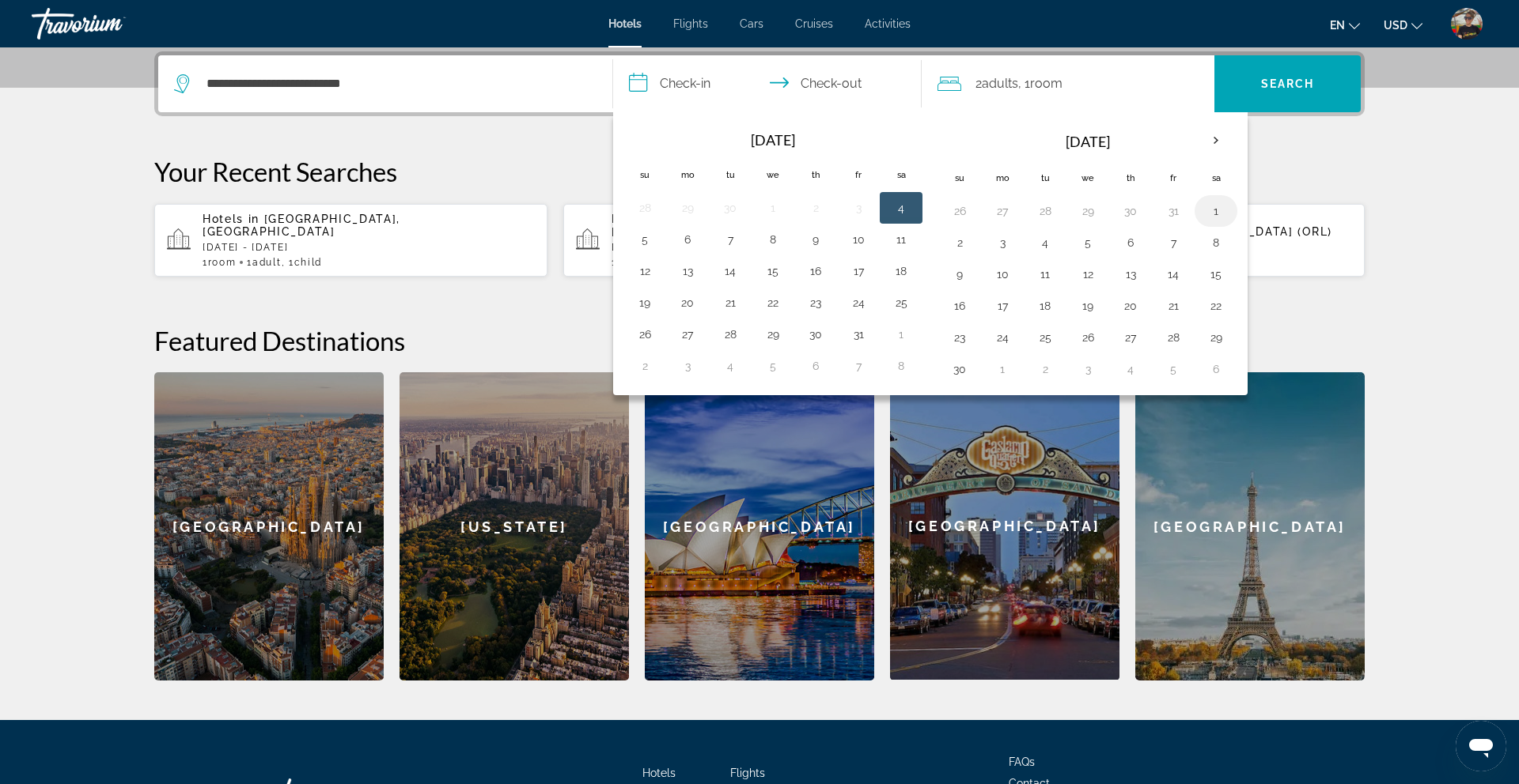
click at [1224, 214] on button "1" at bounding box center [1215, 211] width 25 height 22
click at [1006, 245] on button "3" at bounding box center [1002, 243] width 25 height 22
type input "**********"
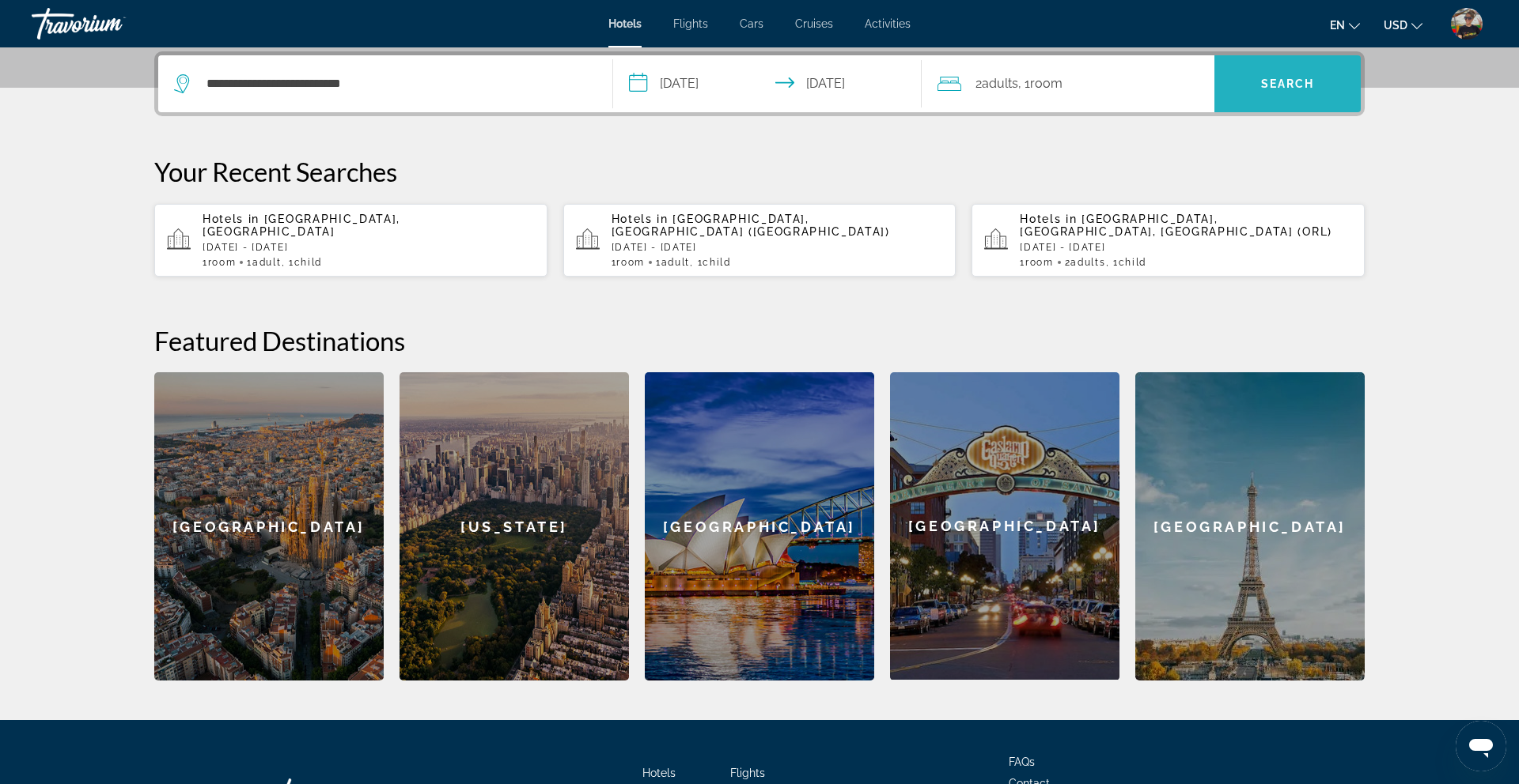
click at [1247, 105] on span "Search" at bounding box center [1287, 84] width 146 height 57
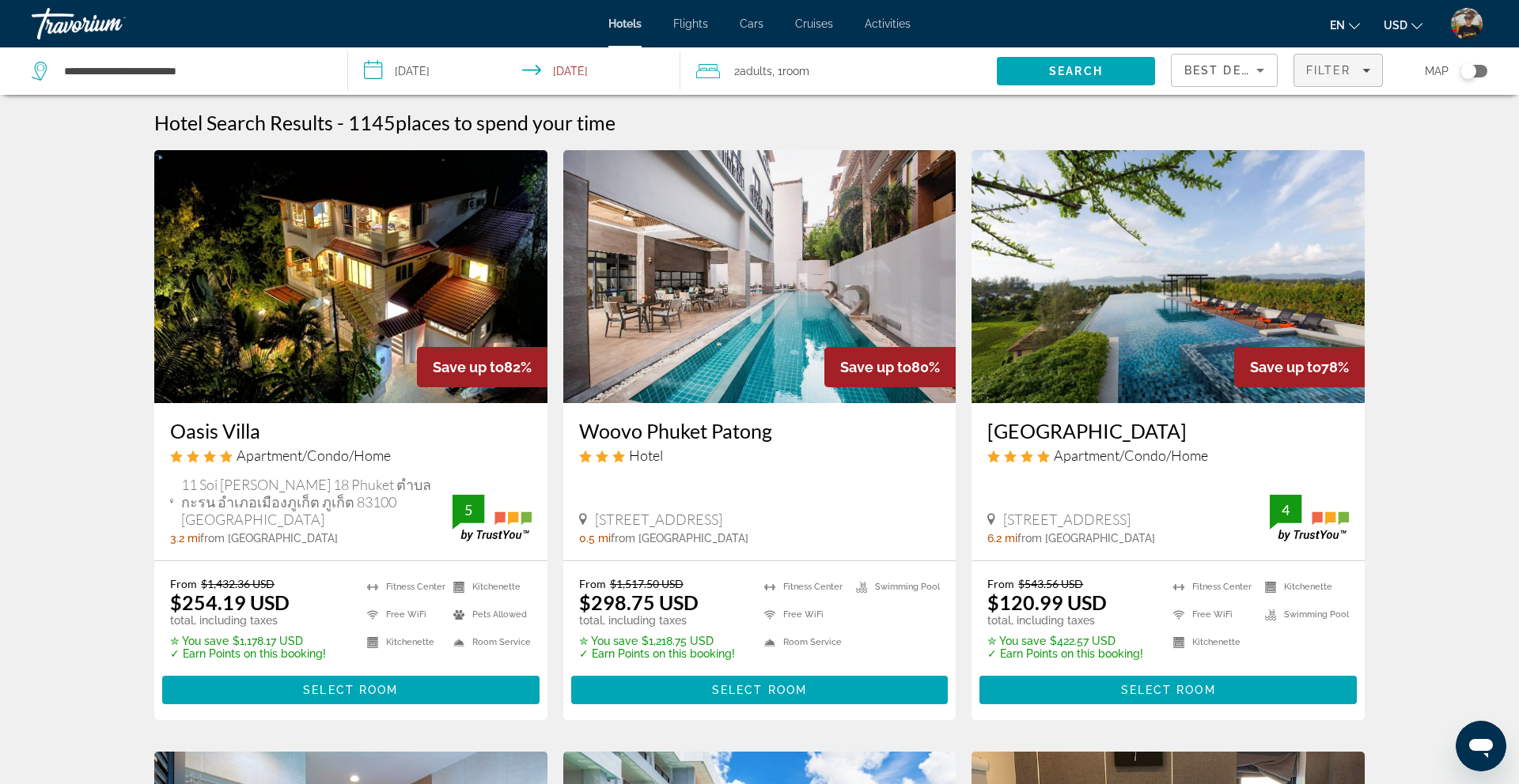
click at [1321, 64] on span "Filter" at bounding box center [1328, 70] width 45 height 13
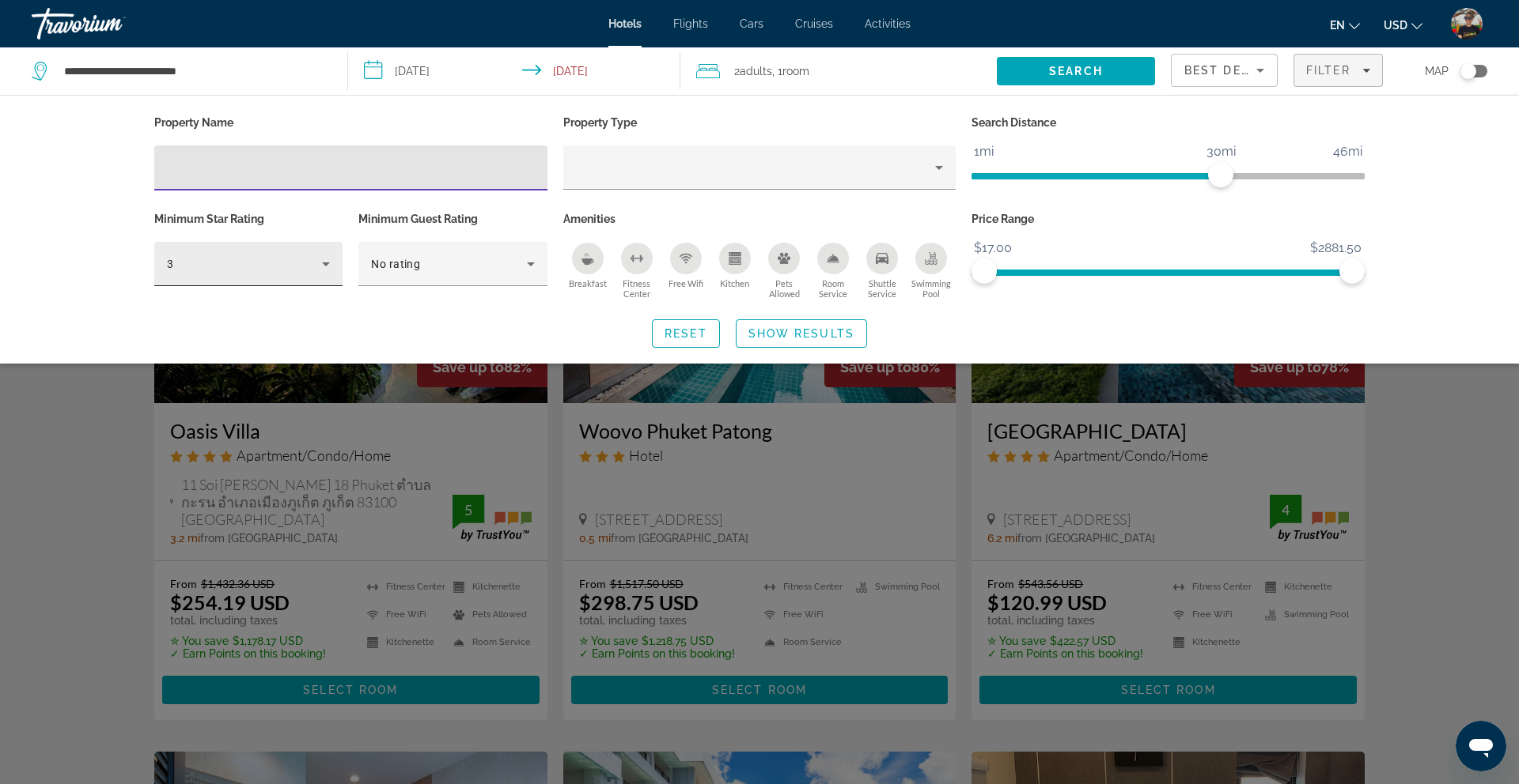
click at [270, 272] on div "3" at bounding box center [249, 264] width 163 height 44
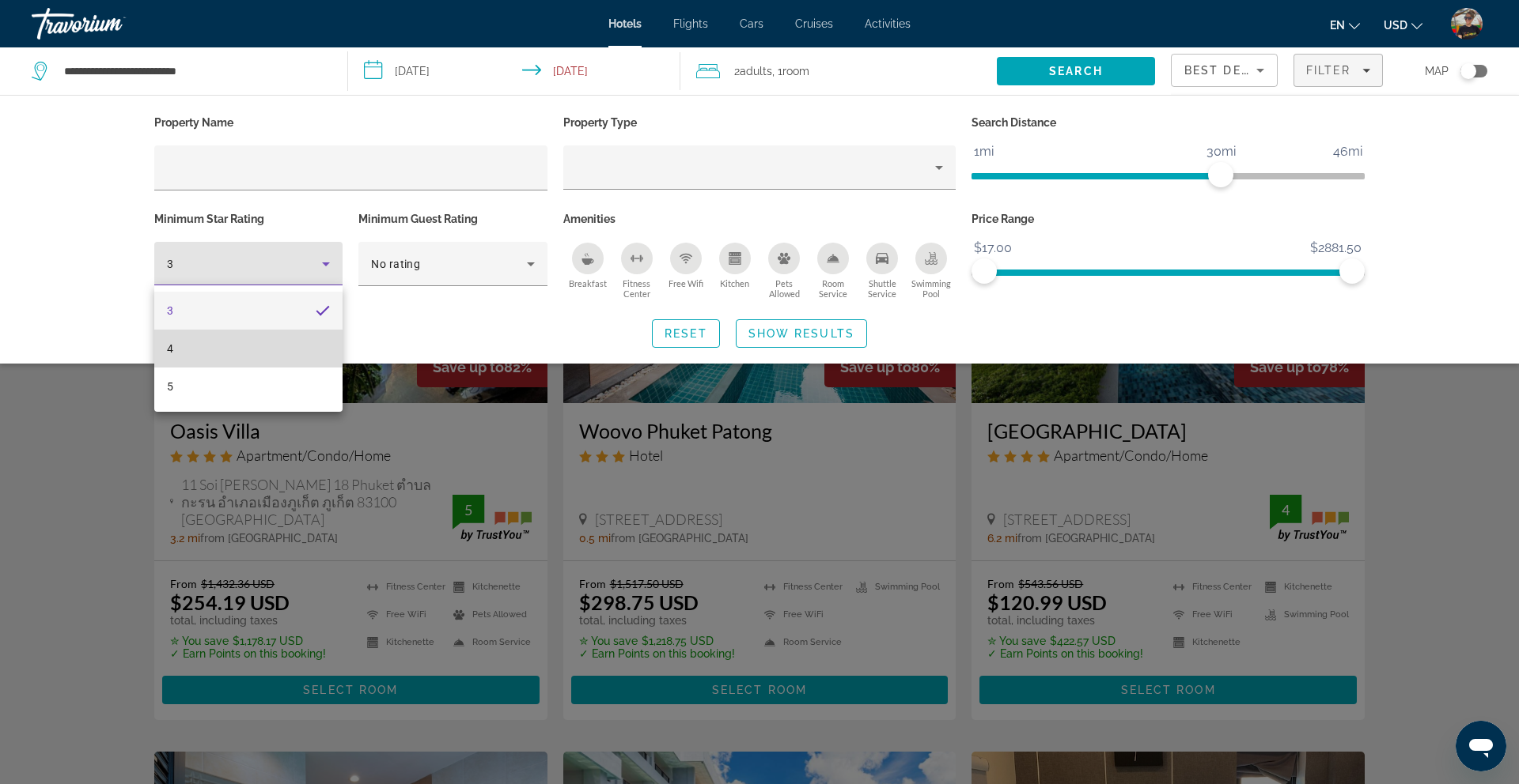
click at [240, 344] on mat-option "4" at bounding box center [249, 348] width 188 height 38
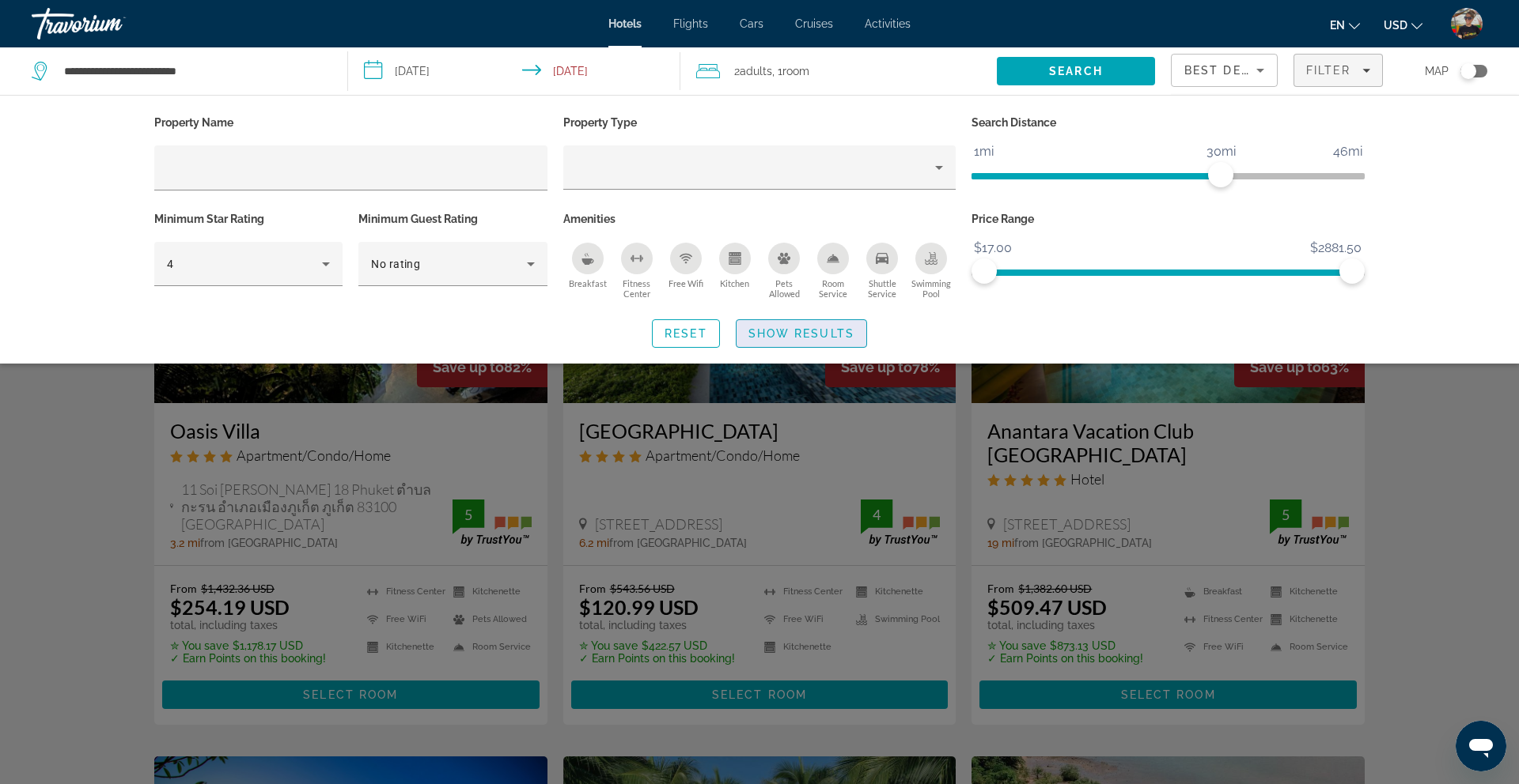
click at [788, 336] on span "Show Results" at bounding box center [801, 333] width 106 height 13
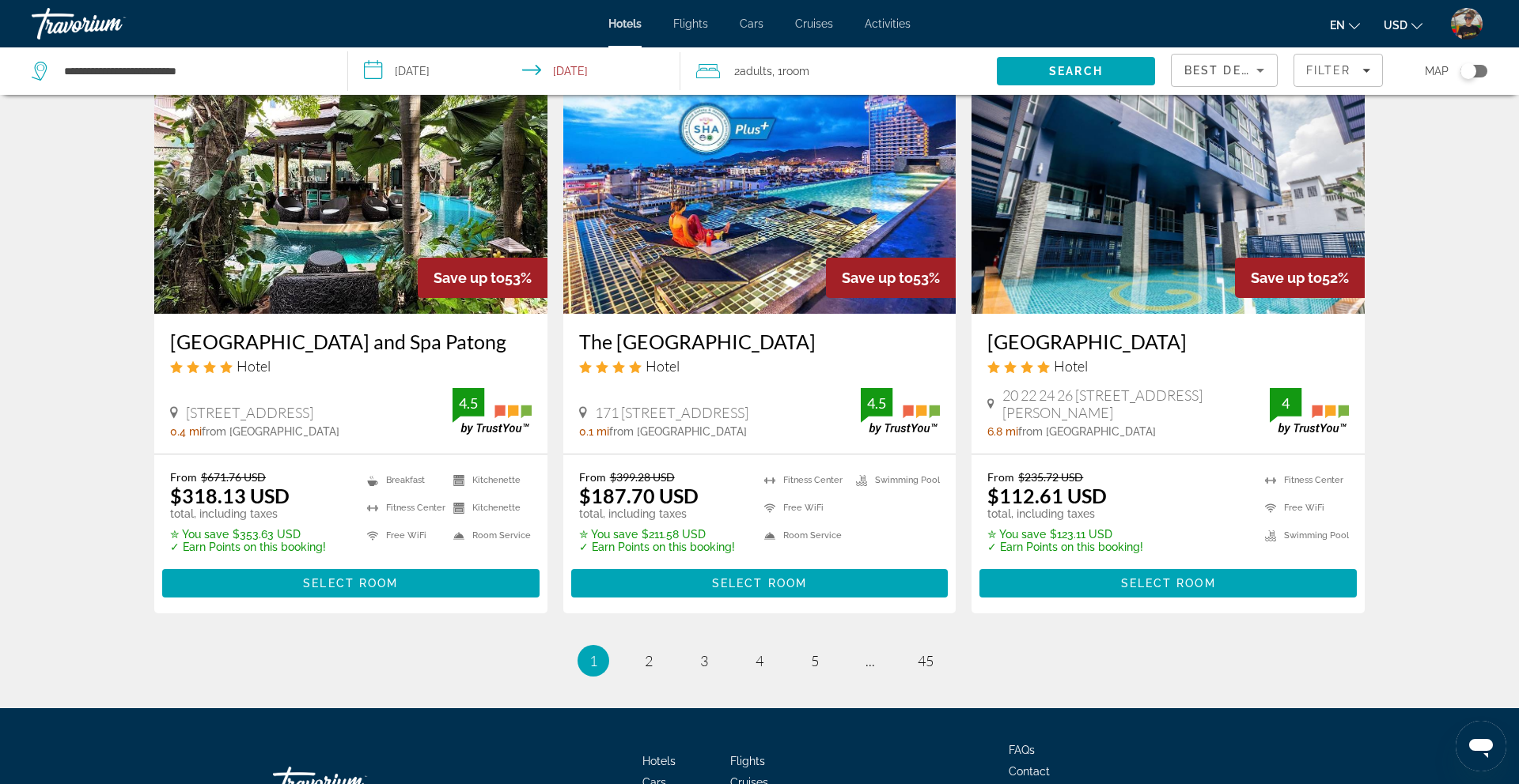
scroll to position [1984, 0]
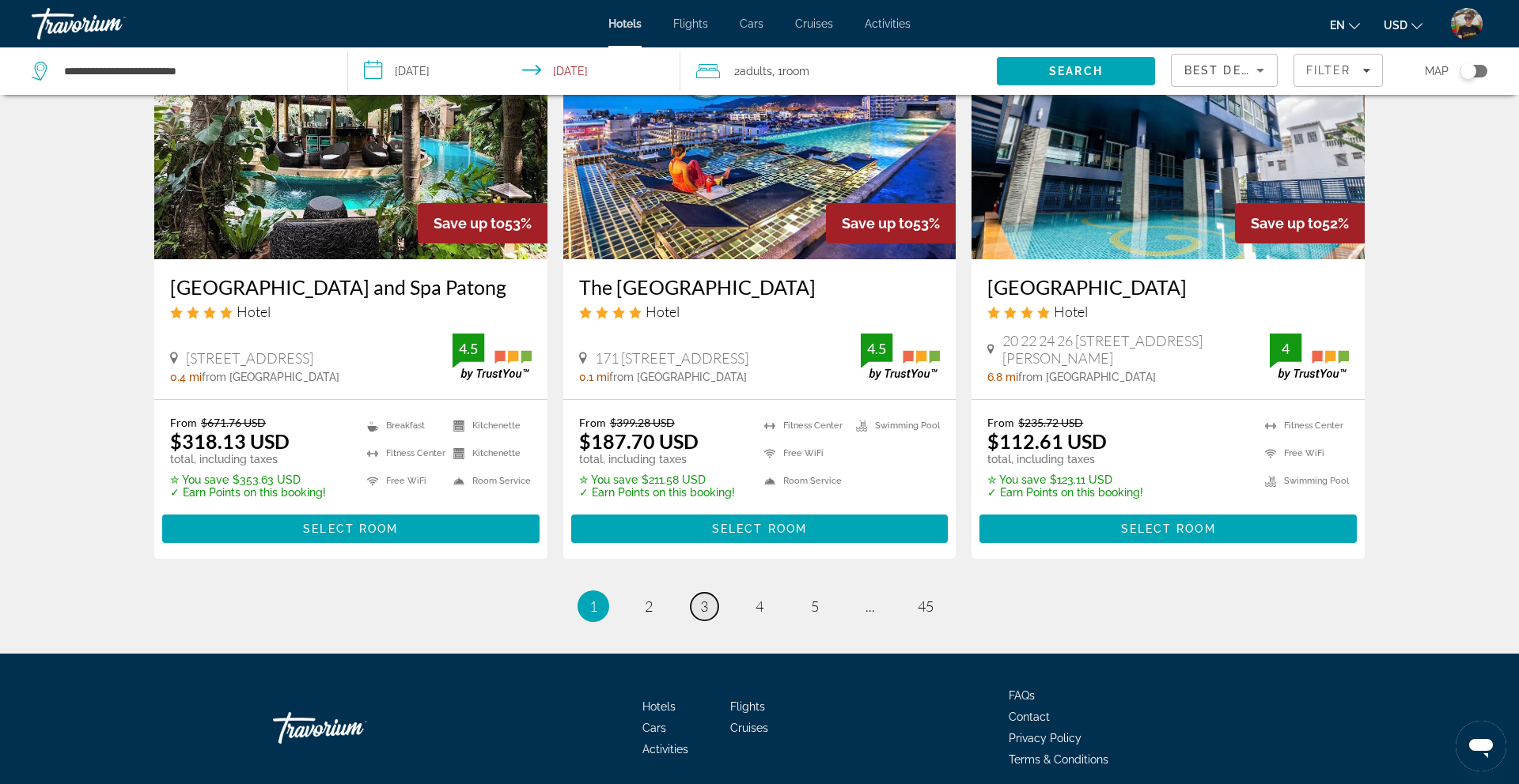
click at [703, 597] on span "3" at bounding box center [704, 606] width 8 height 18
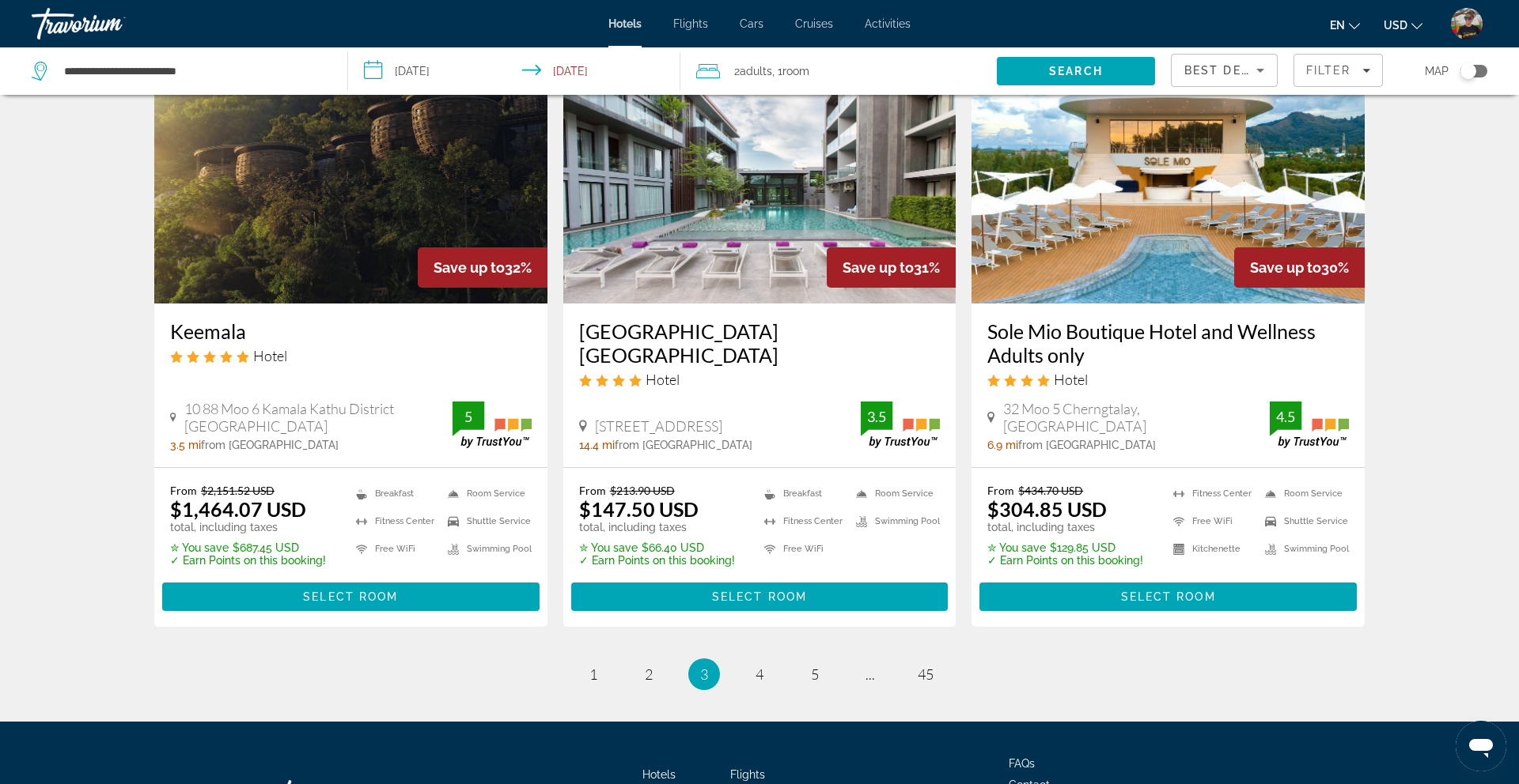
scroll to position [2035, 0]
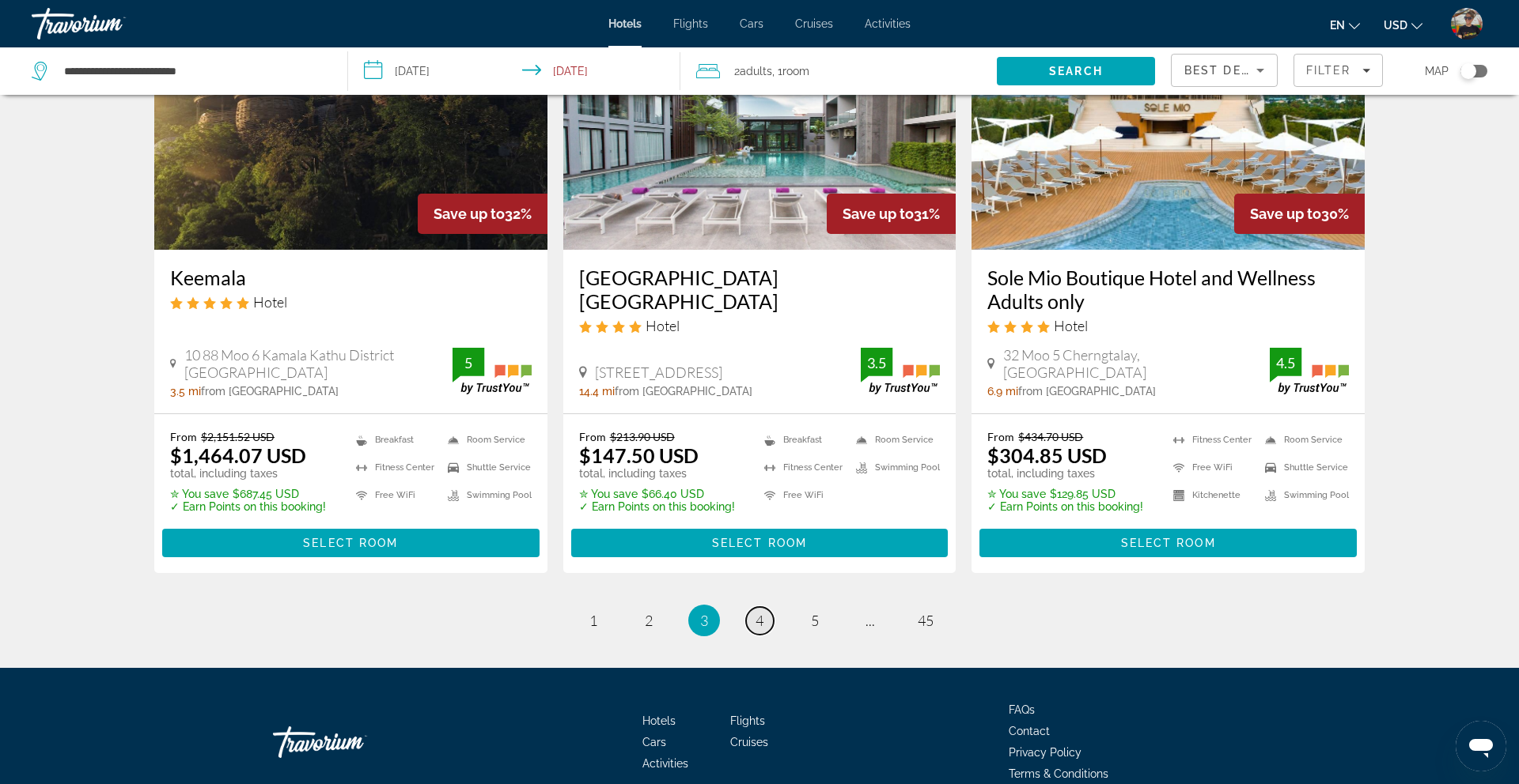
click at [761, 612] on span "4" at bounding box center [759, 621] width 8 height 18
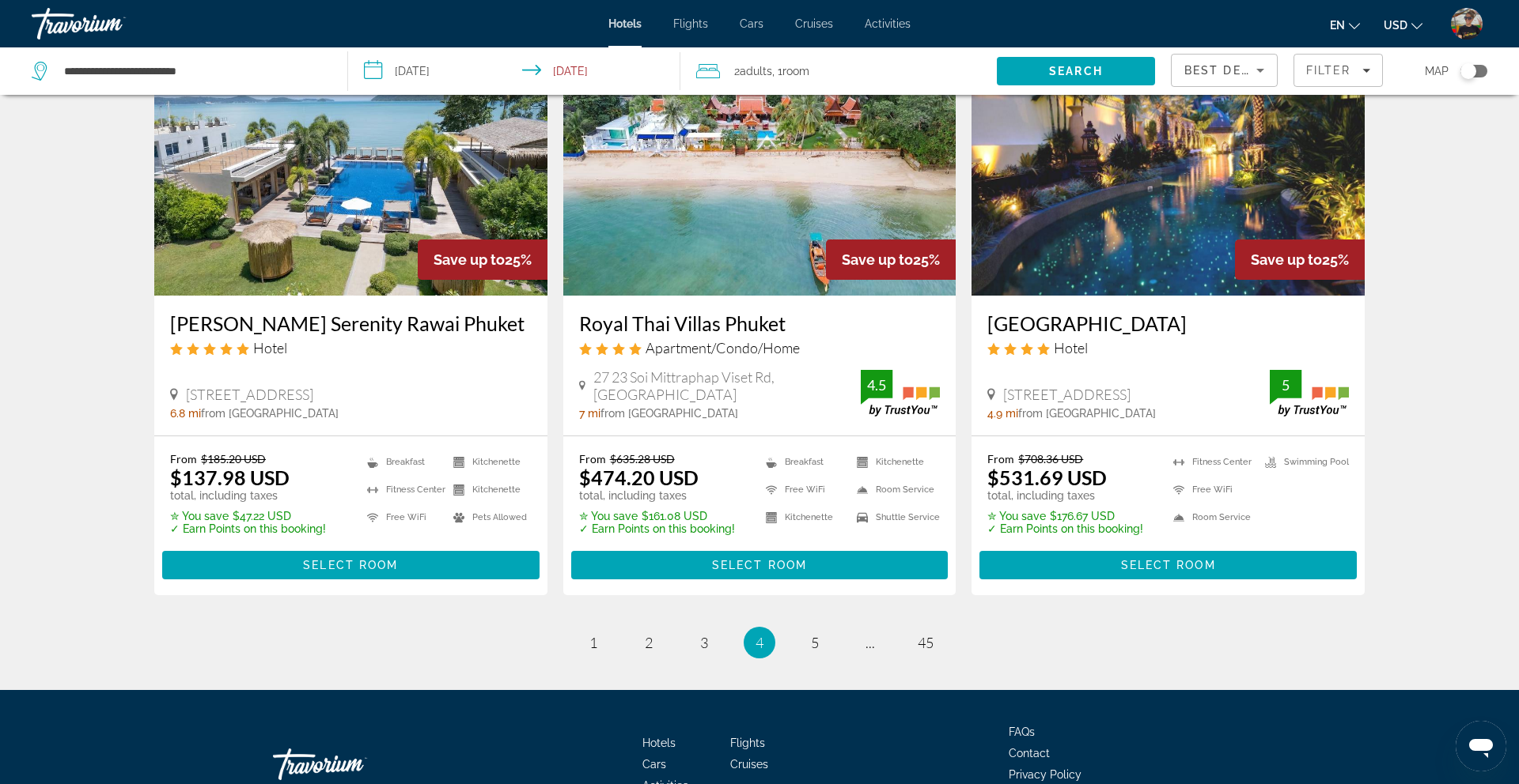
scroll to position [1982, 0]
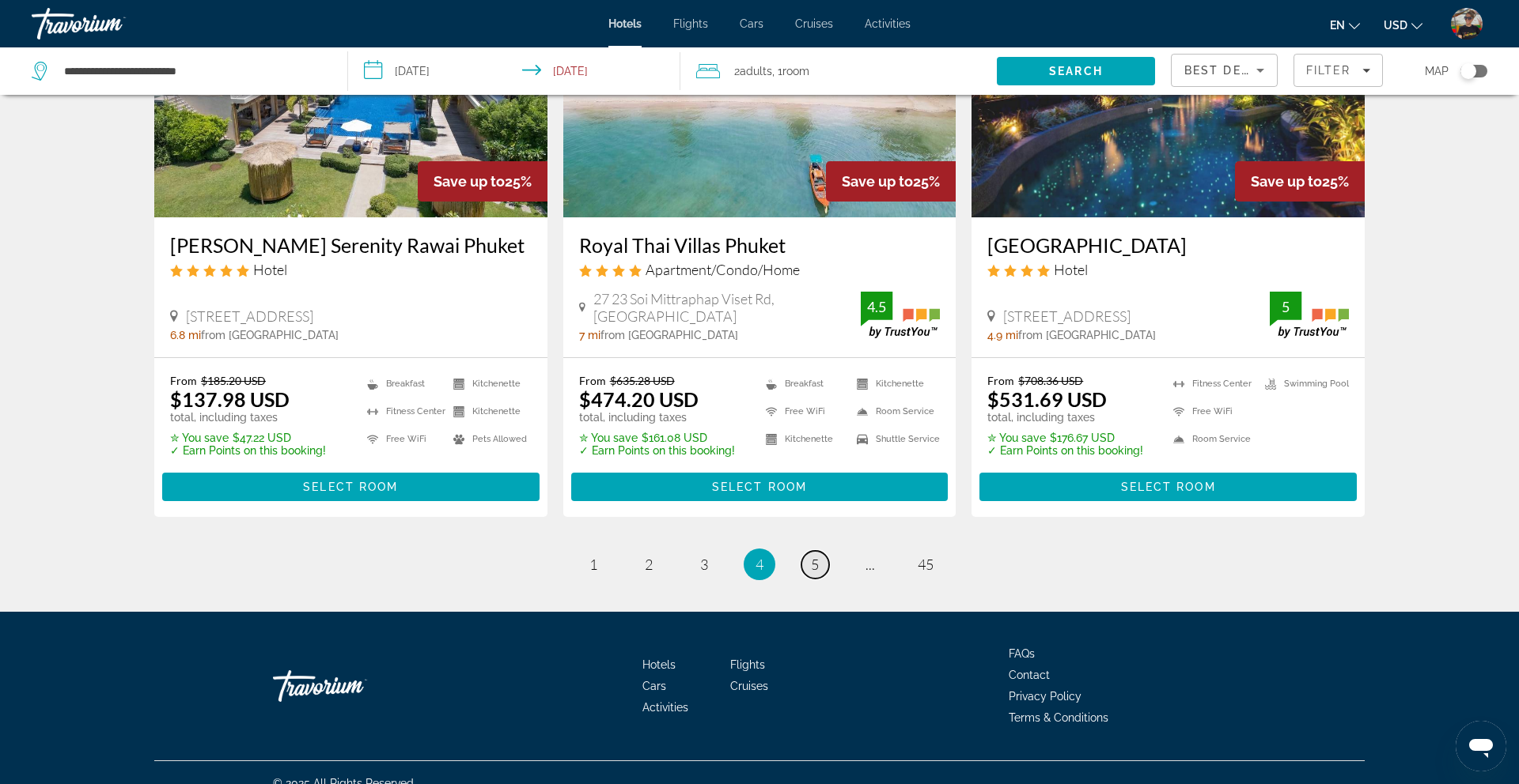
click at [811, 556] on span "5" at bounding box center [814, 564] width 8 height 18
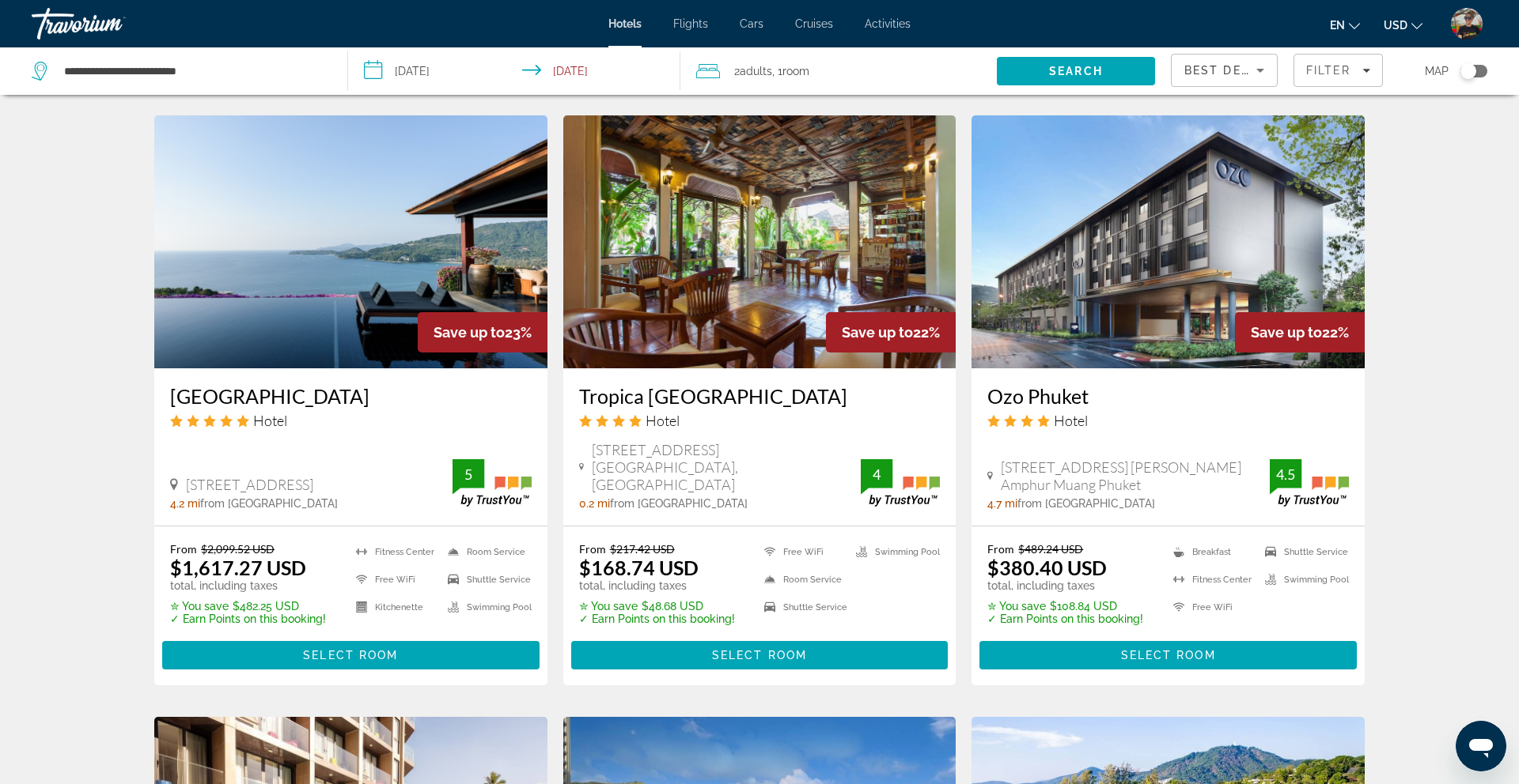
scroll to position [1229, 0]
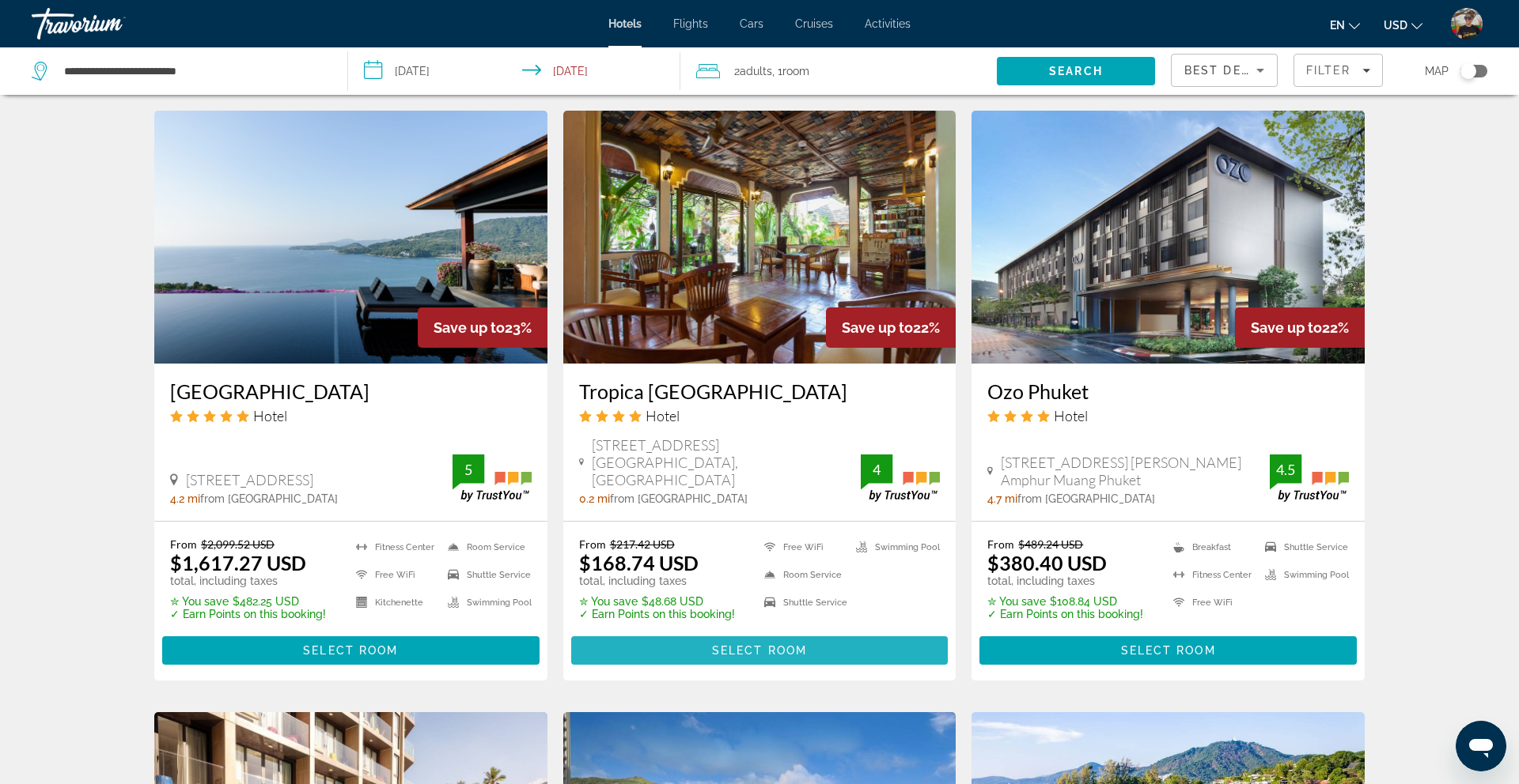
click at [772, 645] on span "Select Room" at bounding box center [759, 651] width 95 height 13
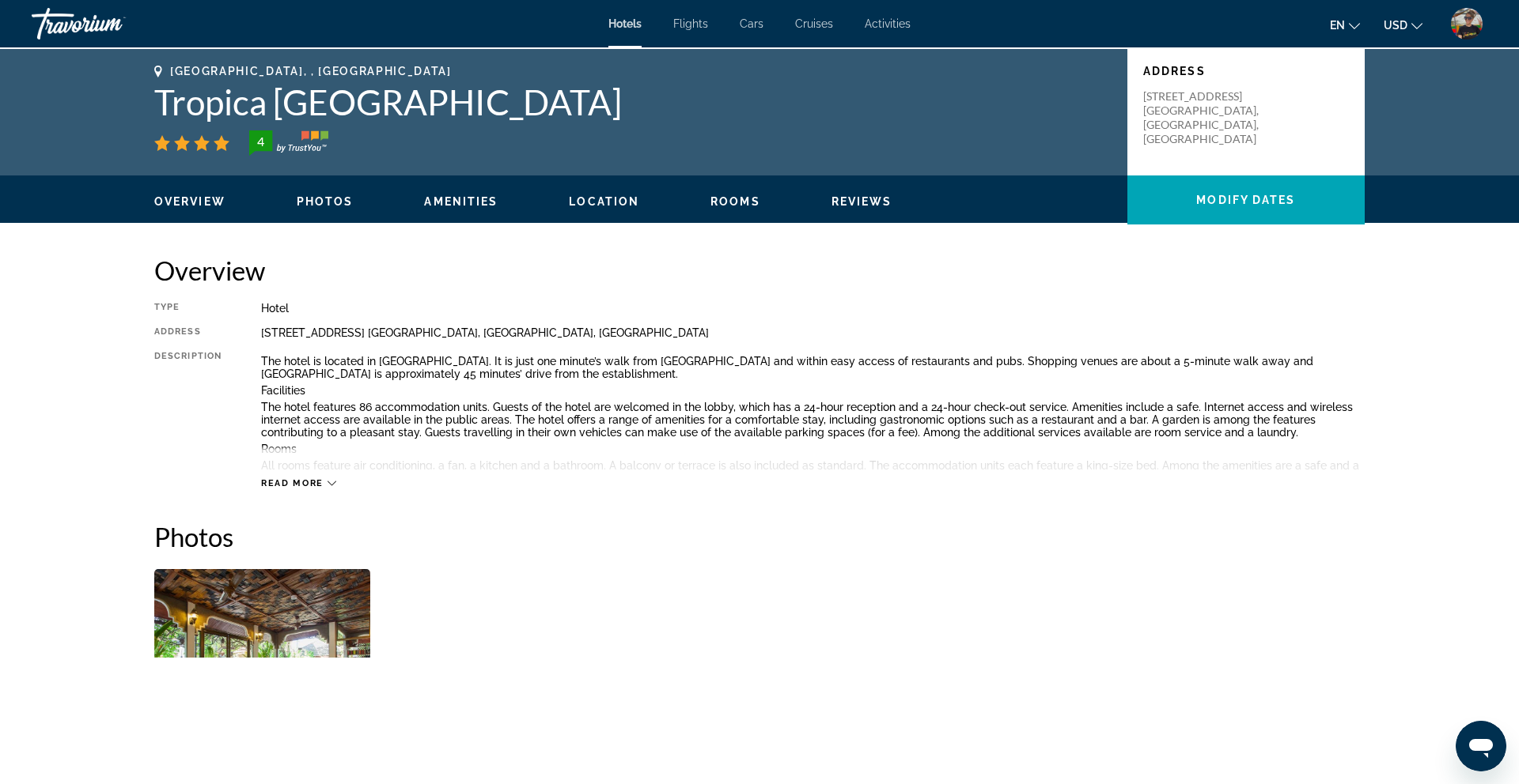
scroll to position [351, 0]
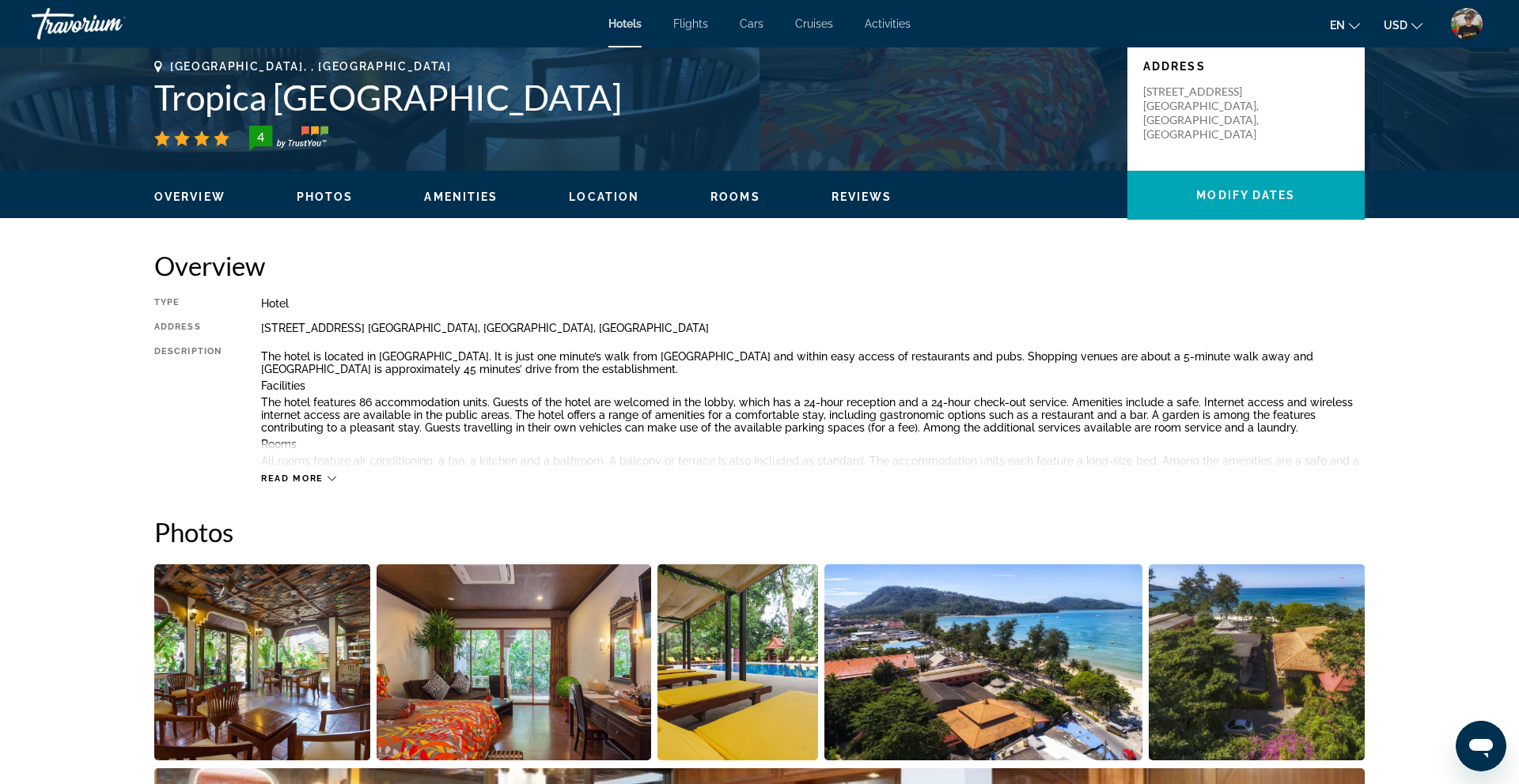
drag, startPoint x: 163, startPoint y: 94, endPoint x: 602, endPoint y: 111, distance: 439.3
click at [608, 103] on h1 "Tropica [GEOGRAPHIC_DATA]" at bounding box center [633, 97] width 957 height 42
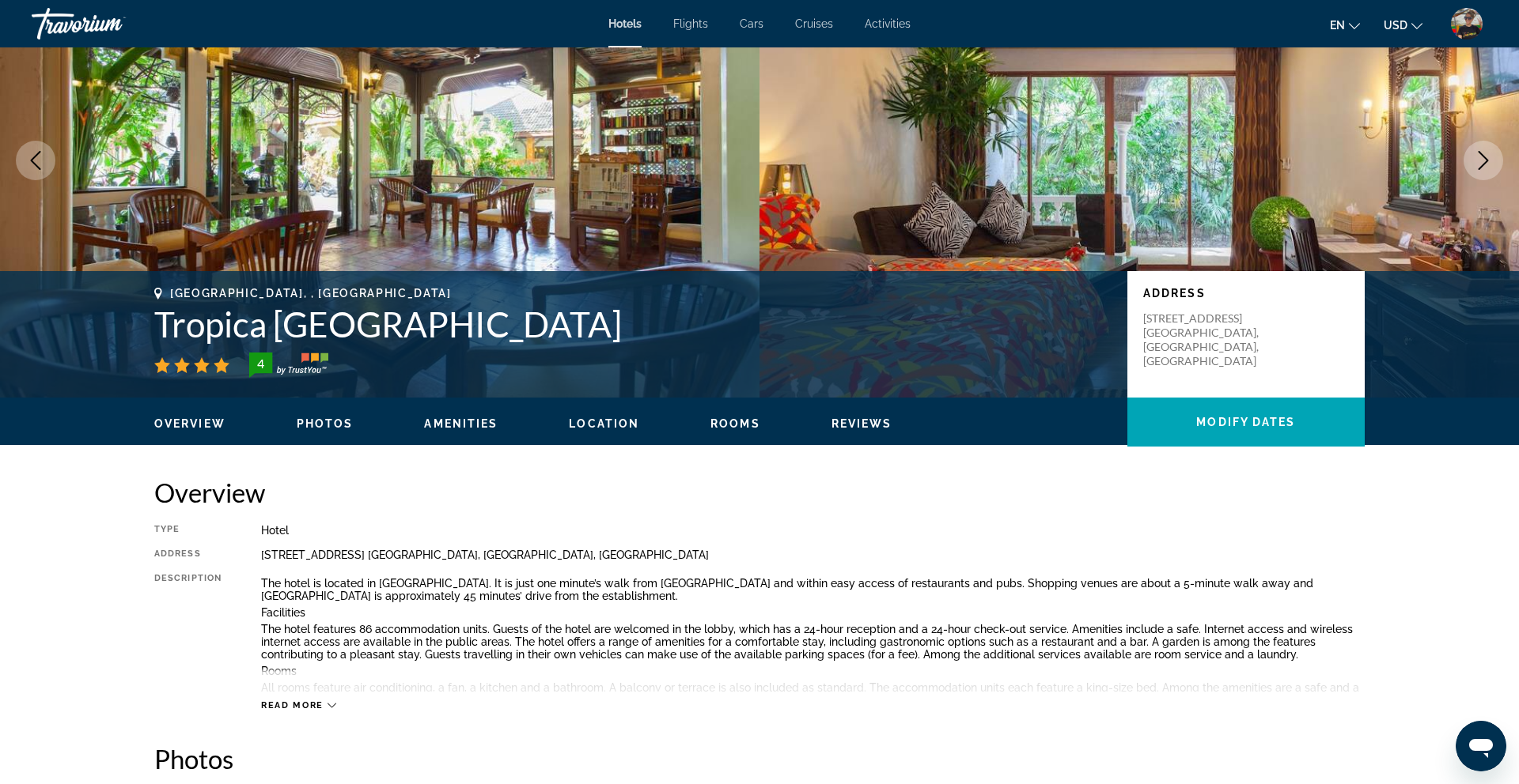
scroll to position [124, 0]
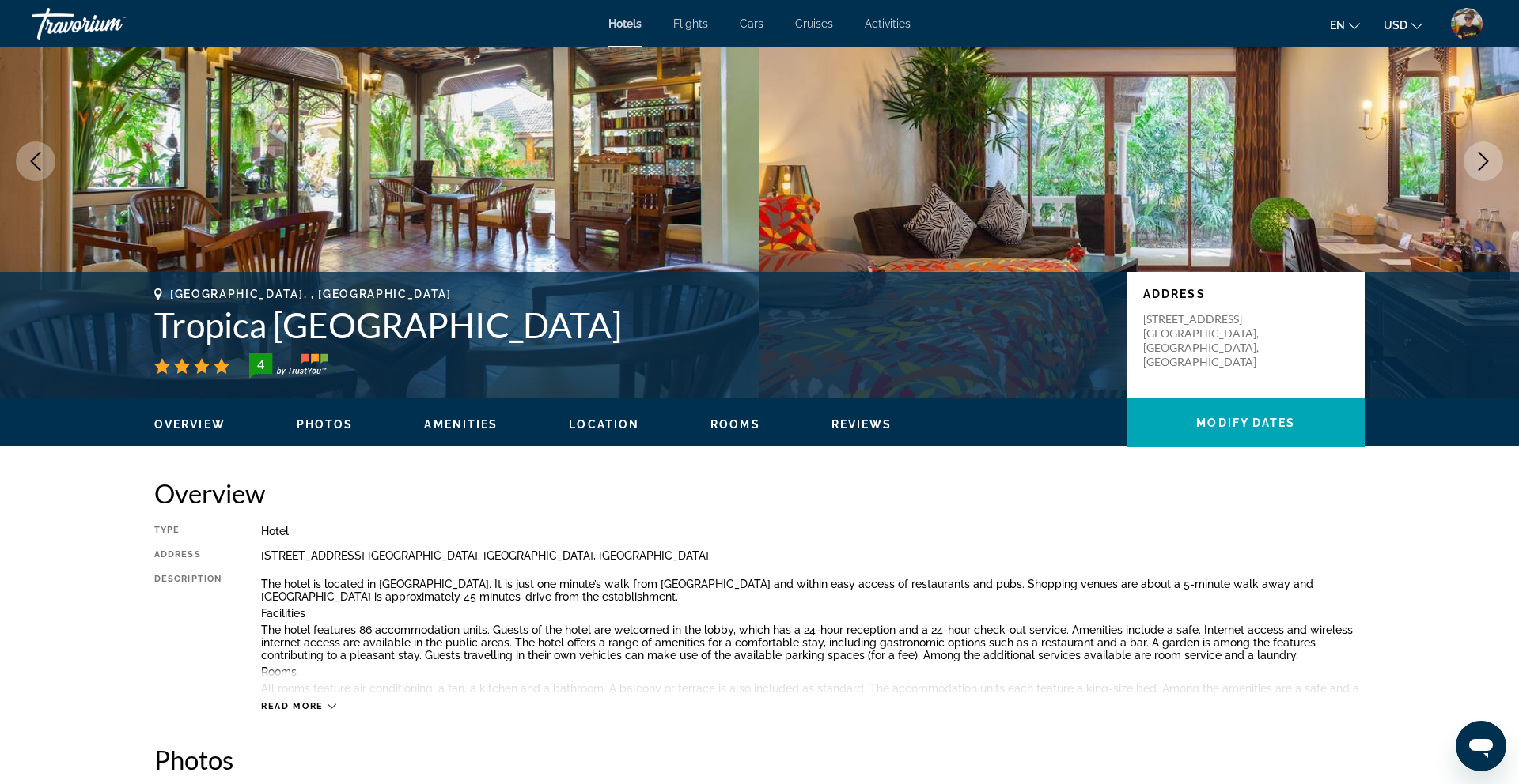
drag, startPoint x: 160, startPoint y: 323, endPoint x: 655, endPoint y: 331, distance: 495.1
click at [655, 331] on h1 "Tropica [GEOGRAPHIC_DATA]" at bounding box center [633, 325] width 957 height 42
copy h1 "Tropica [GEOGRAPHIC_DATA]"
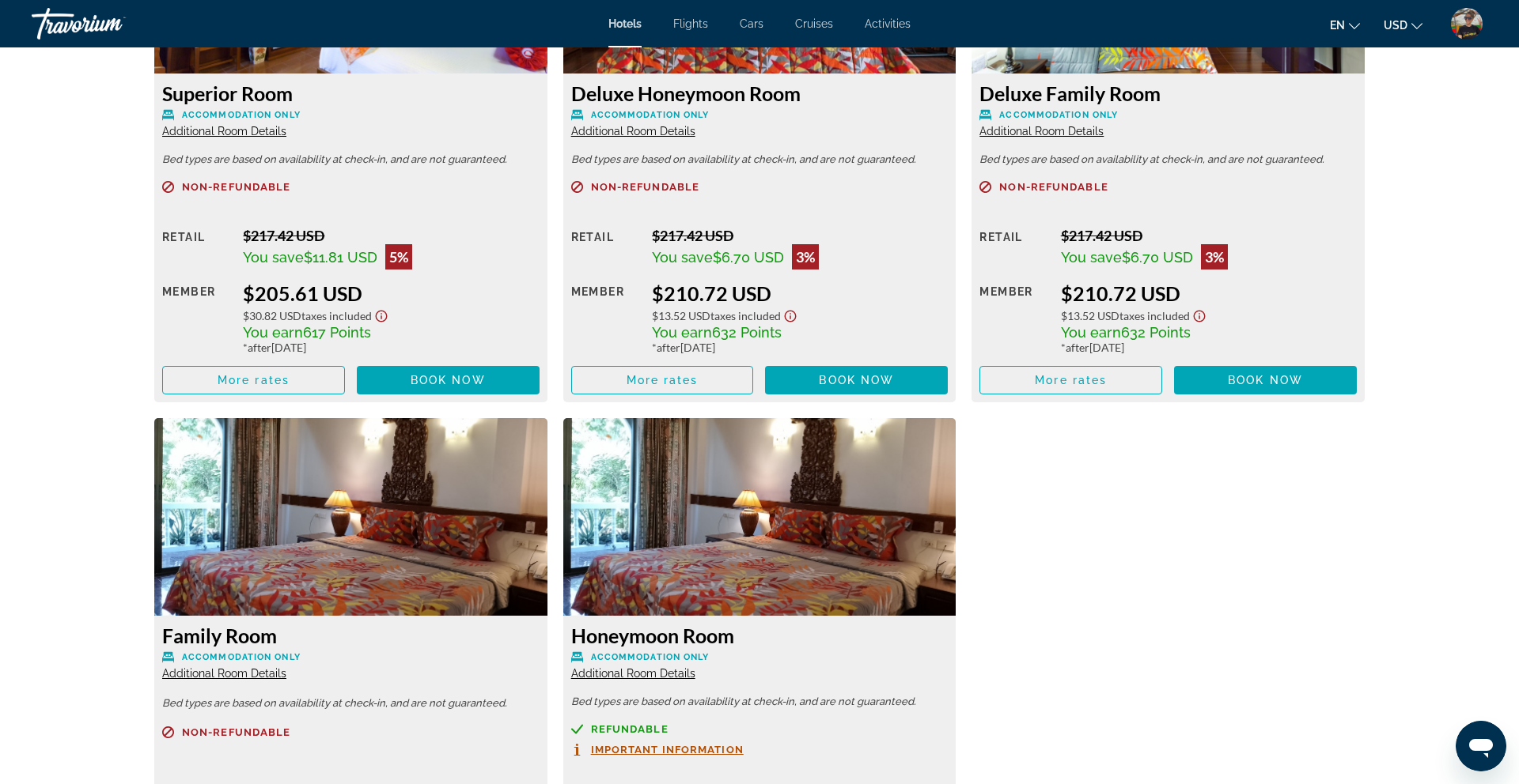
scroll to position [2698, 0]
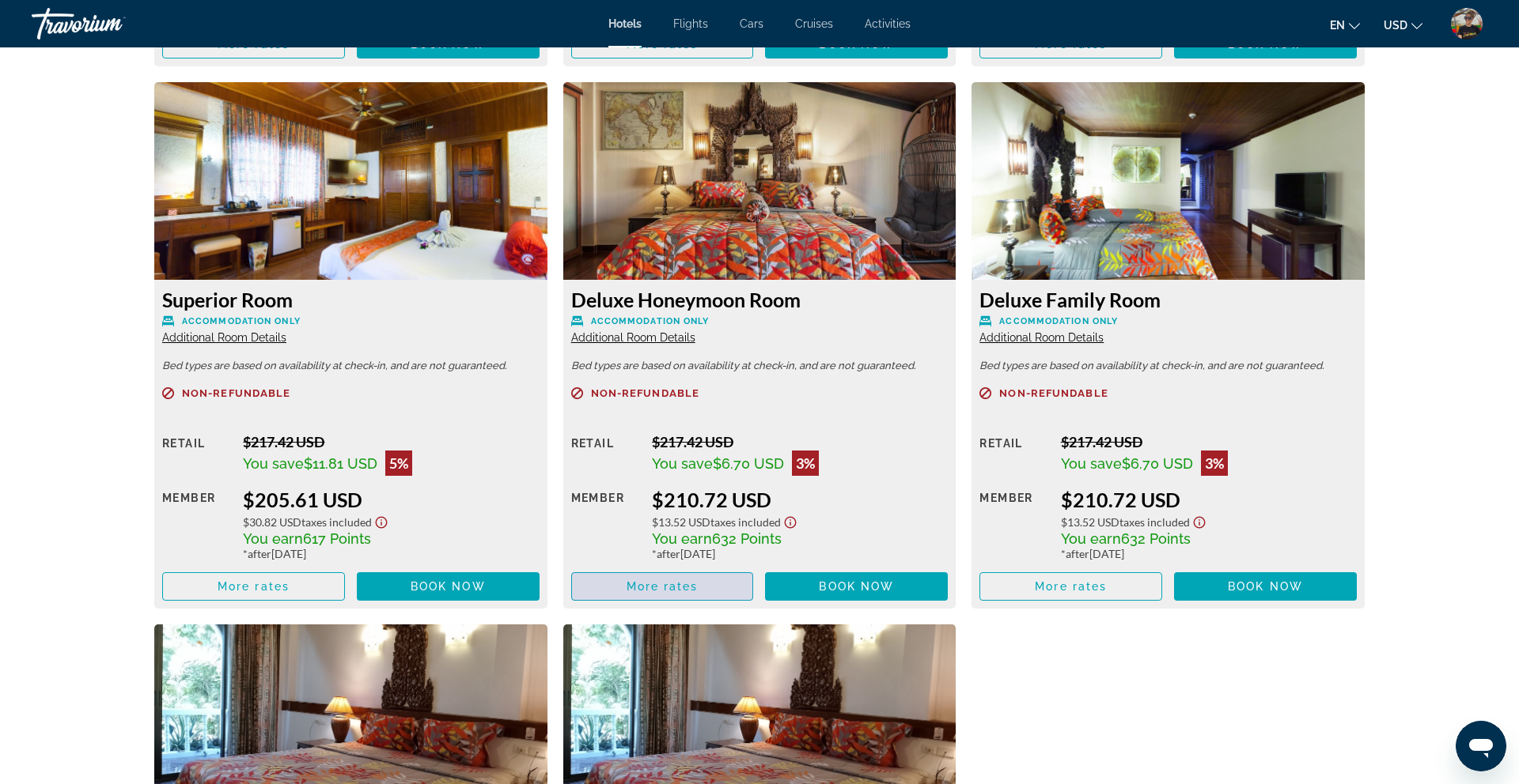
click at [670, 585] on span "More rates" at bounding box center [662, 586] width 72 height 13
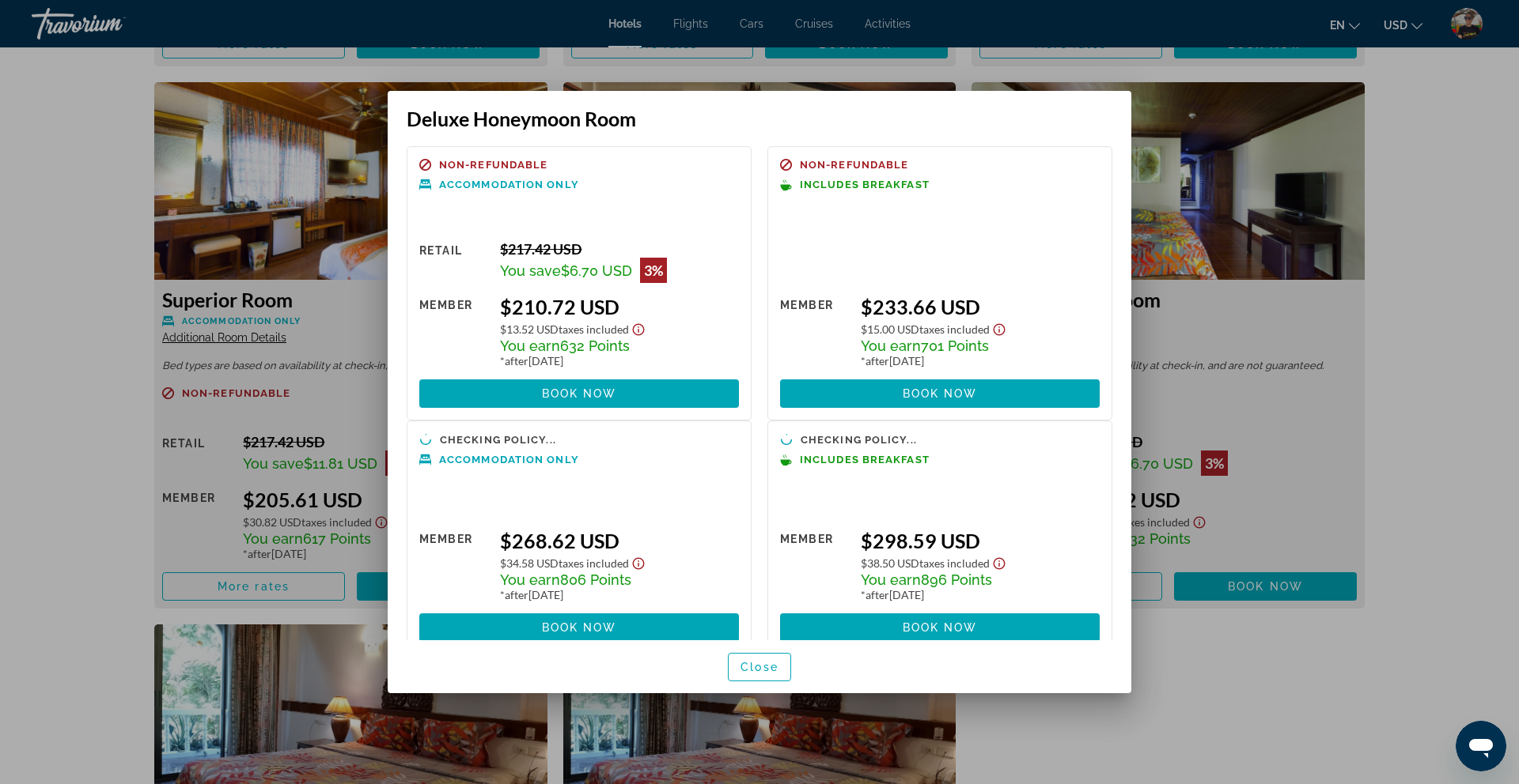
scroll to position [30, 0]
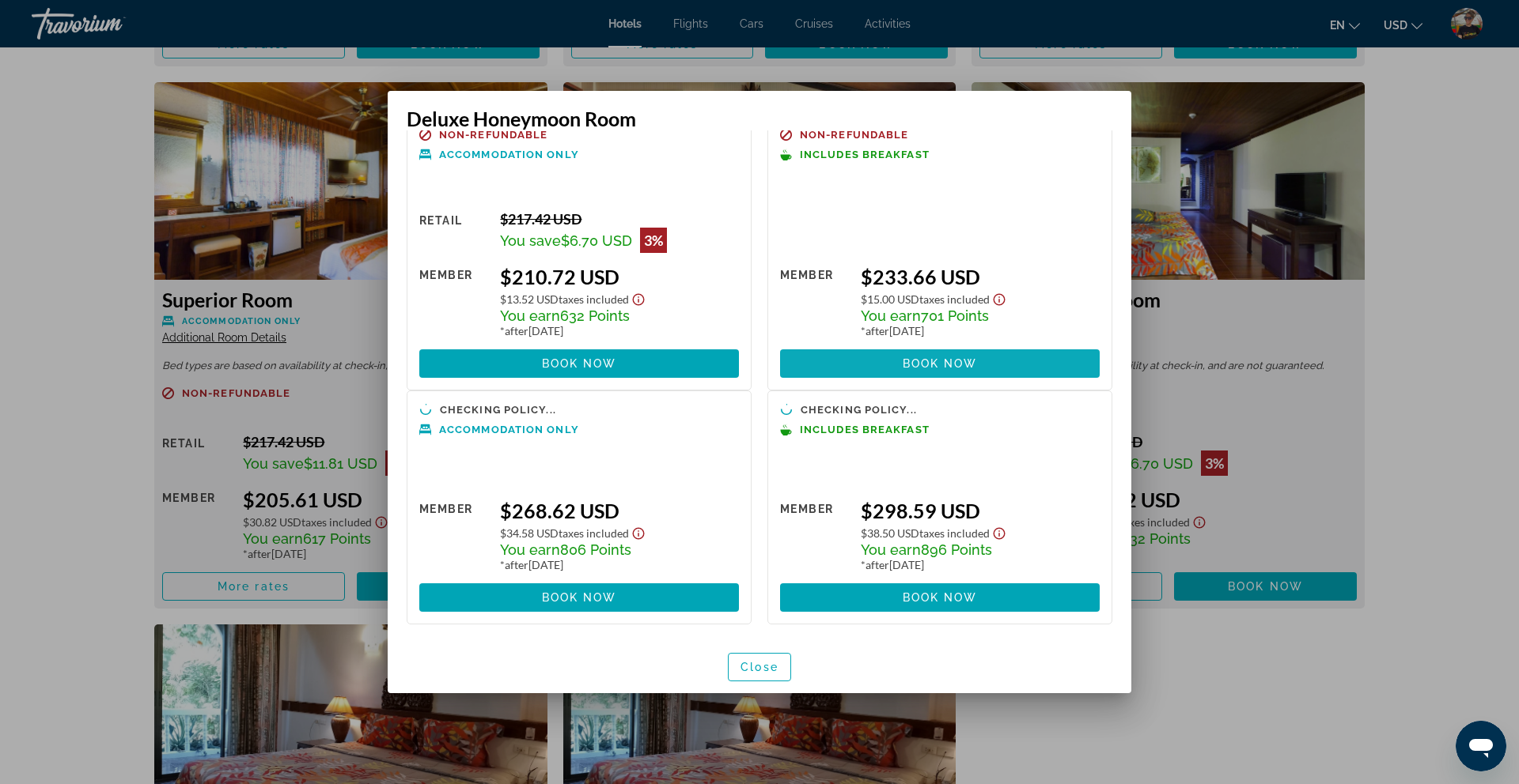
click at [917, 361] on span "Book now" at bounding box center [940, 364] width 75 height 13
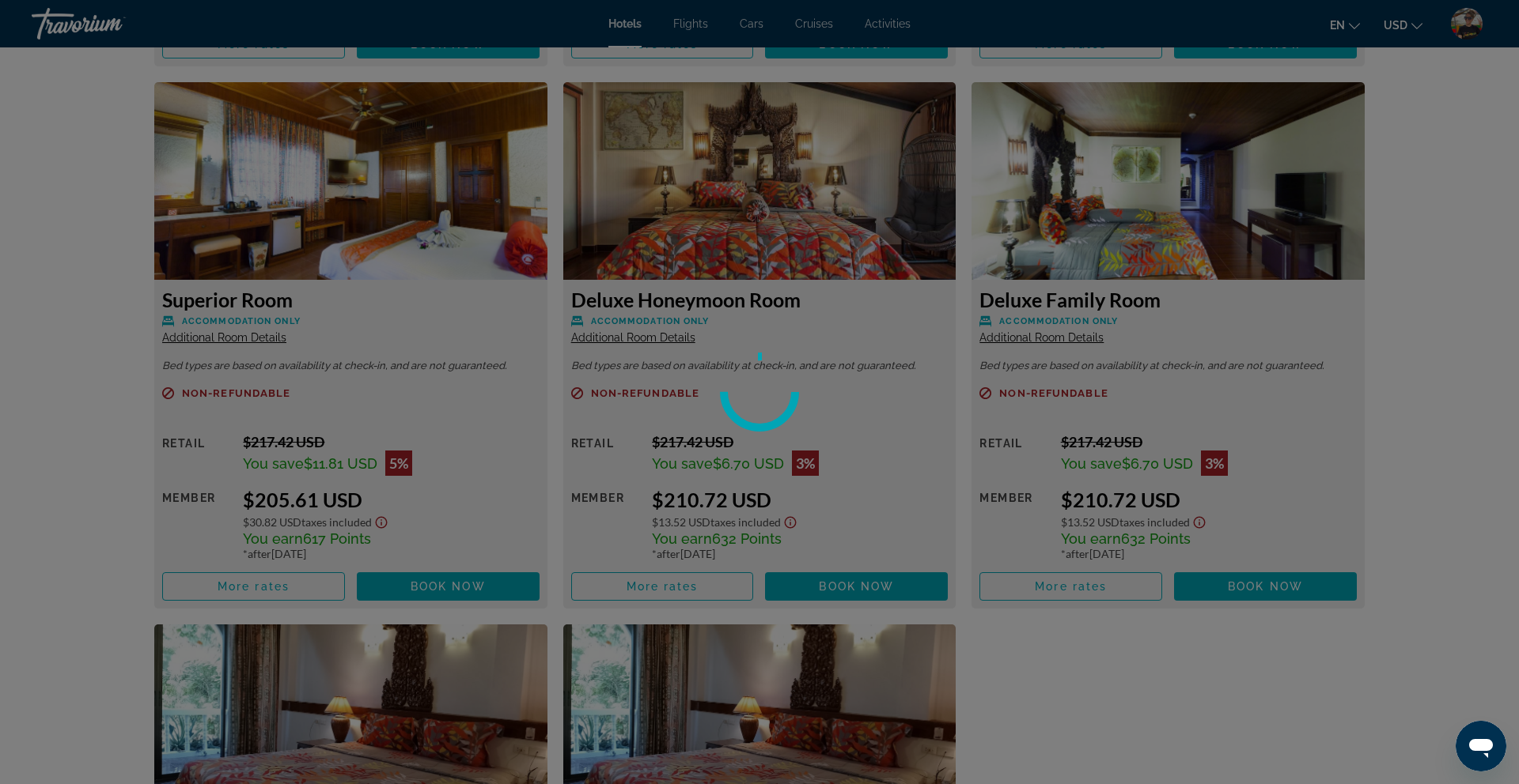
scroll to position [2698, 0]
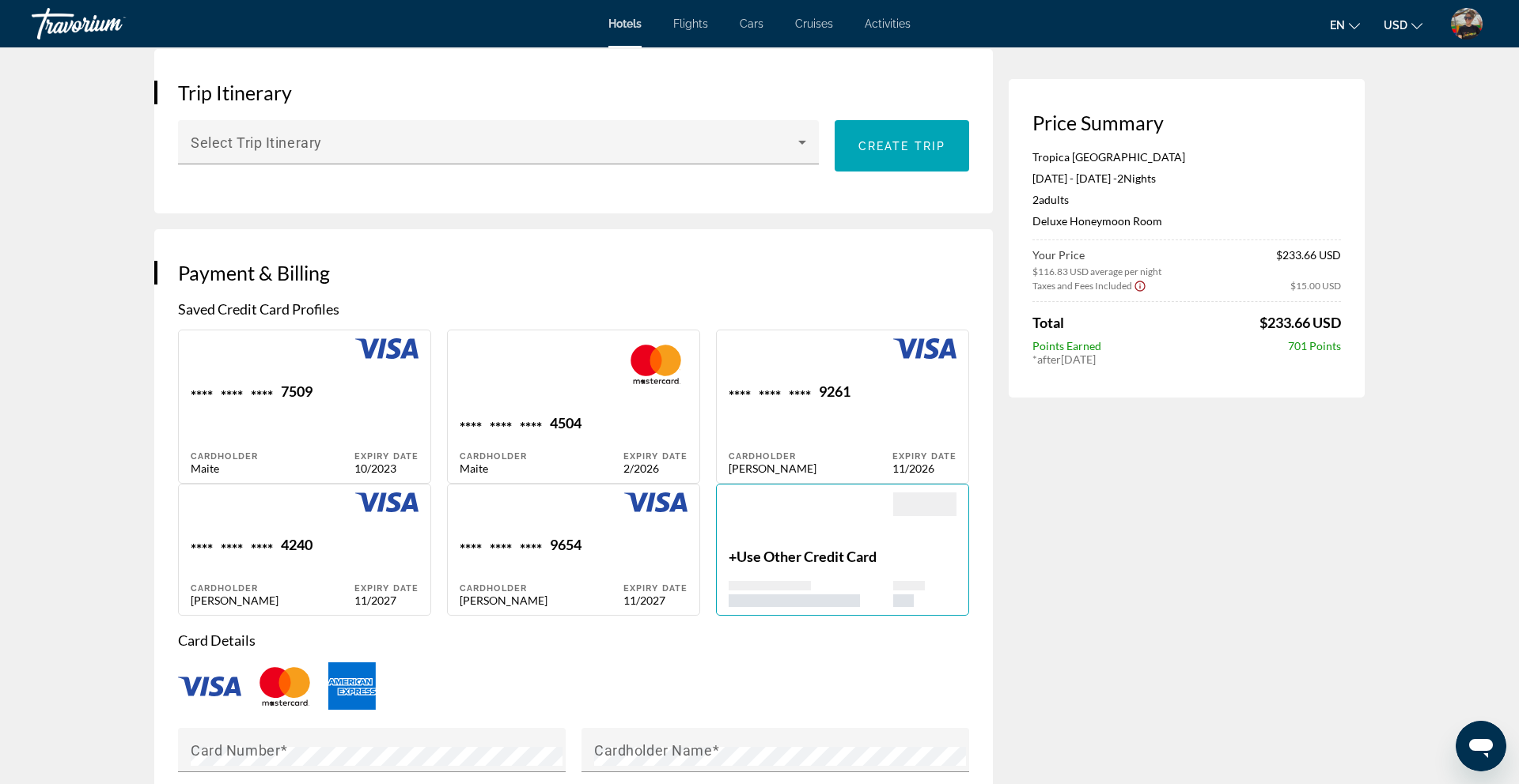
scroll to position [928, 0]
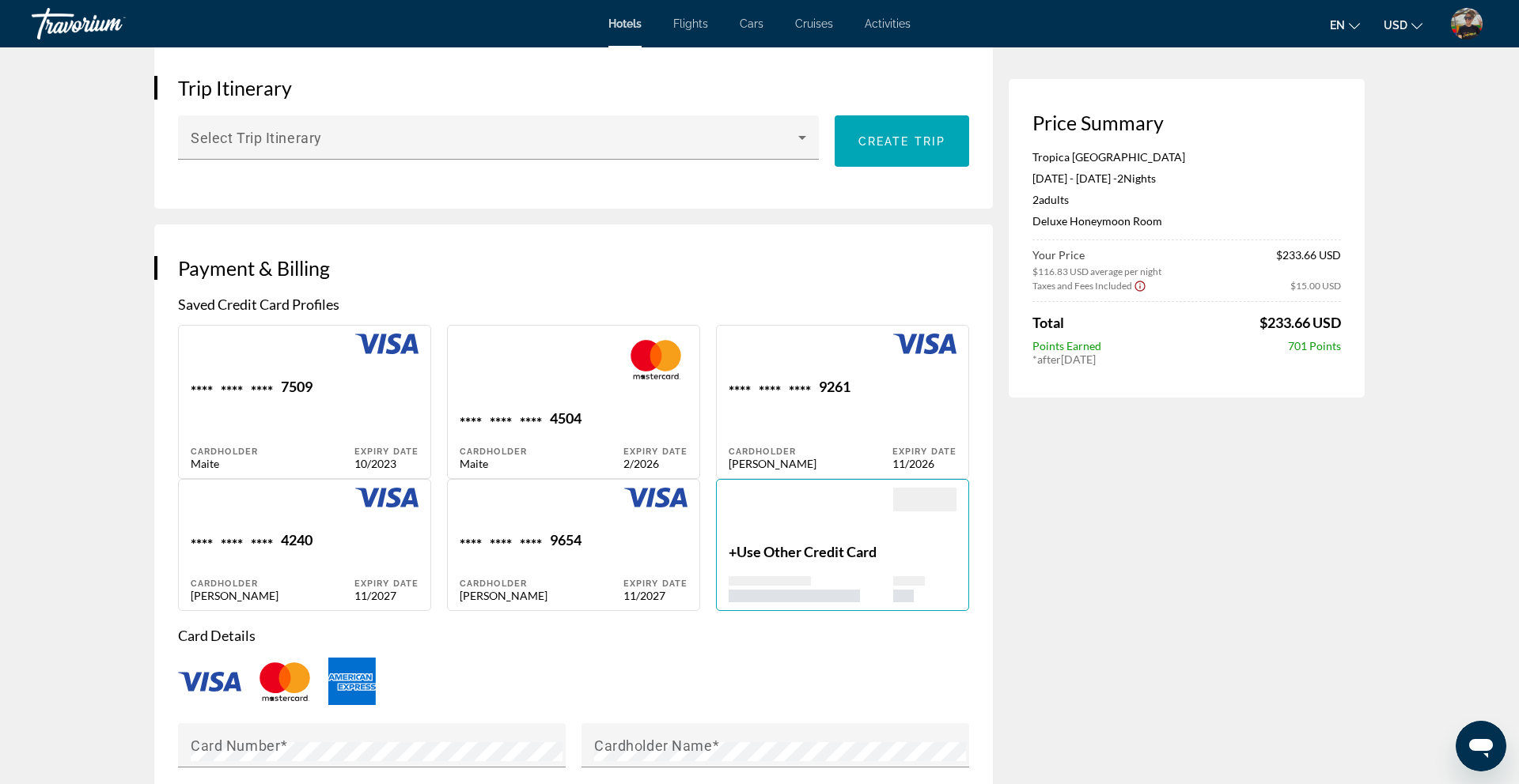
click at [603, 568] on div "**** **** **** 9654 Cardholder [PERSON_NAME]" at bounding box center [541, 566] width 164 height 70
type input "*****"
type input "**********"
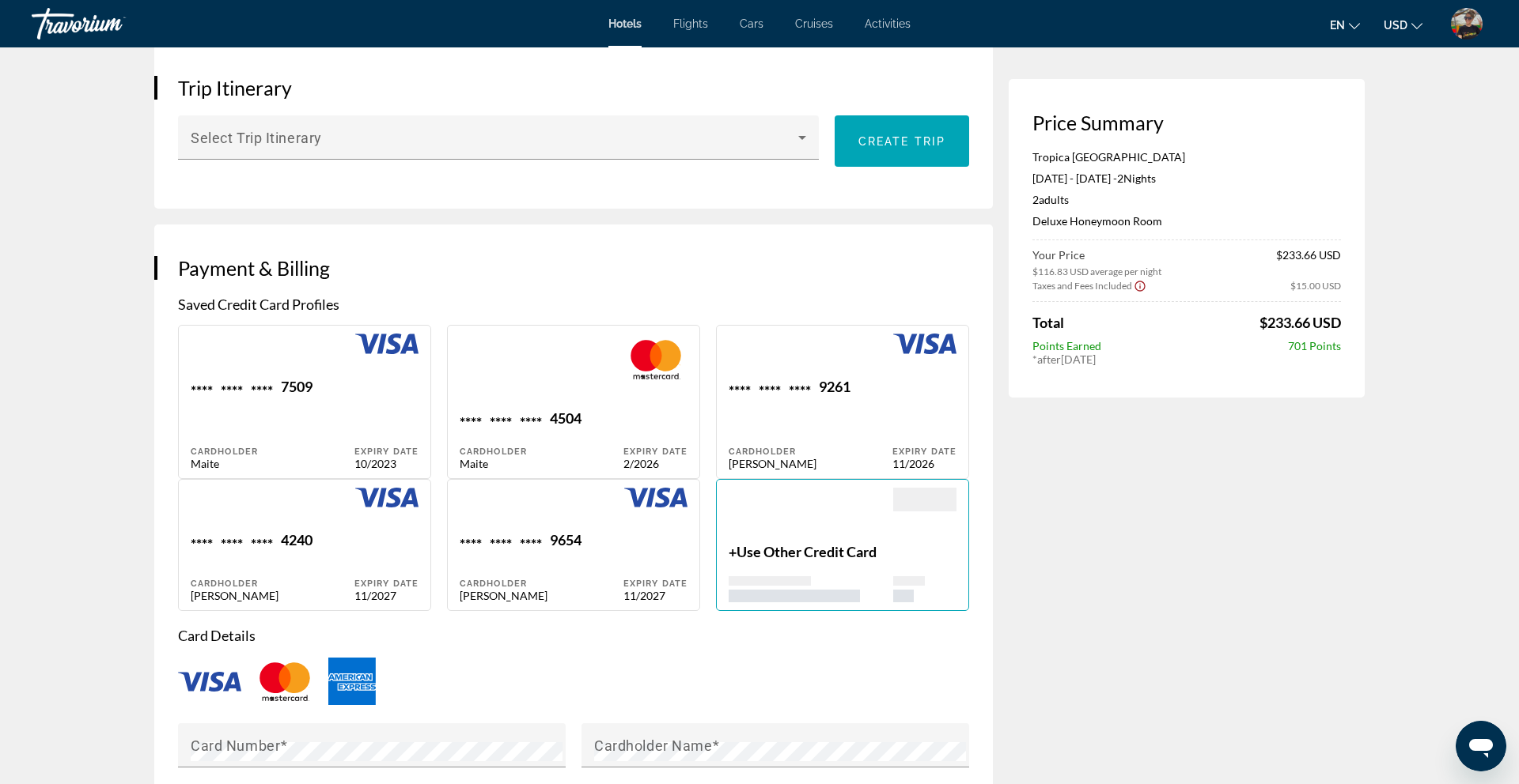
type input "**********"
type input "********"
type input "*****"
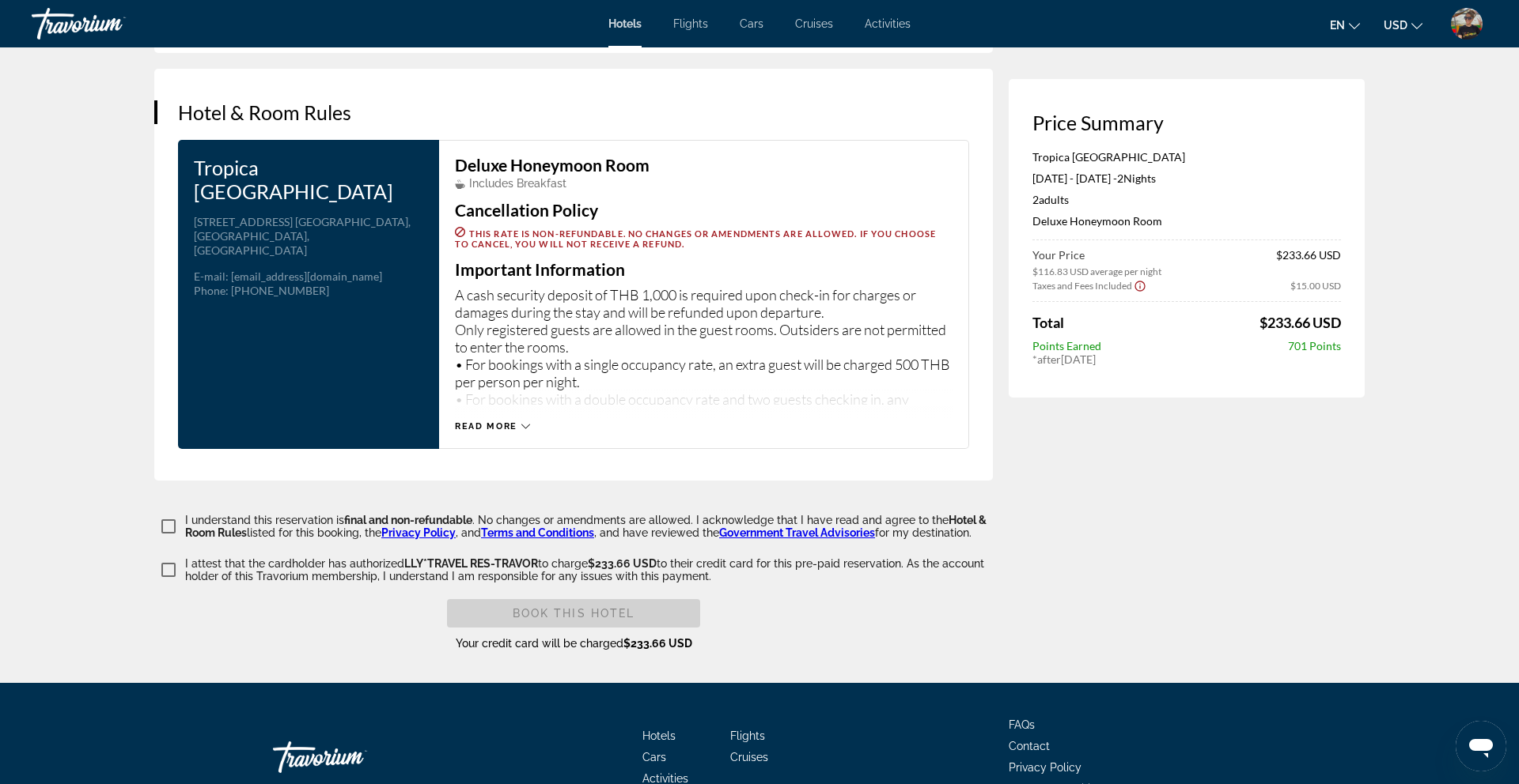
scroll to position [2044, 0]
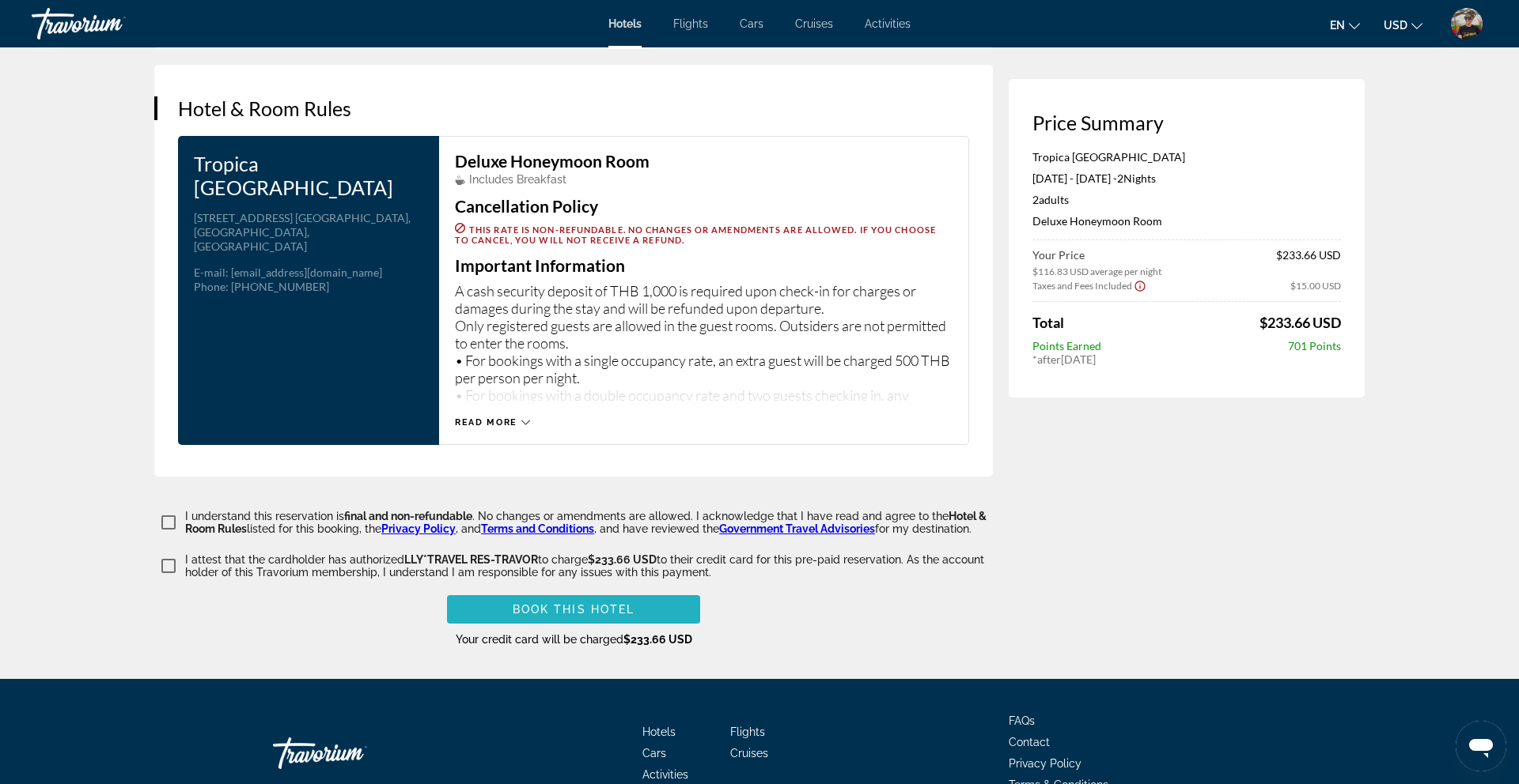
click at [575, 605] on span "Book this hotel" at bounding box center [574, 609] width 123 height 13
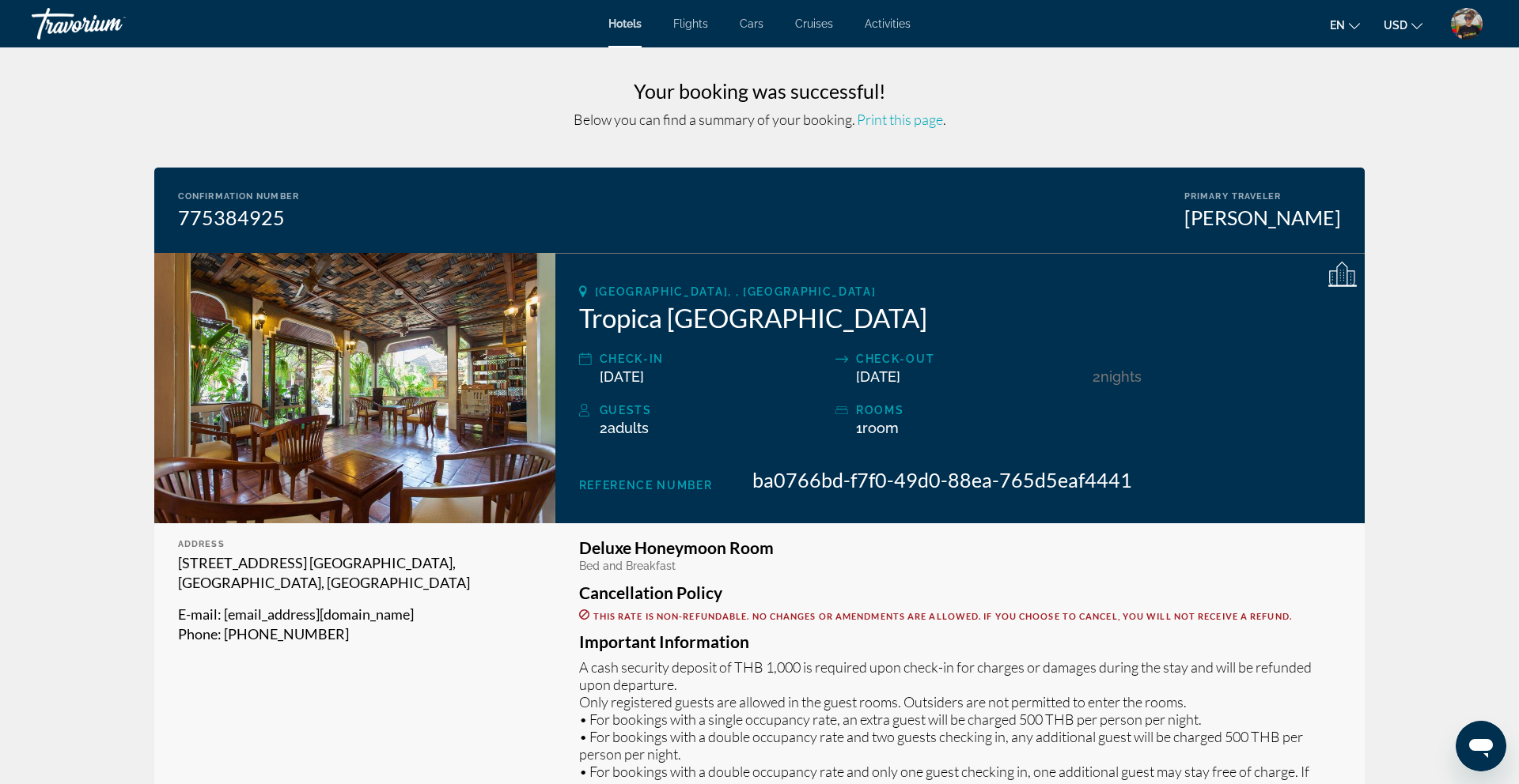
scroll to position [1, 0]
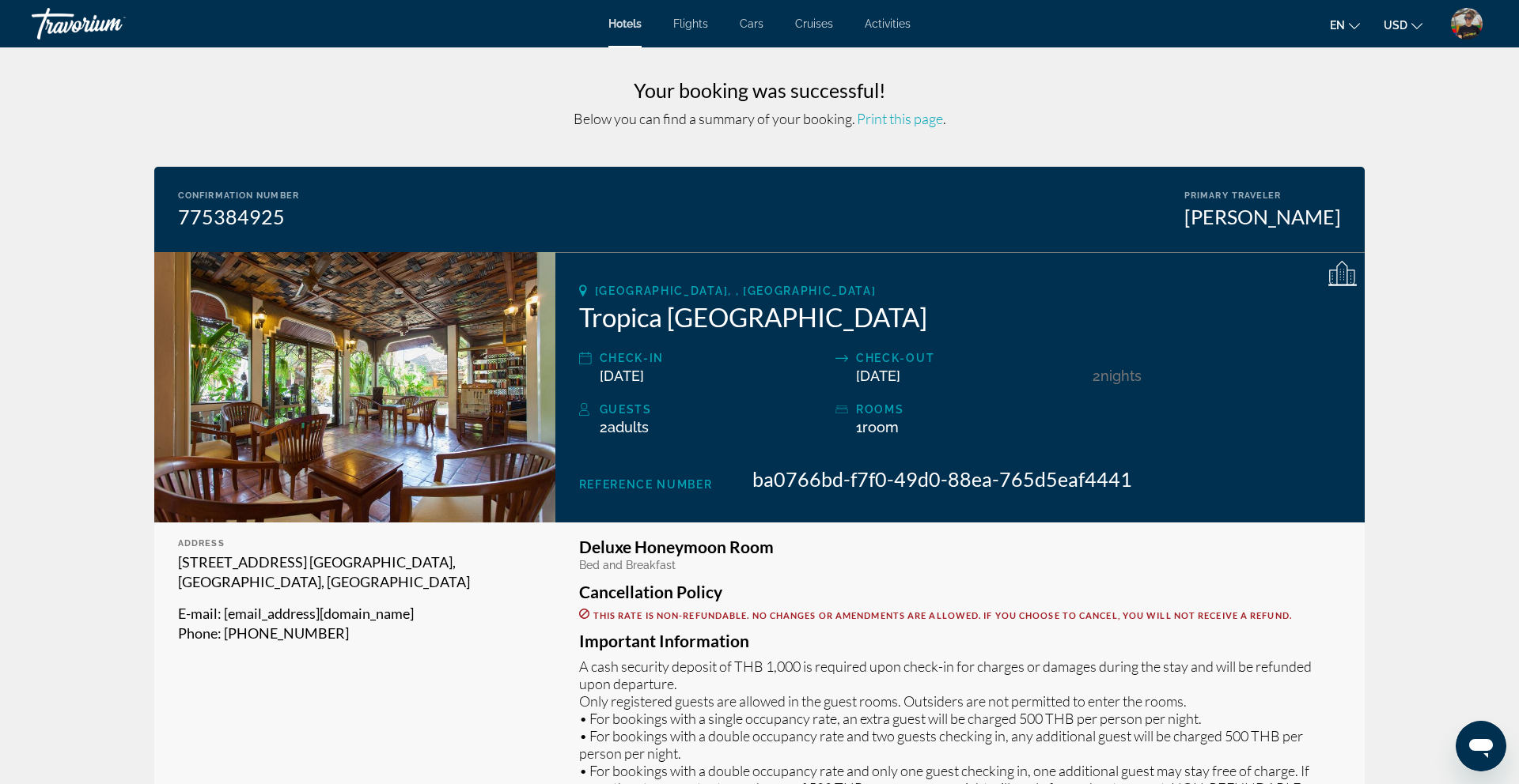
click at [1475, 26] on img "User Menu" at bounding box center [1466, 24] width 31 height 31
click at [1368, 151] on link "My Account" at bounding box center [1368, 152] width 78 height 20
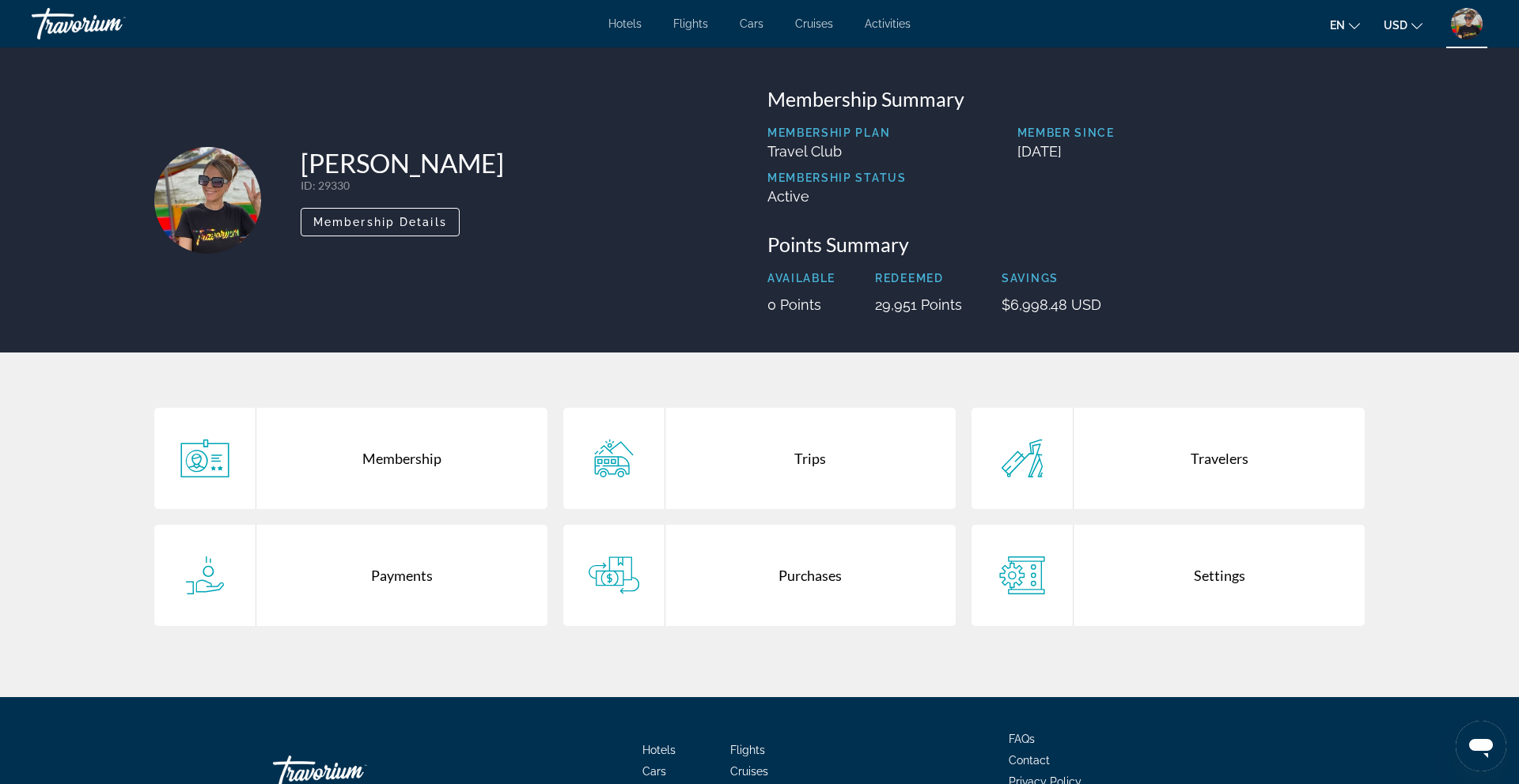
click at [106, 30] on div "Travorium" at bounding box center [110, 23] width 158 height 42
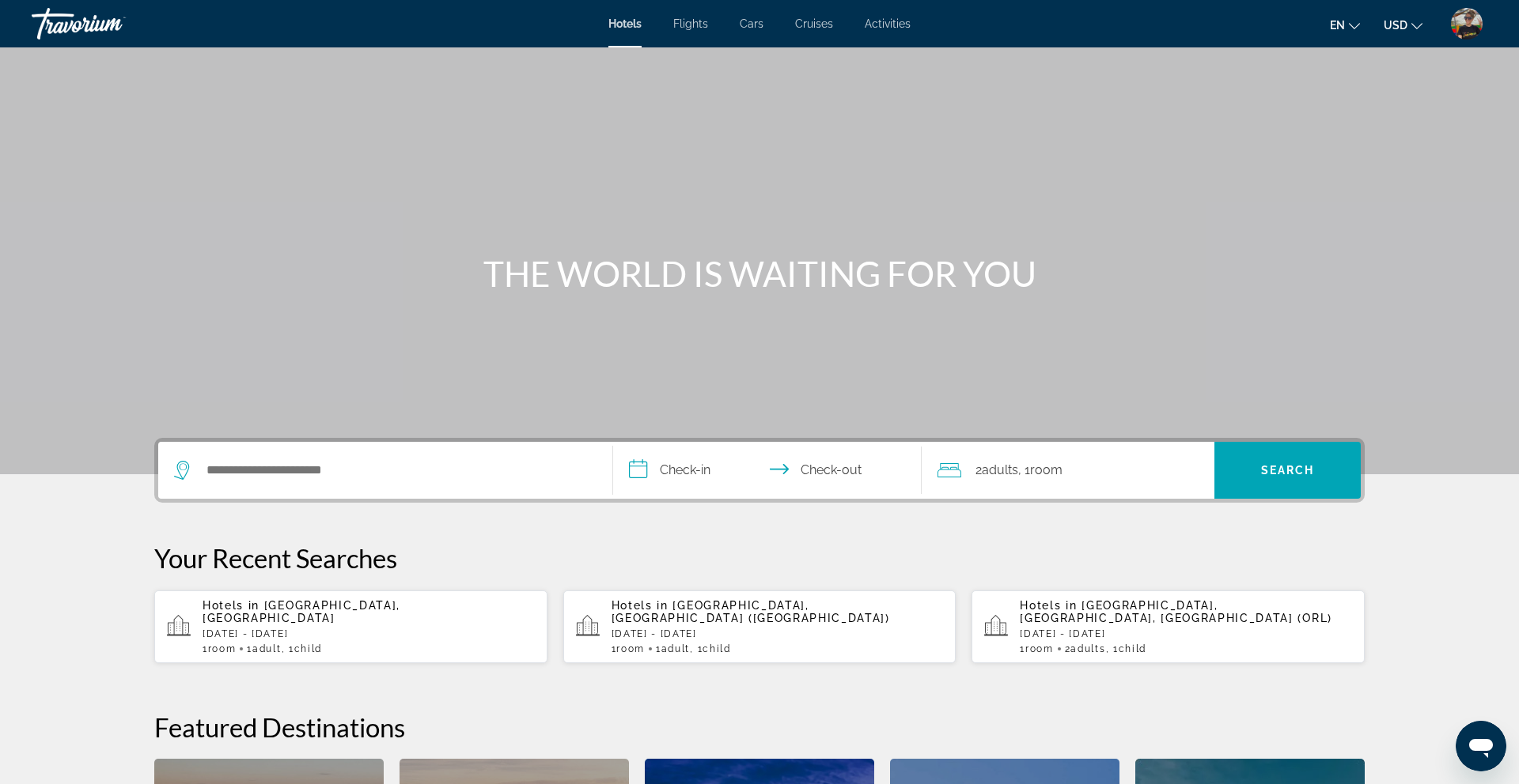
click at [1474, 25] on img "User Menu" at bounding box center [1466, 24] width 31 height 31
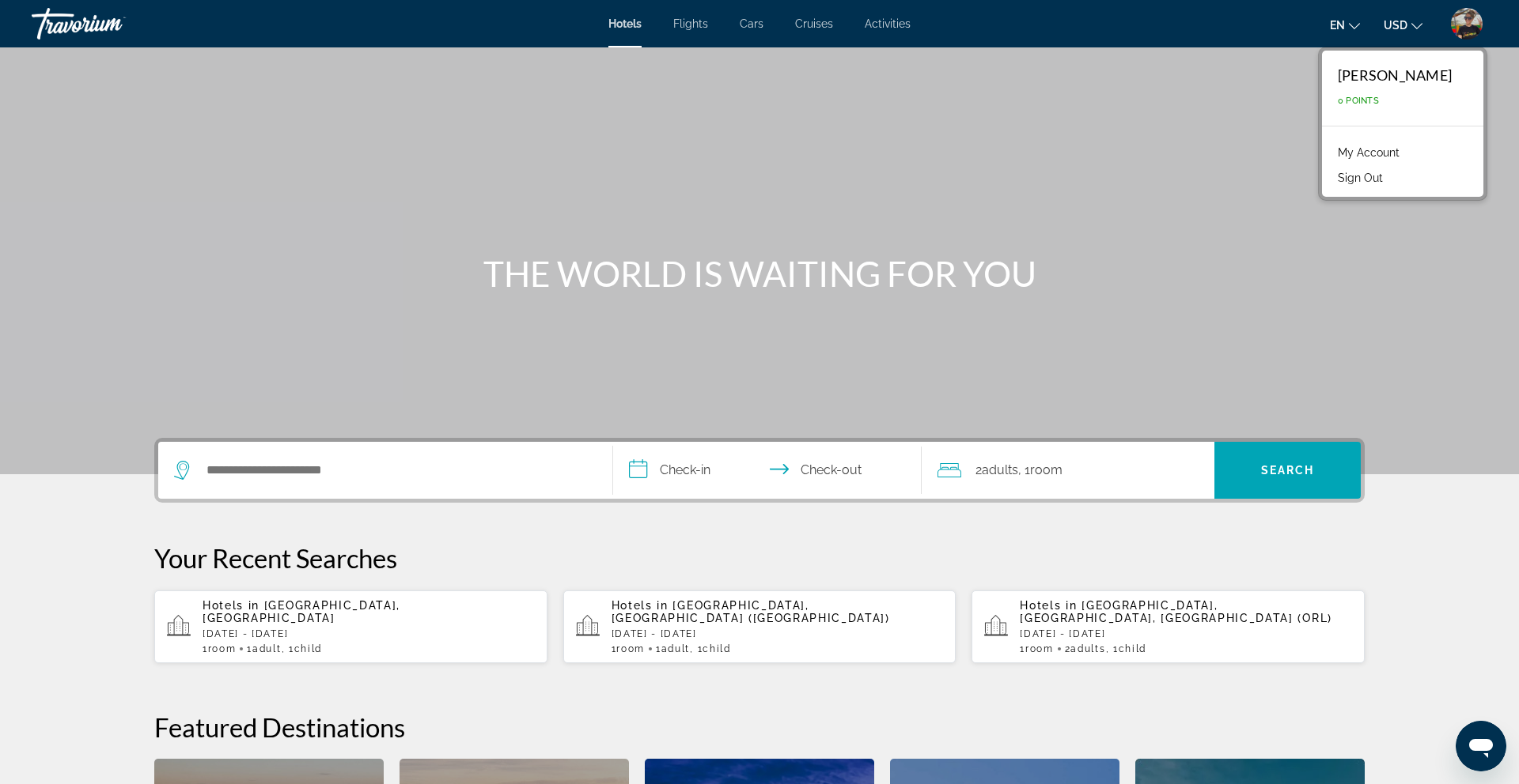
click at [1393, 151] on link "My Account" at bounding box center [1368, 152] width 78 height 20
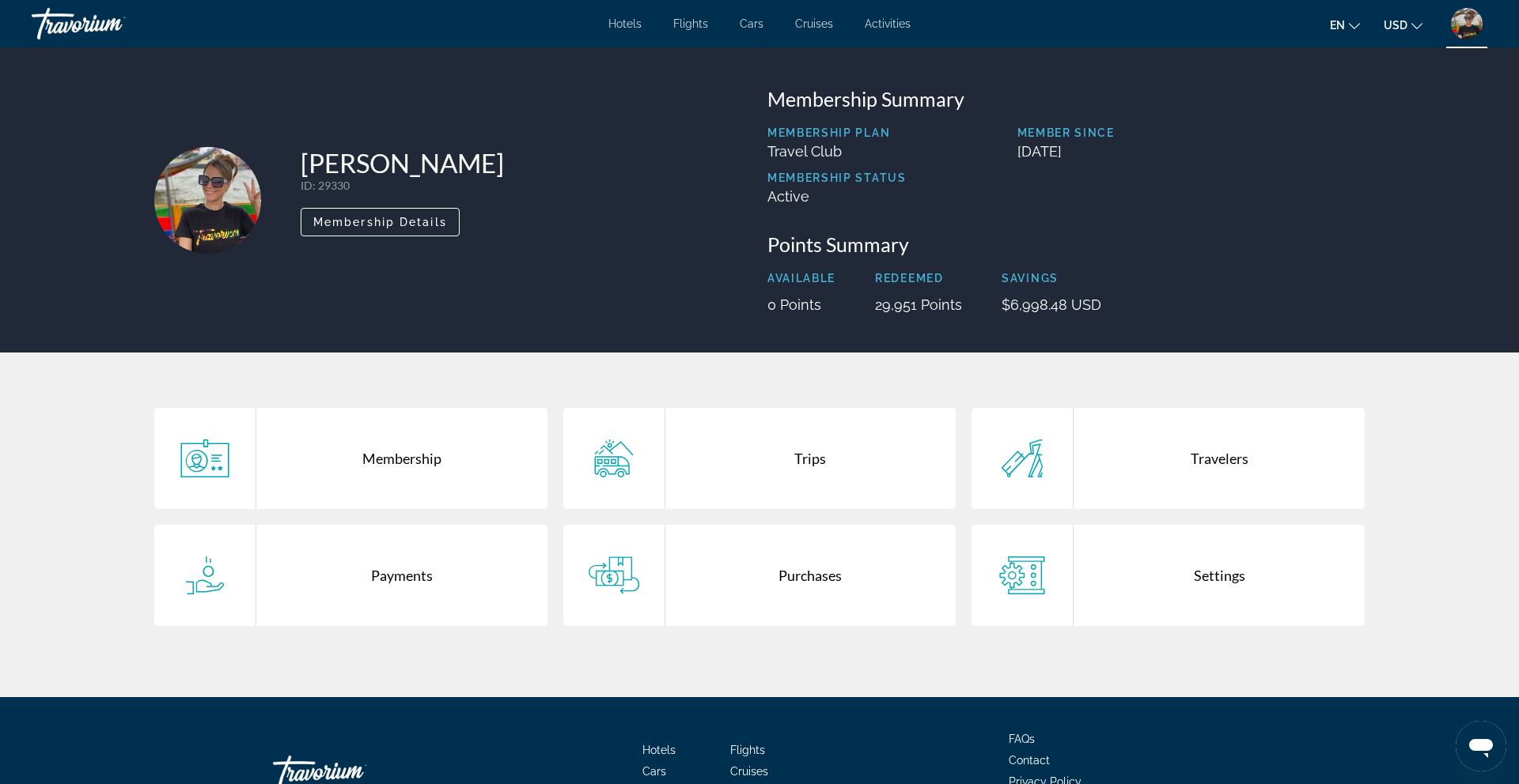
click at [701, 558] on div "Purchases" at bounding box center [810, 575] width 291 height 102
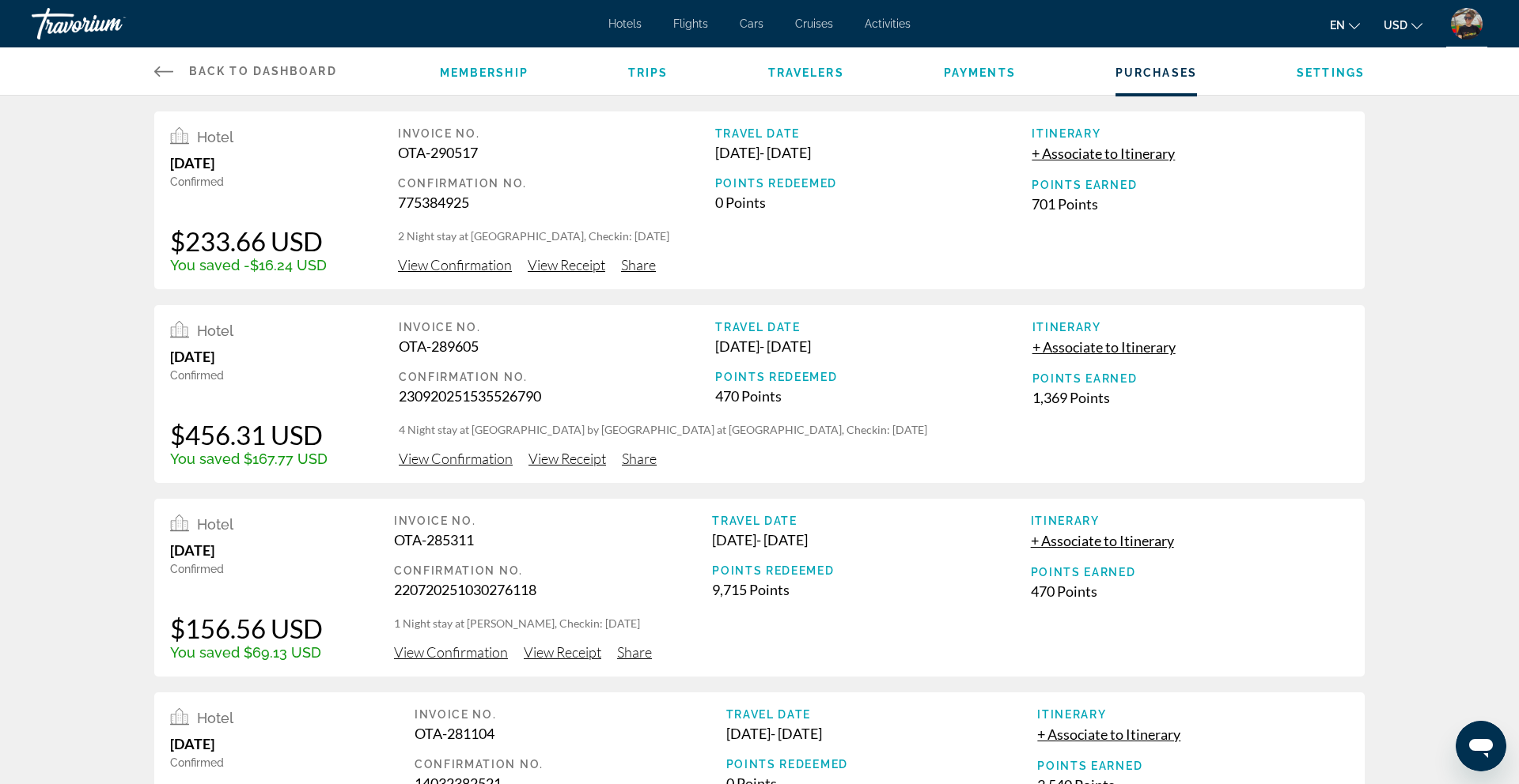
click at [86, 26] on div "Travorium" at bounding box center [110, 23] width 158 height 42
